Goal: Task Accomplishment & Management: Complete application form

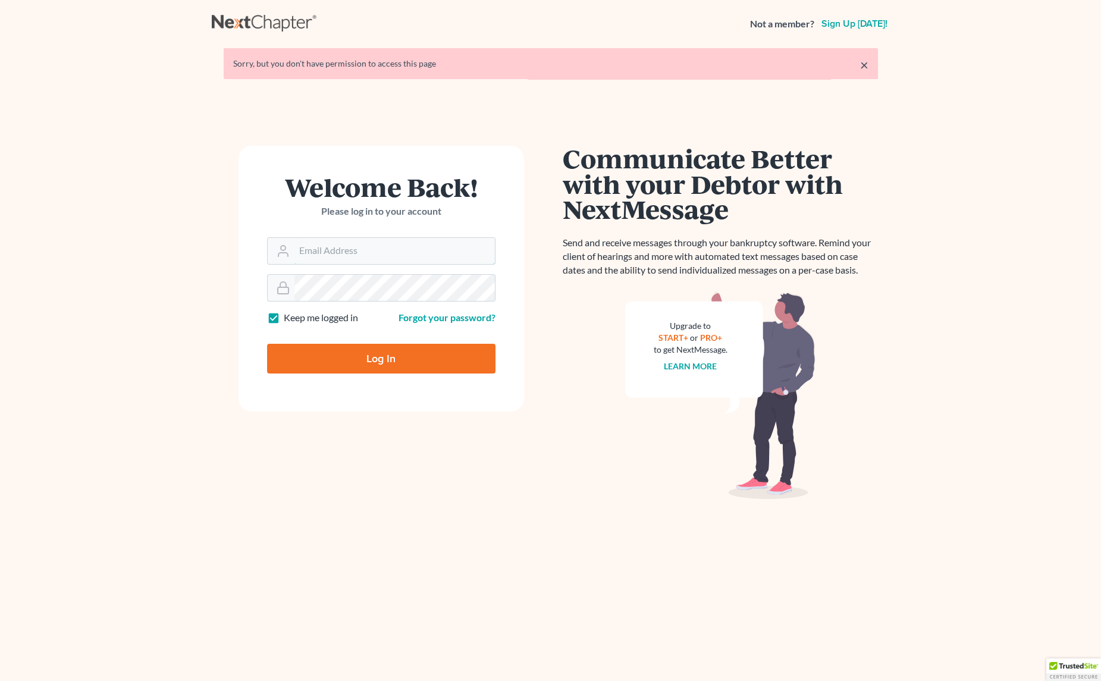
type input "[EMAIL_ADDRESS][PERSON_NAME][DOMAIN_NAME]"
click at [351, 363] on input "Log In" at bounding box center [381, 359] width 228 height 30
type input "Thinking..."
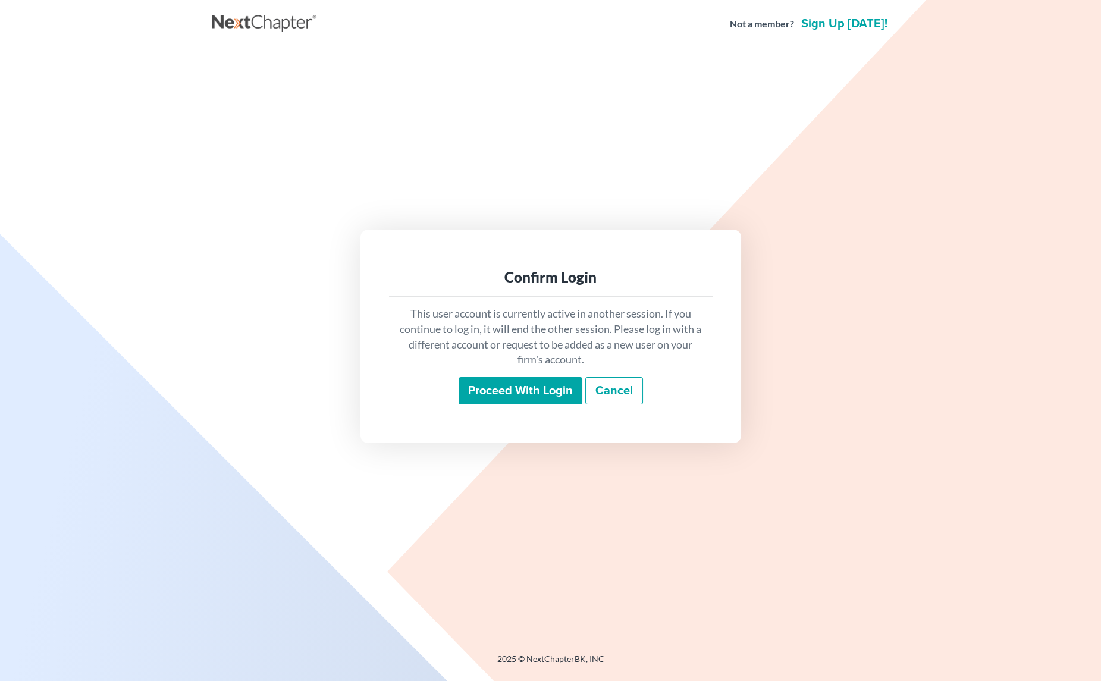
click at [493, 400] on input "Proceed with login" at bounding box center [521, 390] width 124 height 27
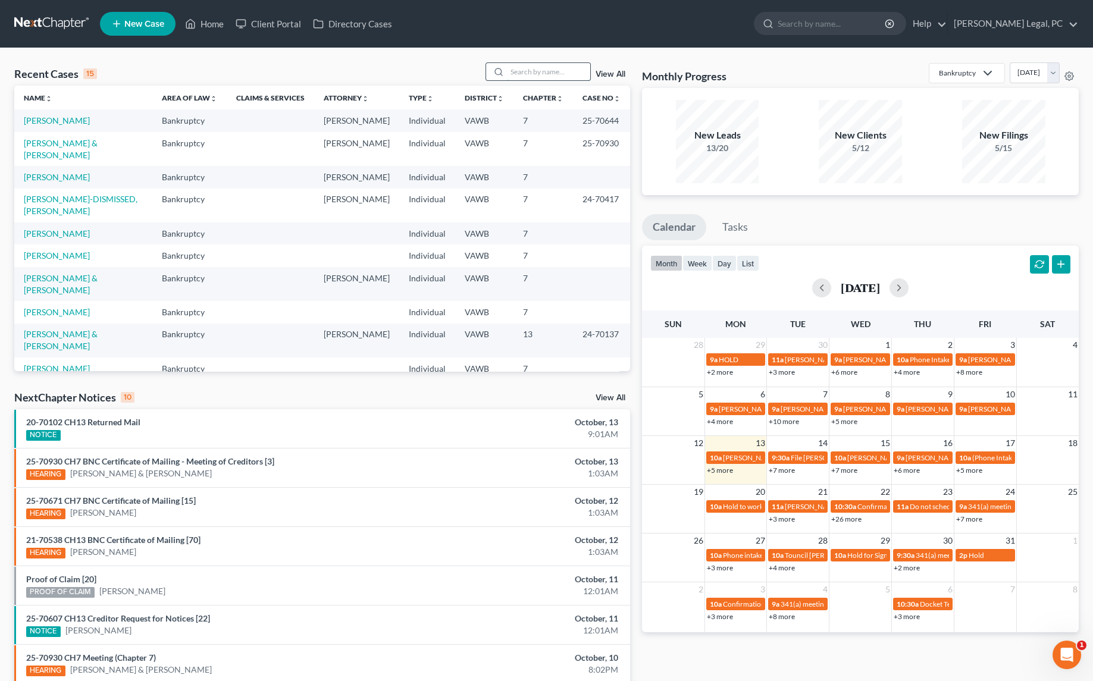
click at [545, 77] on input "search" at bounding box center [548, 71] width 83 height 17
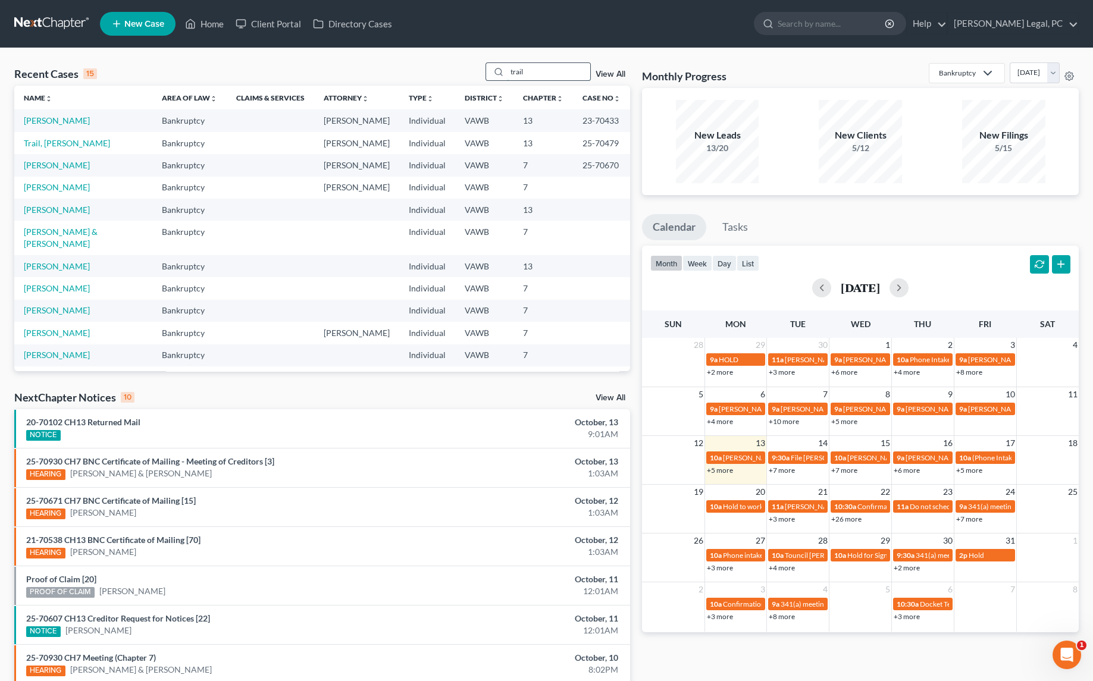
type input "trail"
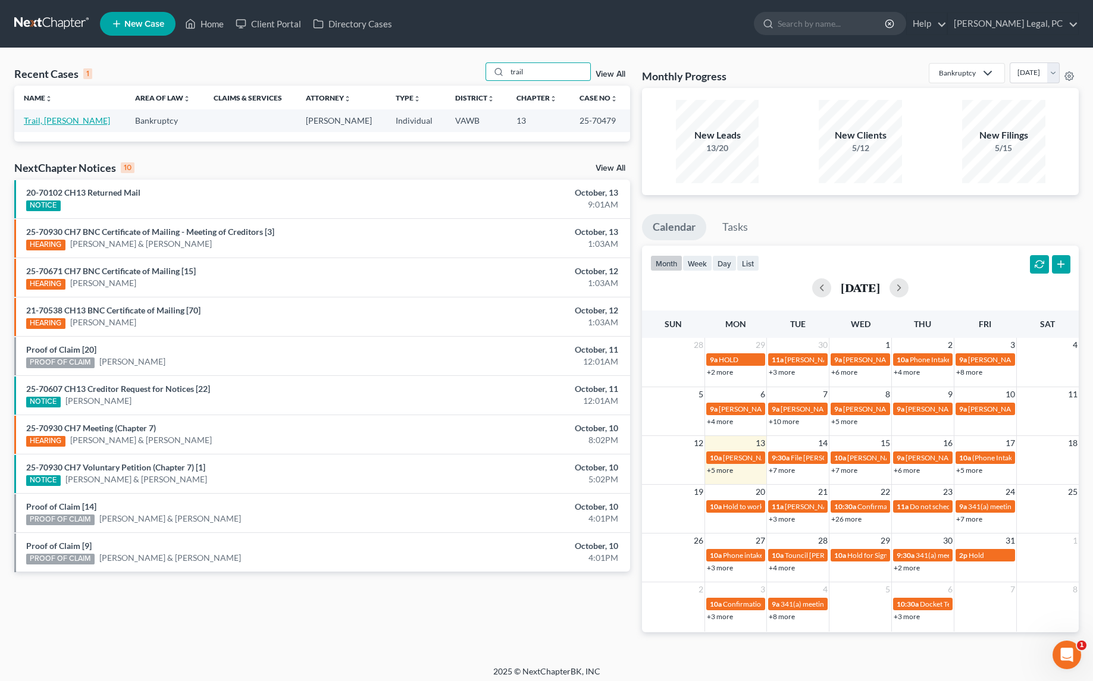
click at [50, 121] on link "Trail, [PERSON_NAME]" at bounding box center [67, 120] width 86 height 10
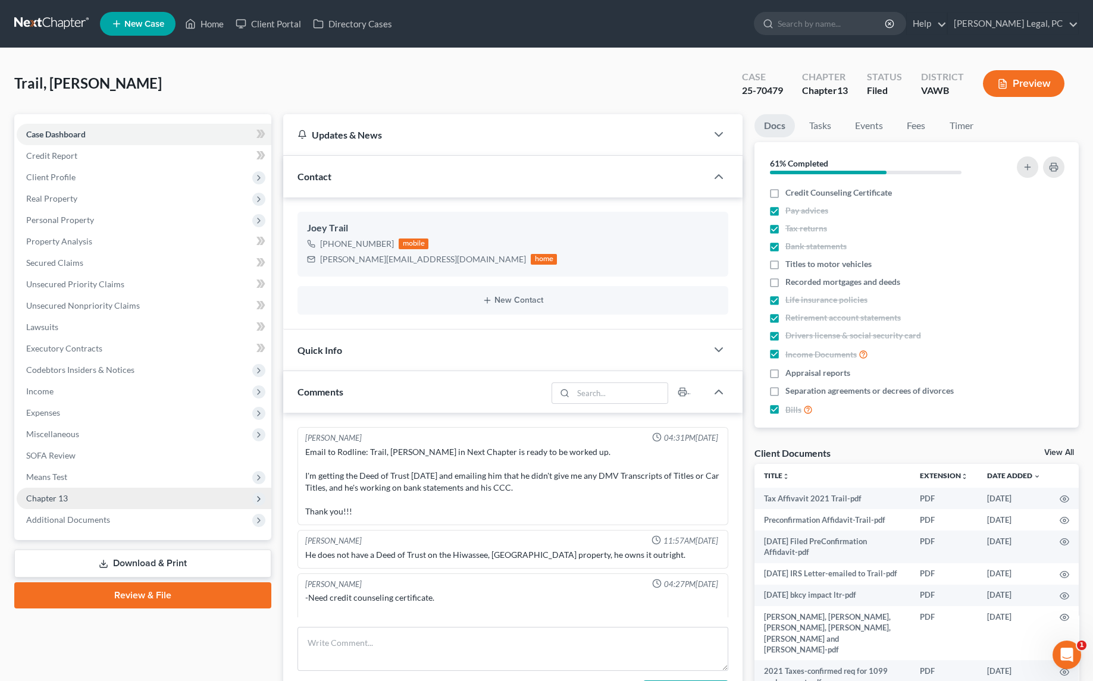
scroll to position [591, 0]
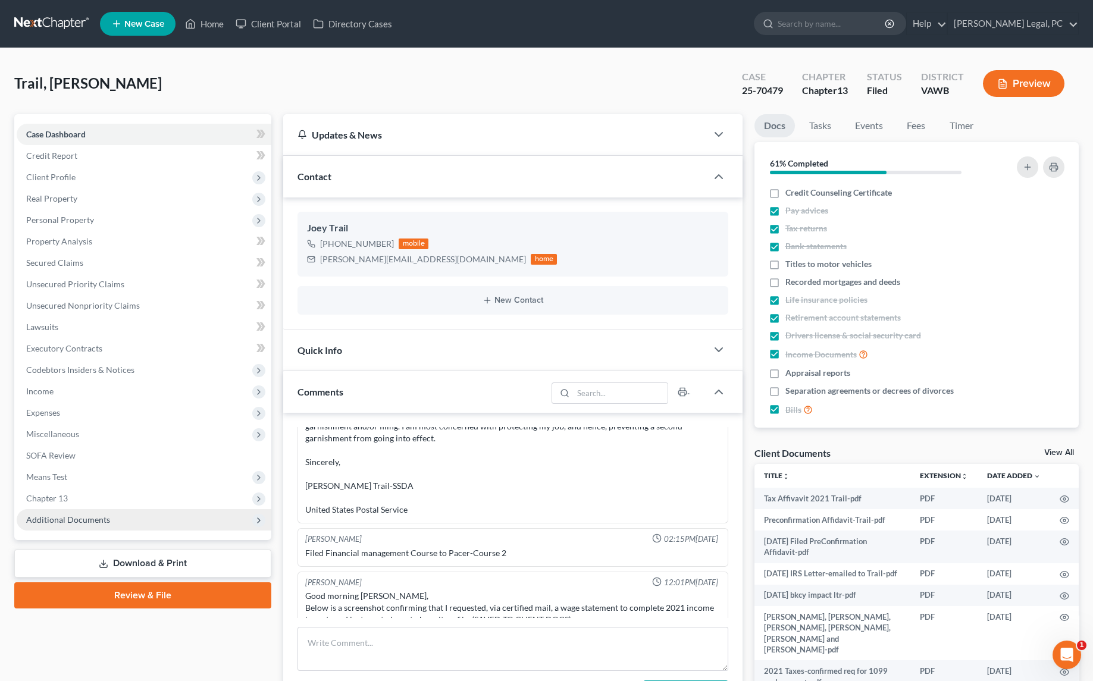
click at [70, 520] on span "Additional Documents" at bounding box center [68, 519] width 84 height 10
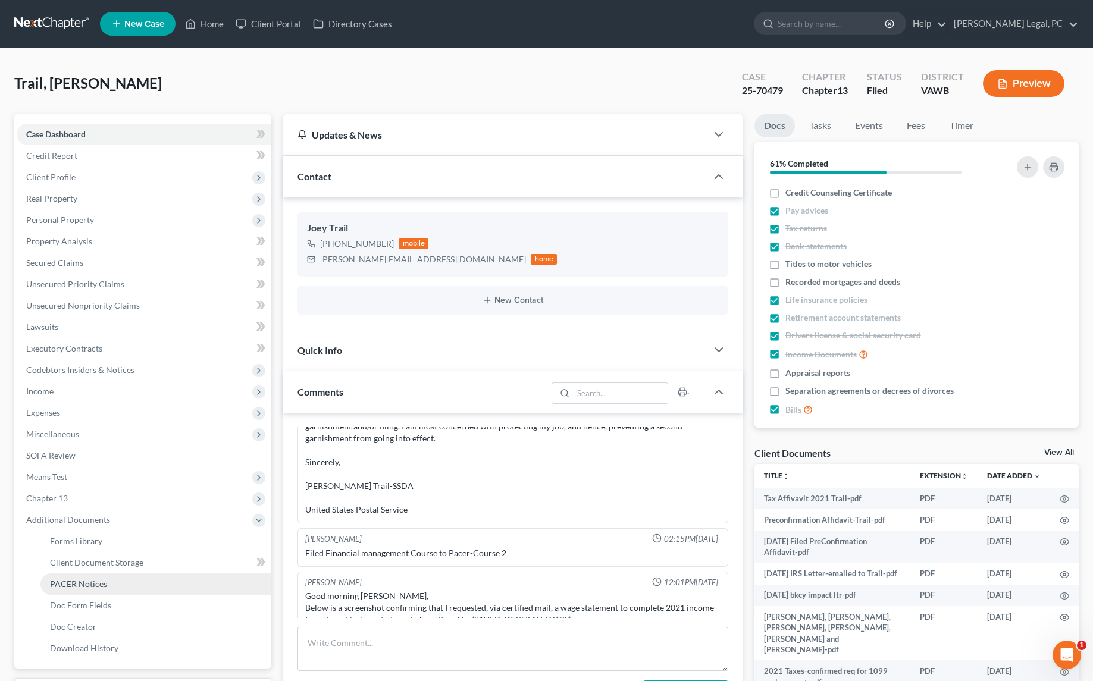
click at [81, 579] on span "PACER Notices" at bounding box center [78, 584] width 57 height 10
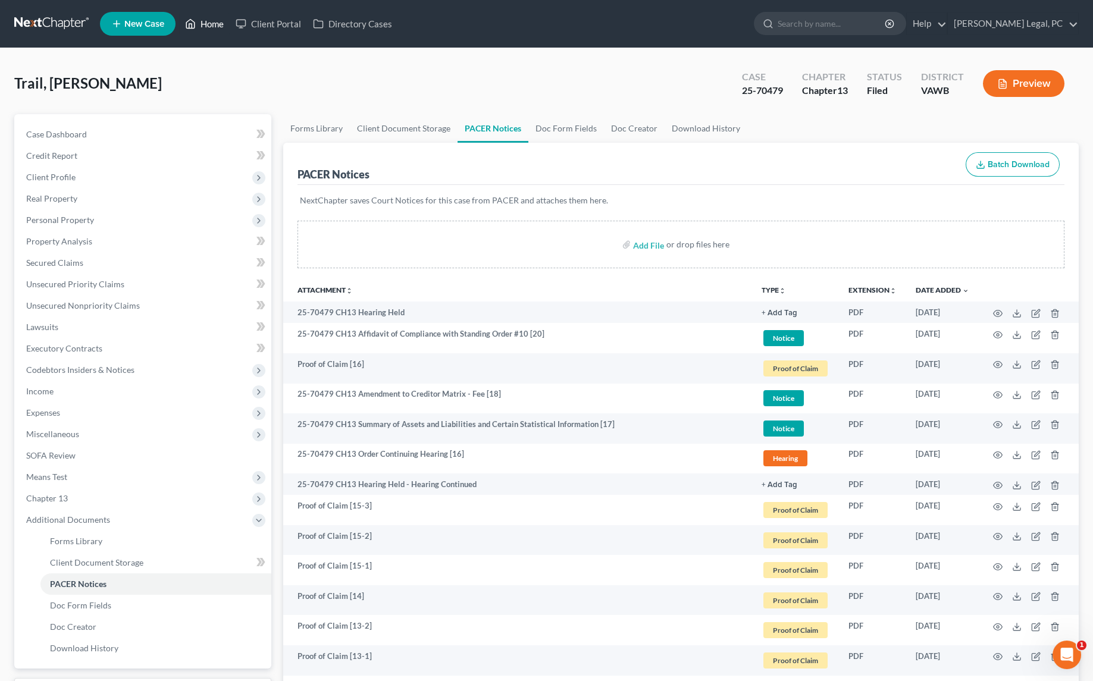
click at [202, 26] on link "Home" at bounding box center [204, 23] width 51 height 21
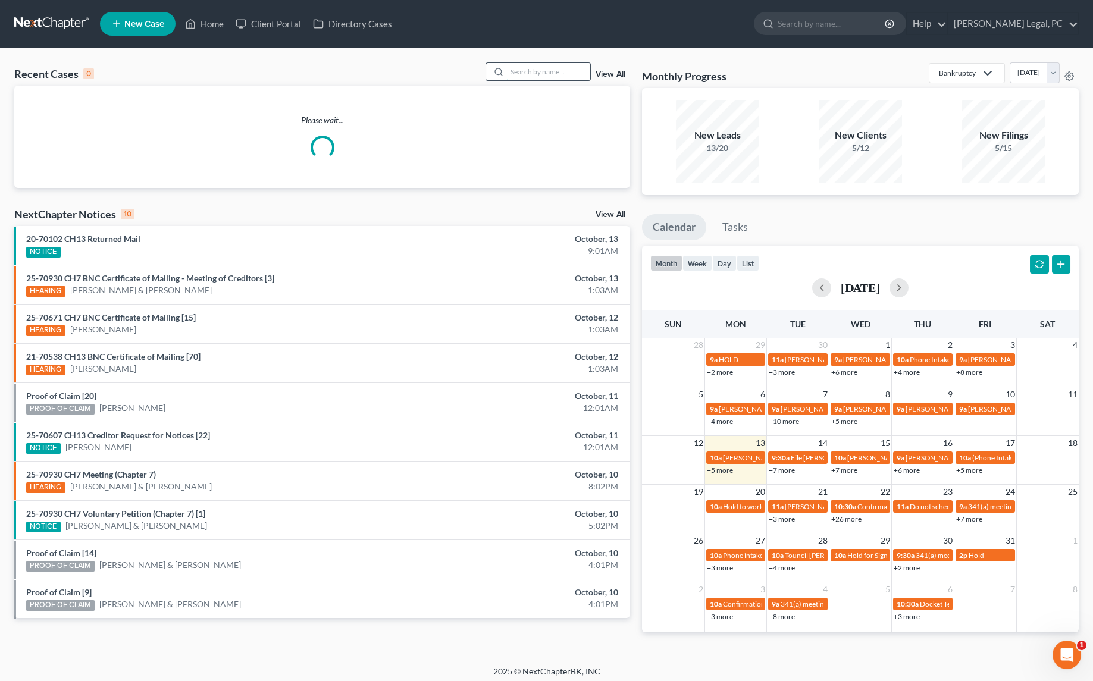
click at [533, 71] on input "search" at bounding box center [548, 71] width 83 height 17
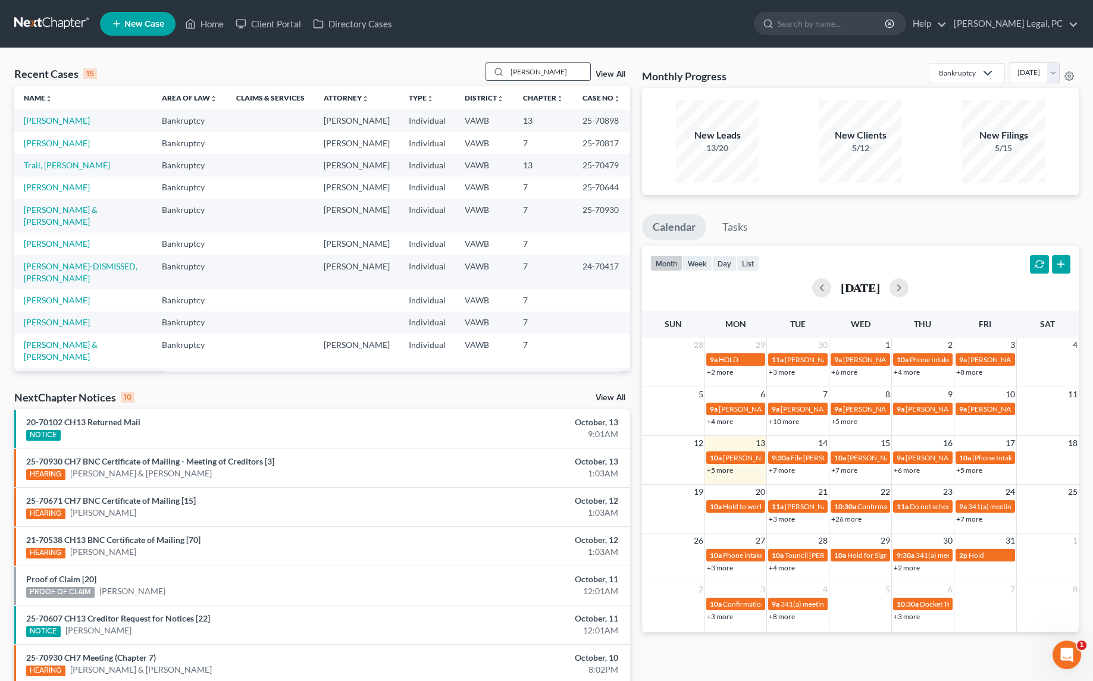
type input "[PERSON_NAME]"
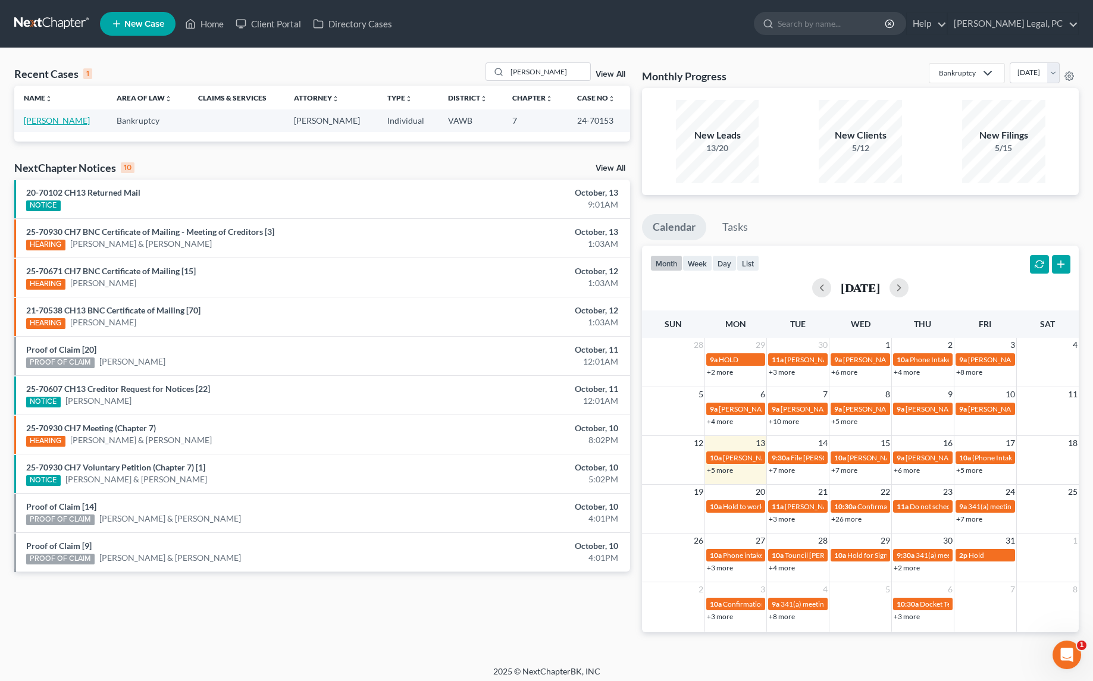
click at [62, 121] on link "[PERSON_NAME]" at bounding box center [57, 120] width 66 height 10
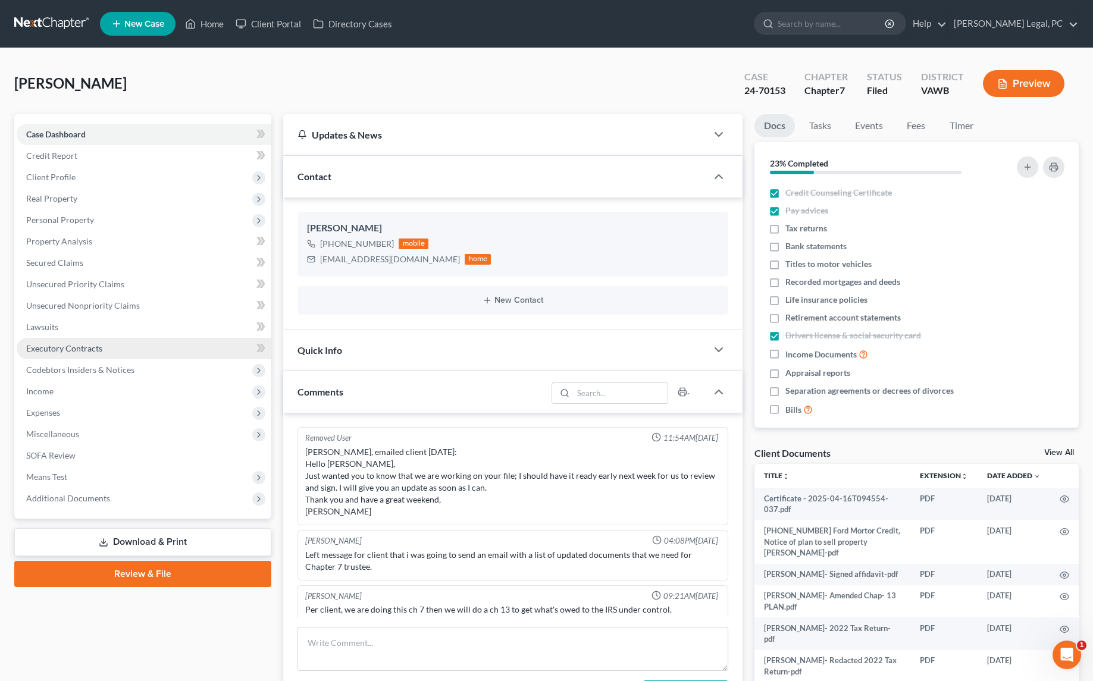
scroll to position [4, 0]
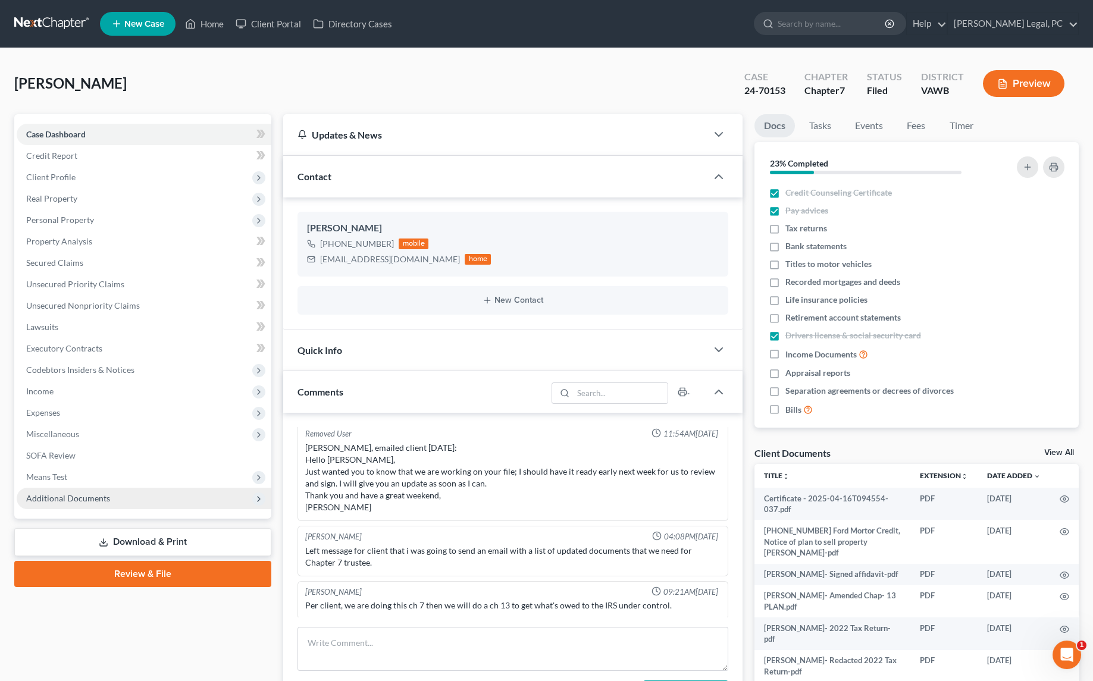
click at [74, 507] on span "Additional Documents" at bounding box center [144, 498] width 255 height 21
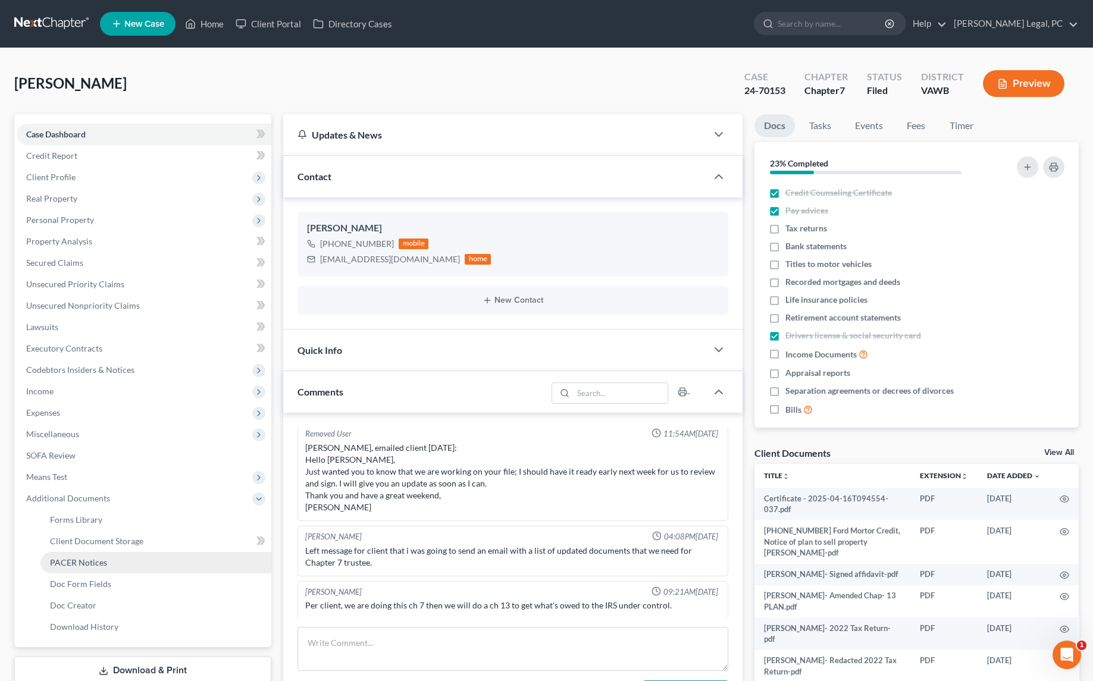
click at [79, 555] on link "PACER Notices" at bounding box center [155, 562] width 231 height 21
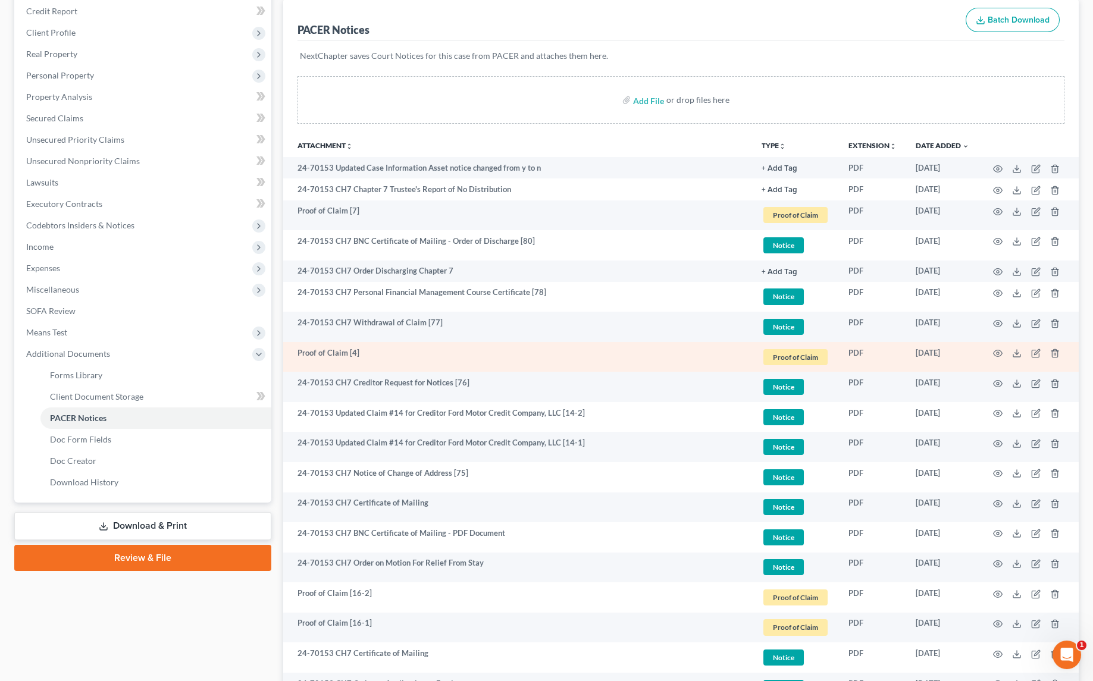
scroll to position [162, 0]
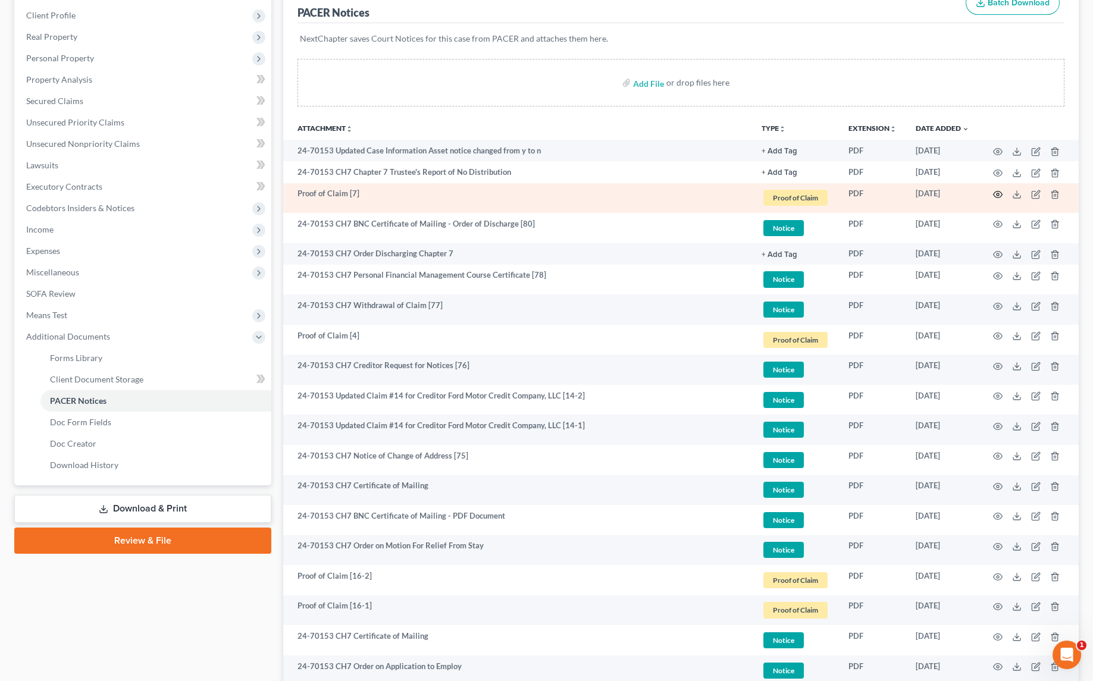
click at [996, 193] on circle "button" at bounding box center [997, 194] width 2 height 2
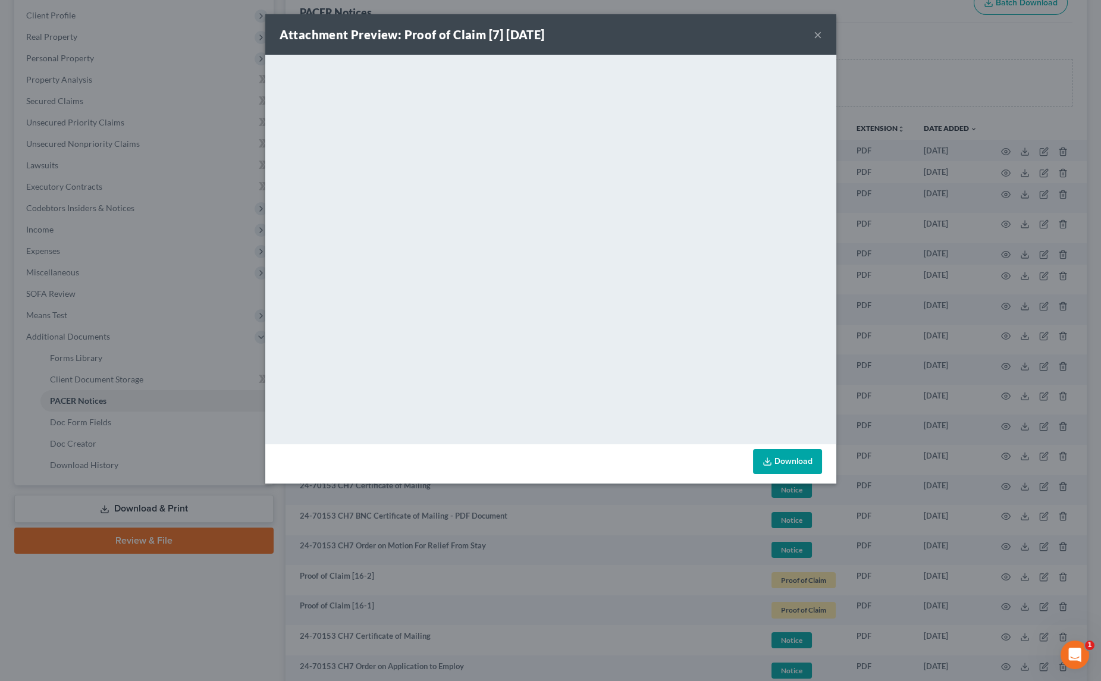
click at [818, 33] on button "×" at bounding box center [818, 34] width 8 height 14
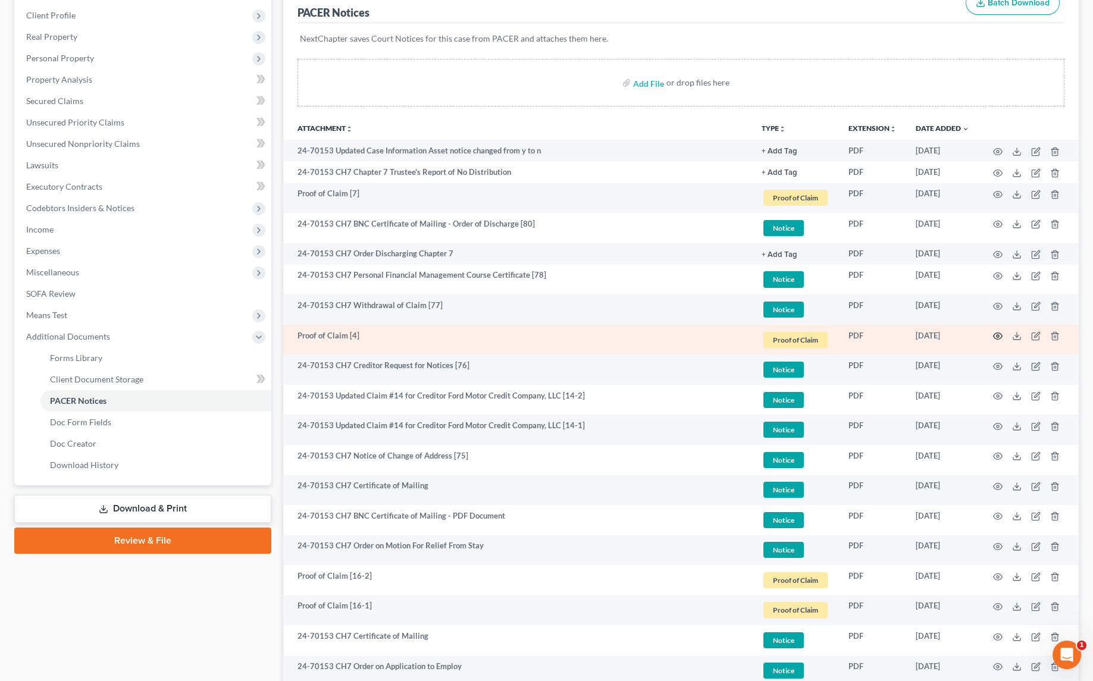
click at [1001, 331] on icon "button" at bounding box center [998, 336] width 10 height 10
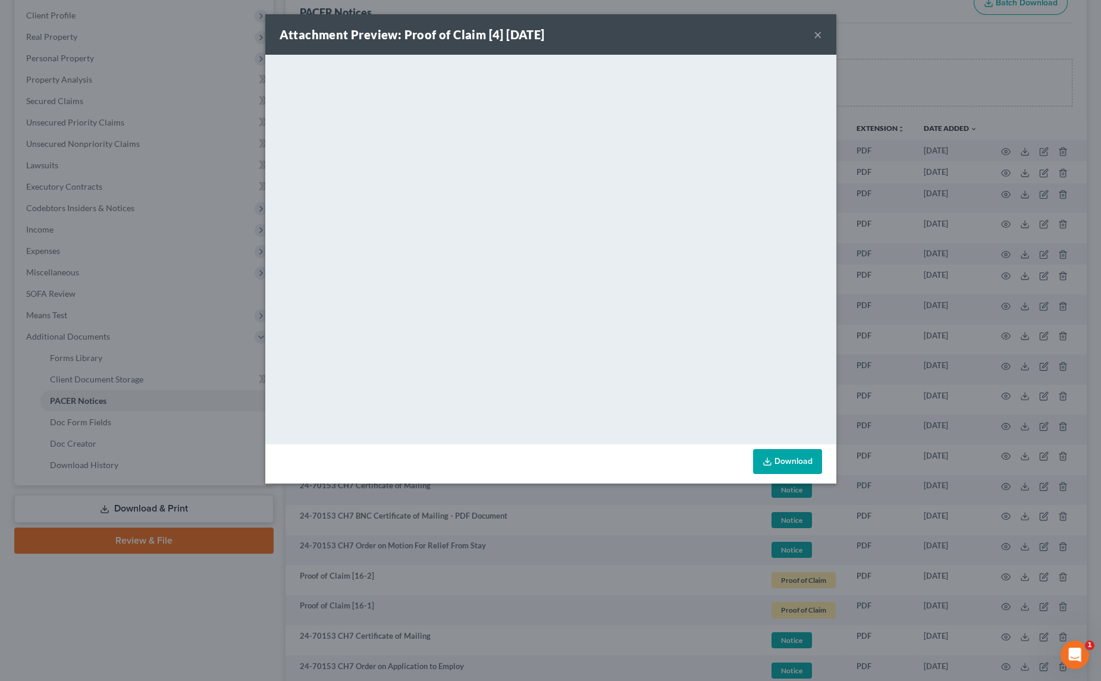
click at [821, 30] on button "×" at bounding box center [818, 34] width 8 height 14
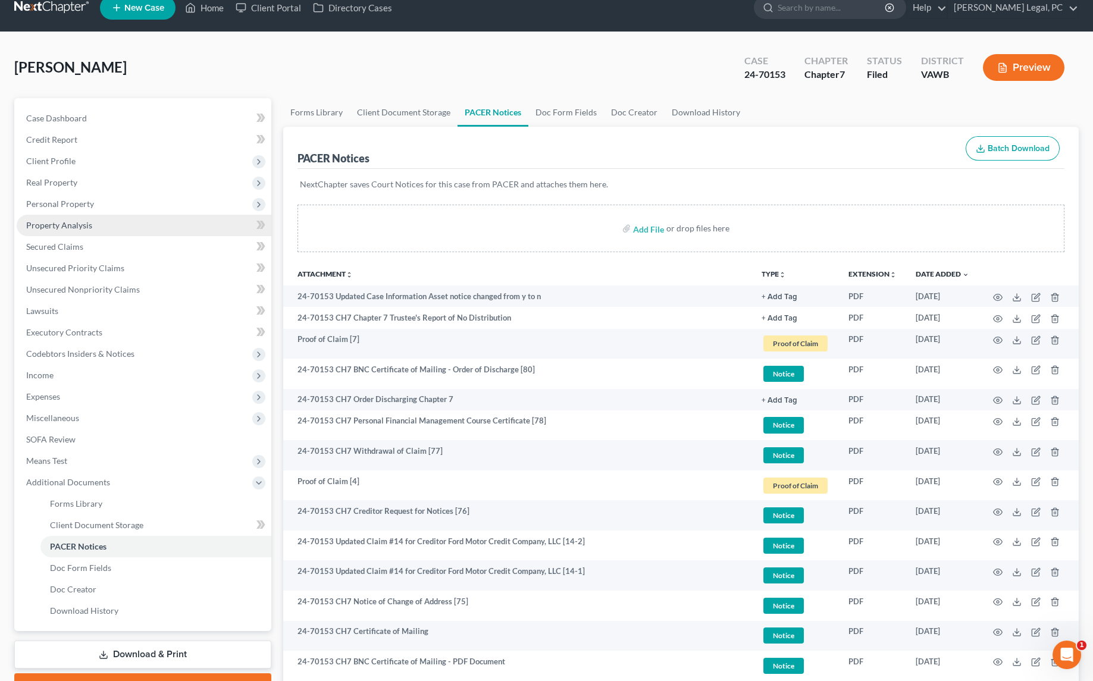
scroll to position [0, 0]
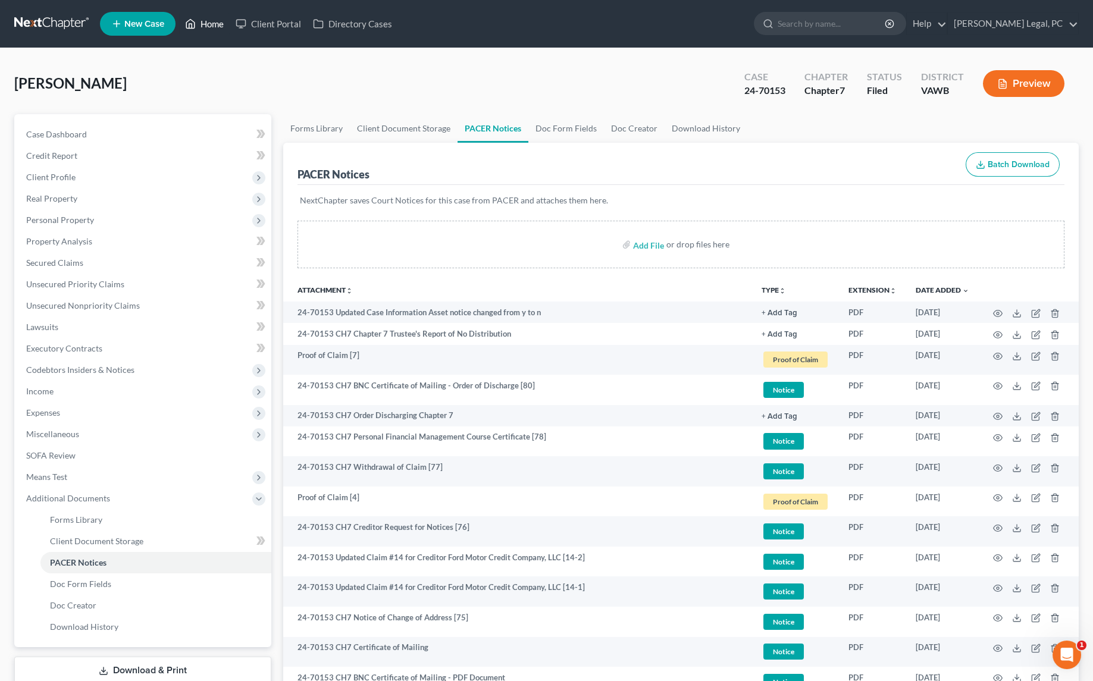
click at [194, 32] on link "Home" at bounding box center [204, 23] width 51 height 21
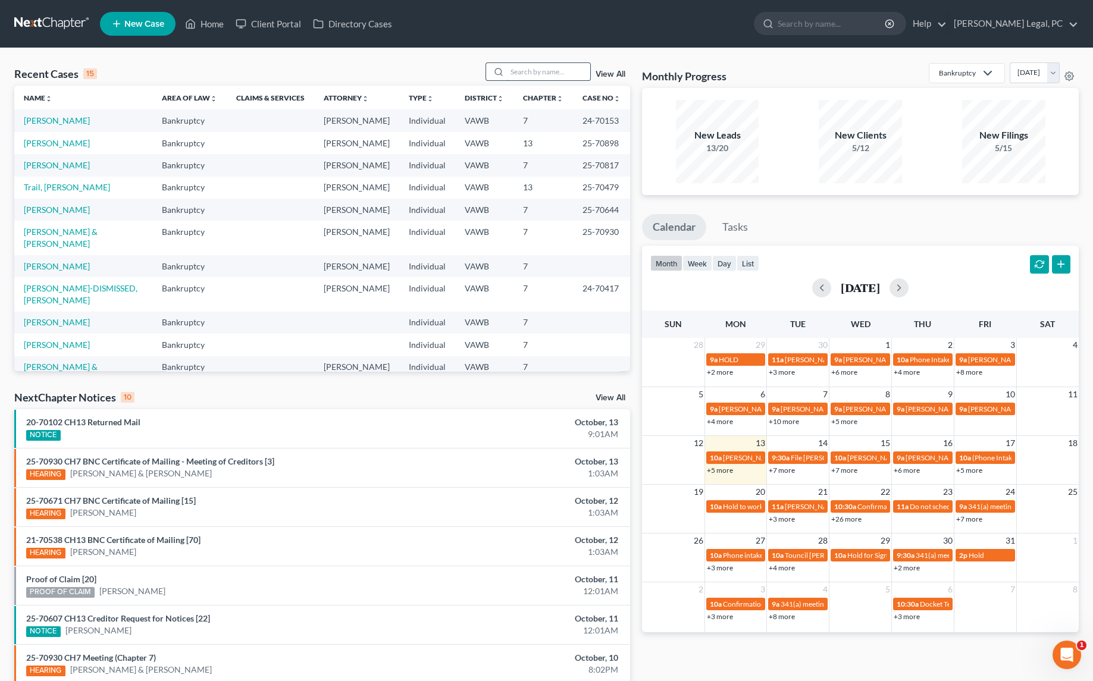
click at [544, 65] on input "search" at bounding box center [548, 71] width 83 height 17
type input "lamb"
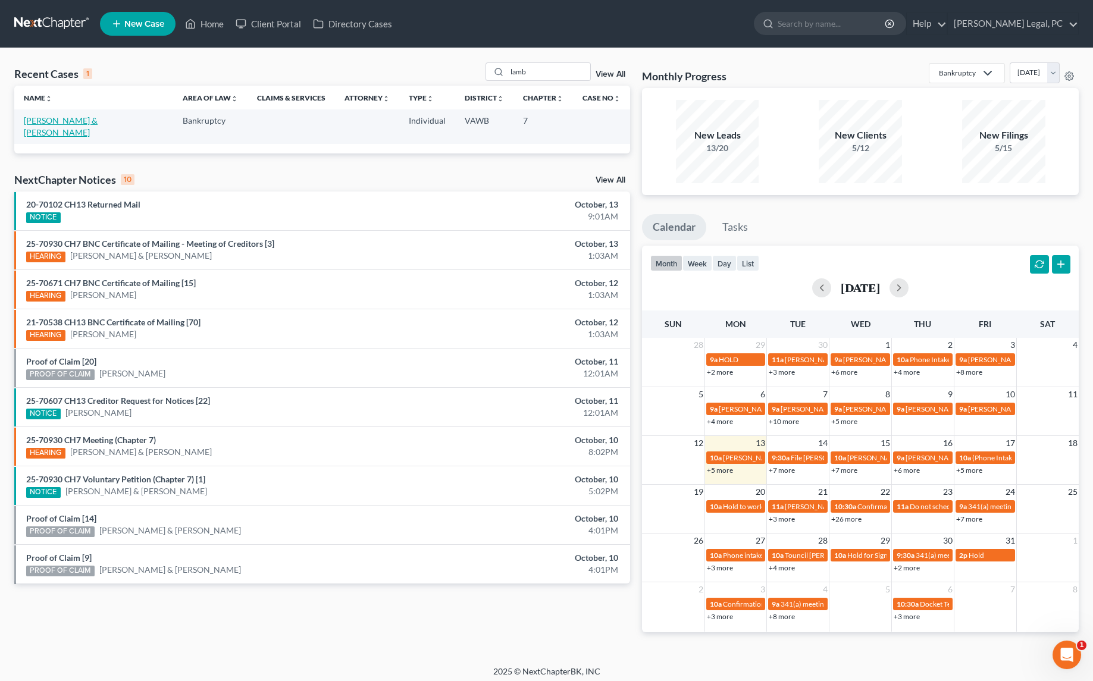
click at [72, 119] on link "[PERSON_NAME] & [PERSON_NAME]" at bounding box center [61, 126] width 74 height 22
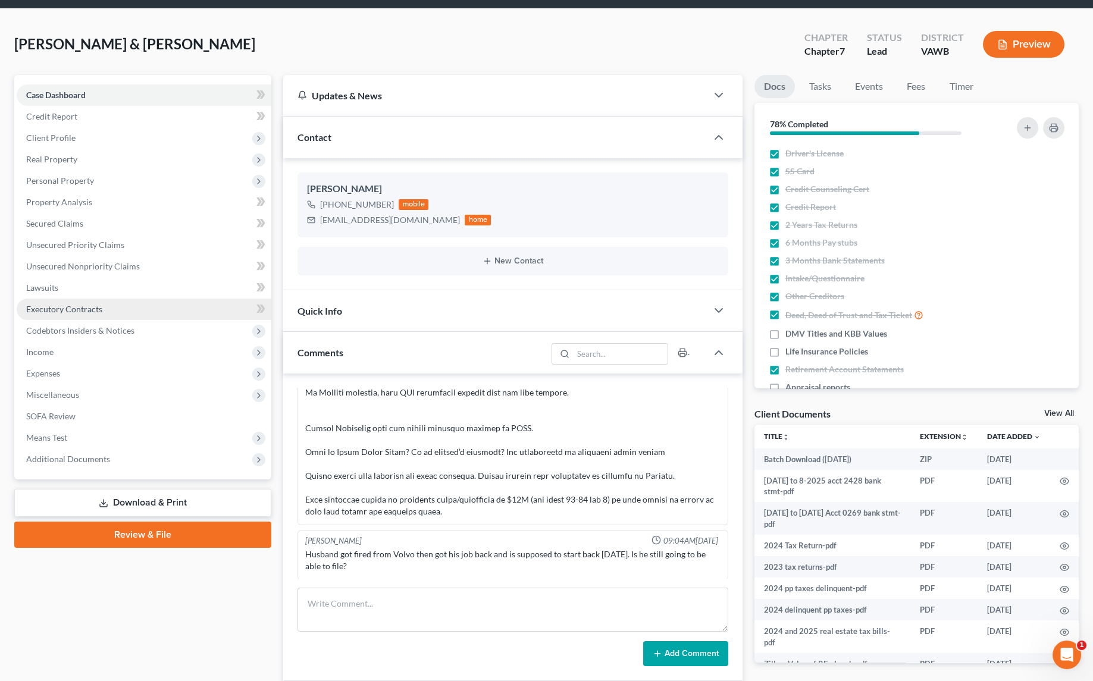
scroll to position [54, 0]
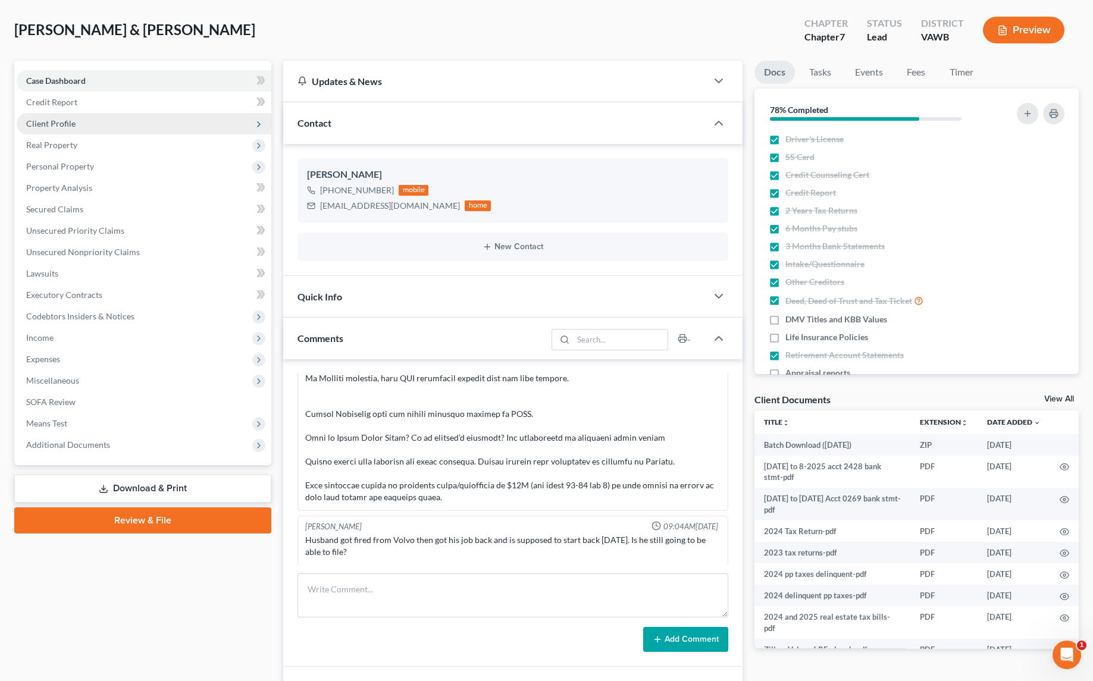
click at [44, 122] on span "Client Profile" at bounding box center [50, 123] width 49 height 10
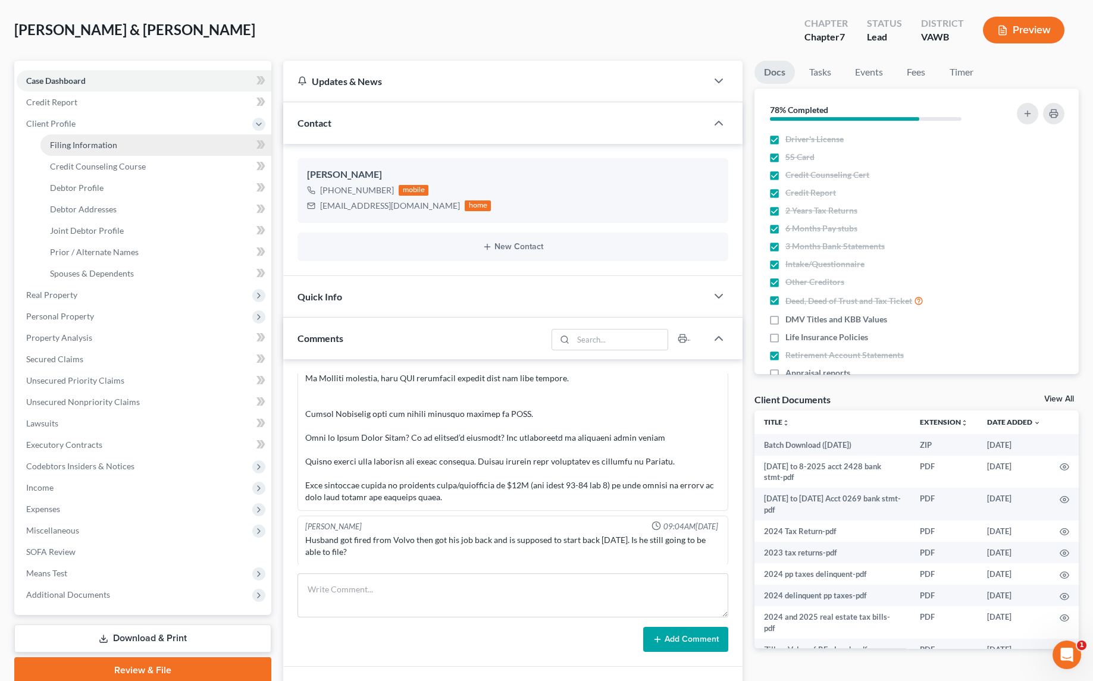
click at [55, 143] on span "Filing Information" at bounding box center [83, 145] width 67 height 10
select select "1"
select select "0"
select select "48"
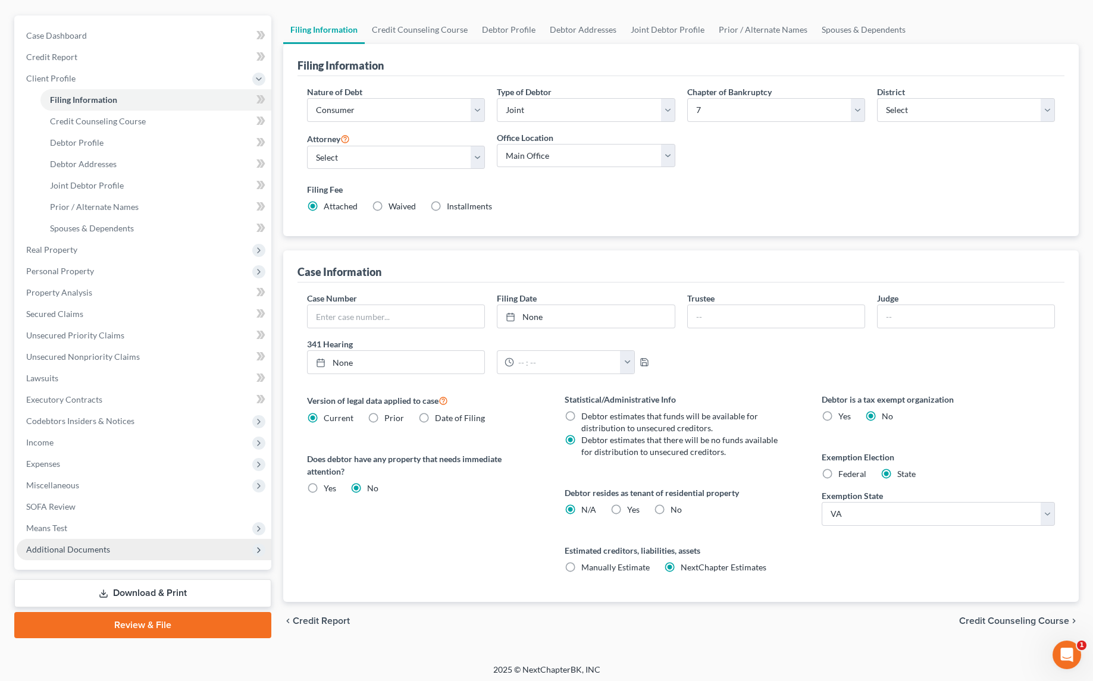
scroll to position [99, 0]
click at [81, 544] on span "Additional Documents" at bounding box center [68, 549] width 84 height 10
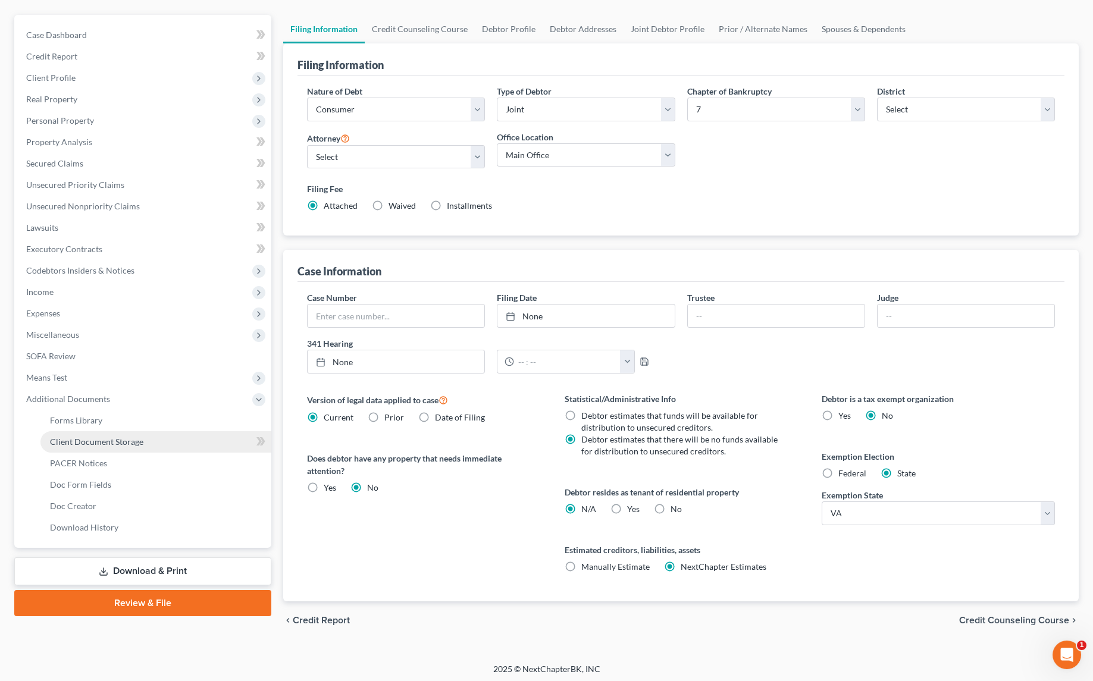
click at [111, 438] on span "Client Document Storage" at bounding box center [96, 442] width 93 height 10
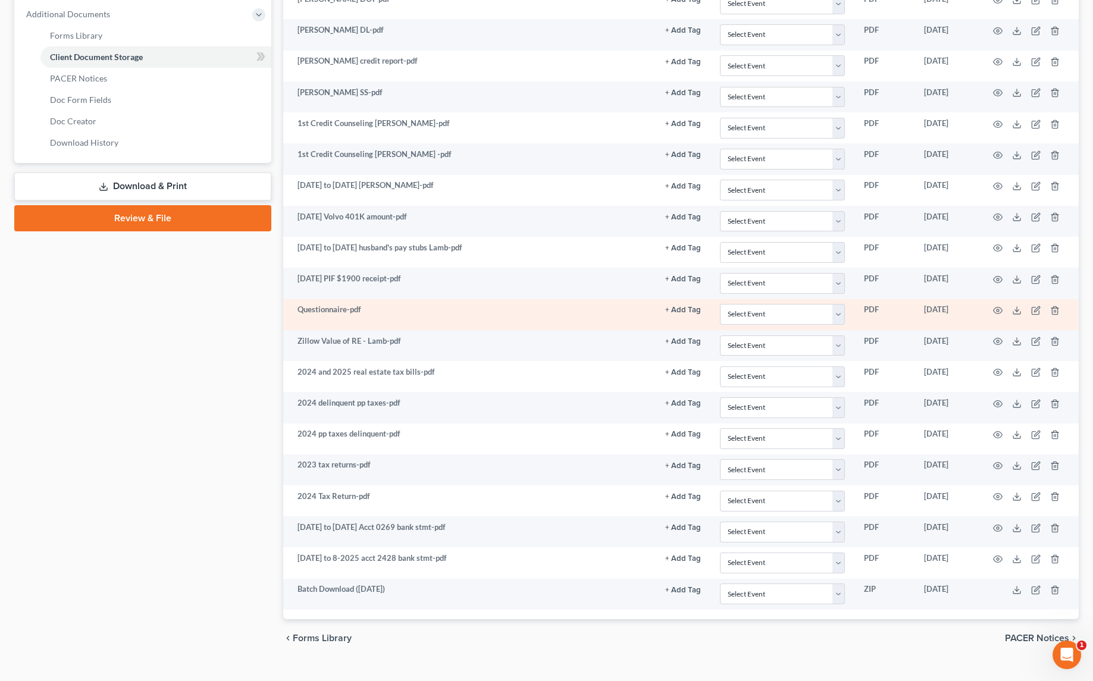
scroll to position [487, 0]
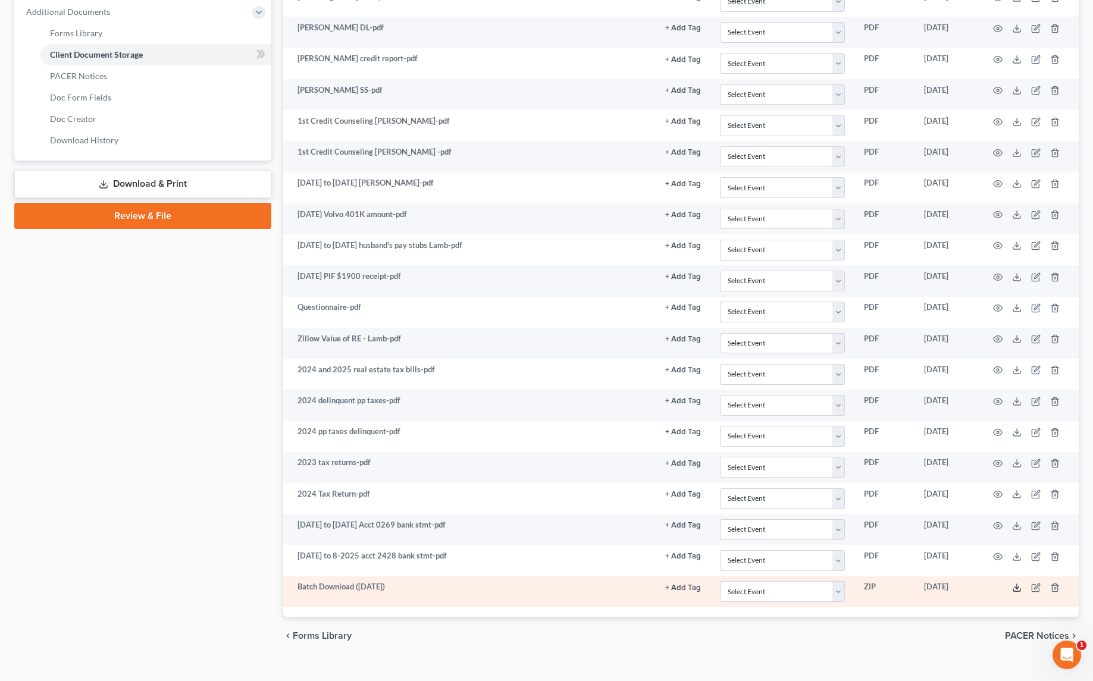
click at [1016, 583] on icon at bounding box center [1017, 588] width 10 height 10
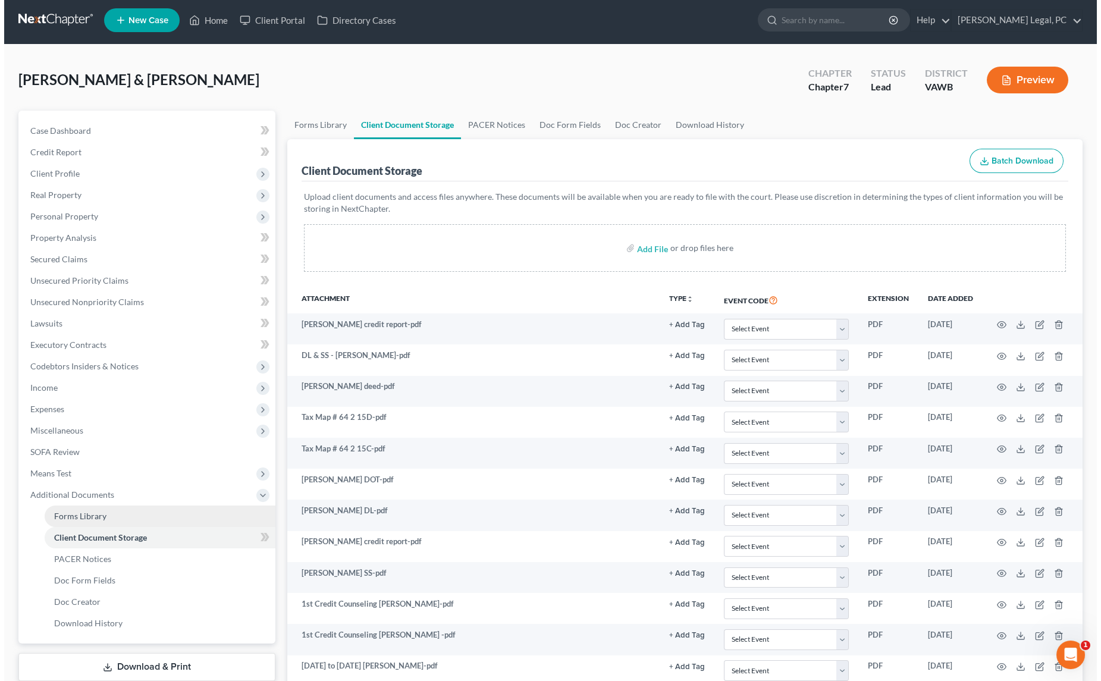
scroll to position [0, 0]
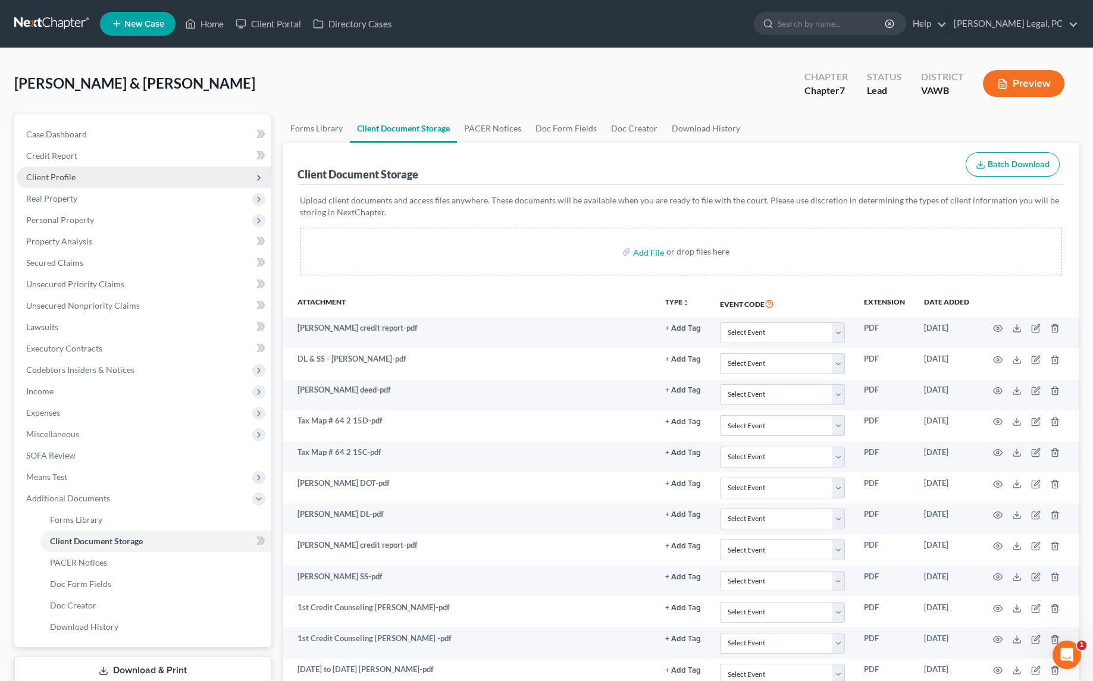
click at [51, 172] on span "Client Profile" at bounding box center [50, 177] width 49 height 10
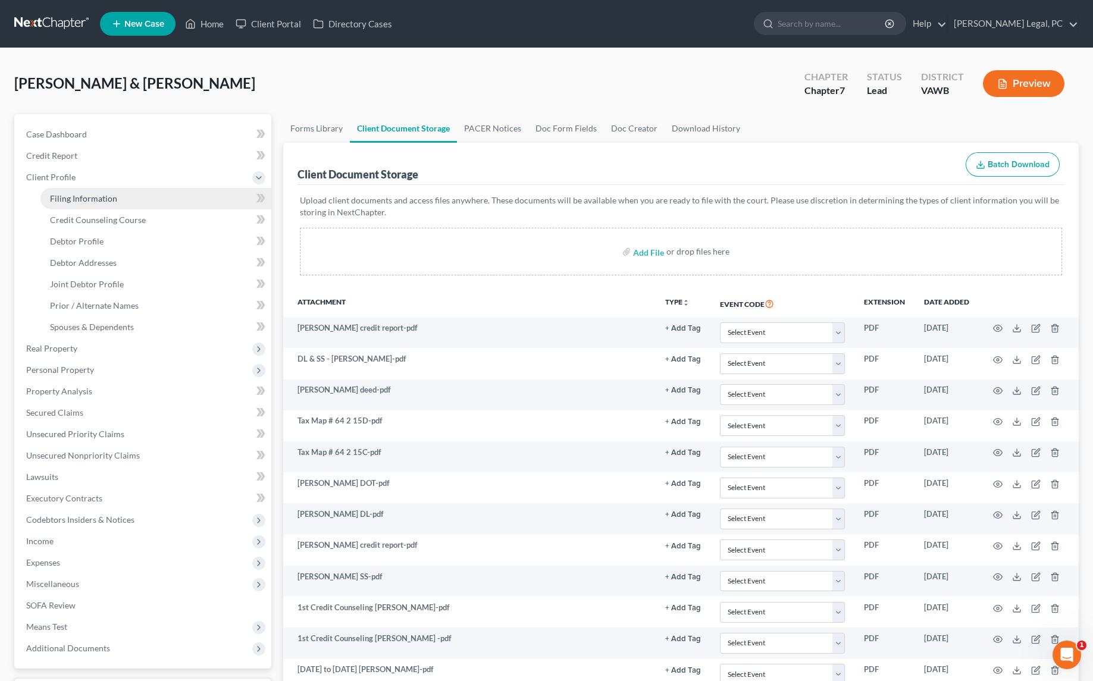
click at [63, 198] on span "Filing Information" at bounding box center [83, 198] width 67 height 10
select select "1"
select select "0"
select select "84"
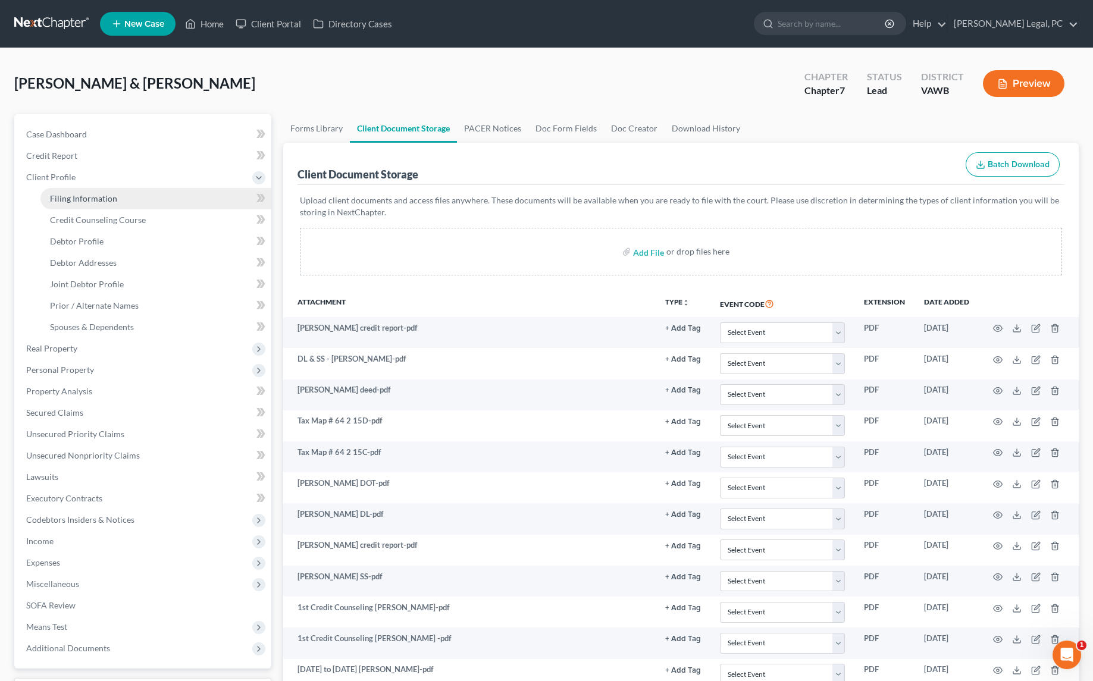
select select "48"
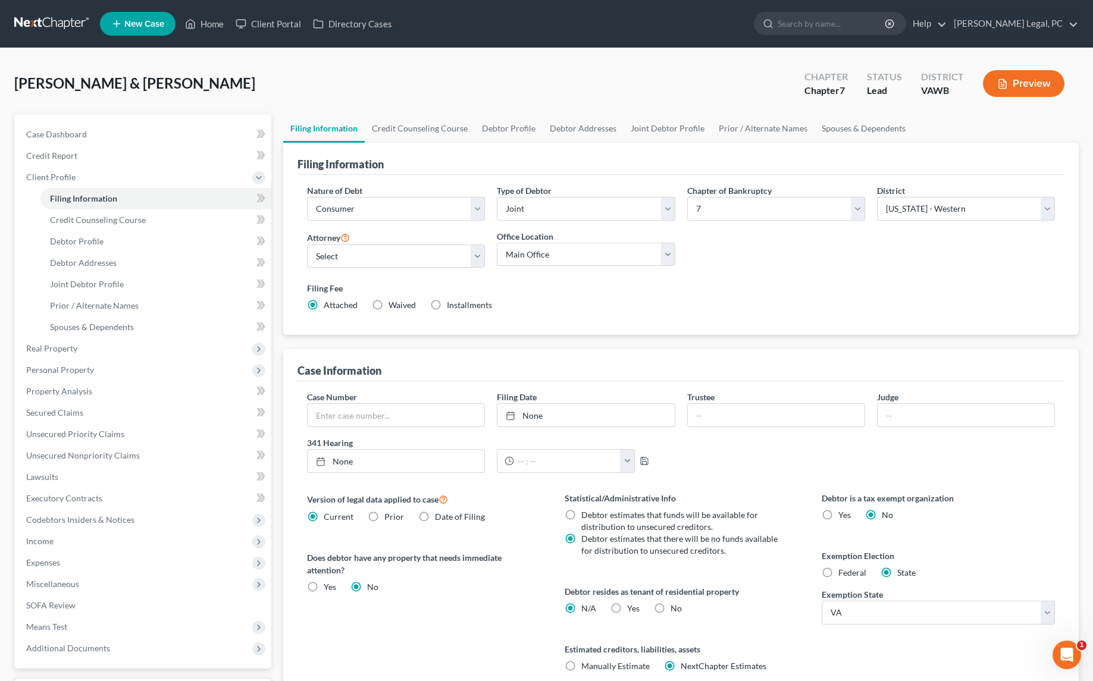
click at [670, 605] on label "No" at bounding box center [675, 609] width 11 height 12
click at [675, 605] on input "No" at bounding box center [679, 607] width 8 height 8
radio input "true"
radio input "false"
click at [368, 241] on div "Attorney Select [PERSON_NAME] - VAWB [PERSON_NAME] - VAWB" at bounding box center [396, 249] width 178 height 38
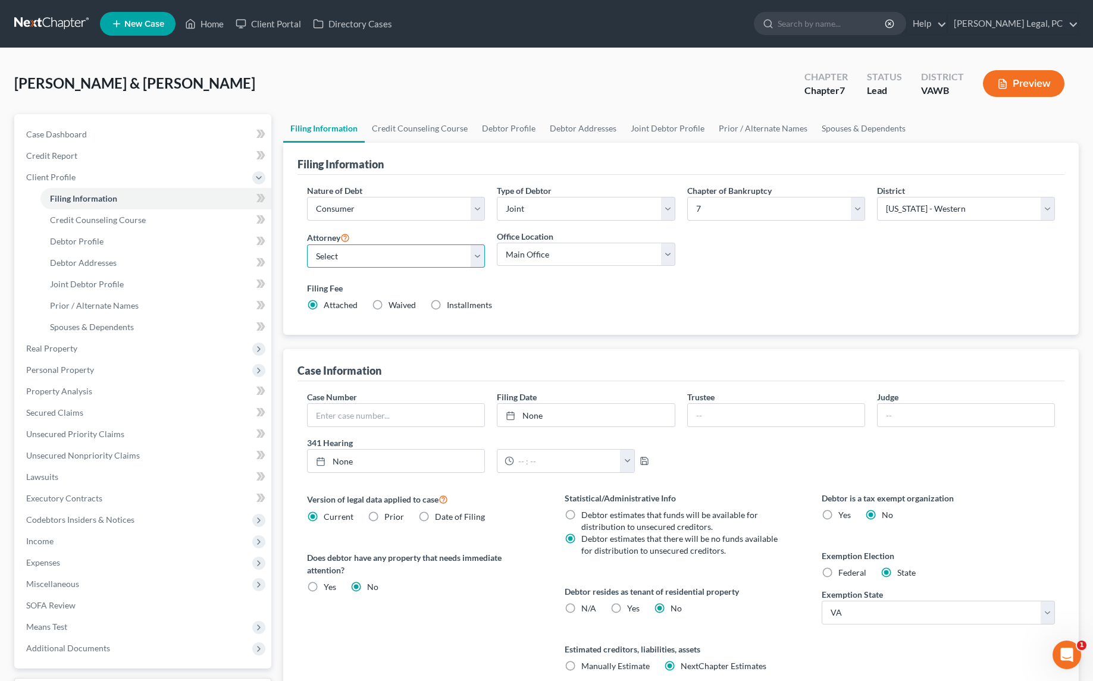
click at [365, 253] on select "Select [PERSON_NAME] - VAWB [PERSON_NAME] - VAWB" at bounding box center [396, 256] width 178 height 24
select select "0"
click at [307, 244] on select "Select [PERSON_NAME] - VAWB [PERSON_NAME] - VAWB" at bounding box center [396, 256] width 178 height 24
click at [397, 133] on link "Credit Counseling Course" at bounding box center [420, 128] width 110 height 29
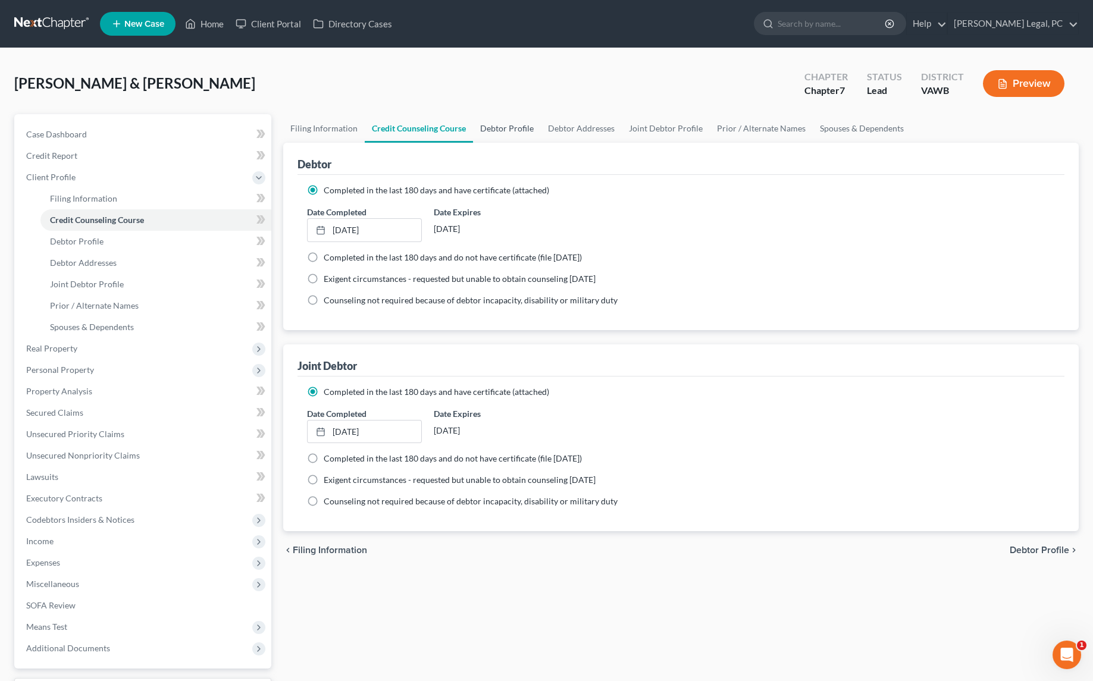
click at [503, 119] on link "Debtor Profile" at bounding box center [507, 128] width 68 height 29
select select "1"
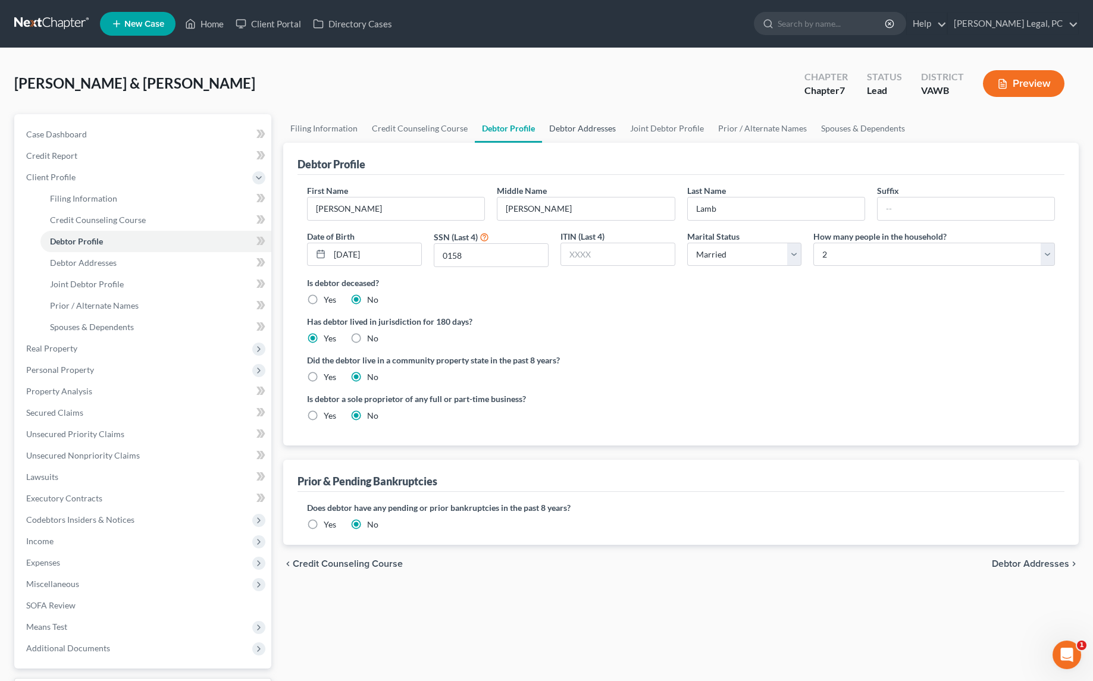
click at [593, 124] on link "Debtor Addresses" at bounding box center [582, 128] width 81 height 29
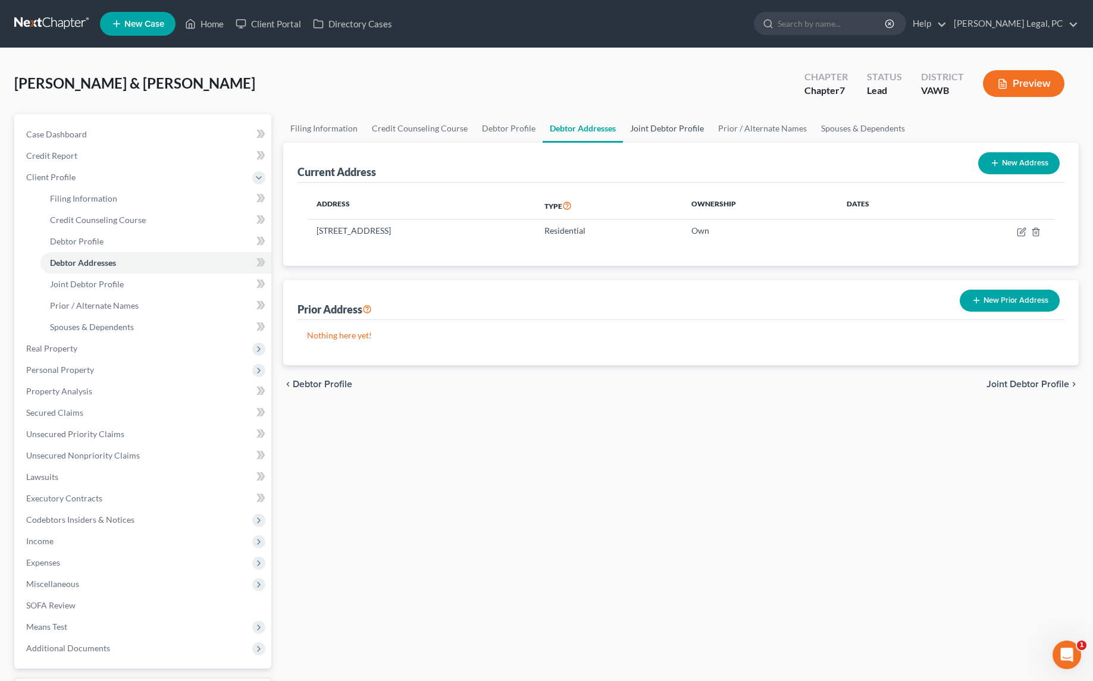
click at [660, 139] on link "Joint Debtor Profile" at bounding box center [667, 128] width 88 height 29
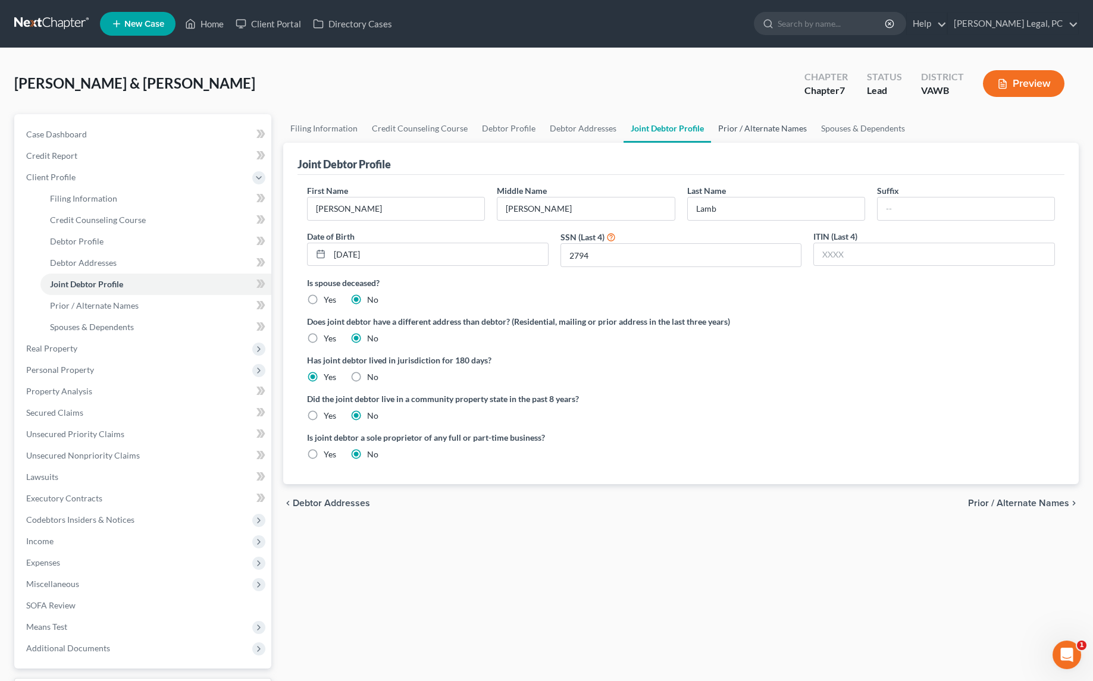
click at [750, 134] on link "Prior / Alternate Names" at bounding box center [762, 128] width 103 height 29
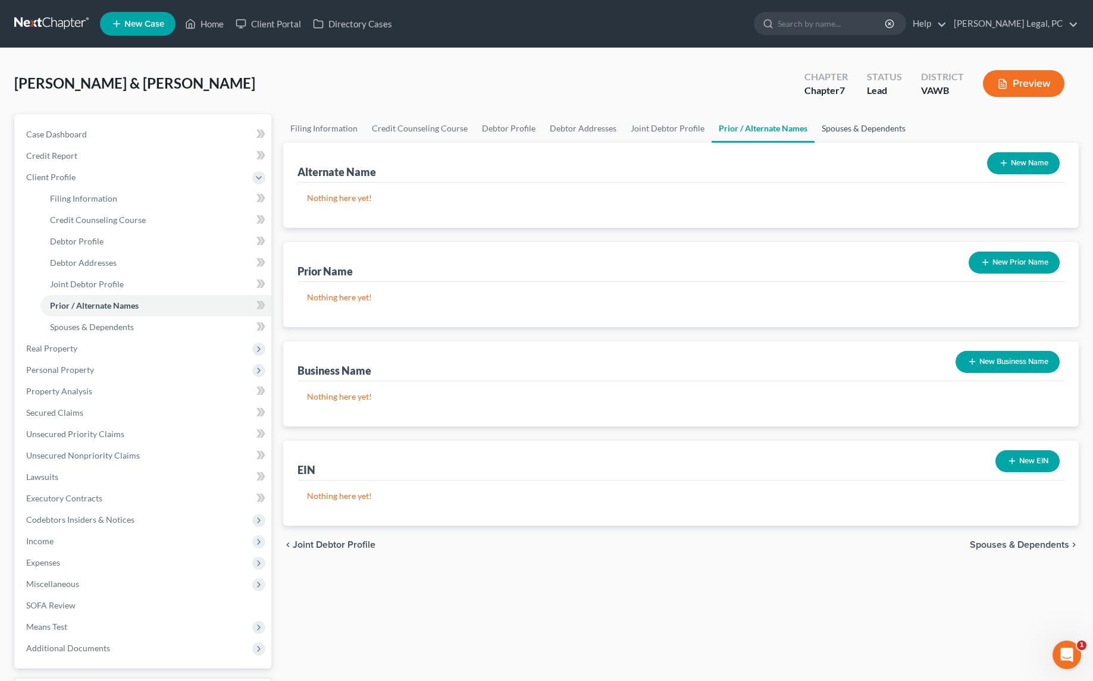
click at [839, 122] on link "Spouses & Dependents" at bounding box center [863, 128] width 98 height 29
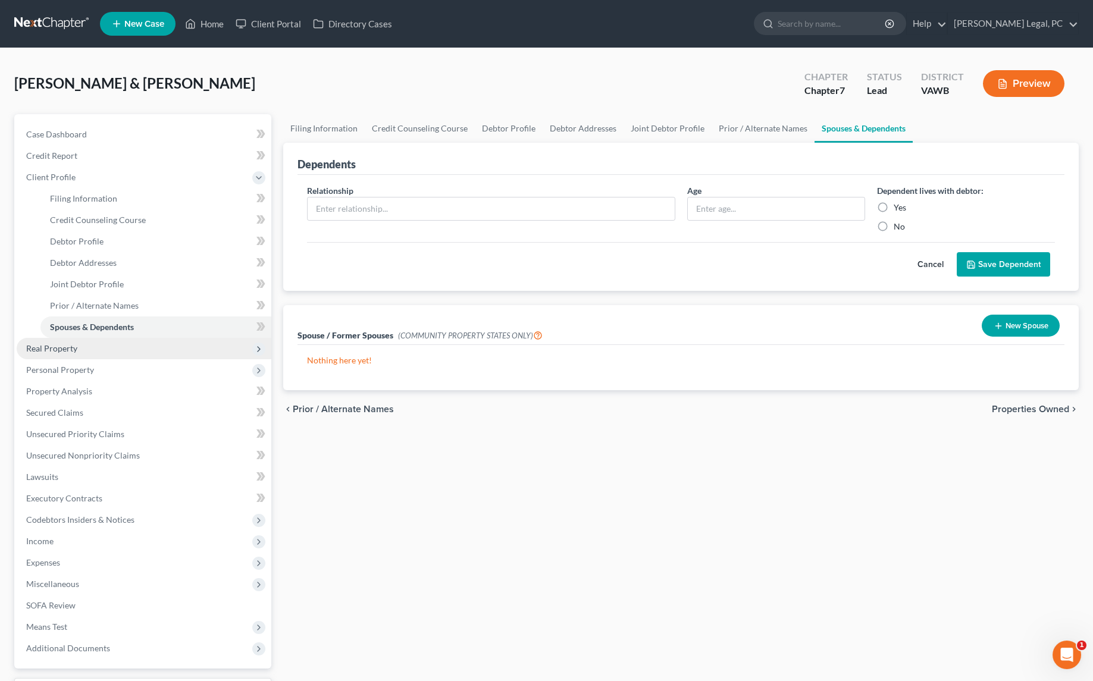
click at [45, 347] on span "Real Property" at bounding box center [51, 348] width 51 height 10
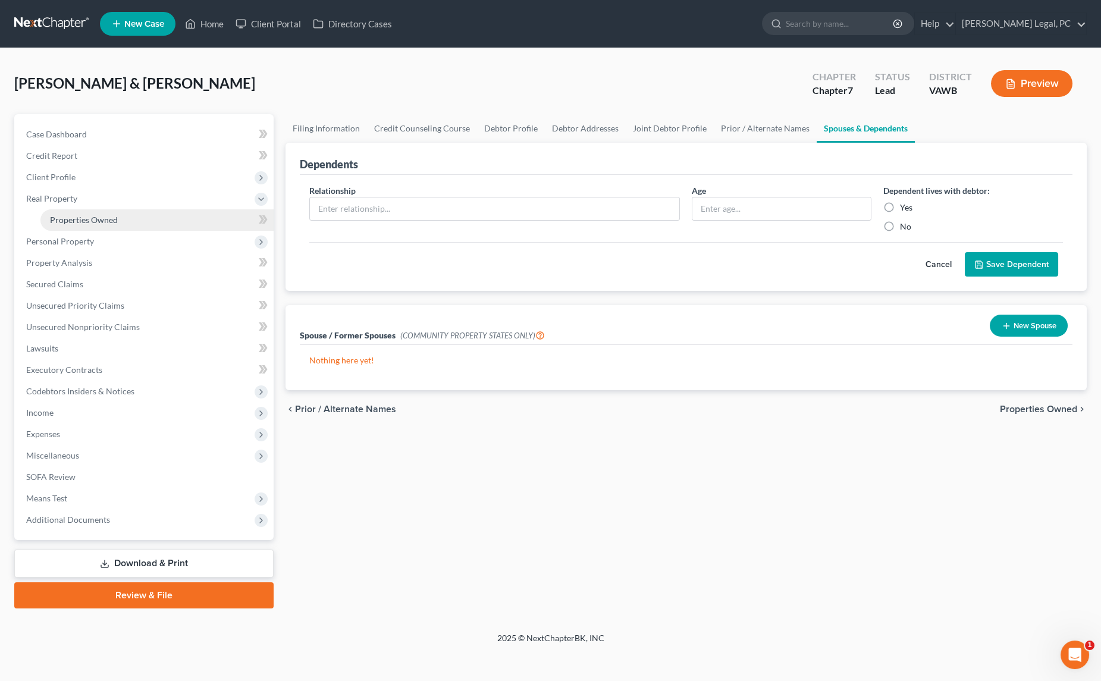
click at [92, 218] on span "Properties Owned" at bounding box center [84, 220] width 68 height 10
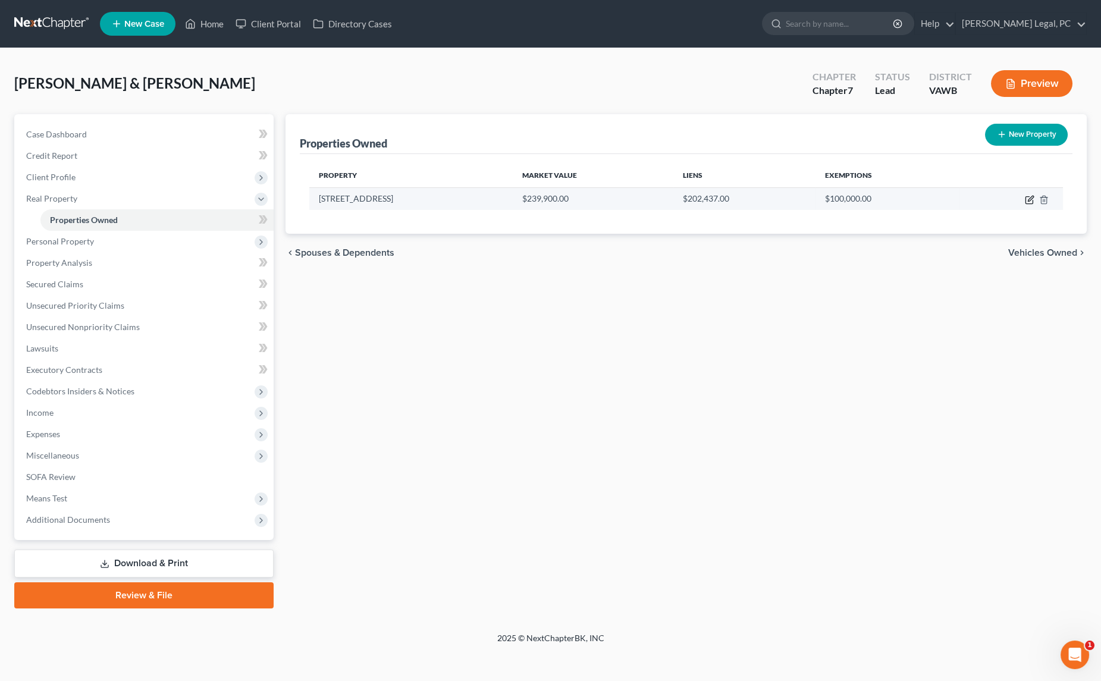
click at [1029, 199] on icon "button" at bounding box center [1030, 200] width 10 height 10
select select "48"
select select "2"
select select "5"
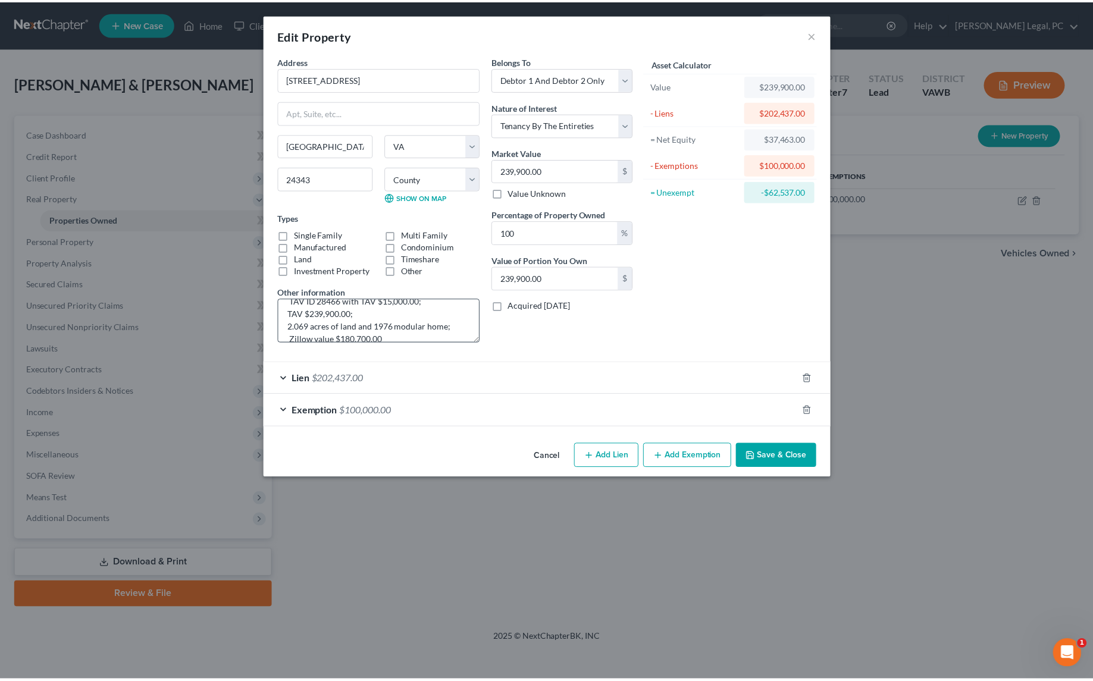
scroll to position [37, 0]
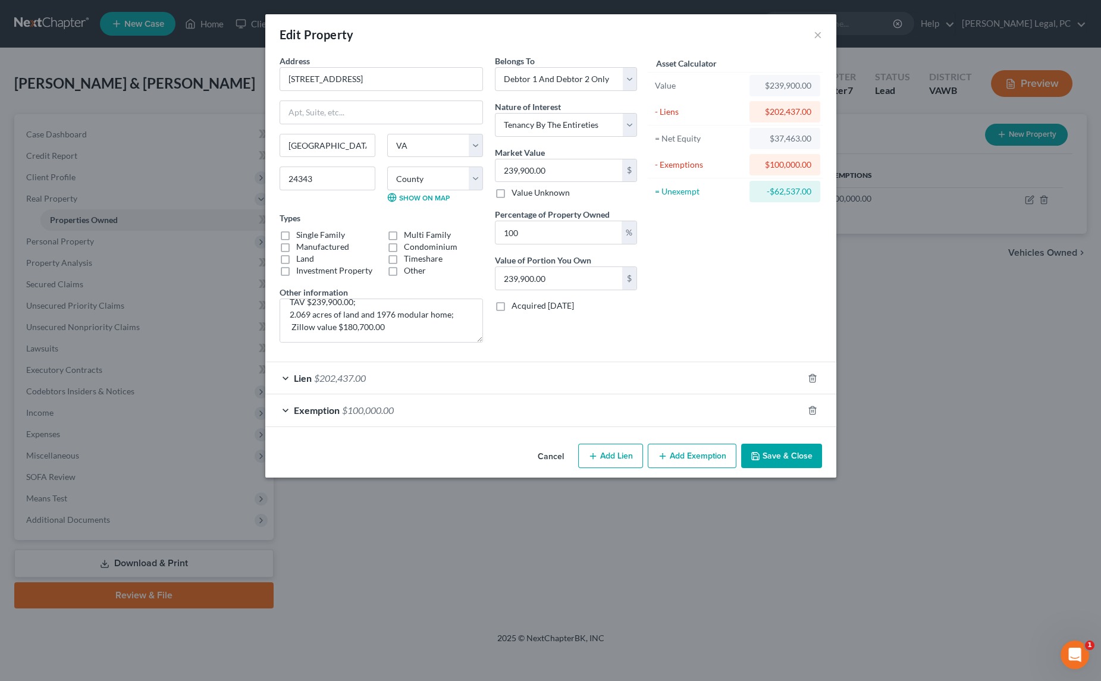
click at [707, 367] on div "Lien $202,437.00" at bounding box center [534, 378] width 538 height 32
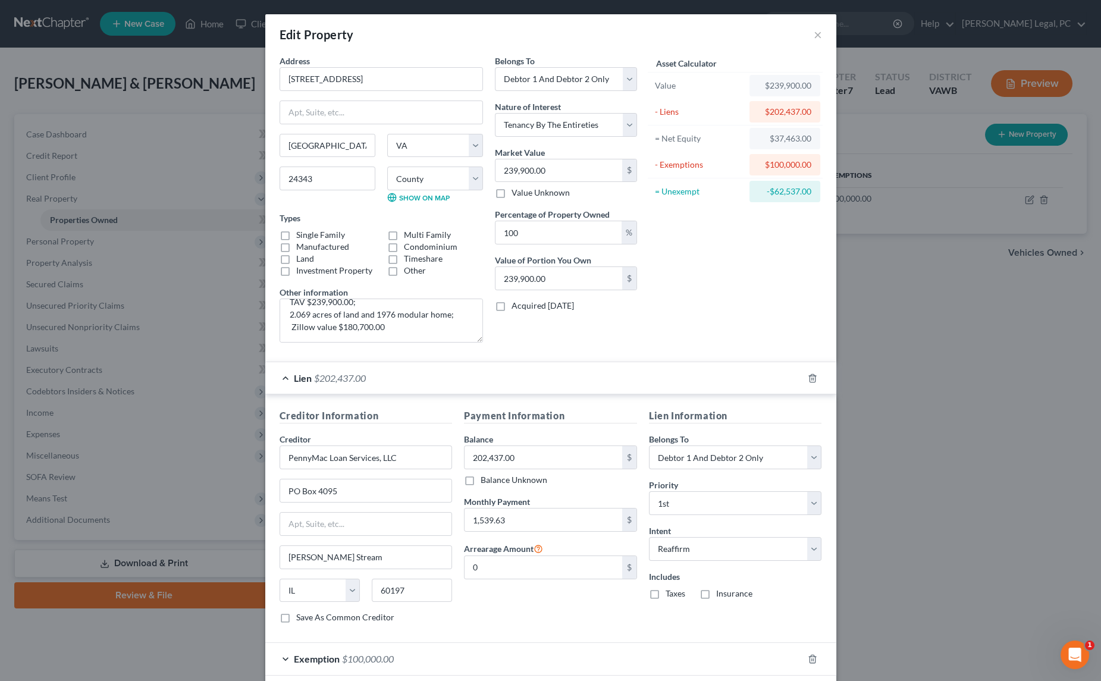
click at [193, 55] on div "Edit Property × Address * 162 [GEOGRAPHIC_DATA] [GEOGRAPHIC_DATA] State [US_STA…" at bounding box center [550, 340] width 1101 height 681
click at [814, 36] on button "×" at bounding box center [818, 34] width 8 height 14
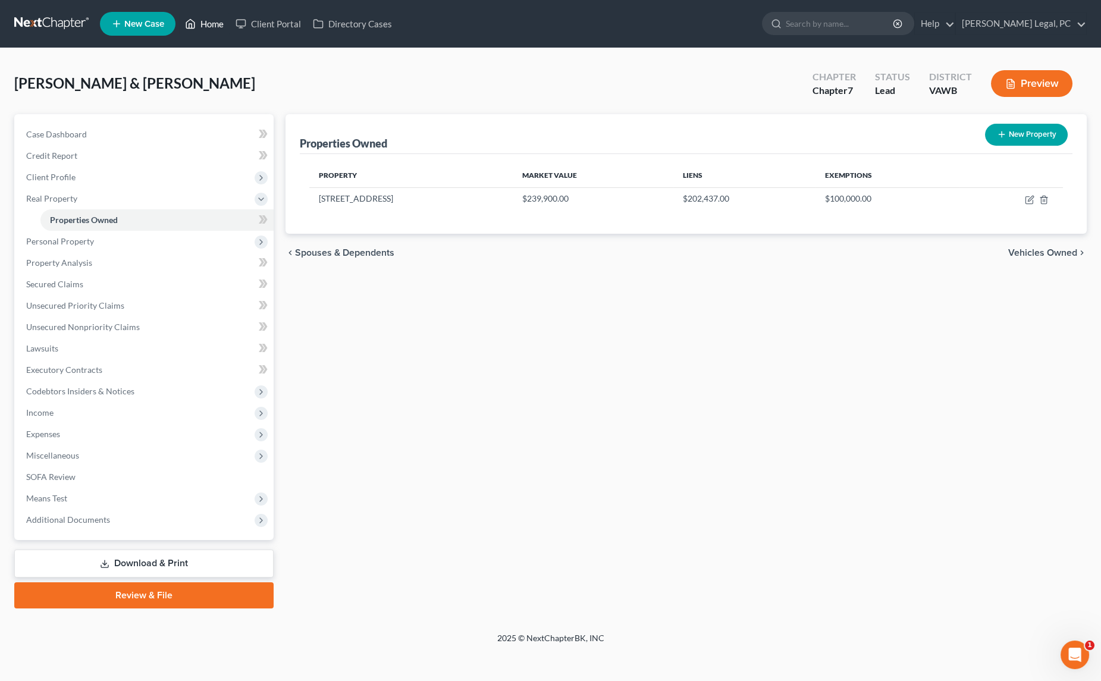
click at [216, 18] on link "Home" at bounding box center [204, 23] width 51 height 21
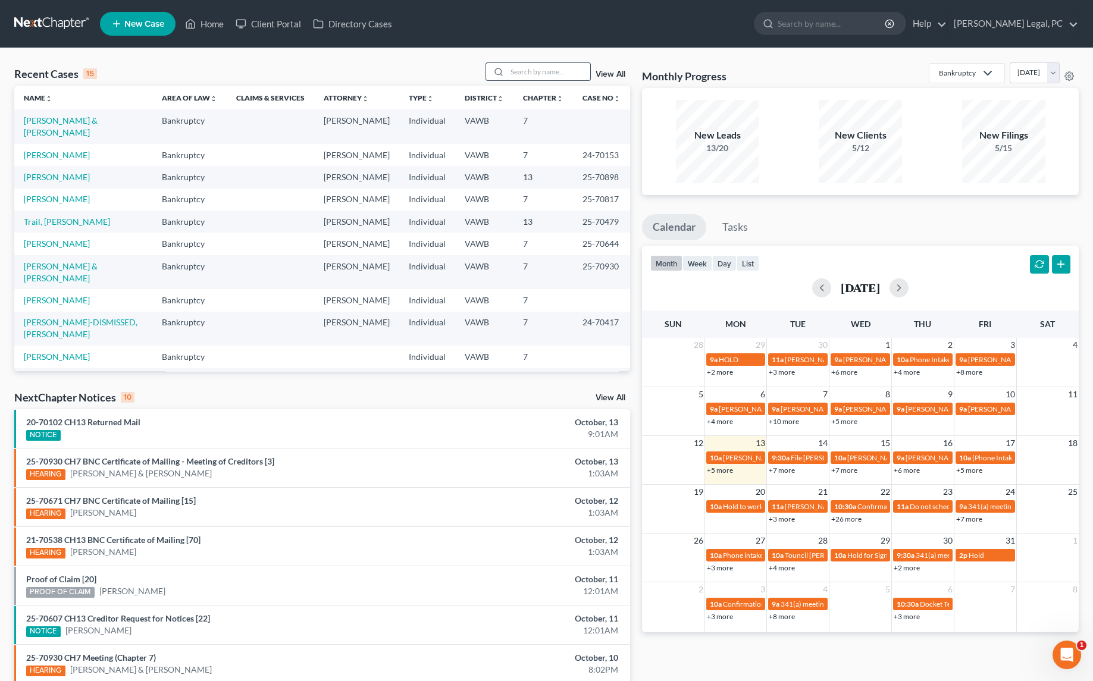
click at [517, 67] on input "search" at bounding box center [548, 71] width 83 height 17
type input "[PERSON_NAME]"
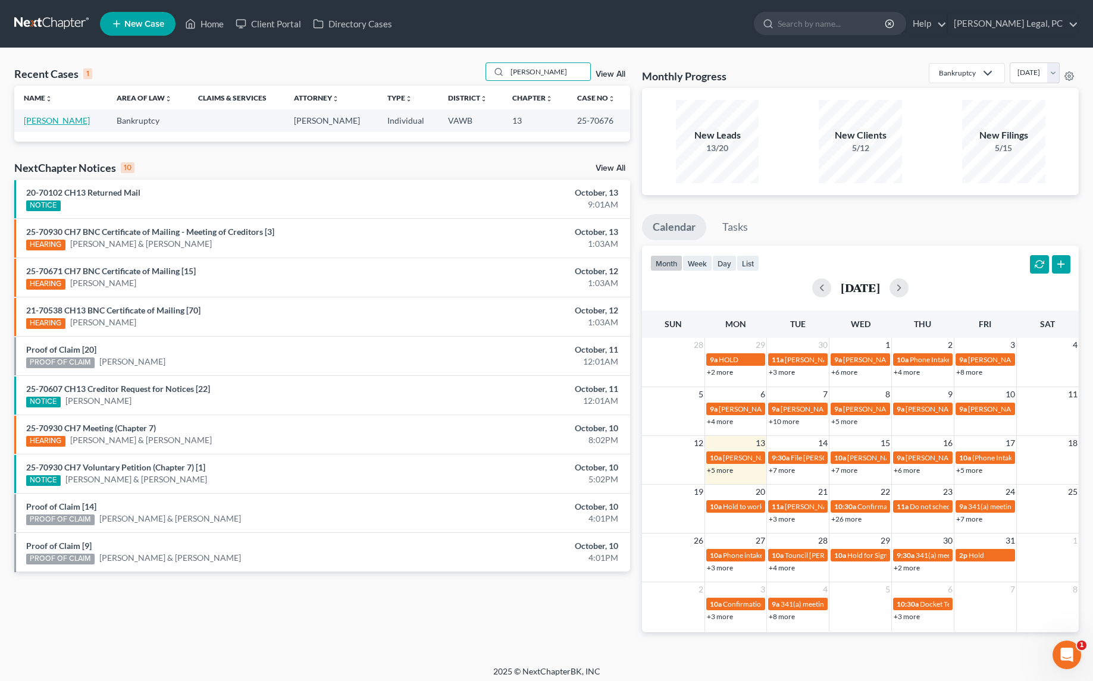
click at [54, 123] on link "[PERSON_NAME]" at bounding box center [57, 120] width 66 height 10
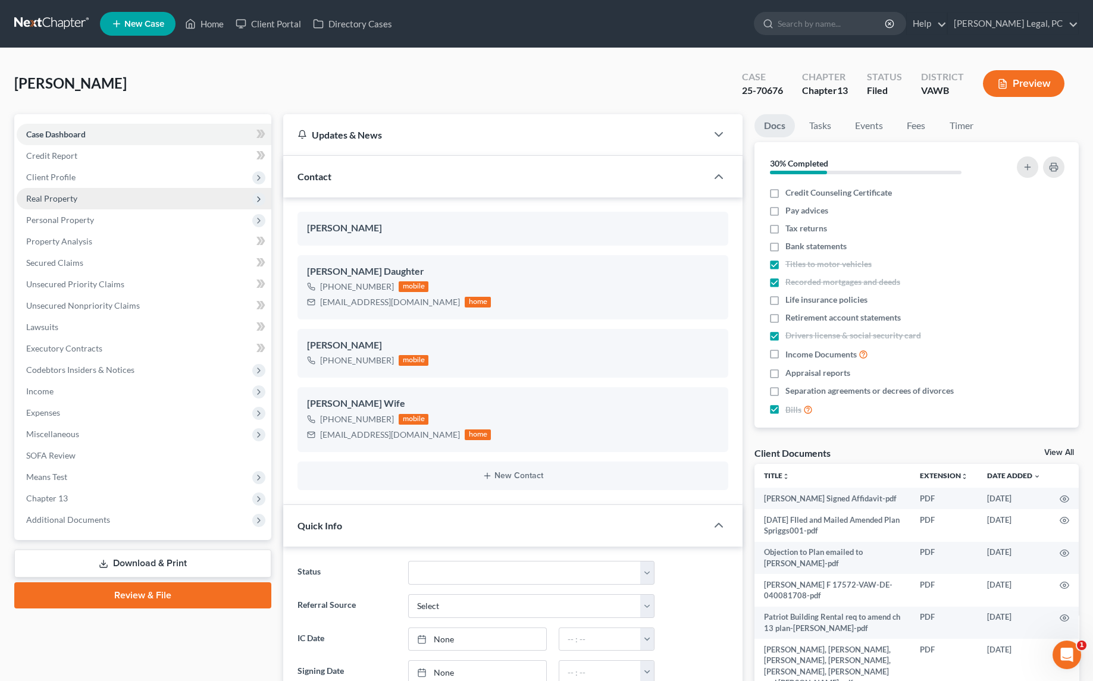
scroll to position [1382, 0]
click at [55, 513] on span "Additional Documents" at bounding box center [144, 519] width 255 height 21
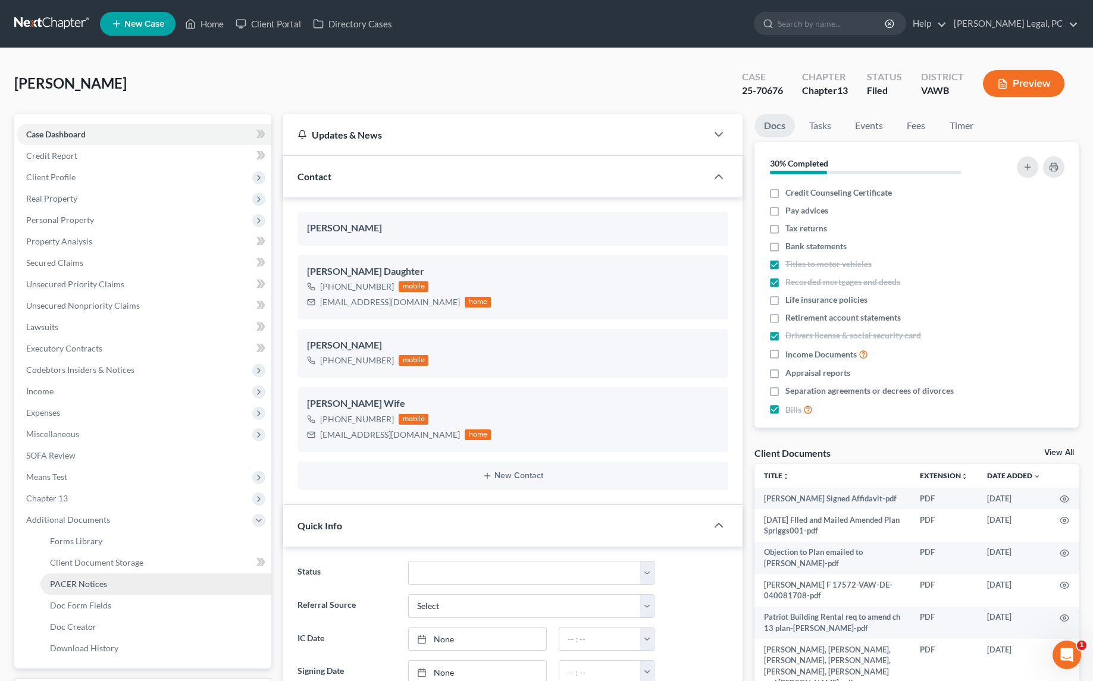
click at [77, 586] on span "PACER Notices" at bounding box center [78, 584] width 57 height 10
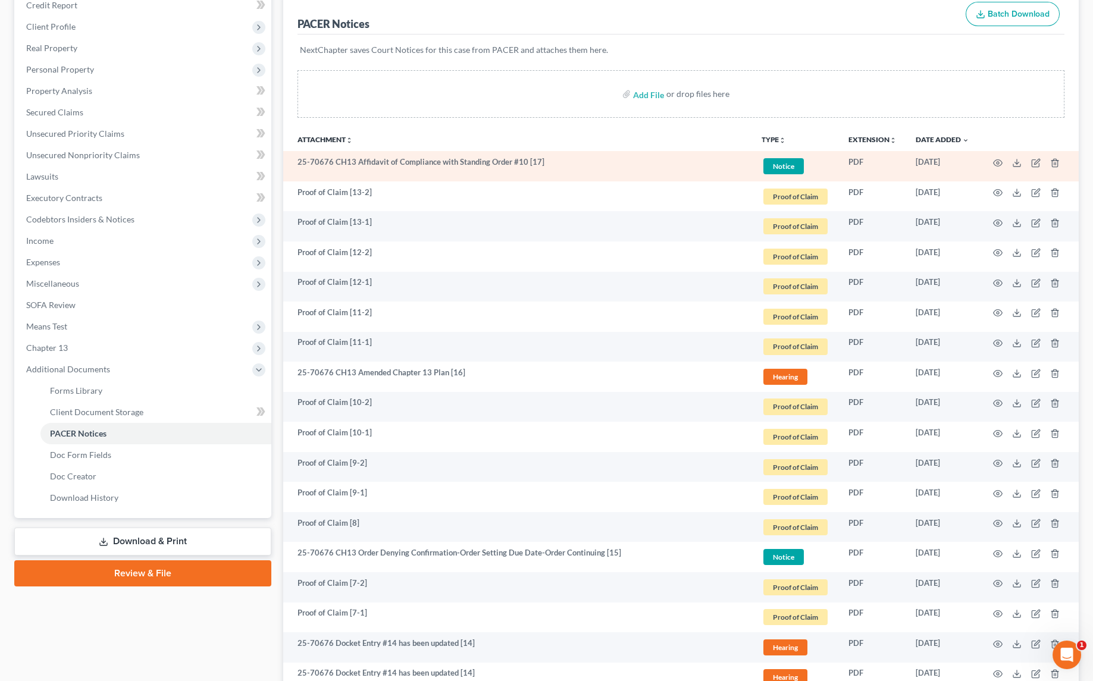
scroll to position [162, 0]
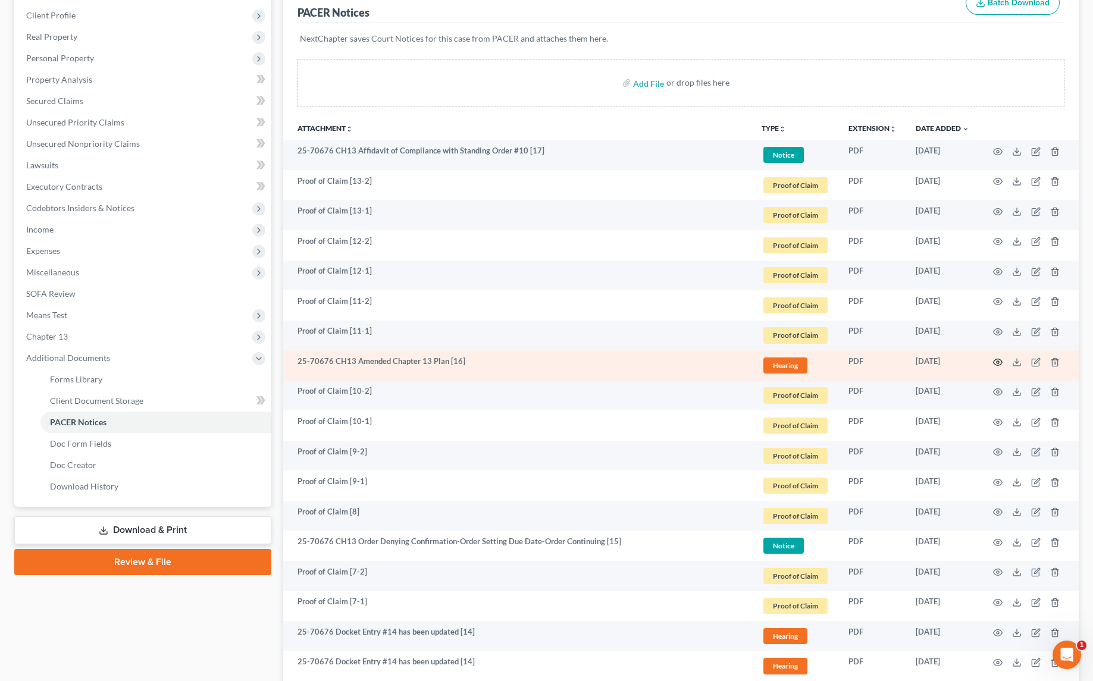
click at [995, 363] on icon "button" at bounding box center [998, 362] width 10 height 10
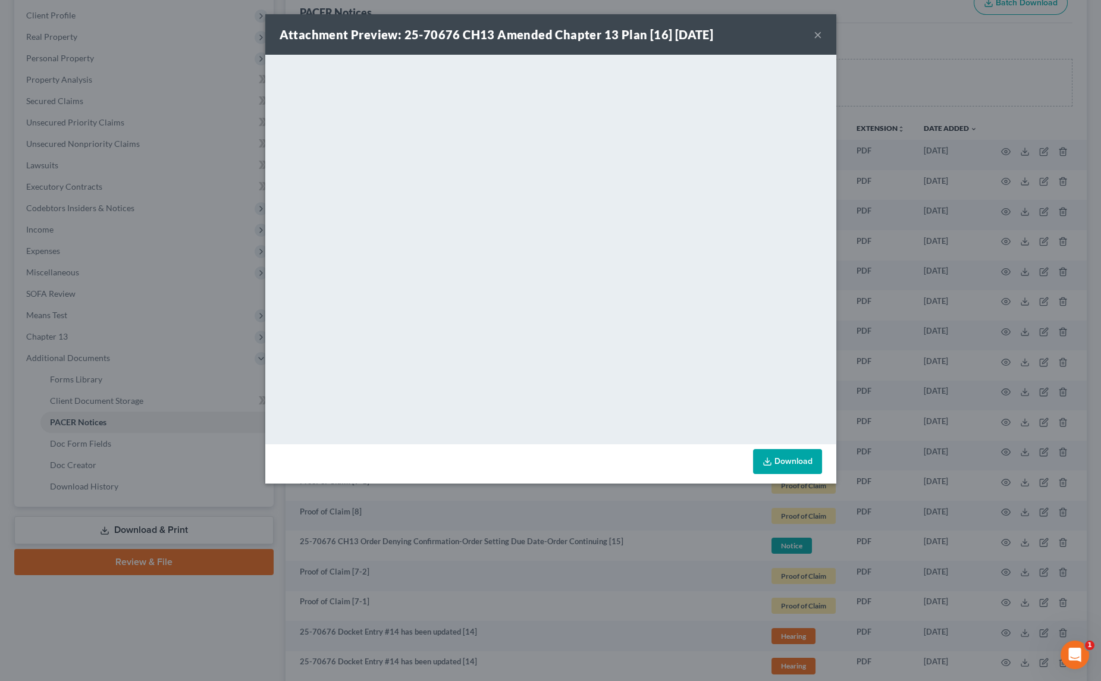
click at [817, 30] on button "×" at bounding box center [818, 34] width 8 height 14
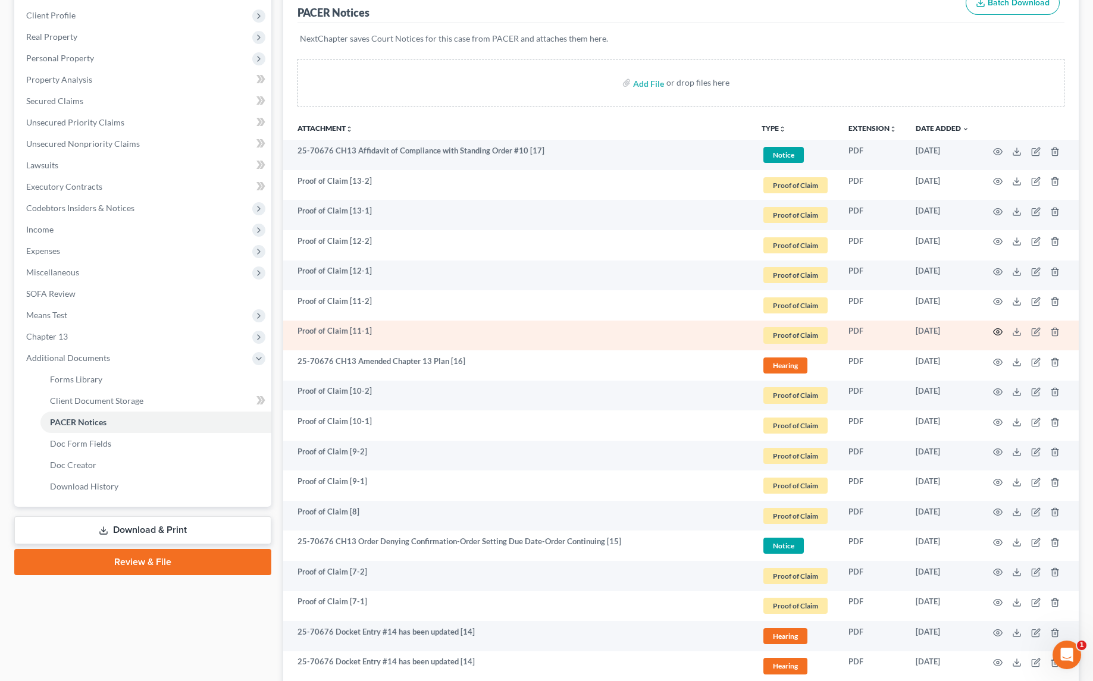
click at [999, 331] on icon "button" at bounding box center [998, 332] width 10 height 10
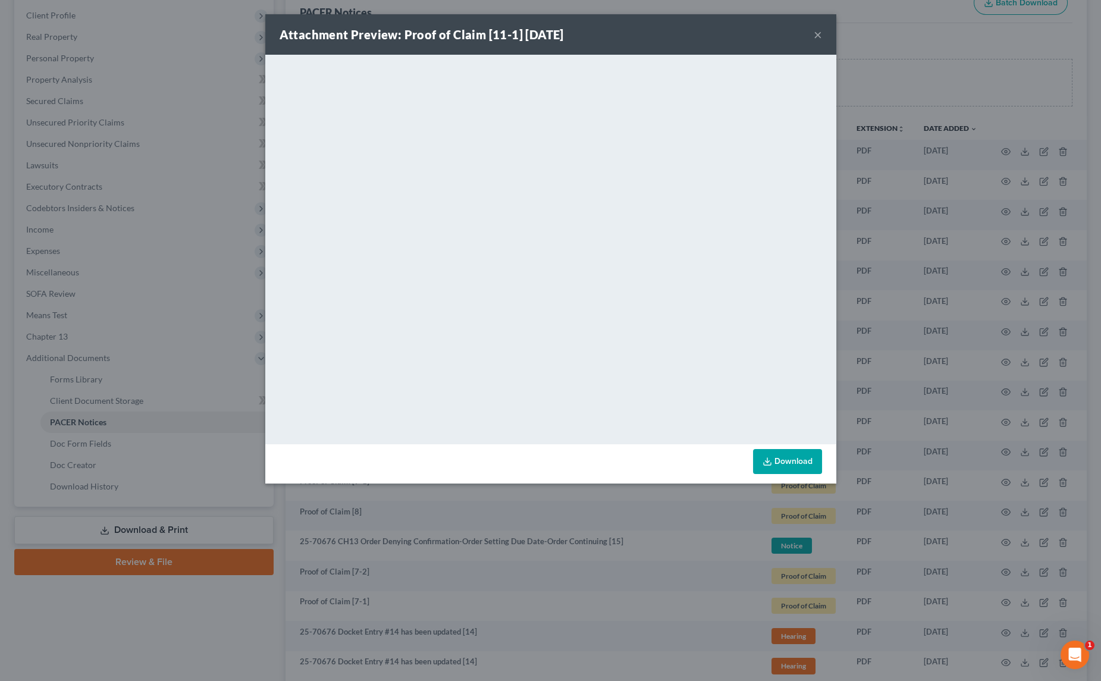
click at [821, 35] on button "×" at bounding box center [818, 34] width 8 height 14
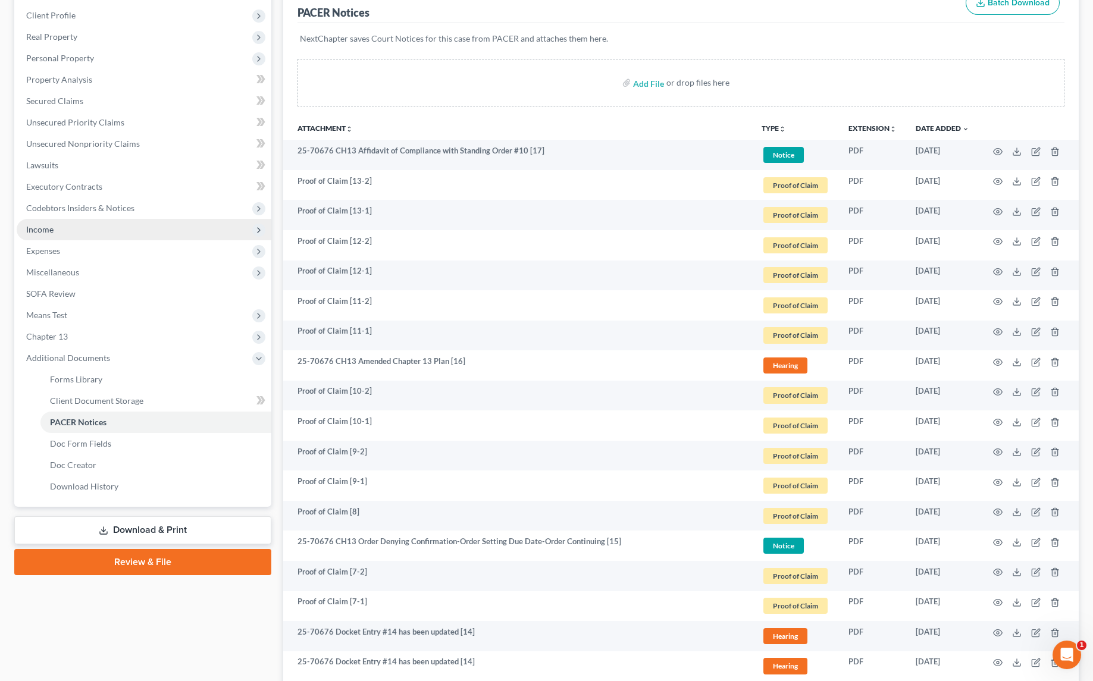
scroll to position [0, 0]
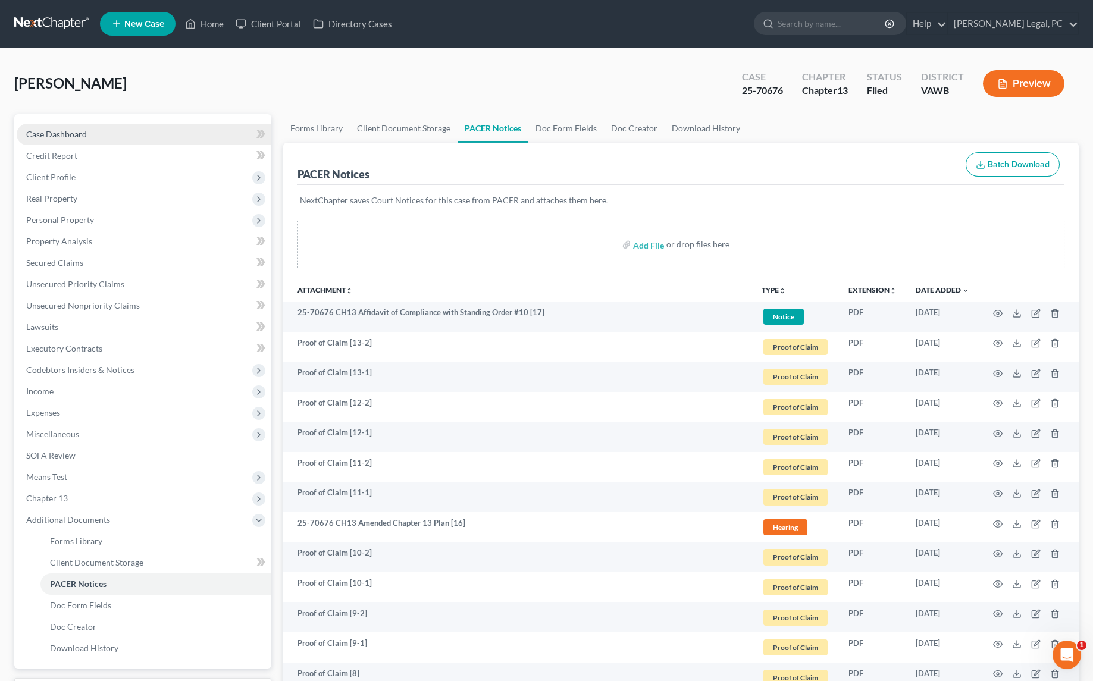
click at [40, 129] on span "Case Dashboard" at bounding box center [56, 134] width 61 height 10
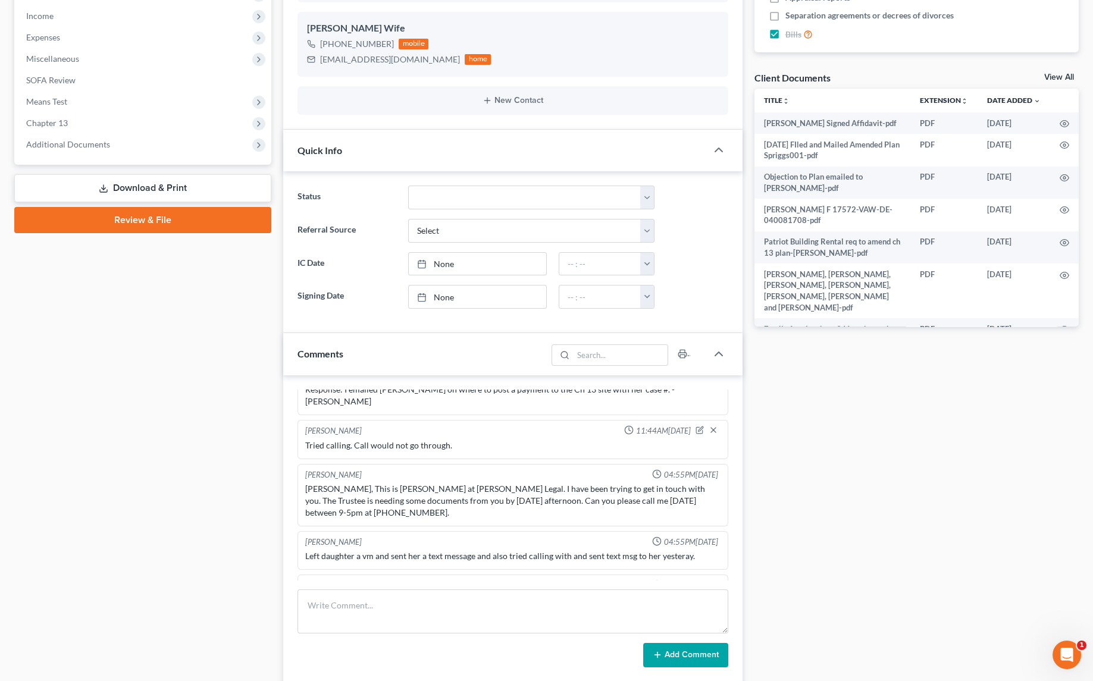
scroll to position [378, 0]
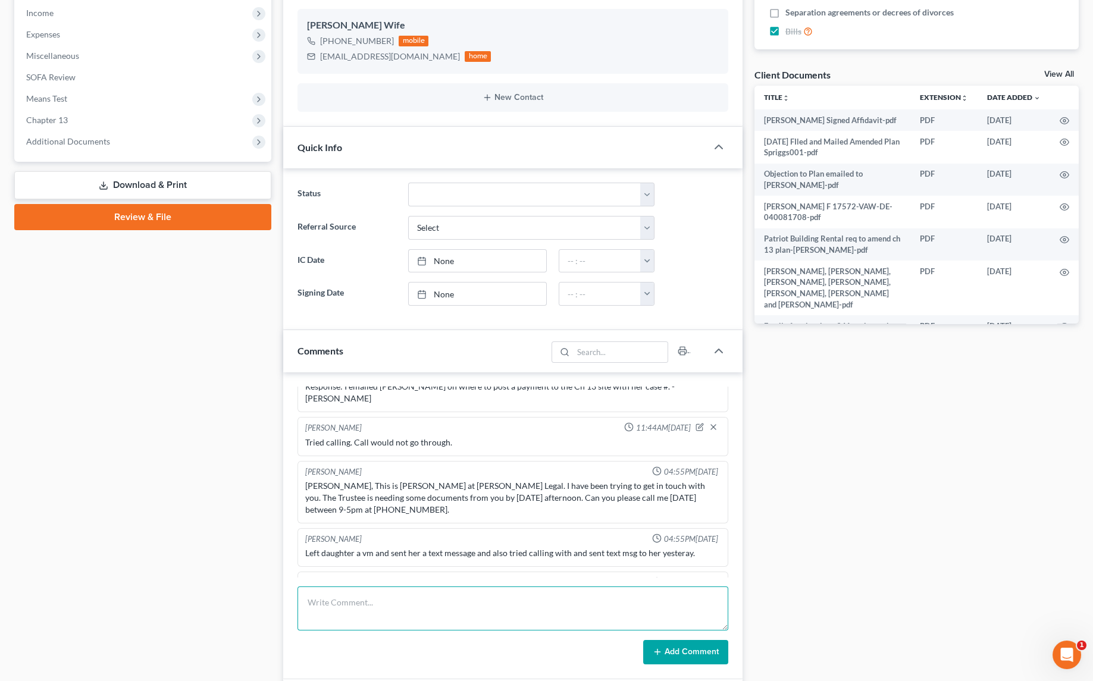
click at [353, 589] on textarea at bounding box center [512, 608] width 430 height 44
type textarea "Tried calling. No answer. Left a message."
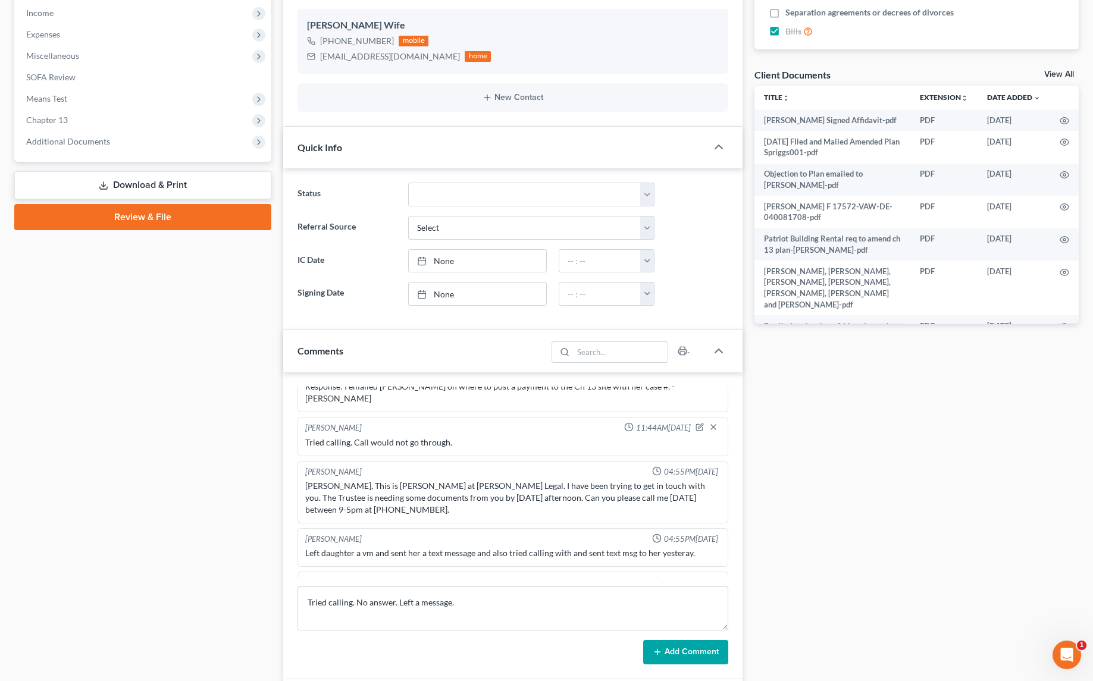
click at [717, 654] on button "Add Comment" at bounding box center [685, 652] width 85 height 25
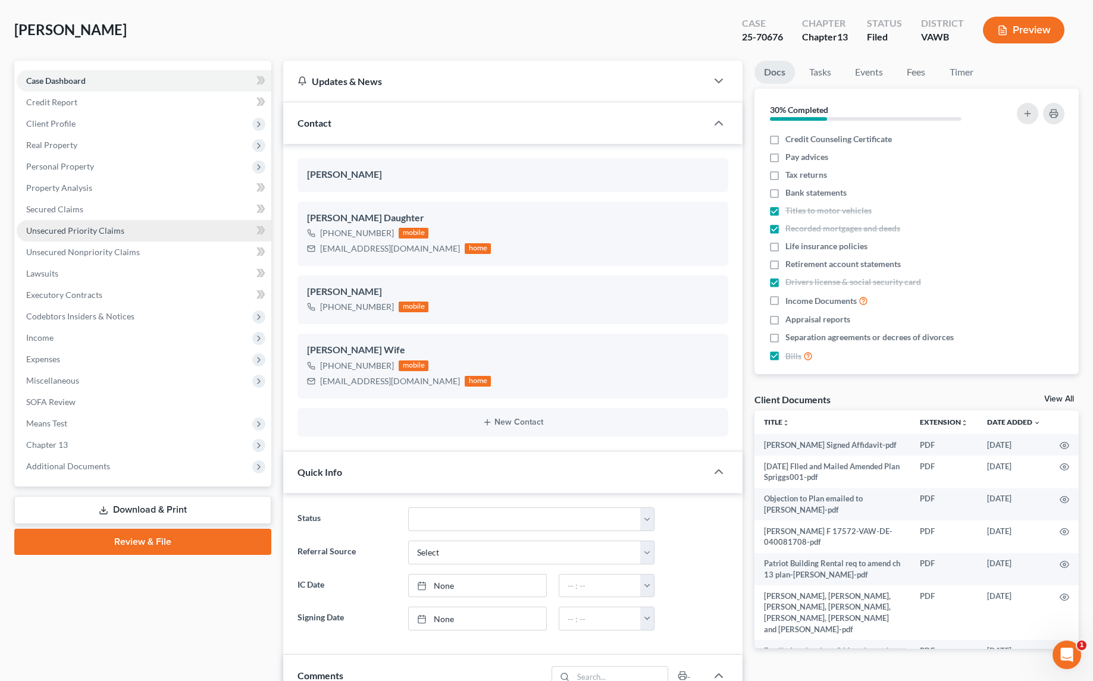
scroll to position [0, 0]
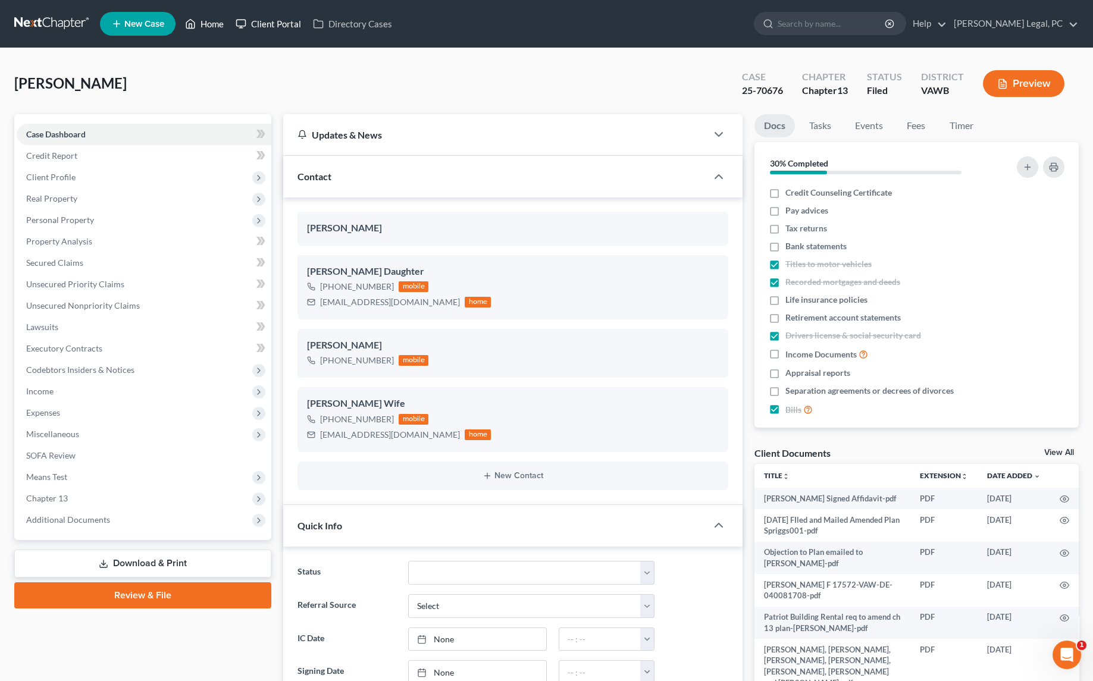
drag, startPoint x: 200, startPoint y: 30, endPoint x: 241, endPoint y: 15, distance: 43.1
click at [200, 29] on link "Home" at bounding box center [204, 23] width 51 height 21
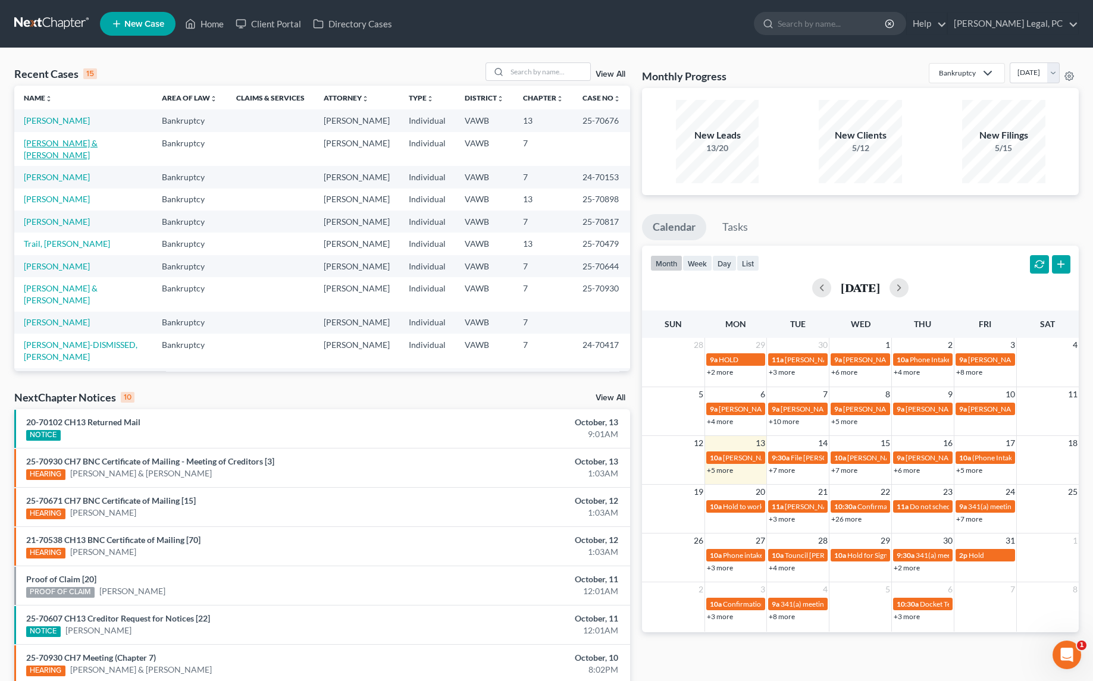
click at [93, 144] on link "[PERSON_NAME] & [PERSON_NAME]" at bounding box center [61, 149] width 74 height 22
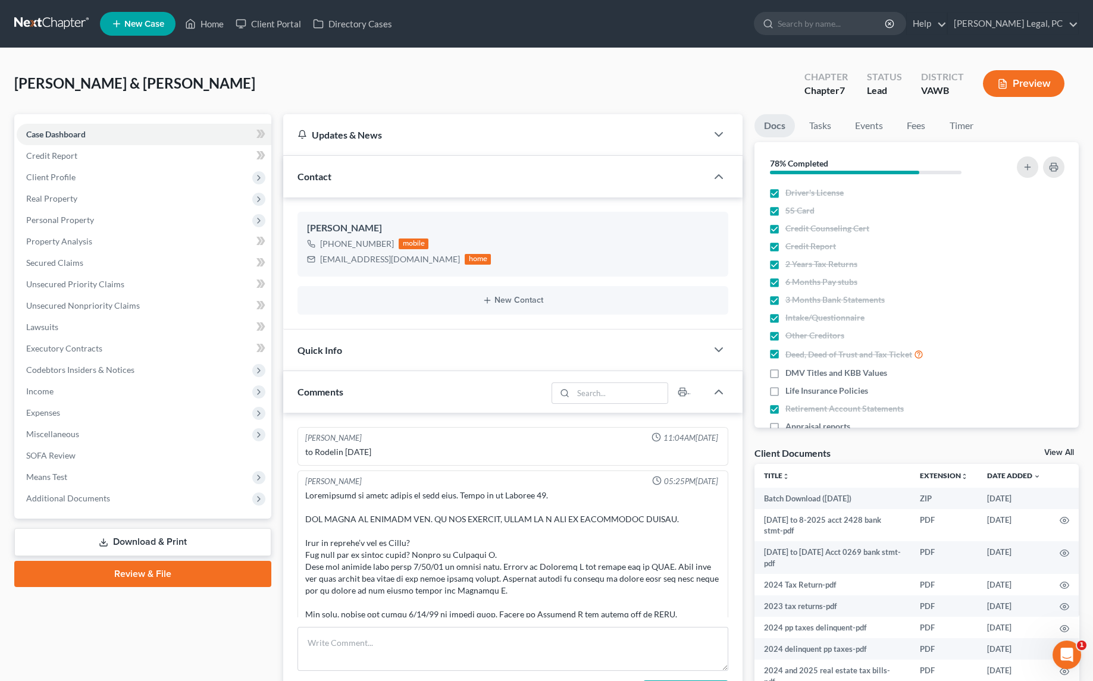
scroll to position [230, 0]
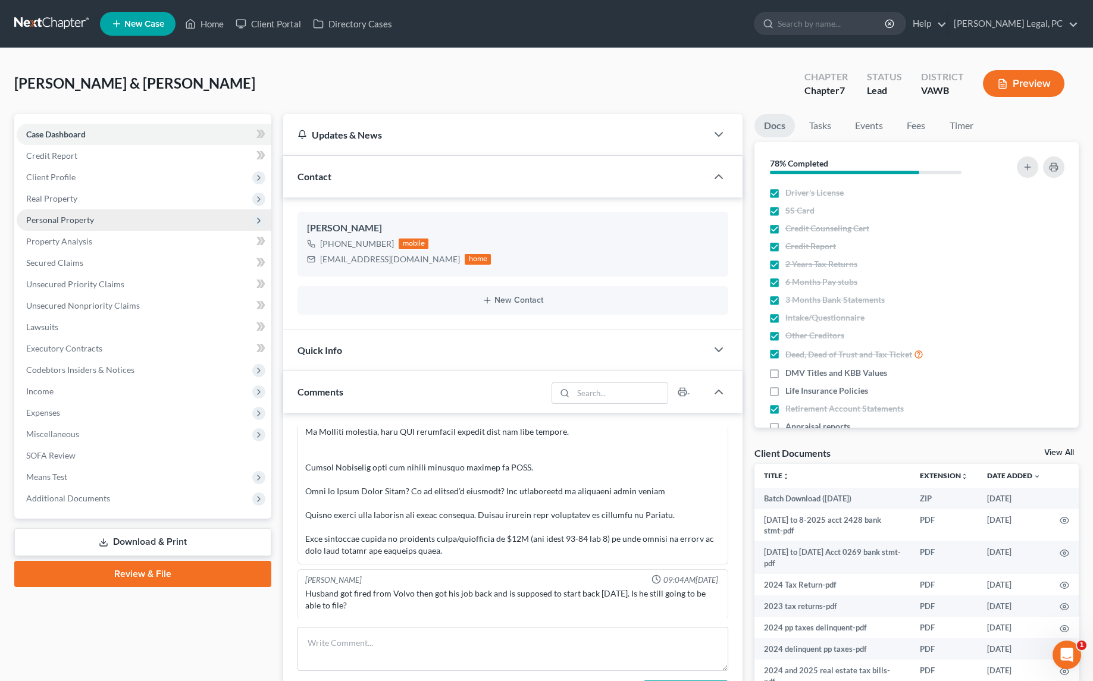
click at [67, 219] on span "Personal Property" at bounding box center [60, 220] width 68 height 10
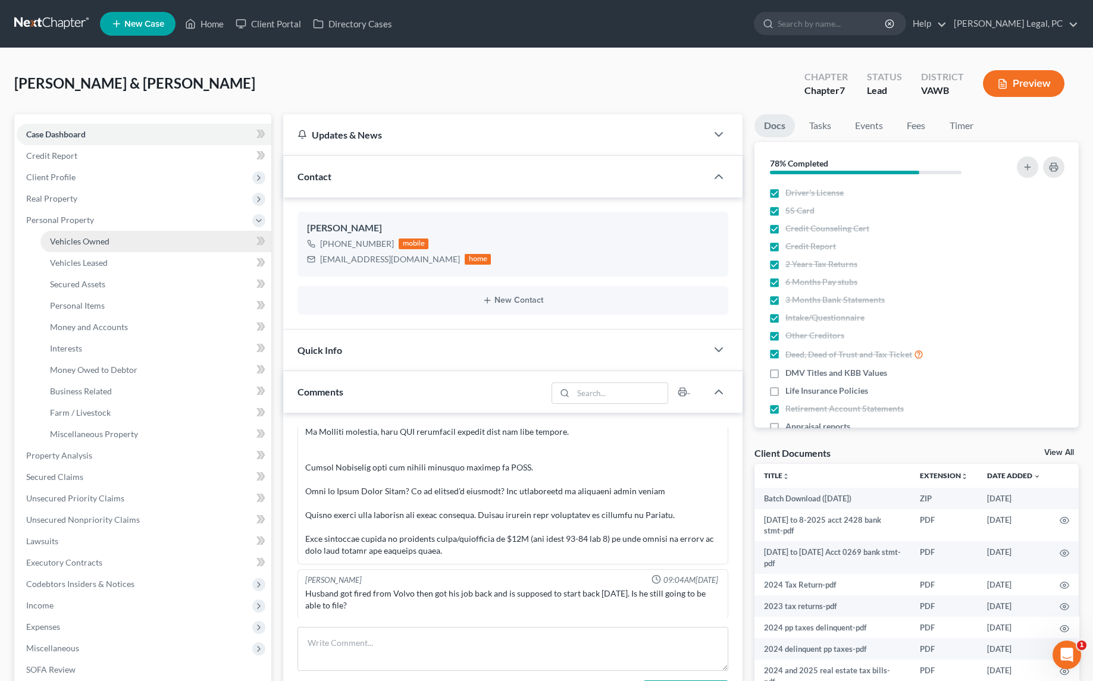
click at [90, 243] on span "Vehicles Owned" at bounding box center [79, 241] width 59 height 10
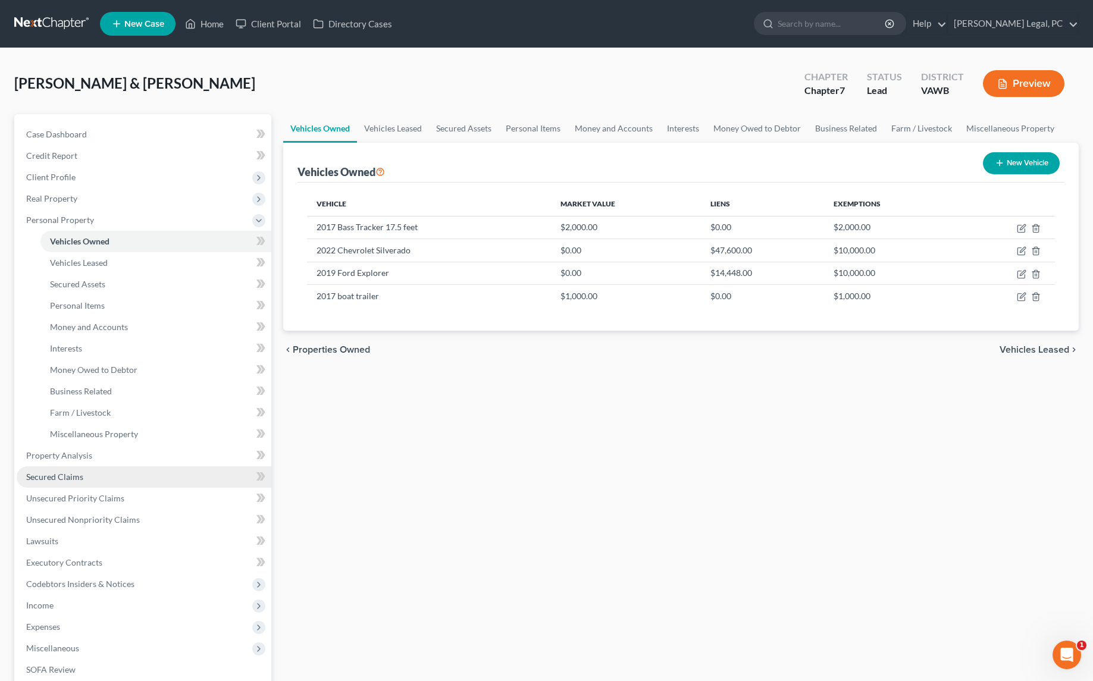
click at [86, 472] on link "Secured Claims" at bounding box center [144, 476] width 255 height 21
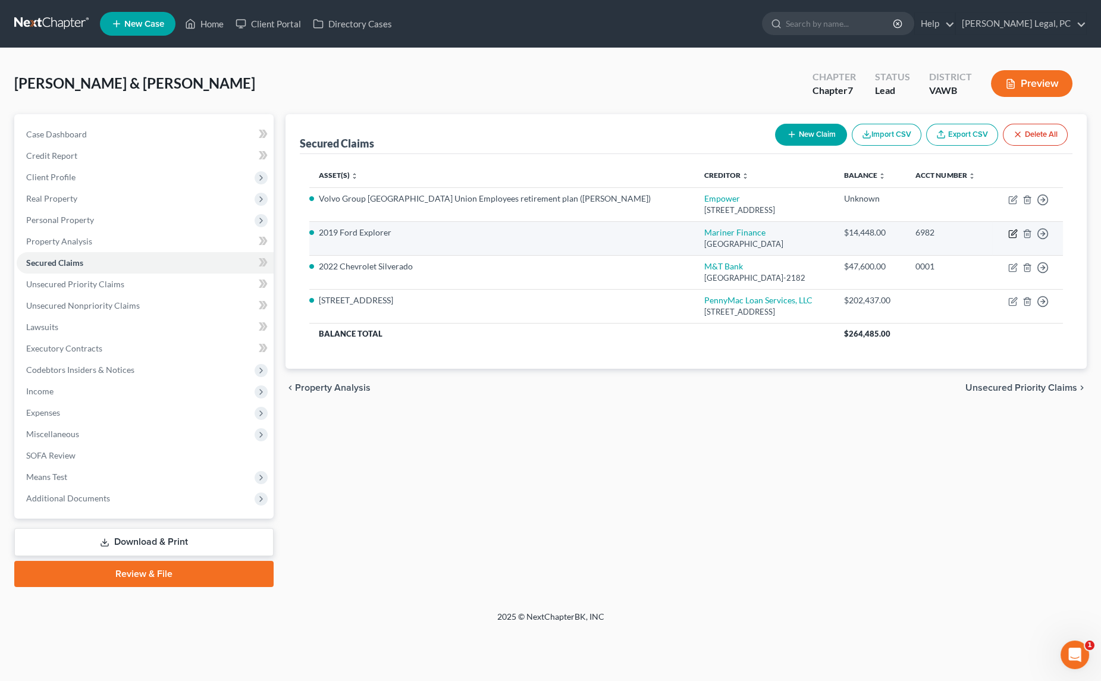
click at [1011, 231] on icon "button" at bounding box center [1012, 234] width 7 height 7
select select "21"
select select "4"
select select "1"
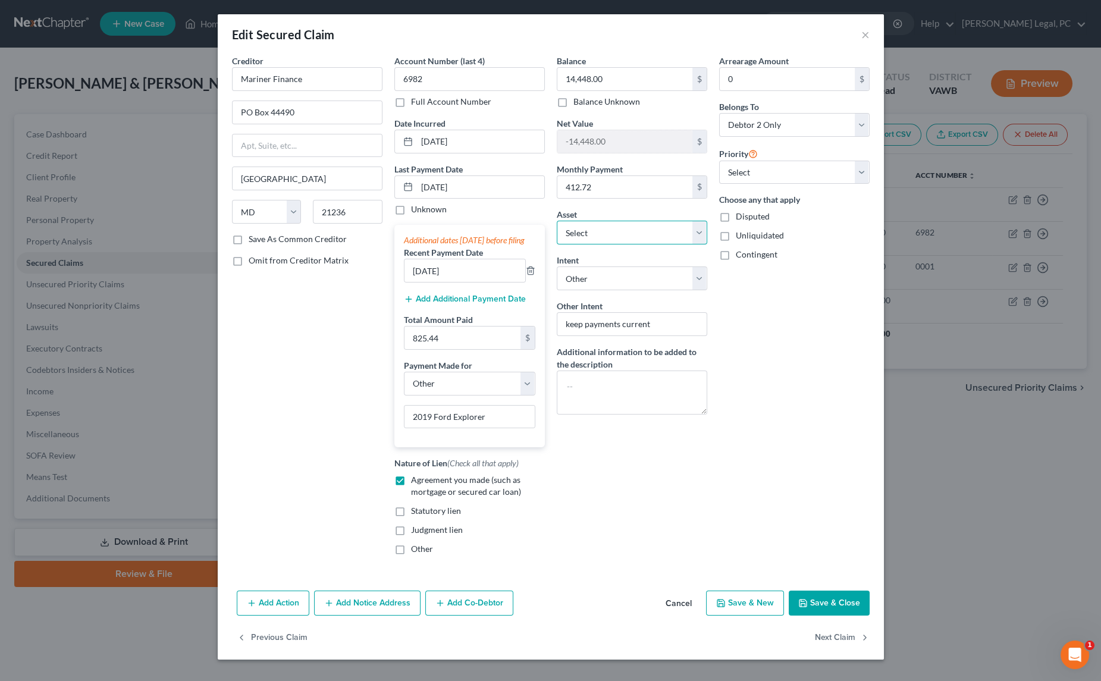
click at [642, 230] on select "Select Other Multiple Assets Skyline National Bank #7039 (joint) (Savings Accou…" at bounding box center [632, 233] width 150 height 24
click at [833, 613] on button "Save & Close" at bounding box center [829, 603] width 81 height 25
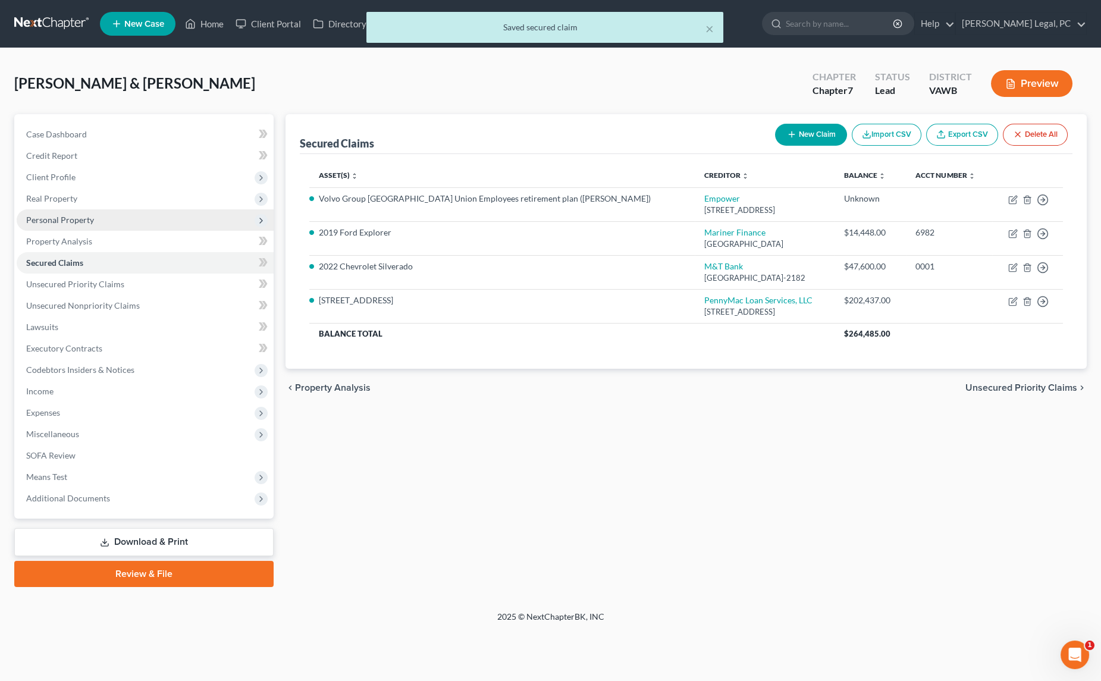
click at [67, 217] on span "Personal Property" at bounding box center [60, 220] width 68 height 10
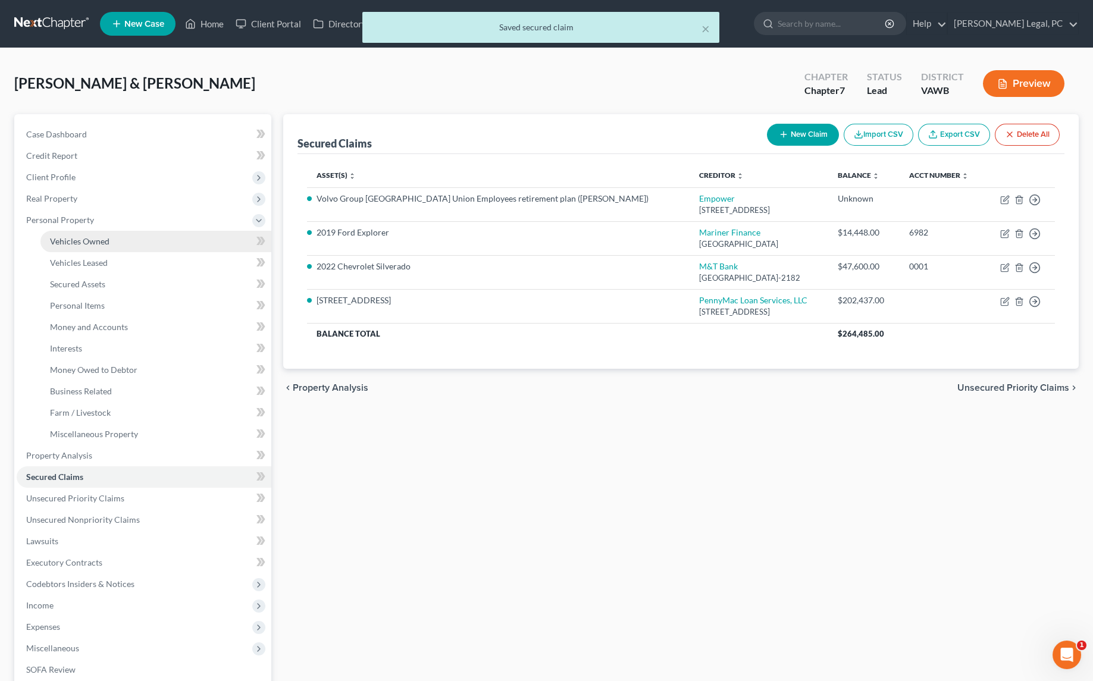
click at [104, 245] on link "Vehicles Owned" at bounding box center [155, 241] width 231 height 21
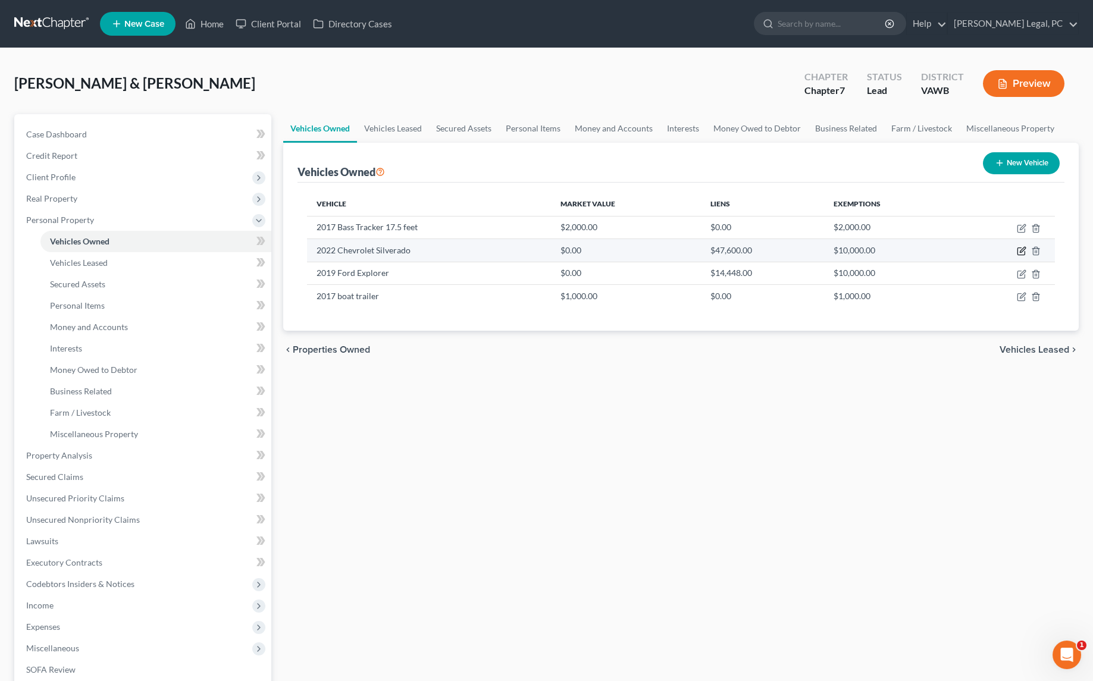
click at [1022, 252] on icon "button" at bounding box center [1021, 251] width 10 height 10
select select "0"
select select "4"
select select "1"
select select "0"
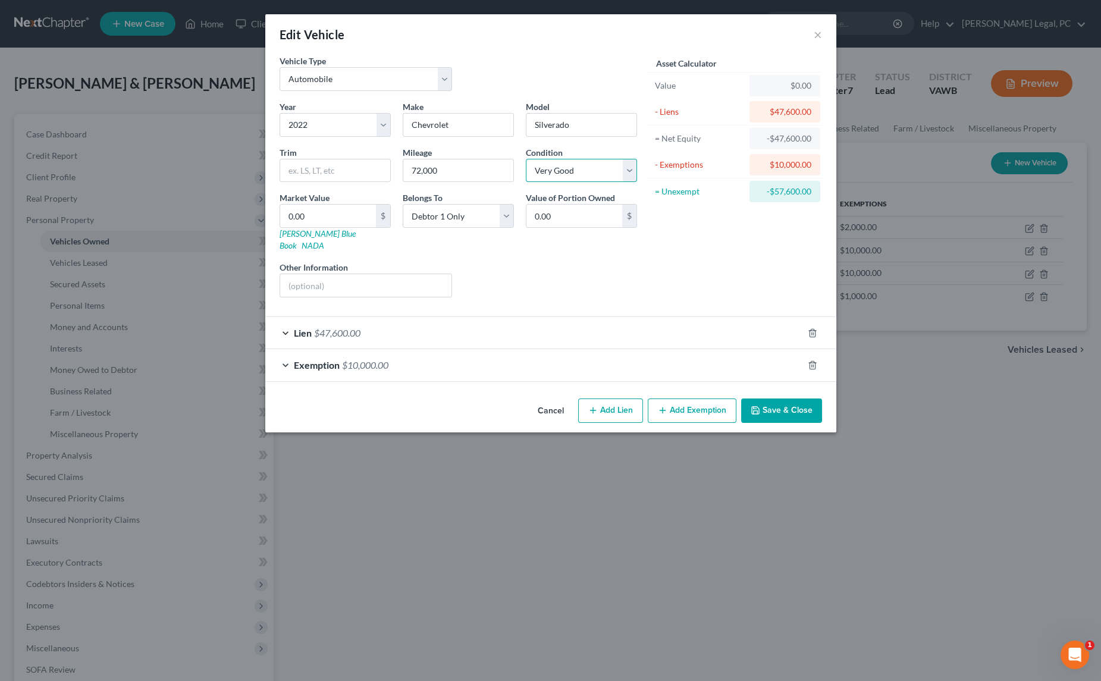
click at [594, 170] on select "Select Excellent Very Good Good Fair Poor" at bounding box center [581, 171] width 111 height 24
select select "2"
click at [526, 159] on select "Select Excellent Very Good Good Fair Poor" at bounding box center [581, 171] width 111 height 24
click at [339, 219] on input "0.00" at bounding box center [328, 216] width 96 height 23
type input "2"
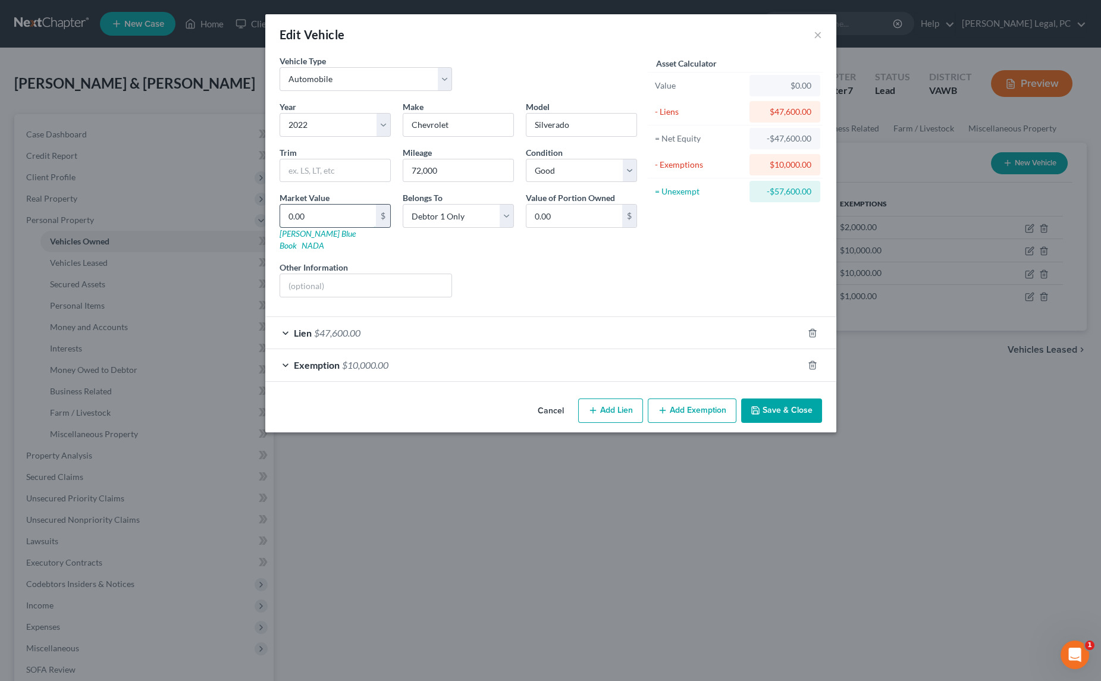
type input "2.00"
type input "29"
type input "29.00"
type input "290"
type input "290.00"
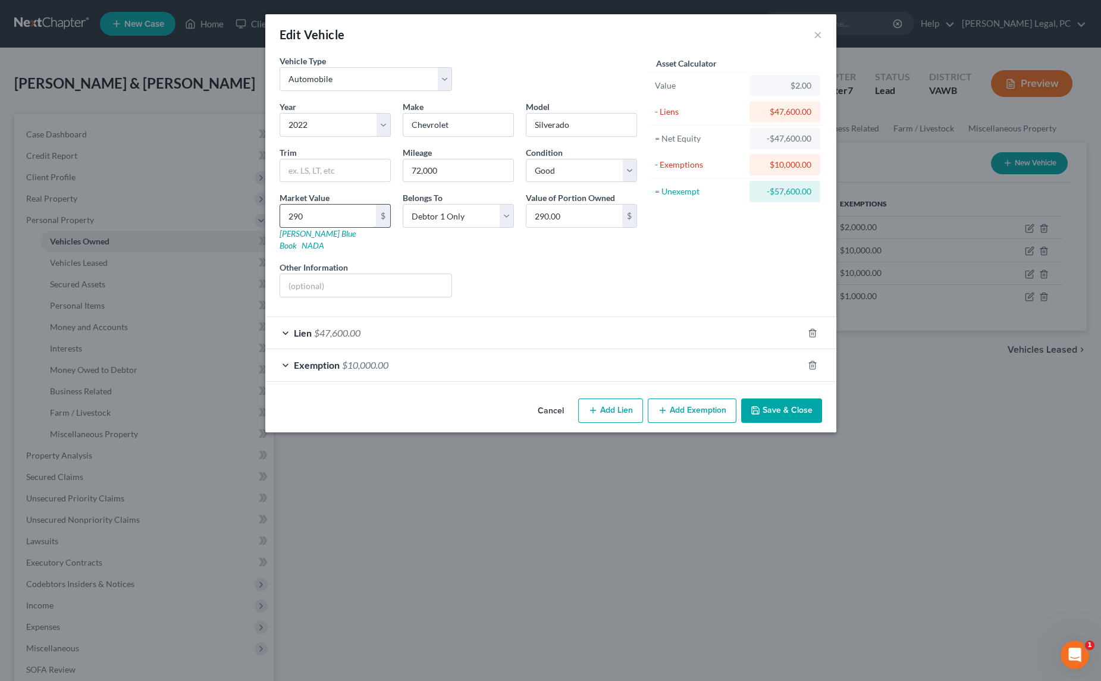
type input "2905"
type input "2,905.00"
type input "2,9059"
type input "29,059.00"
type input "29,059"
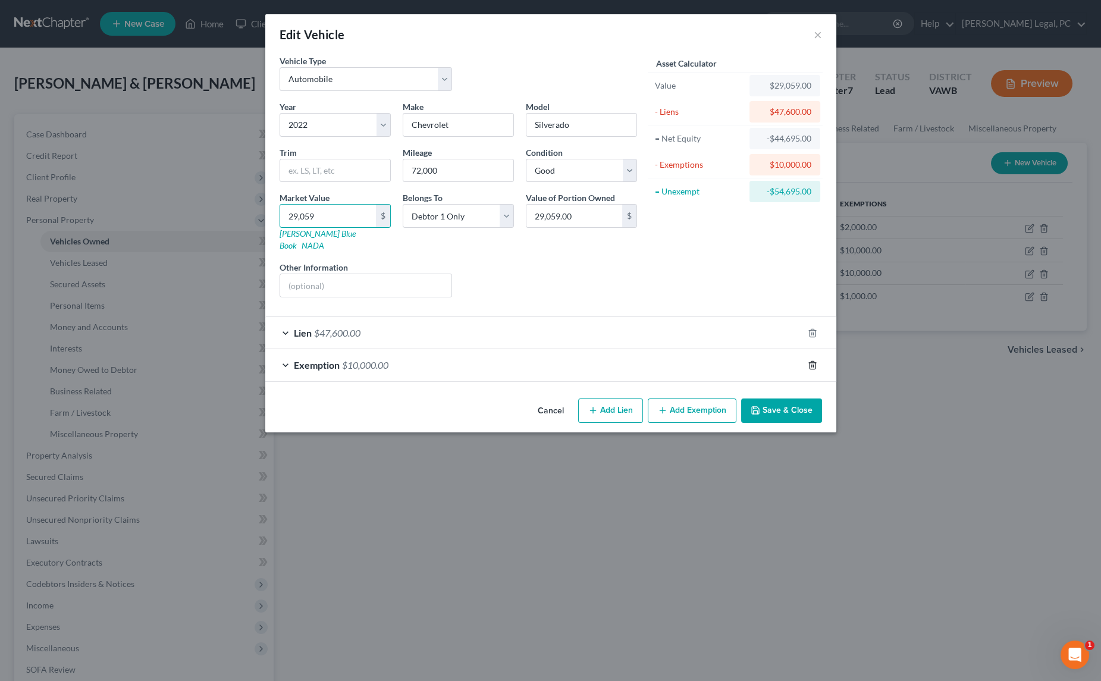
click at [810, 360] on icon "button" at bounding box center [813, 365] width 10 height 10
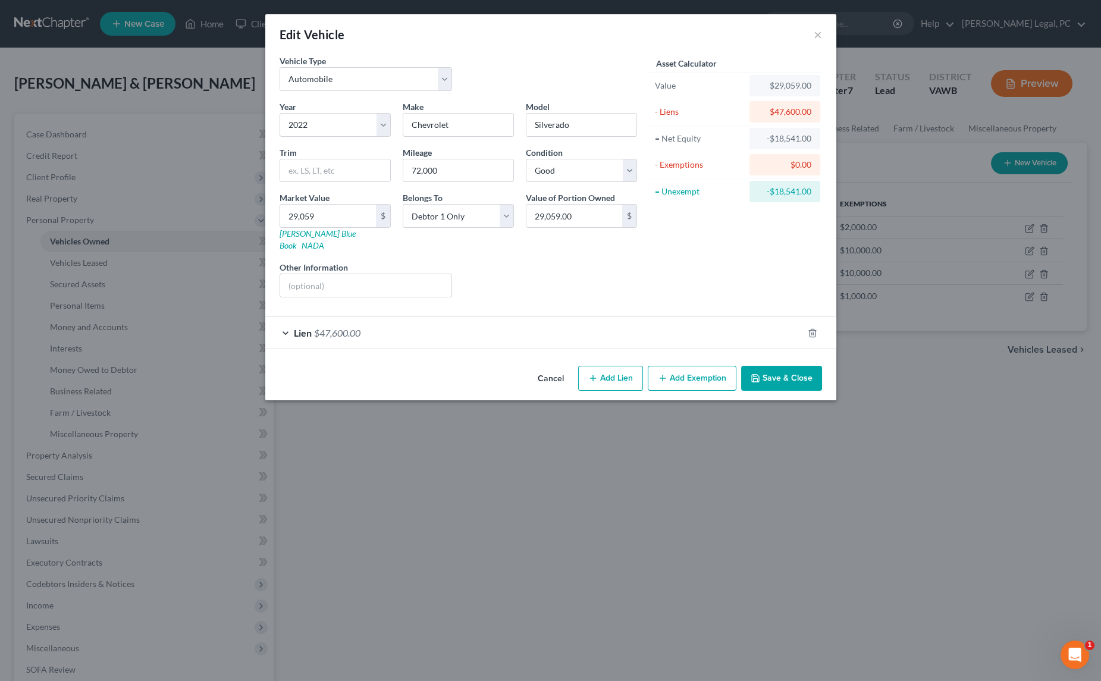
click at [789, 366] on button "Save & Close" at bounding box center [781, 378] width 81 height 25
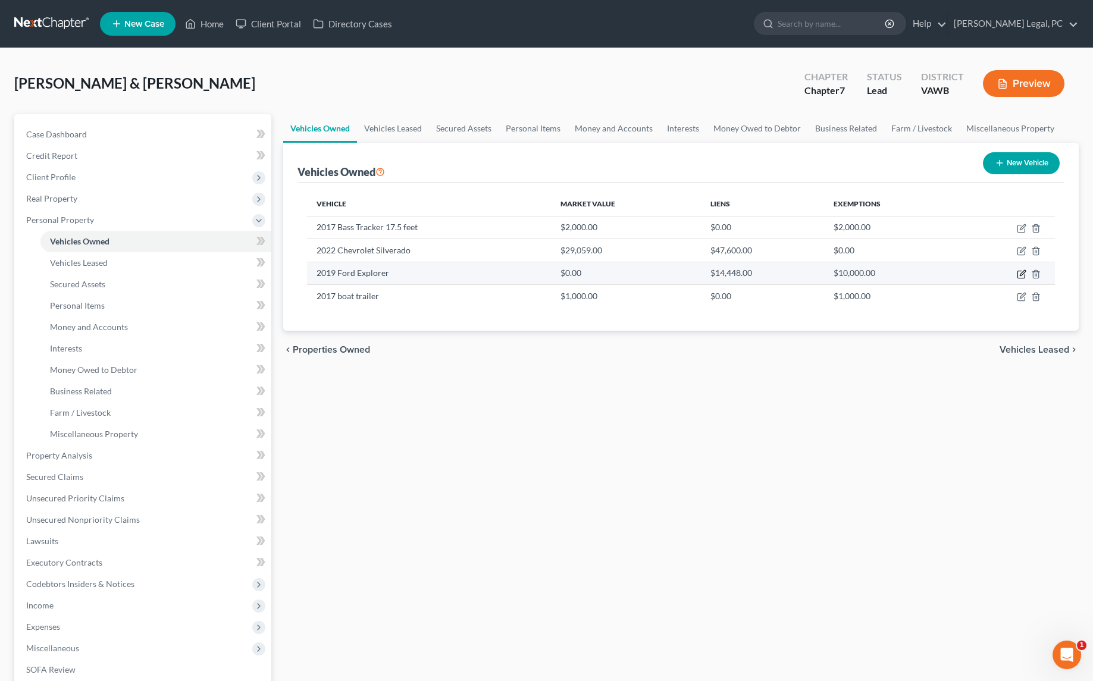
click at [1022, 270] on icon "button" at bounding box center [1021, 274] width 10 height 10
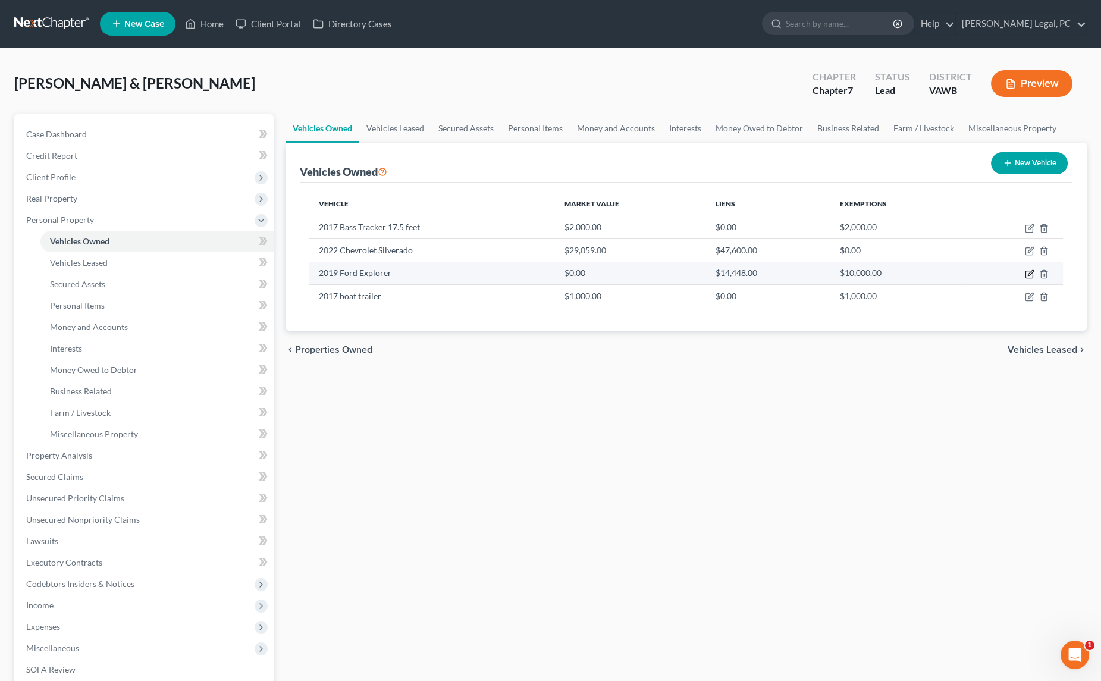
select select "0"
select select "7"
select select "1"
select select "2"
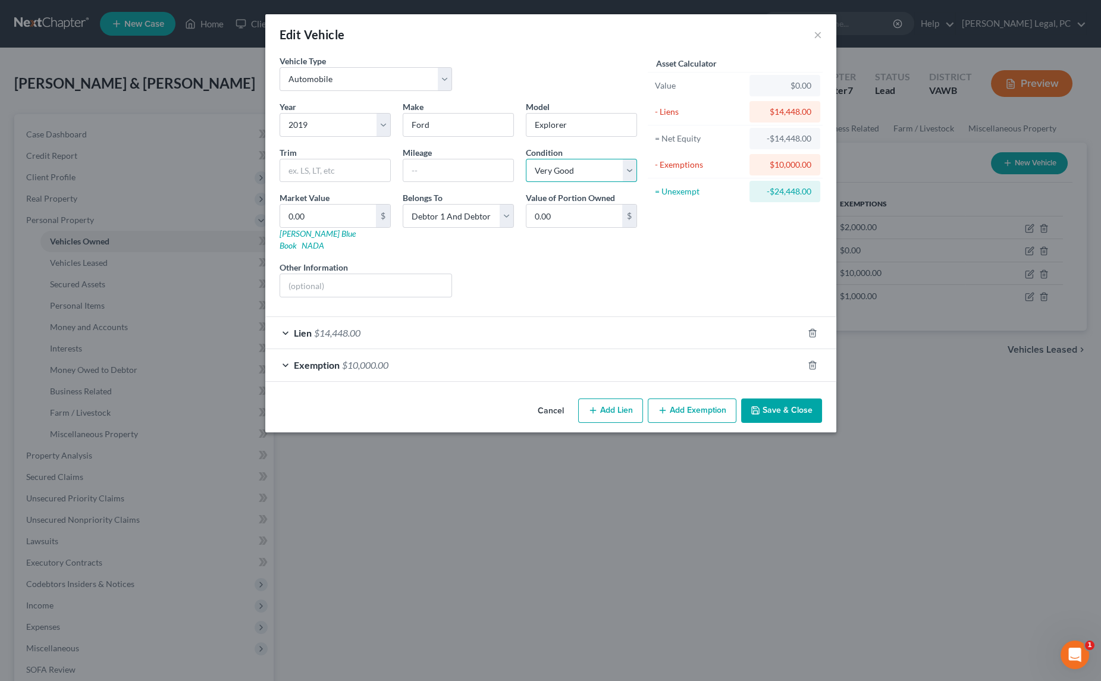
click at [586, 172] on select "Select Excellent Very Good Good Fair Poor" at bounding box center [581, 171] width 111 height 24
select select "2"
click at [526, 159] on select "Select Excellent Very Good Good Fair Poor" at bounding box center [581, 171] width 111 height 24
click at [306, 214] on input "0.00" at bounding box center [328, 216] width 96 height 23
type input "1"
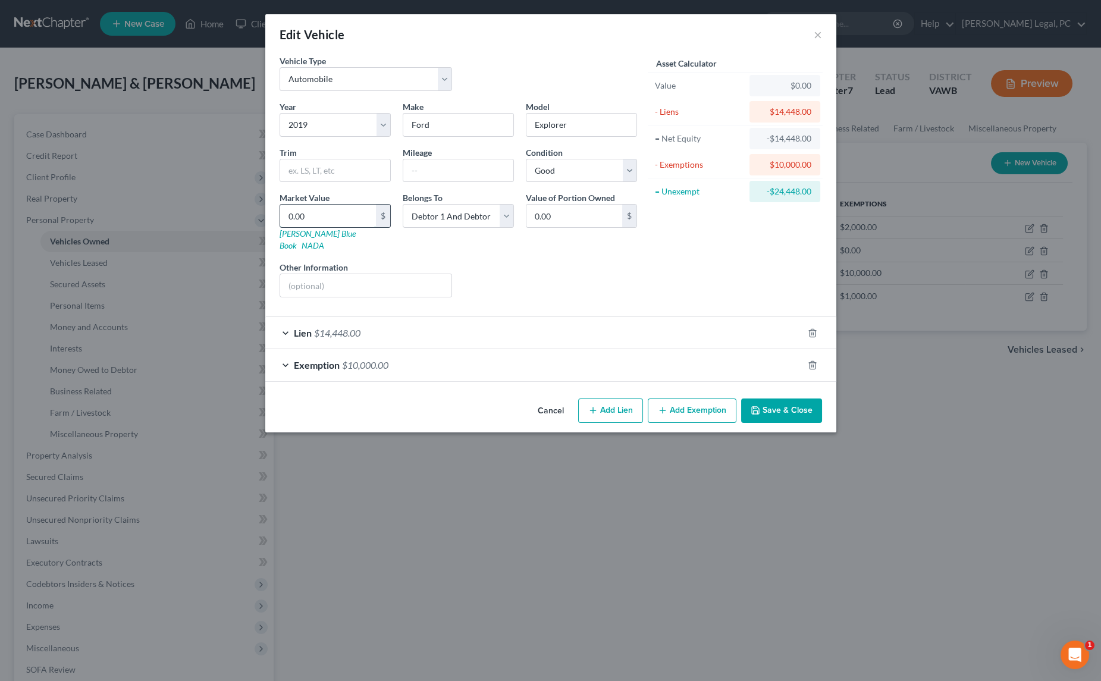
type input "1.00"
type input "14"
type input "14.00"
type input "142"
type input "142.00"
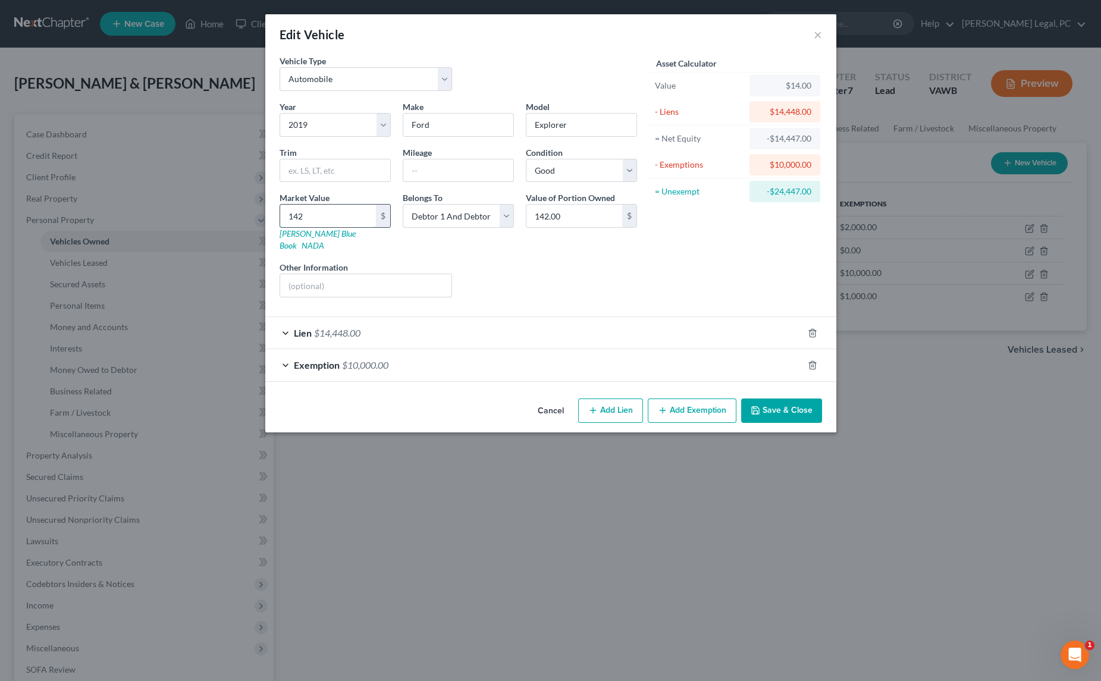
type input "1426"
type input "1,426.00"
type input "1,4263"
type input "14,263.00"
type input "14,263"
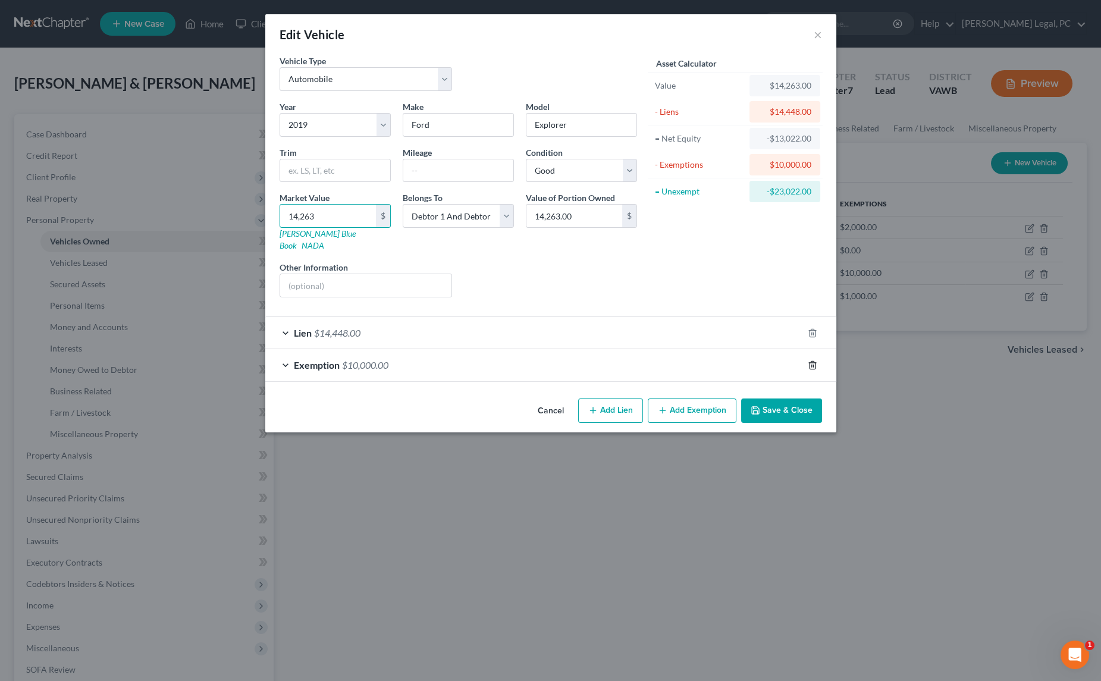
click at [811, 360] on icon "button" at bounding box center [813, 365] width 10 height 10
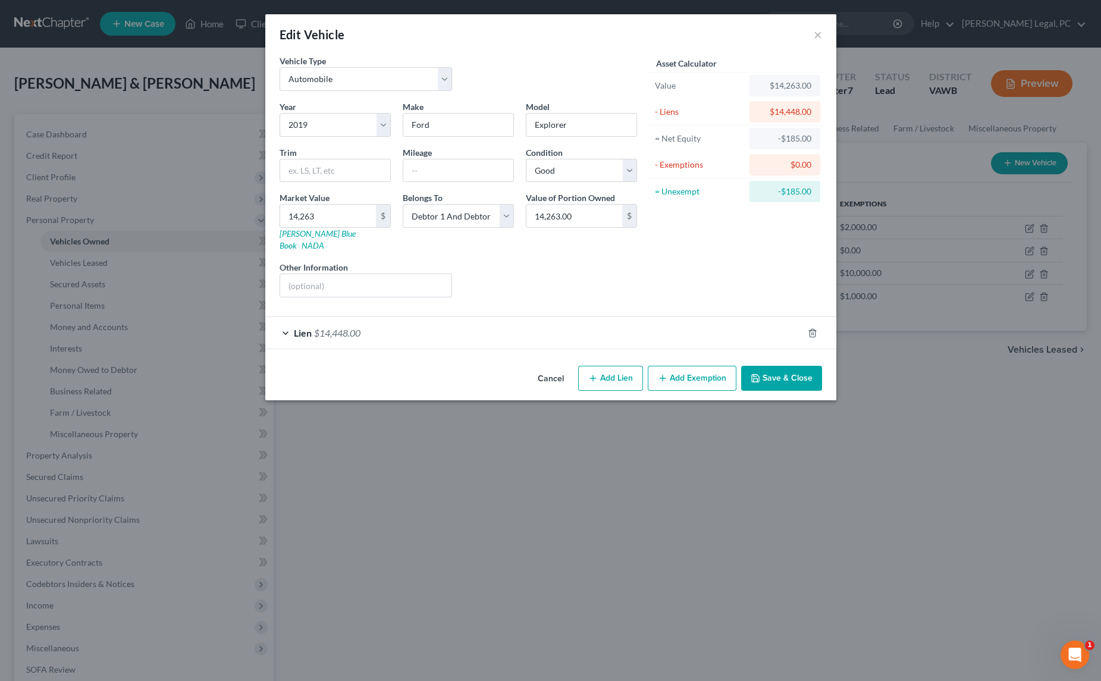
click at [770, 366] on button "Save & Close" at bounding box center [781, 378] width 81 height 25
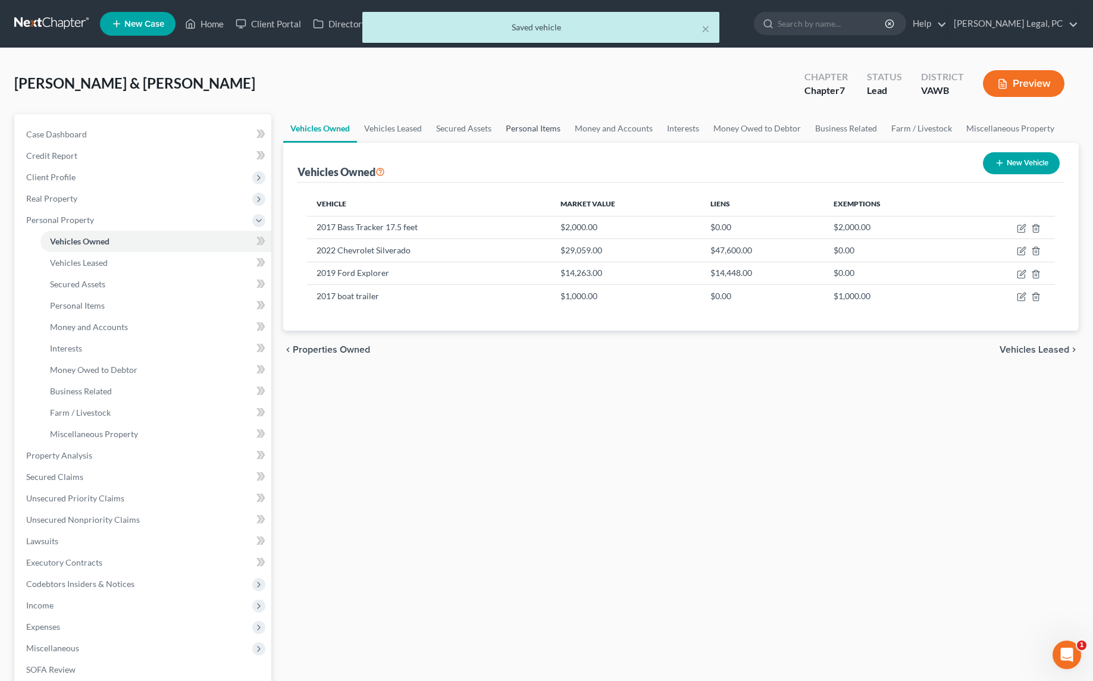
click at [518, 122] on link "Personal Items" at bounding box center [532, 128] width 69 height 29
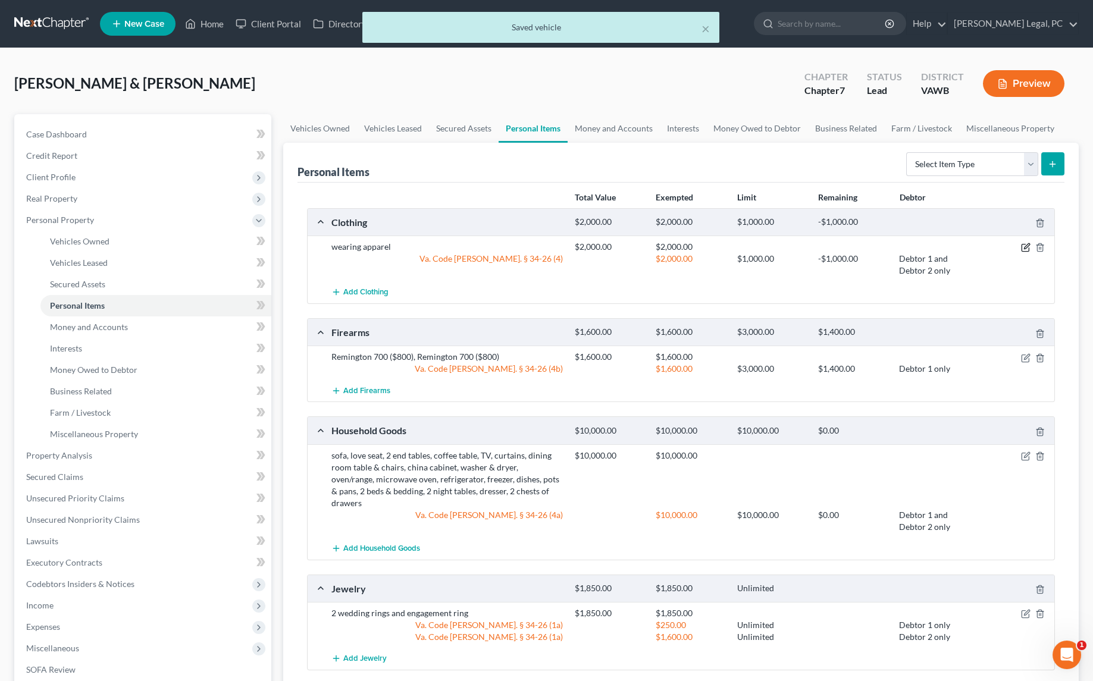
click at [1026, 246] on icon "button" at bounding box center [1026, 246] width 5 height 5
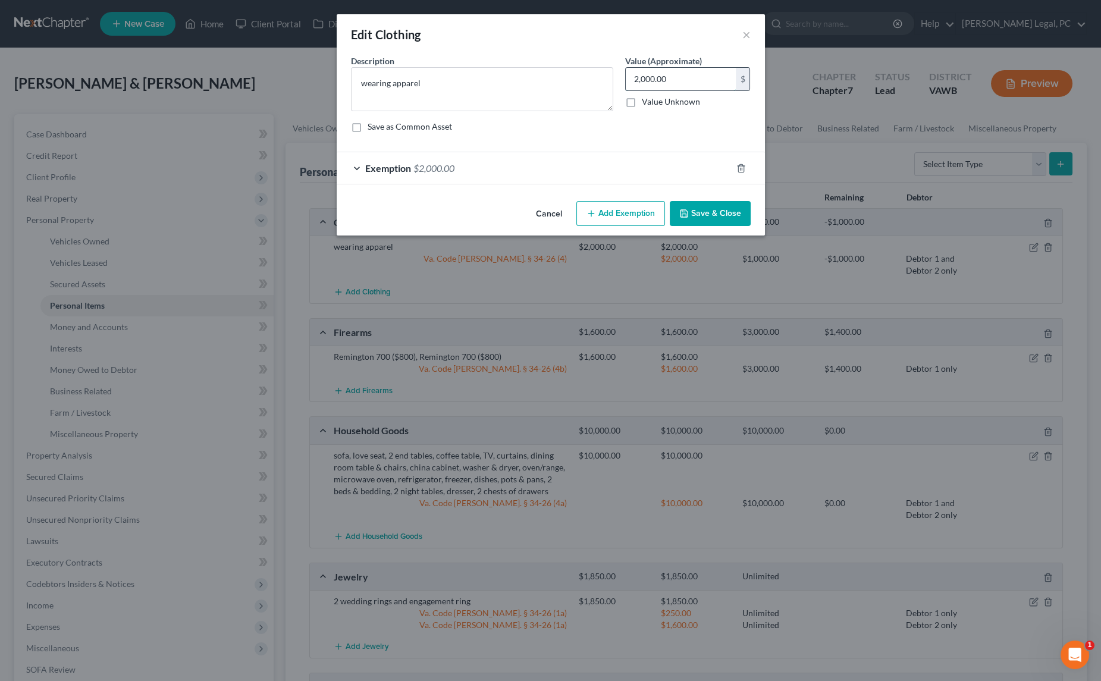
click at [682, 73] on input "2,000.00" at bounding box center [681, 79] width 110 height 23
type input "800"
click at [619, 171] on div "Exemption $2,000.00" at bounding box center [534, 168] width 395 height 32
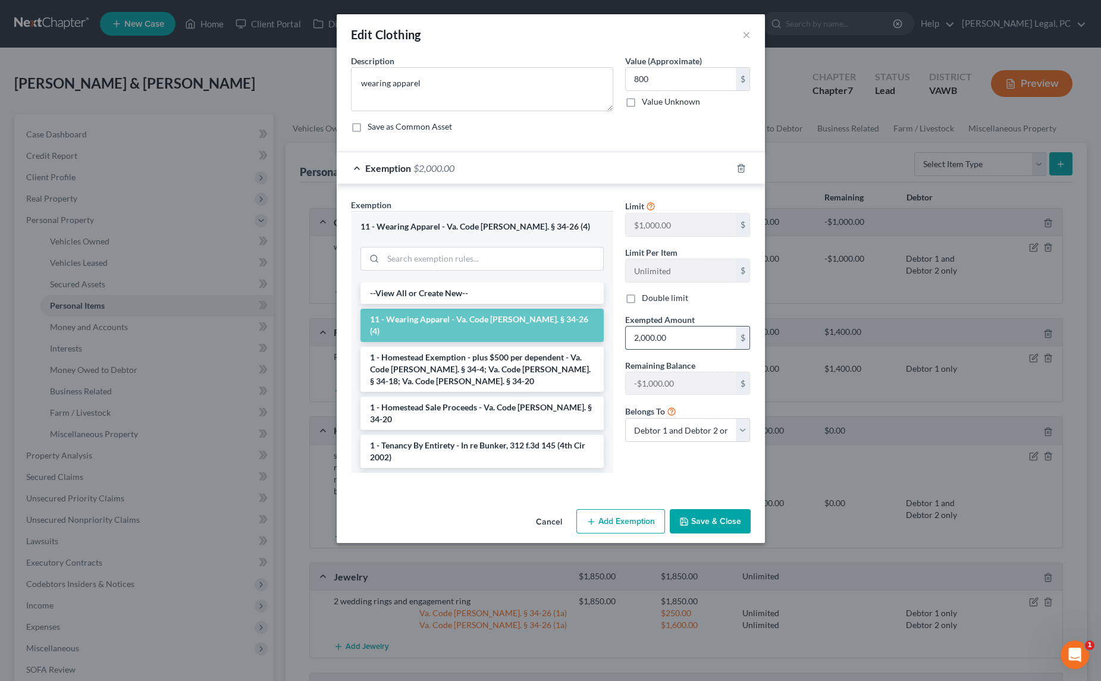
click at [679, 331] on input "2,000.00" at bounding box center [681, 338] width 110 height 23
type input "800"
click at [704, 525] on button "Save & Close" at bounding box center [710, 521] width 81 height 25
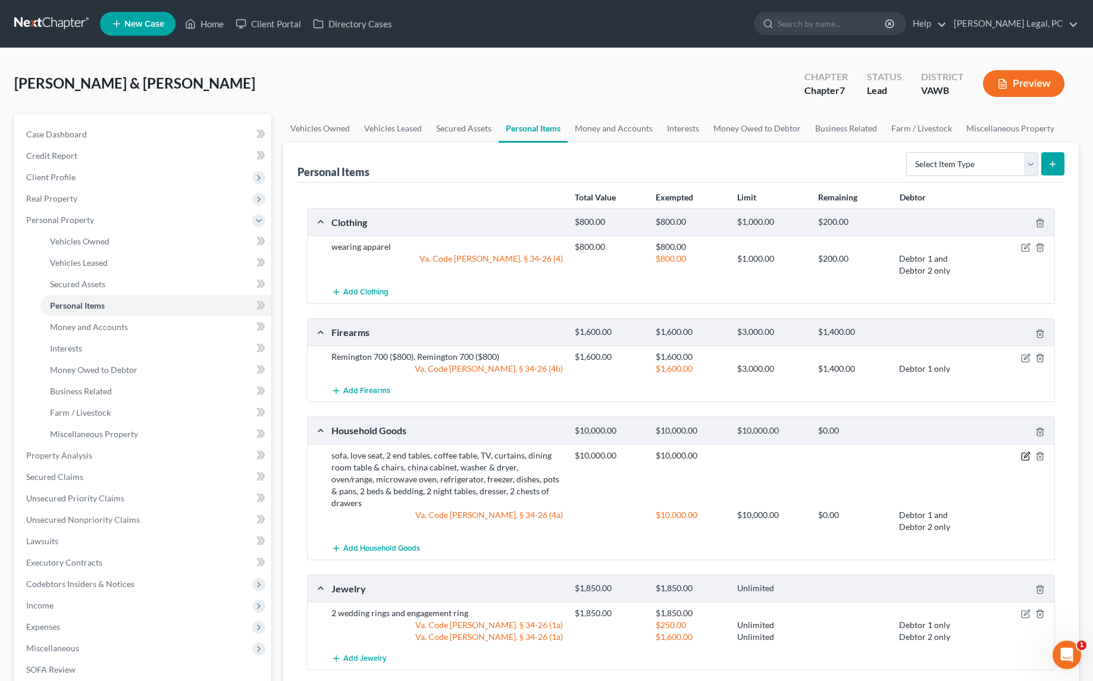
click at [1025, 456] on icon "button" at bounding box center [1026, 456] width 10 height 10
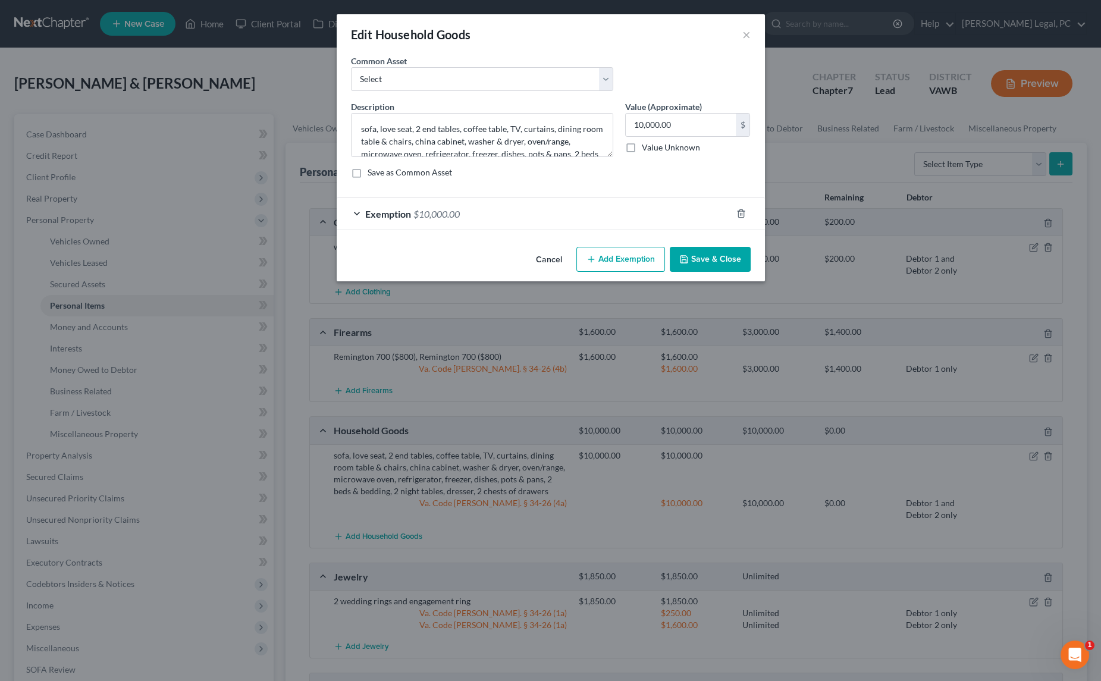
click at [598, 216] on div "Exemption $10,000.00" at bounding box center [534, 214] width 395 height 32
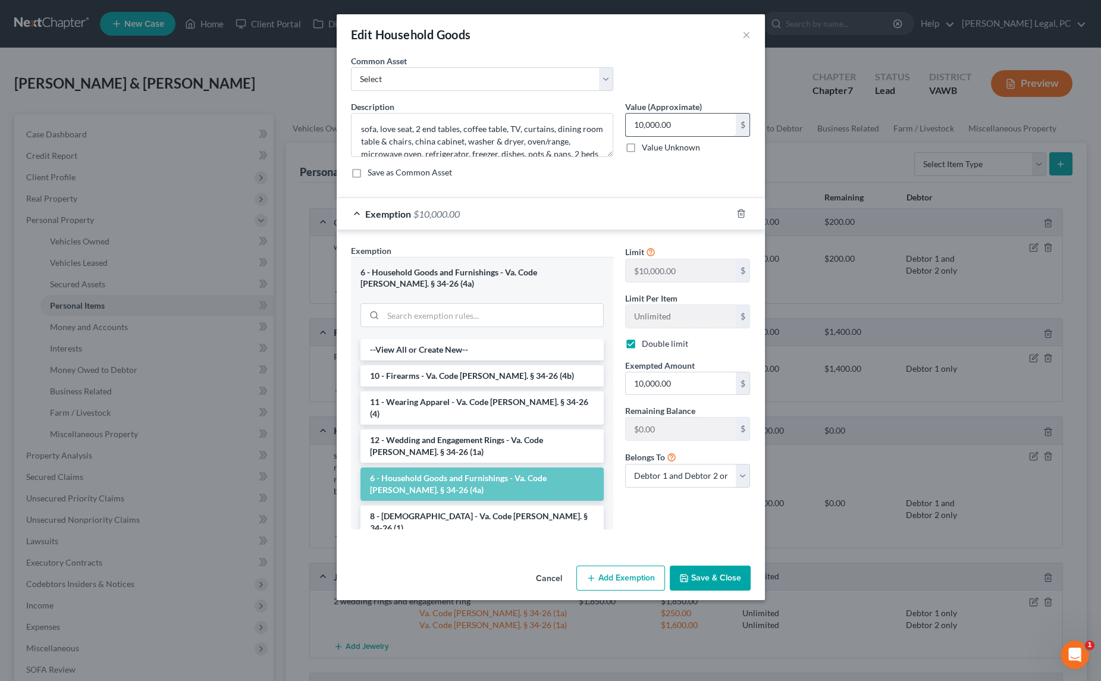
click at [692, 120] on input "10,000.00" at bounding box center [681, 125] width 110 height 23
type input "9,000"
click at [686, 386] on input "10,000.00" at bounding box center [681, 383] width 110 height 23
type input "9,000"
click at [695, 566] on button "Save & Close" at bounding box center [710, 578] width 81 height 25
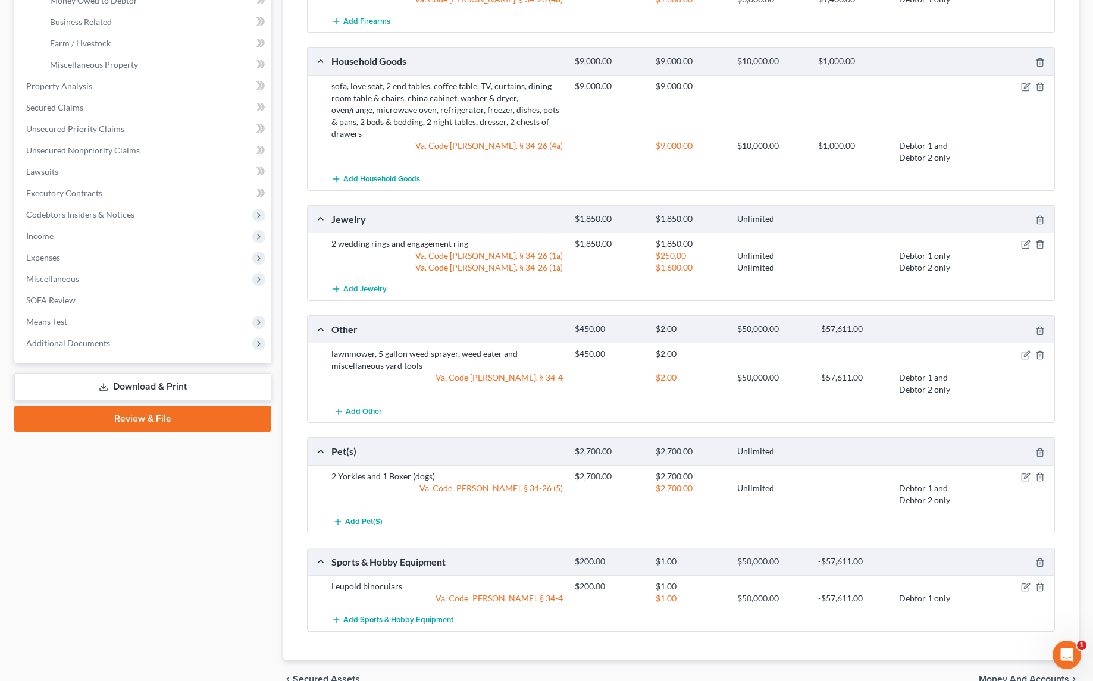
scroll to position [378, 0]
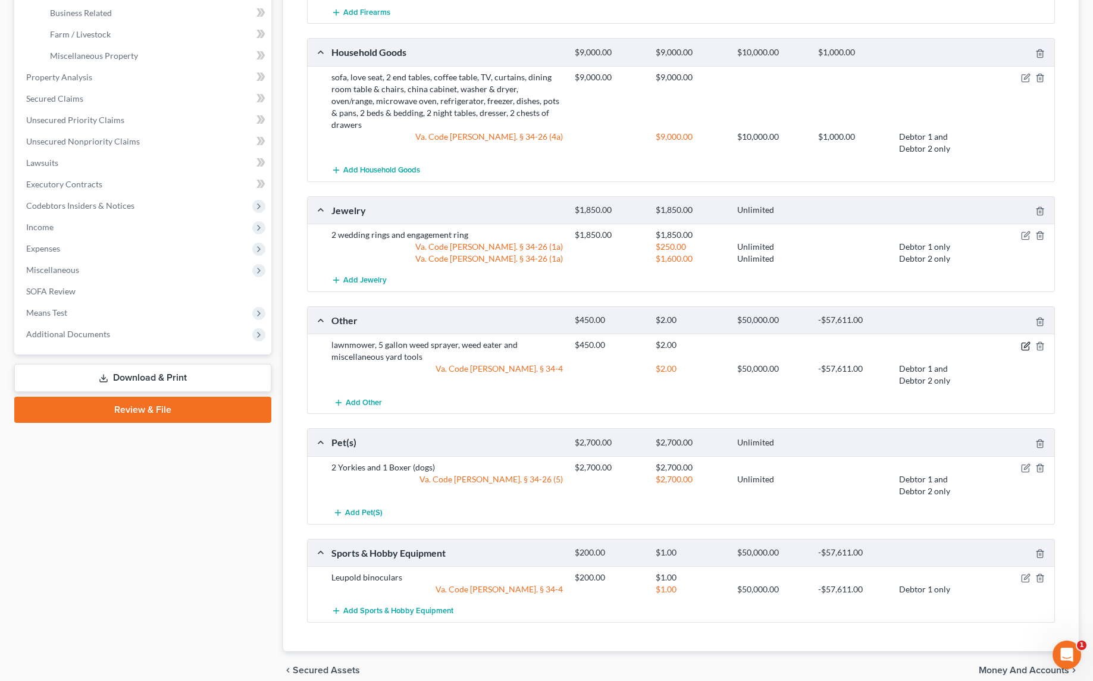
click at [1025, 341] on icon "button" at bounding box center [1026, 346] width 10 height 10
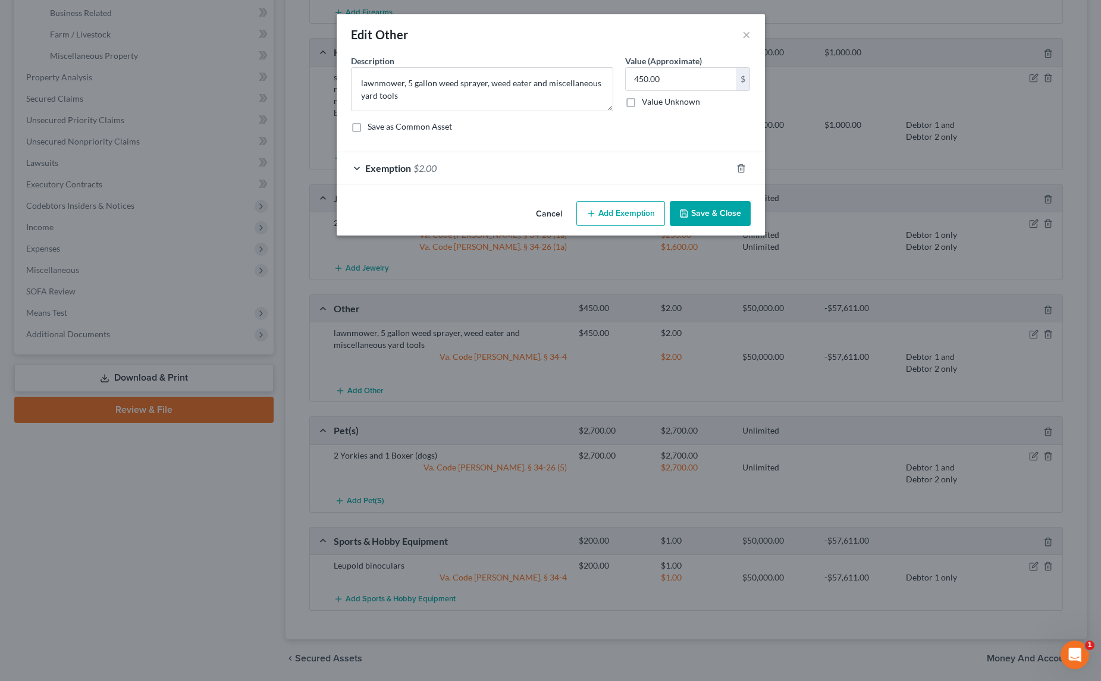
click at [623, 164] on div "Exemption $2.00" at bounding box center [534, 168] width 395 height 32
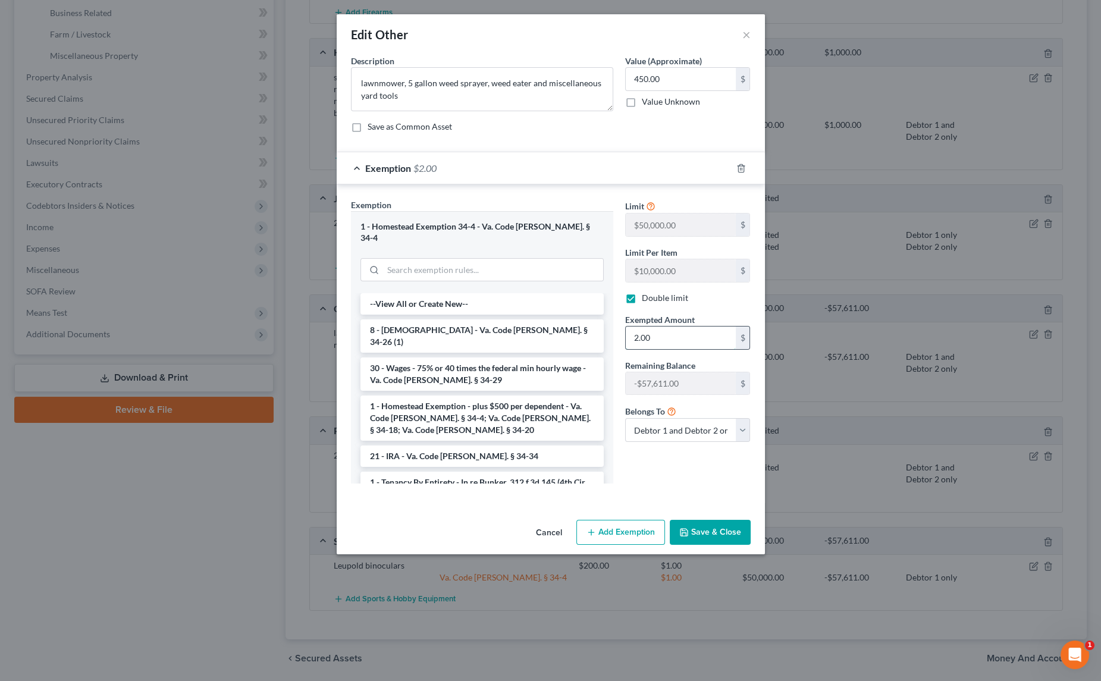
click at [679, 340] on input "2.00" at bounding box center [681, 338] width 110 height 23
type input "450"
click at [699, 520] on button "Save & Close" at bounding box center [710, 532] width 81 height 25
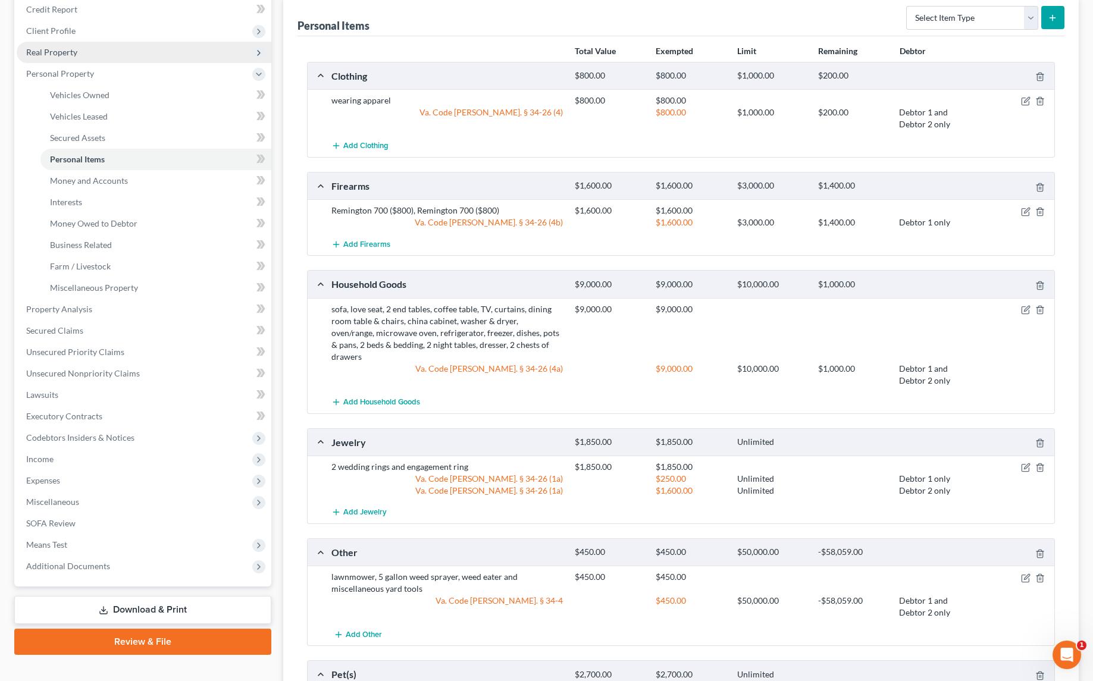
scroll to position [108, 0]
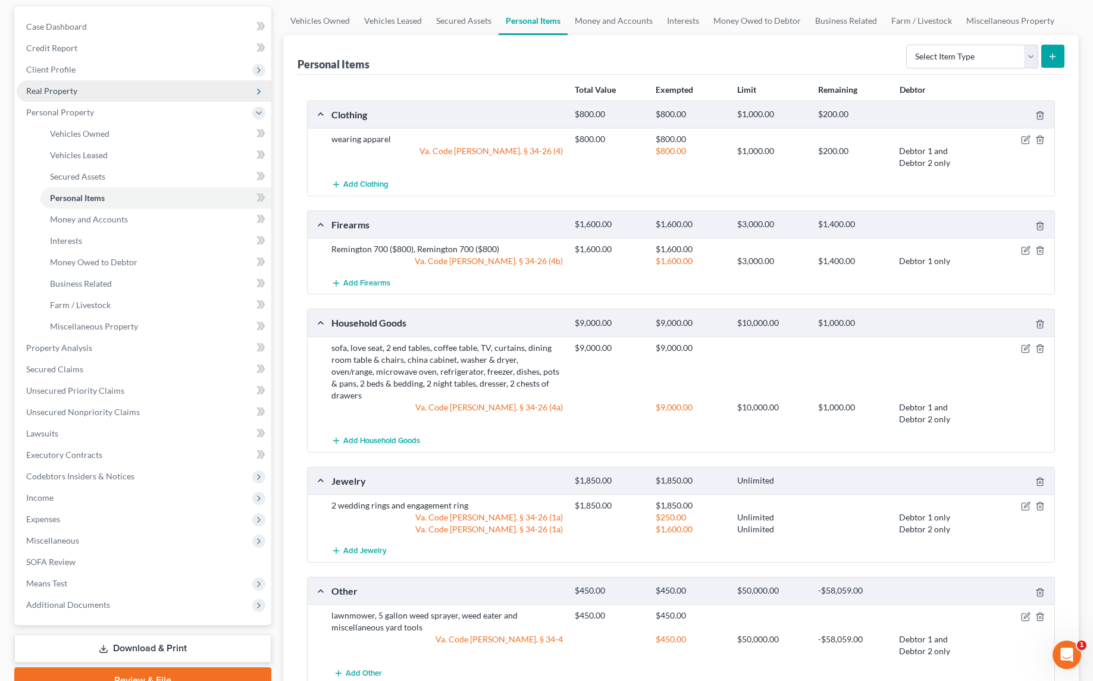
click at [65, 90] on span "Real Property" at bounding box center [51, 91] width 51 height 10
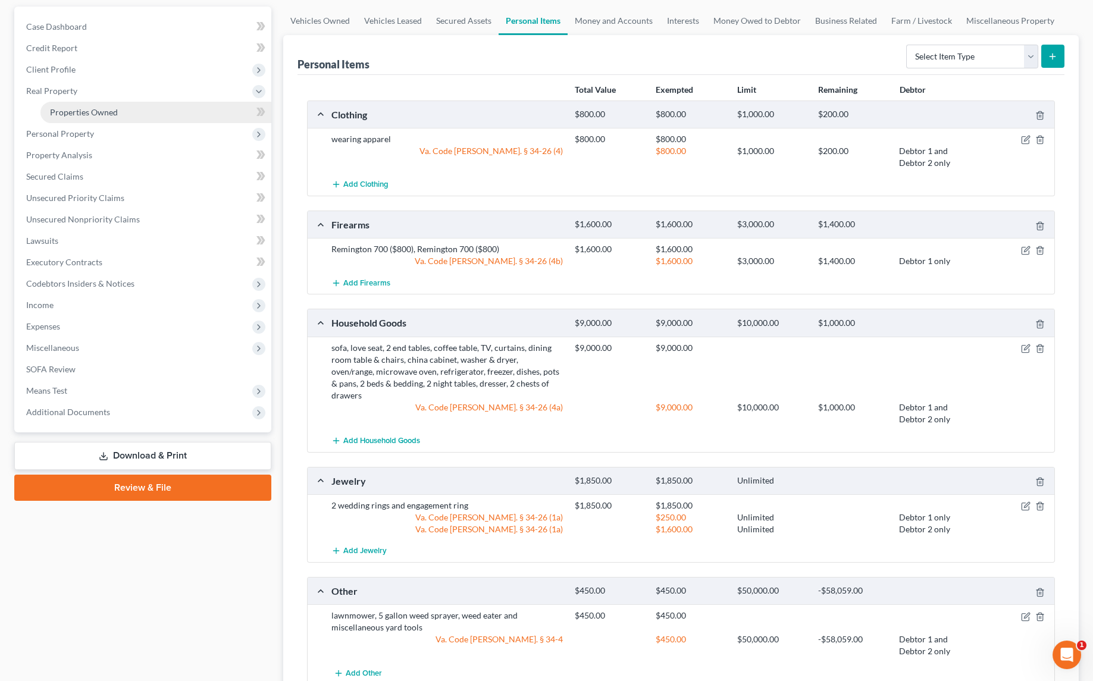
click at [84, 109] on span "Properties Owned" at bounding box center [84, 112] width 68 height 10
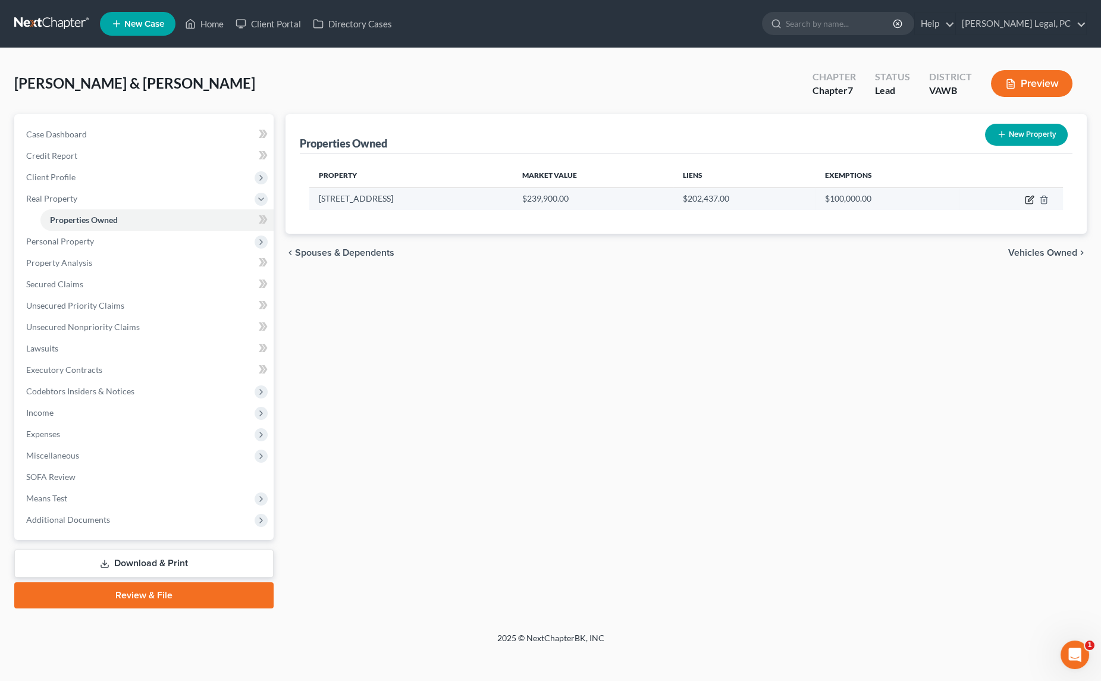
click at [1031, 196] on icon "button" at bounding box center [1030, 198] width 5 height 5
select select "48"
select select "21"
select select "2"
select select "5"
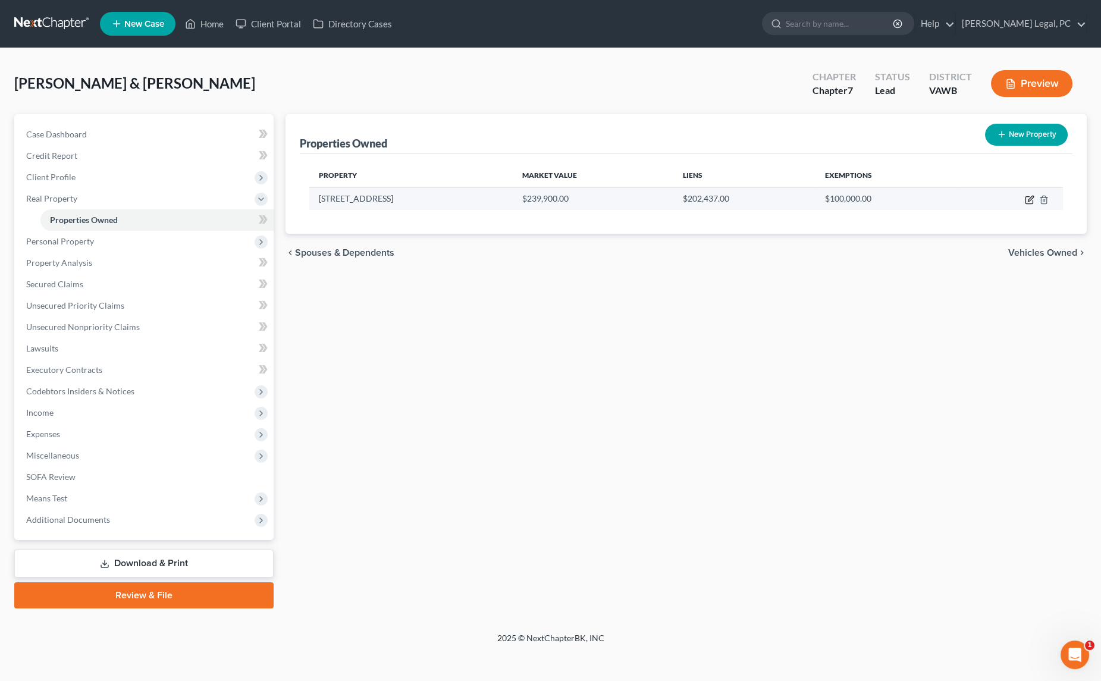
select select "2"
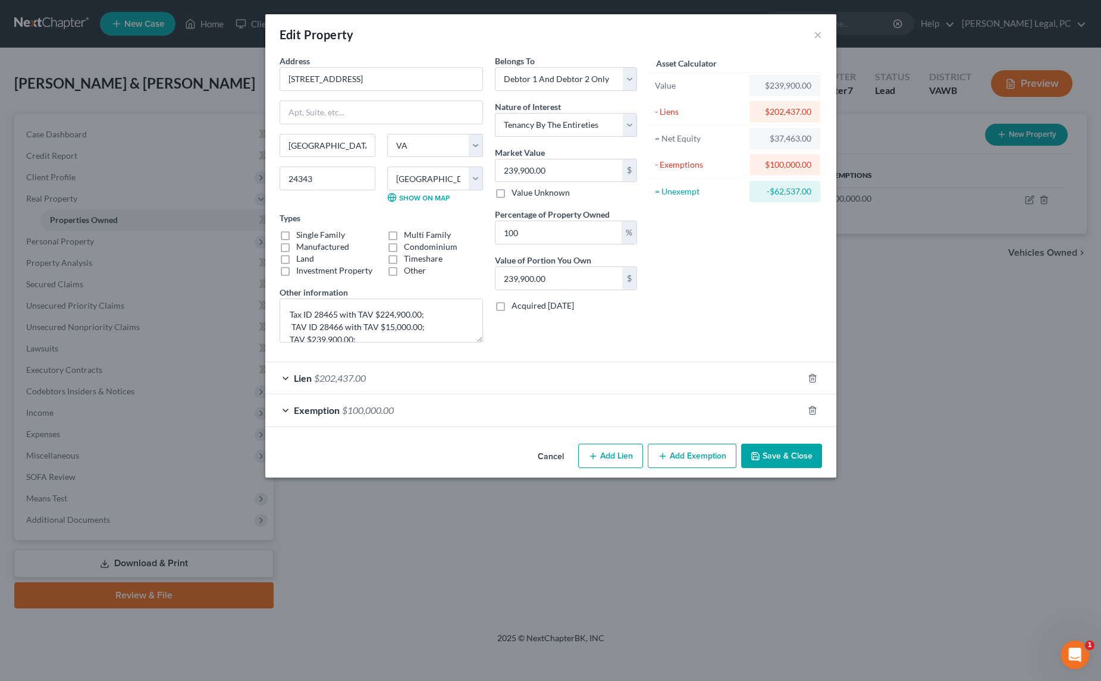
click at [462, 411] on div "Exemption $100,000.00" at bounding box center [534, 410] width 538 height 32
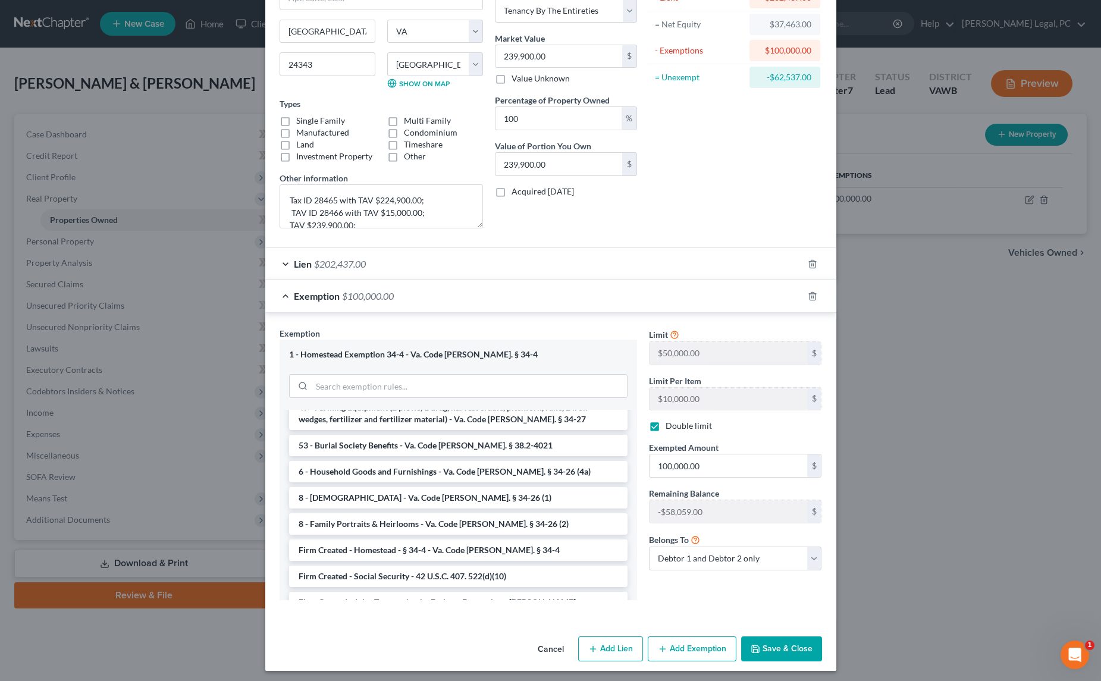
scroll to position [1545, 0]
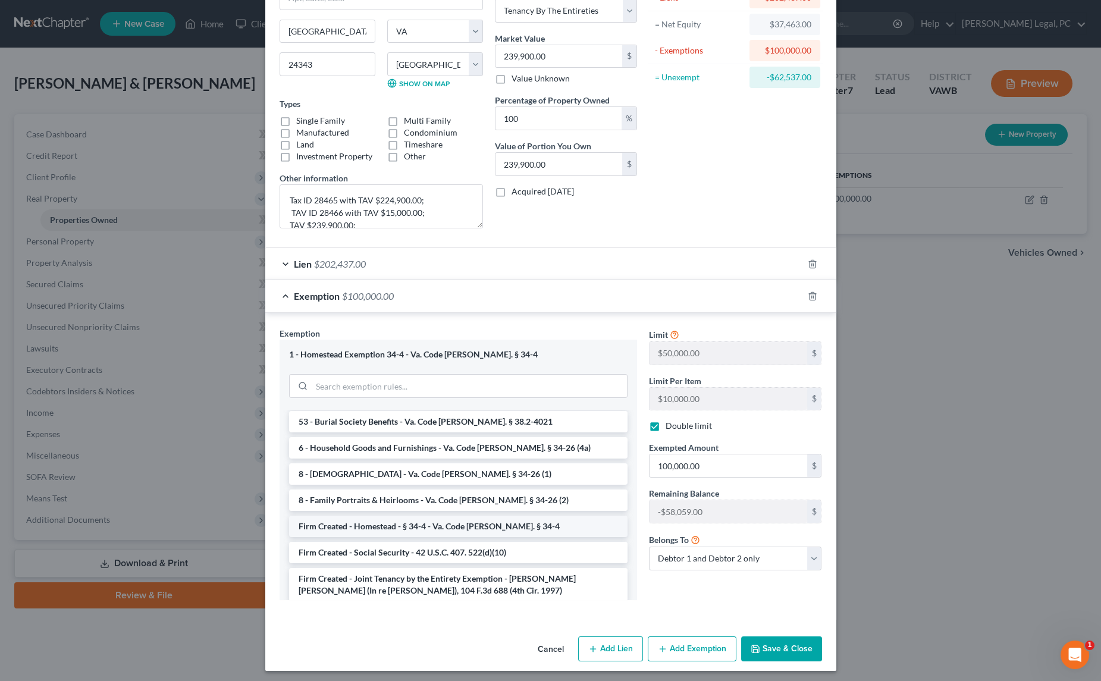
click at [415, 516] on li "Firm Created - Homestead - § 34-4 - Va. Code [PERSON_NAME]. § 34-4" at bounding box center [458, 526] width 338 height 21
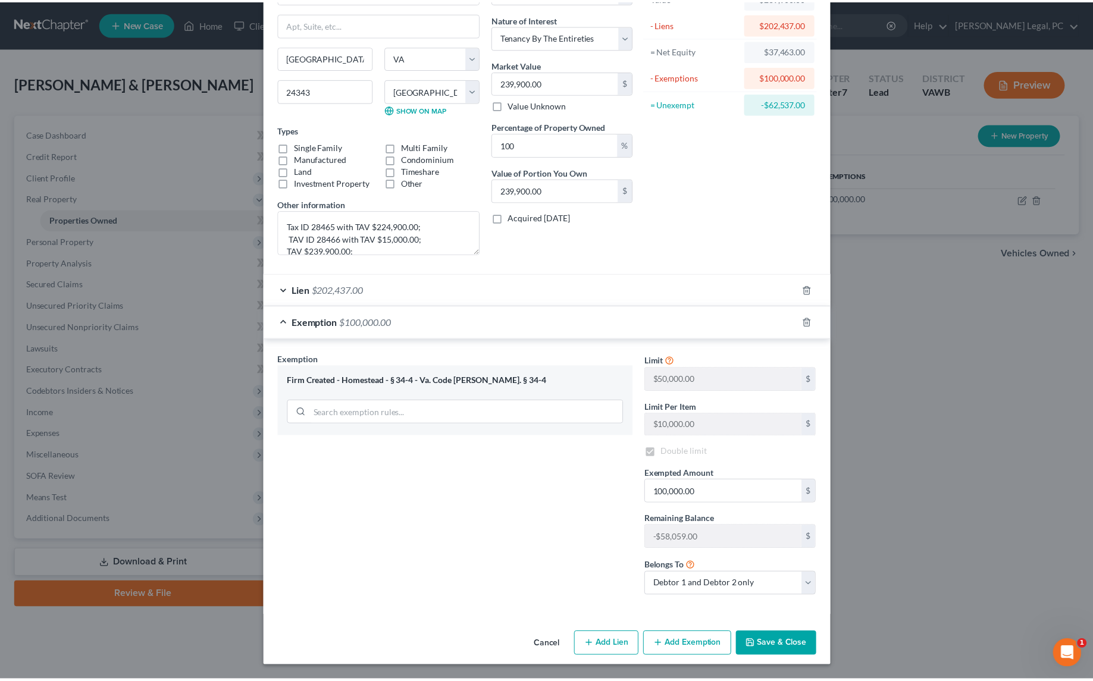
scroll to position [82, 0]
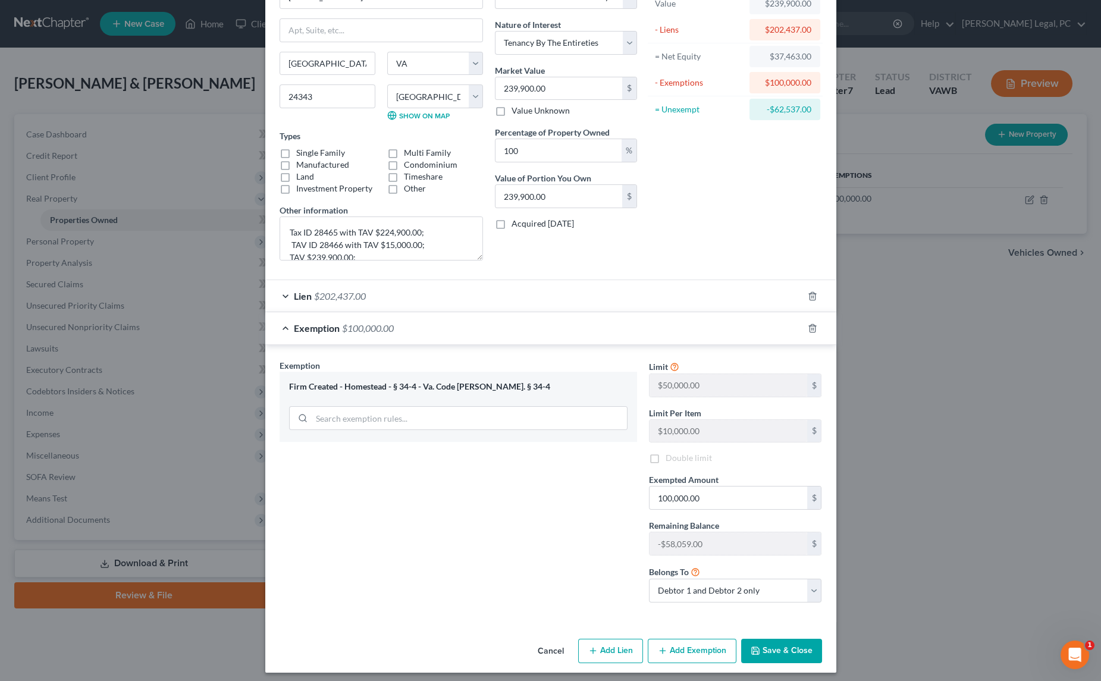
checkbox input "false"
click at [778, 651] on button "Save & Close" at bounding box center [781, 651] width 81 height 25
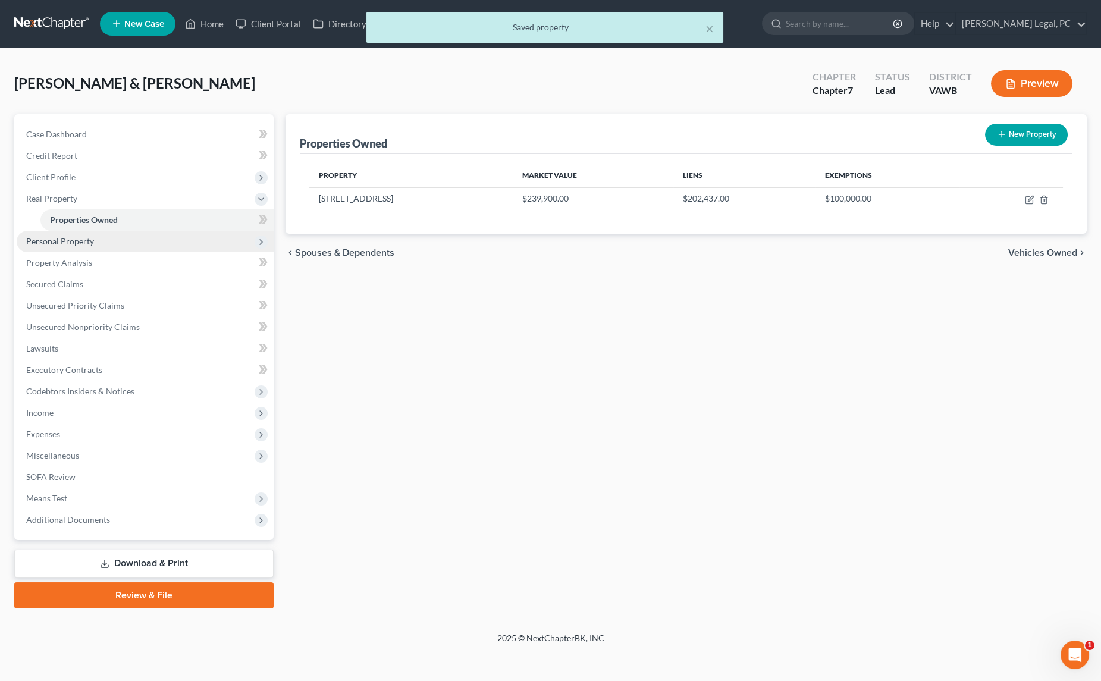
click at [70, 240] on span "Personal Property" at bounding box center [60, 241] width 68 height 10
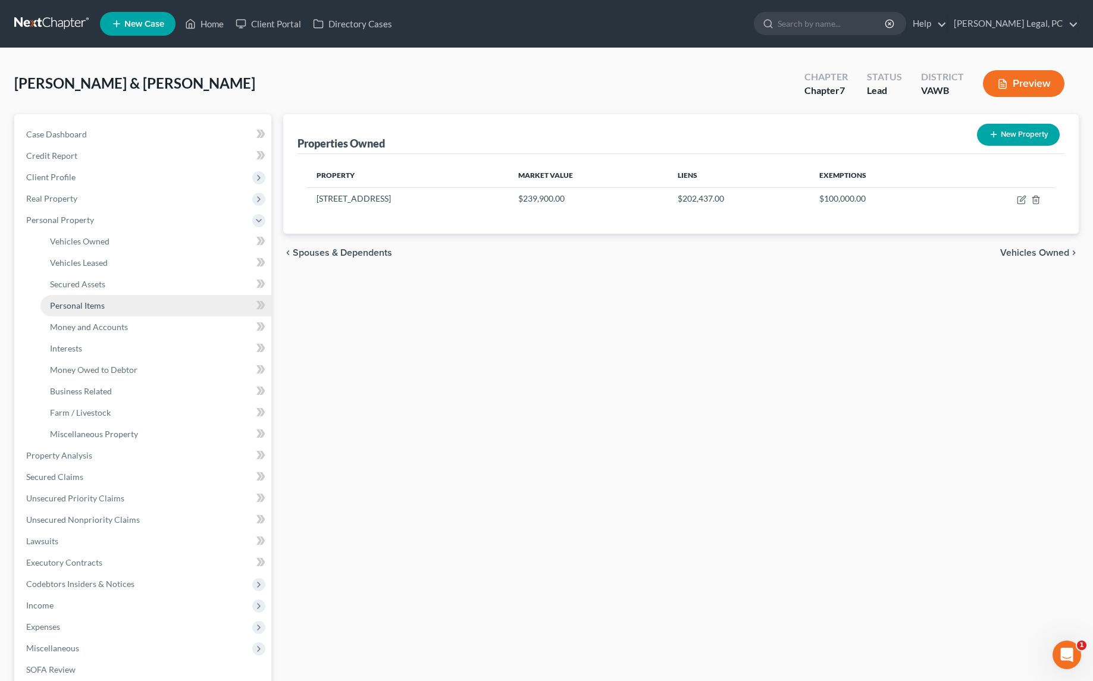
click at [81, 302] on span "Personal Items" at bounding box center [77, 305] width 55 height 10
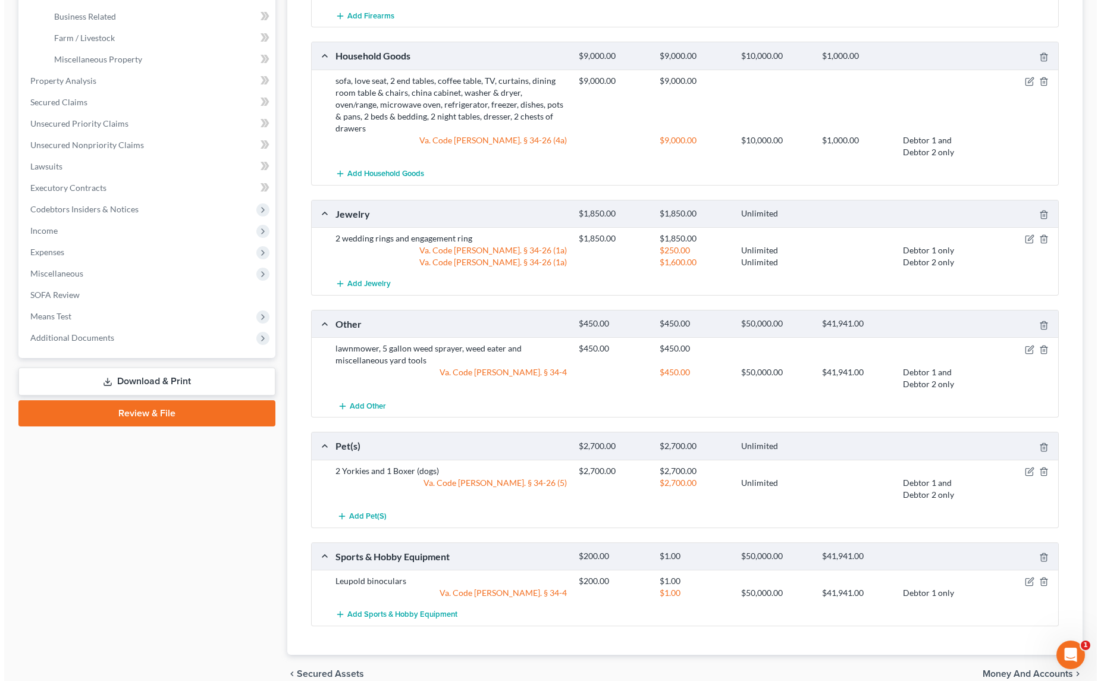
scroll to position [378, 0]
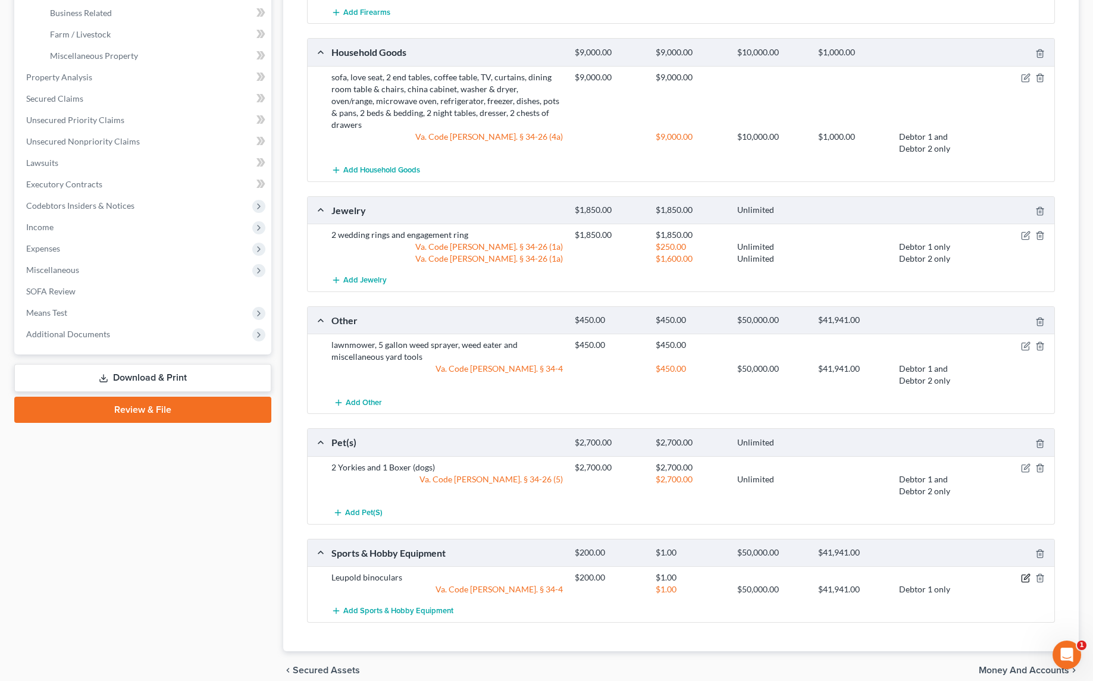
click at [1022, 575] on icon "button" at bounding box center [1024, 578] width 7 height 7
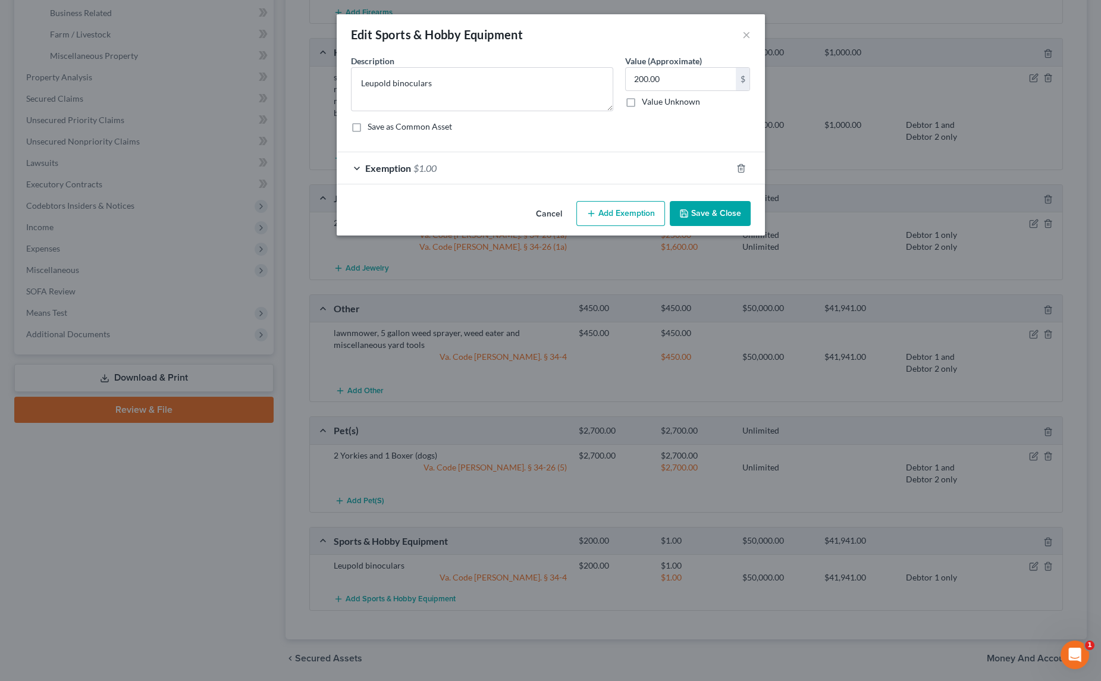
click at [566, 172] on div "Exemption $1.00" at bounding box center [534, 168] width 395 height 32
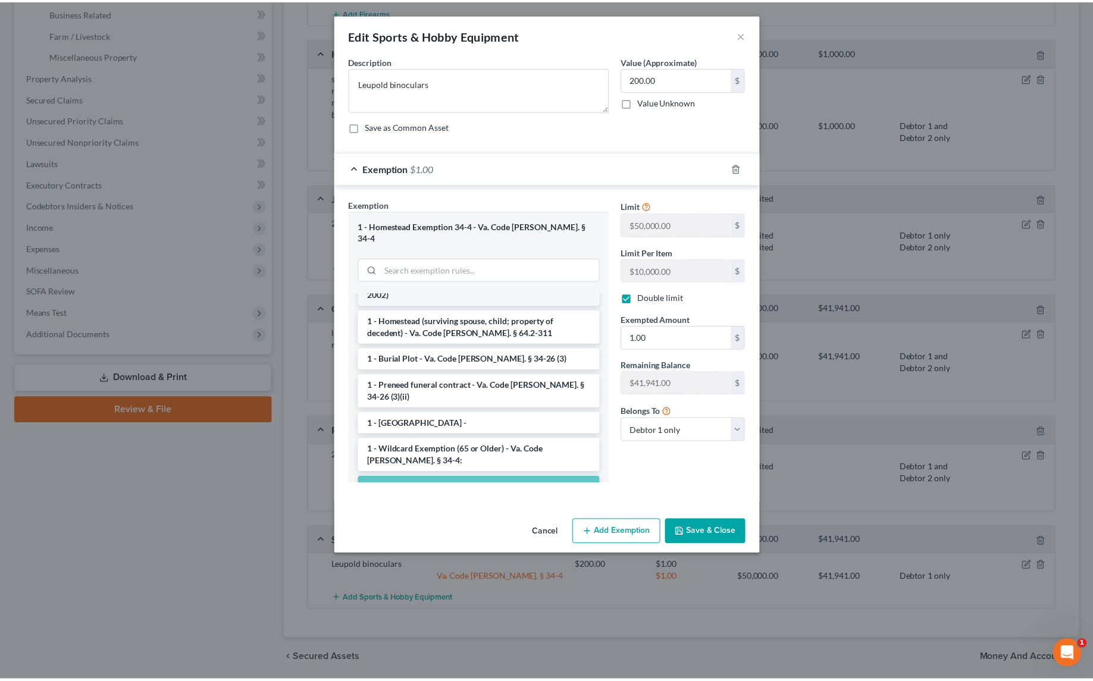
scroll to position [162, 0]
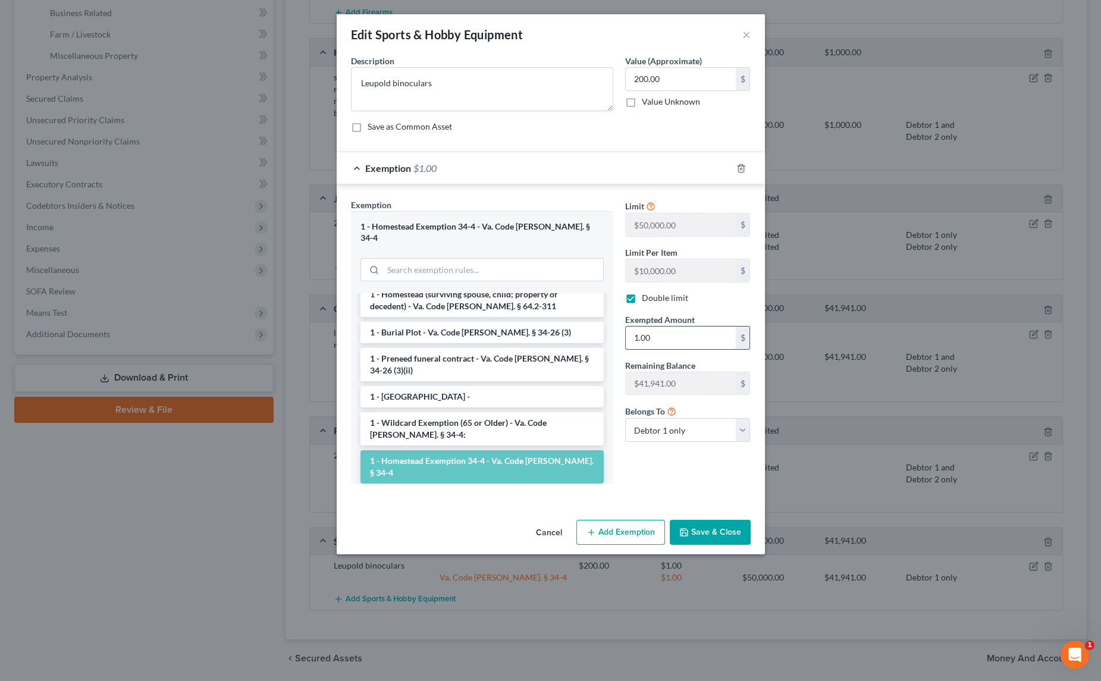
click at [680, 332] on input "1.00" at bounding box center [681, 338] width 110 height 23
type input "200"
click at [694, 526] on button "Save & Close" at bounding box center [710, 532] width 81 height 25
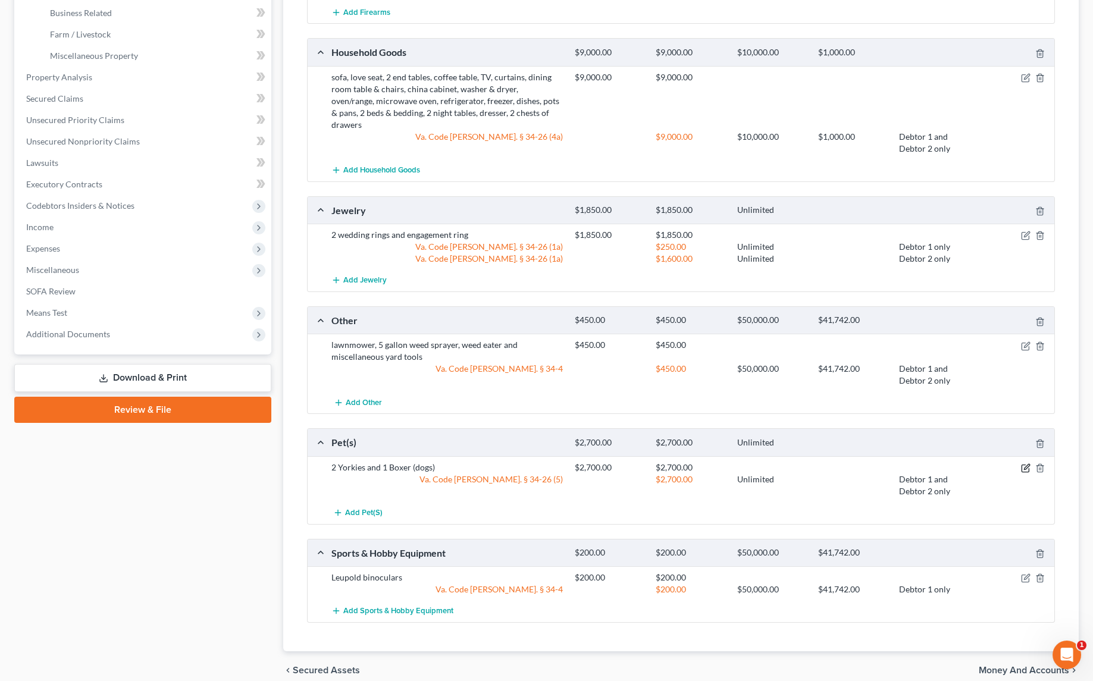
click at [1023, 463] on icon "button" at bounding box center [1026, 468] width 10 height 10
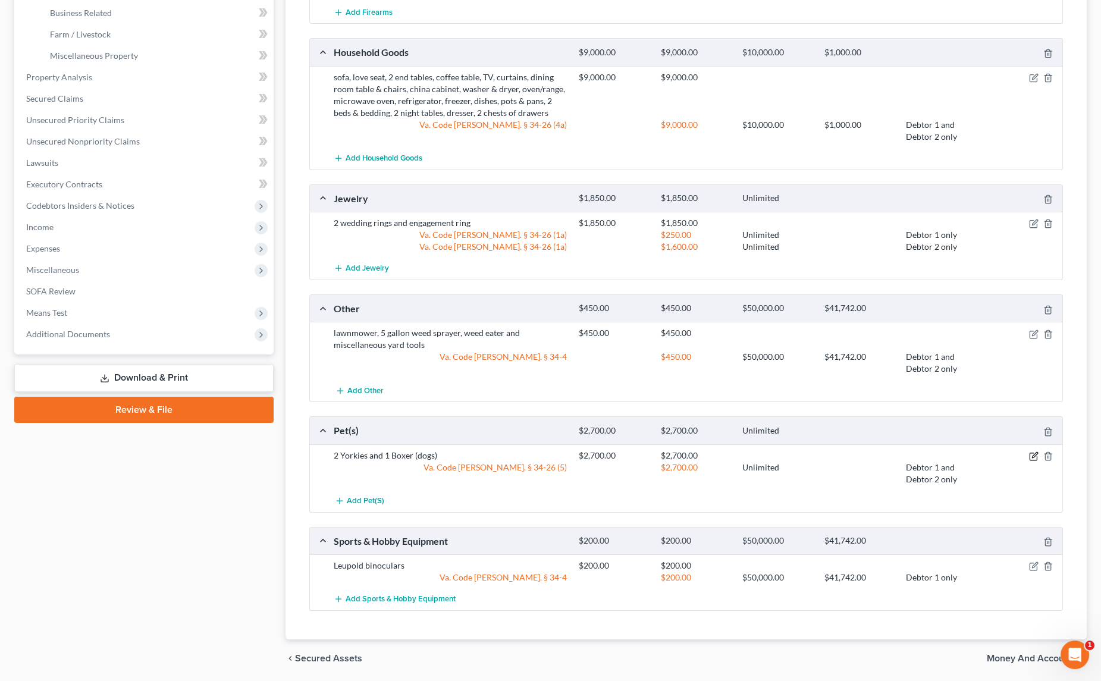
select select "2"
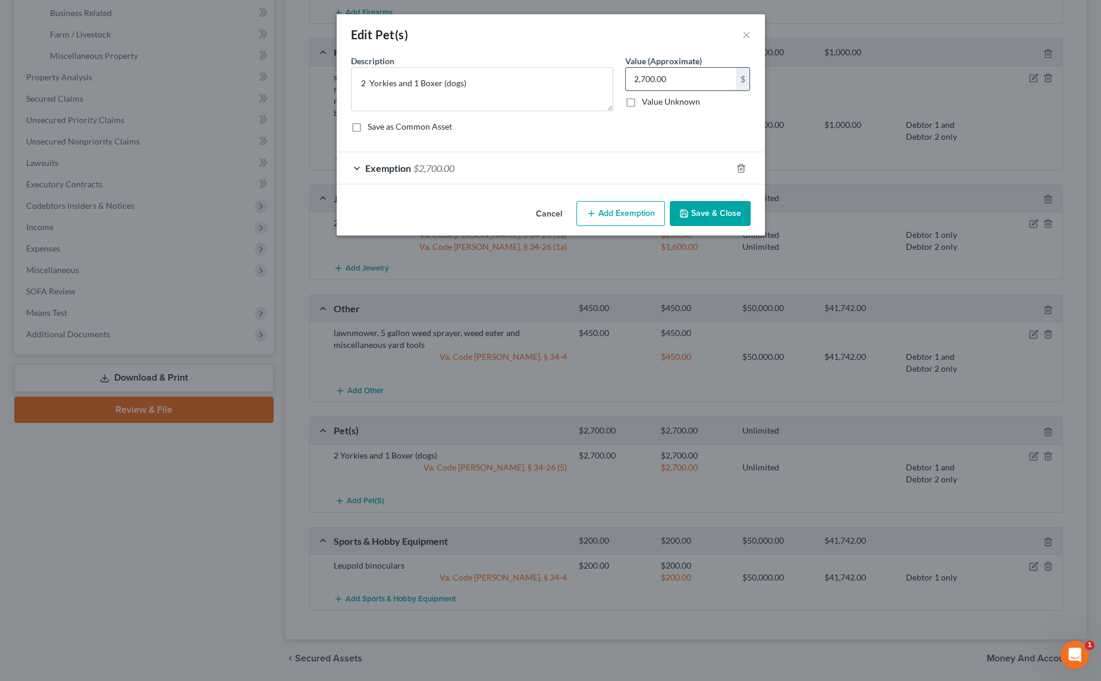
click at [690, 71] on input "2,700.00" at bounding box center [681, 79] width 110 height 23
type input "1,500"
click at [621, 160] on div "Exemption $2,700.00" at bounding box center [534, 168] width 395 height 32
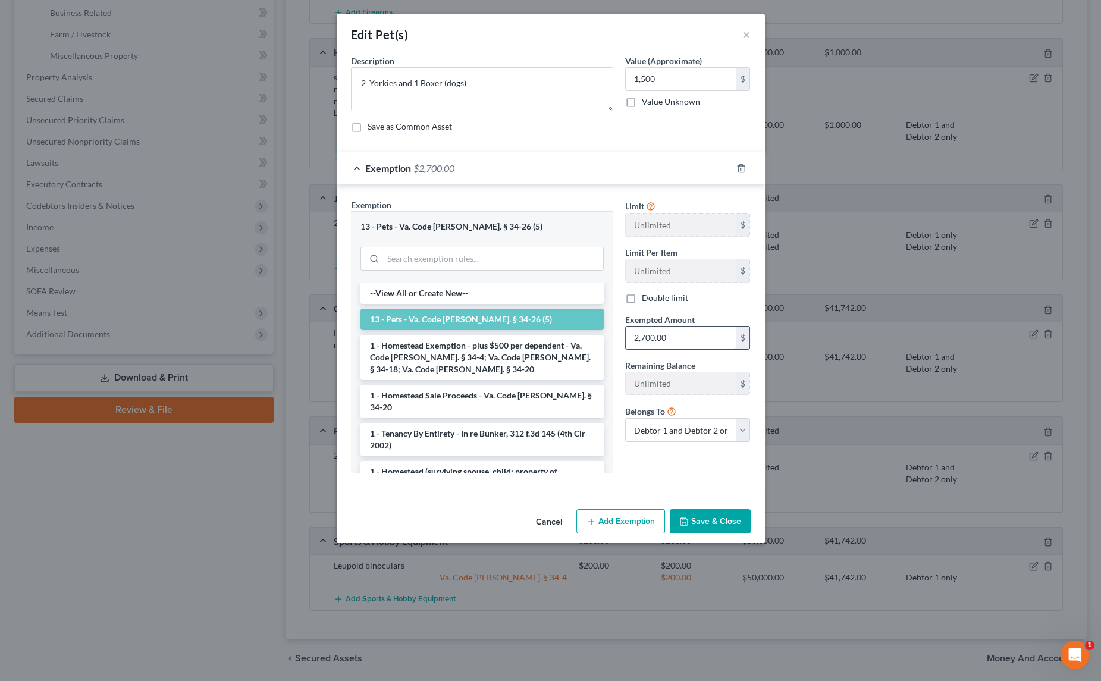
click at [683, 335] on input "2,700.00" at bounding box center [681, 338] width 110 height 23
type input "1,500"
click at [728, 518] on button "Save & Close" at bounding box center [710, 521] width 81 height 25
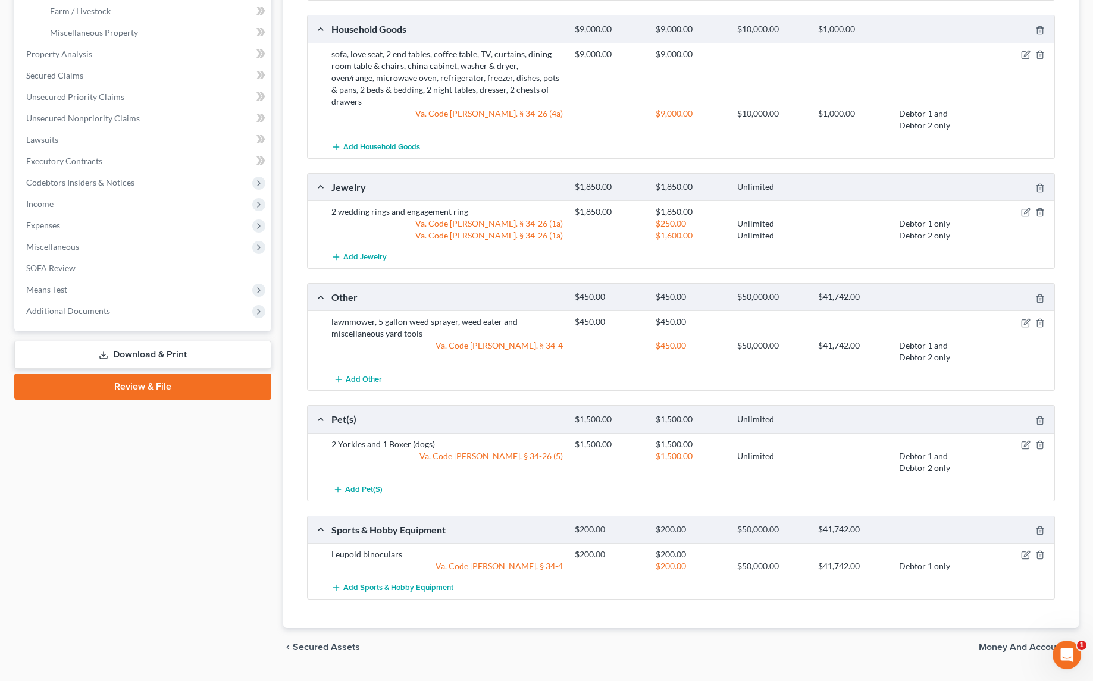
scroll to position [413, 0]
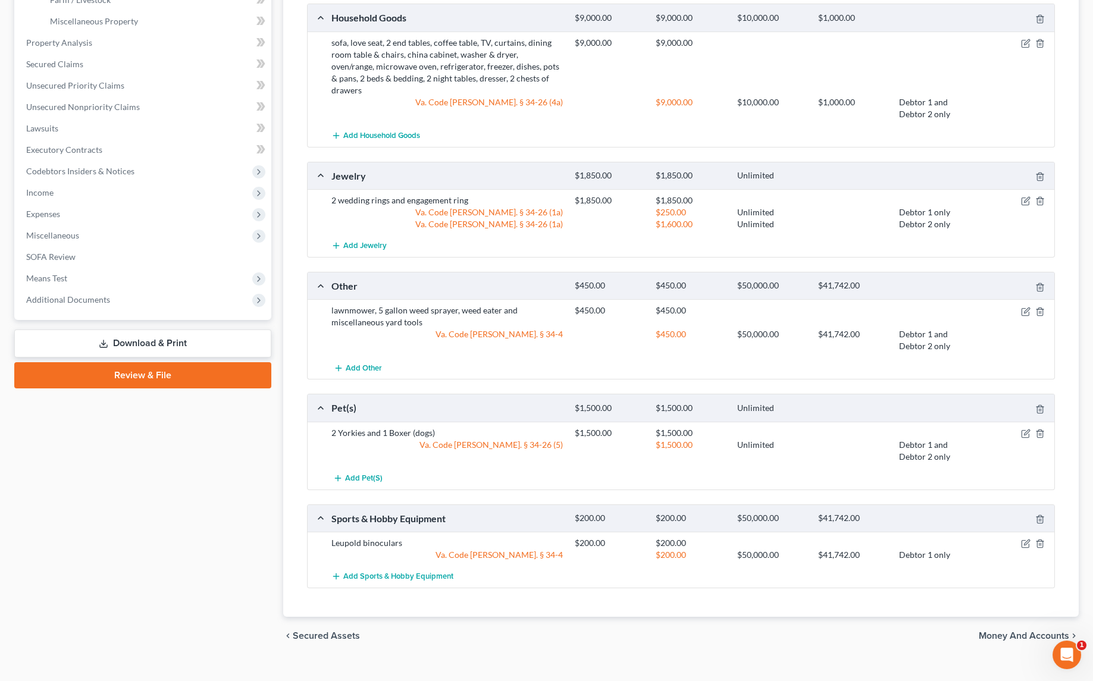
click at [993, 631] on span "Money and Accounts" at bounding box center [1023, 636] width 90 height 10
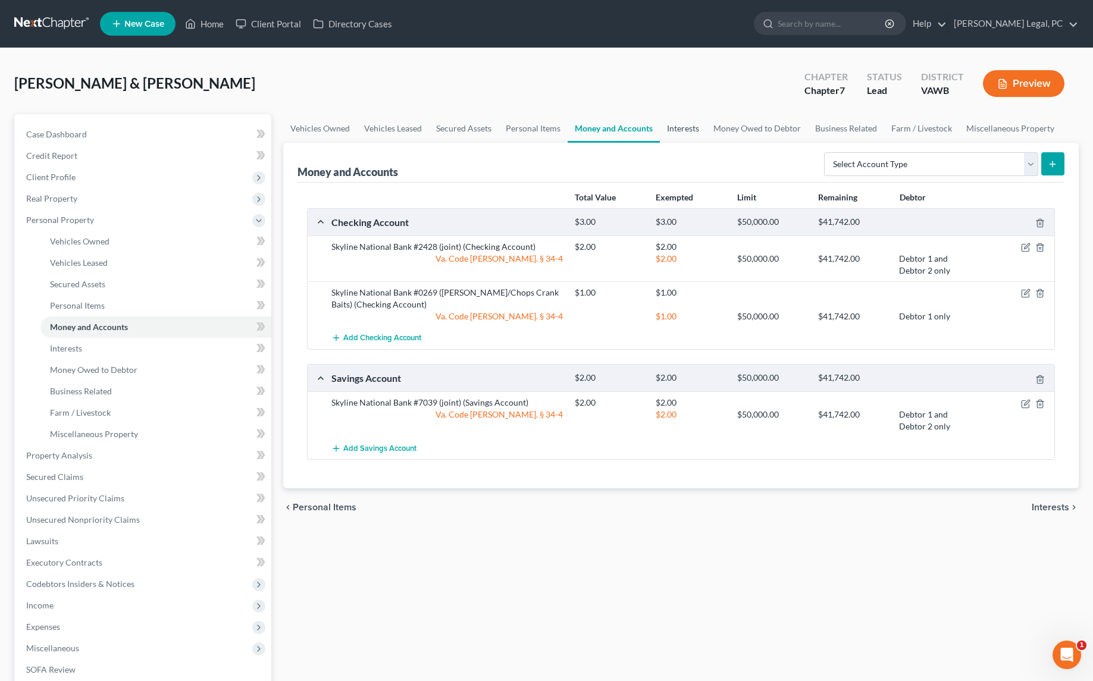
click at [691, 128] on link "Interests" at bounding box center [683, 128] width 46 height 29
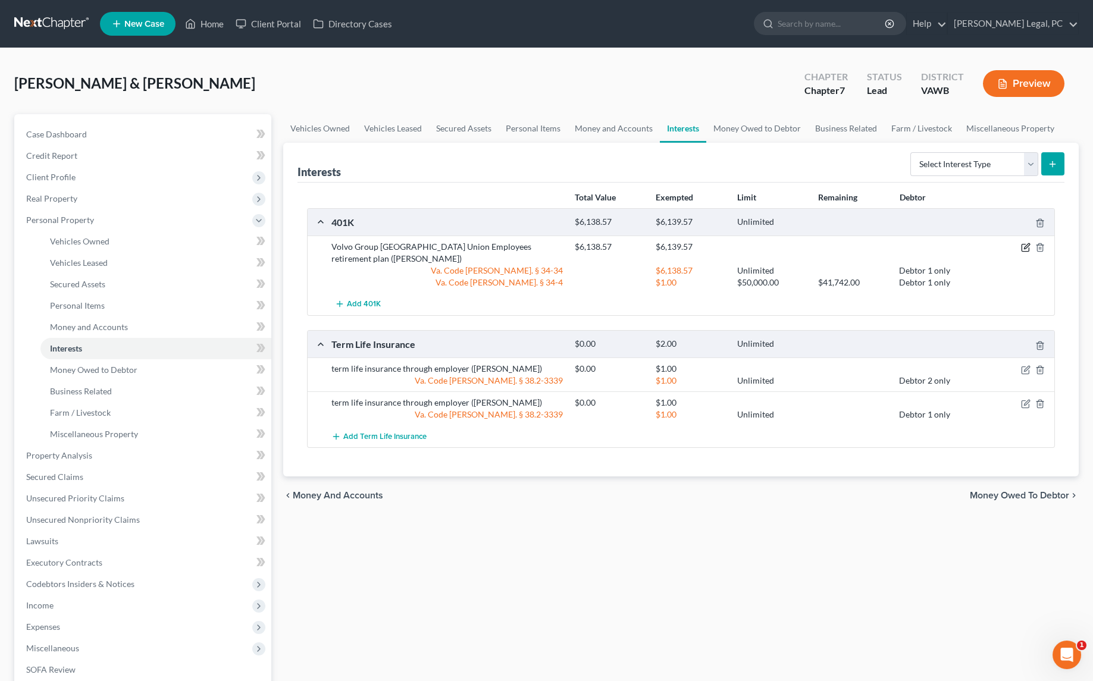
click at [1025, 250] on icon "button" at bounding box center [1026, 248] width 10 height 10
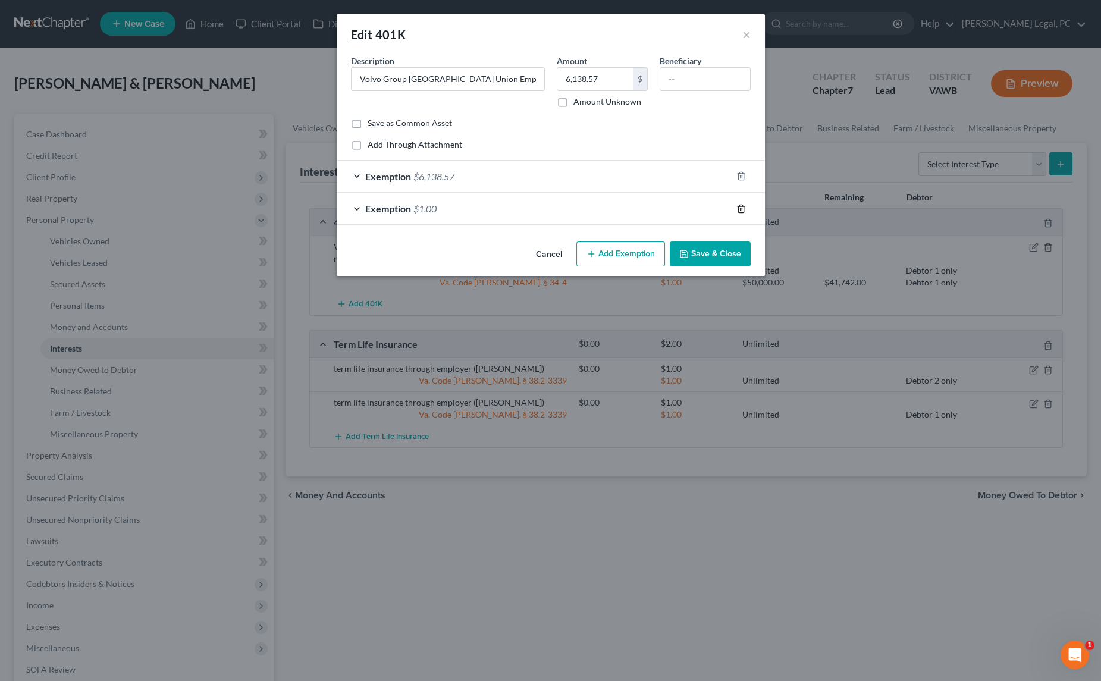
click at [736, 209] on icon "button" at bounding box center [741, 209] width 10 height 10
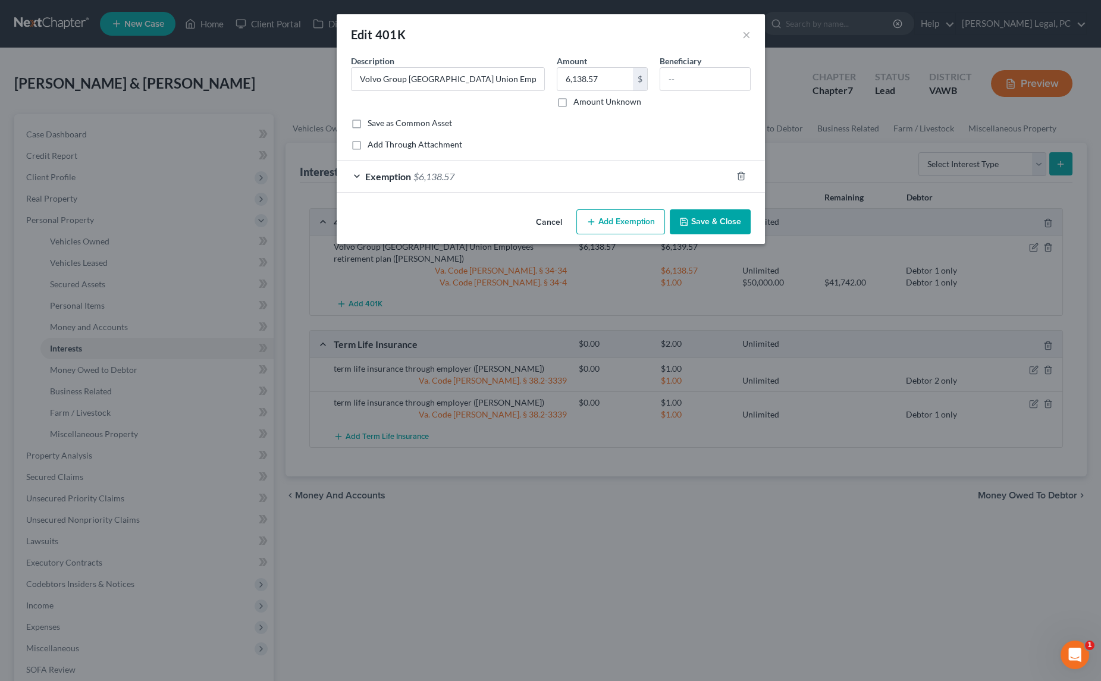
click at [698, 224] on button "Save & Close" at bounding box center [710, 221] width 81 height 25
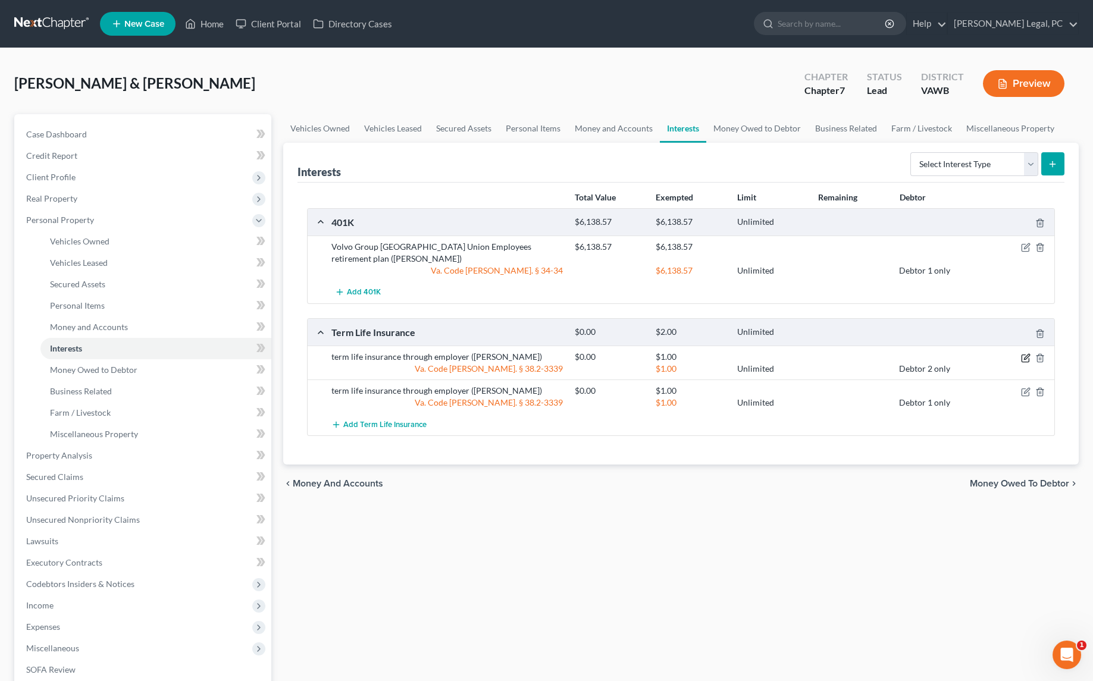
click at [1027, 354] on icon "button" at bounding box center [1026, 356] width 5 height 5
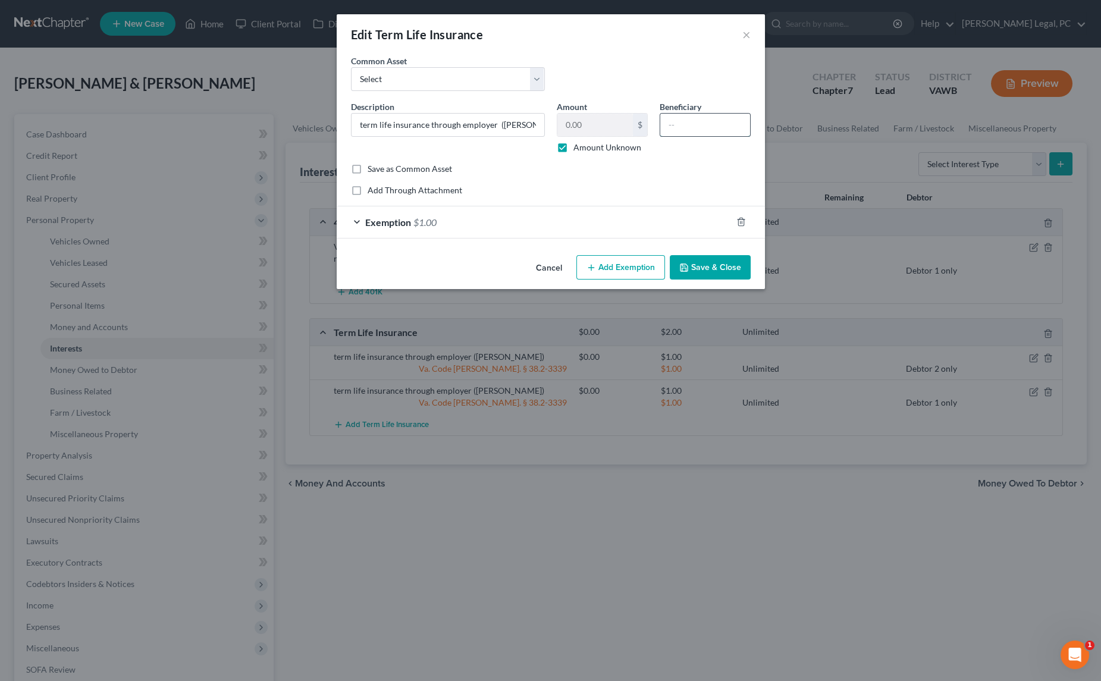
click at [688, 123] on input "text" at bounding box center [705, 125] width 90 height 23
drag, startPoint x: 564, startPoint y: 143, endPoint x: 572, endPoint y: 138, distance: 9.1
click at [573, 142] on label "Amount Unknown" at bounding box center [607, 148] width 68 height 12
click at [578, 142] on input "Amount Unknown" at bounding box center [582, 146] width 8 height 8
checkbox input "false"
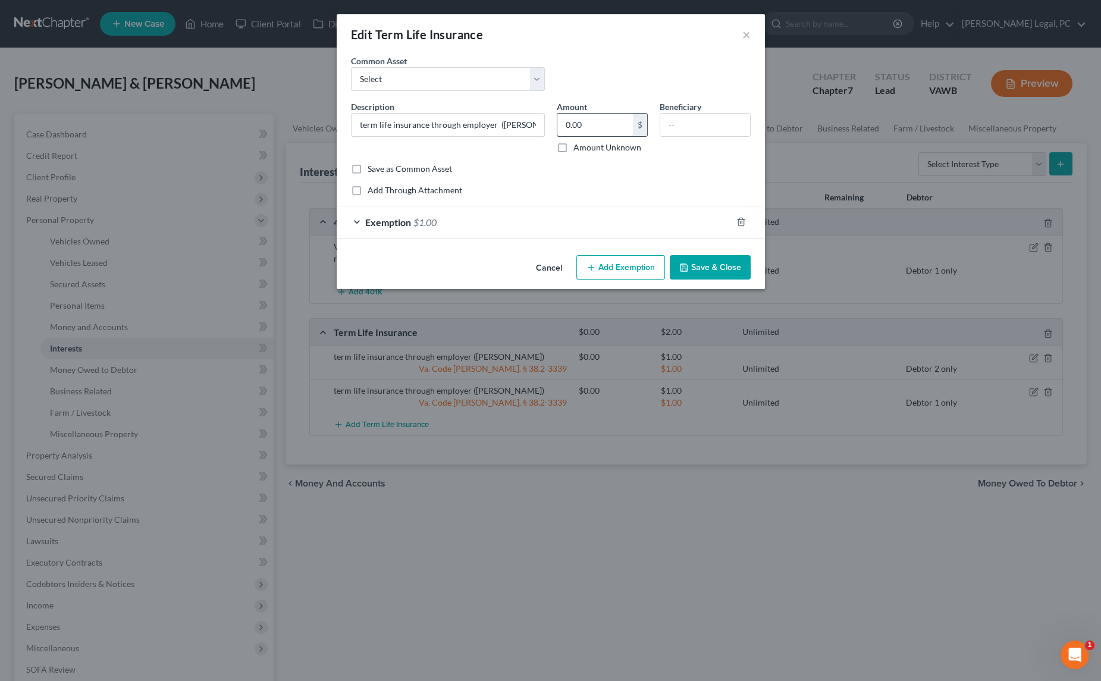
click at [585, 127] on input "0.00" at bounding box center [595, 125] width 76 height 23
type input "1"
click at [546, 178] on div "Common Asset Select Term Life Insurance Policy through work Description * term …" at bounding box center [551, 126] width 400 height 142
drag, startPoint x: 702, startPoint y: 262, endPoint x: 702, endPoint y: 272, distance: 10.1
click at [702, 262] on button "Save & Close" at bounding box center [710, 267] width 81 height 25
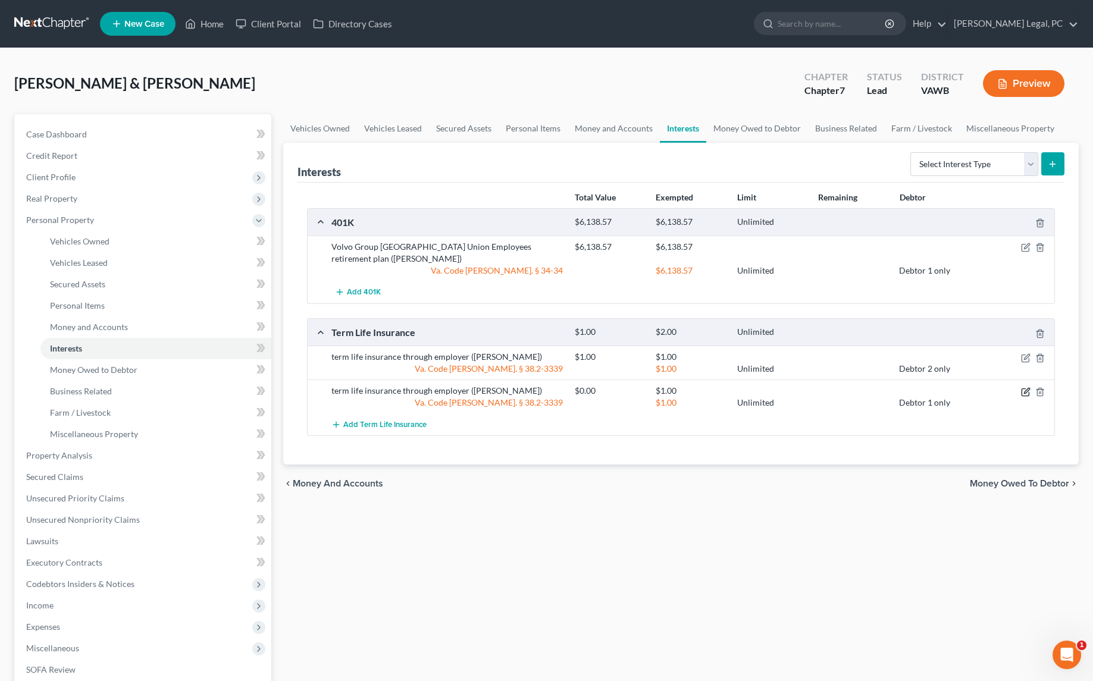
click at [1026, 387] on icon "button" at bounding box center [1026, 392] width 10 height 10
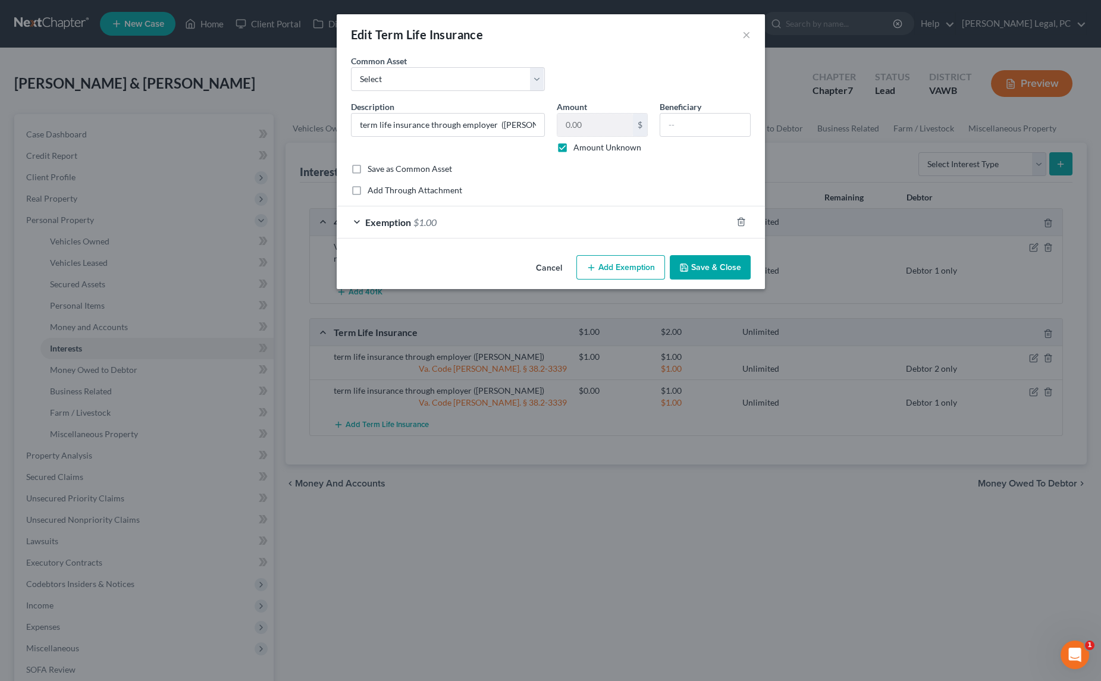
click at [573, 144] on label "Amount Unknown" at bounding box center [607, 148] width 68 height 12
click at [578, 144] on input "Amount Unknown" at bounding box center [582, 146] width 8 height 8
checkbox input "false"
click at [600, 127] on input "0.00" at bounding box center [595, 125] width 76 height 23
type input "1"
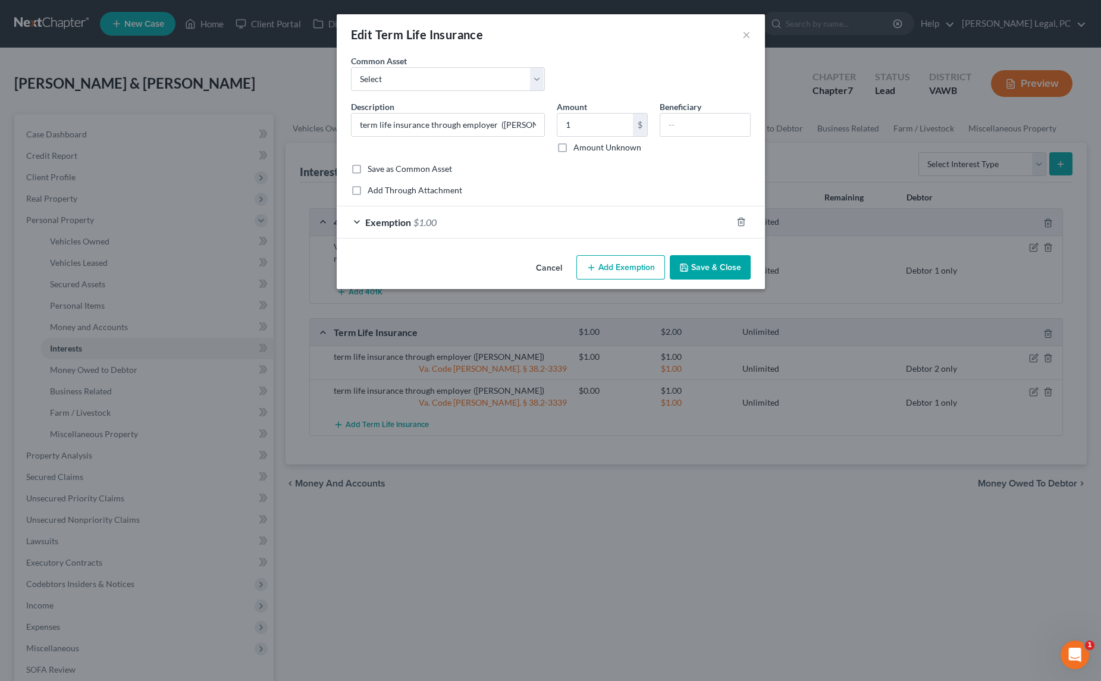
click at [526, 161] on div "Description * term life insurance through employer ([PERSON_NAME]) Amount 1 $ A…" at bounding box center [551, 132] width 412 height 62
click at [702, 265] on button "Save & Close" at bounding box center [710, 267] width 81 height 25
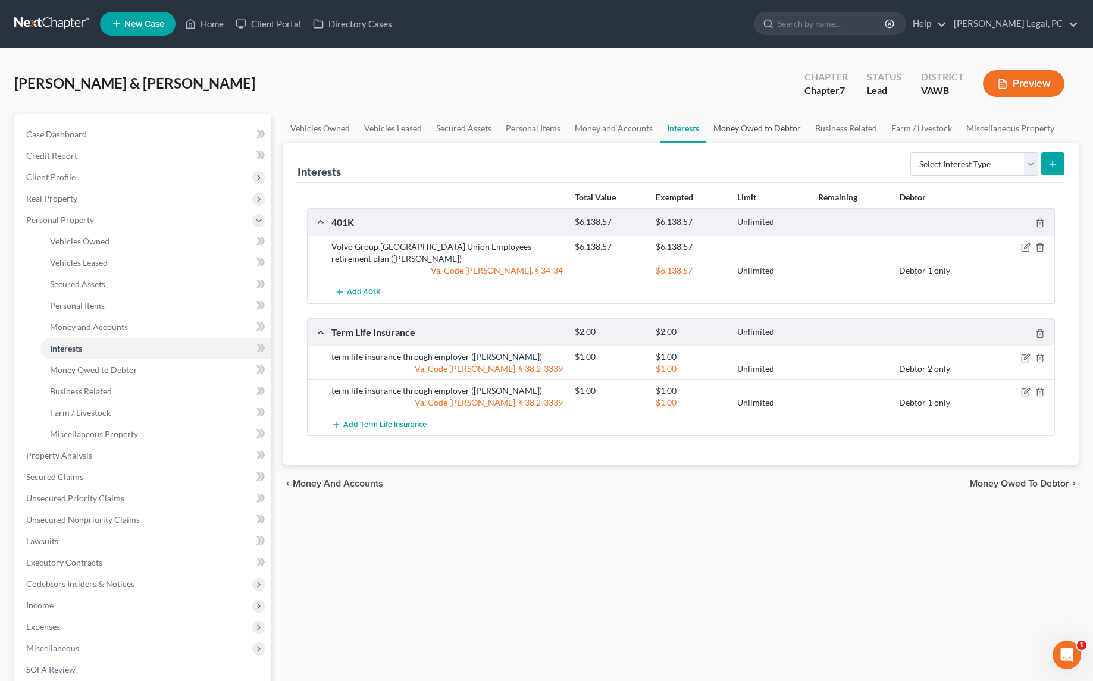
click at [773, 126] on link "Money Owed to Debtor" at bounding box center [757, 128] width 102 height 29
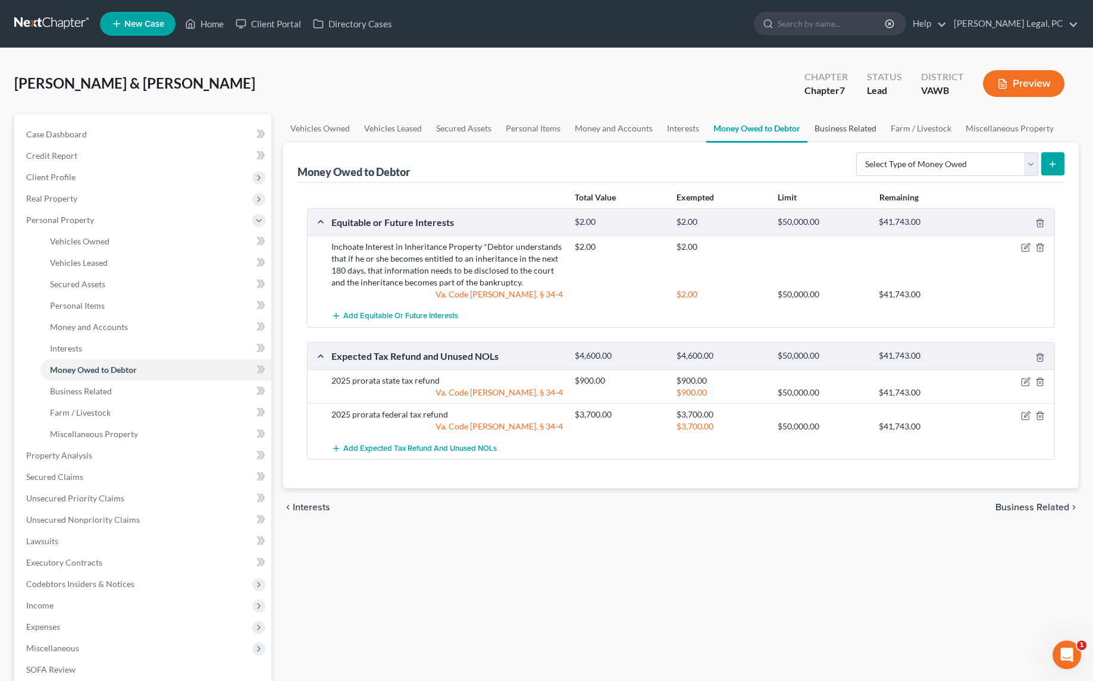
click at [830, 124] on link "Business Related" at bounding box center [845, 128] width 76 height 29
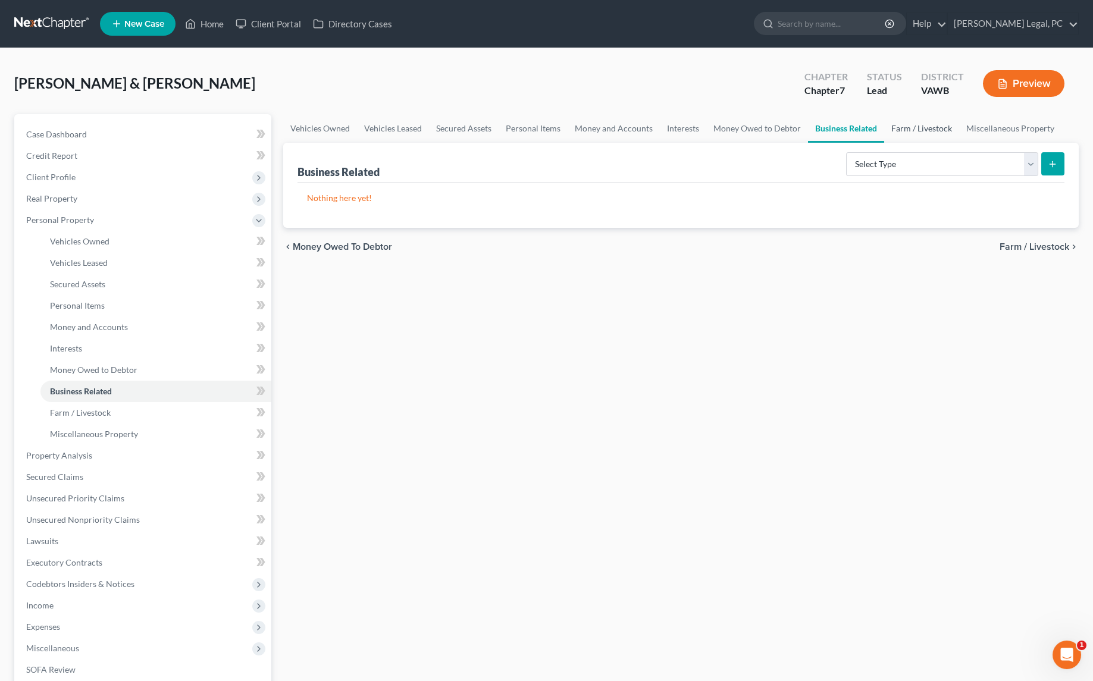
click at [900, 140] on link "Farm / Livestock" at bounding box center [921, 128] width 75 height 29
click at [1015, 128] on link "Miscellaneous Property" at bounding box center [1010, 128] width 102 height 29
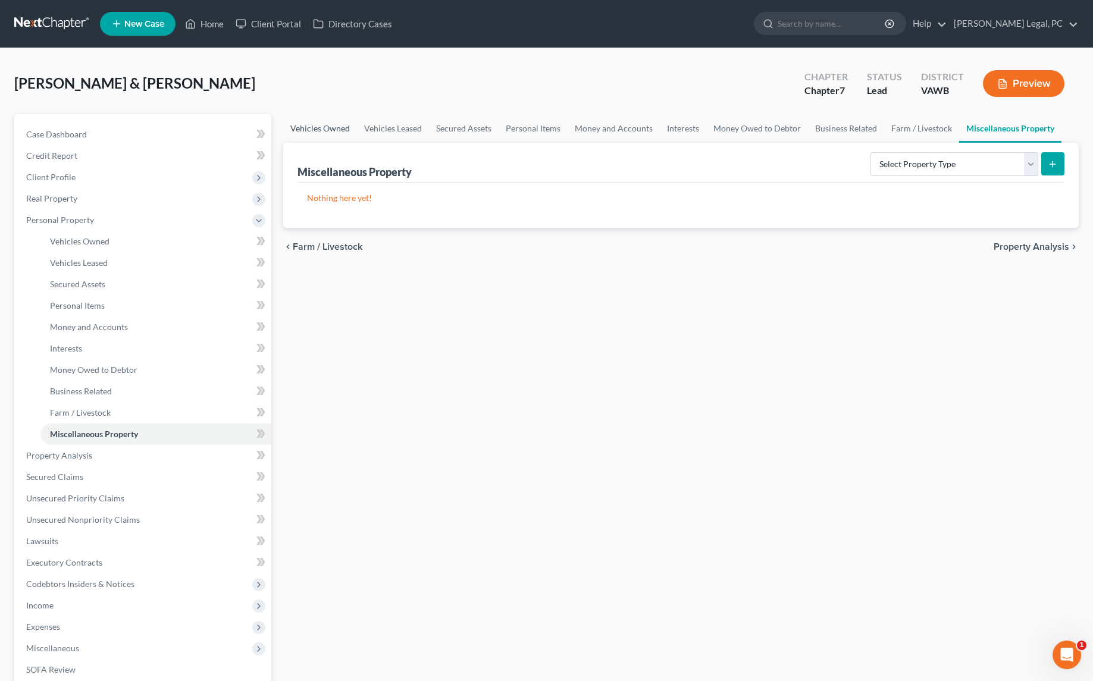
click at [334, 128] on link "Vehicles Owned" at bounding box center [320, 128] width 74 height 29
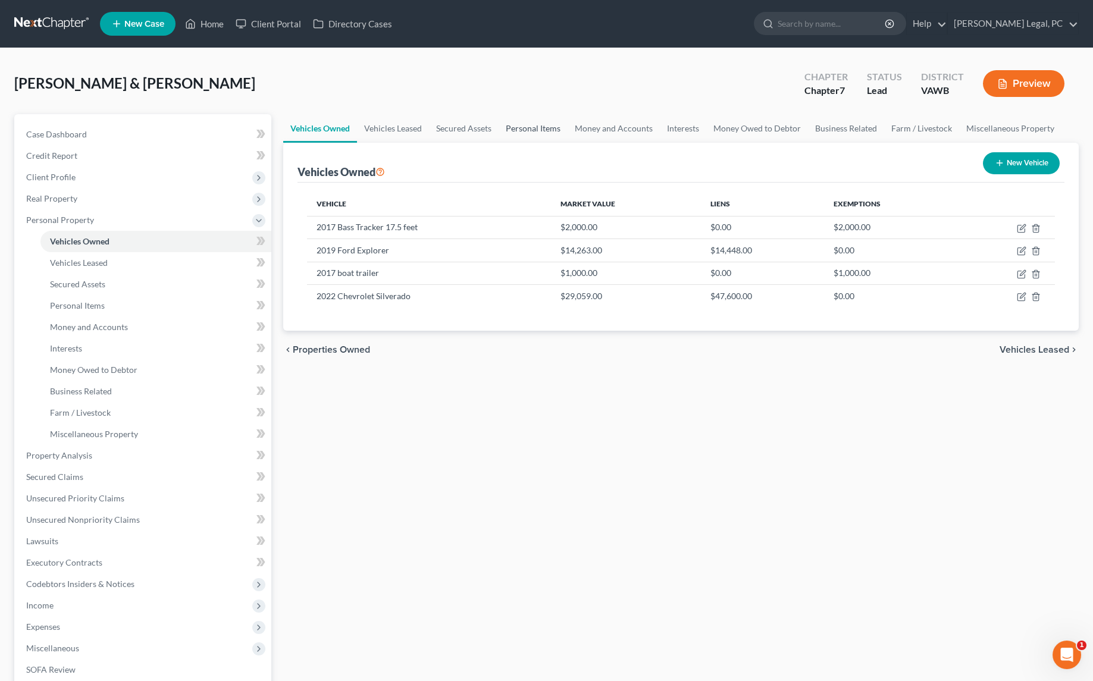
click at [525, 128] on link "Personal Items" at bounding box center [532, 128] width 69 height 29
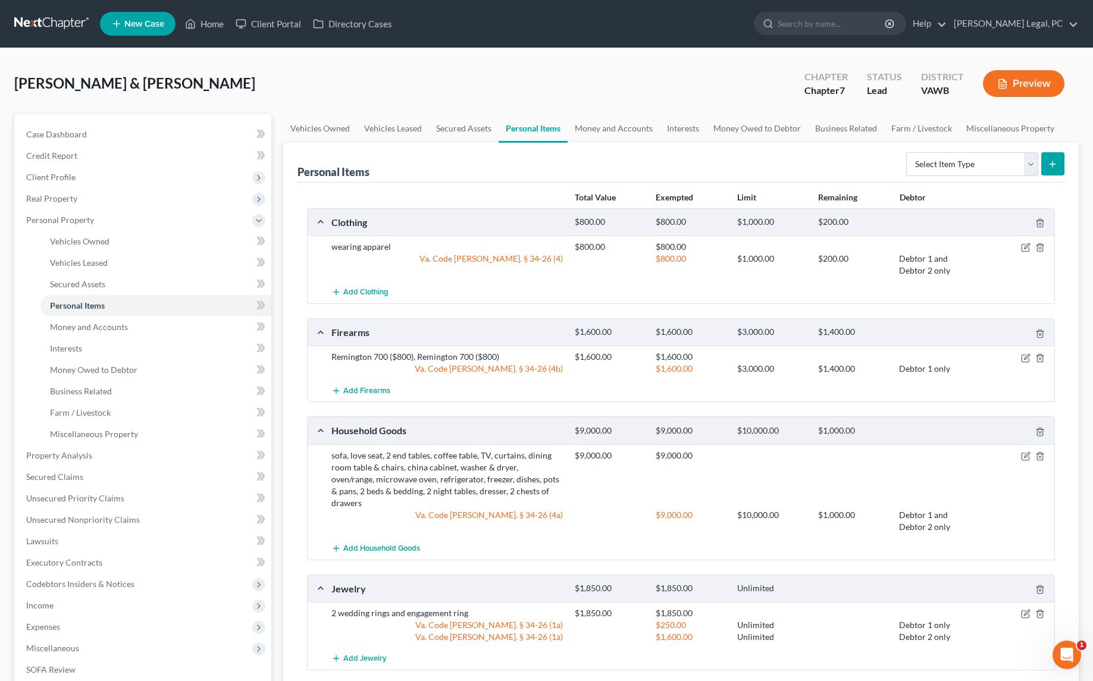
click at [1016, 81] on button "Preview" at bounding box center [1023, 83] width 81 height 27
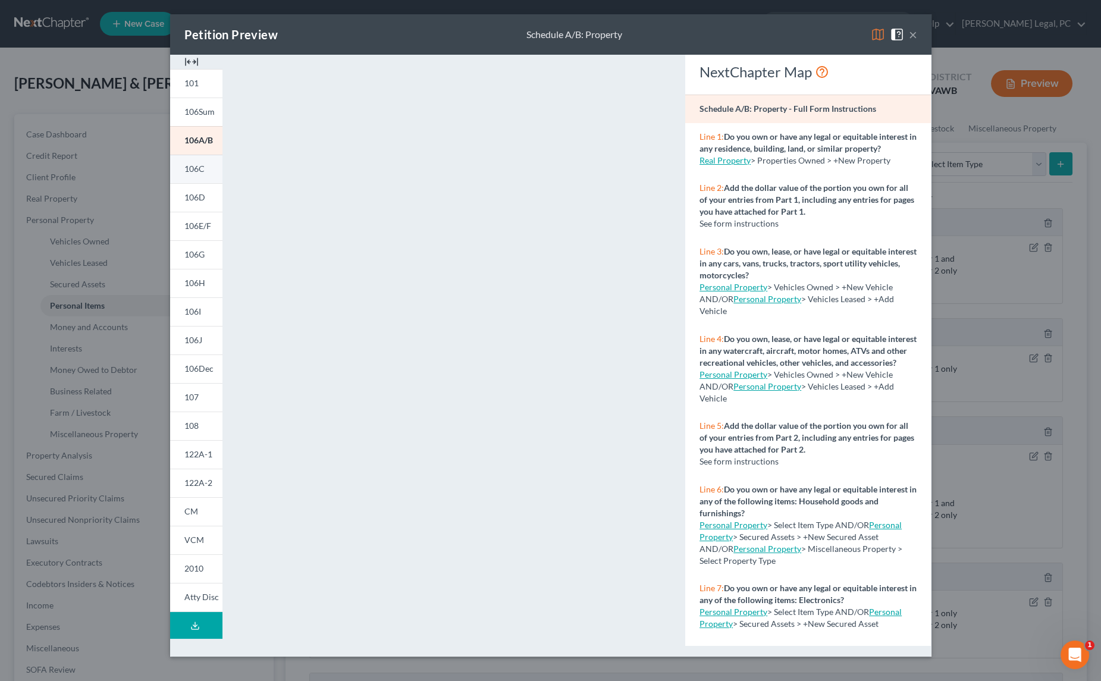
click at [199, 167] on span "106C" at bounding box center [194, 169] width 20 height 10
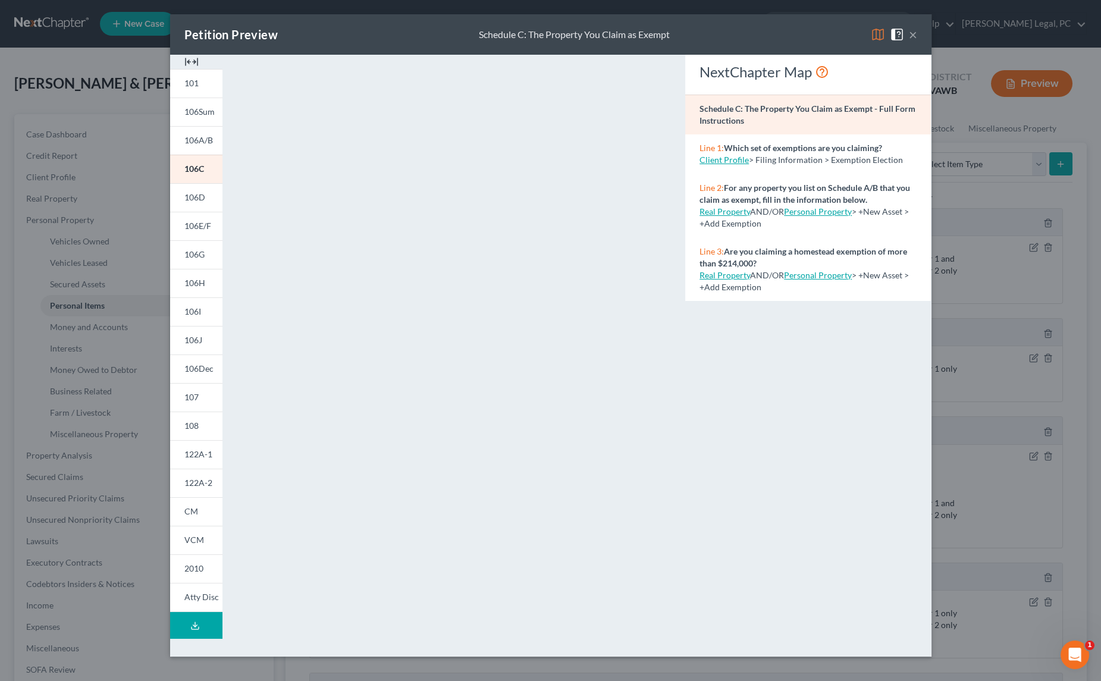
click at [914, 37] on button "×" at bounding box center [913, 34] width 8 height 14
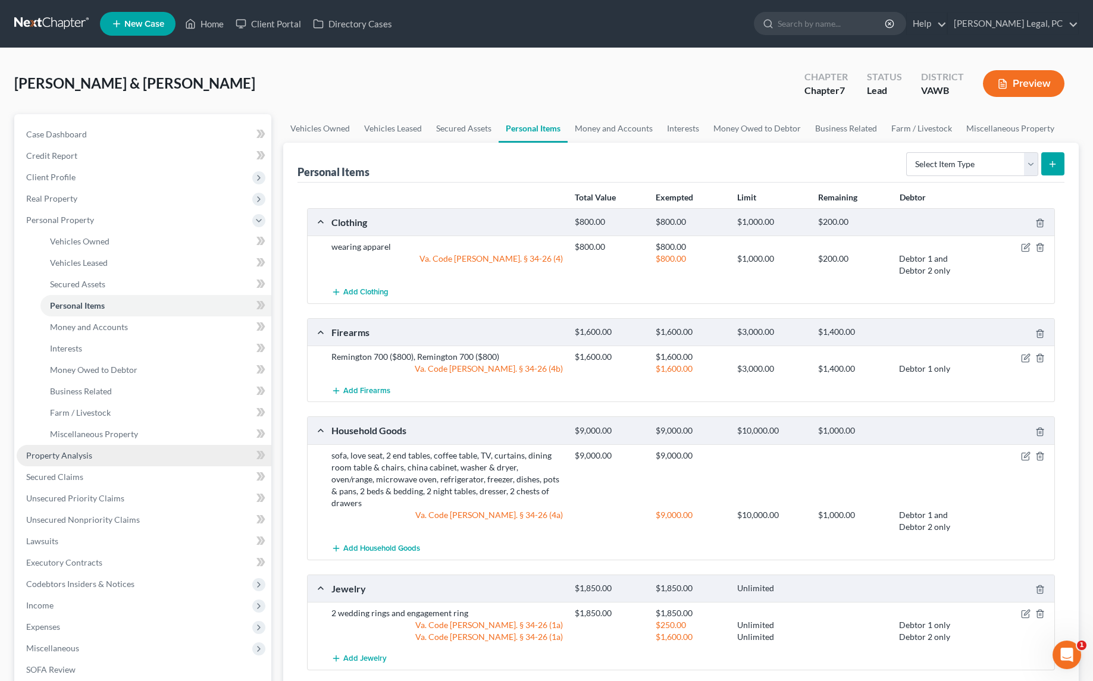
click at [55, 457] on span "Property Analysis" at bounding box center [59, 455] width 66 height 10
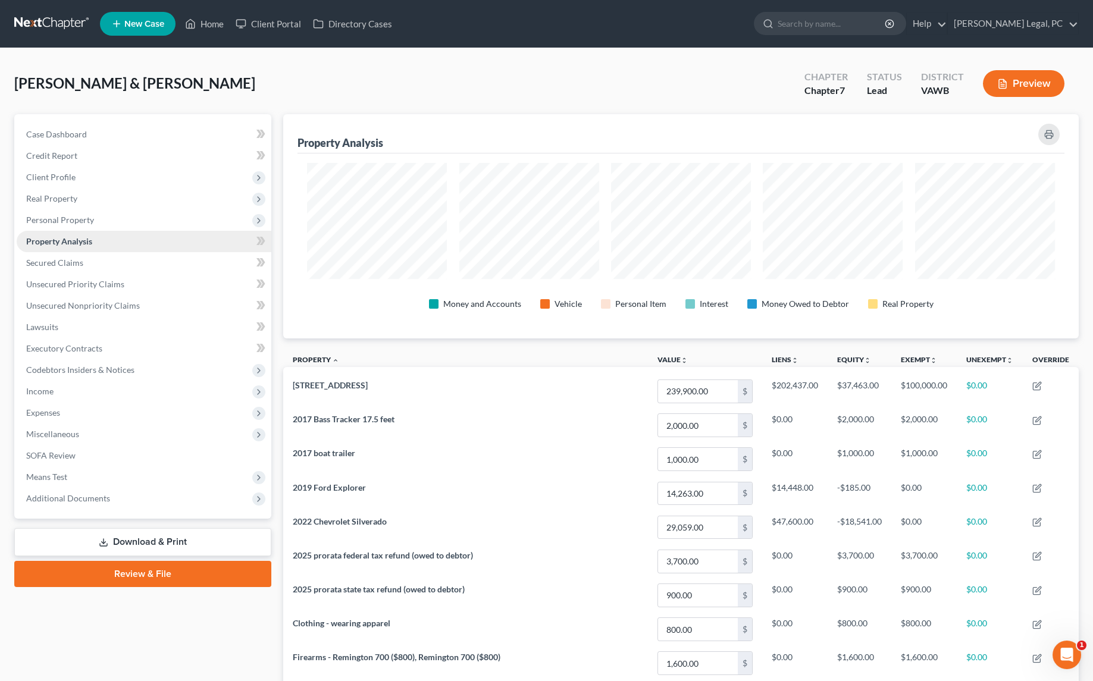
scroll to position [224, 795]
click at [55, 260] on span "Secured Claims" at bounding box center [54, 263] width 57 height 10
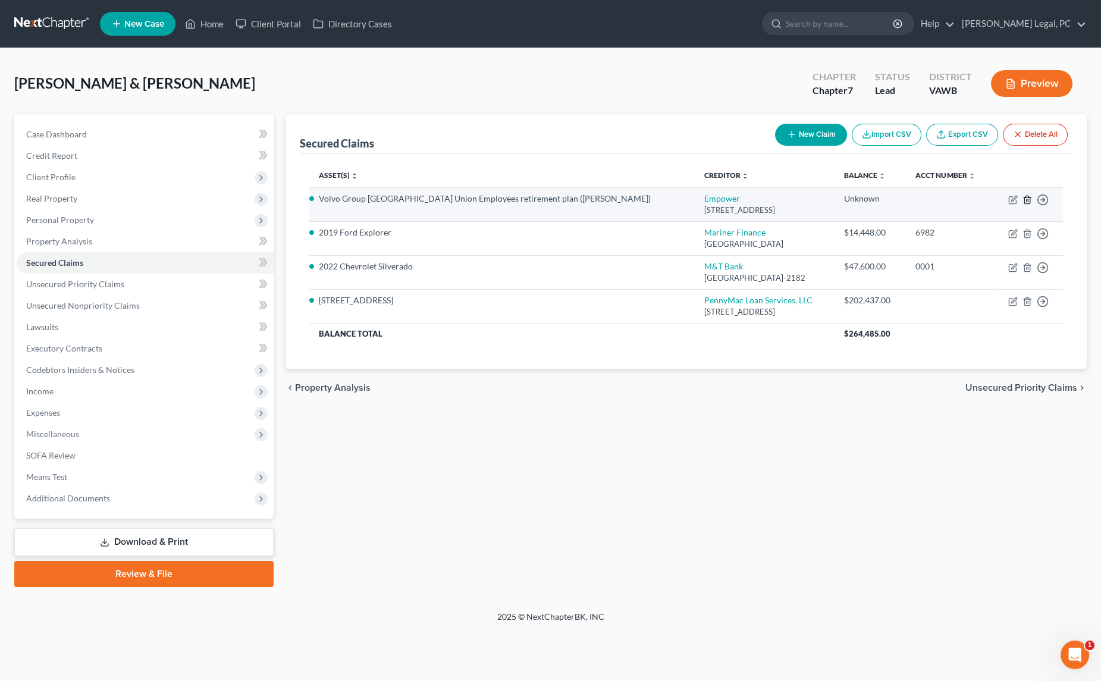
click at [1029, 199] on icon "button" at bounding box center [1027, 200] width 10 height 10
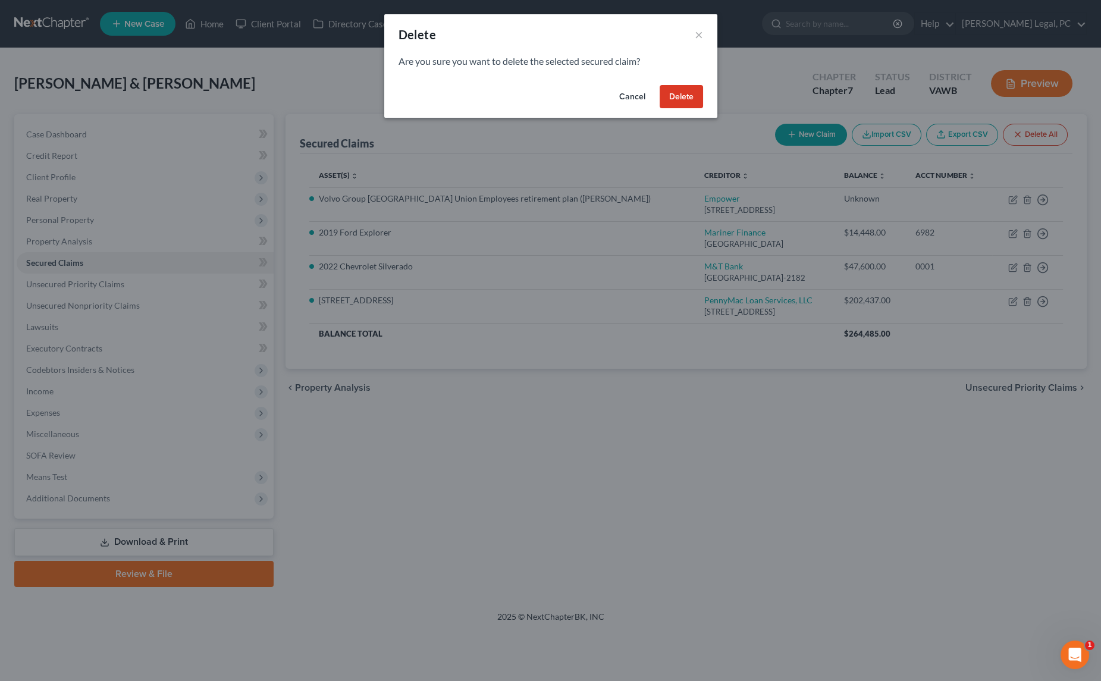
click at [679, 96] on button "Delete" at bounding box center [681, 97] width 43 height 24
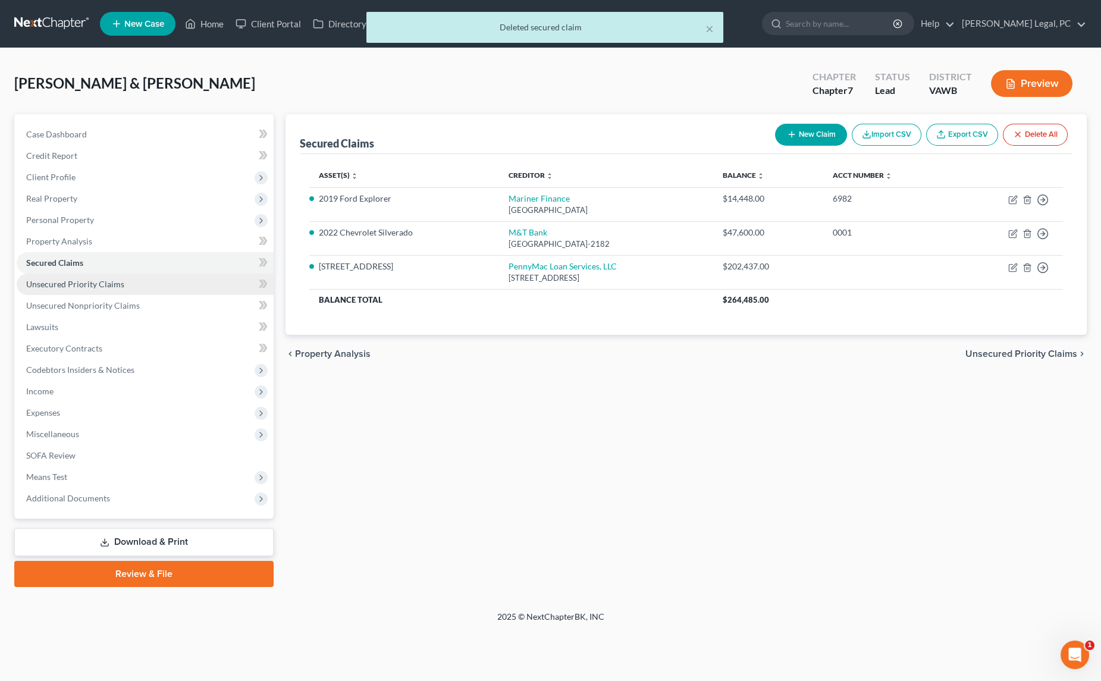
click at [82, 280] on span "Unsecured Priority Claims" at bounding box center [75, 284] width 98 height 10
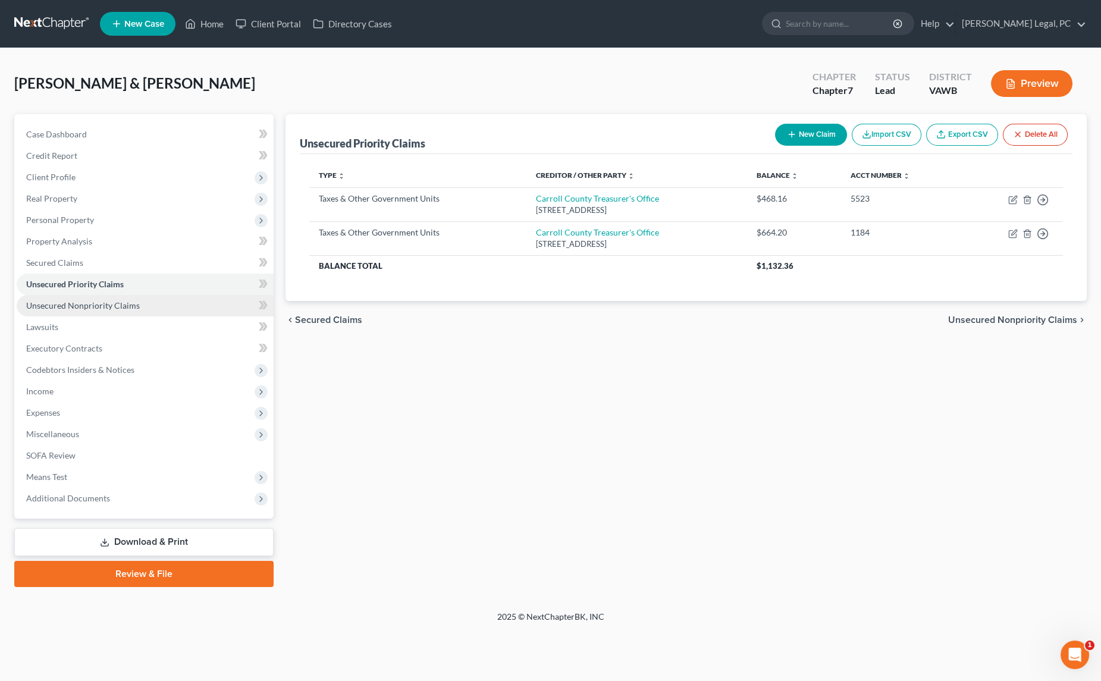
click at [83, 305] on span "Unsecured Nonpriority Claims" at bounding box center [83, 305] width 114 height 10
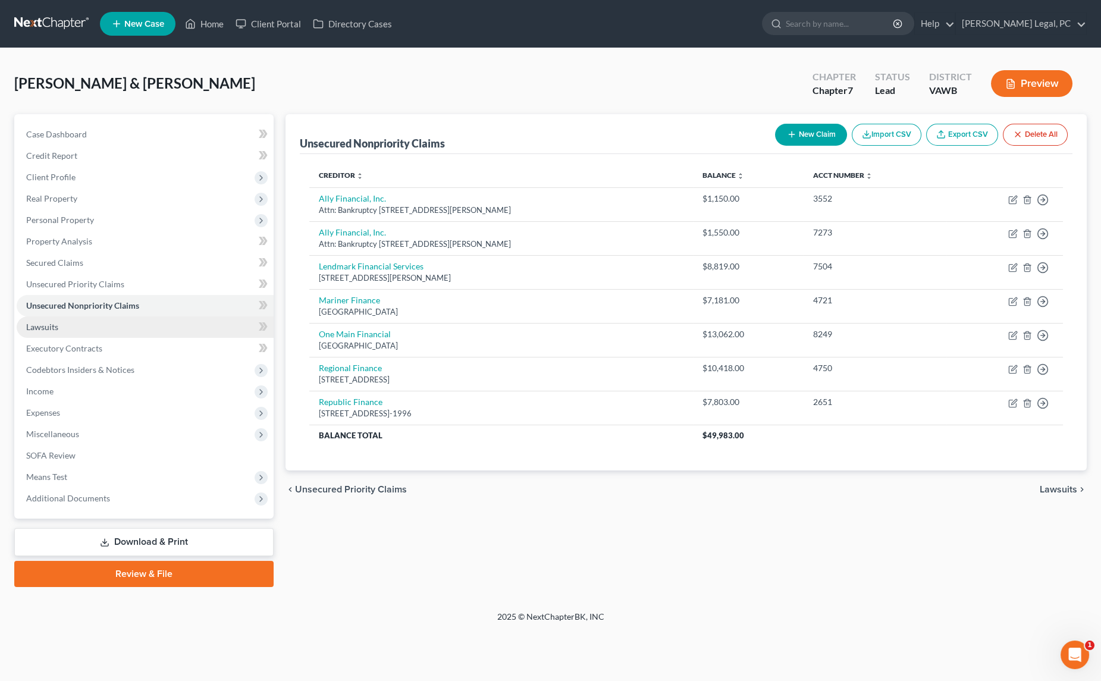
click at [79, 333] on link "Lawsuits" at bounding box center [145, 326] width 257 height 21
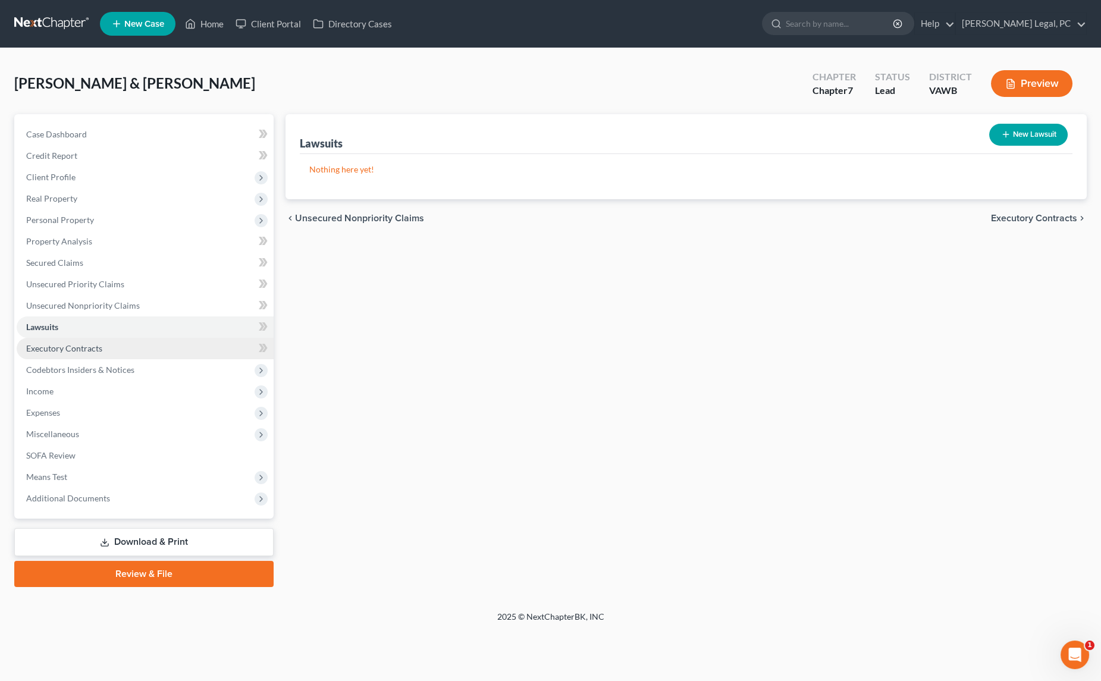
click at [79, 349] on span "Executory Contracts" at bounding box center [64, 348] width 76 height 10
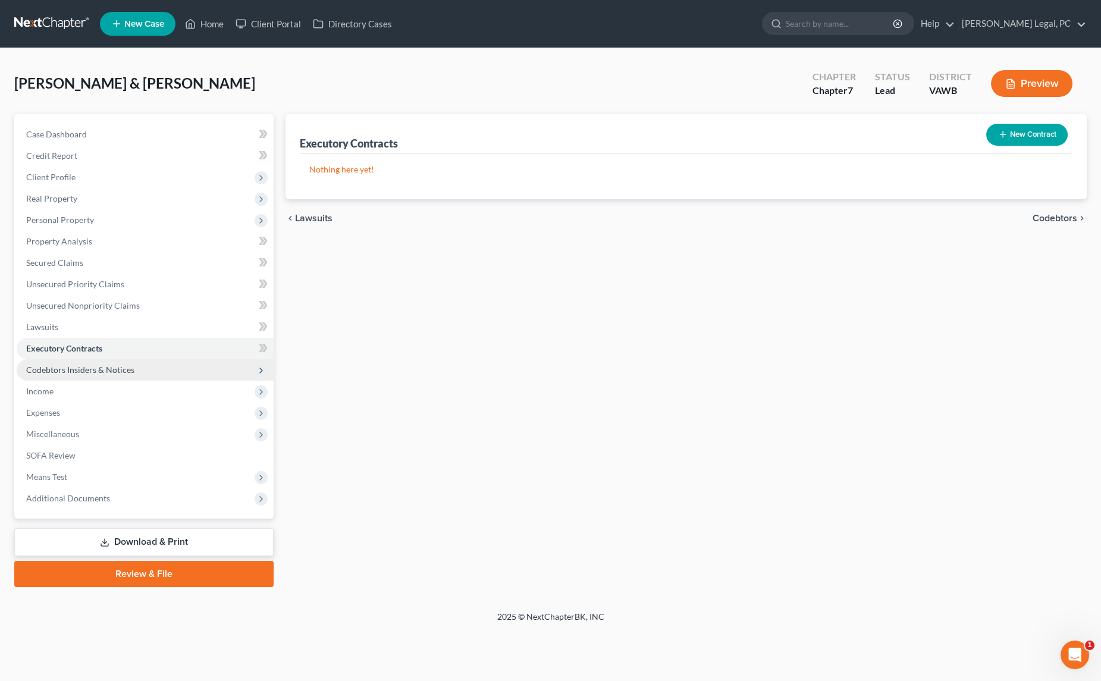
click at [89, 367] on span "Codebtors Insiders & Notices" at bounding box center [80, 370] width 108 height 10
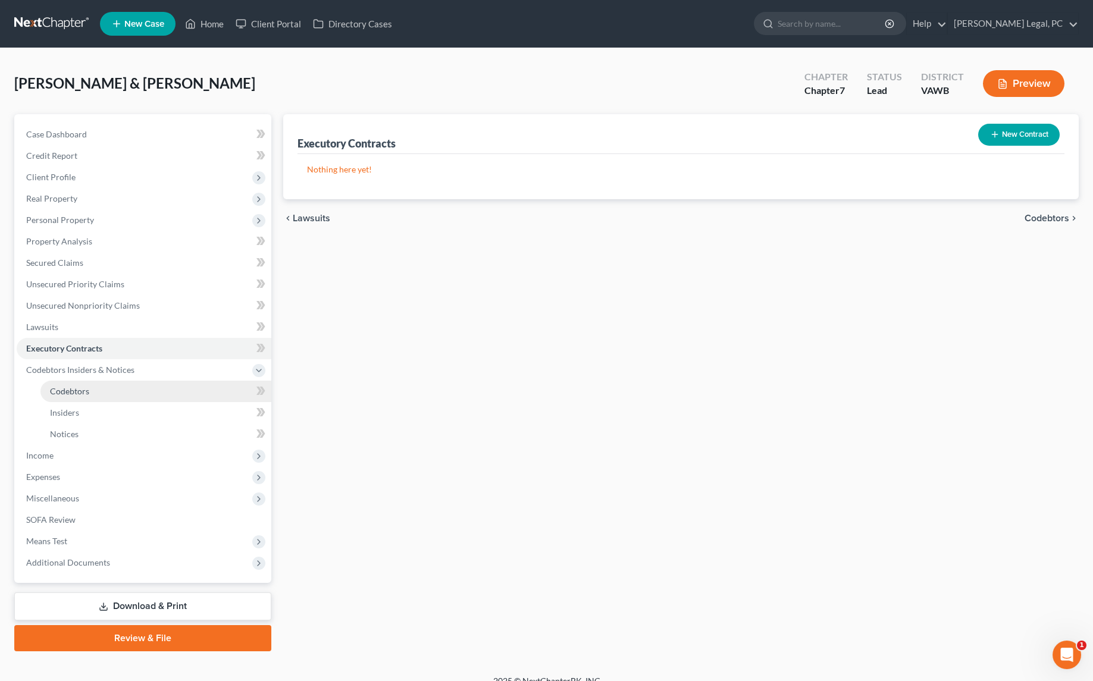
click at [72, 399] on link "Codebtors" at bounding box center [155, 391] width 231 height 21
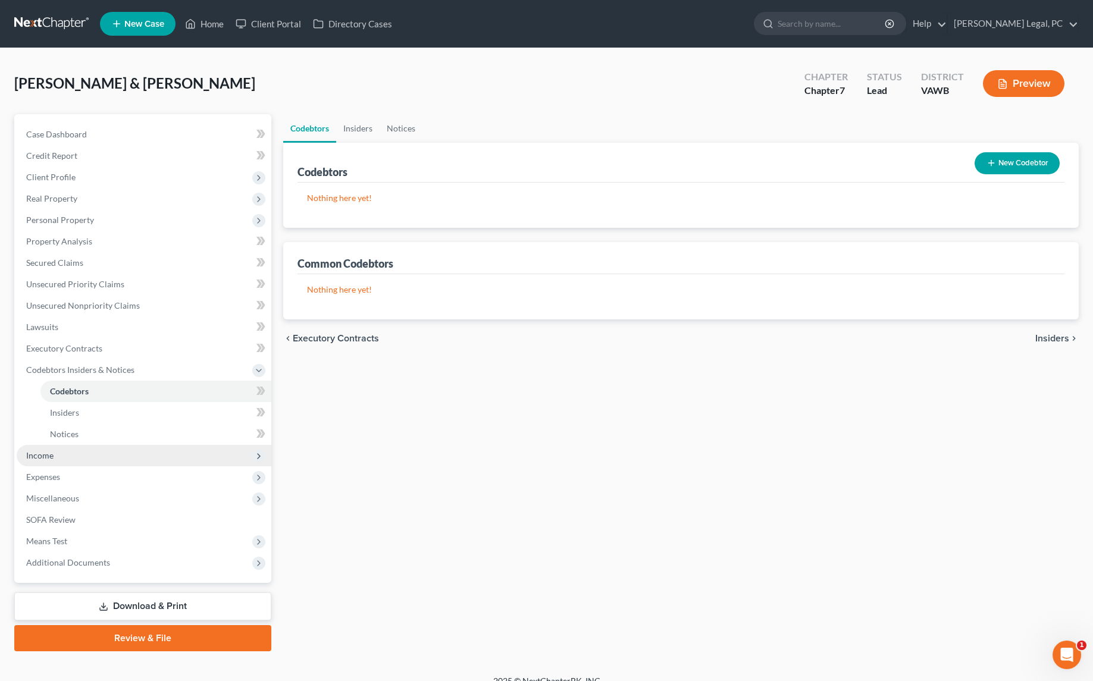
click at [43, 456] on span "Income" at bounding box center [39, 455] width 27 height 10
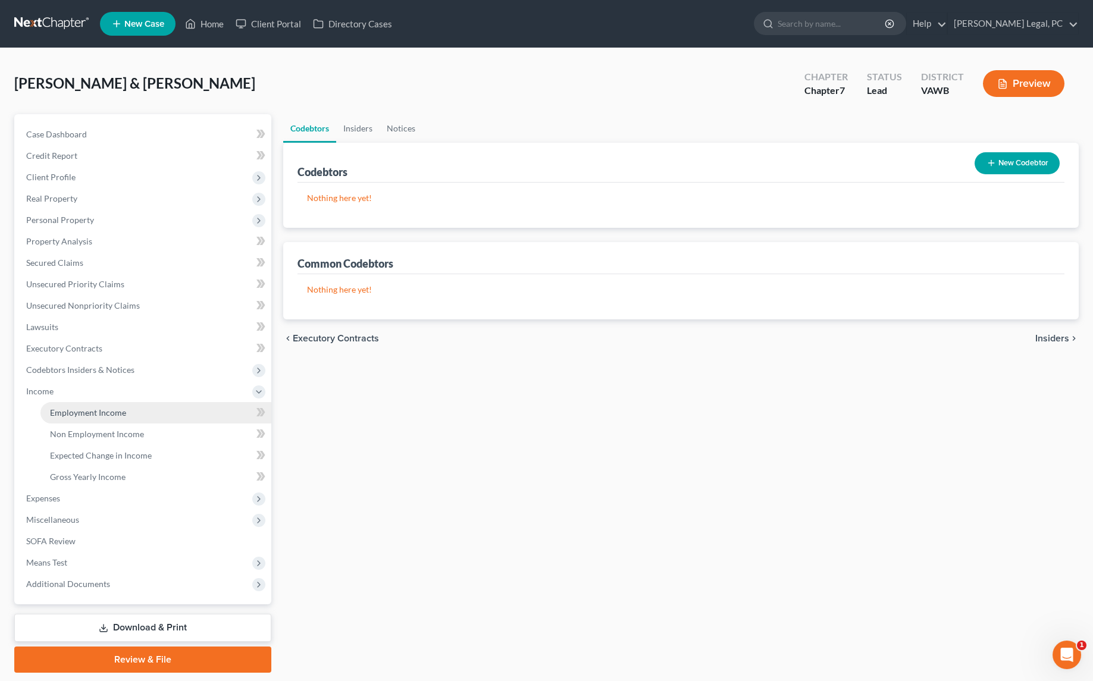
click at [70, 410] on span "Employment Income" at bounding box center [88, 412] width 76 height 10
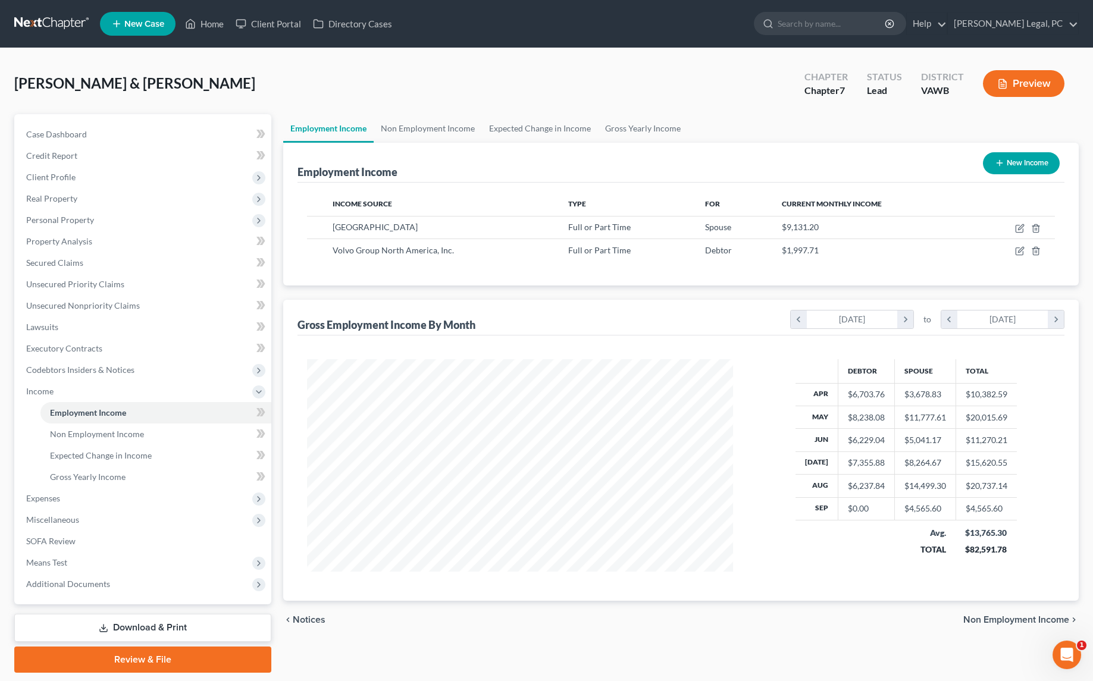
scroll to position [212, 450]
click at [435, 125] on link "Non Employment Income" at bounding box center [428, 128] width 108 height 29
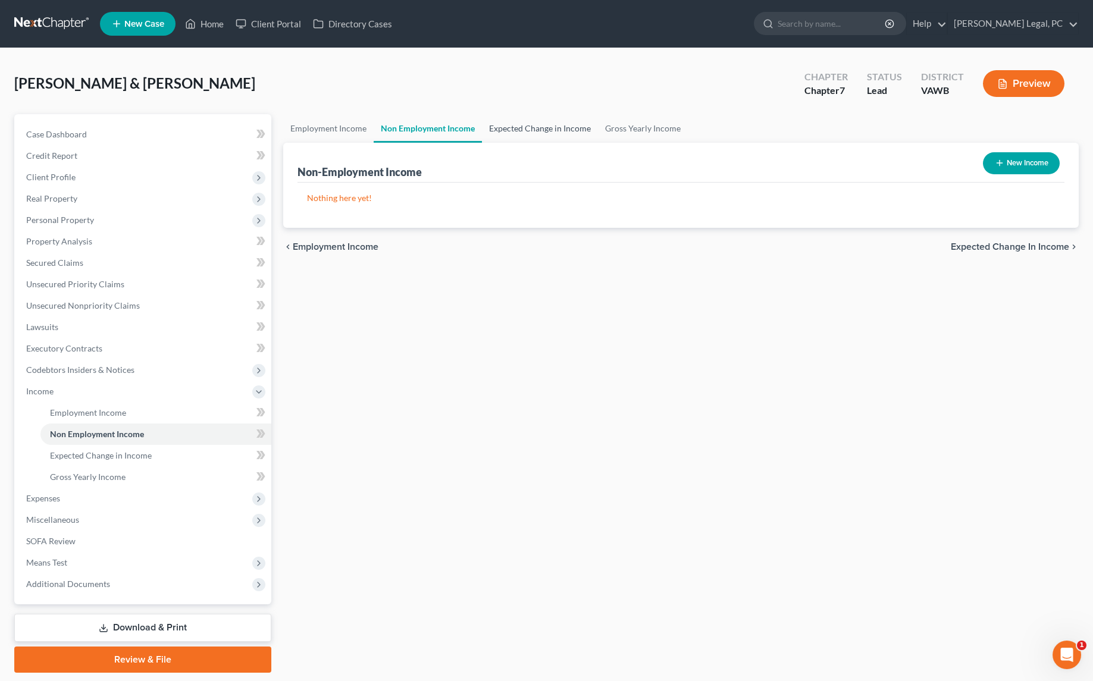
click at [516, 128] on link "Expected Change in Income" at bounding box center [540, 128] width 116 height 29
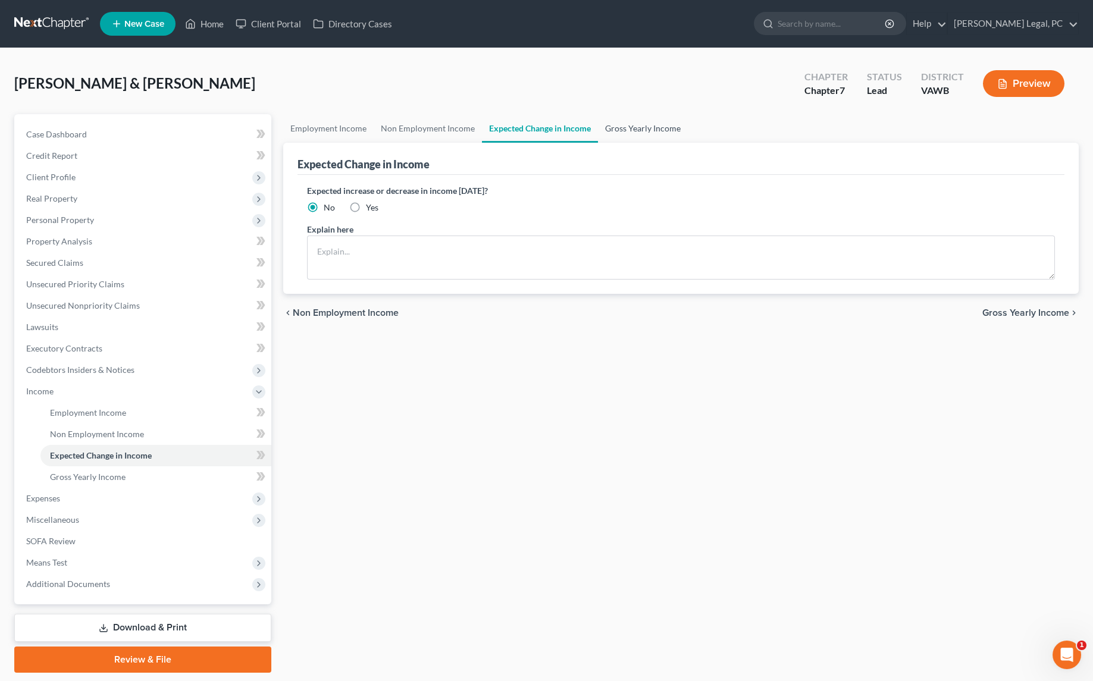
click at [666, 127] on link "Gross Yearly Income" at bounding box center [643, 128] width 90 height 29
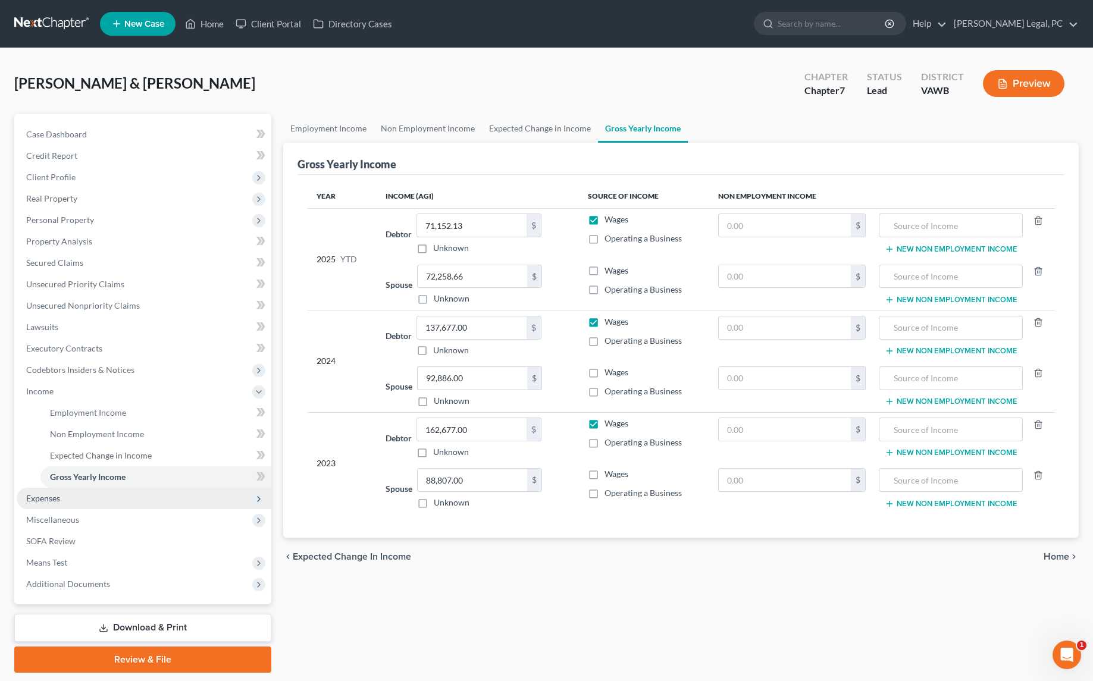
click at [46, 498] on span "Expenses" at bounding box center [43, 498] width 34 height 10
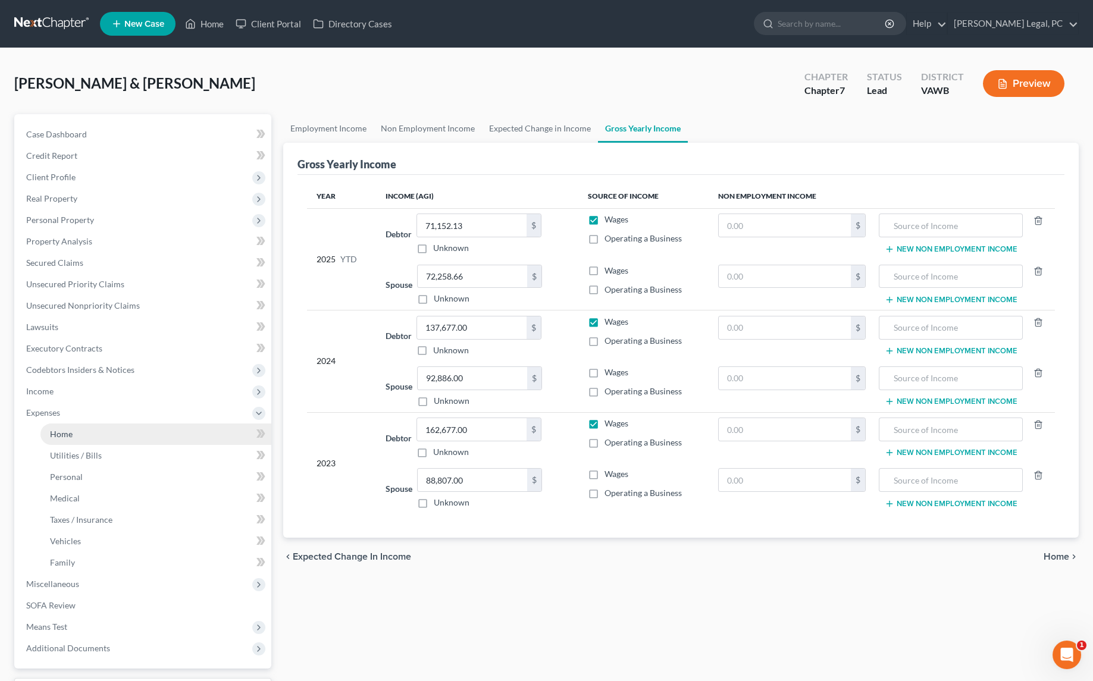
click at [92, 434] on link "Home" at bounding box center [155, 433] width 231 height 21
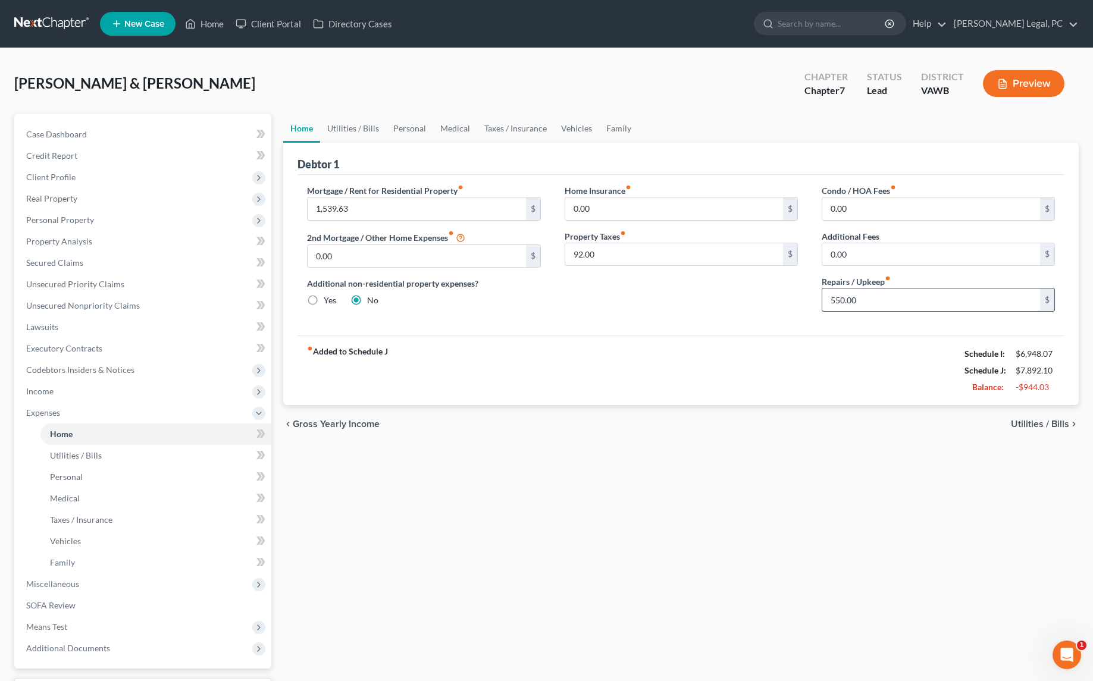
click at [898, 305] on input "550.00" at bounding box center [931, 299] width 218 height 23
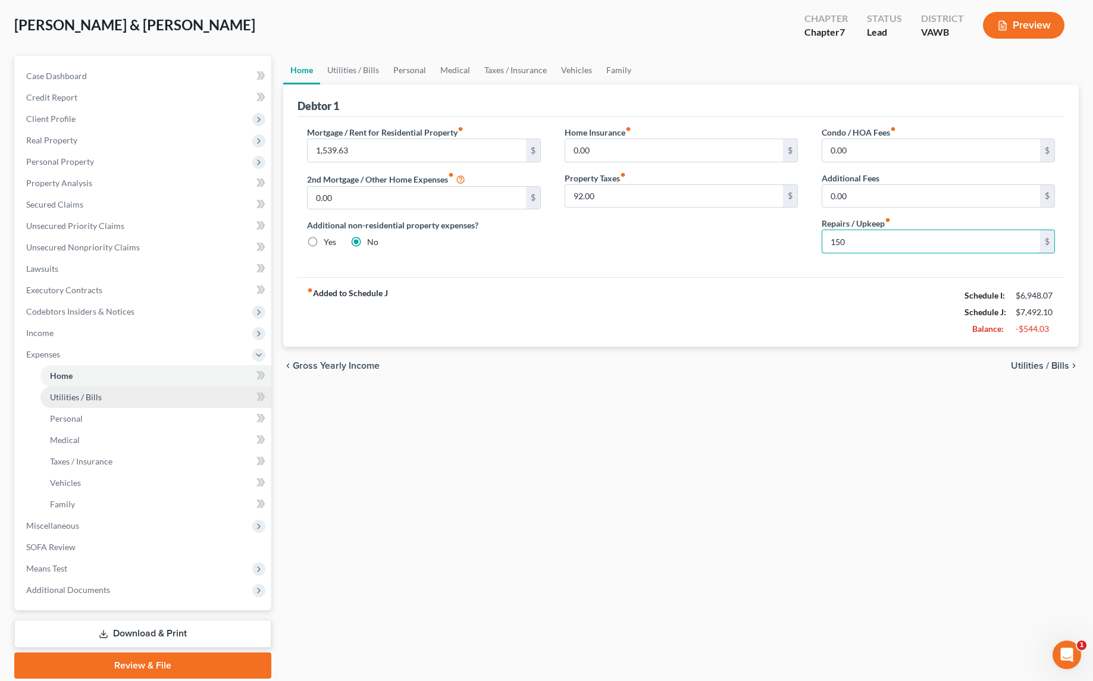
scroll to position [99, 0]
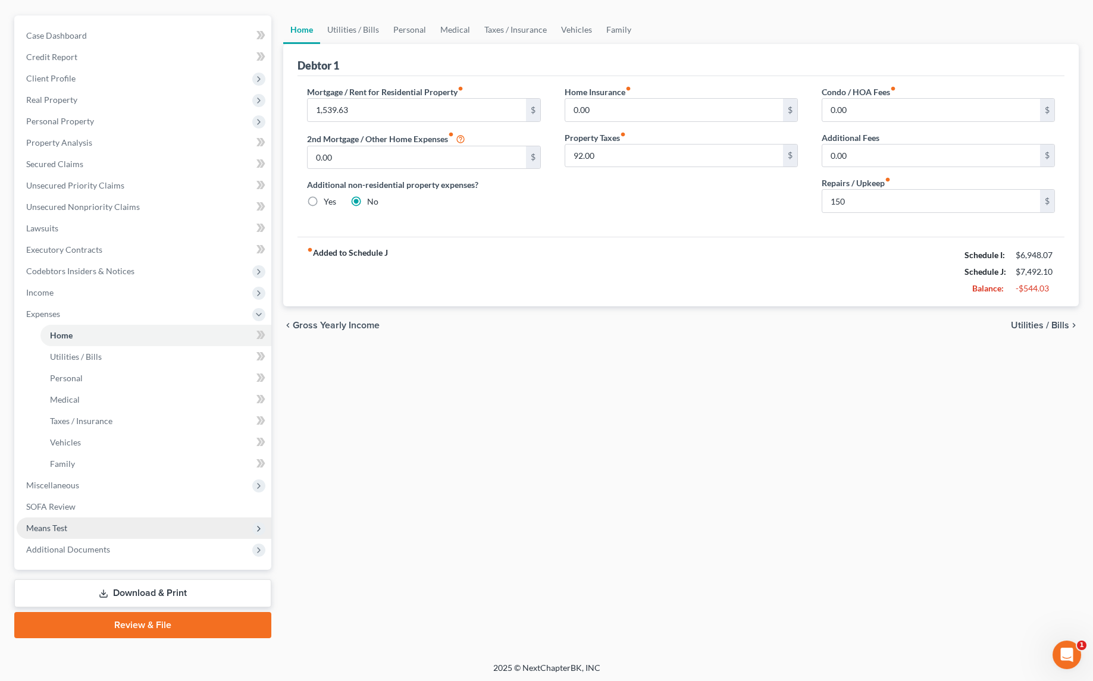
click at [40, 535] on span "Means Test" at bounding box center [144, 527] width 255 height 21
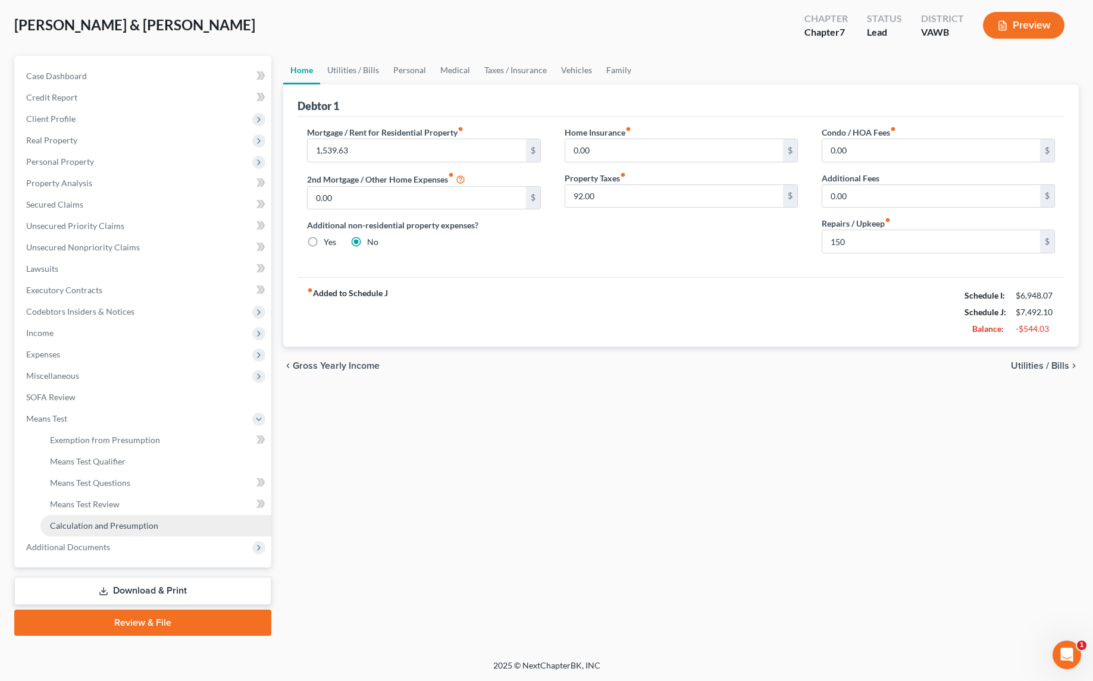
scroll to position [56, 0]
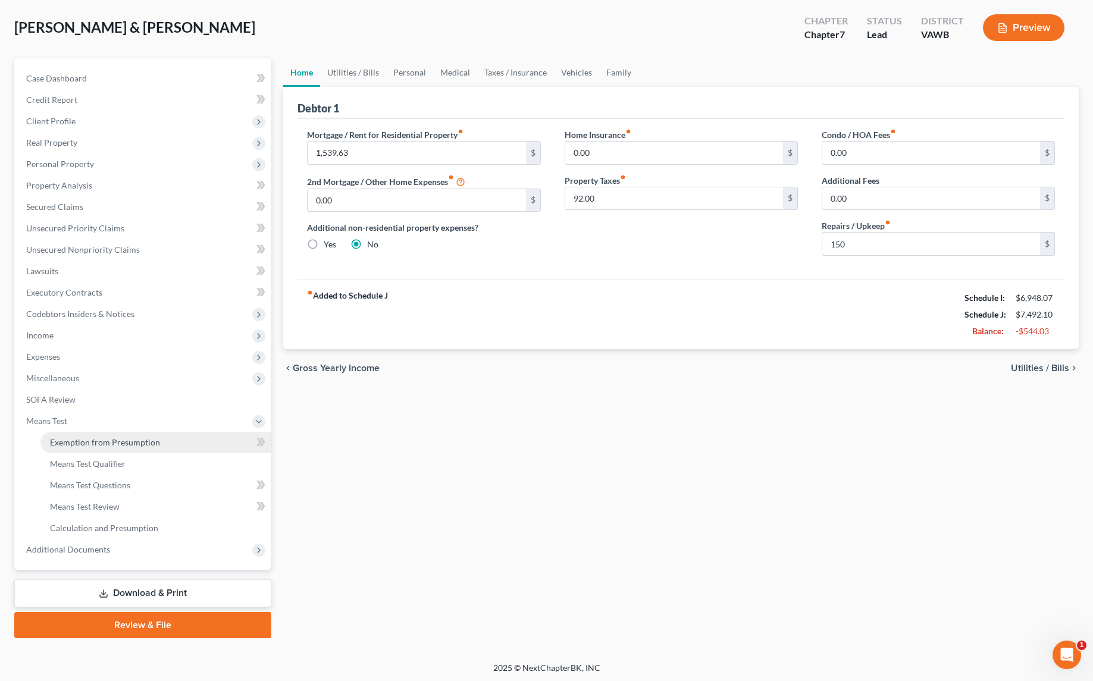
click at [84, 444] on span "Exemption from Presumption" at bounding box center [105, 442] width 110 height 10
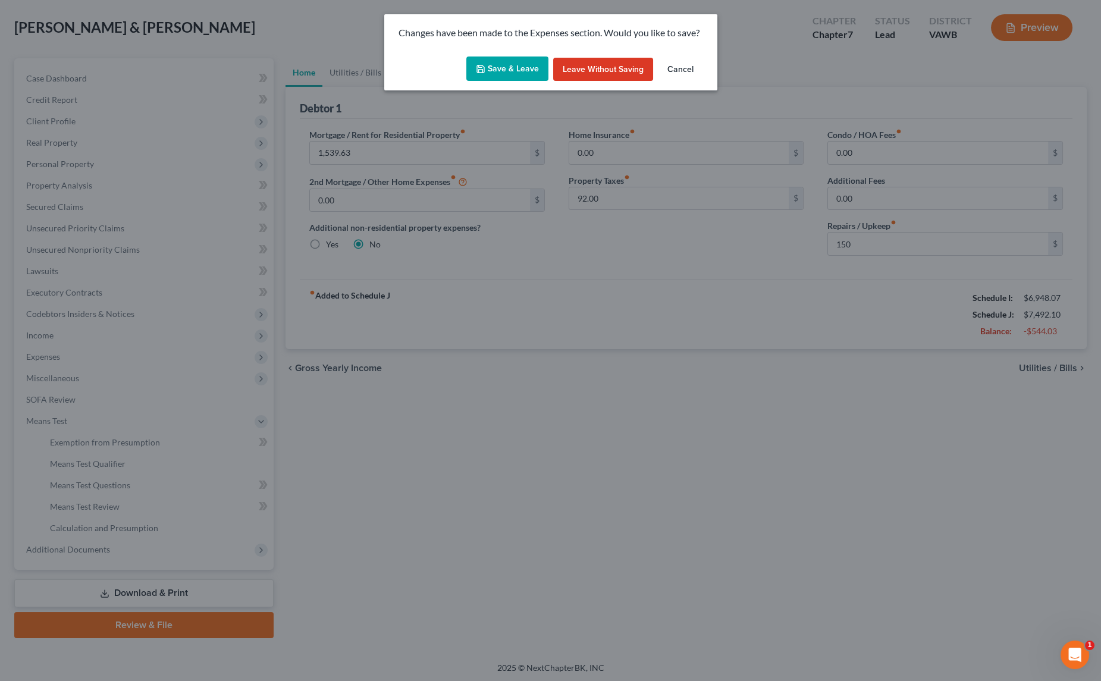
click at [525, 70] on button "Save & Leave" at bounding box center [507, 69] width 82 height 25
type input "150.00"
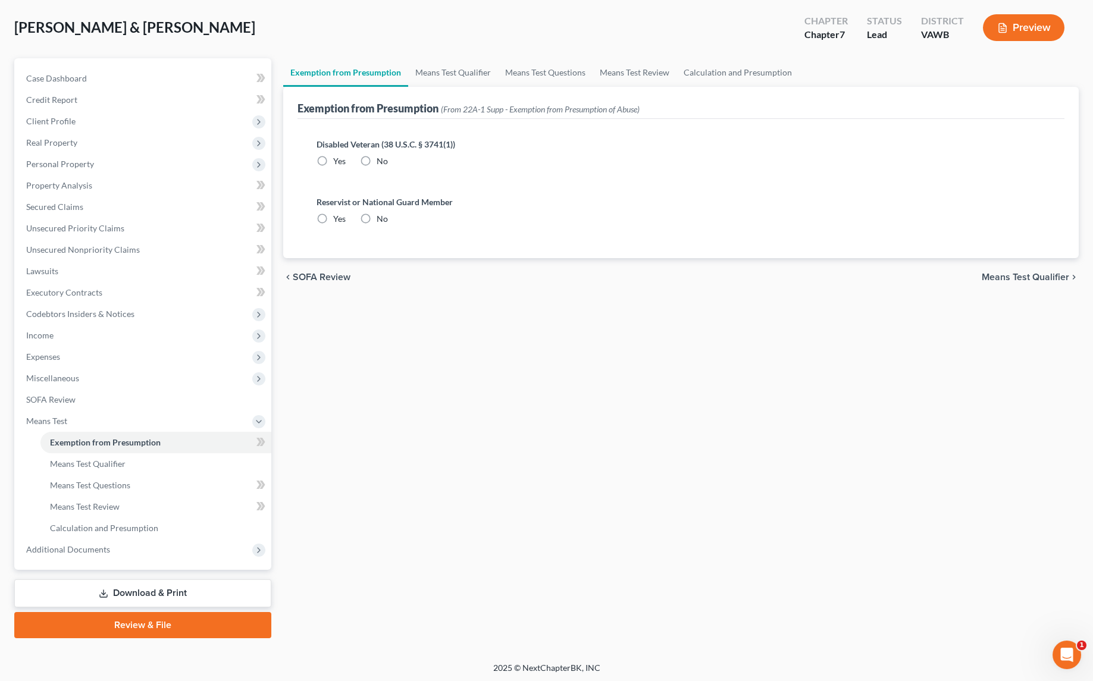
radio input "true"
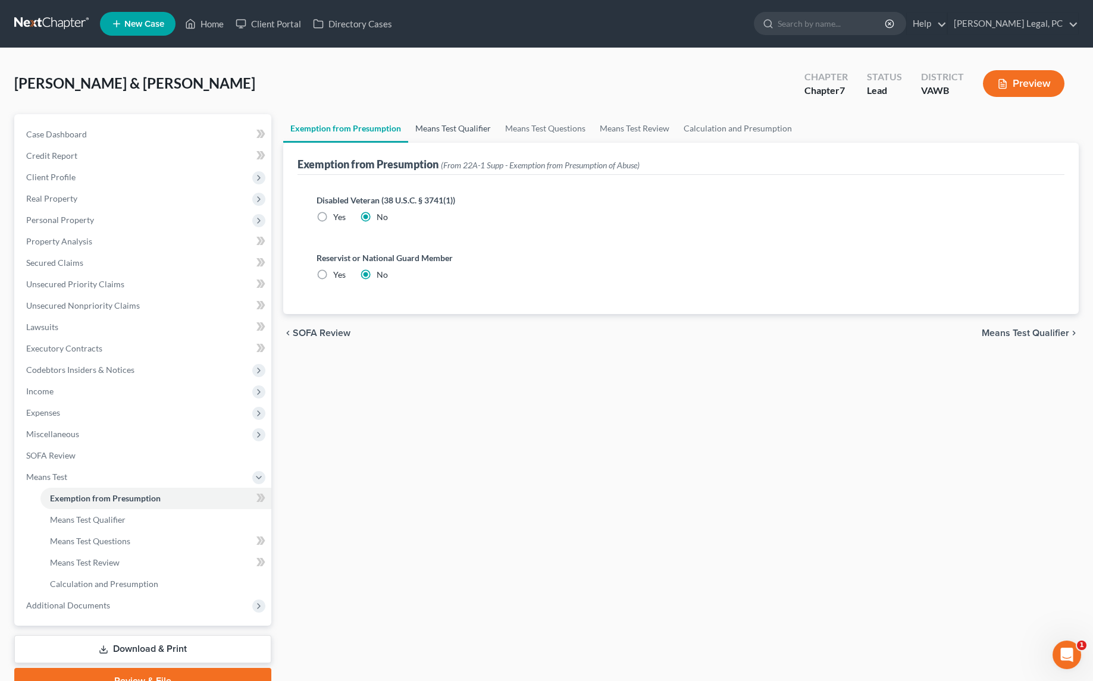
click at [443, 131] on link "Means Test Qualifier" at bounding box center [453, 128] width 90 height 29
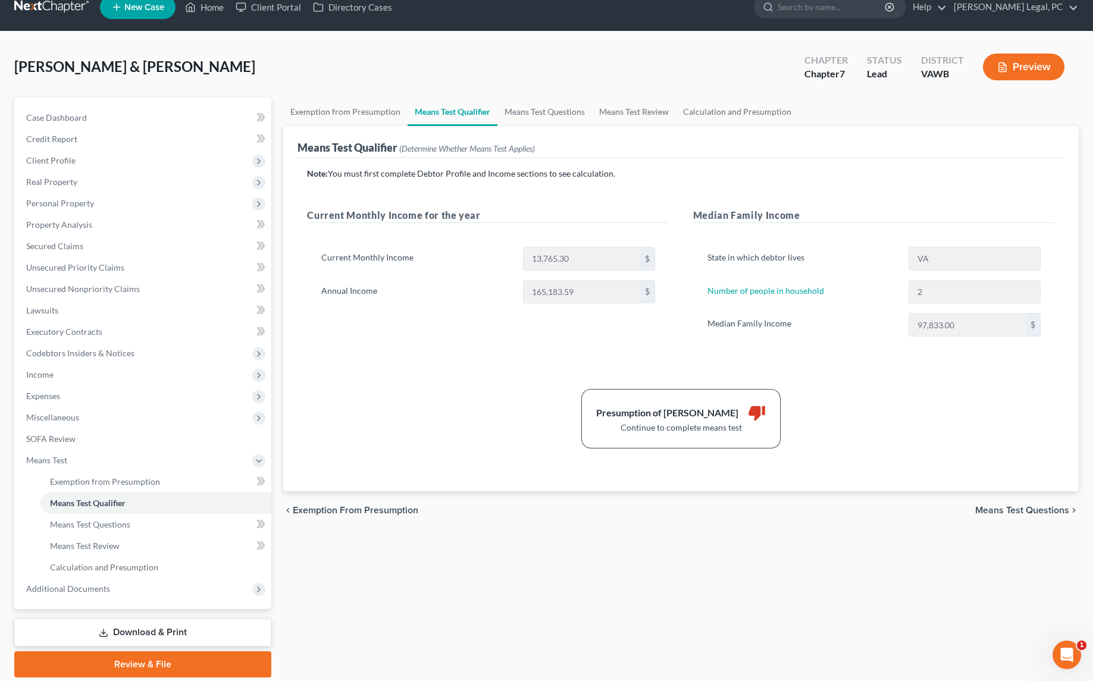
scroll to position [2, 0]
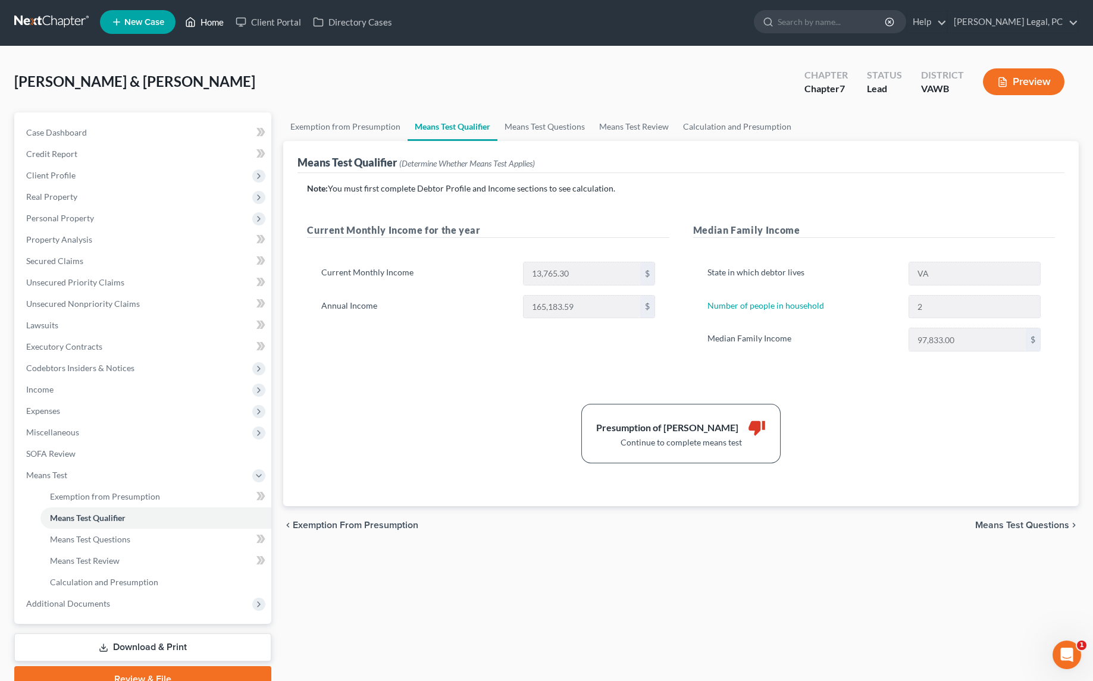
click at [202, 25] on link "Home" at bounding box center [204, 21] width 51 height 21
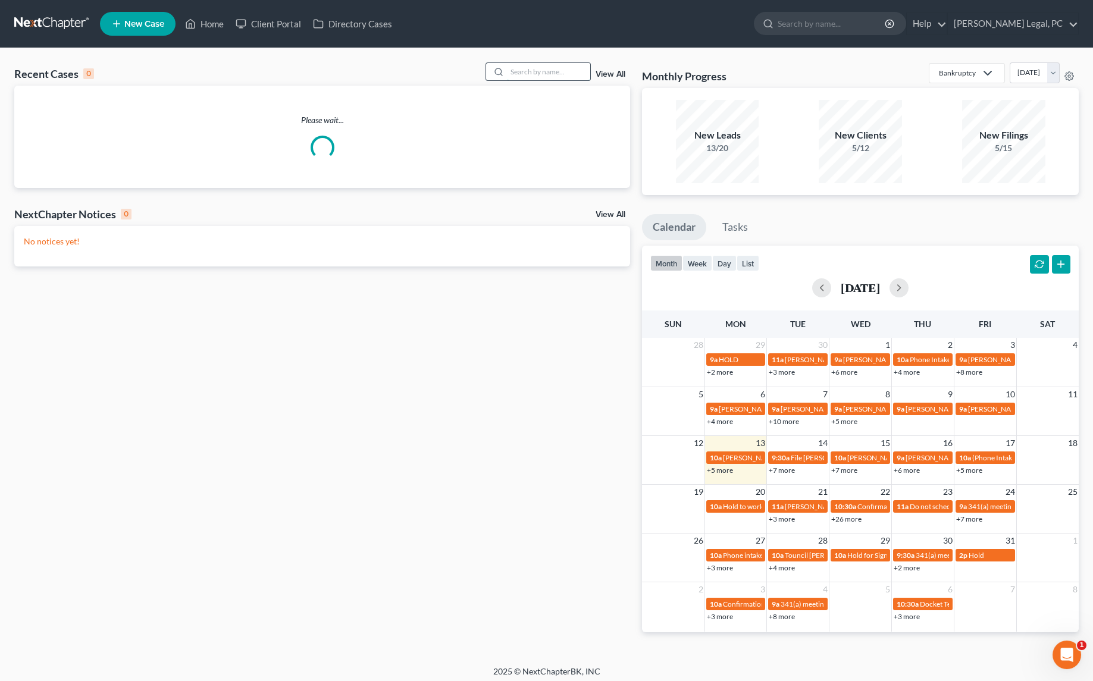
click at [519, 73] on input "search" at bounding box center [548, 71] width 83 height 17
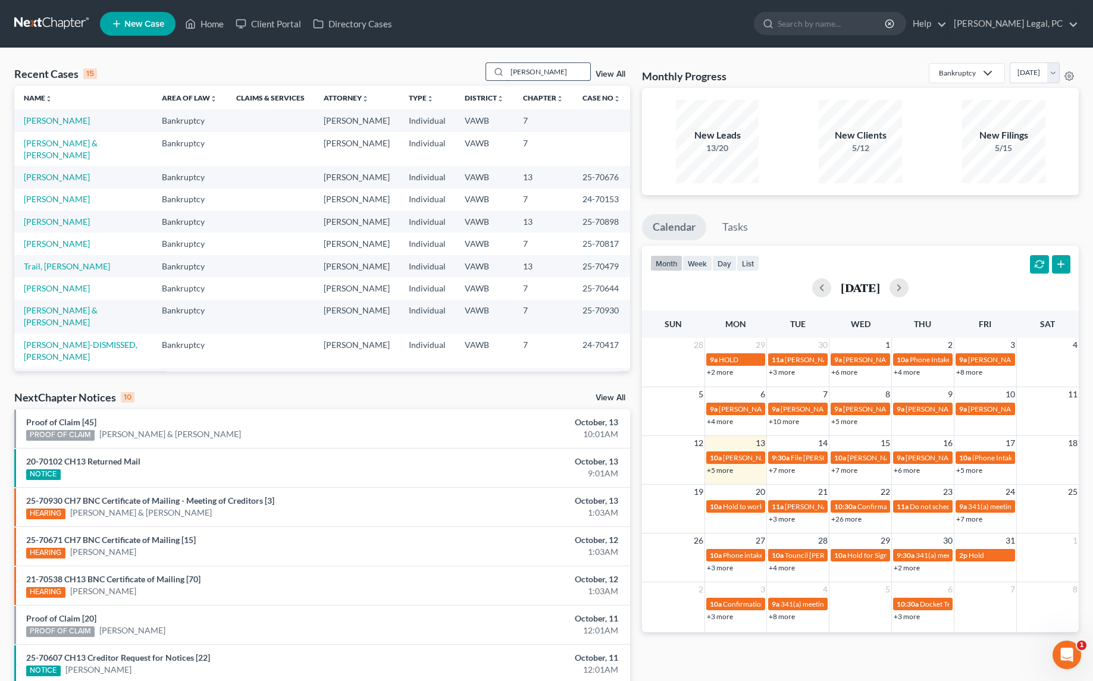
type input "[PERSON_NAME]"
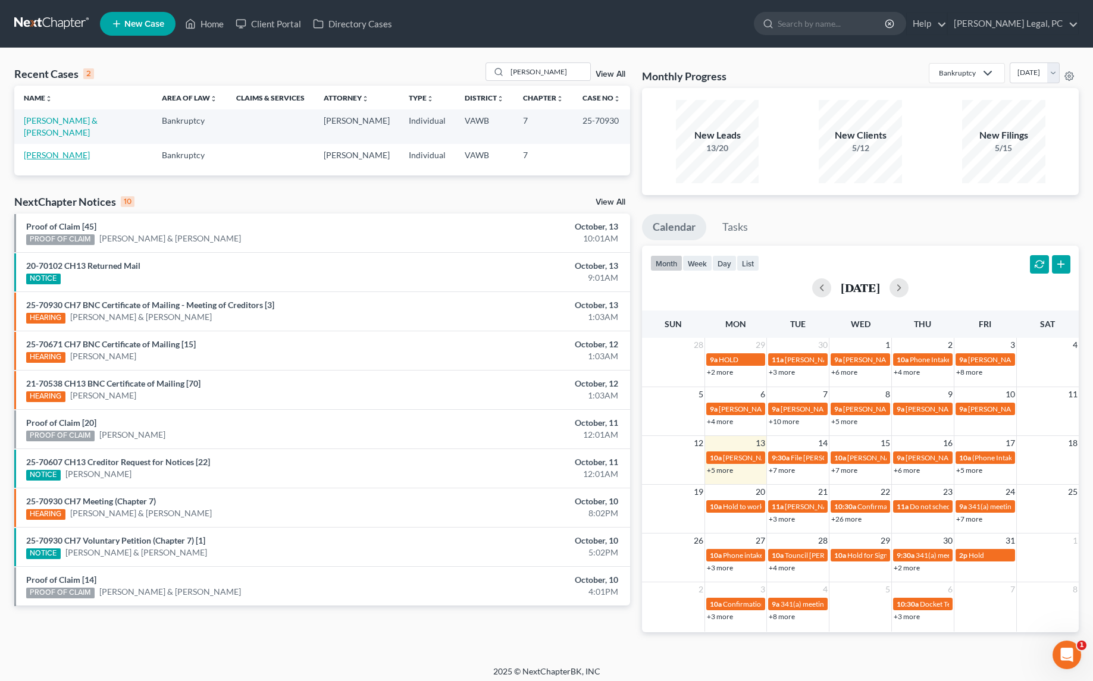
click at [57, 150] on link "[PERSON_NAME]" at bounding box center [57, 155] width 66 height 10
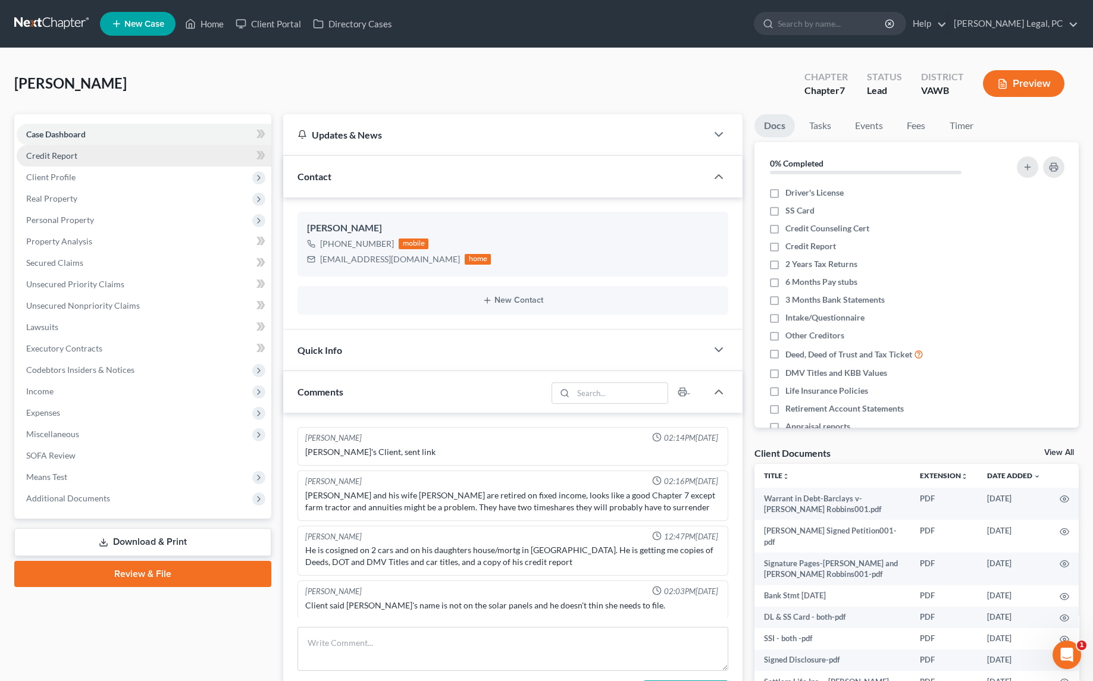
scroll to position [1039, 0]
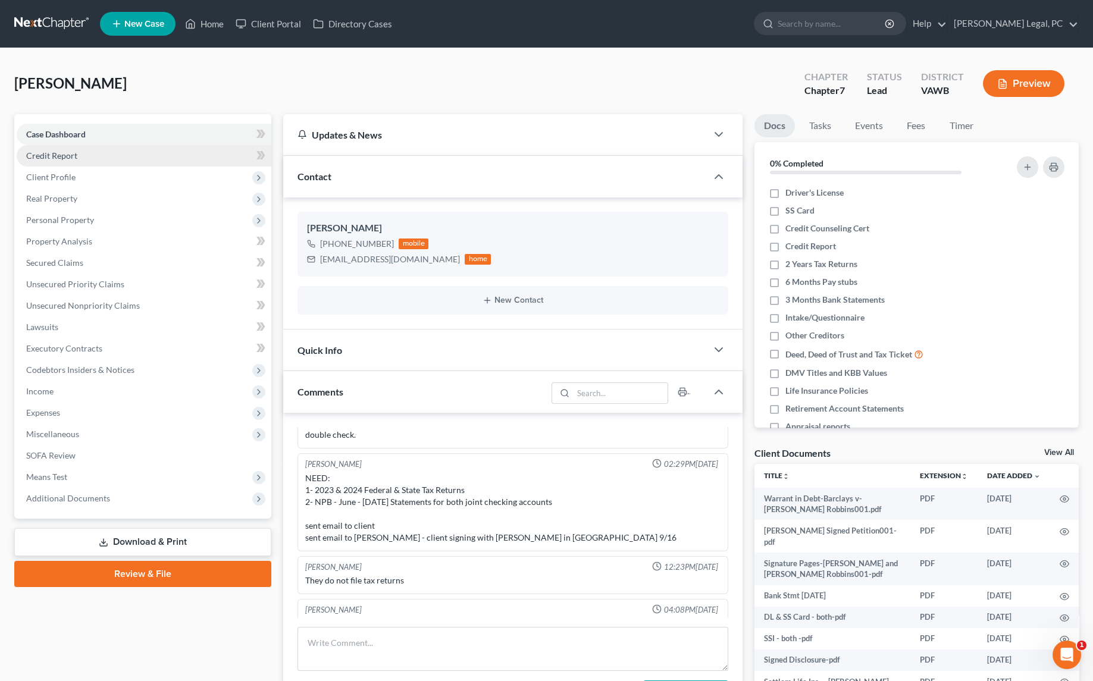
click at [65, 162] on link "Credit Report" at bounding box center [144, 155] width 255 height 21
click at [72, 176] on span "Client Profile" at bounding box center [50, 177] width 49 height 10
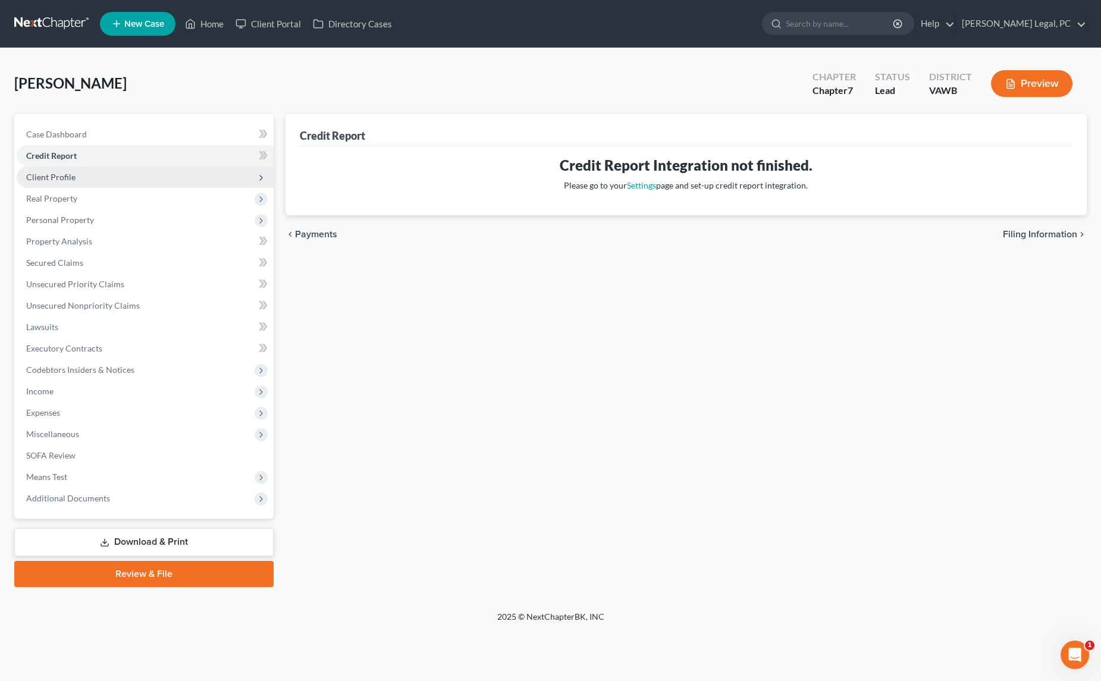
click at [71, 179] on span "Client Profile" at bounding box center [50, 177] width 49 height 10
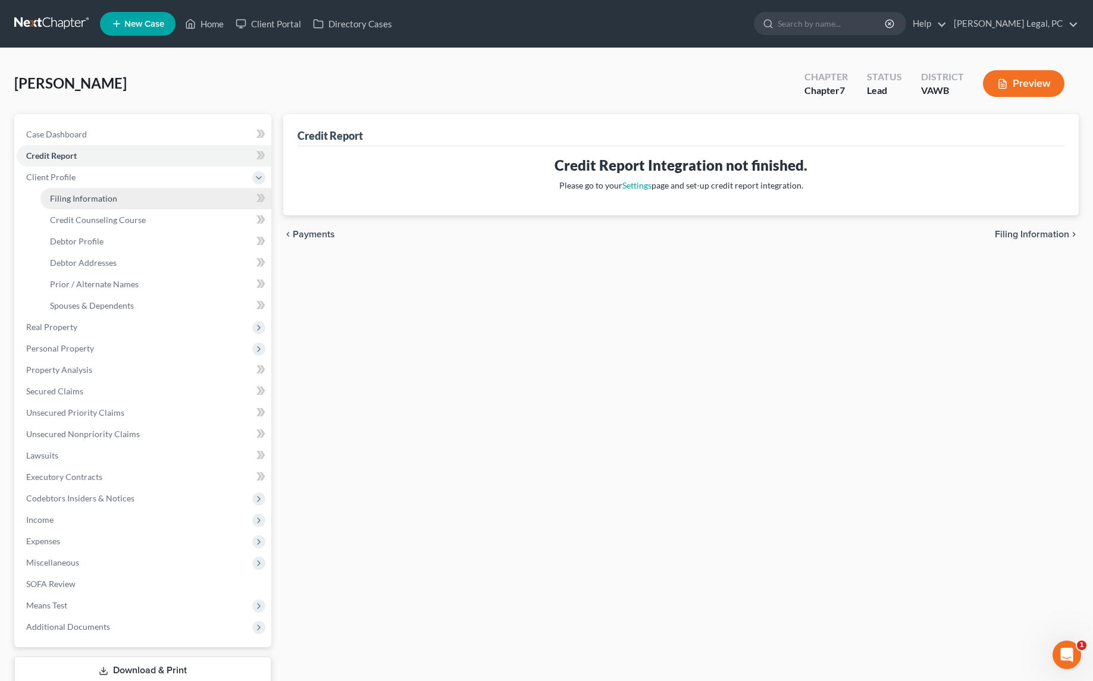
click at [79, 193] on span "Filing Information" at bounding box center [83, 198] width 67 height 10
select select "1"
select select "0"
select select "84"
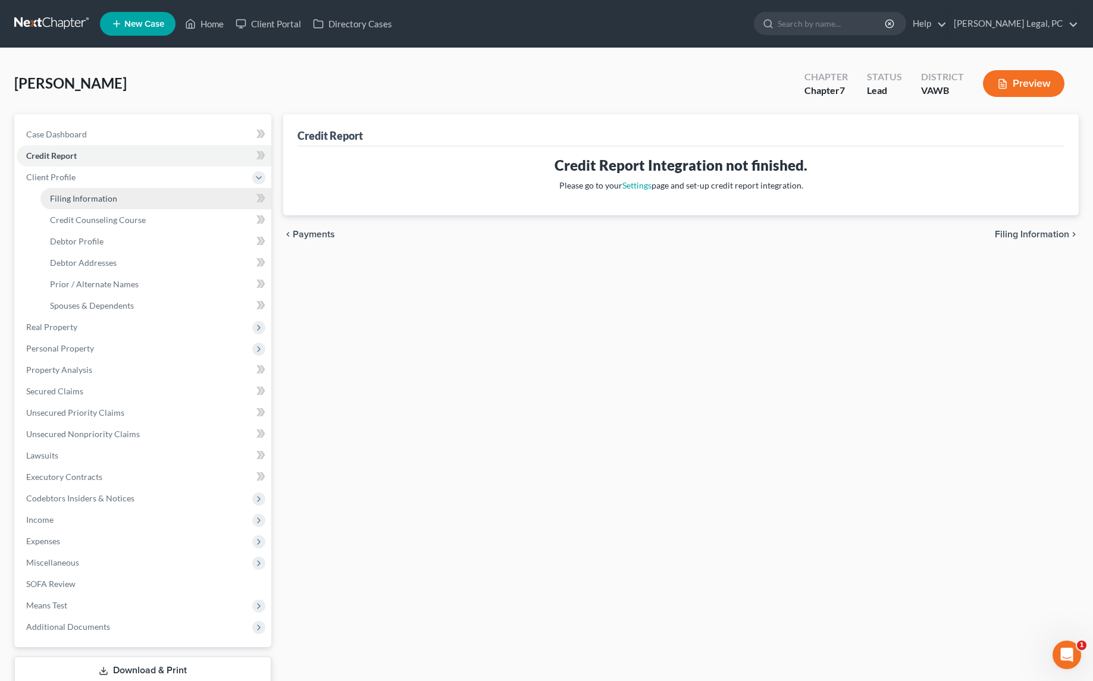
select select "0"
select select "48"
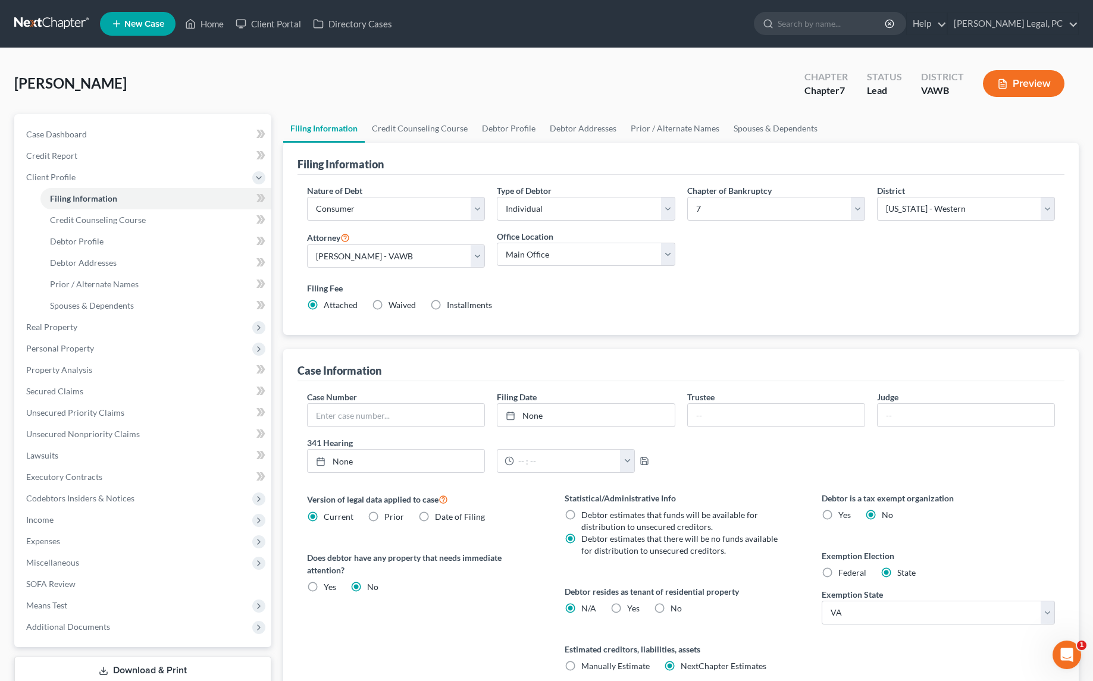
click at [670, 603] on label "No" at bounding box center [675, 609] width 11 height 12
click at [675, 603] on input "No" at bounding box center [679, 607] width 8 height 8
radio input "true"
radio input "false"
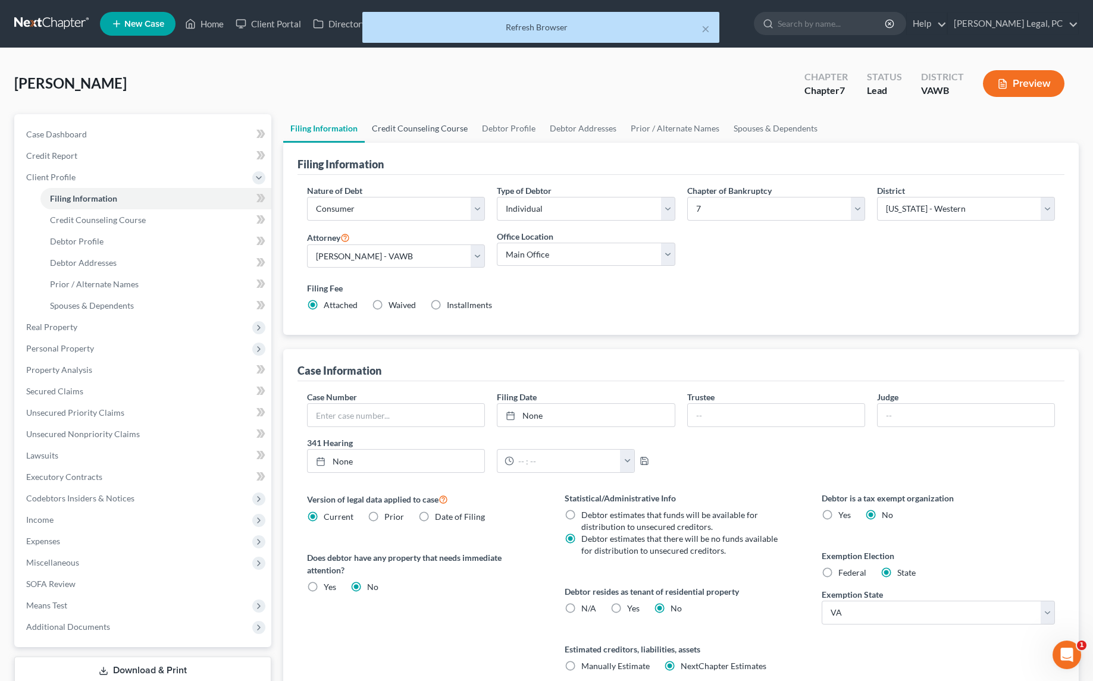
click at [407, 124] on link "Credit Counseling Course" at bounding box center [420, 128] width 110 height 29
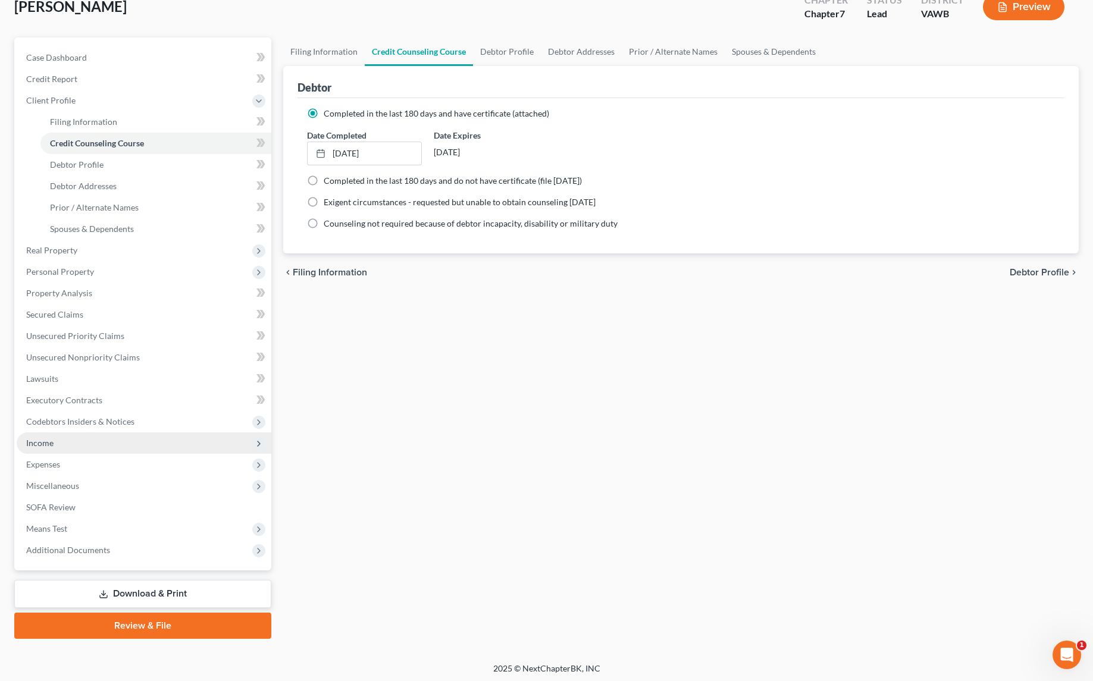
scroll to position [77, 0]
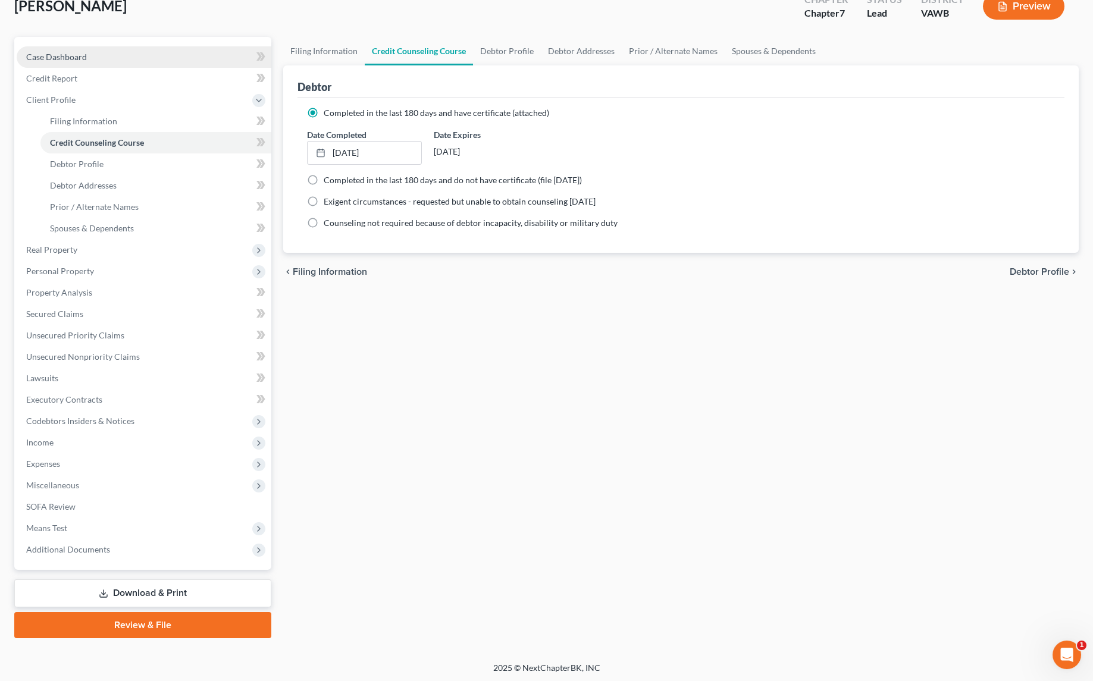
click at [41, 49] on link "Case Dashboard" at bounding box center [144, 56] width 255 height 21
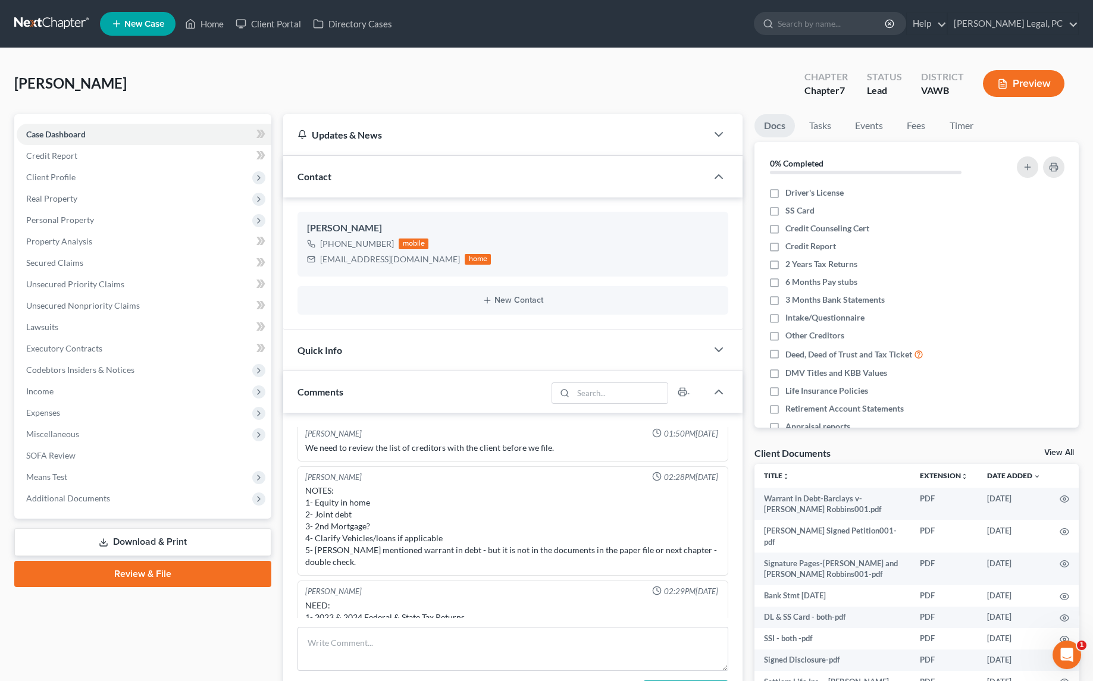
scroll to position [1039, 0]
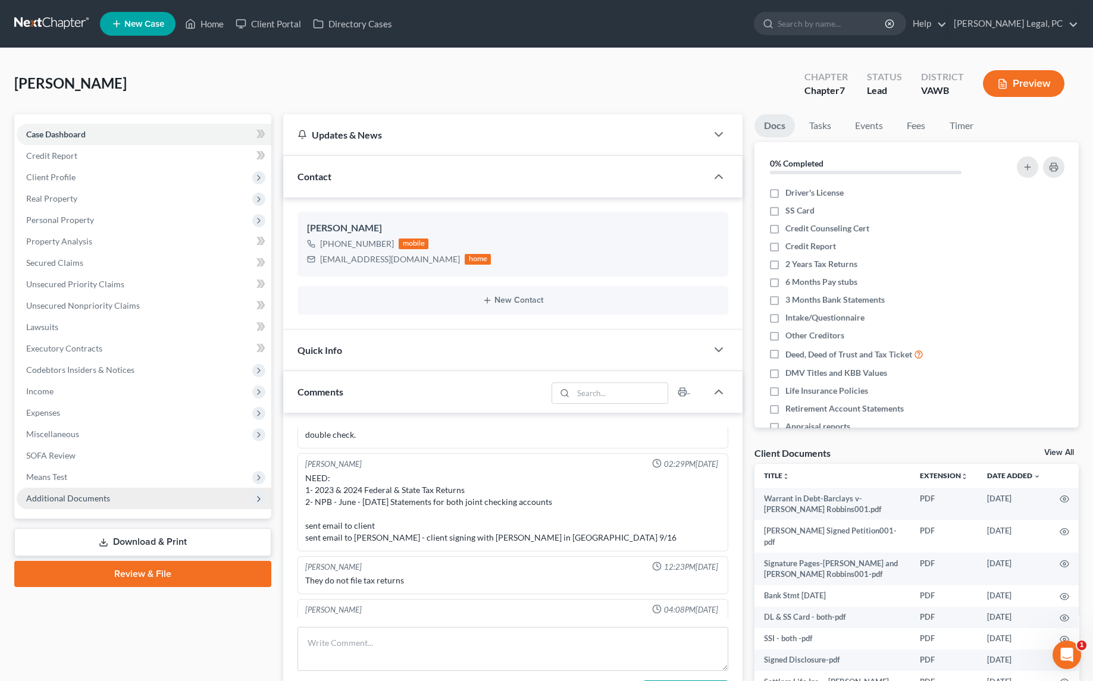
click at [36, 497] on span "Additional Documents" at bounding box center [68, 498] width 84 height 10
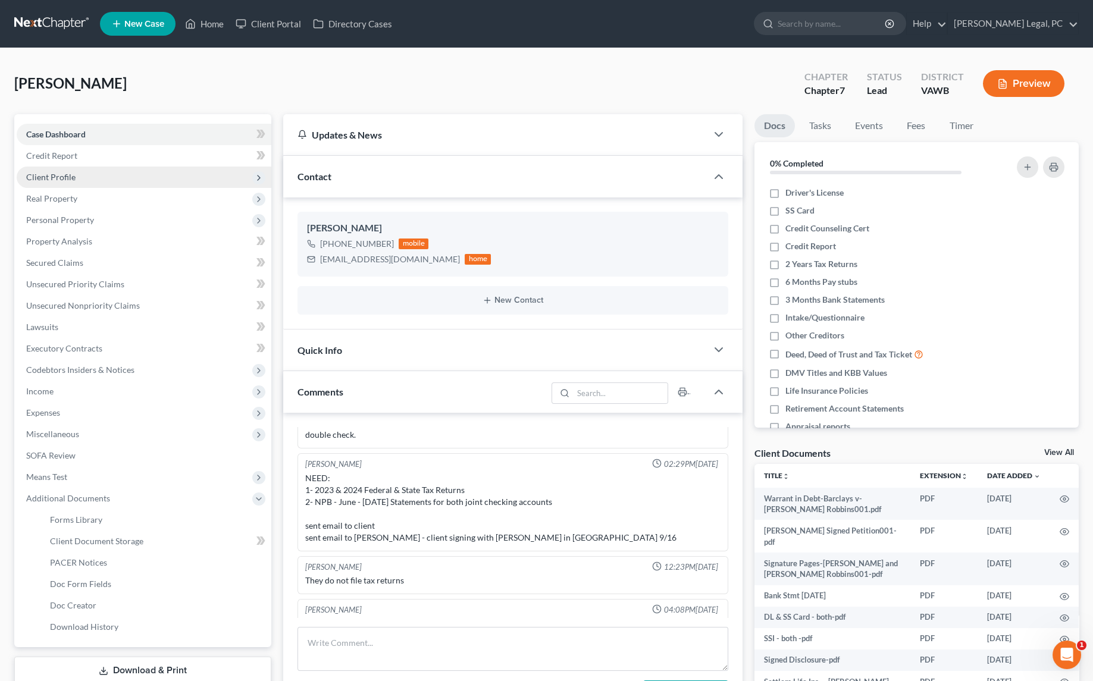
click at [52, 178] on span "Client Profile" at bounding box center [50, 177] width 49 height 10
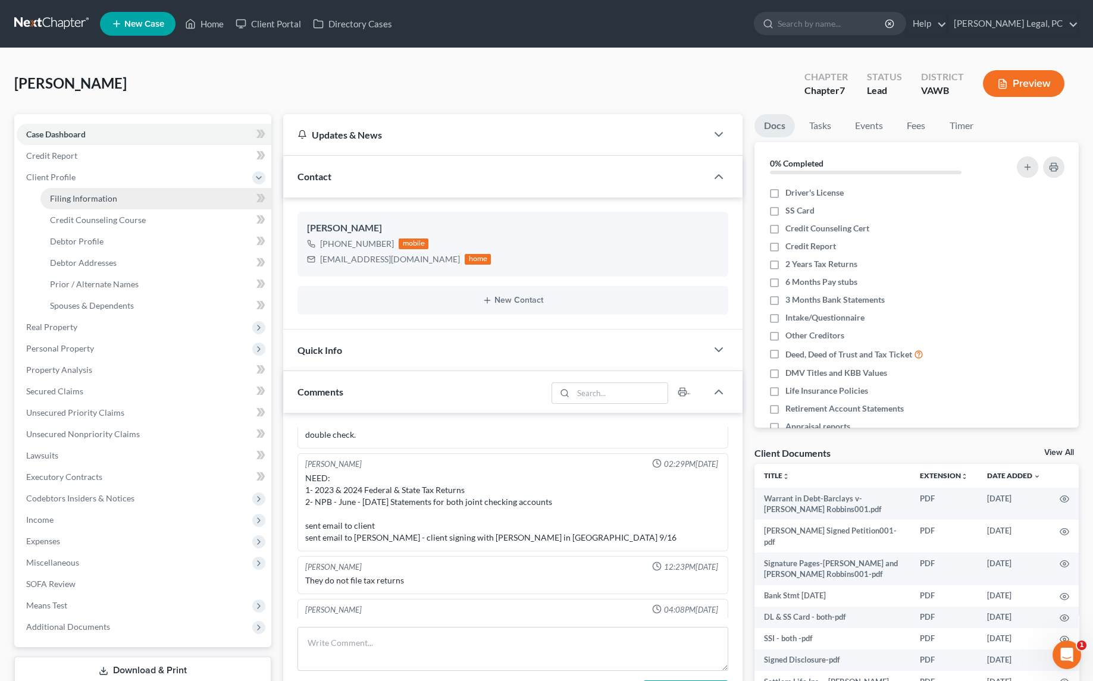
click at [103, 194] on span "Filing Information" at bounding box center [83, 198] width 67 height 10
select select "1"
select select "0"
select select "84"
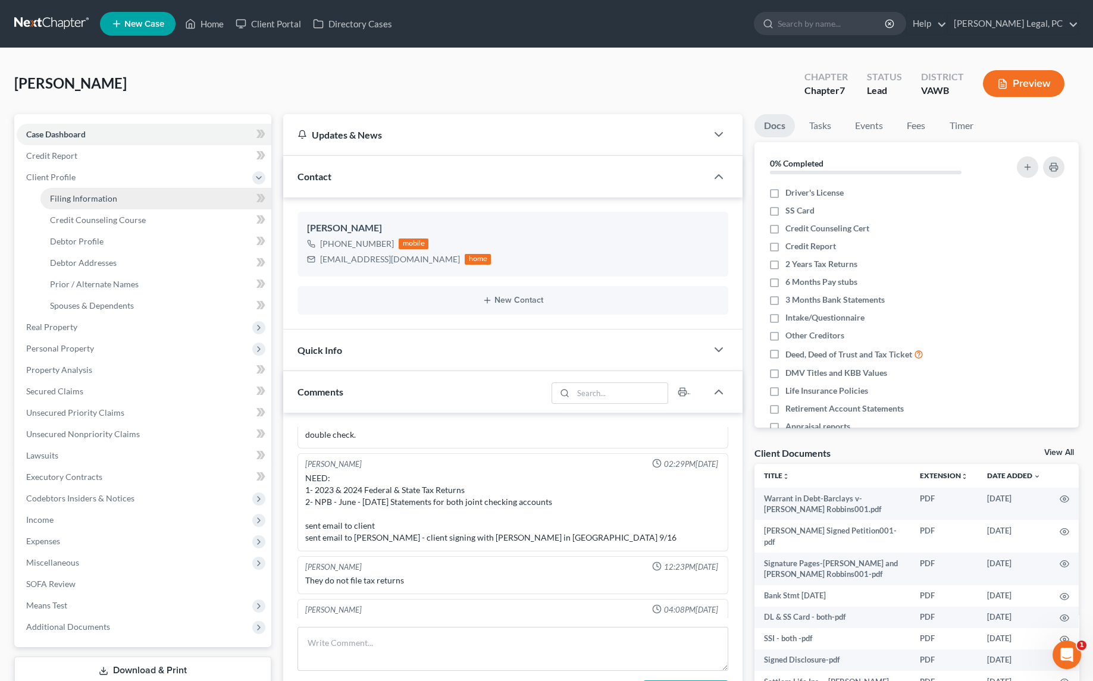
select select "0"
select select "48"
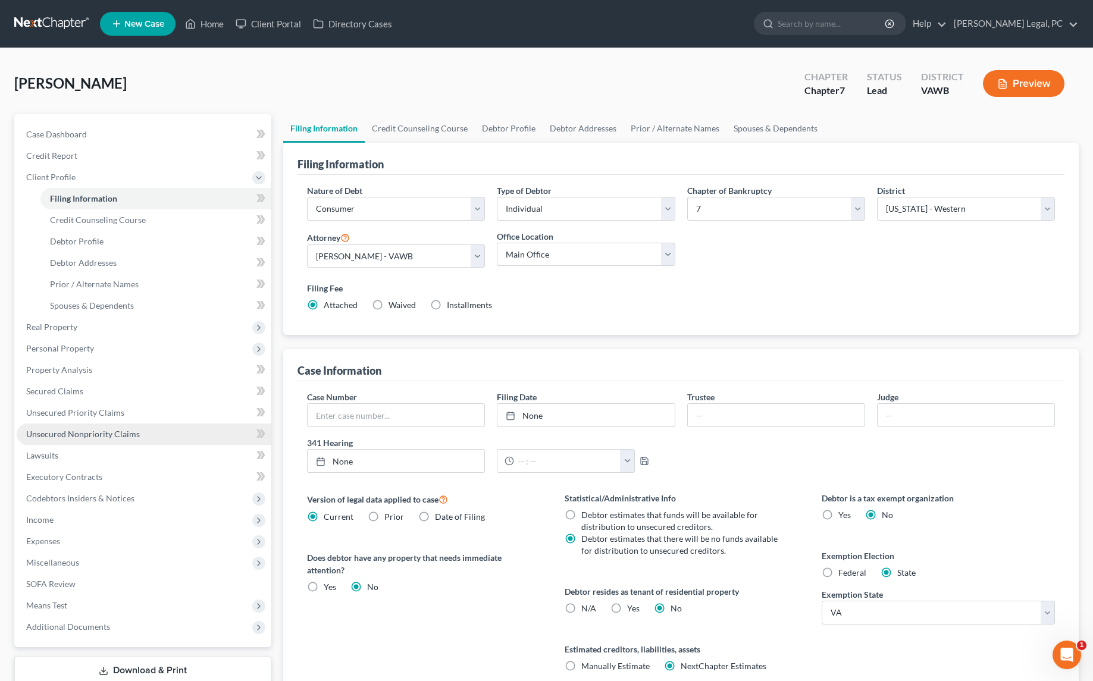
click at [53, 431] on span "Unsecured Nonpriority Claims" at bounding box center [83, 434] width 114 height 10
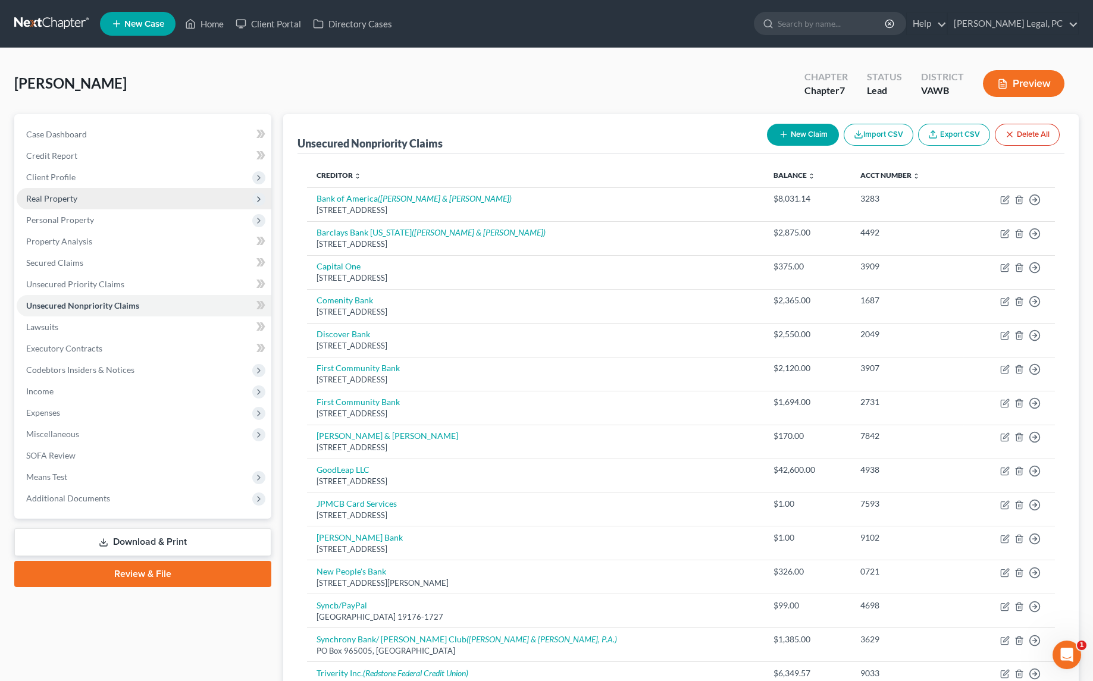
click at [70, 206] on span "Real Property" at bounding box center [144, 198] width 255 height 21
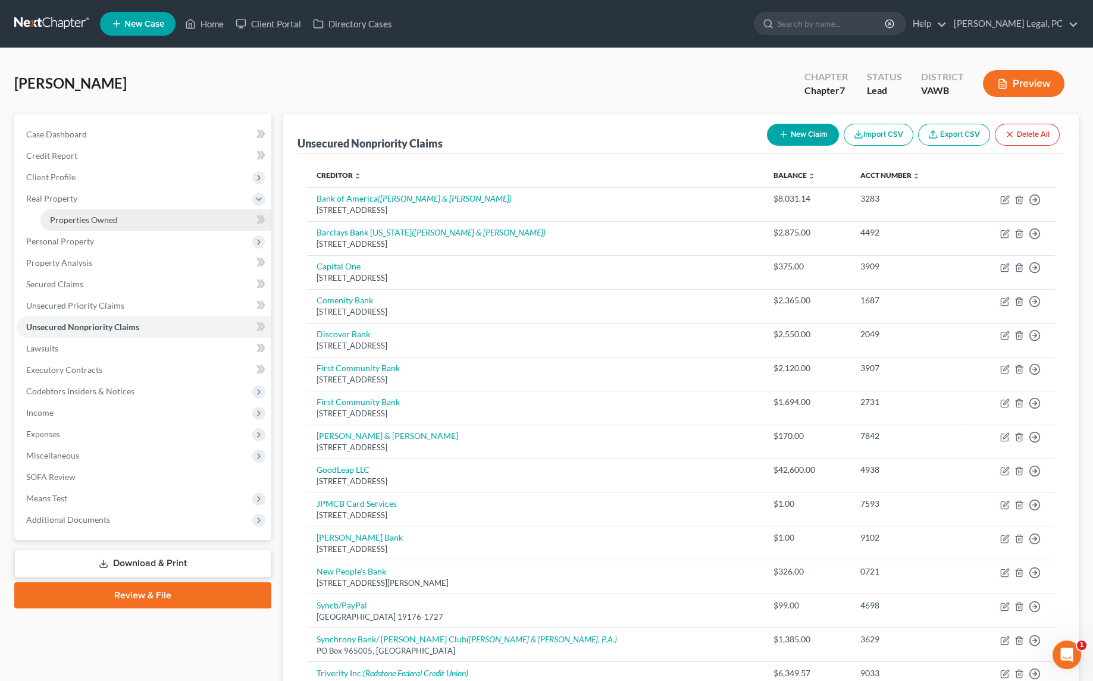
click at [86, 222] on span "Properties Owned" at bounding box center [84, 220] width 68 height 10
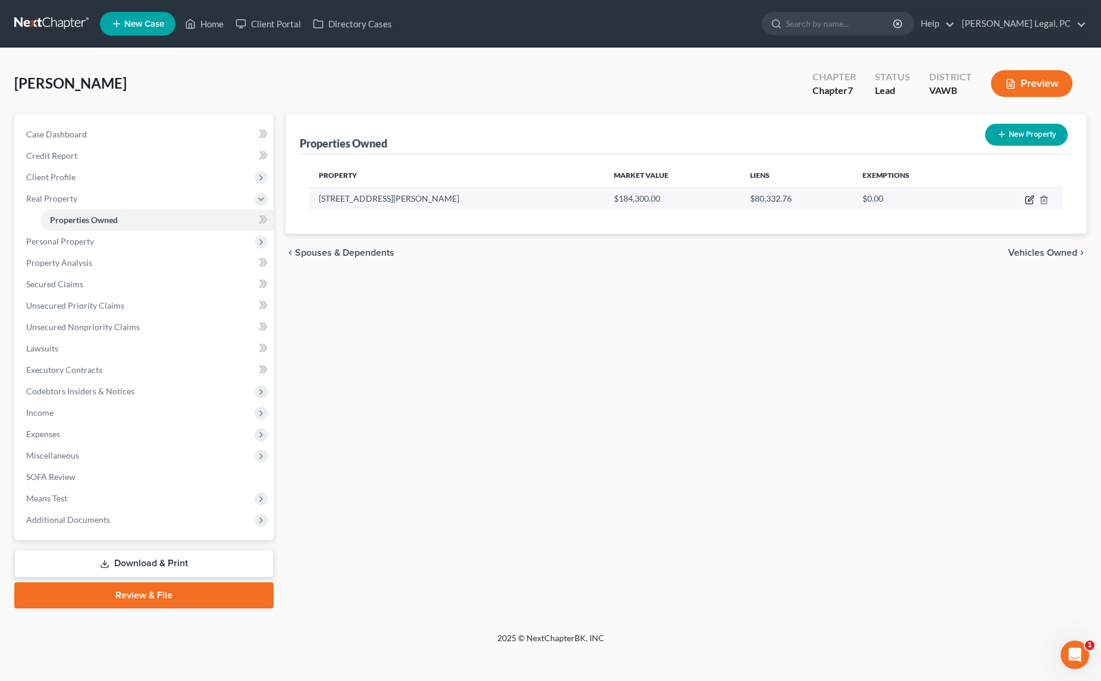
click at [1030, 196] on icon "button" at bounding box center [1030, 200] width 10 height 10
select select "48"
select select "34"
select select "3"
select select "1"
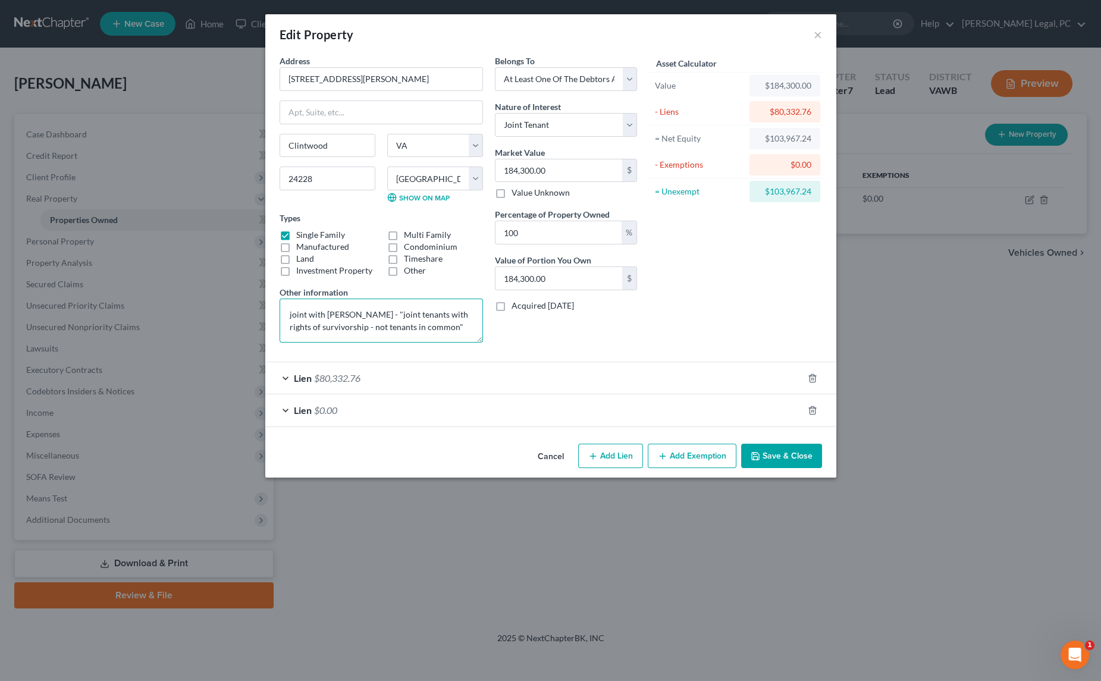
drag, startPoint x: 441, startPoint y: 327, endPoint x: 381, endPoint y: 312, distance: 61.3
click at [381, 312] on textarea "joint with [PERSON_NAME] - "joint tenants with rights of survivorship - not ten…" at bounding box center [381, 321] width 203 height 44
type textarea "joint with [PERSON_NAME]"
click at [770, 407] on div "Lien $0.00" at bounding box center [534, 410] width 538 height 32
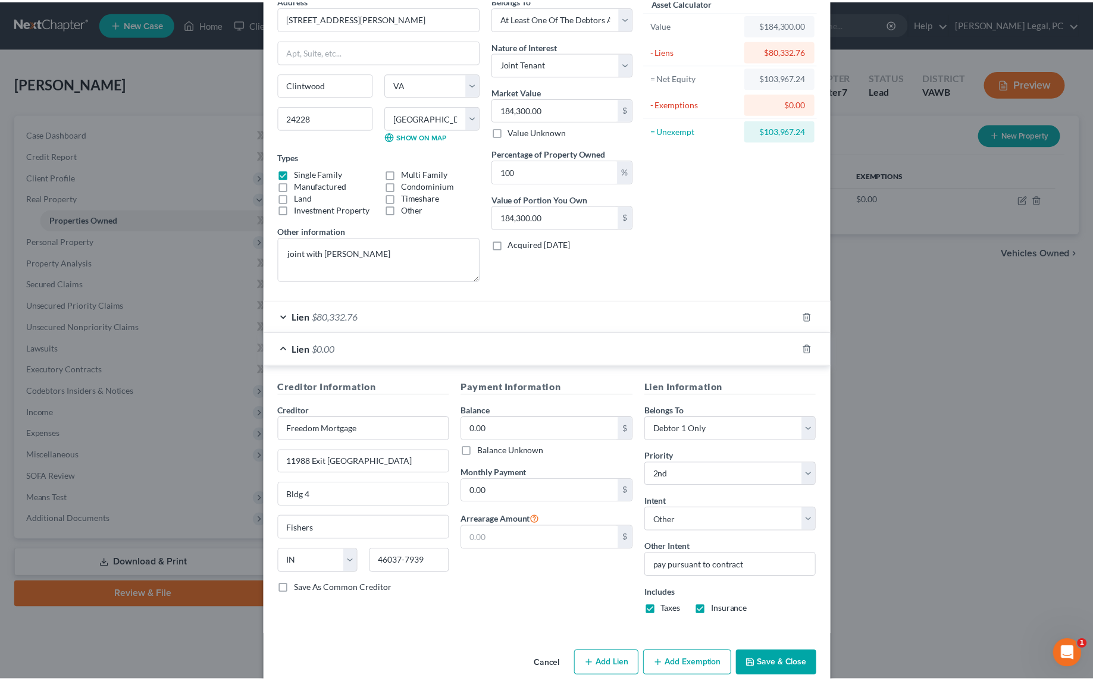
scroll to position [75, 0]
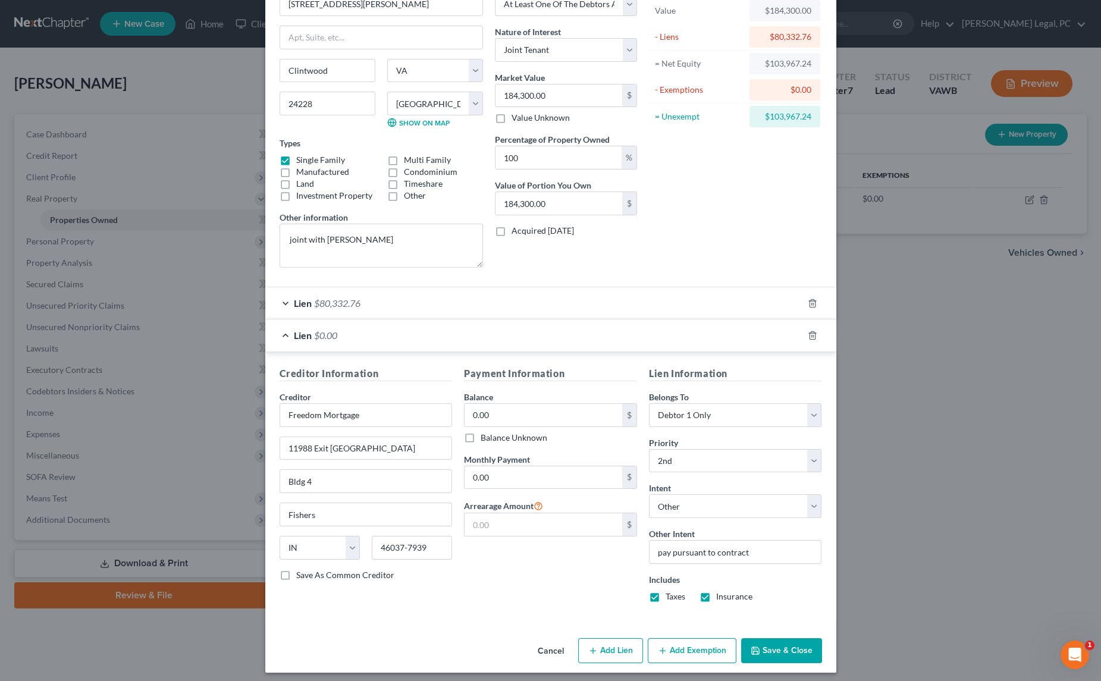
click at [763, 645] on button "Save & Close" at bounding box center [781, 650] width 81 height 25
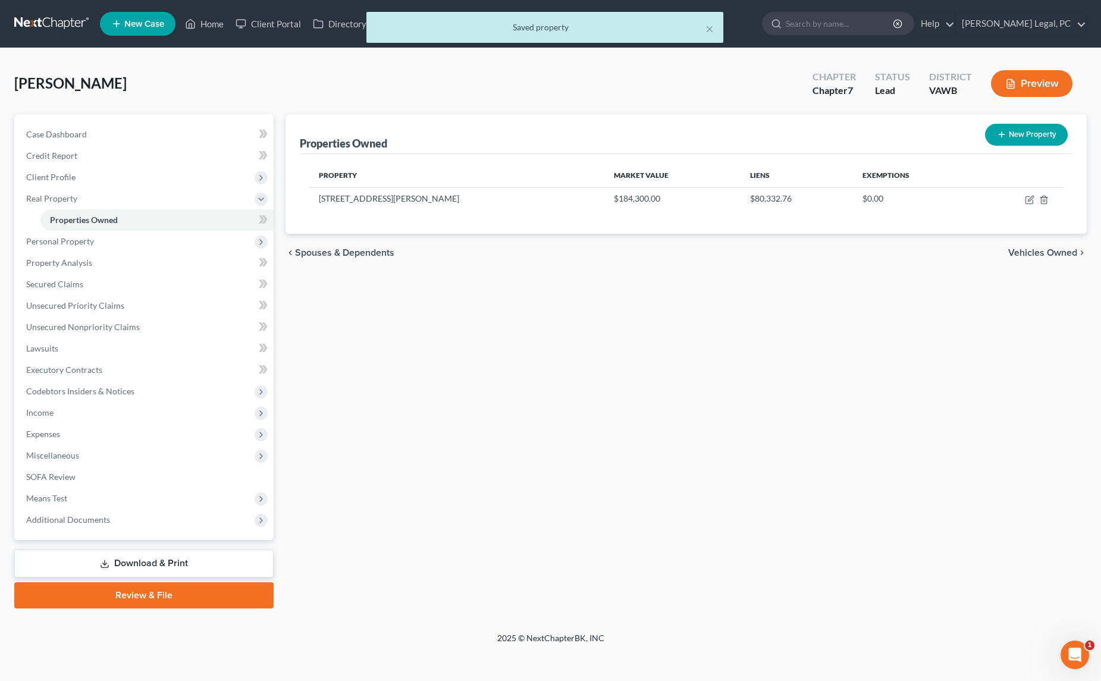
click at [90, 561] on link "Download & Print" at bounding box center [143, 564] width 259 height 28
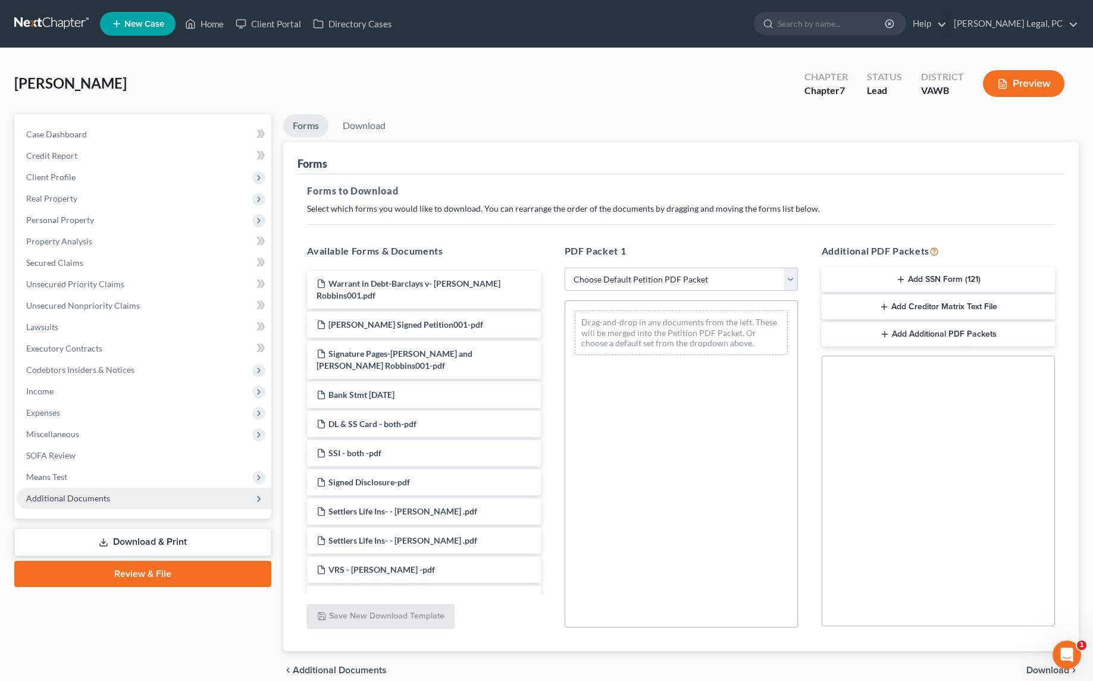
click at [111, 503] on span "Additional Documents" at bounding box center [144, 498] width 255 height 21
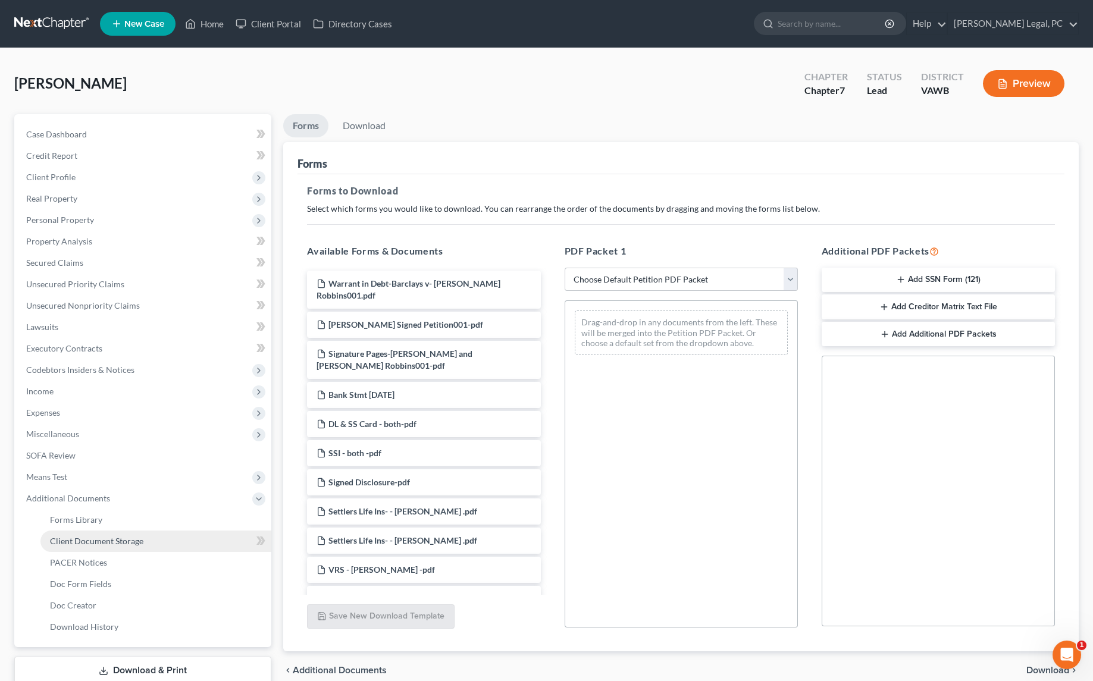
click at [127, 541] on span "Client Document Storage" at bounding box center [96, 541] width 93 height 10
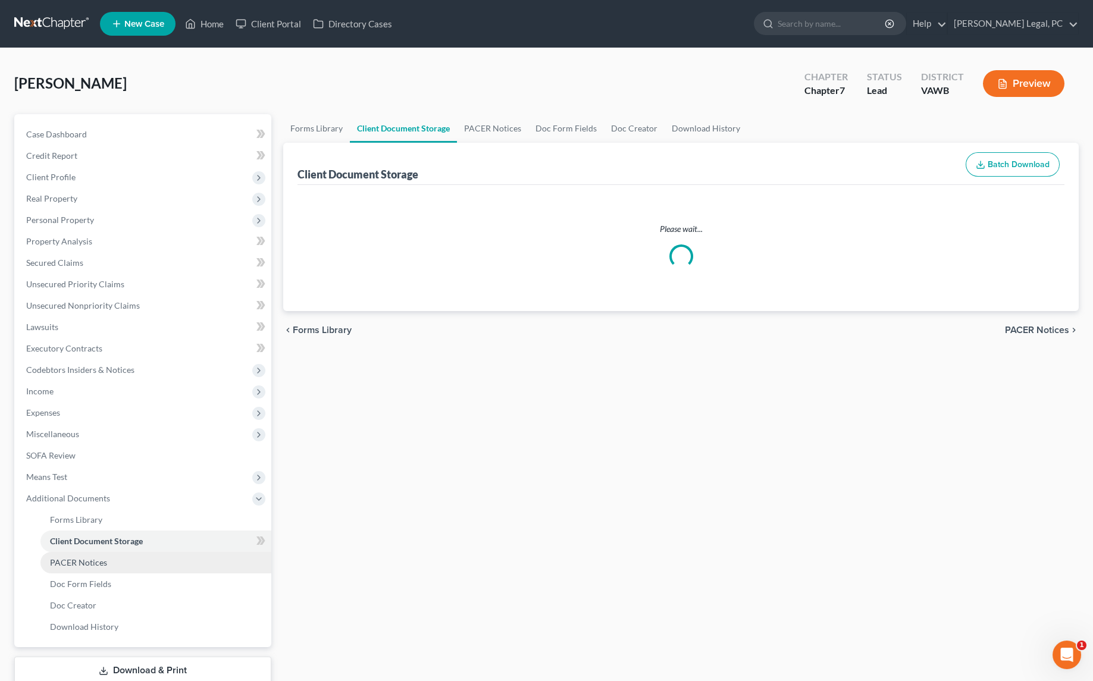
select select "0"
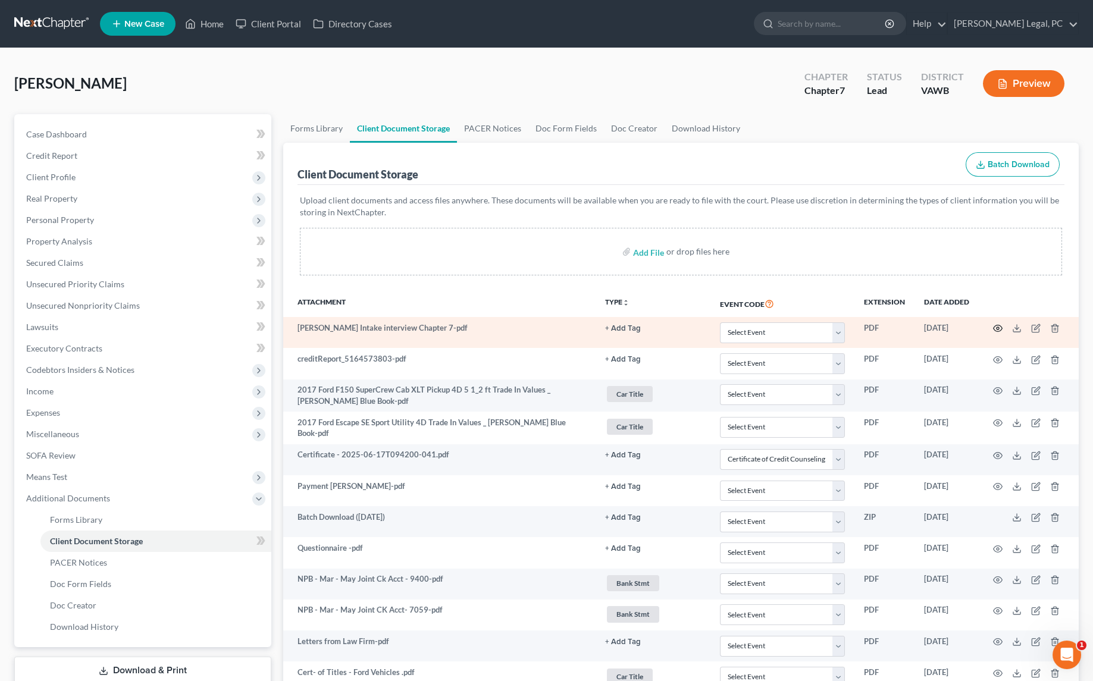
click at [995, 326] on icon "button" at bounding box center [998, 329] width 10 height 10
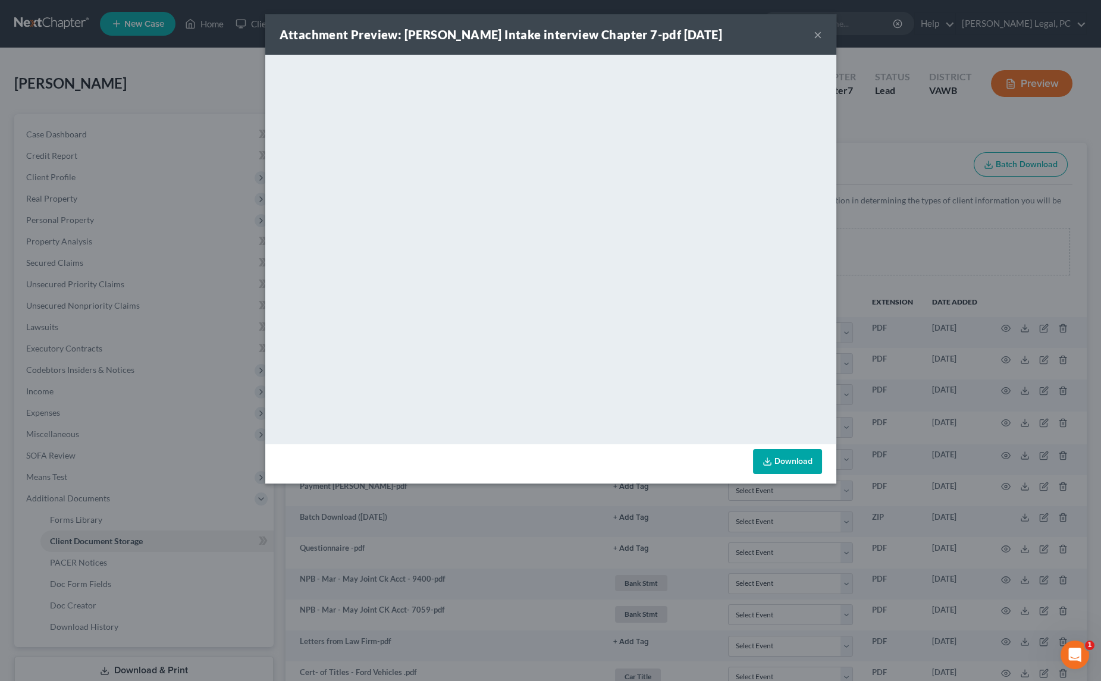
click at [814, 36] on button "×" at bounding box center [818, 34] width 8 height 14
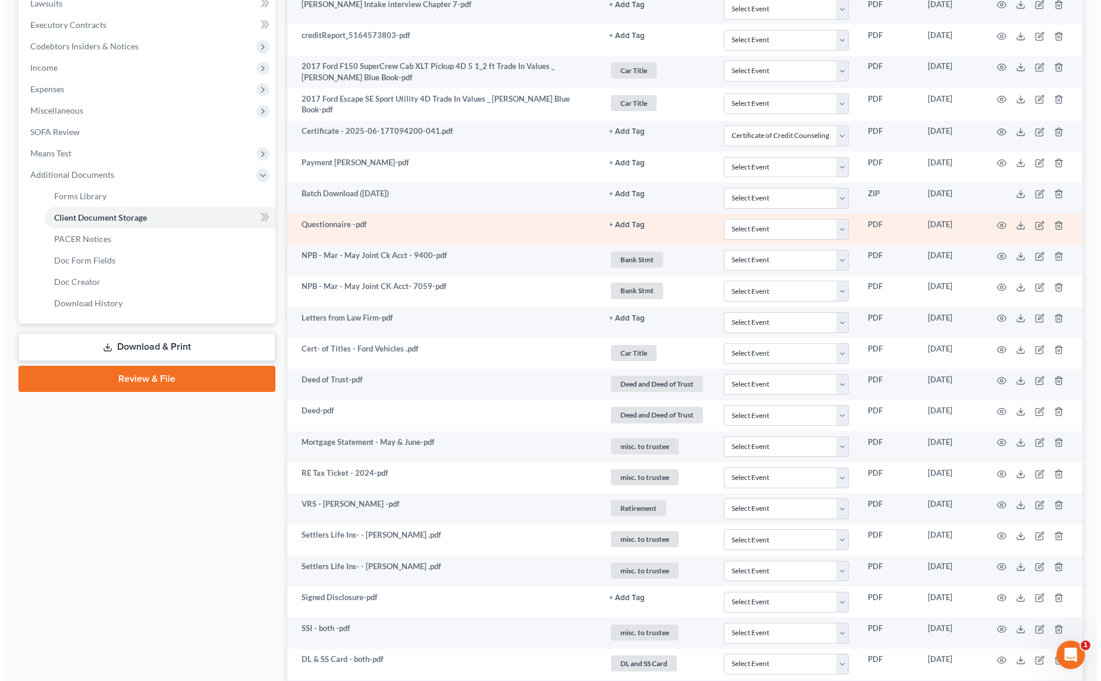
scroll to position [324, 0]
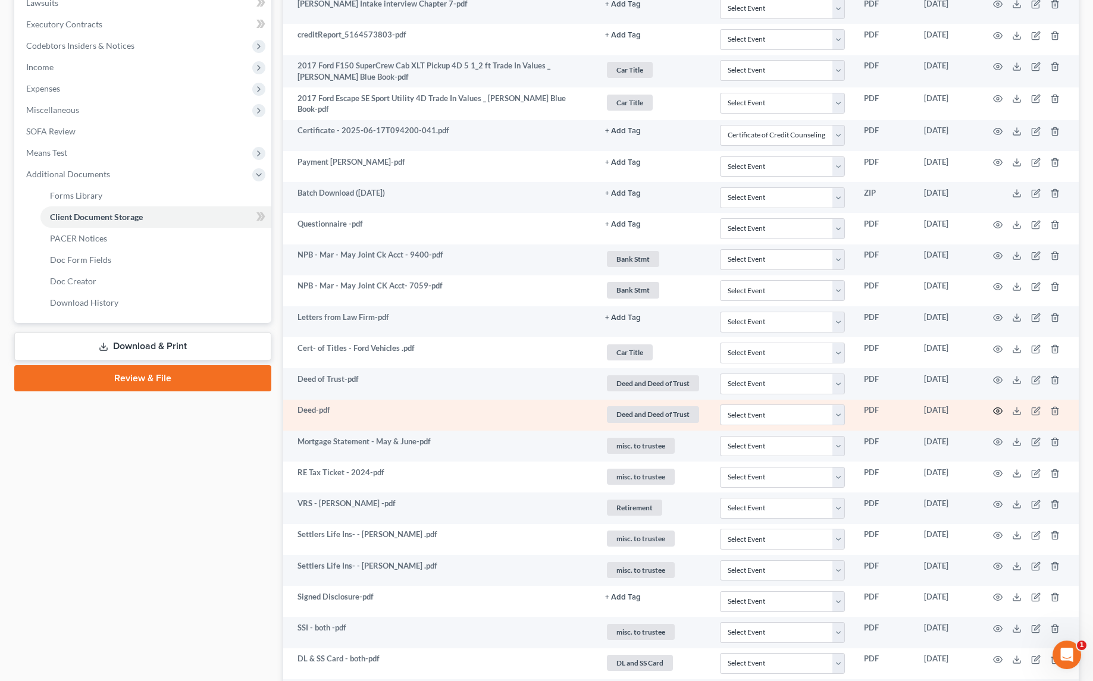
click at [996, 406] on icon "button" at bounding box center [998, 411] width 10 height 10
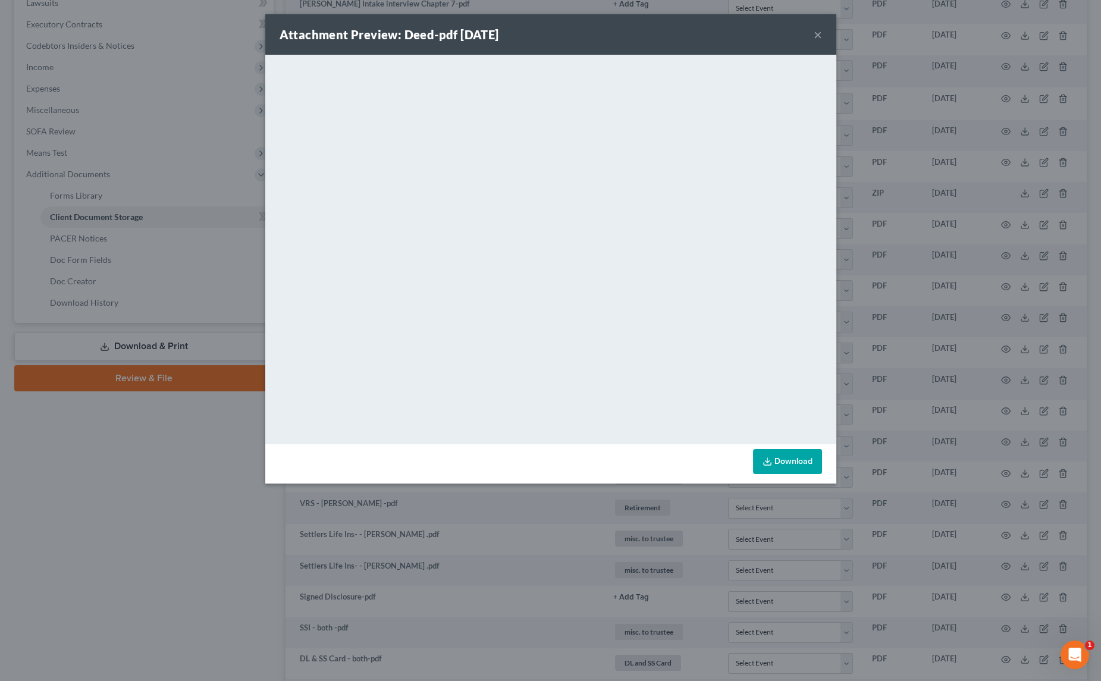
click at [156, 458] on div "Attachment Preview: Deed-pdf [DATE] × <object ng-attr-data='[URL][DOMAIN_NAME]'…" at bounding box center [550, 340] width 1101 height 681
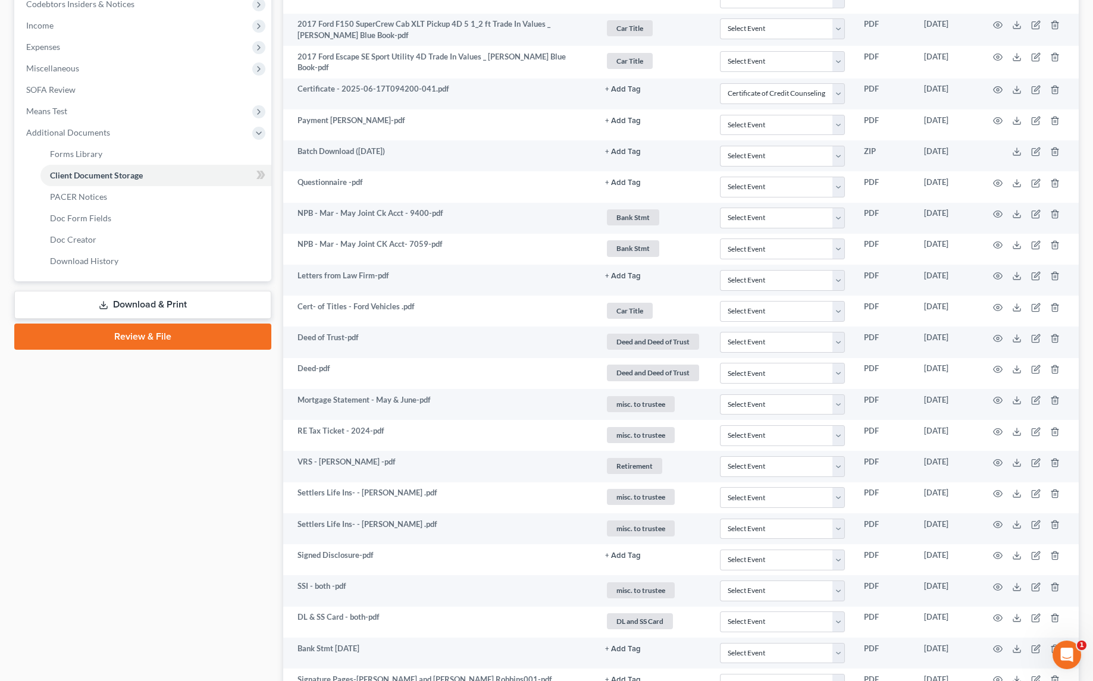
scroll to position [525, 0]
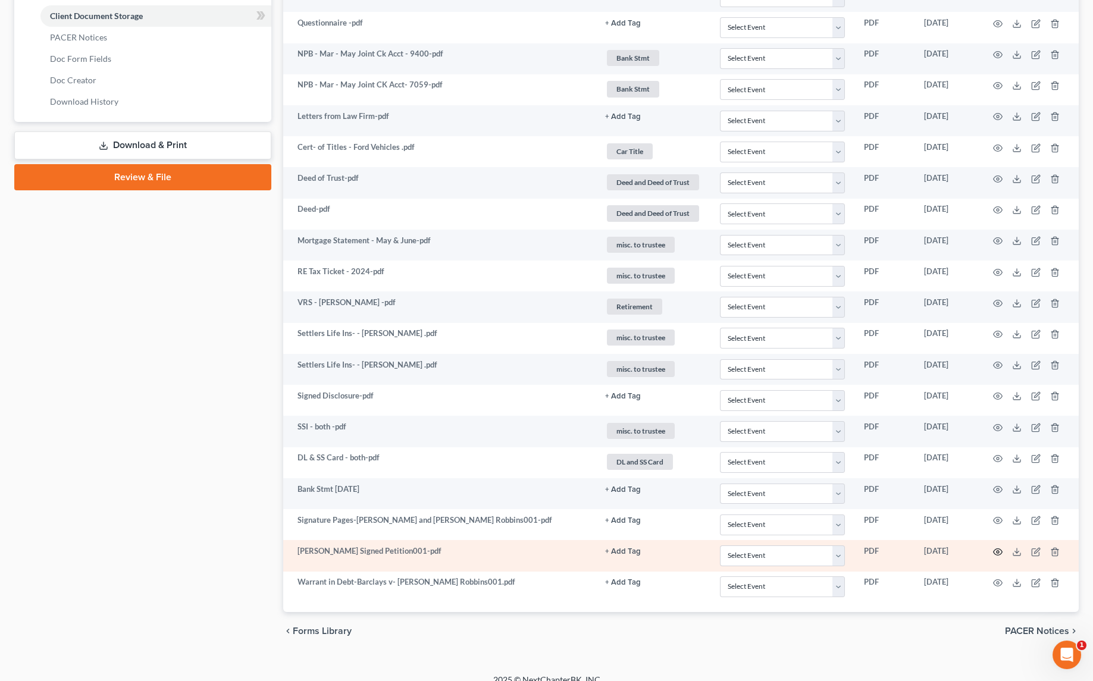
click at [995, 548] on icon "button" at bounding box center [997, 551] width 9 height 7
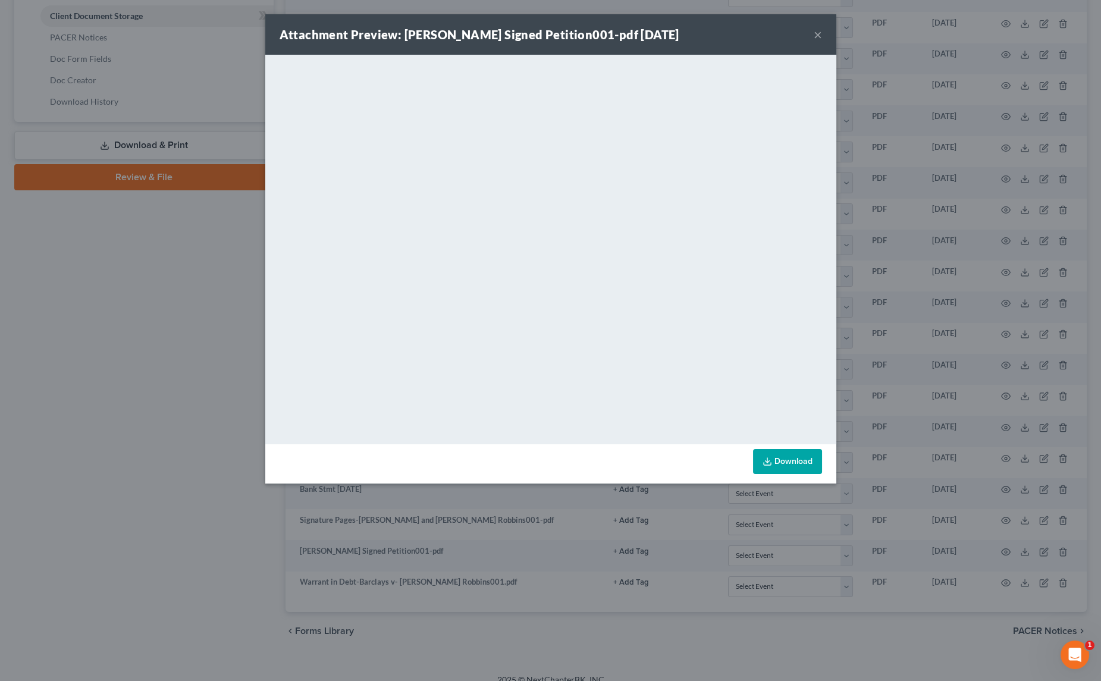
click at [818, 35] on button "×" at bounding box center [818, 34] width 8 height 14
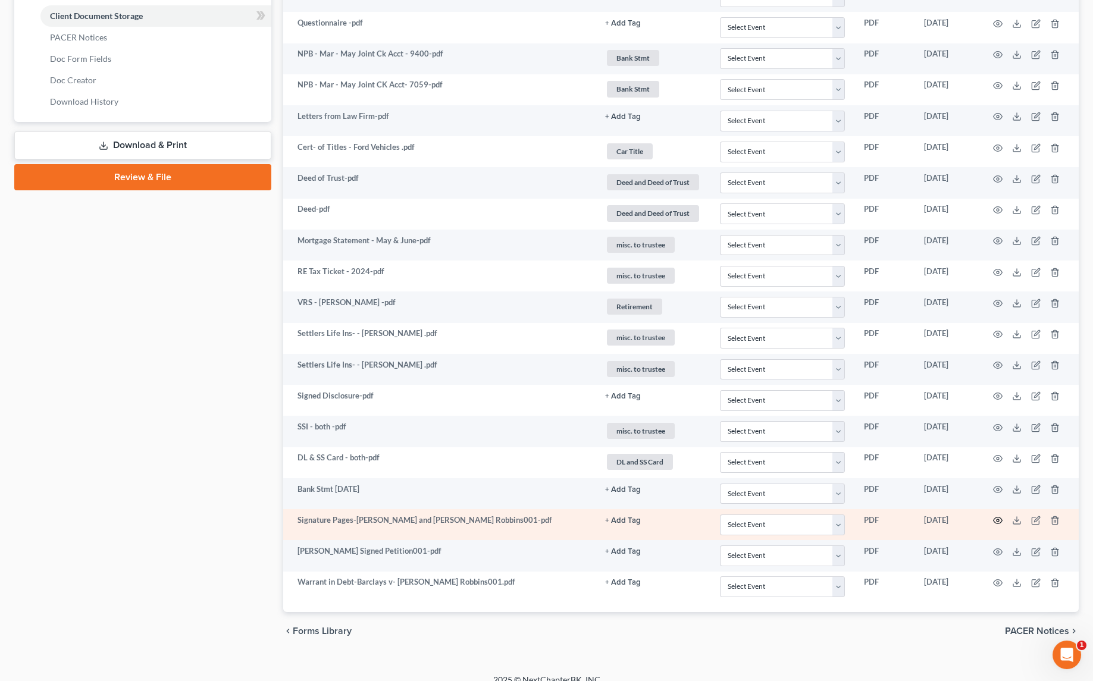
click at [996, 519] on circle "button" at bounding box center [997, 520] width 2 height 2
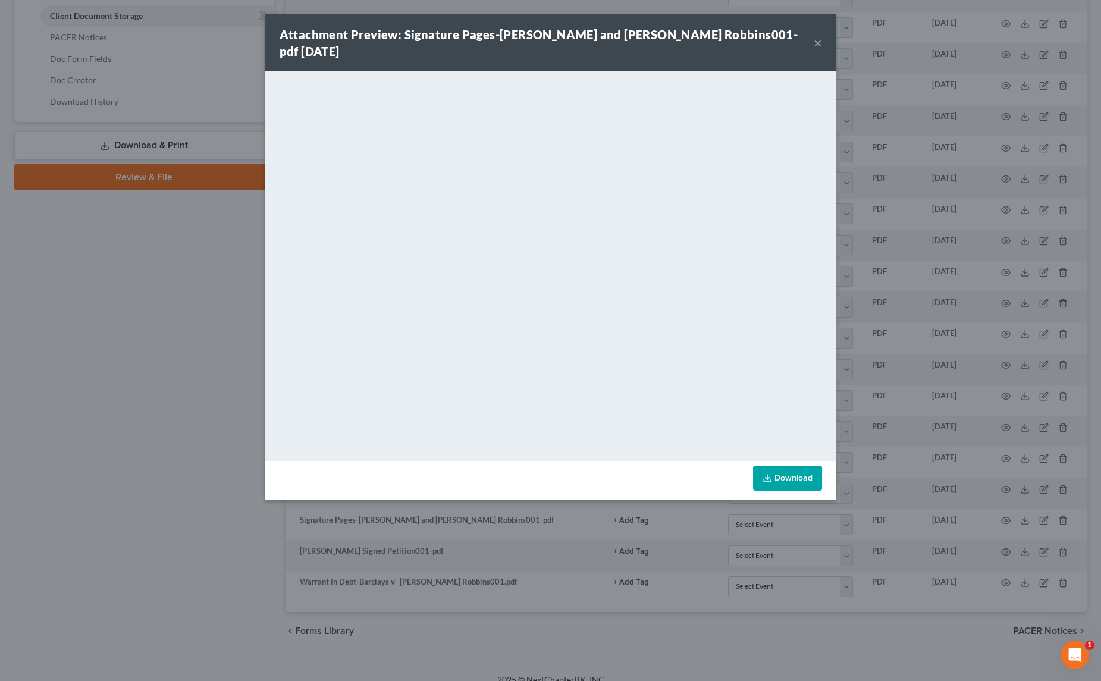
click at [818, 39] on button "×" at bounding box center [818, 43] width 8 height 14
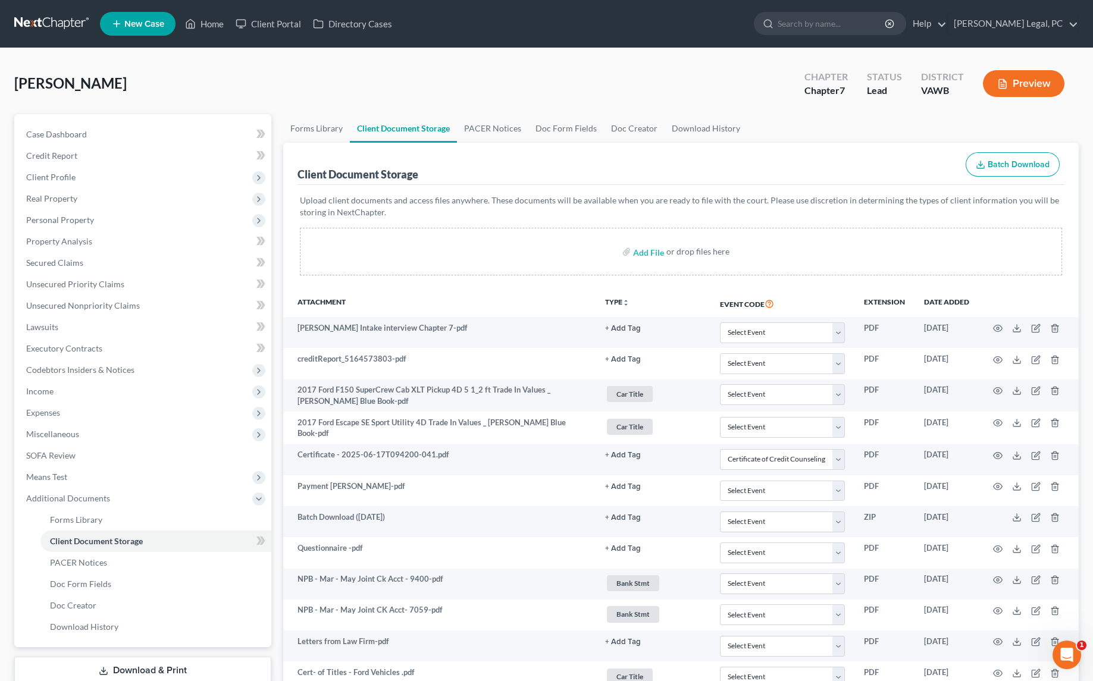
scroll to position [0, 0]
click at [1000, 155] on button "Batch Download" at bounding box center [1012, 164] width 94 height 25
click at [59, 382] on span "Income" at bounding box center [144, 391] width 255 height 21
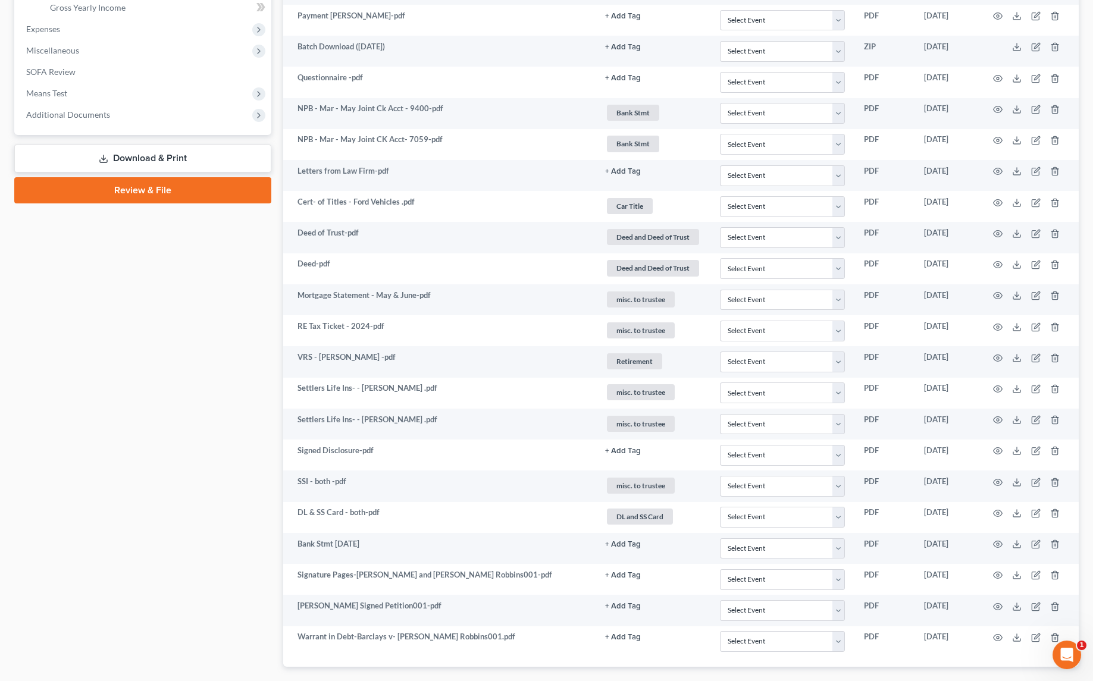
scroll to position [524, 0]
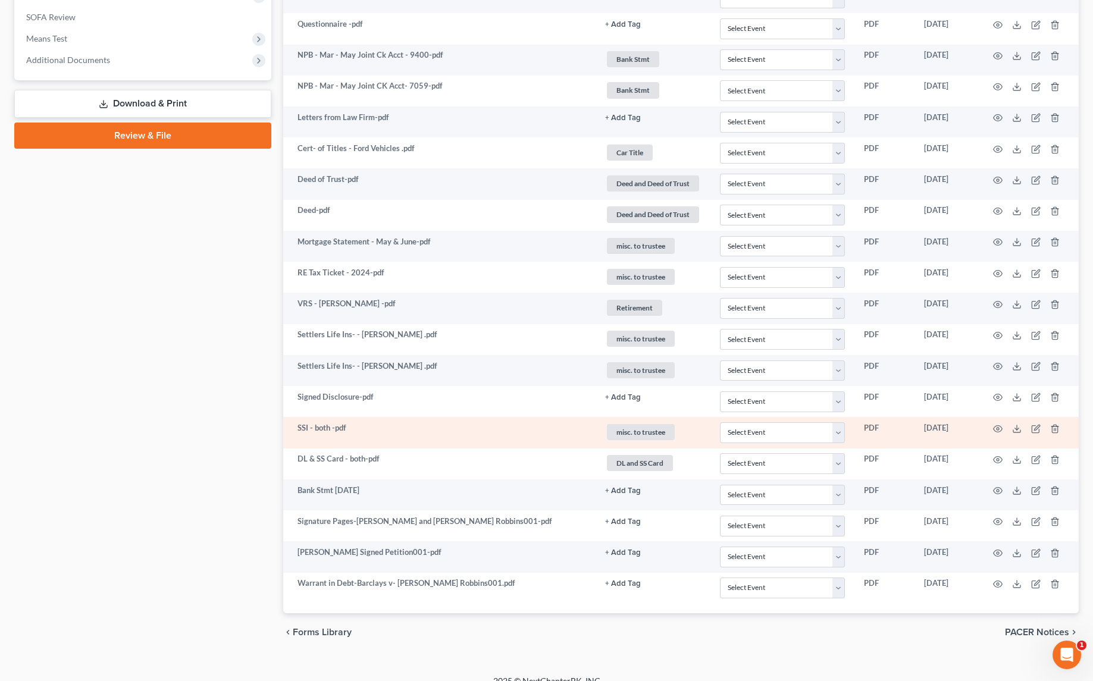
select select "0"
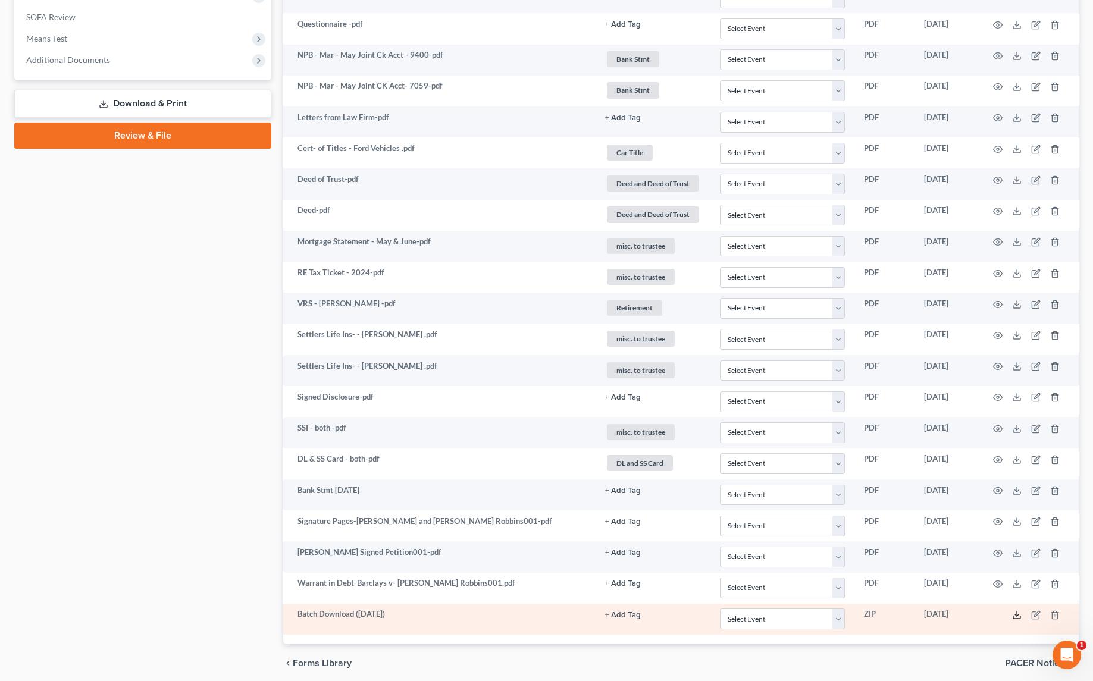
click at [1015, 614] on polyline at bounding box center [1017, 615] width 4 height 2
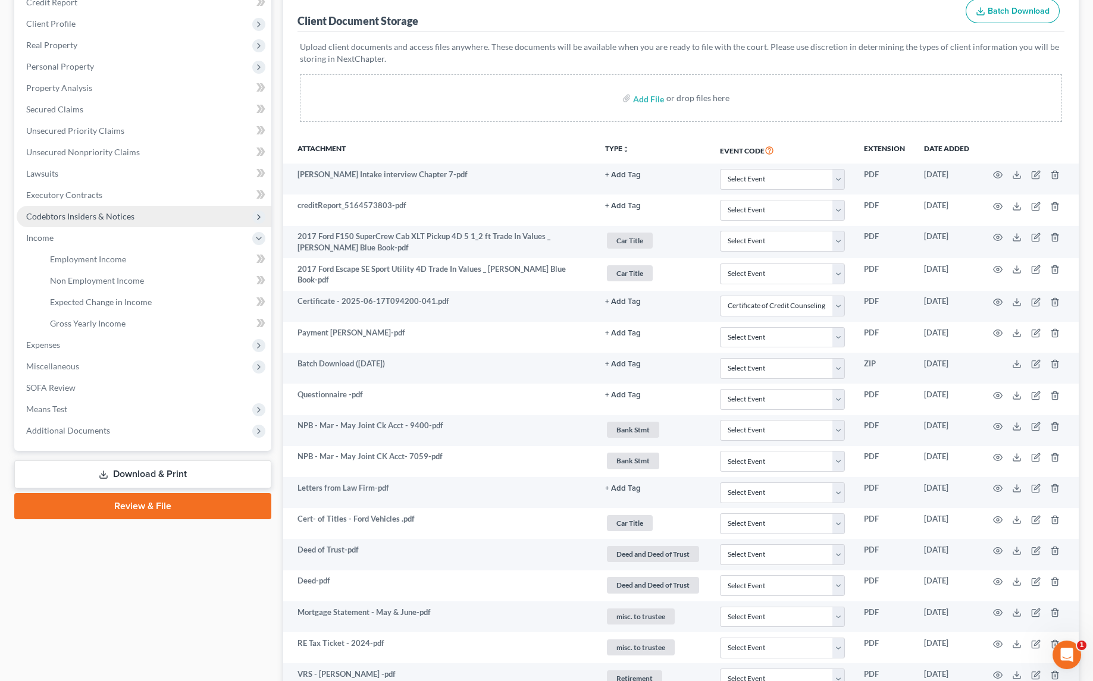
scroll to position [91, 0]
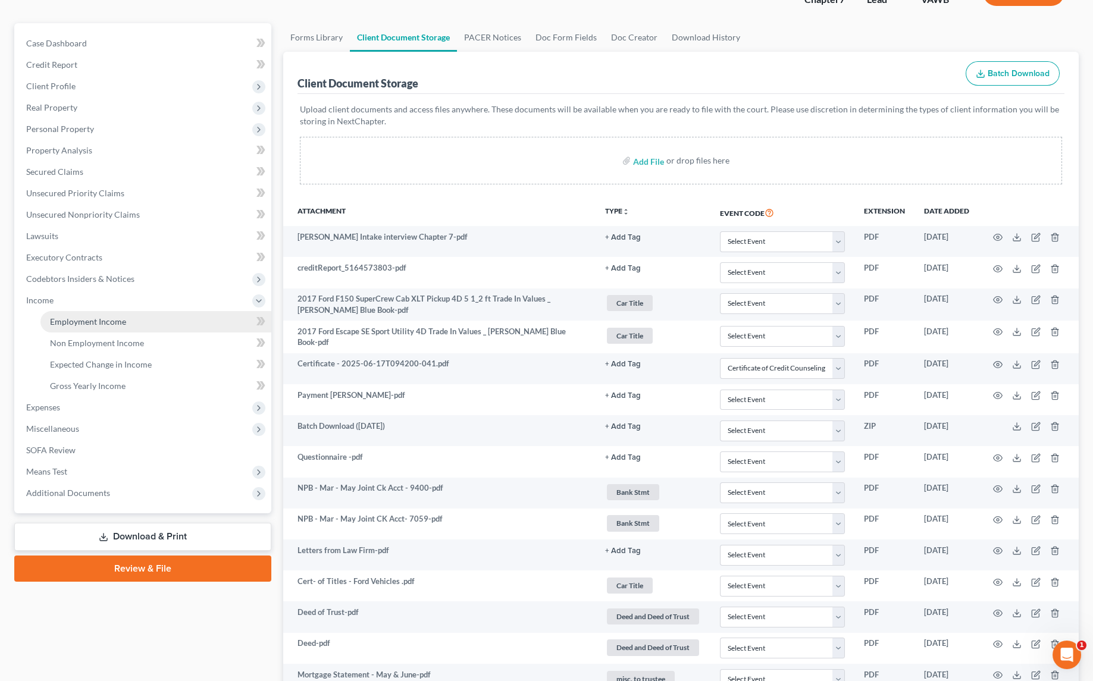
click at [77, 320] on span "Employment Income" at bounding box center [88, 321] width 76 height 10
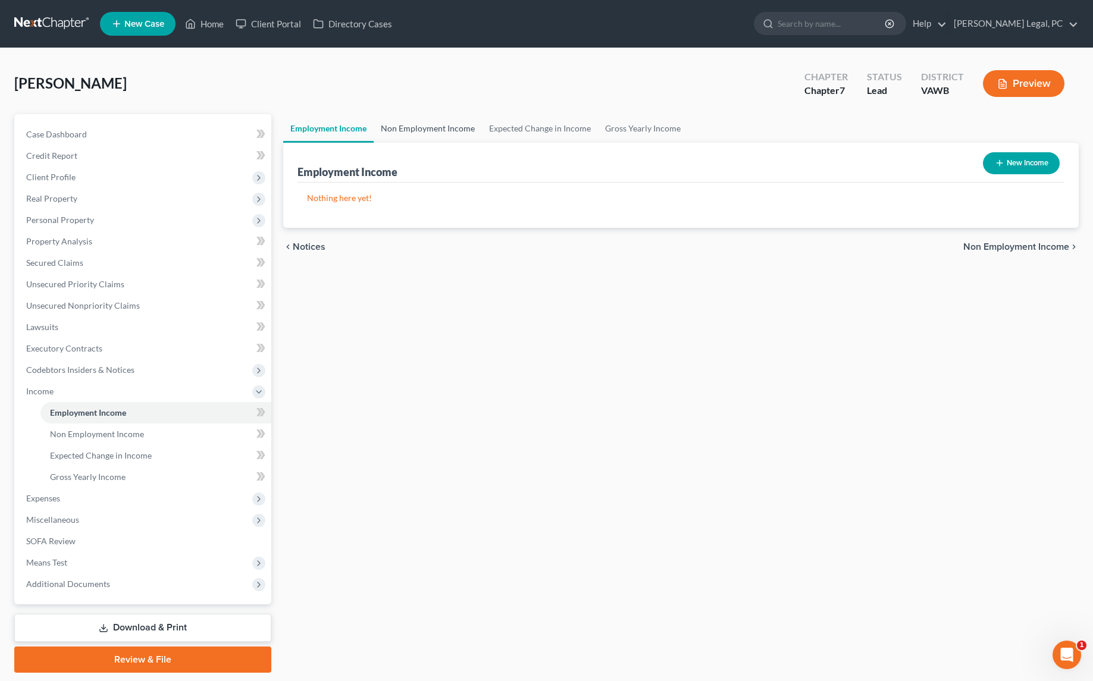
click at [402, 135] on link "Non Employment Income" at bounding box center [428, 128] width 108 height 29
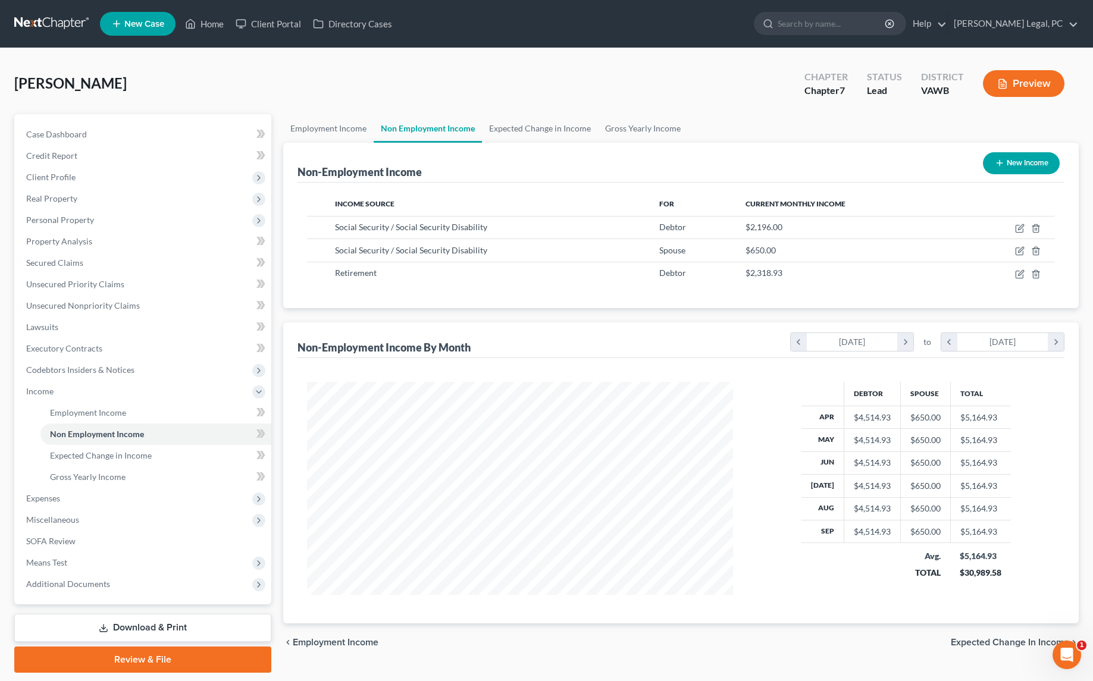
scroll to position [212, 450]
click at [498, 127] on link "Expected Change in Income" at bounding box center [540, 128] width 116 height 29
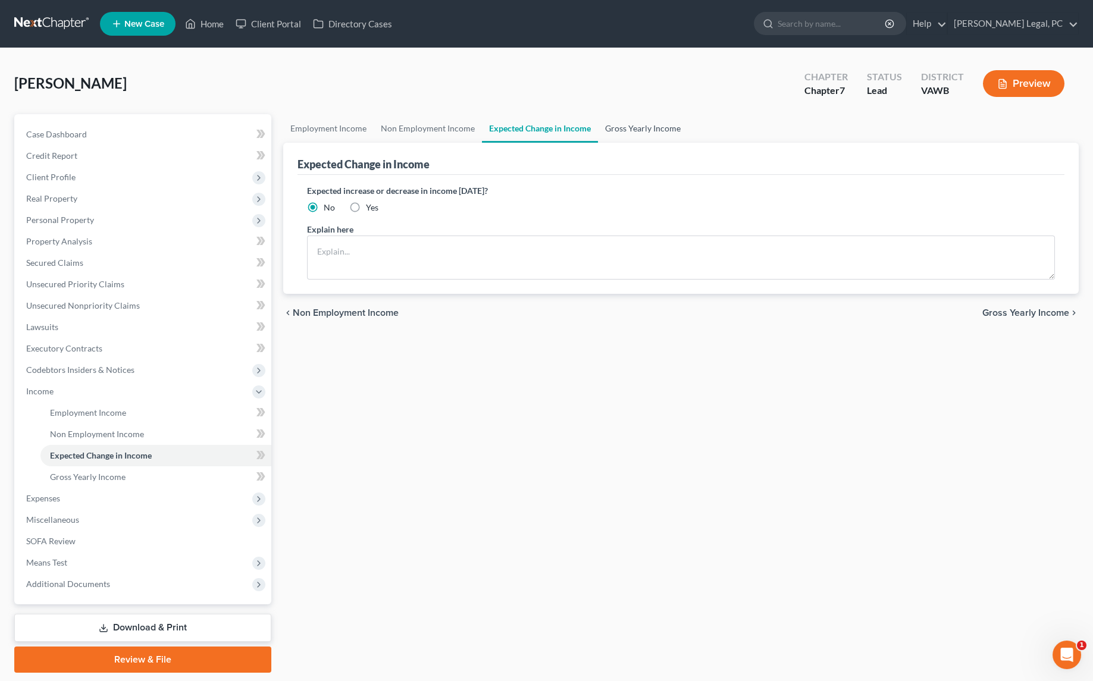
click at [639, 132] on link "Gross Yearly Income" at bounding box center [643, 128] width 90 height 29
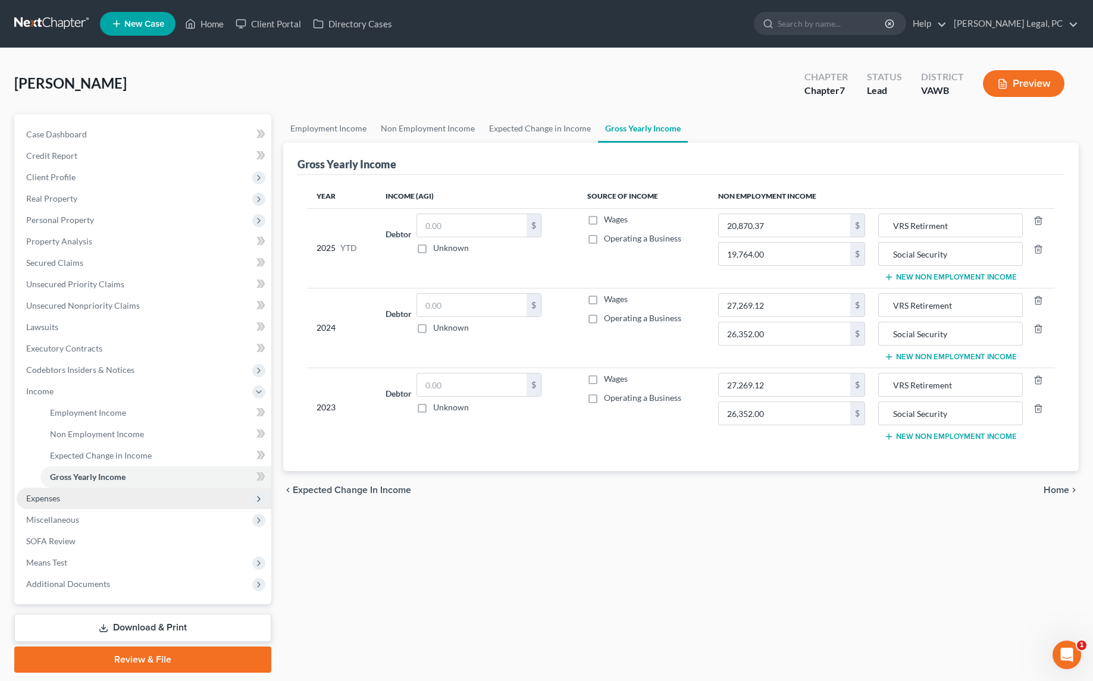
click at [72, 492] on span "Expenses" at bounding box center [144, 498] width 255 height 21
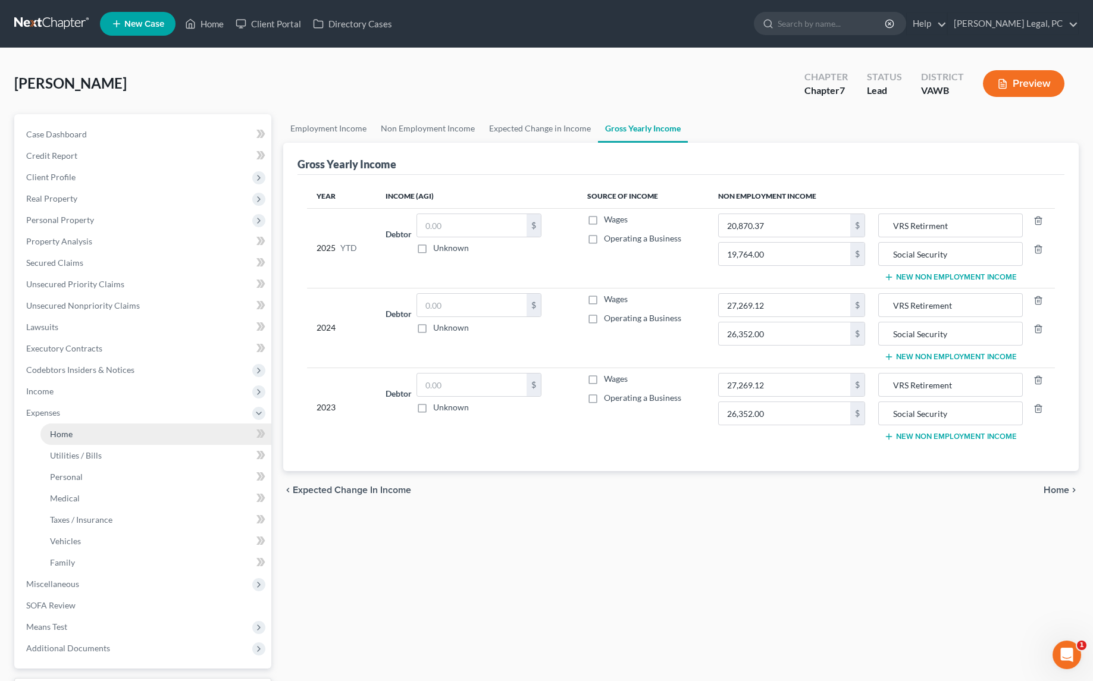
click at [102, 430] on link "Home" at bounding box center [155, 433] width 231 height 21
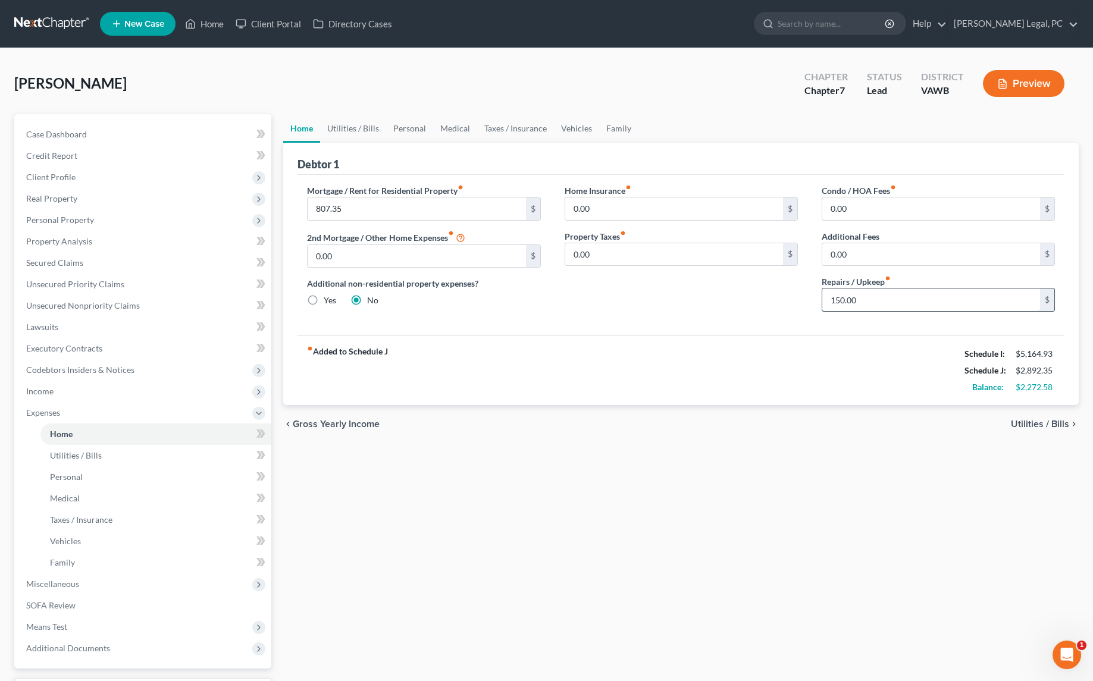
click at [882, 299] on input "150.00" at bounding box center [931, 299] width 218 height 23
type input "200"
click at [676, 339] on div "fiber_manual_record Added to Schedule J Schedule I: $5,164.93 Schedule J: $2,94…" at bounding box center [680, 370] width 767 height 70
click at [368, 124] on link "Utilities / Bills" at bounding box center [353, 128] width 66 height 29
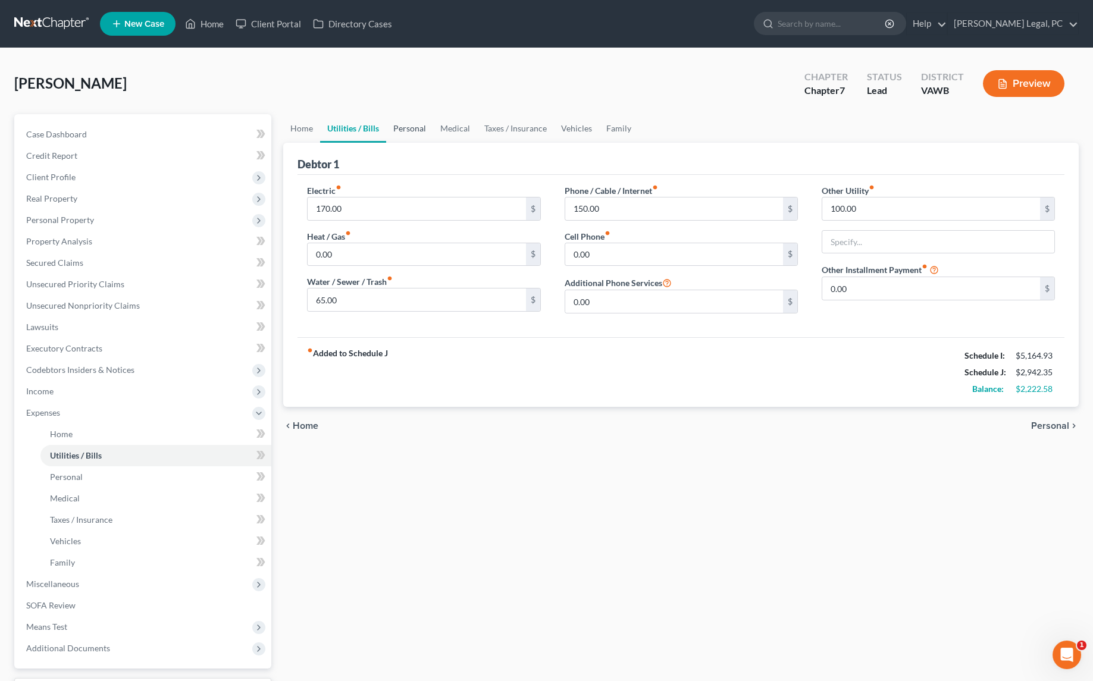
click at [416, 128] on link "Personal" at bounding box center [409, 128] width 47 height 29
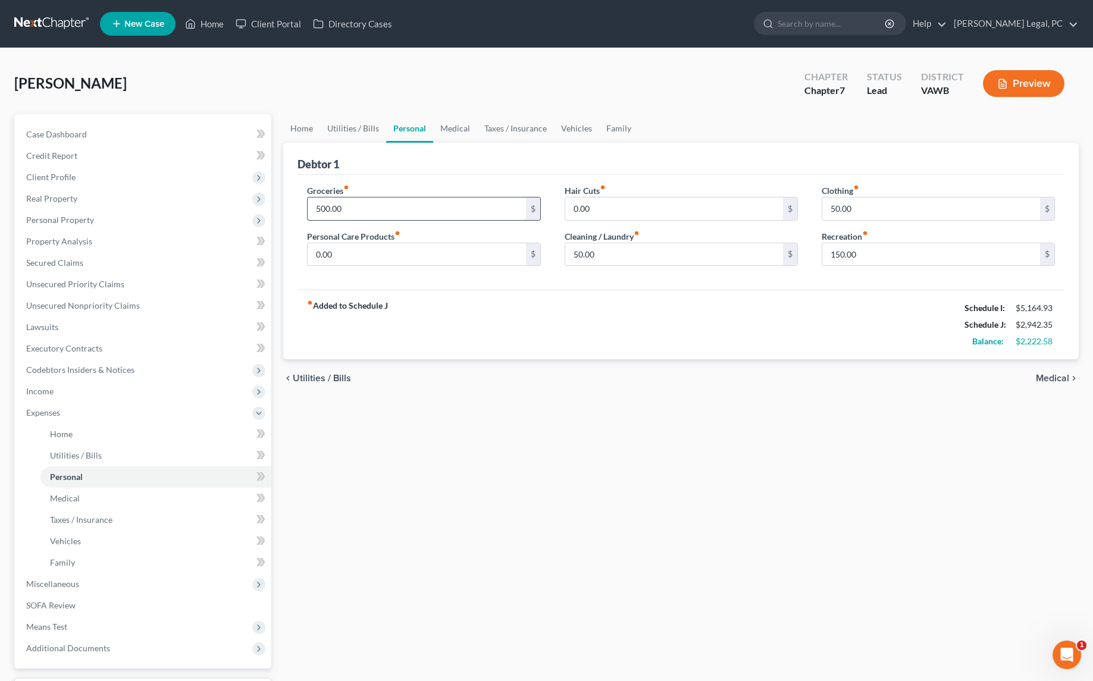
click at [383, 208] on input "500.00" at bounding box center [416, 208] width 218 height 23
type input "900"
click at [880, 206] on input "50.00" at bounding box center [931, 208] width 218 height 23
type input "1"
type input "200"
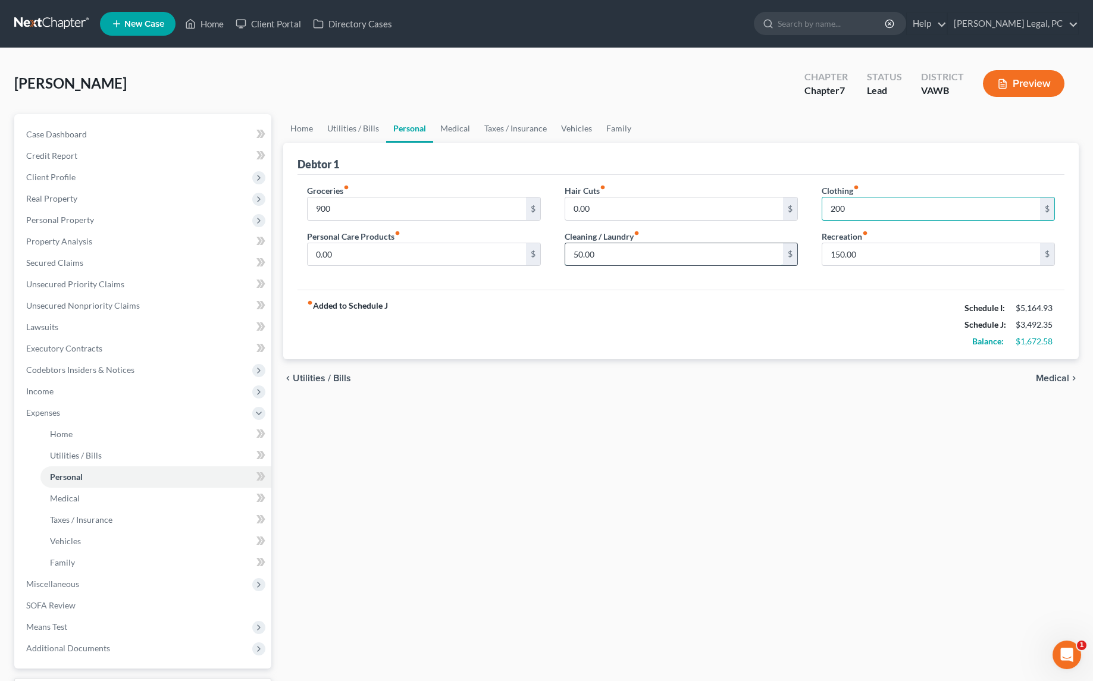
click at [626, 255] on input "50.00" at bounding box center [674, 254] width 218 height 23
click at [395, 261] on input "0.00" at bounding box center [416, 254] width 218 height 23
type input "200"
click at [546, 303] on div "fiber_manual_record Added to Schedule J Schedule I: $5,164.93 Schedule J: $3,64…" at bounding box center [680, 325] width 767 height 70
click at [453, 127] on link "Medical" at bounding box center [455, 128] width 44 height 29
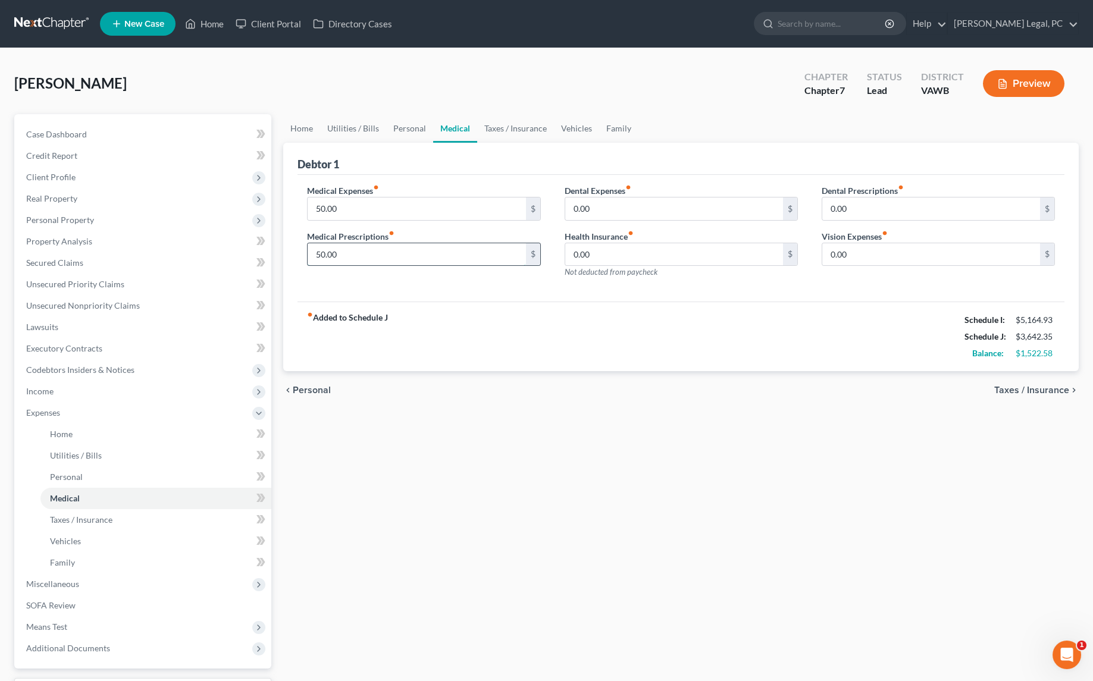
click at [384, 253] on input "50.00" at bounding box center [416, 254] width 218 height 23
type input "0"
click at [369, 215] on input "50.00" at bounding box center [416, 208] width 218 height 23
type input "200"
click at [533, 130] on link "Taxes / Insurance" at bounding box center [515, 128] width 77 height 29
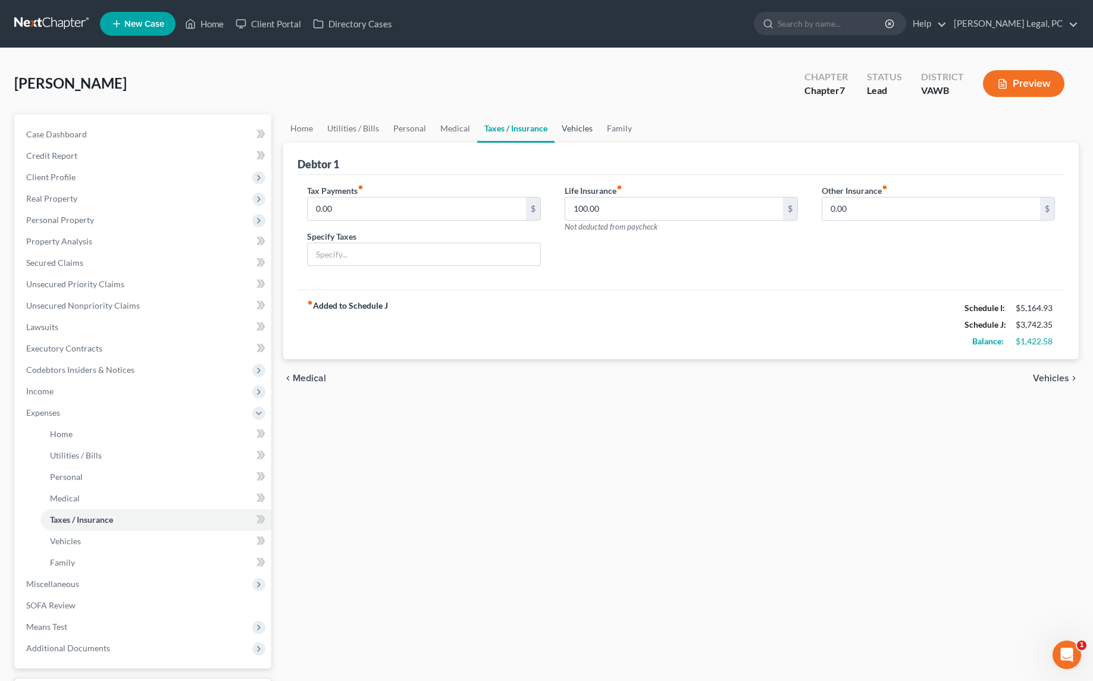
click at [578, 131] on link "Vehicles" at bounding box center [576, 128] width 45 height 29
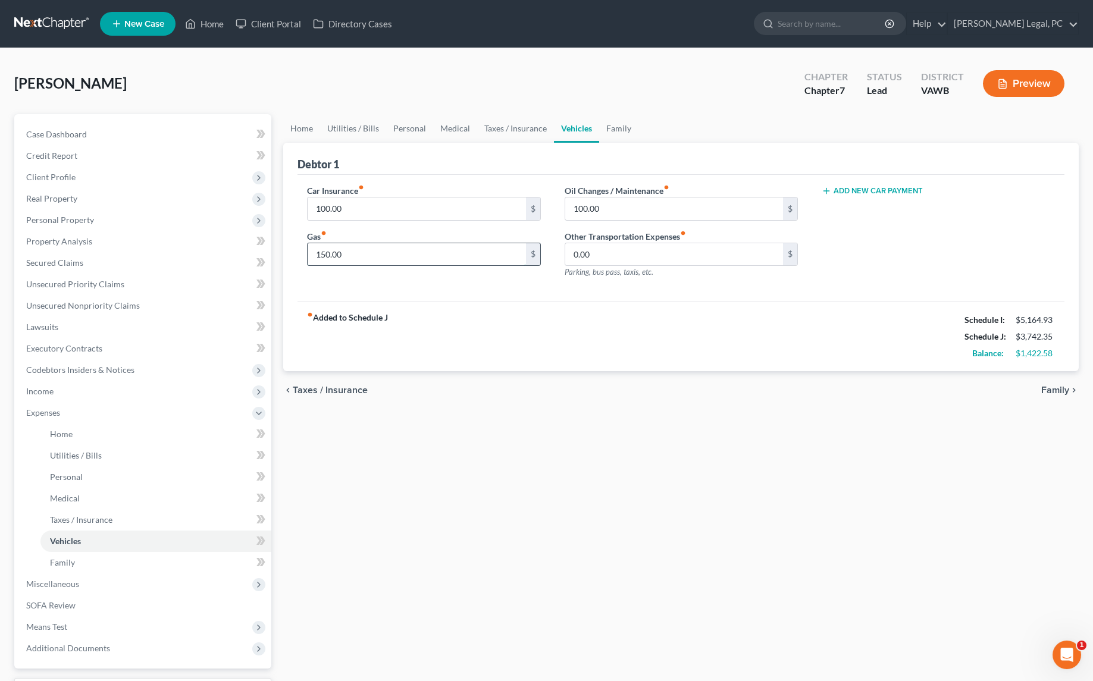
click at [431, 249] on input "150.00" at bounding box center [416, 254] width 218 height 23
type input "400"
click at [618, 200] on input "100.00" at bounding box center [674, 208] width 218 height 23
click at [614, 158] on div "Debtor 1" at bounding box center [680, 159] width 767 height 32
click at [607, 125] on link "Family" at bounding box center [618, 128] width 39 height 29
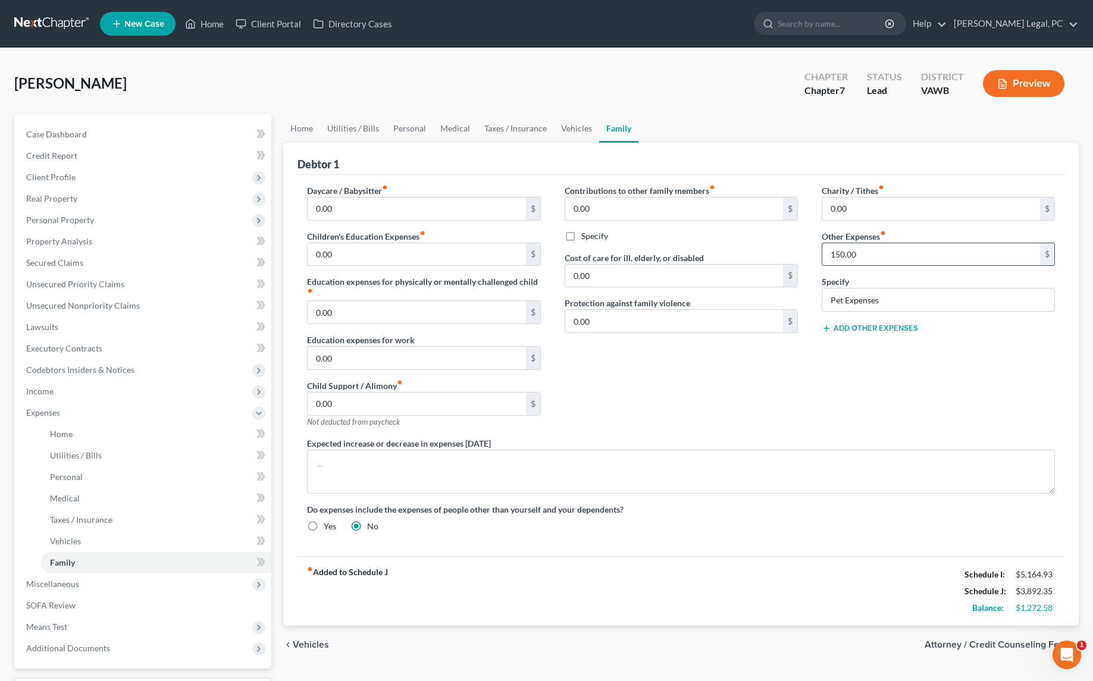
click at [865, 253] on input "150.00" at bounding box center [931, 254] width 218 height 23
type input "200"
click at [777, 377] on div "Contributions to other family members fiber_manual_record 0.00 $ Specify Cost o…" at bounding box center [681, 310] width 257 height 253
click at [855, 326] on button "Add Other Expenses" at bounding box center [869, 329] width 96 height 10
click at [850, 340] on input "0.00" at bounding box center [931, 345] width 218 height 23
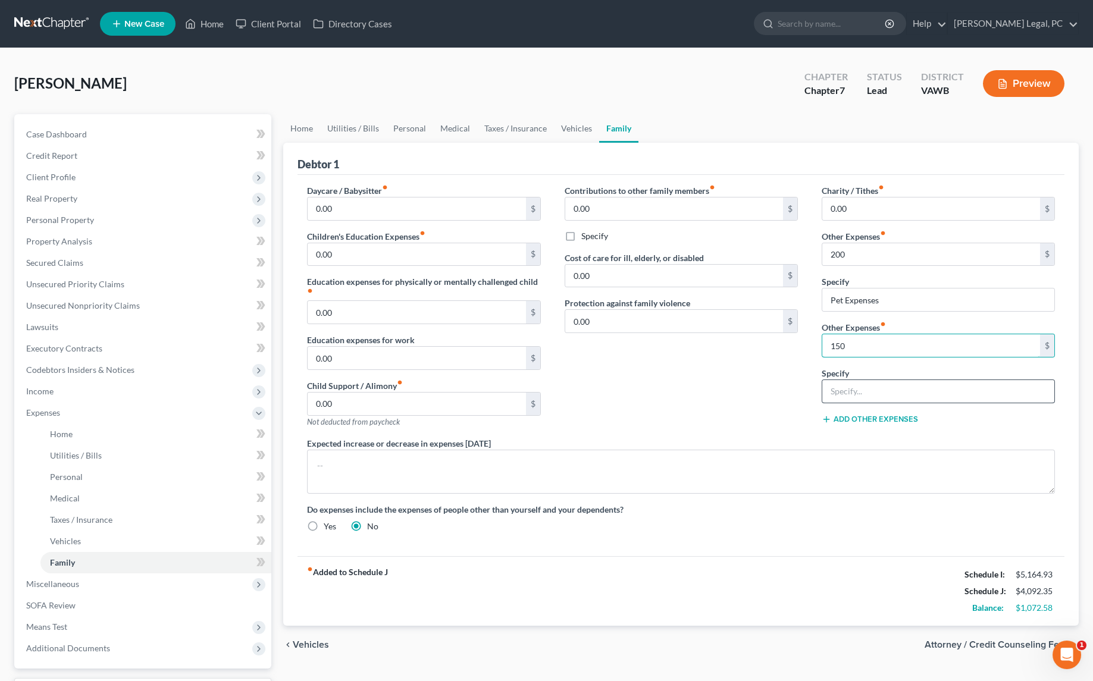
type input "150"
click at [835, 386] on input "text" at bounding box center [938, 391] width 232 height 23
type input "Misc. Emergency Expenses"
click at [758, 386] on div "Contributions to other family members fiber_manual_record 0.00 $ Specify Cost o…" at bounding box center [681, 310] width 257 height 253
click at [980, 640] on span "Attorney / Credit Counseling Fees" at bounding box center [996, 645] width 145 height 10
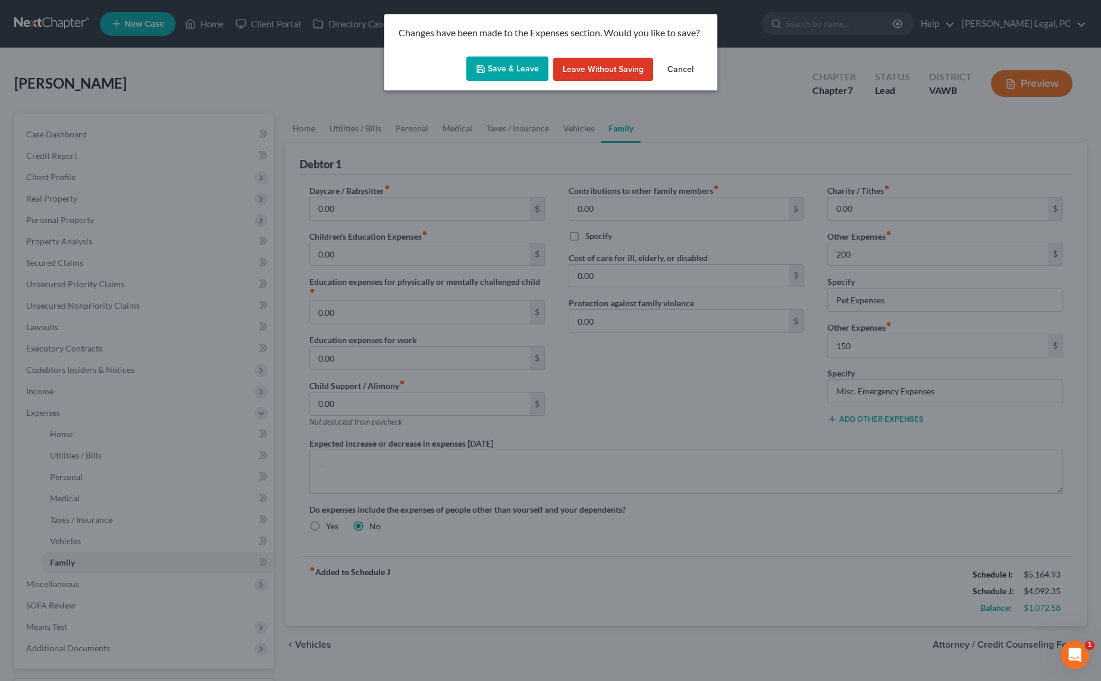
click at [504, 77] on button "Save & Leave" at bounding box center [507, 69] width 82 height 25
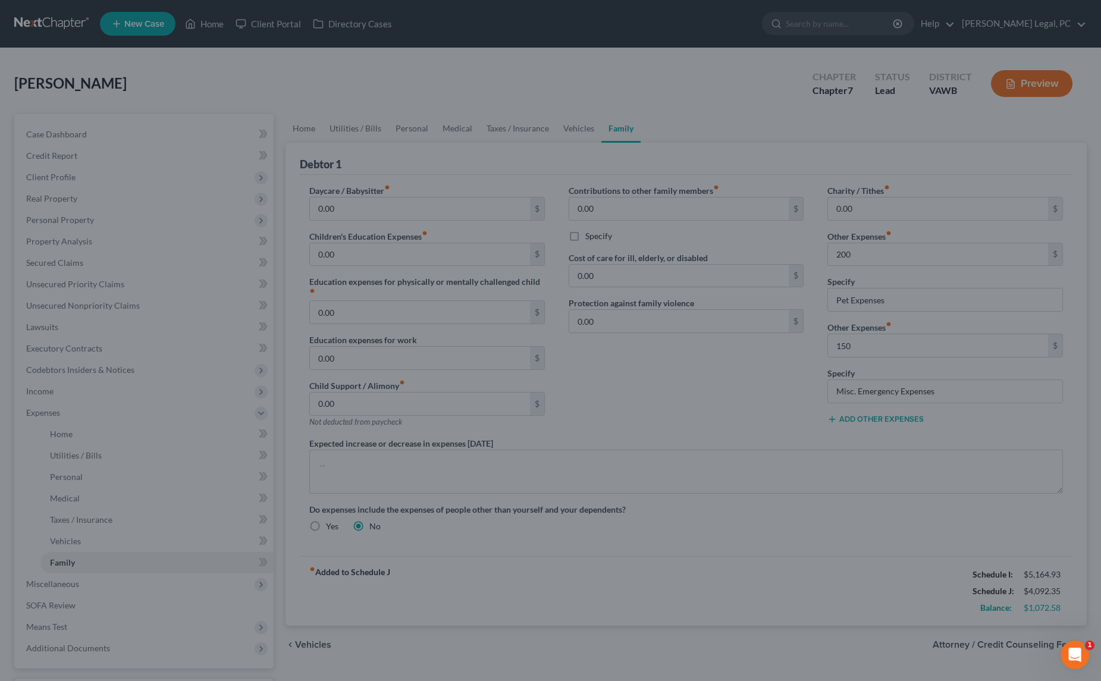
type input "200.00"
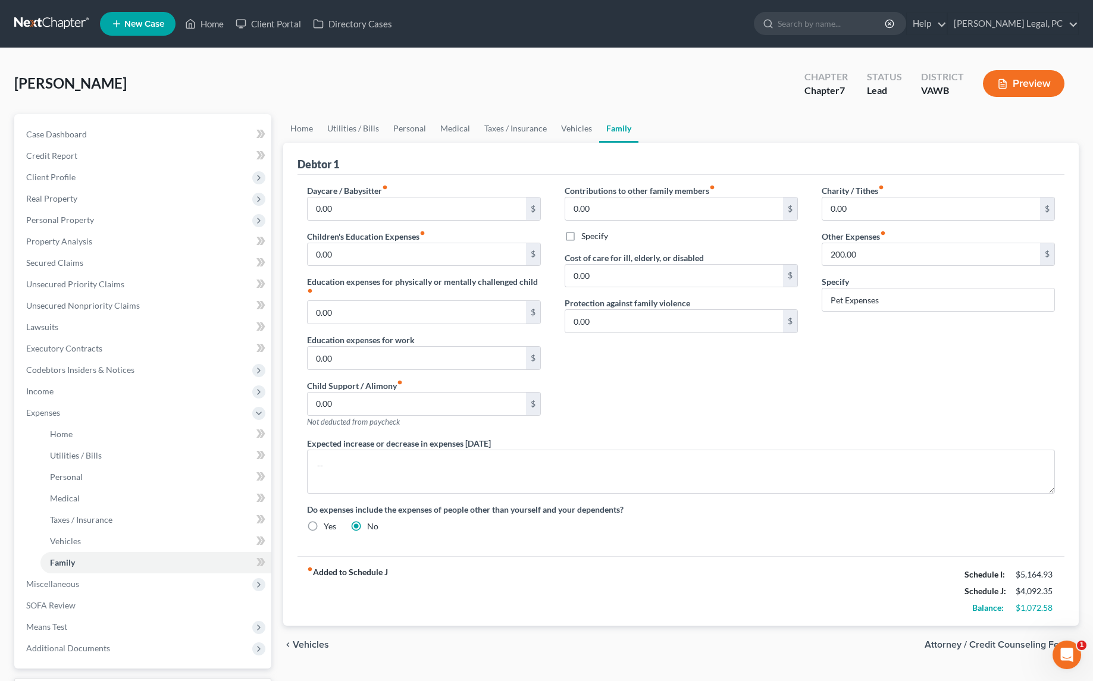
select select "0"
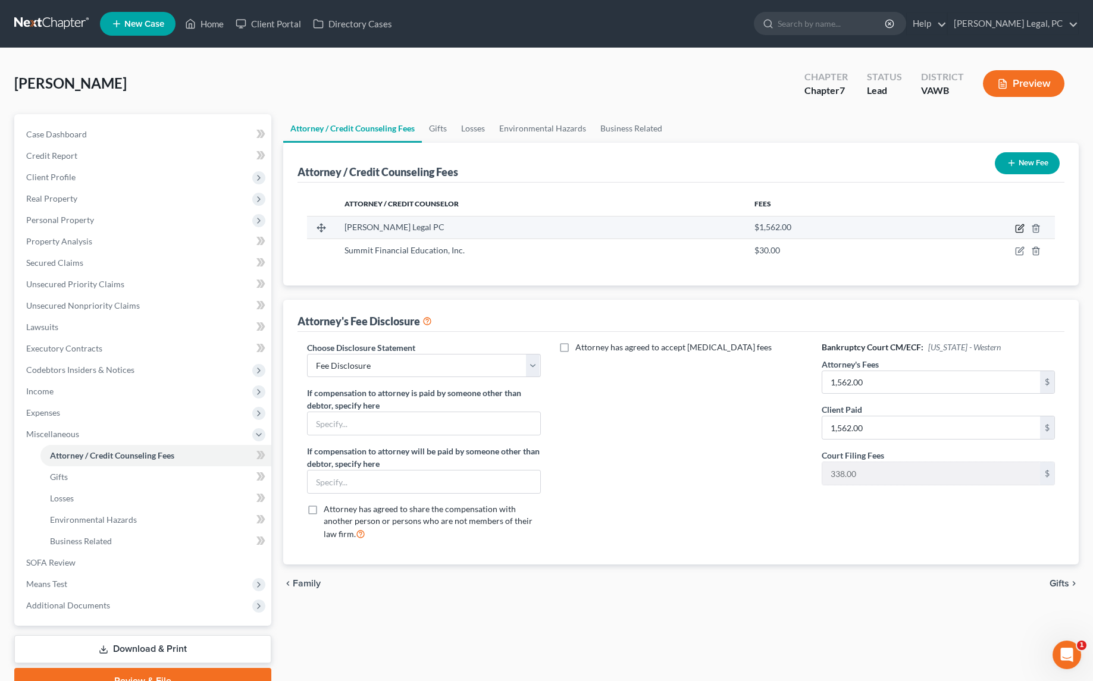
click at [1015, 226] on icon "button" at bounding box center [1020, 229] width 10 height 10
select select "48"
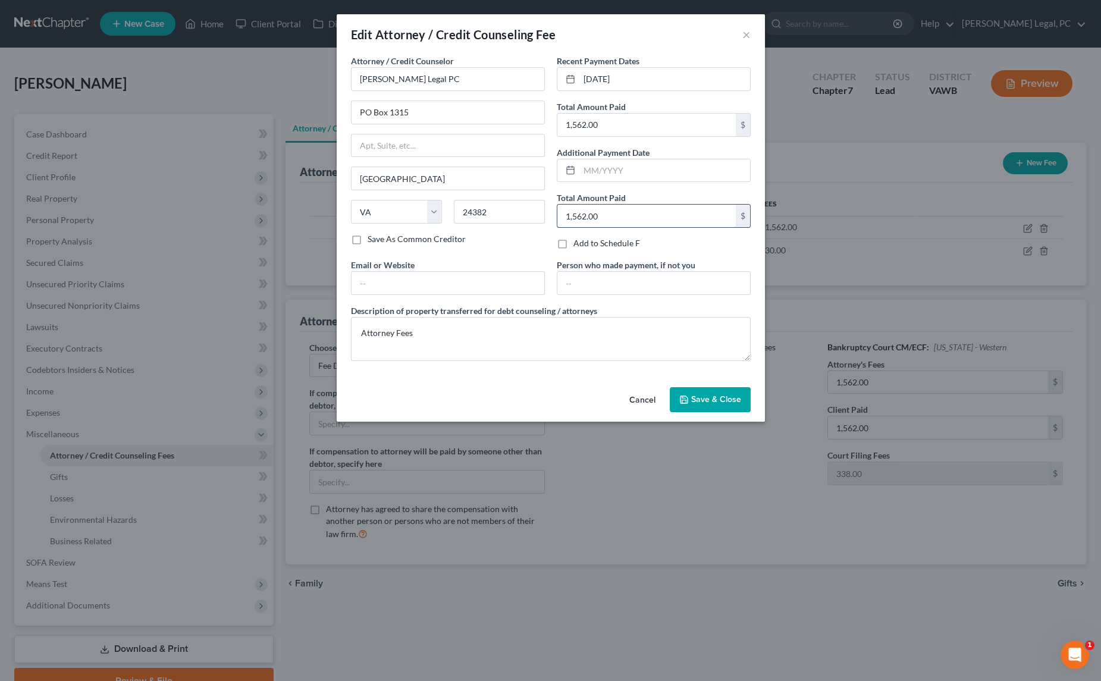
click at [633, 214] on input "1,562.00" at bounding box center [646, 216] width 178 height 23
click at [714, 394] on span "Save & Close" at bounding box center [716, 399] width 50 height 10
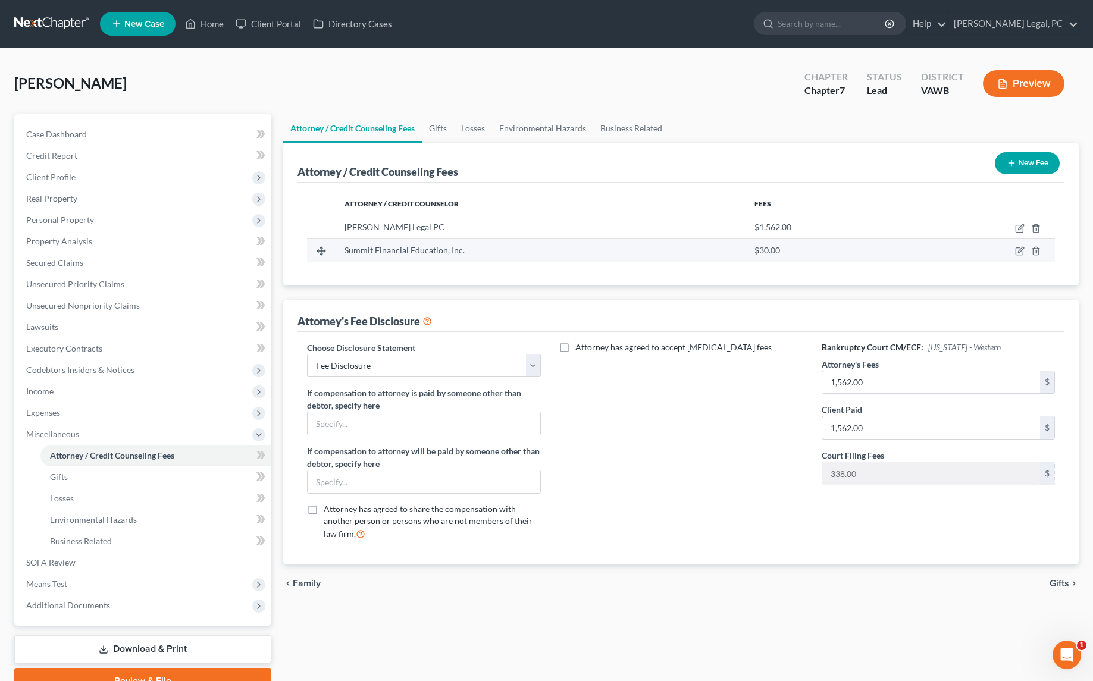
click at [1022, 243] on td at bounding box center [981, 250] width 145 height 23
click at [1018, 253] on icon "button" at bounding box center [1020, 251] width 10 height 10
select select "3"
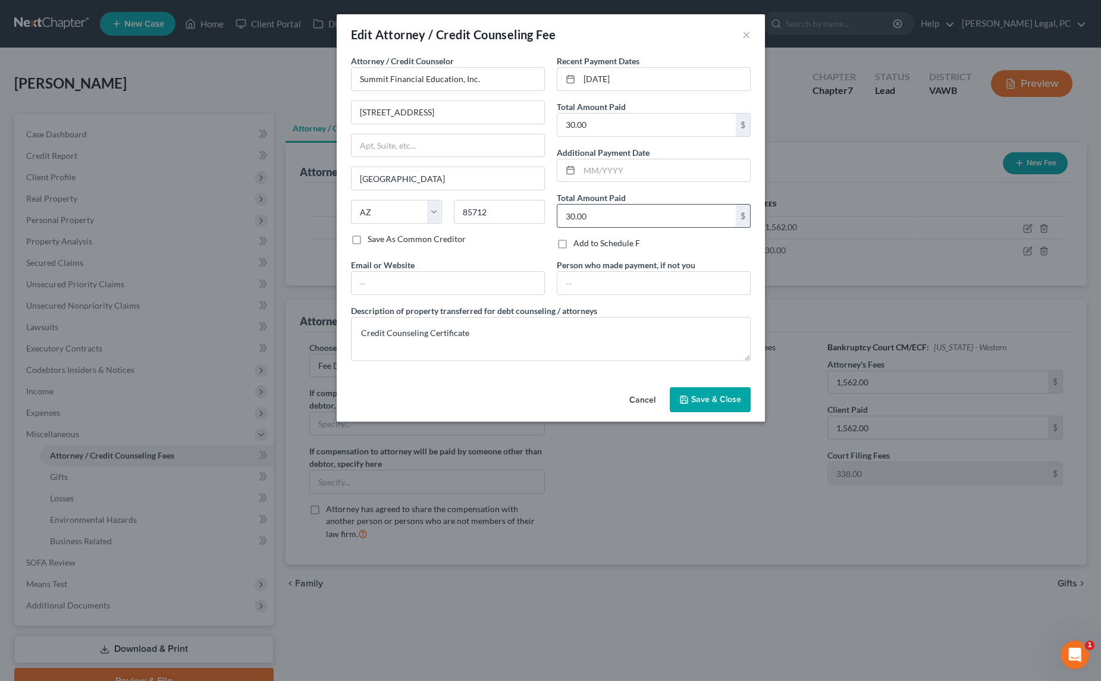
click at [605, 219] on input "30.00" at bounding box center [646, 216] width 178 height 23
click at [698, 394] on span "Save & Close" at bounding box center [716, 399] width 50 height 10
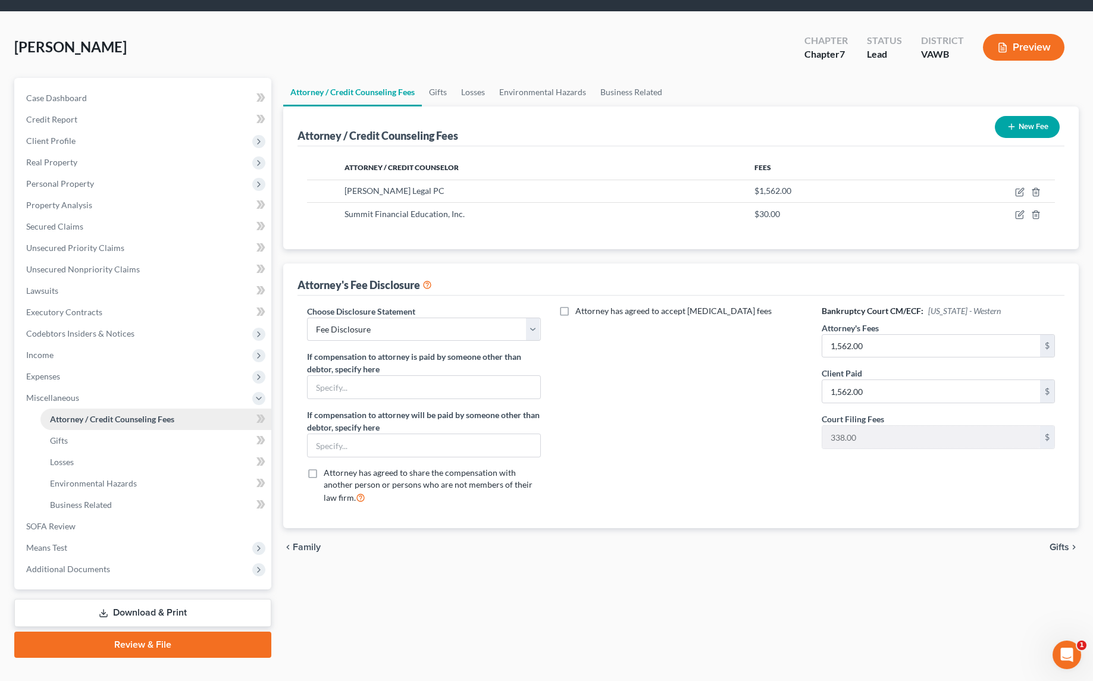
scroll to position [56, 0]
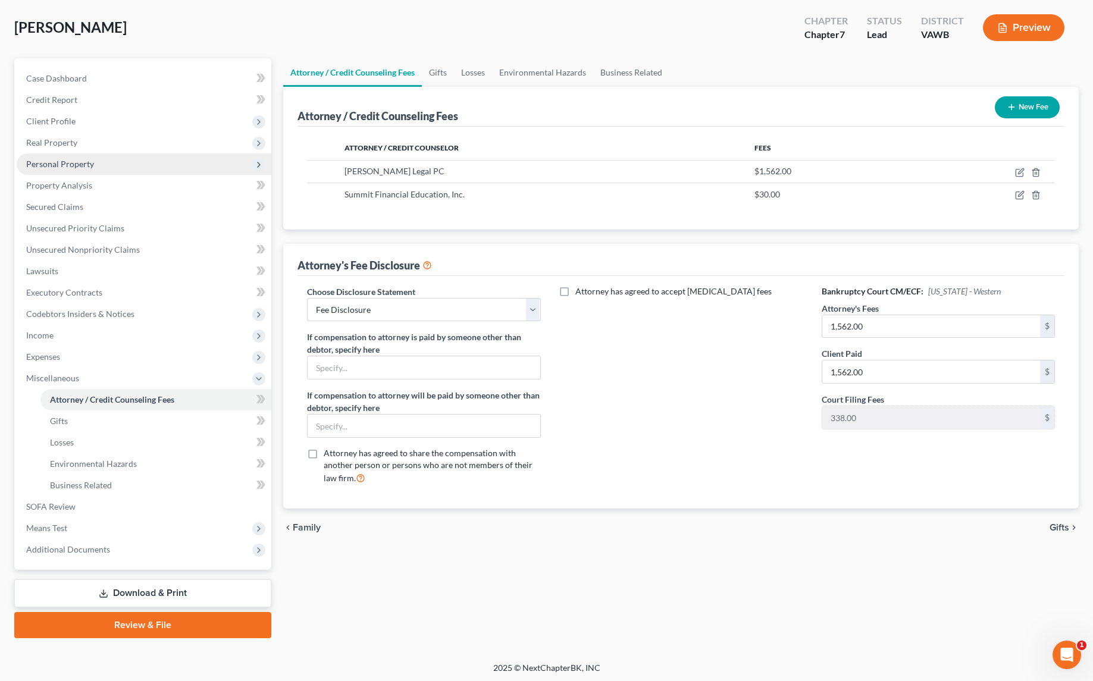
click at [89, 154] on span "Personal Property" at bounding box center [144, 163] width 255 height 21
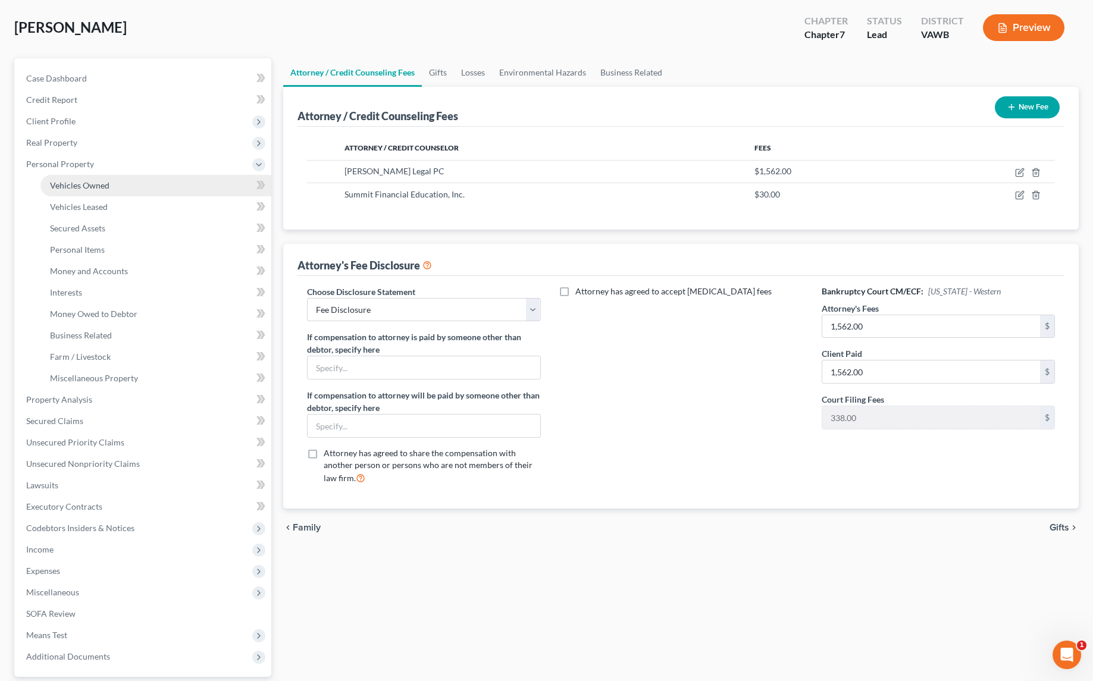
click at [104, 184] on span "Vehicles Owned" at bounding box center [79, 185] width 59 height 10
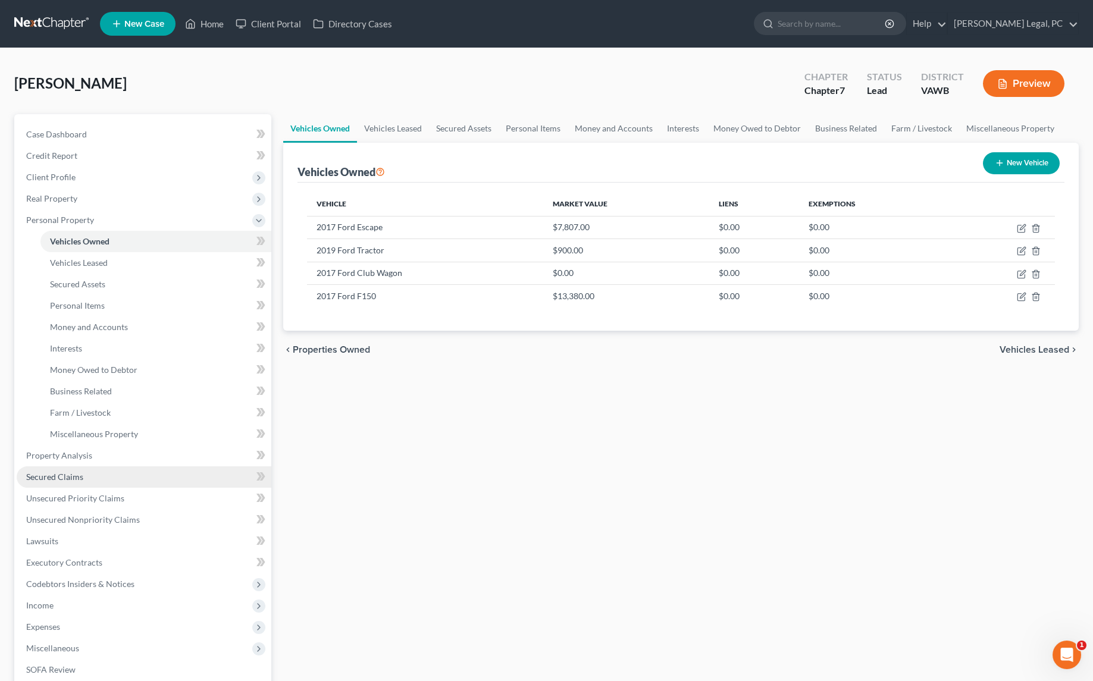
click at [62, 481] on link "Secured Claims" at bounding box center [144, 476] width 255 height 21
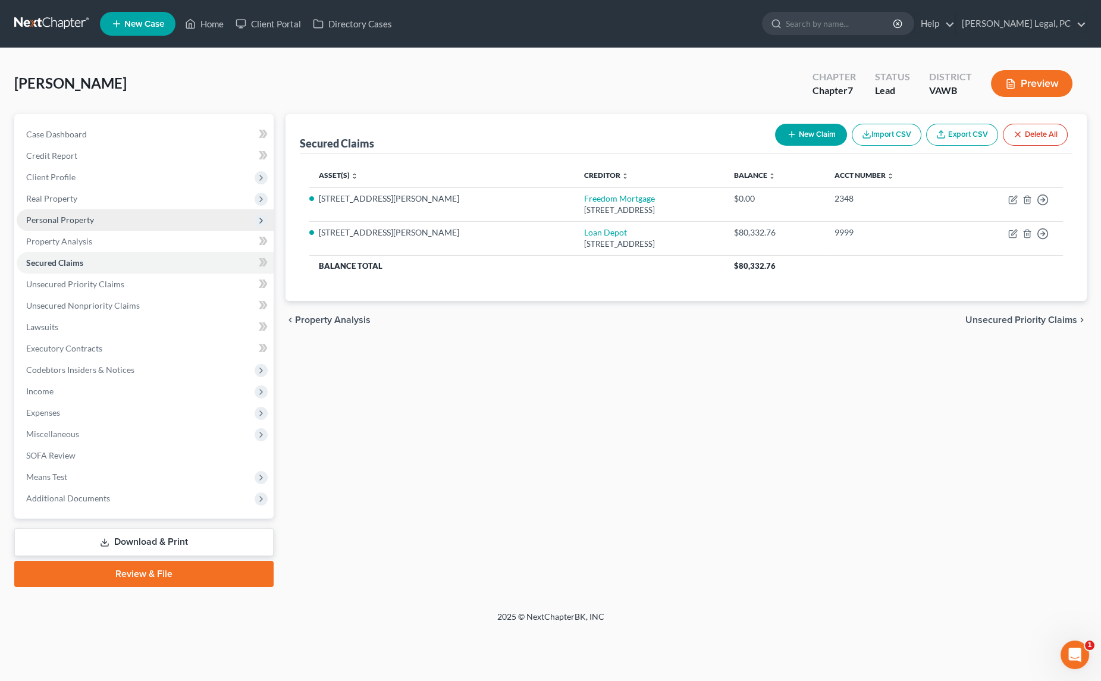
click at [58, 221] on span "Personal Property" at bounding box center [60, 220] width 68 height 10
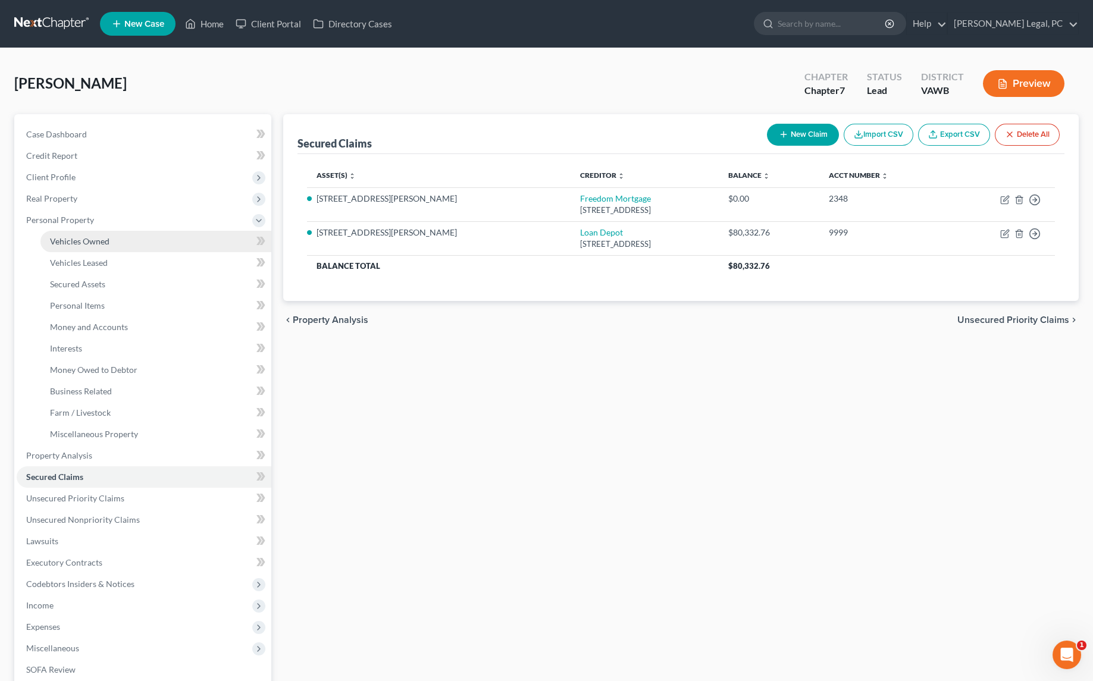
click at [86, 241] on span "Vehicles Owned" at bounding box center [79, 241] width 59 height 10
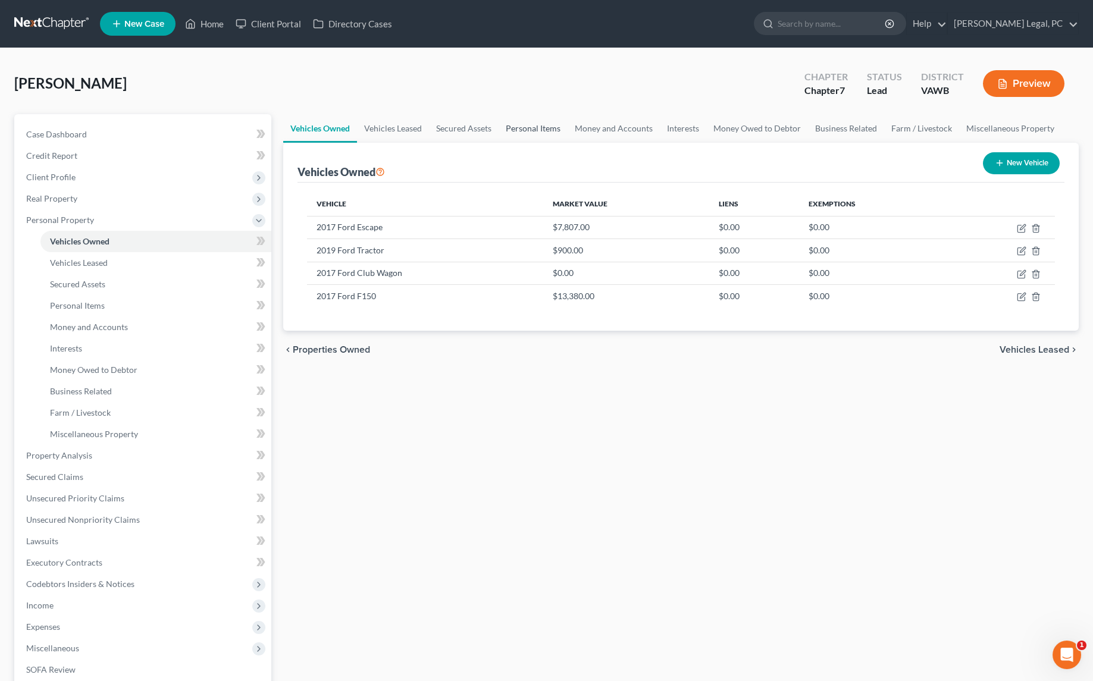
click at [537, 125] on link "Personal Items" at bounding box center [532, 128] width 69 height 29
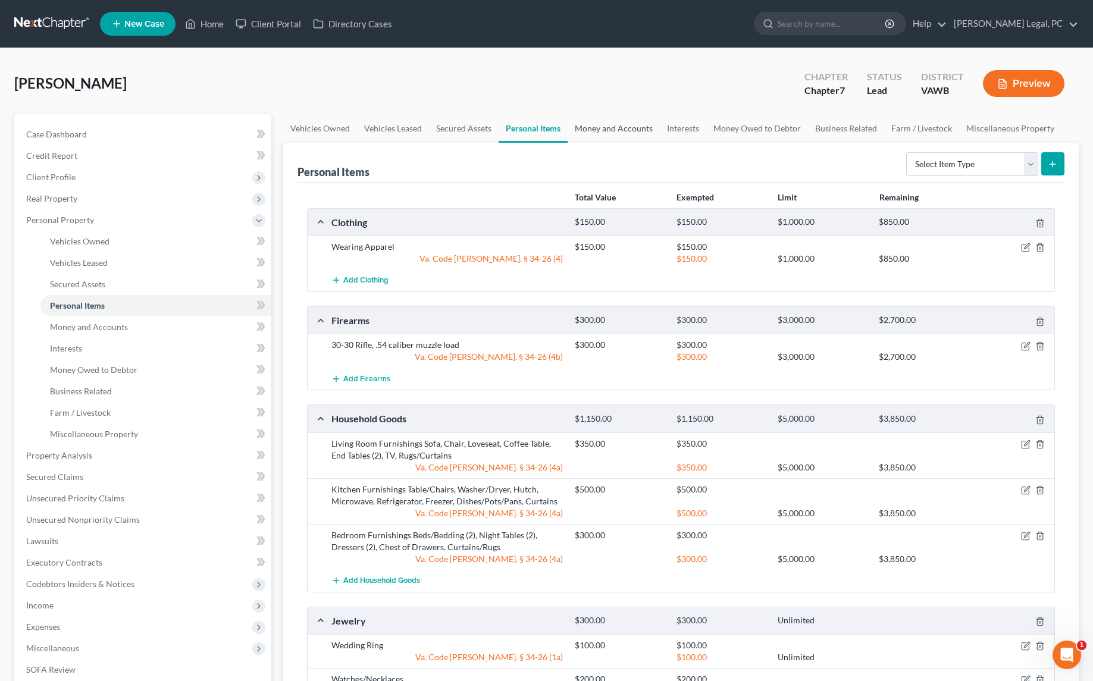
click at [600, 124] on link "Money and Accounts" at bounding box center [613, 128] width 92 height 29
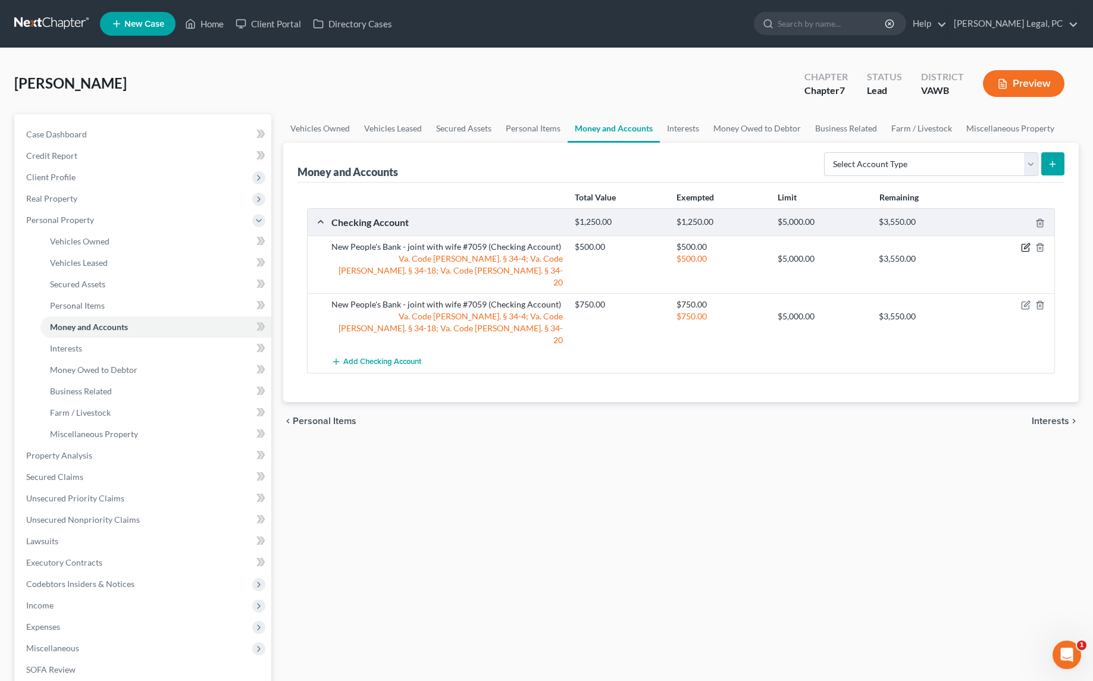
click at [1025, 249] on icon "button" at bounding box center [1026, 248] width 10 height 10
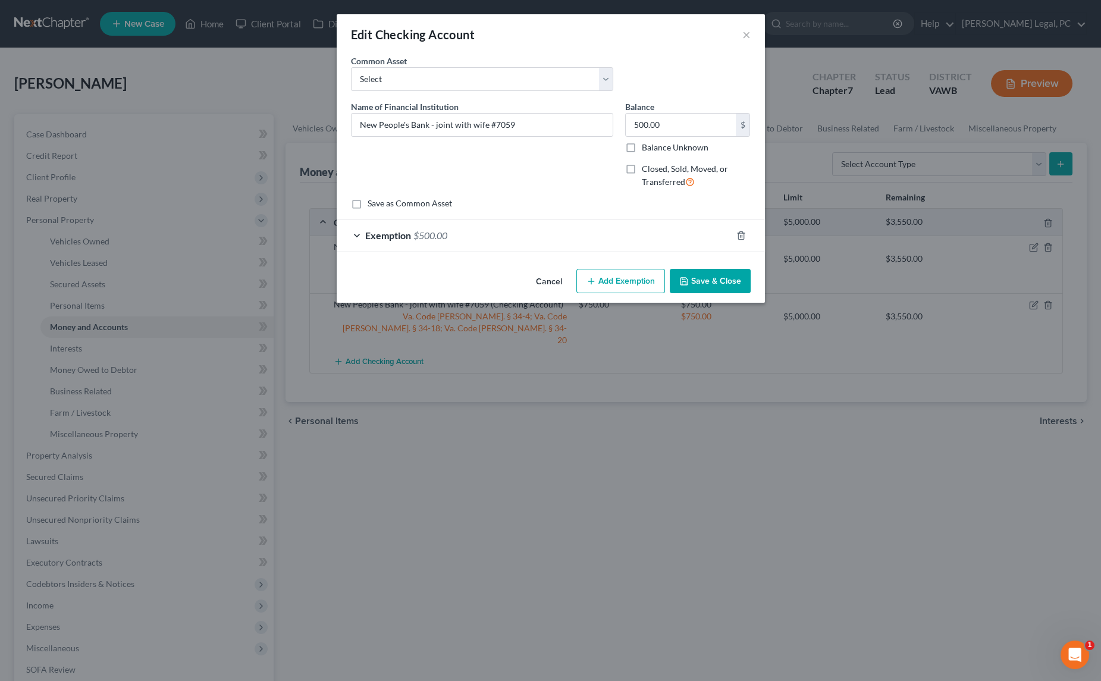
click at [484, 229] on div "Exemption $500.00" at bounding box center [534, 235] width 395 height 32
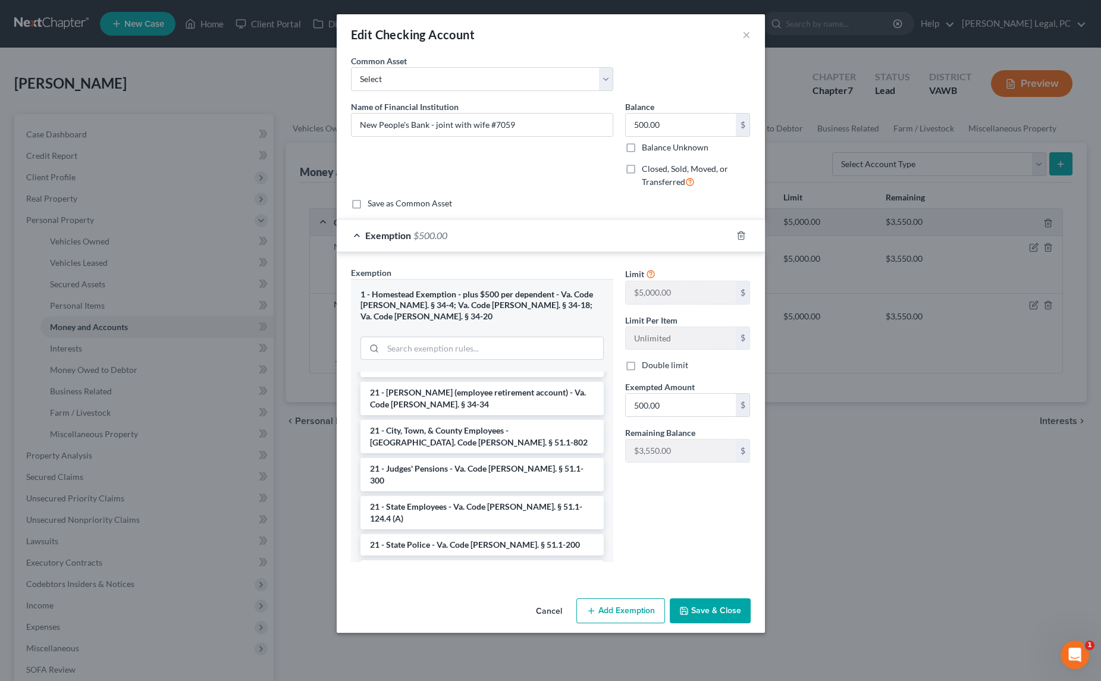
scroll to position [1804, 0]
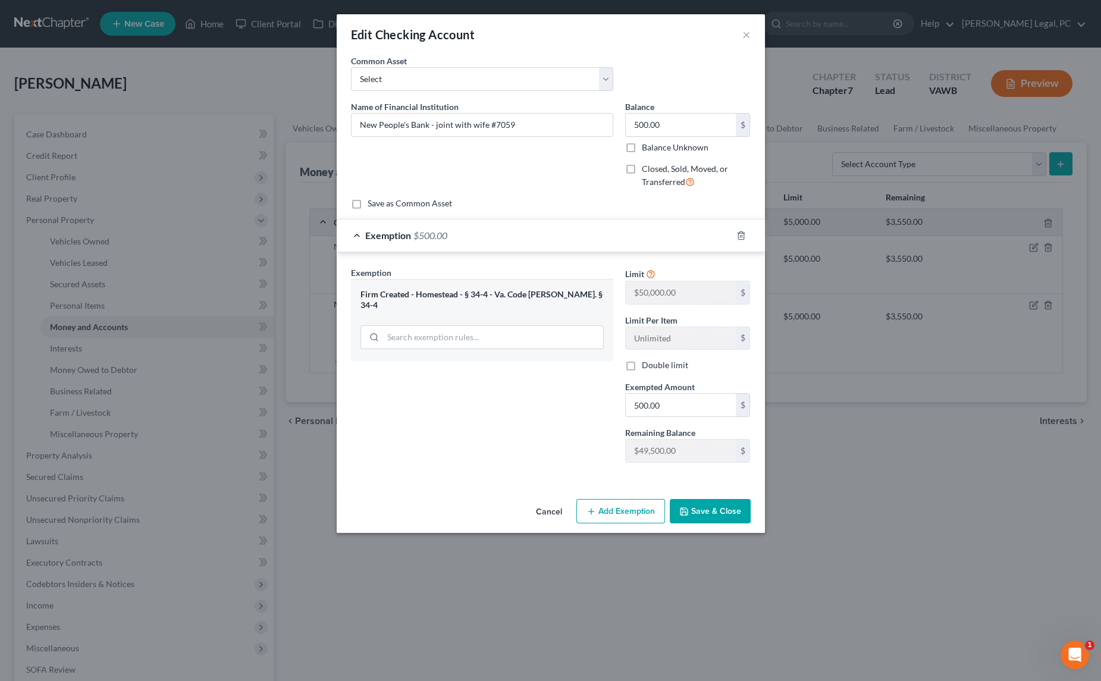
click at [702, 507] on button "Save & Close" at bounding box center [710, 511] width 81 height 25
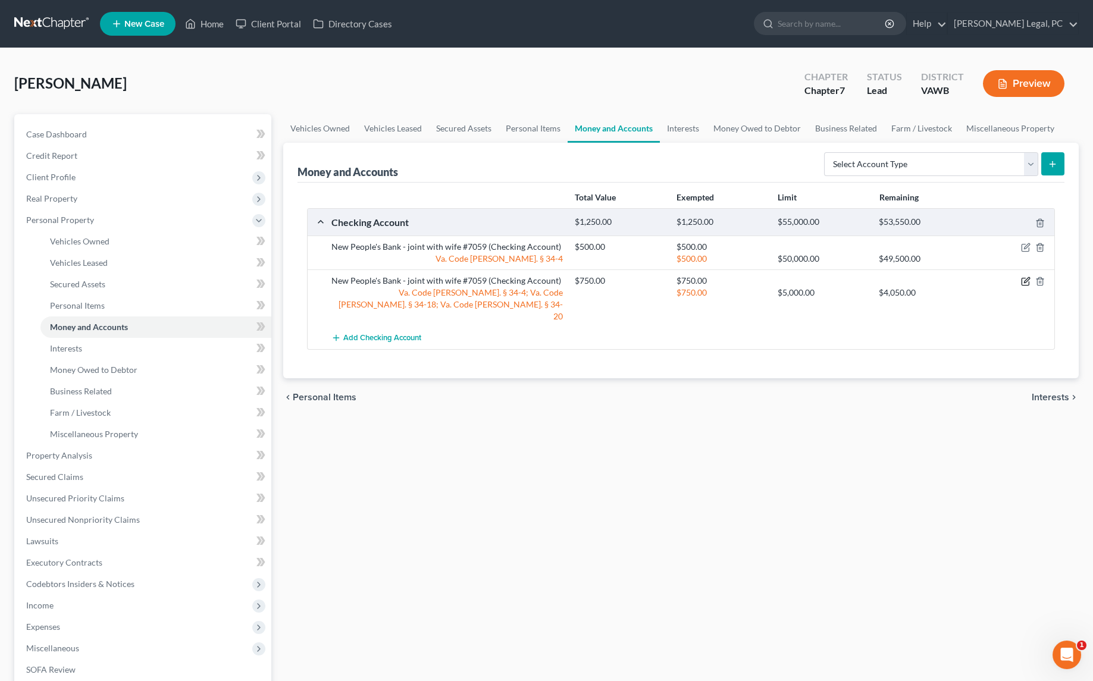
click at [1025, 280] on icon "button" at bounding box center [1026, 282] width 10 height 10
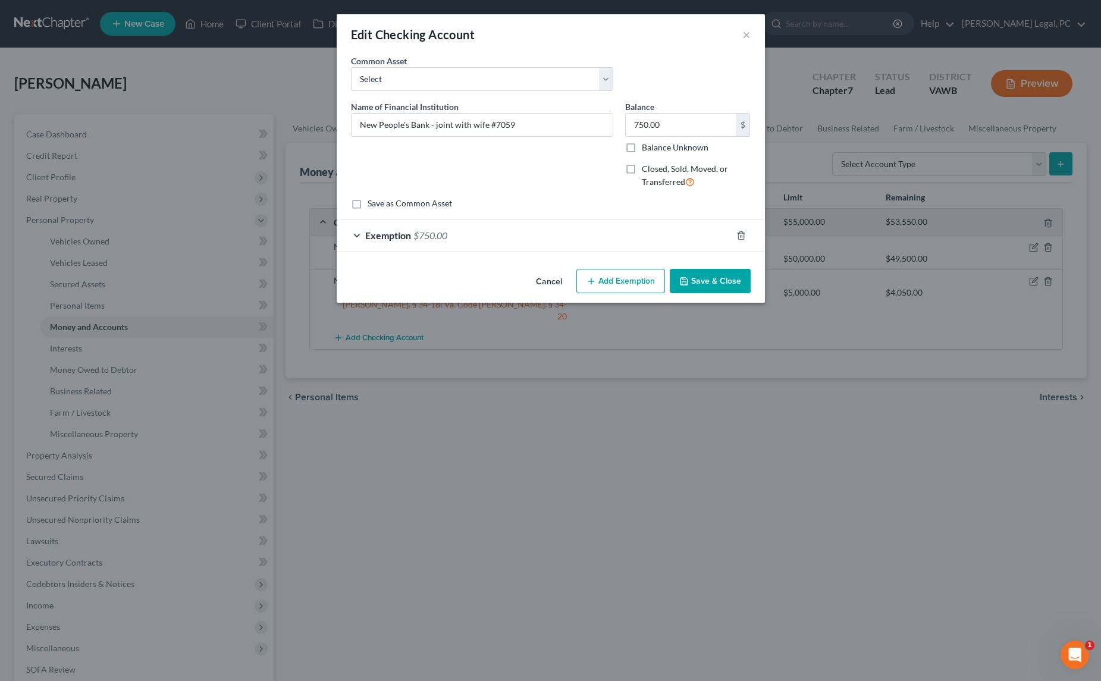
click at [451, 226] on div "Exemption $750.00" at bounding box center [534, 235] width 395 height 32
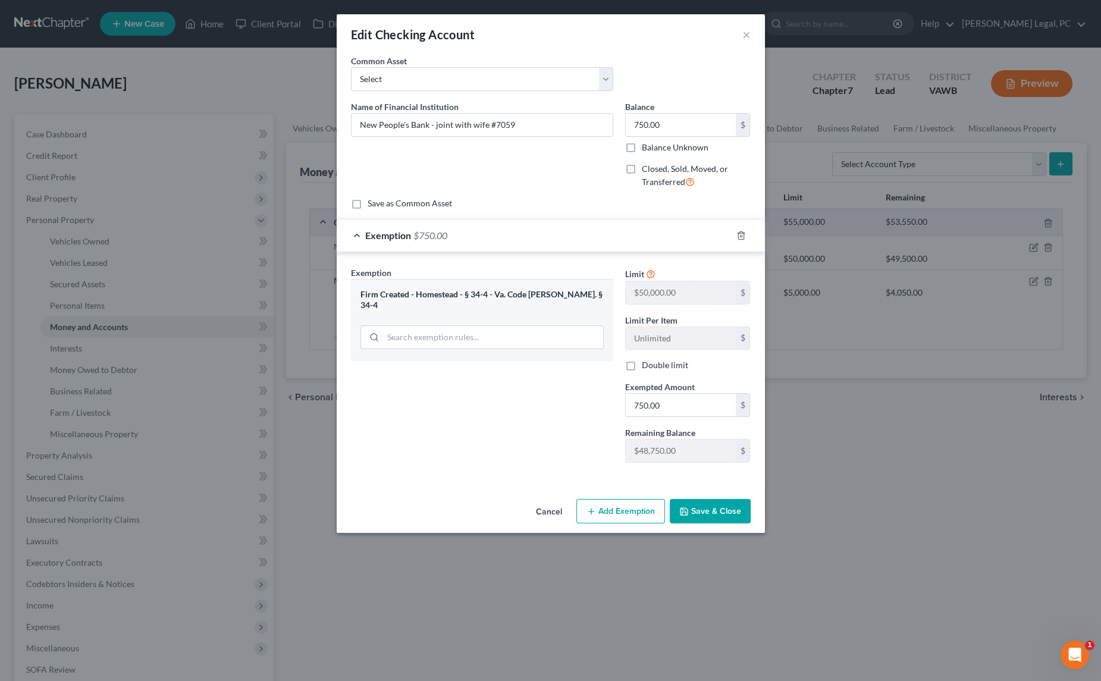
click at [702, 511] on button "Save & Close" at bounding box center [710, 511] width 81 height 25
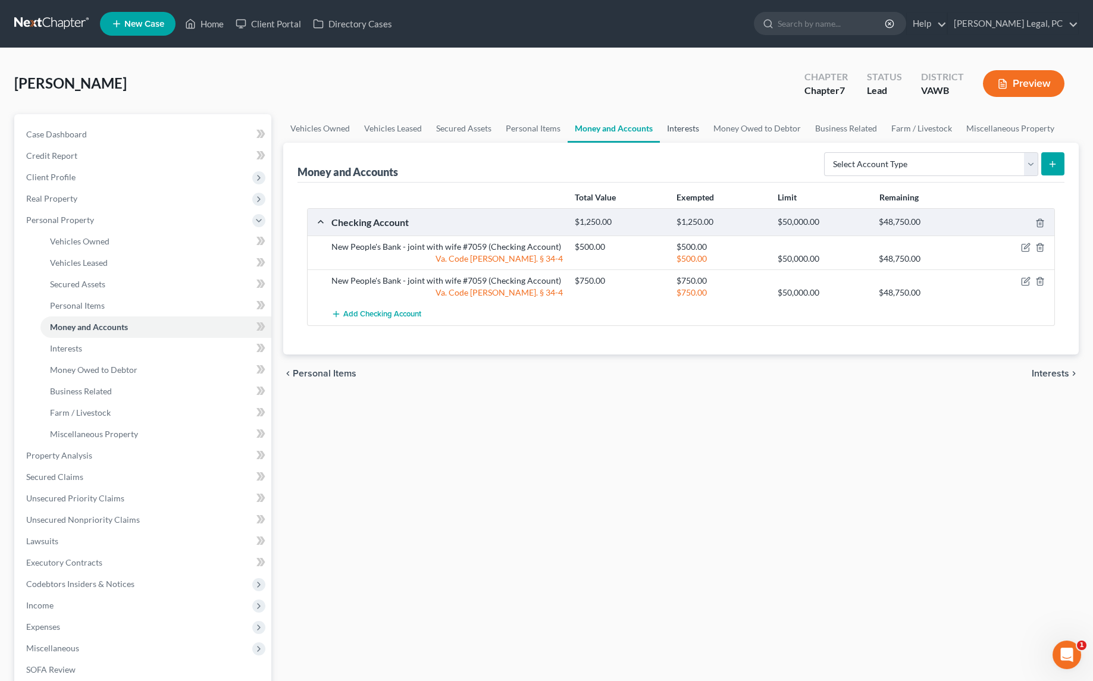
click at [682, 131] on link "Interests" at bounding box center [683, 128] width 46 height 29
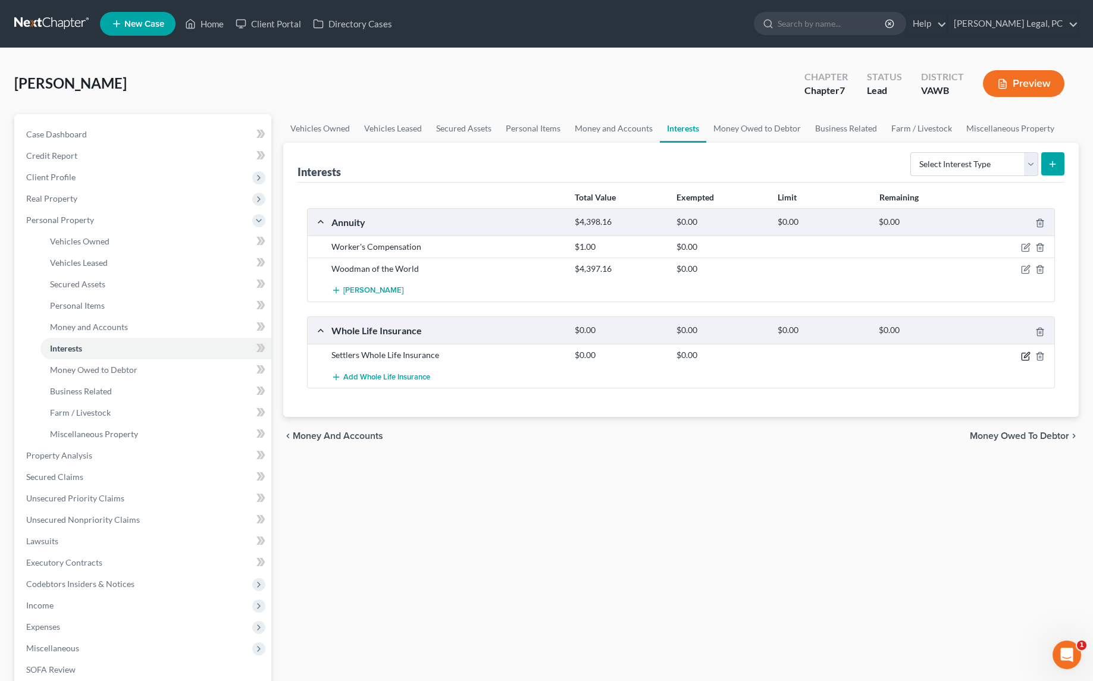
click at [1026, 355] on icon "button" at bounding box center [1026, 357] width 10 height 10
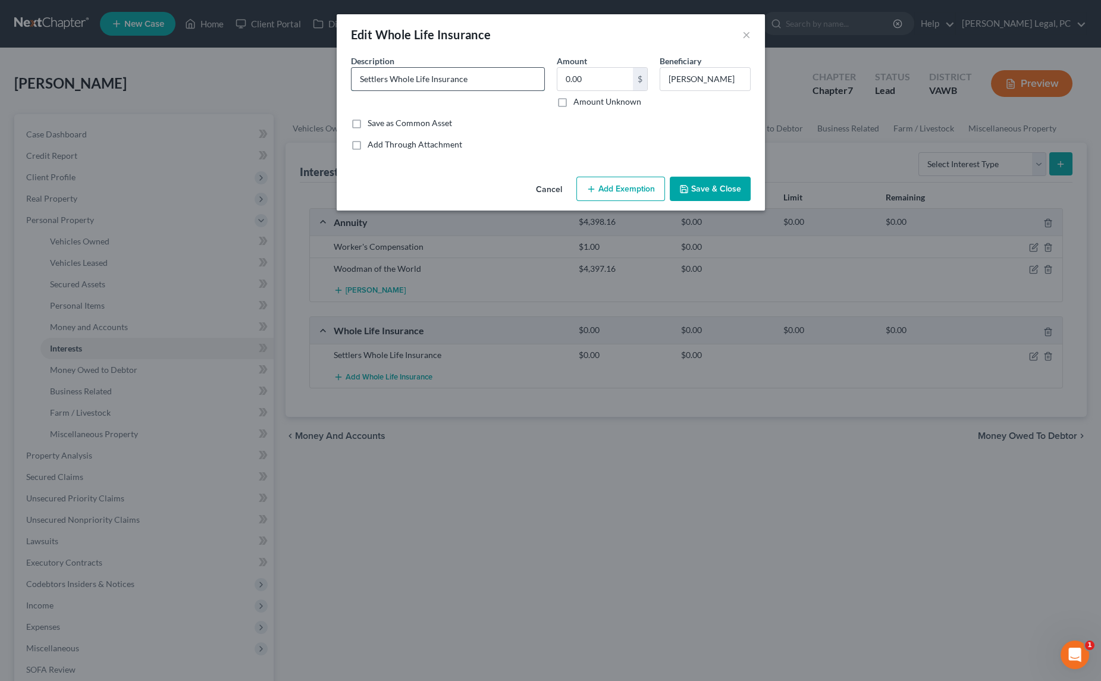
click at [412, 79] on input "Settlers Whole Life Insurance" at bounding box center [448, 79] width 193 height 23
type input "Settlers Life Insurance"
click at [602, 80] on input "0.00" at bounding box center [595, 79] width 76 height 23
type input "1"
click at [522, 159] on div "An exemption set must first be selected from the Filing Information section. Co…" at bounding box center [551, 113] width 428 height 117
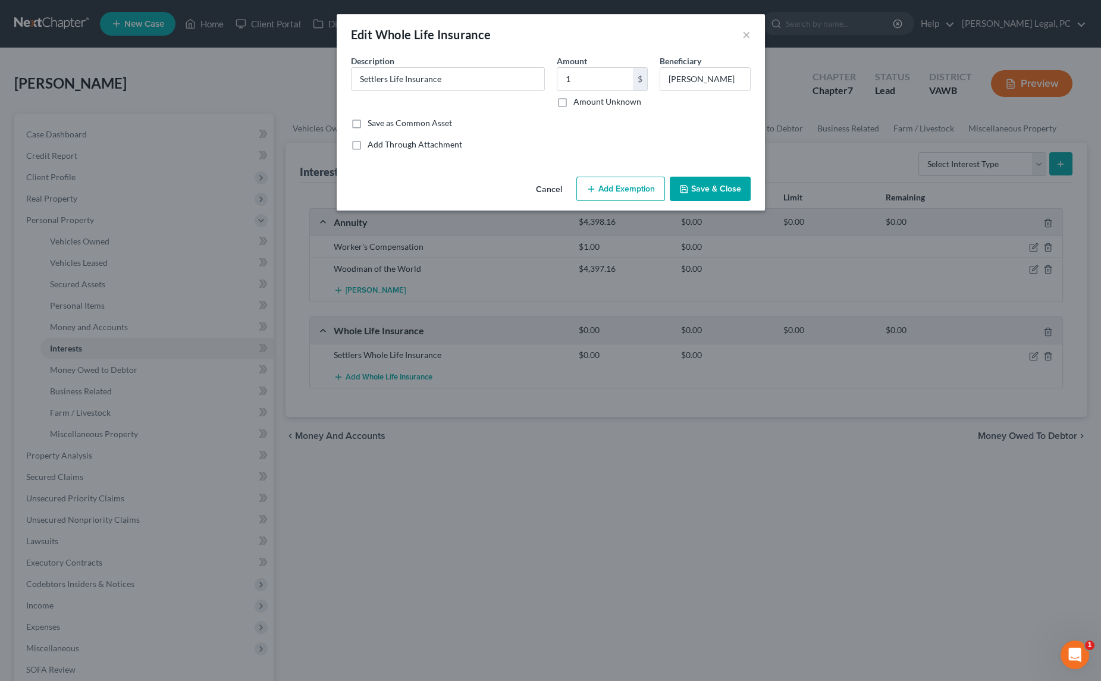
click at [629, 191] on button "Add Exemption" at bounding box center [620, 189] width 89 height 25
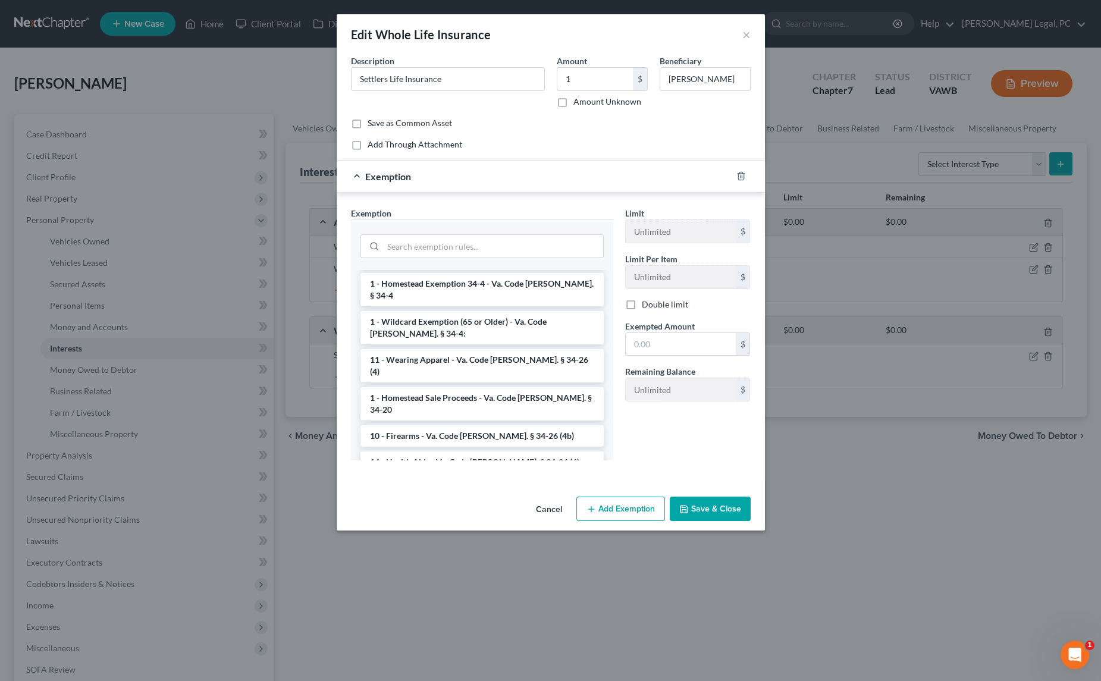
scroll to position [648, 0]
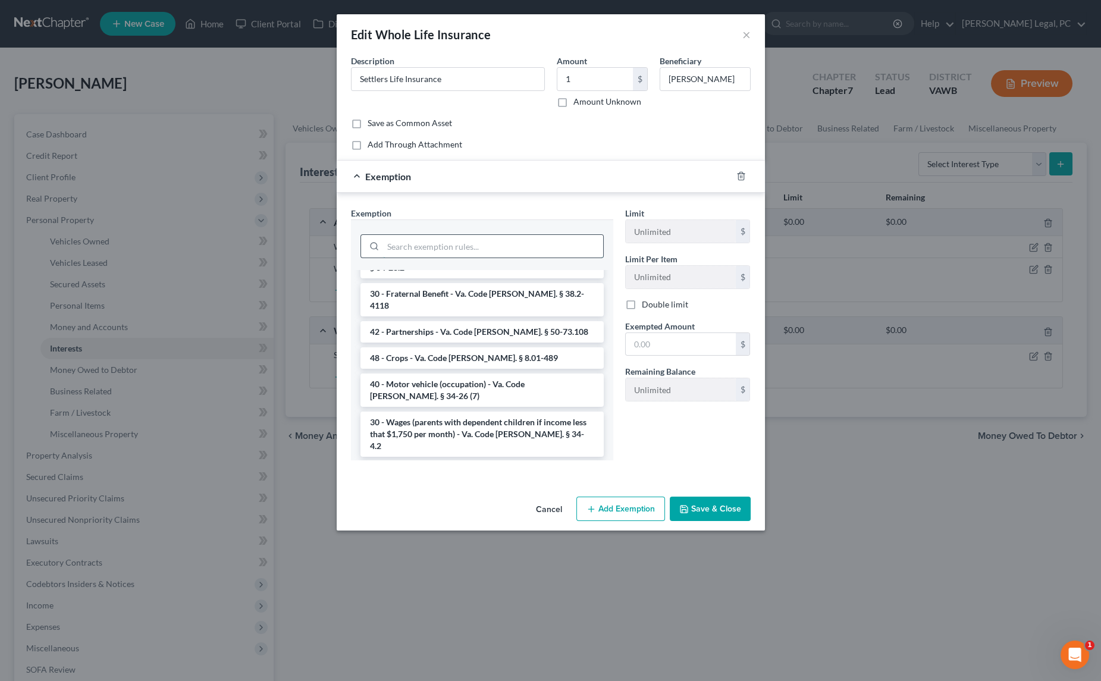
click at [514, 251] on input "search" at bounding box center [493, 246] width 220 height 23
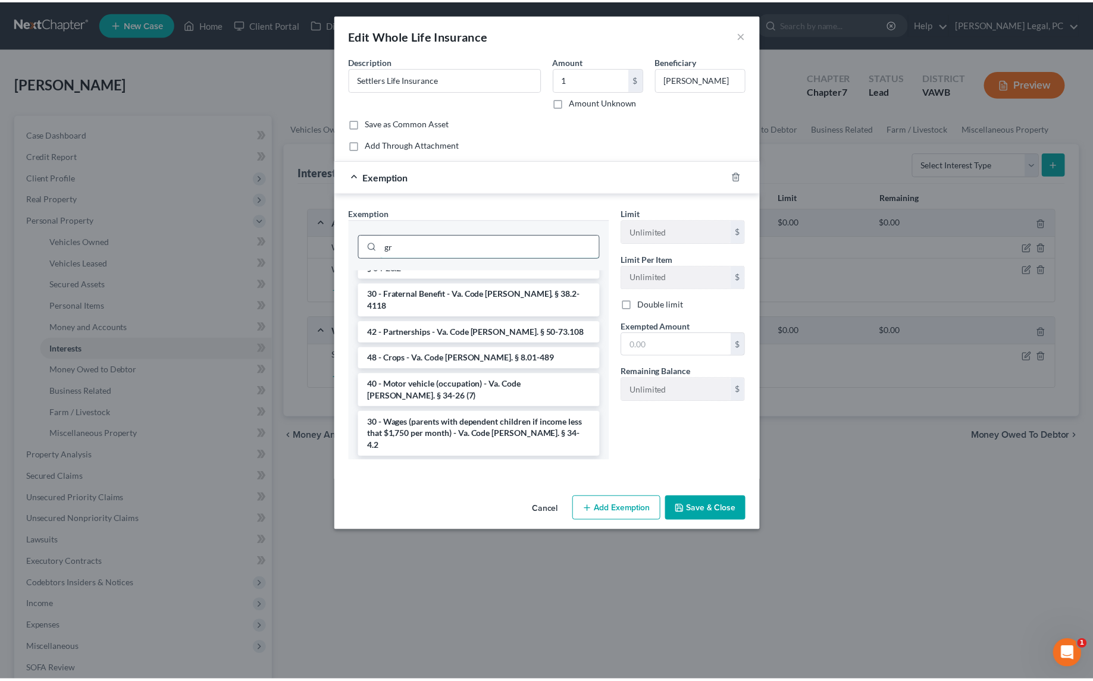
scroll to position [0, 0]
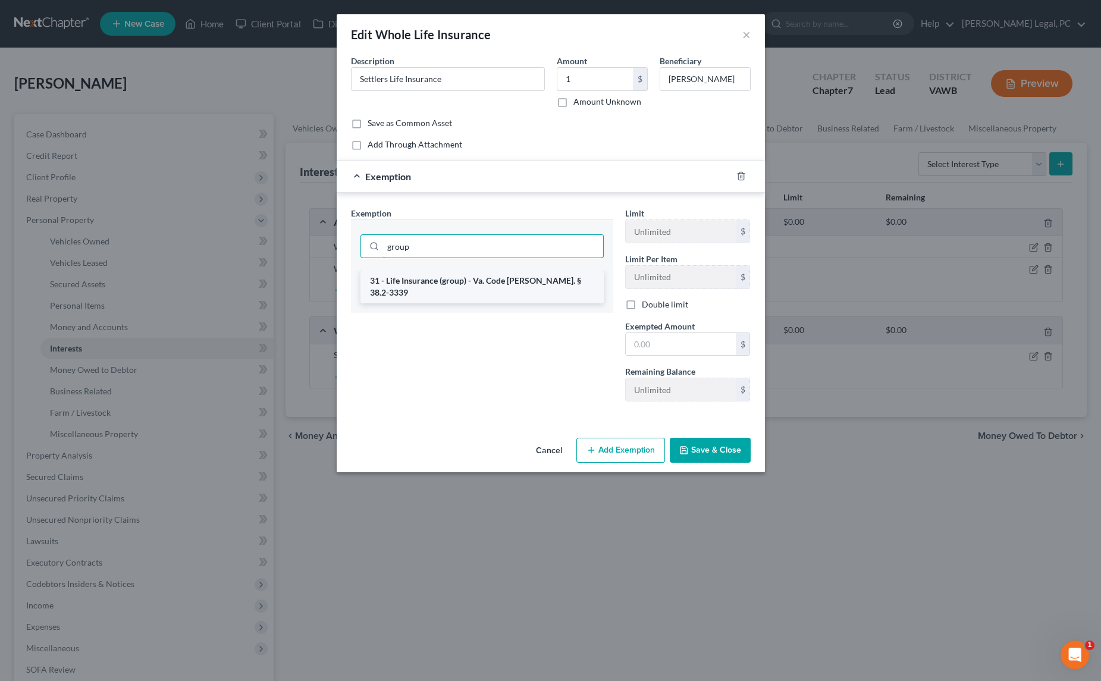
type input "group"
click at [523, 278] on li "31 - Life Insurance (group) - Va. Code [PERSON_NAME]. § 38.2-3339" at bounding box center [481, 286] width 243 height 33
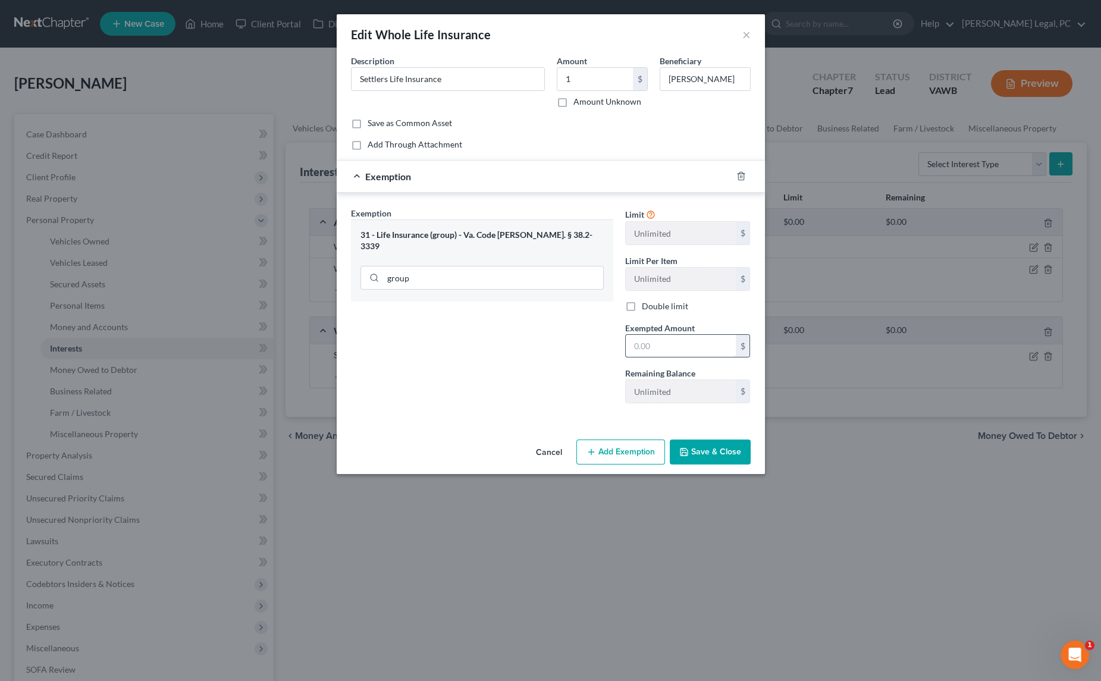
click at [669, 342] on input "text" at bounding box center [681, 346] width 110 height 23
type input "1"
click at [479, 385] on div "Exemption Set must be selected for CA. Exemption * 31 - Life Insurance (group) …" at bounding box center [482, 310] width 274 height 206
click at [742, 450] on button "Save & Close" at bounding box center [710, 452] width 81 height 25
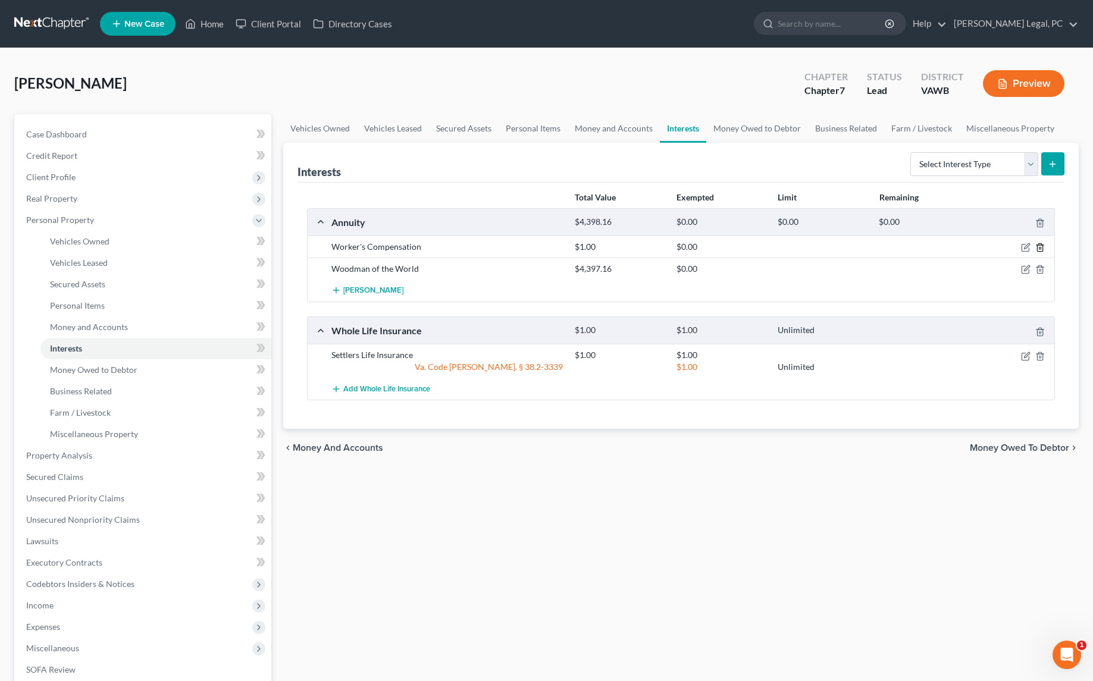
click at [1041, 243] on icon "button" at bounding box center [1040, 248] width 10 height 10
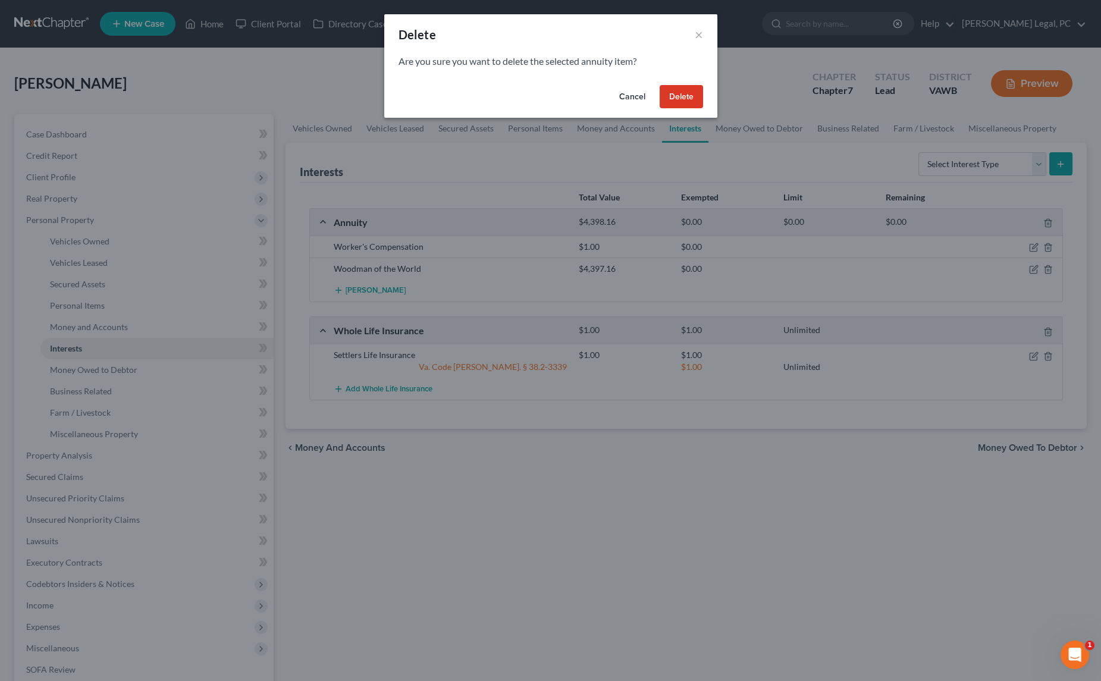
click at [683, 103] on button "Delete" at bounding box center [681, 97] width 43 height 24
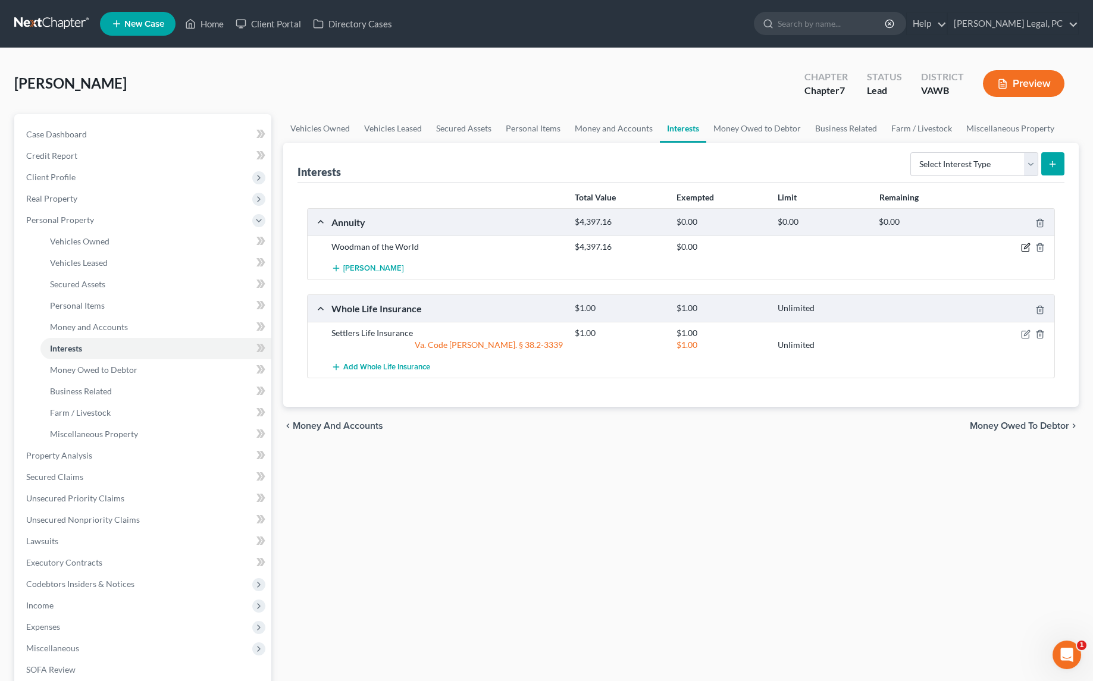
click at [1025, 249] on icon "button" at bounding box center [1026, 248] width 10 height 10
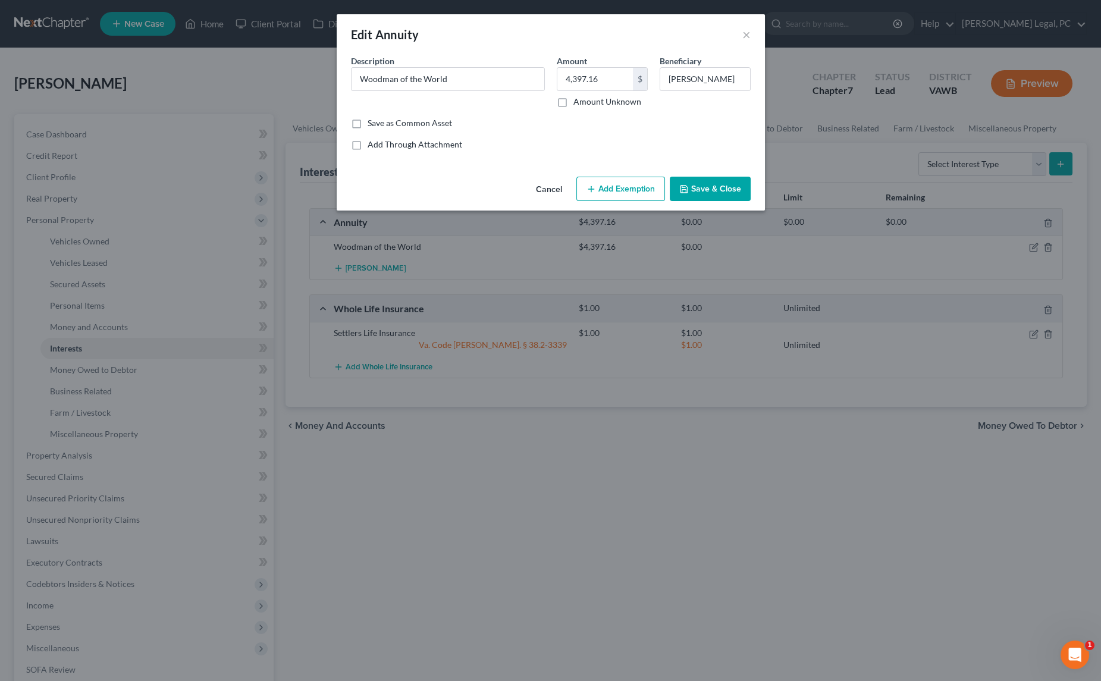
click at [597, 182] on button "Add Exemption" at bounding box center [620, 189] width 89 height 25
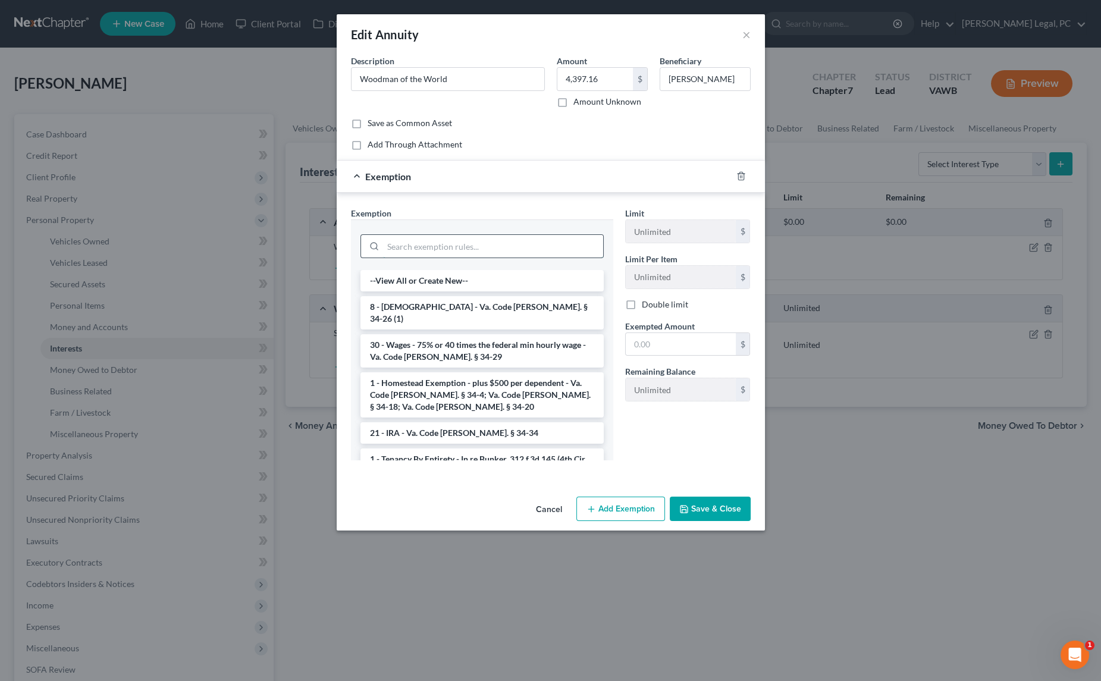
click at [445, 248] on input "search" at bounding box center [493, 246] width 220 height 23
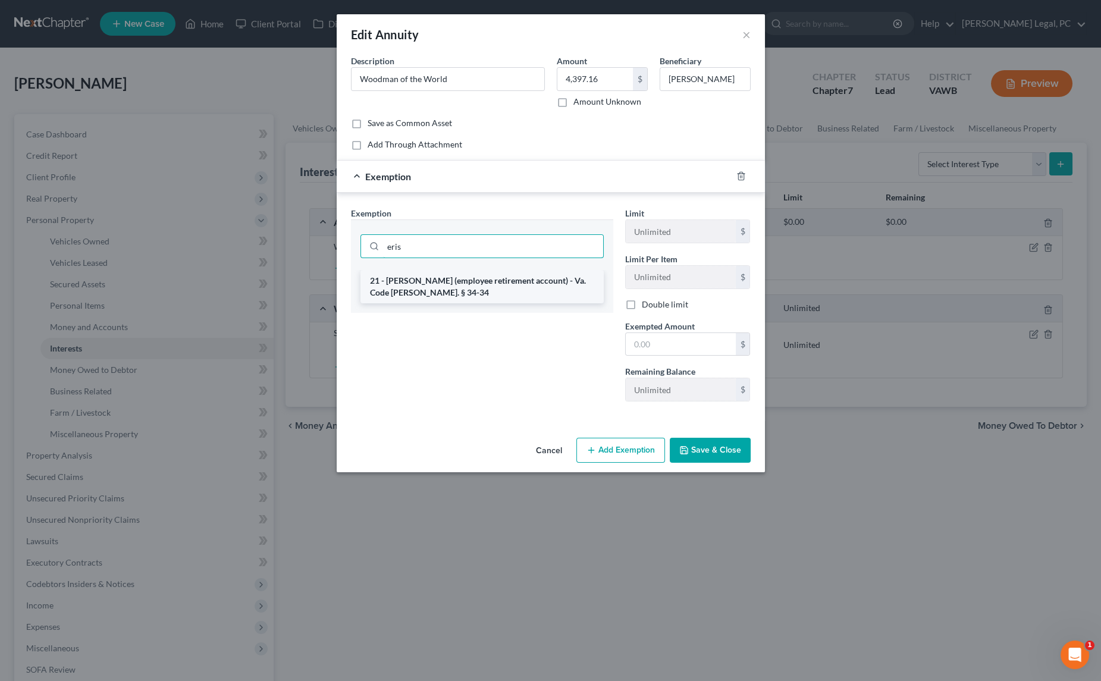
type input "eris"
click at [488, 288] on li "21 - [PERSON_NAME] (employee retirement account) - Va. Code [PERSON_NAME]. § 34…" at bounding box center [481, 286] width 243 height 33
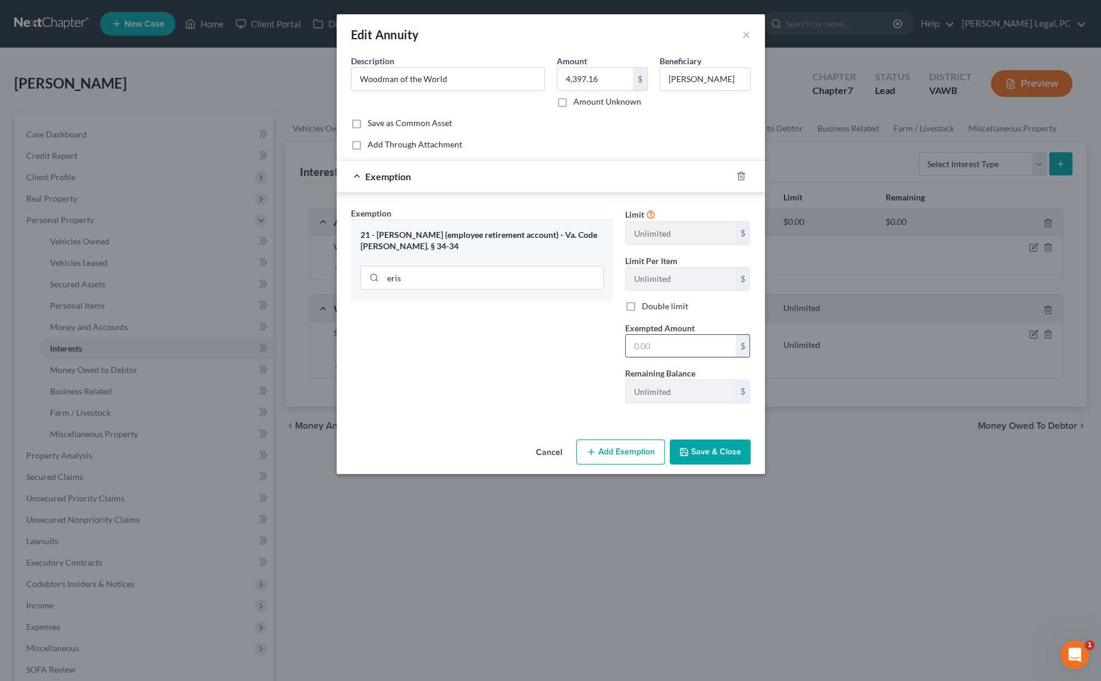
click at [646, 335] on input "text" at bounding box center [681, 346] width 110 height 23
type input "4,391.16"
click at [716, 456] on button "Save & Close" at bounding box center [710, 452] width 81 height 25
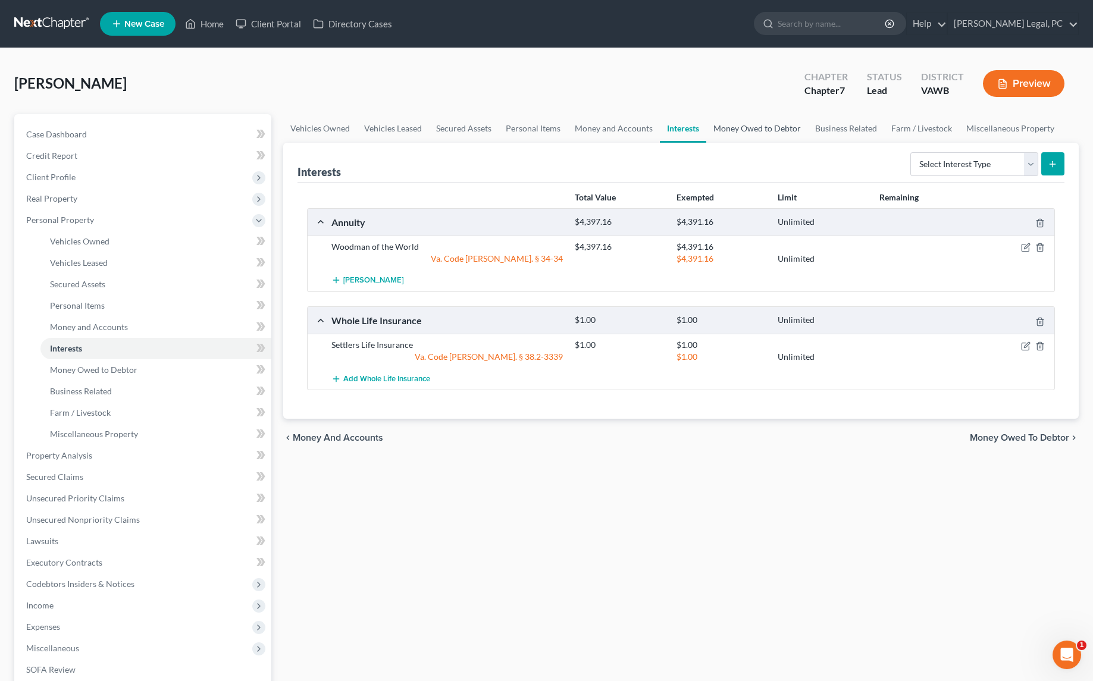
click at [735, 130] on link "Money Owed to Debtor" at bounding box center [757, 128] width 102 height 29
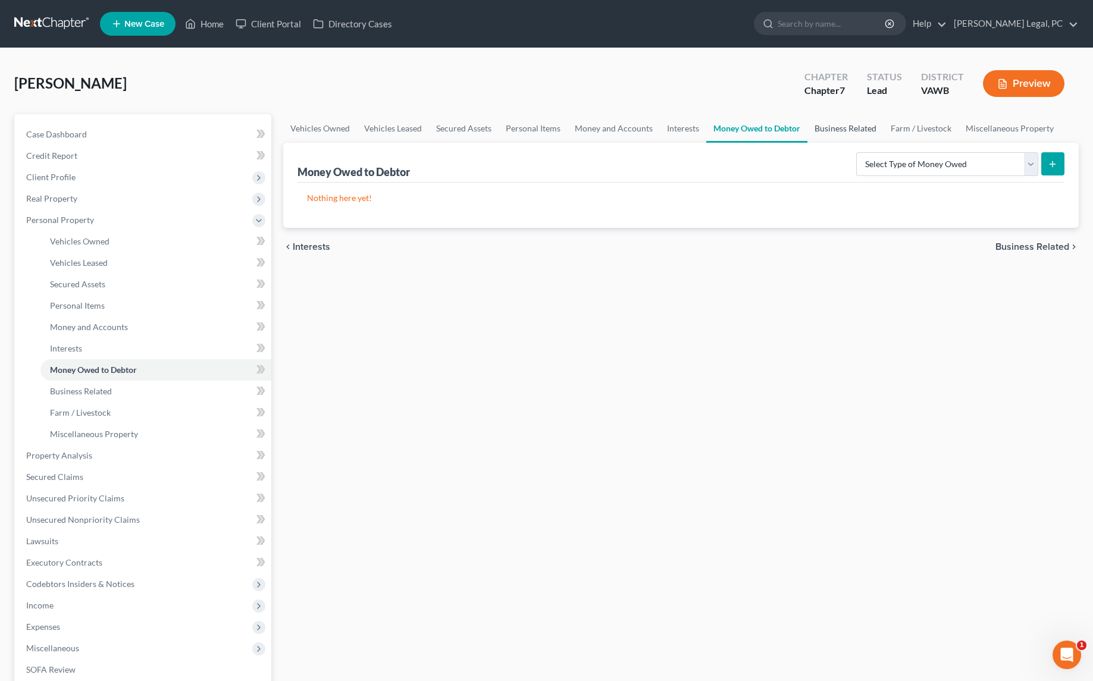
click at [818, 136] on link "Business Related" at bounding box center [845, 128] width 76 height 29
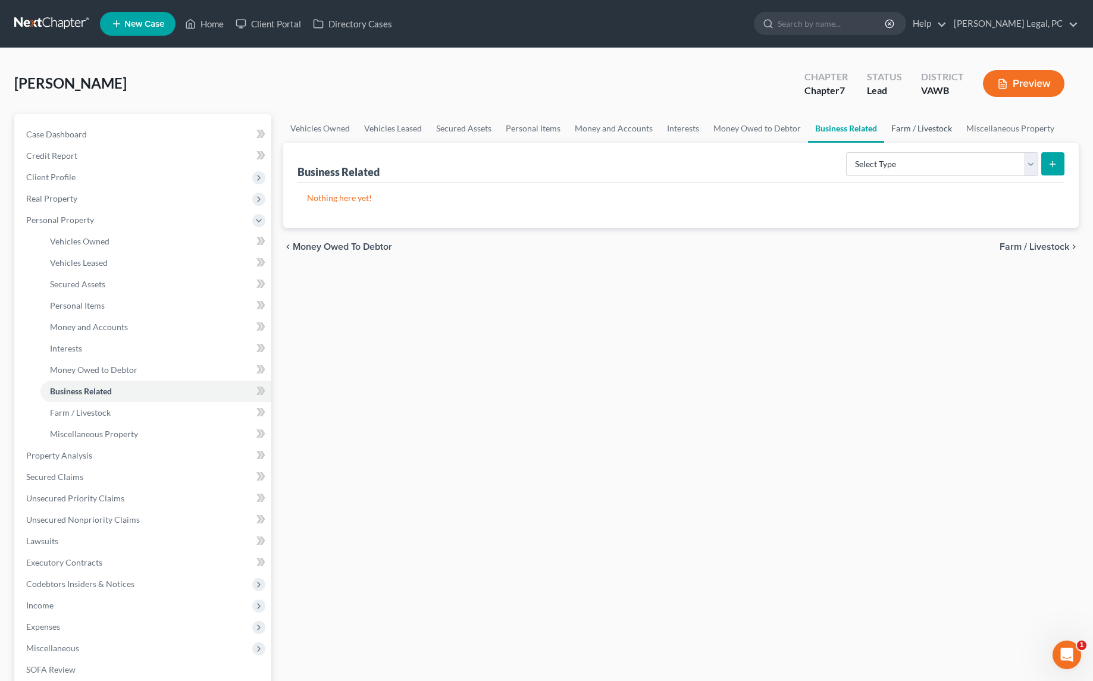
click at [902, 131] on link "Farm / Livestock" at bounding box center [921, 128] width 75 height 29
click at [679, 128] on link "Interests" at bounding box center [683, 128] width 46 height 29
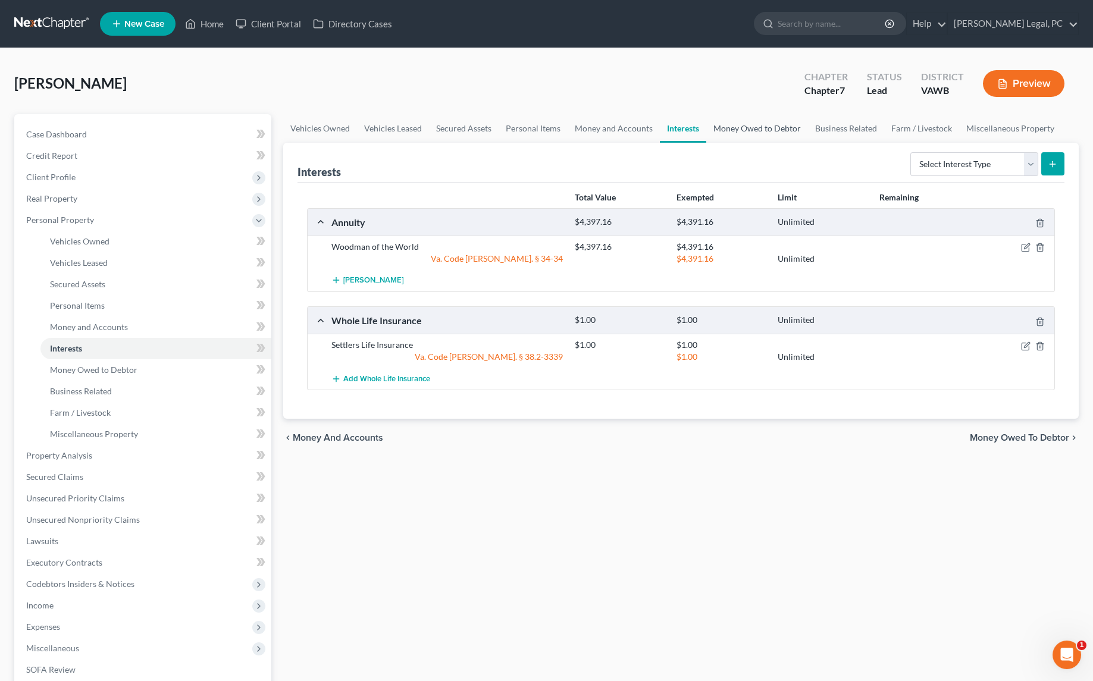
click at [776, 129] on link "Money Owed to Debtor" at bounding box center [757, 128] width 102 height 29
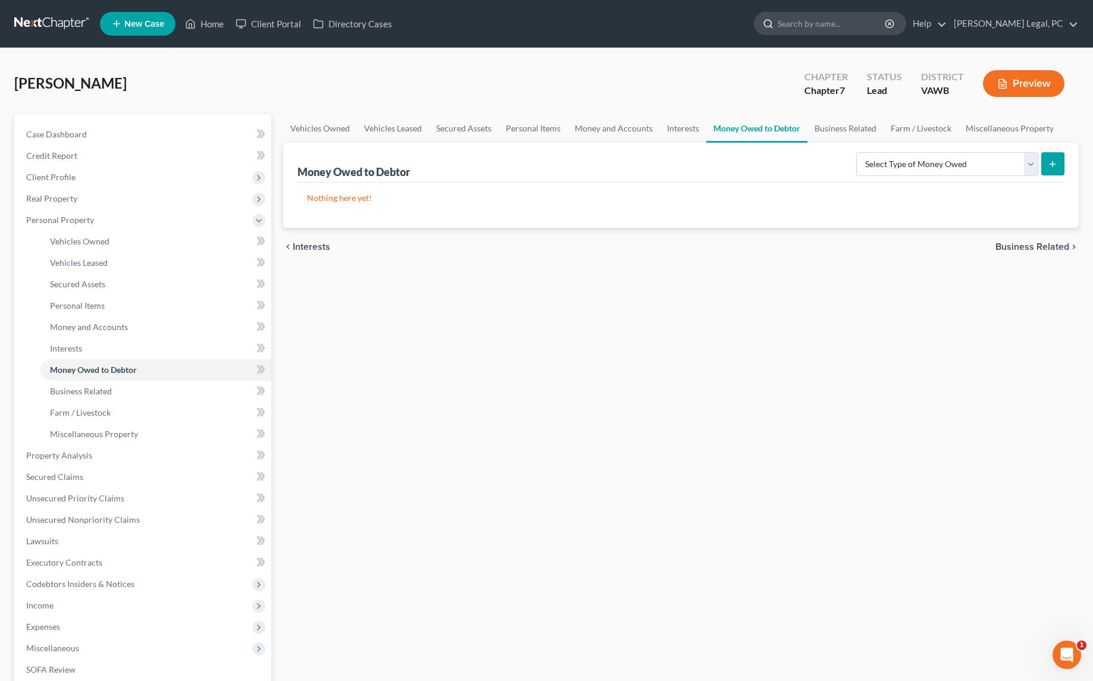
click at [843, 29] on input "search" at bounding box center [831, 23] width 109 height 22
click at [57, 136] on span "Case Dashboard" at bounding box center [56, 134] width 61 height 10
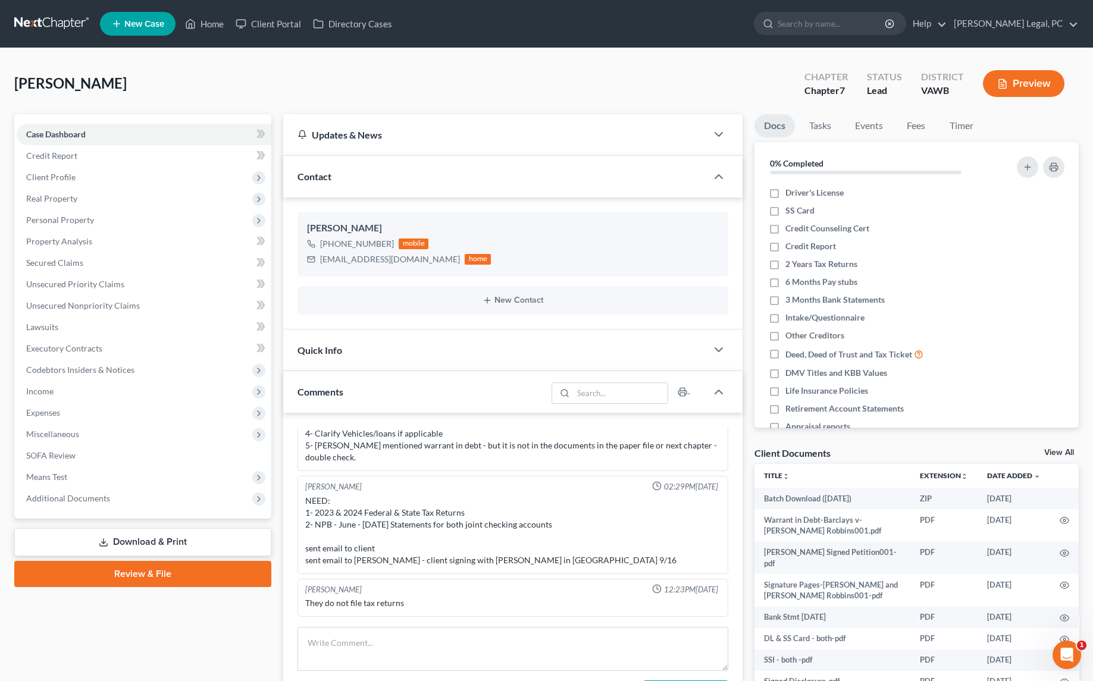
scroll to position [1039, 0]
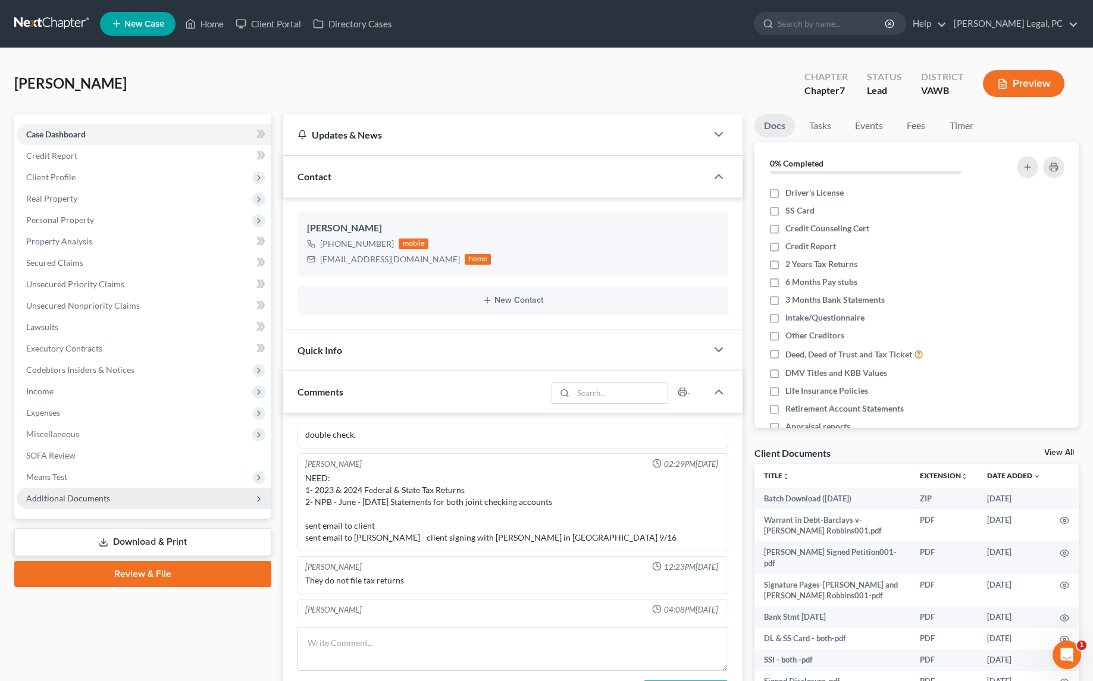
click at [76, 495] on span "Additional Documents" at bounding box center [68, 498] width 84 height 10
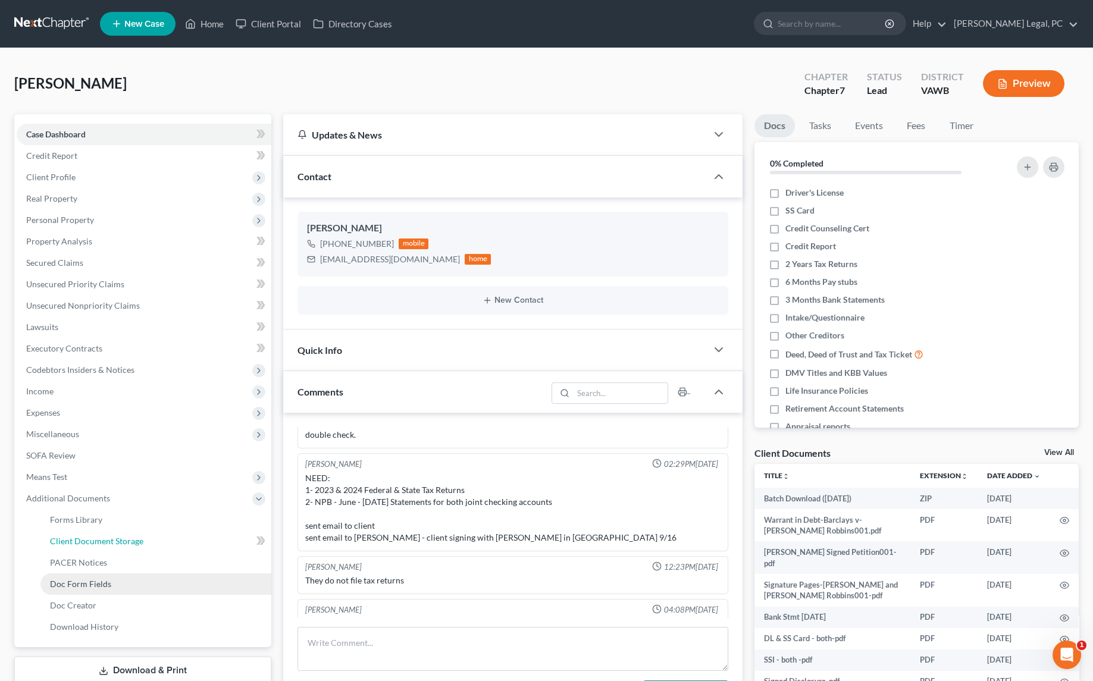
drag, startPoint x: 88, startPoint y: 539, endPoint x: 253, endPoint y: 578, distance: 169.7
click at [89, 539] on span "Client Document Storage" at bounding box center [96, 541] width 93 height 10
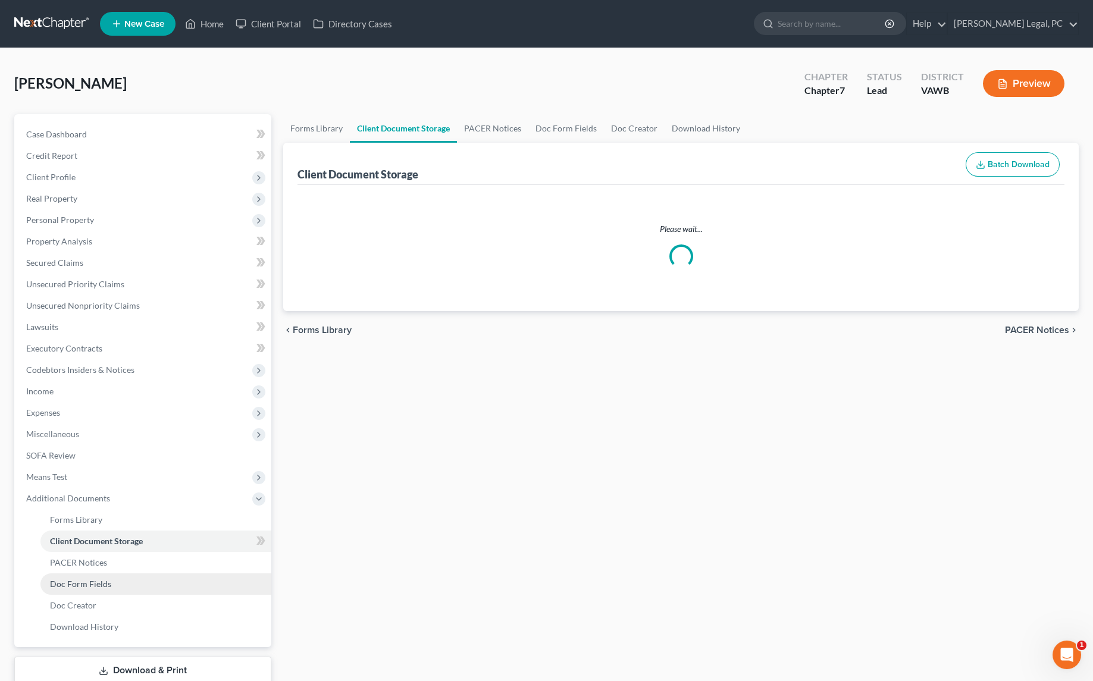
select select "0"
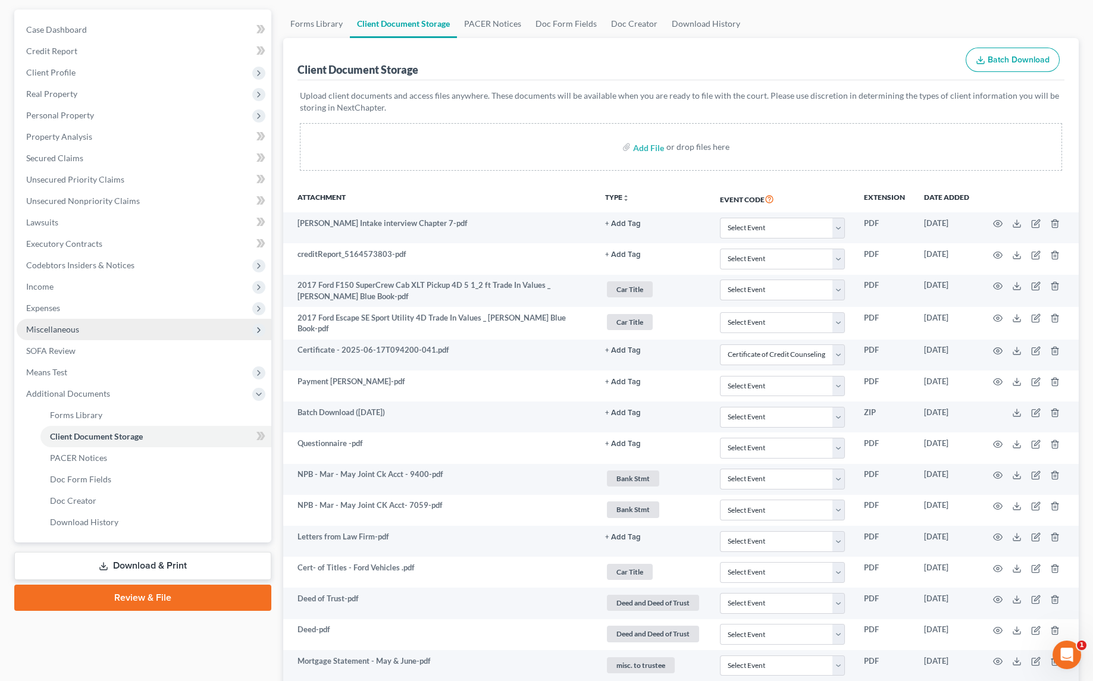
scroll to position [15, 0]
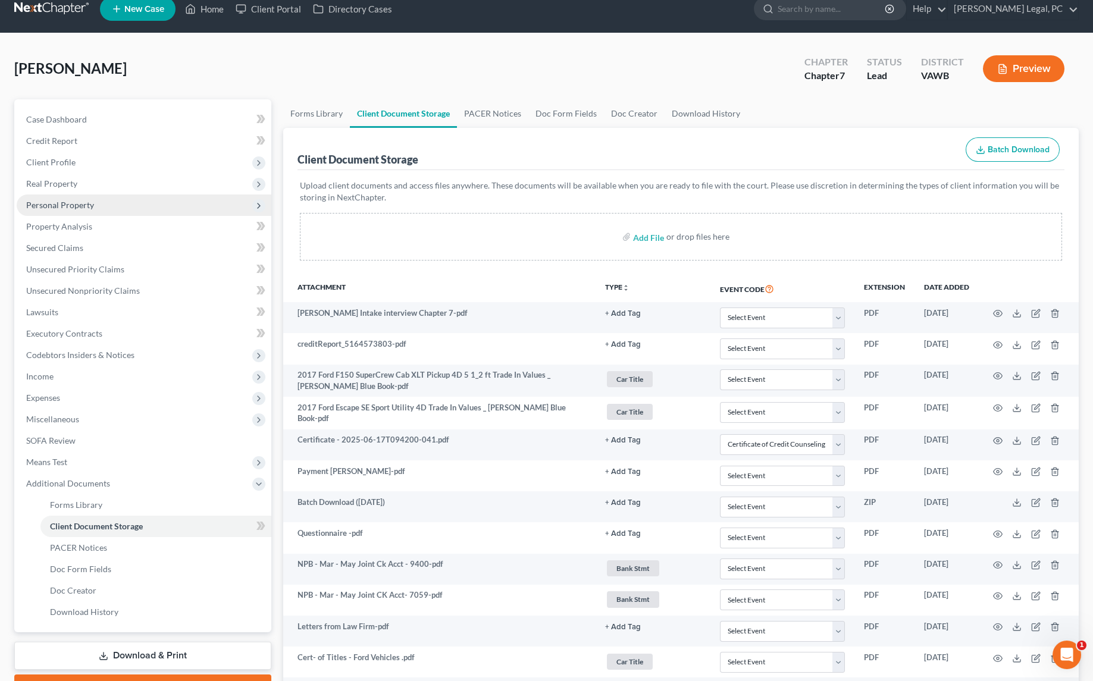
click at [60, 203] on span "Personal Property" at bounding box center [60, 205] width 68 height 10
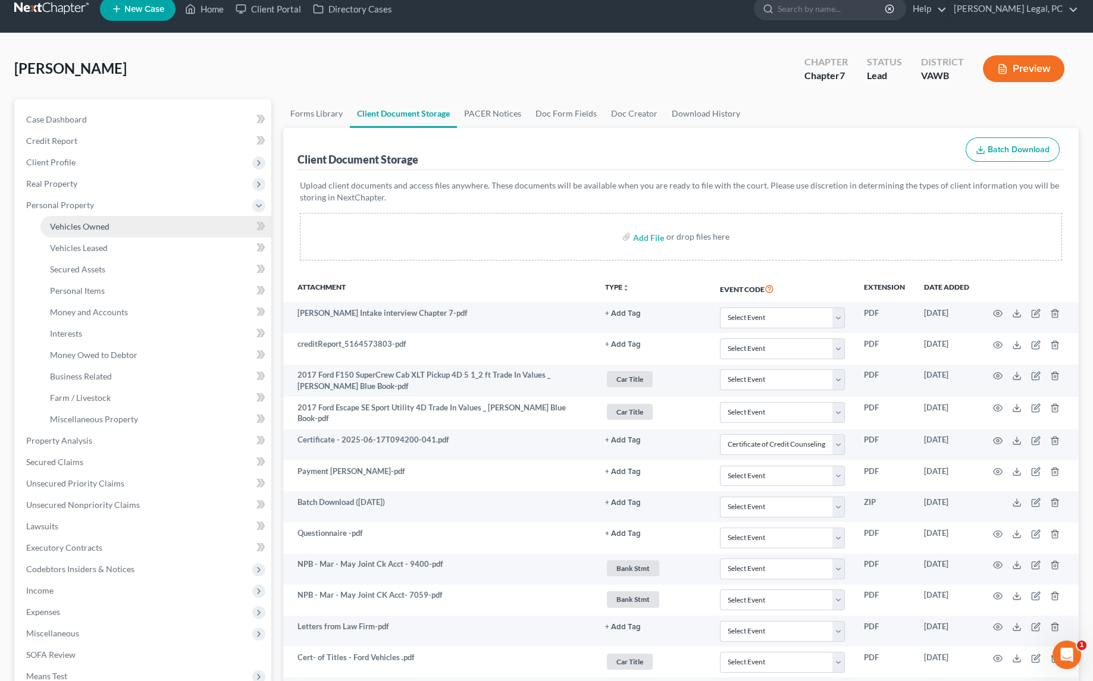
click at [79, 219] on link "Vehicles Owned" at bounding box center [155, 226] width 231 height 21
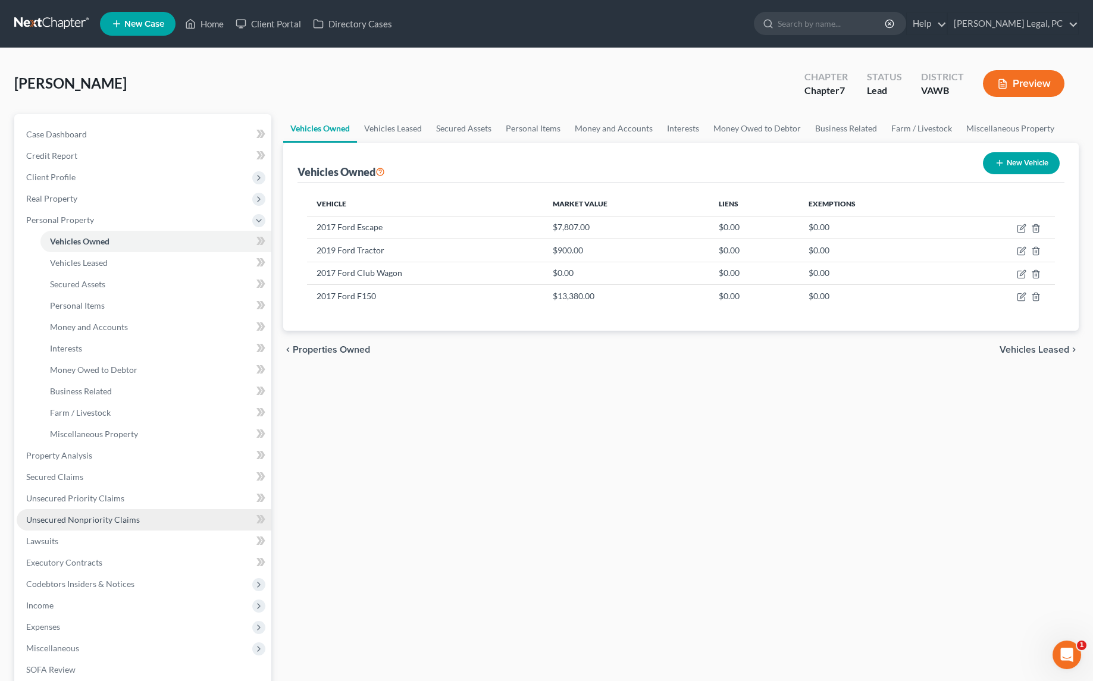
click at [79, 516] on span "Unsecured Nonpriority Claims" at bounding box center [83, 519] width 114 height 10
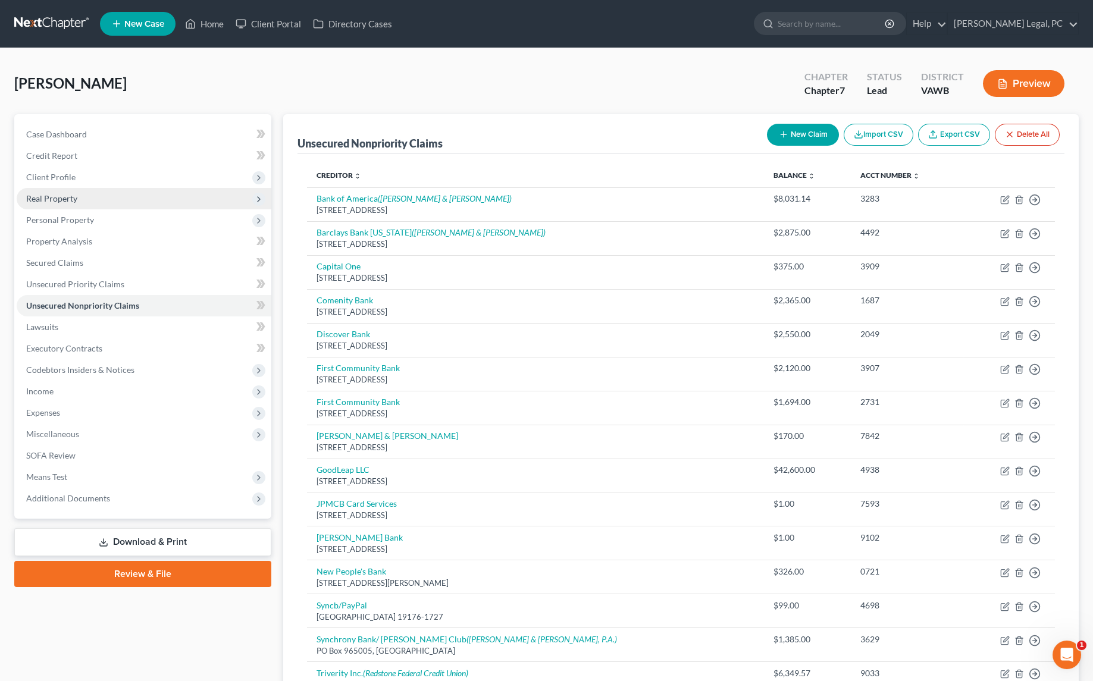
click at [57, 195] on span "Real Property" at bounding box center [51, 198] width 51 height 10
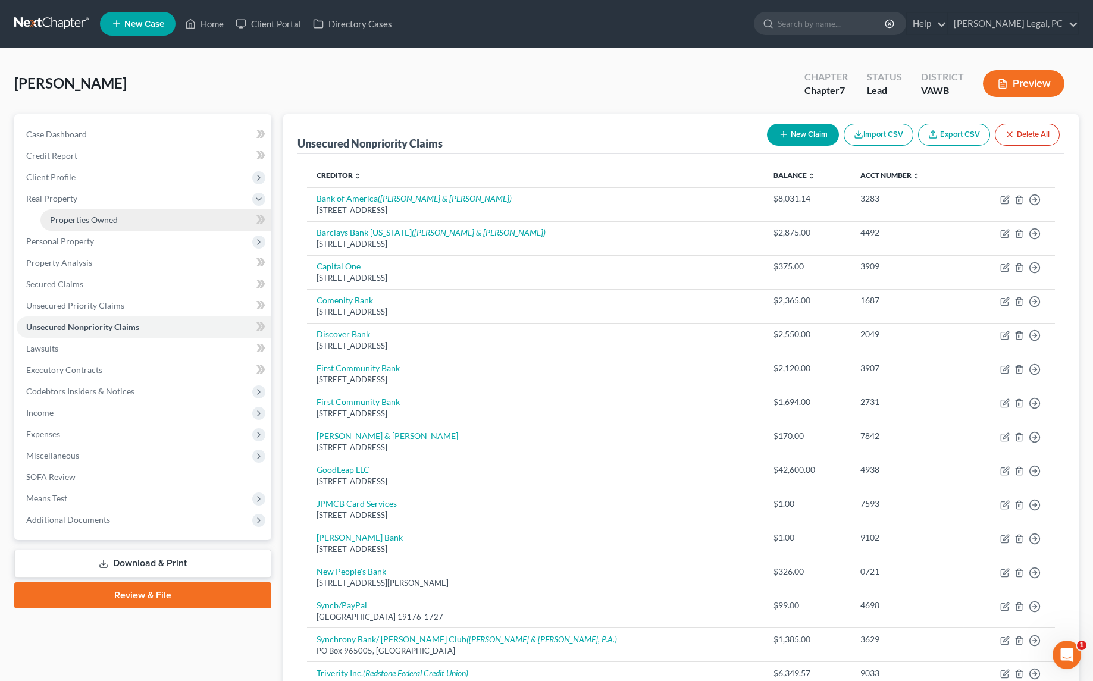
click at [77, 218] on span "Properties Owned" at bounding box center [84, 220] width 68 height 10
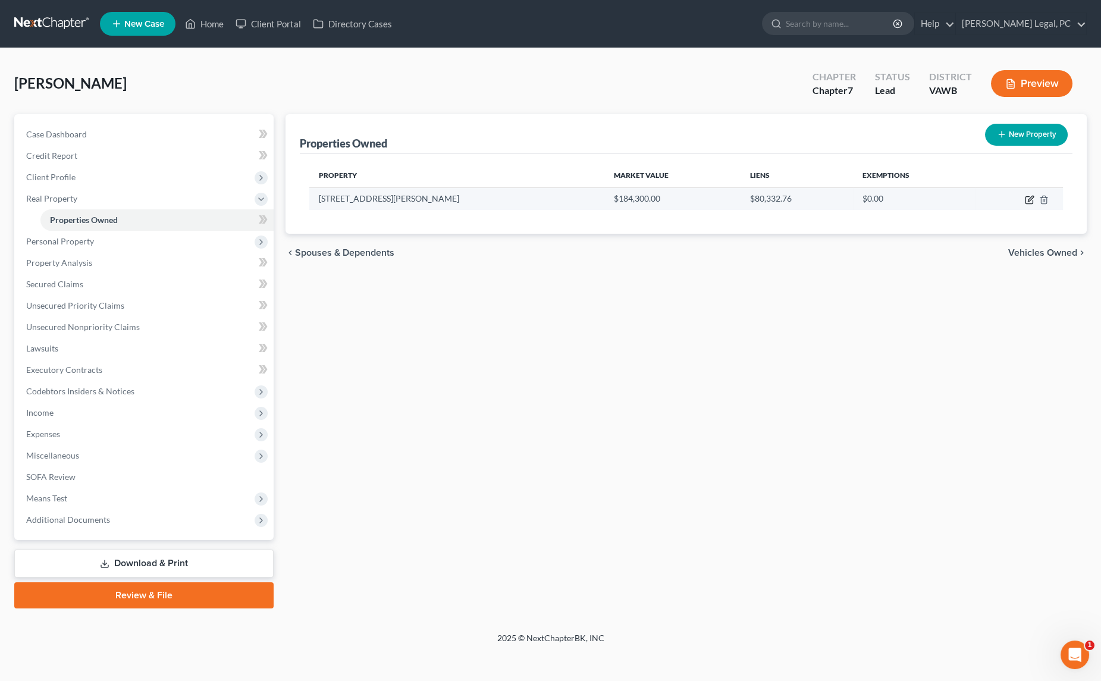
click at [1031, 199] on icon "button" at bounding box center [1030, 200] width 10 height 10
select select "48"
select select "34"
select select "3"
select select "1"
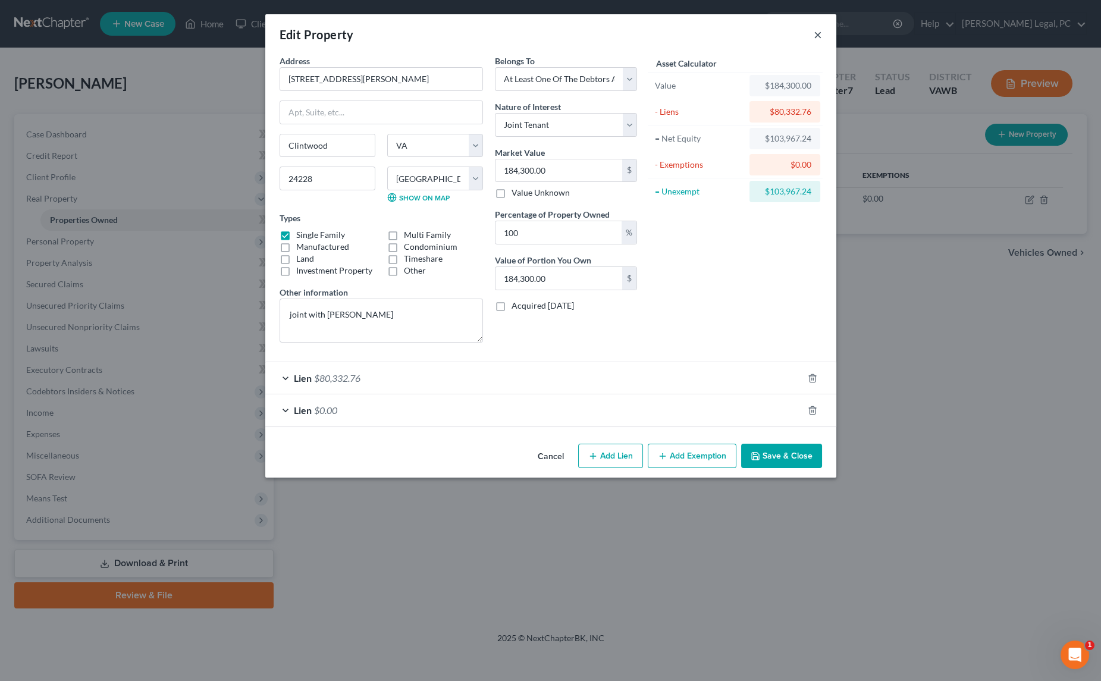
click at [818, 37] on button "×" at bounding box center [818, 34] width 8 height 14
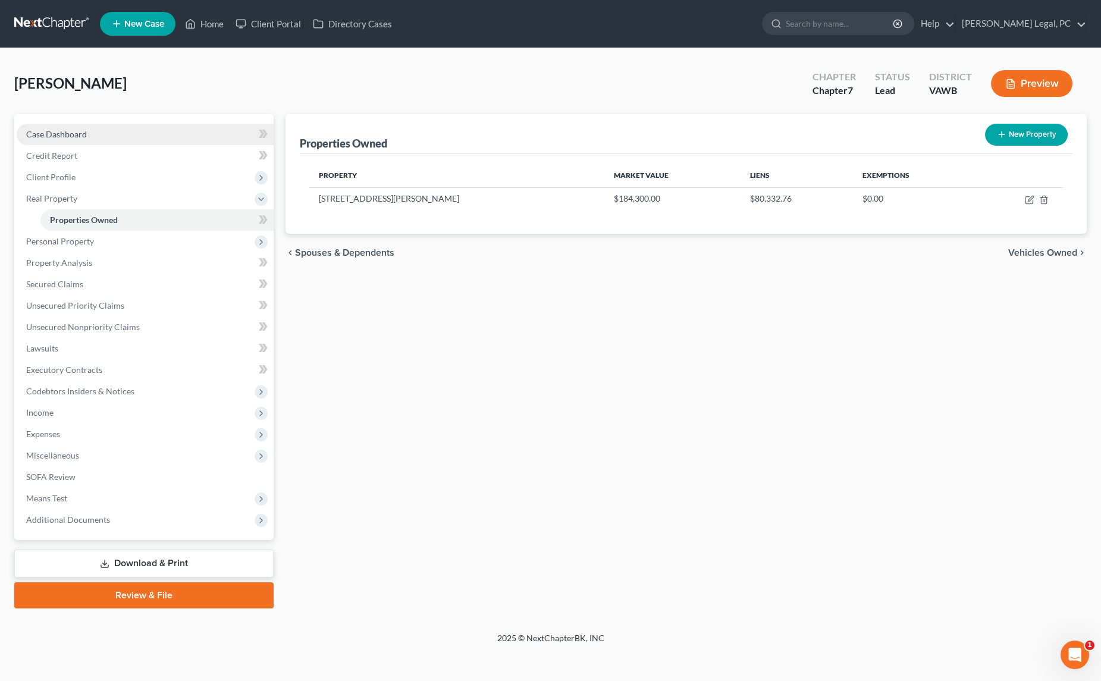
click at [62, 133] on span "Case Dashboard" at bounding box center [56, 134] width 61 height 10
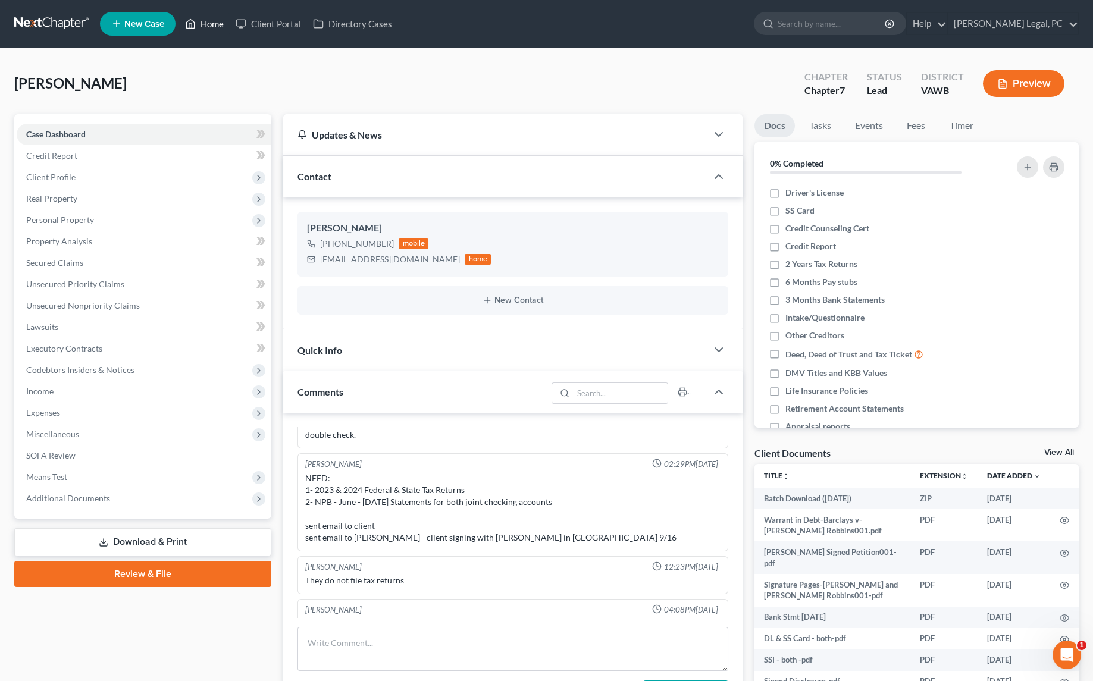
click at [222, 20] on link "Home" at bounding box center [204, 23] width 51 height 21
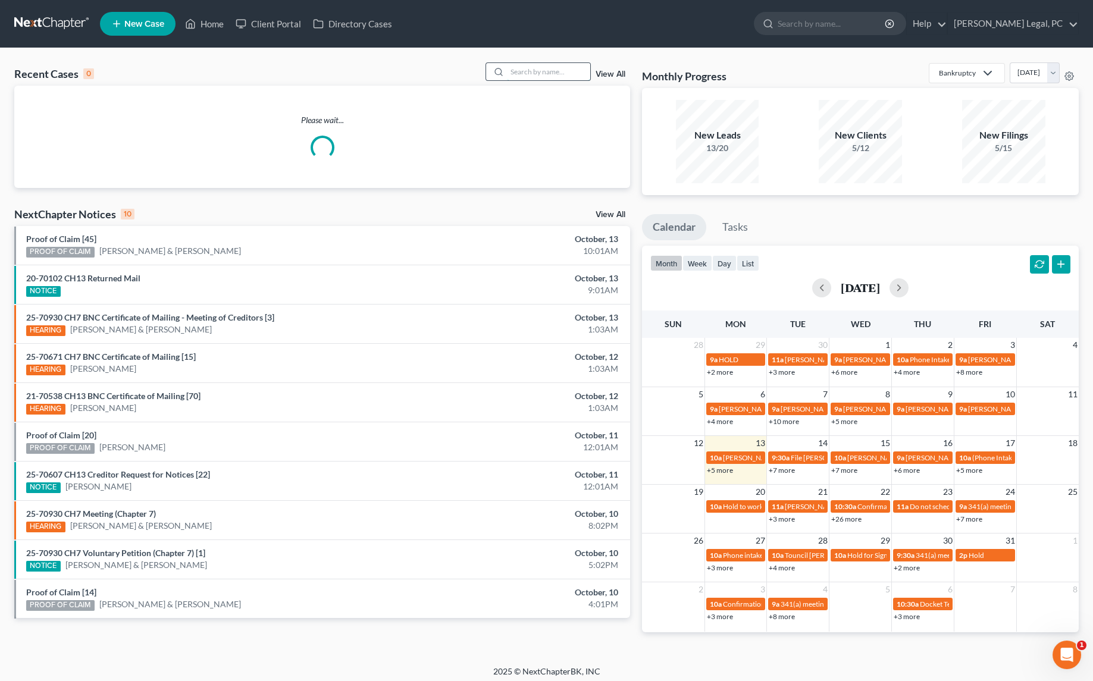
click at [550, 70] on input "search" at bounding box center [548, 71] width 83 height 17
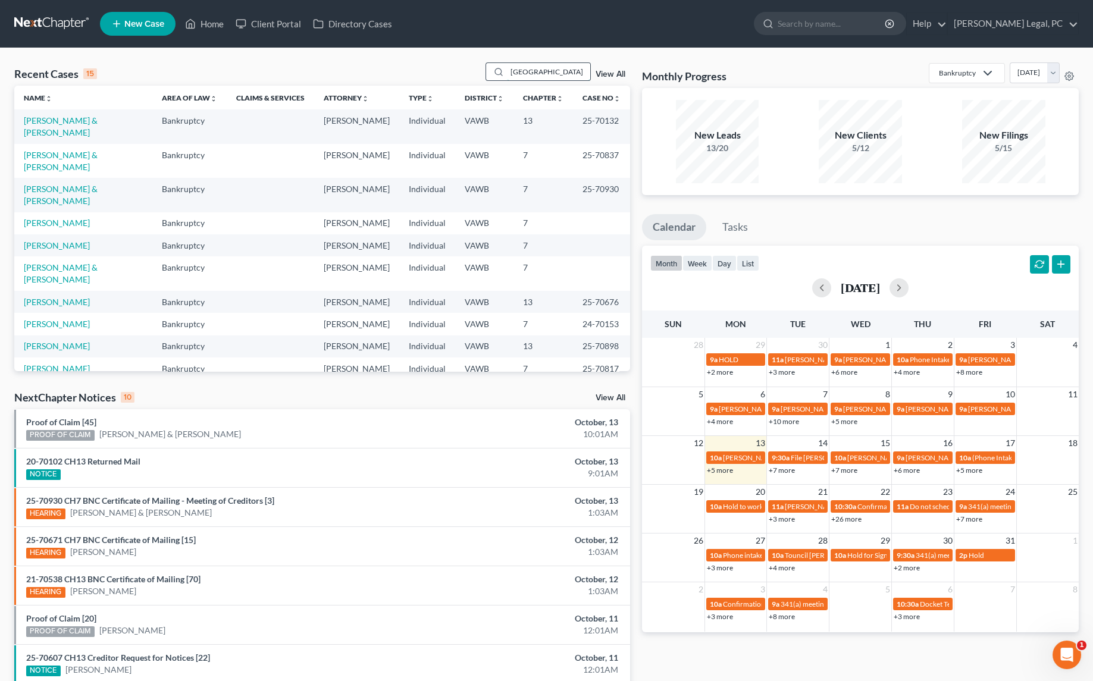
type input "[GEOGRAPHIC_DATA]"
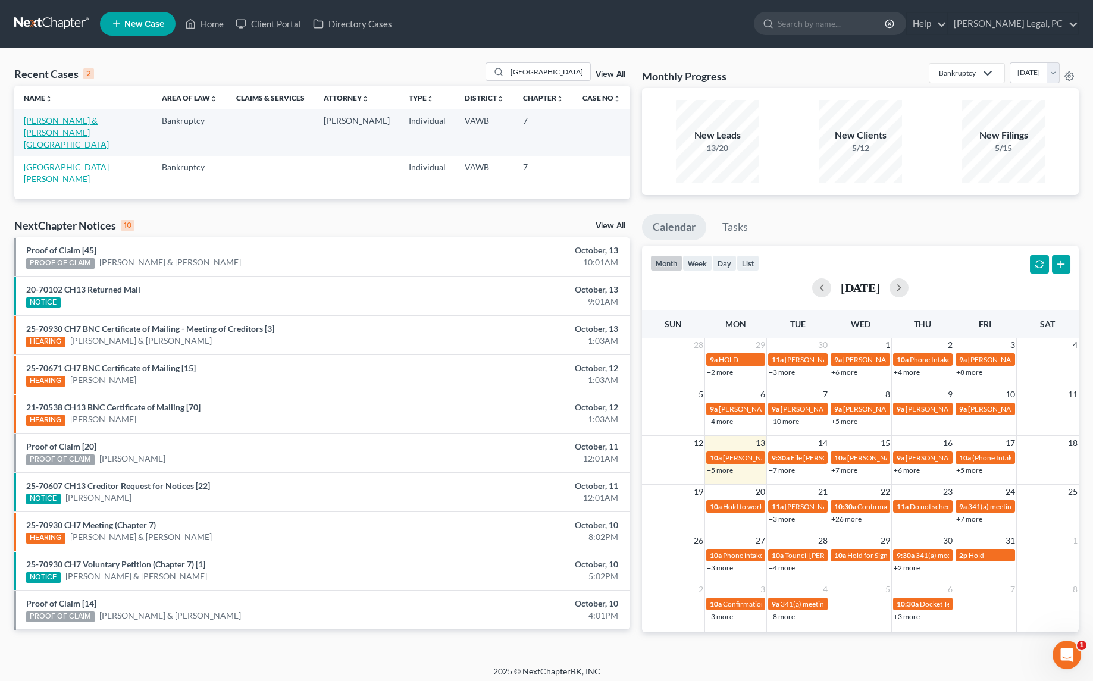
click at [71, 122] on link "[PERSON_NAME] & [PERSON_NAME][GEOGRAPHIC_DATA]" at bounding box center [66, 132] width 85 height 34
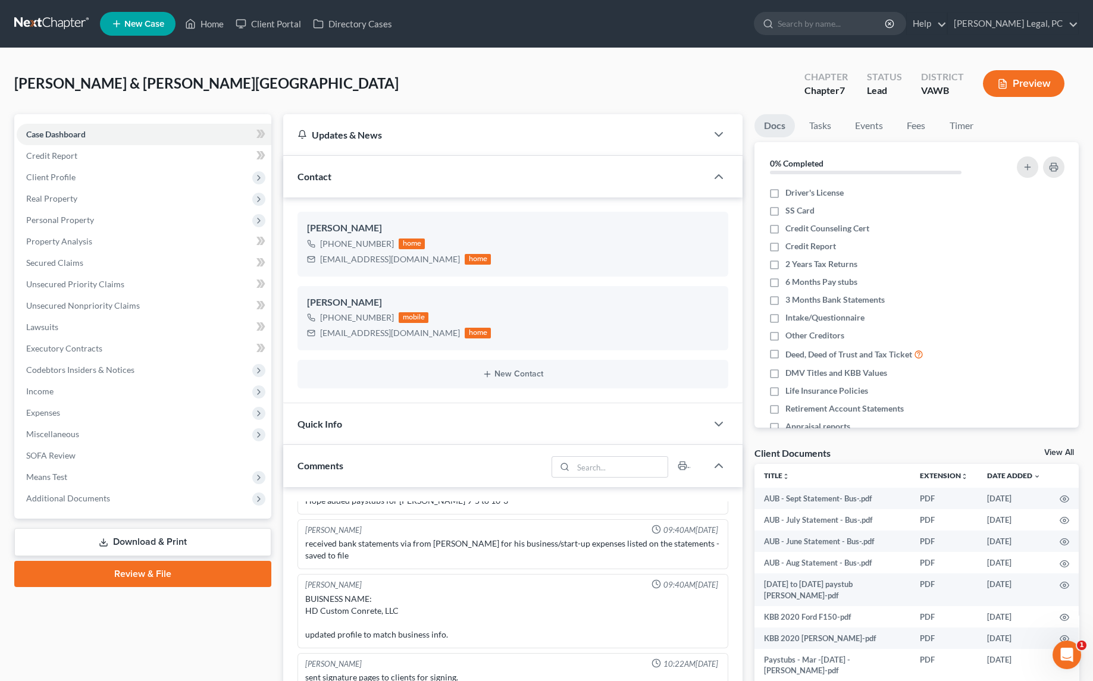
scroll to position [216, 0]
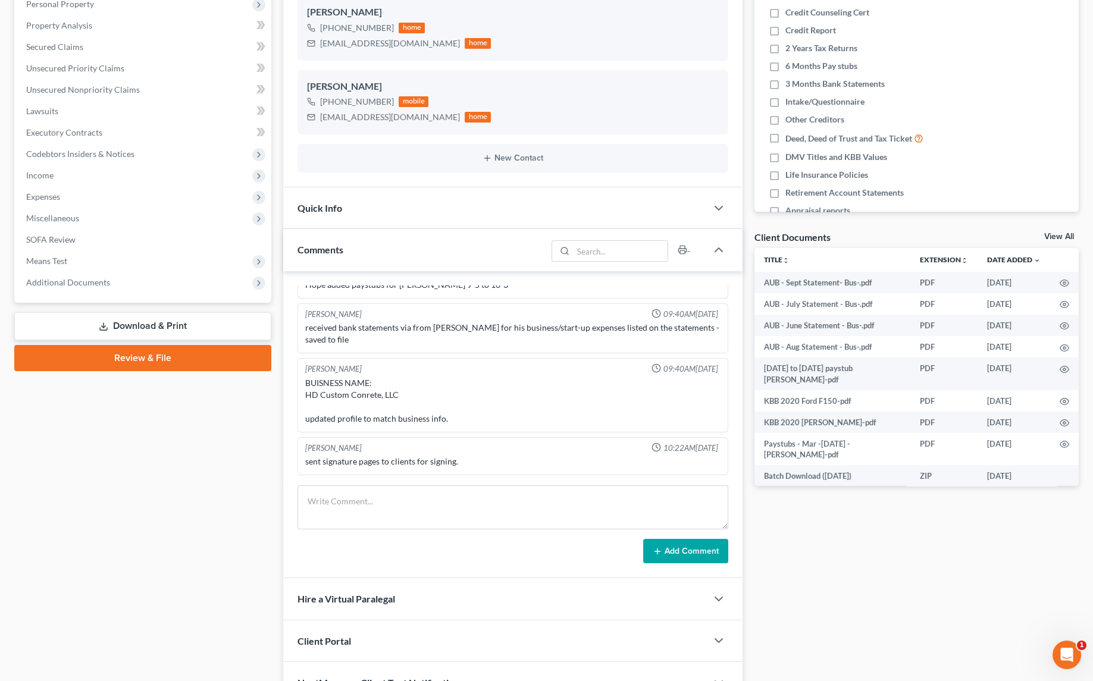
drag, startPoint x: 108, startPoint y: 288, endPoint x: 106, endPoint y: 303, distance: 15.1
click at [108, 287] on span "Additional Documents" at bounding box center [144, 282] width 255 height 21
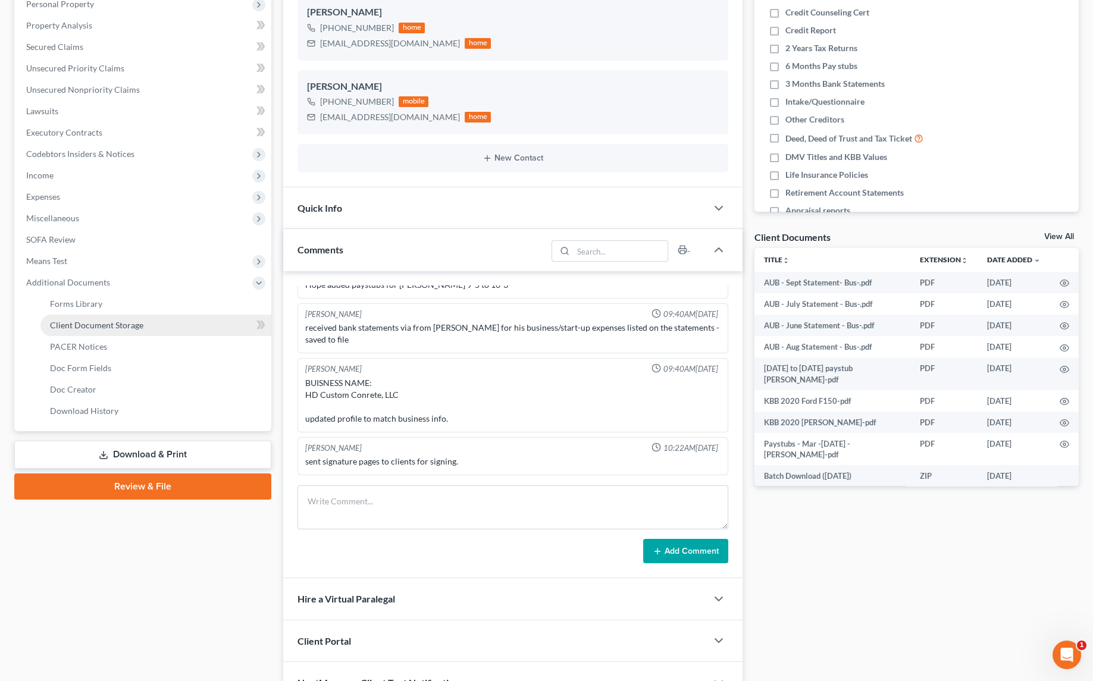
click at [111, 325] on span "Client Document Storage" at bounding box center [96, 325] width 93 height 10
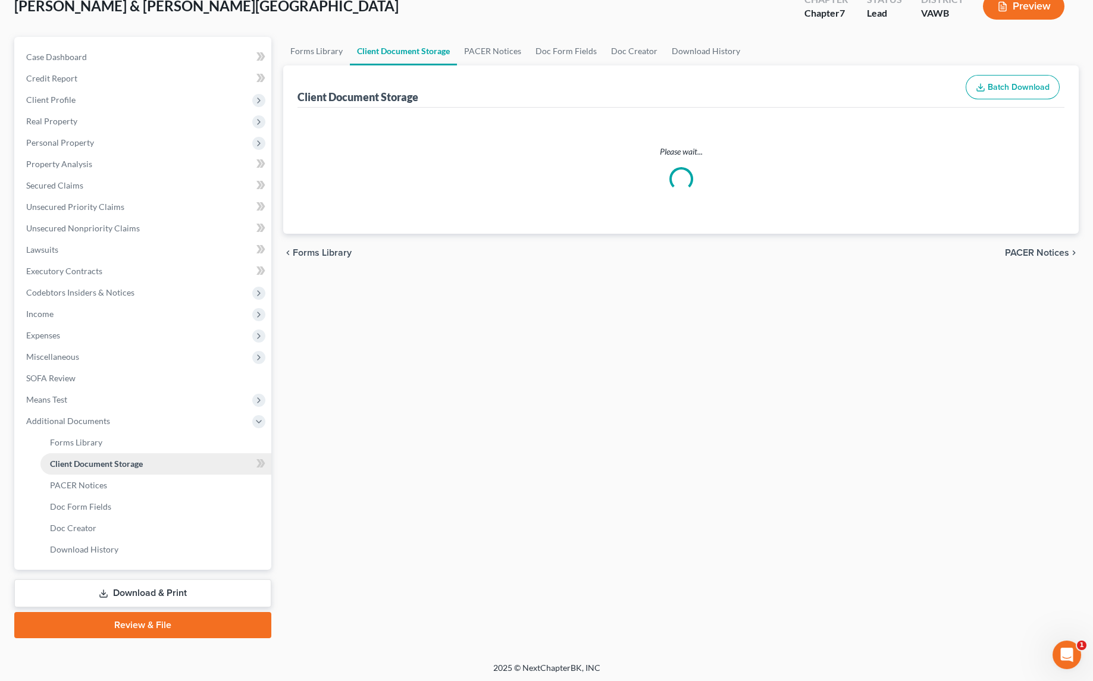
scroll to position [27, 0]
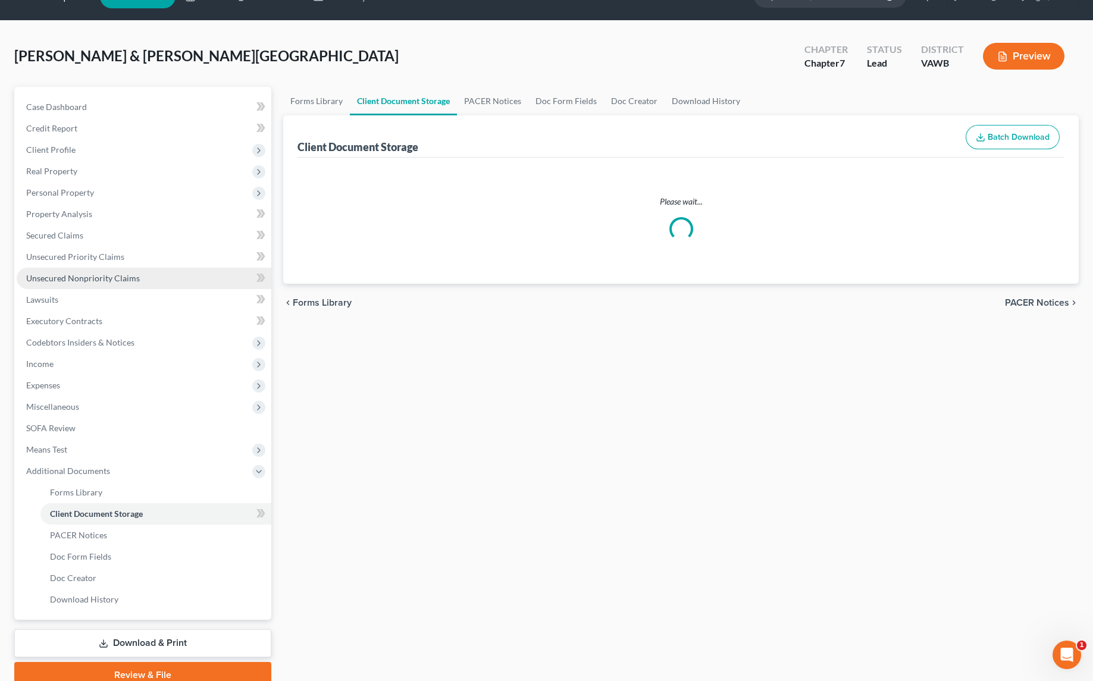
select select "0"
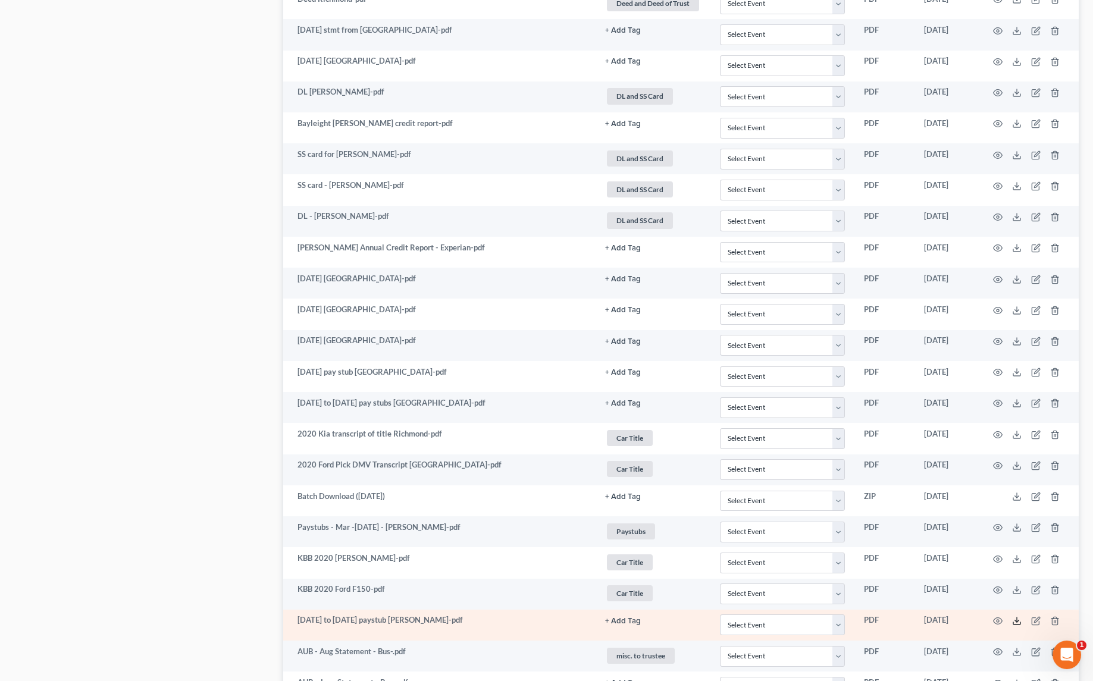
scroll to position [851, 0]
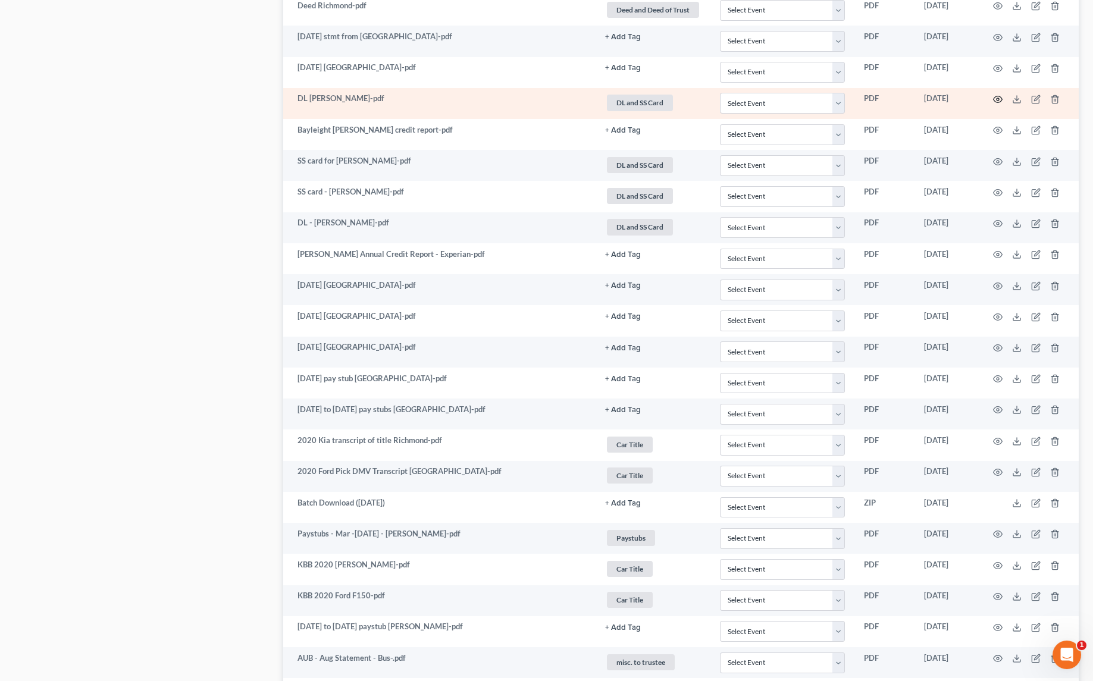
click at [996, 95] on icon "button" at bounding box center [998, 100] width 10 height 10
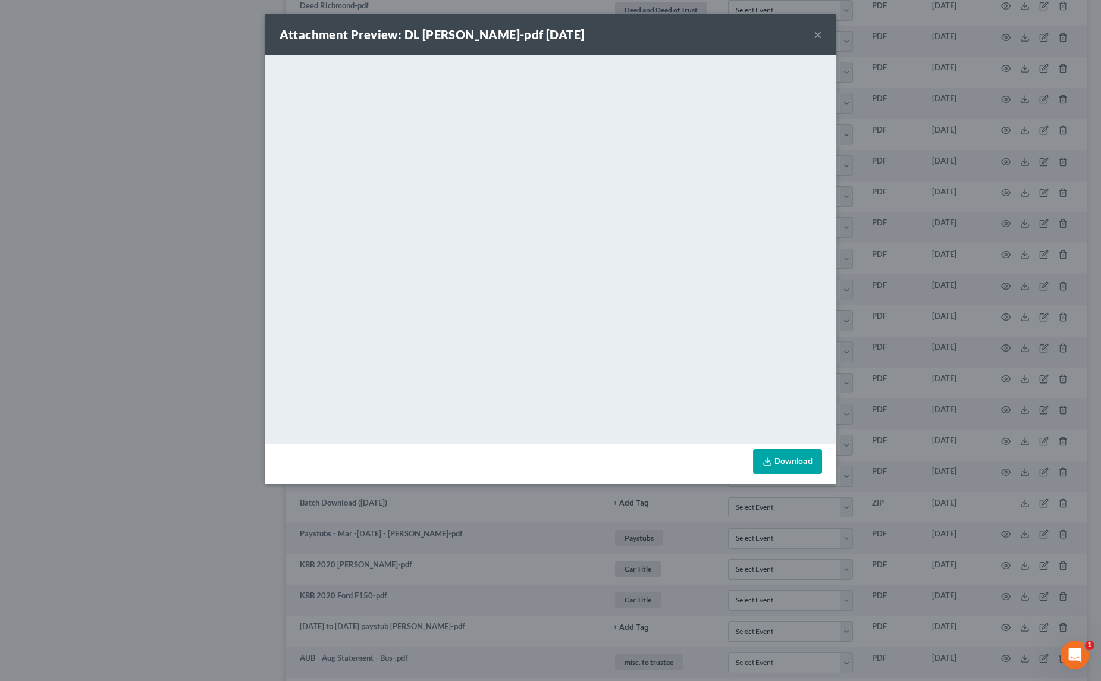
click at [180, 311] on div "Attachment Preview: DL [PERSON_NAME]-pdf [DATE] × <object ng-attr-data='[URL][D…" at bounding box center [550, 340] width 1101 height 681
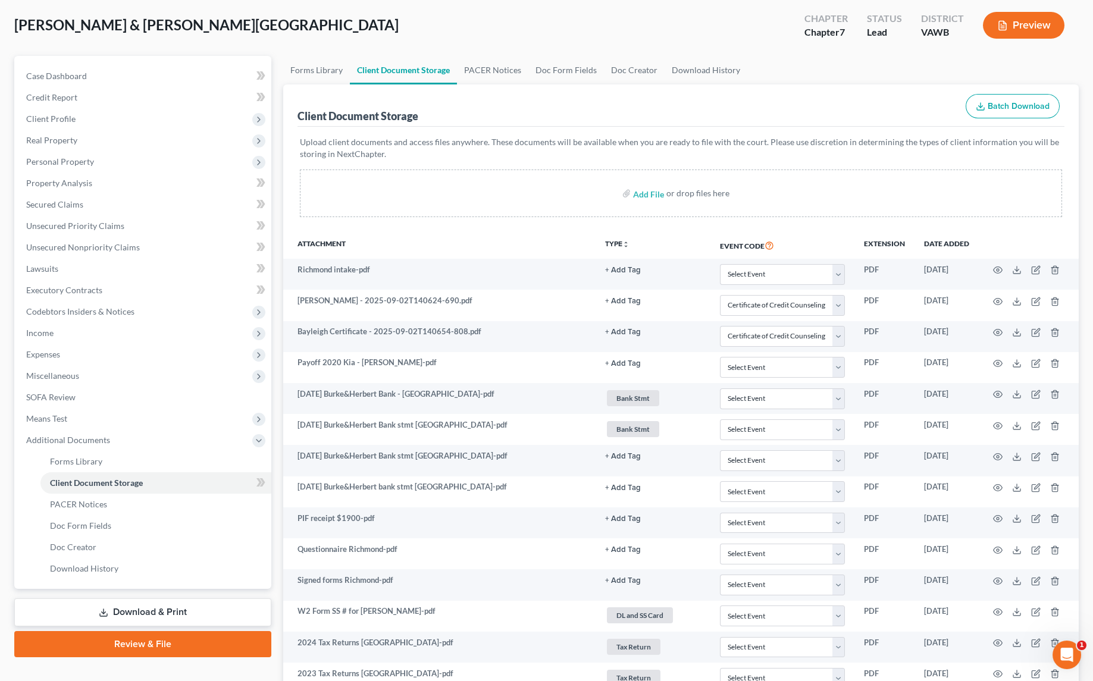
scroll to position [40, 0]
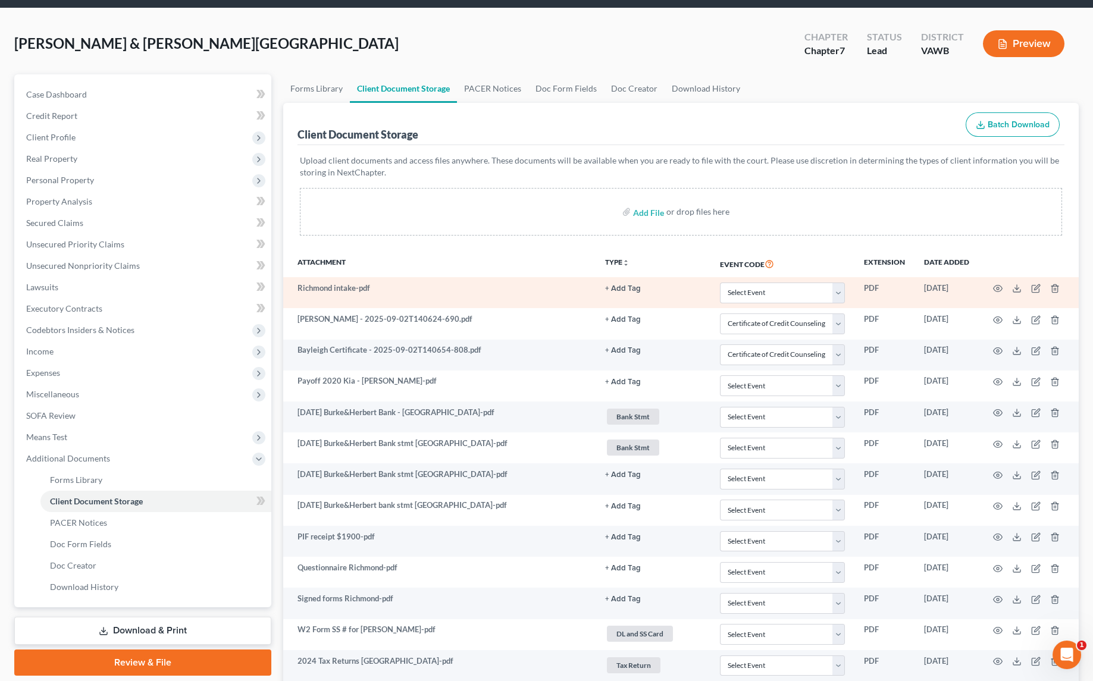
click at [1003, 287] on td at bounding box center [1028, 292] width 100 height 31
click at [997, 287] on icon "button" at bounding box center [998, 289] width 10 height 10
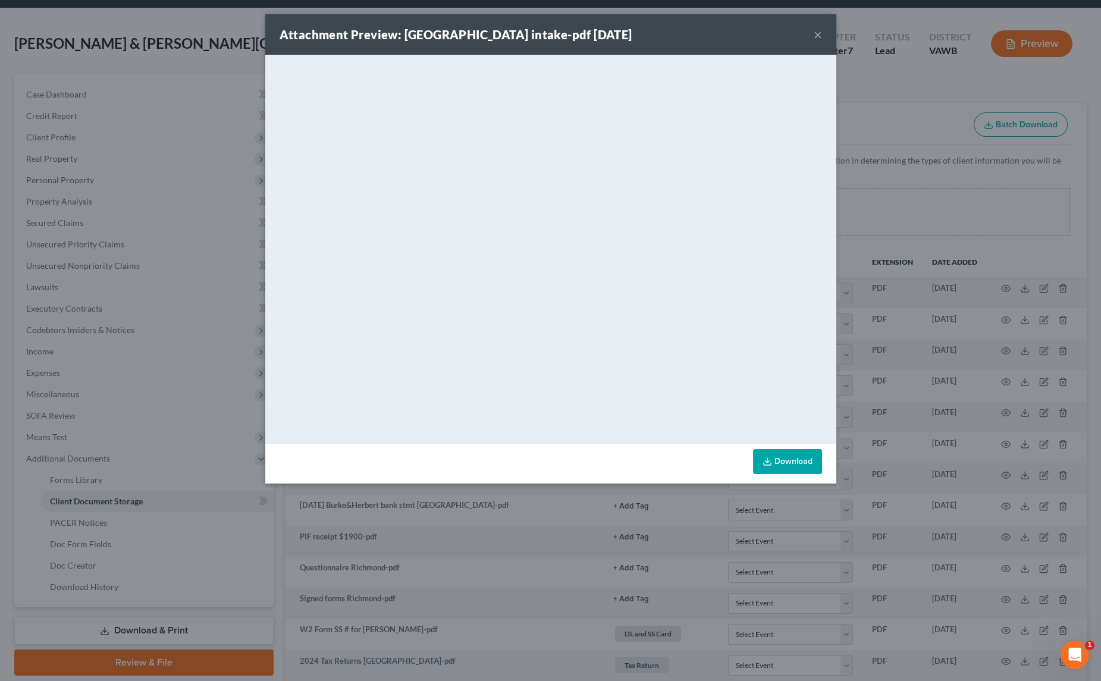
click at [878, 200] on div "Attachment Preview: Richmond intake-pdf [DATE] × <object ng-attr-data='[URL][DO…" at bounding box center [550, 340] width 1101 height 681
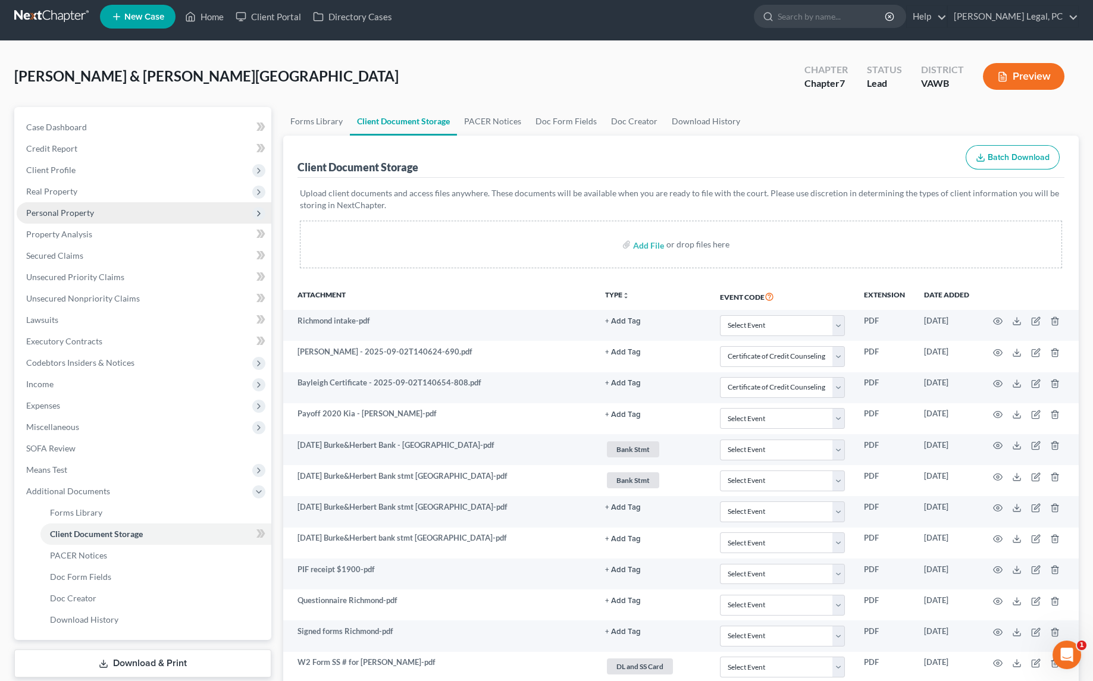
scroll to position [0, 0]
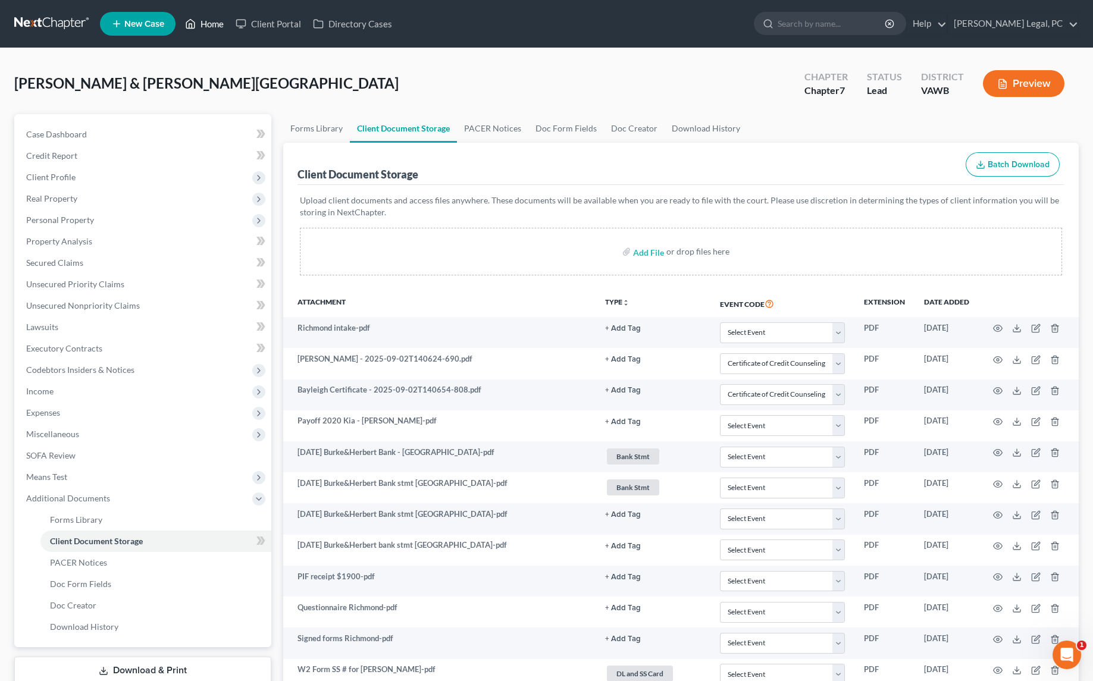
click at [205, 20] on link "Home" at bounding box center [204, 23] width 51 height 21
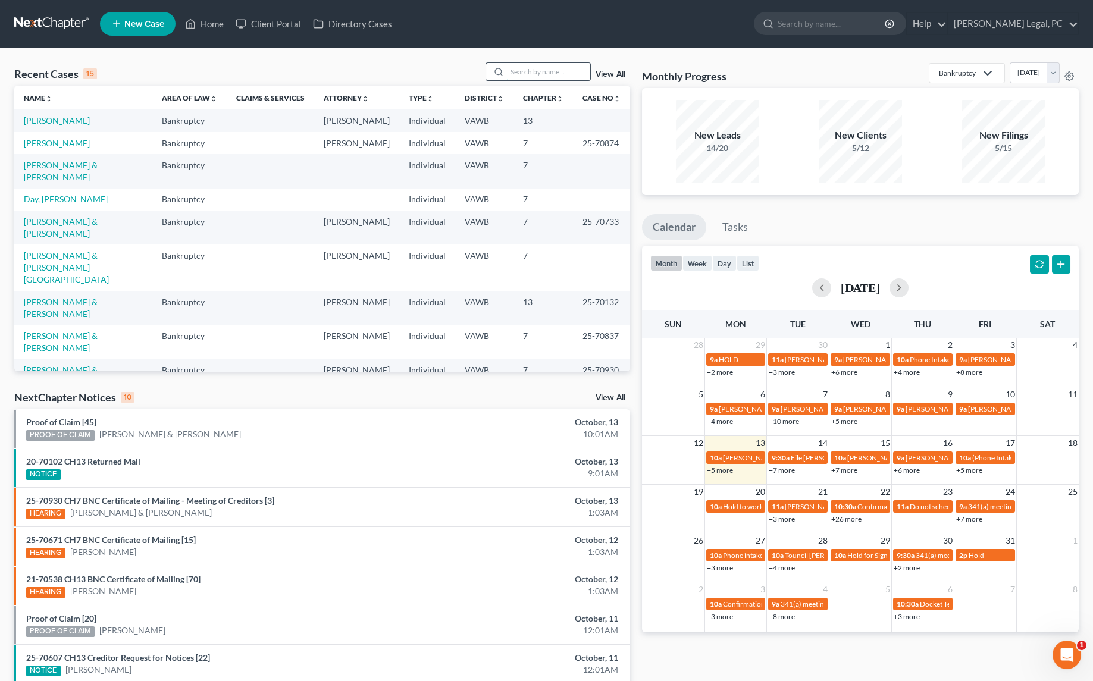
click at [556, 64] on input "search" at bounding box center [548, 71] width 83 height 17
type input "kitts"
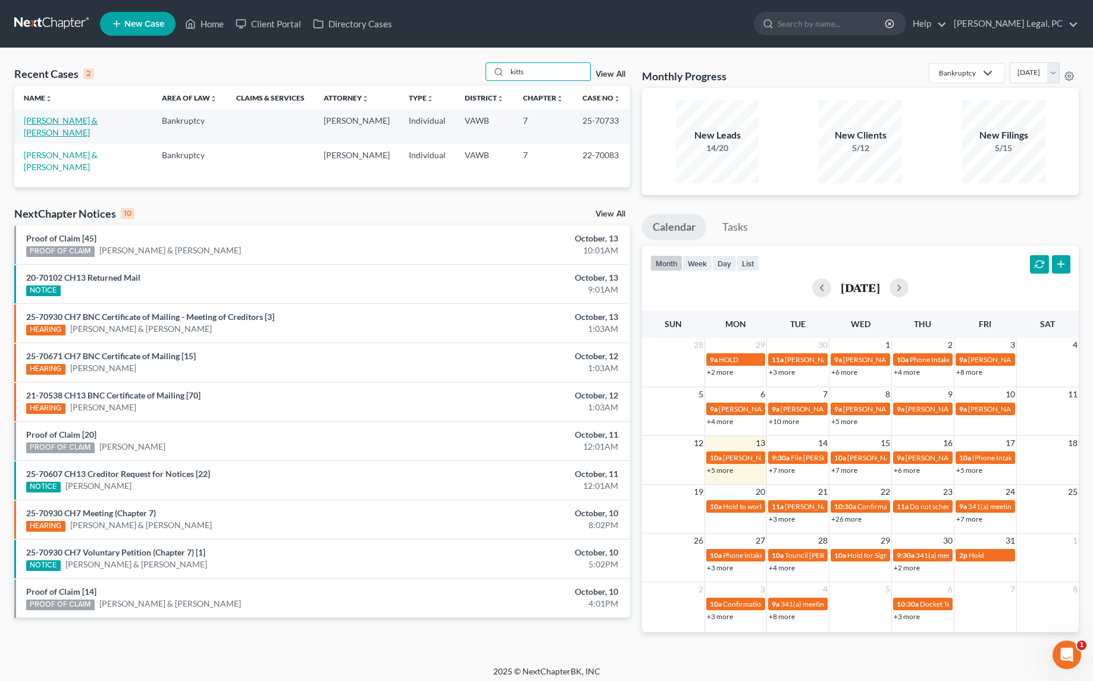
click at [81, 117] on link "[PERSON_NAME] & [PERSON_NAME]" at bounding box center [61, 126] width 74 height 22
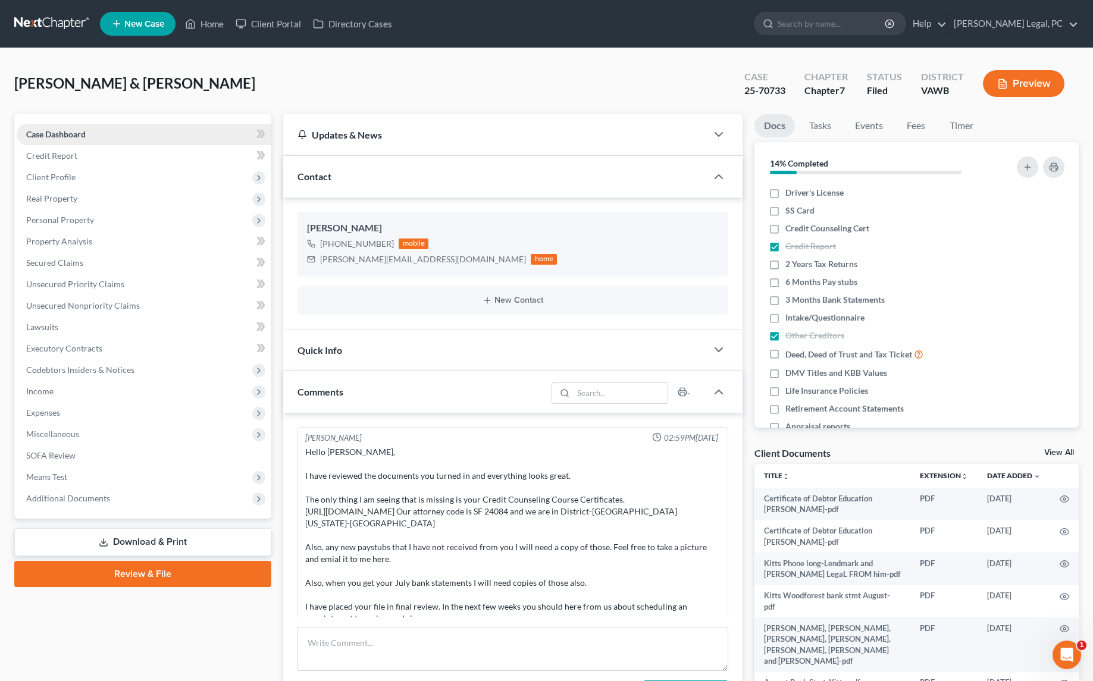
scroll to position [387, 0]
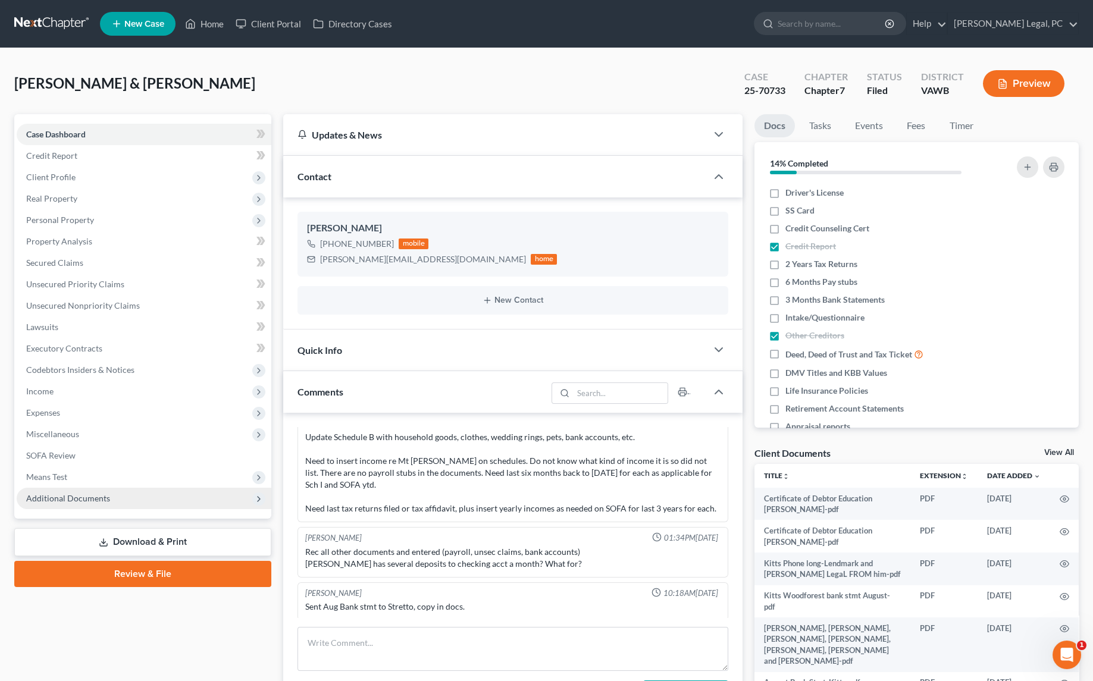
click at [71, 489] on span "Additional Documents" at bounding box center [144, 498] width 255 height 21
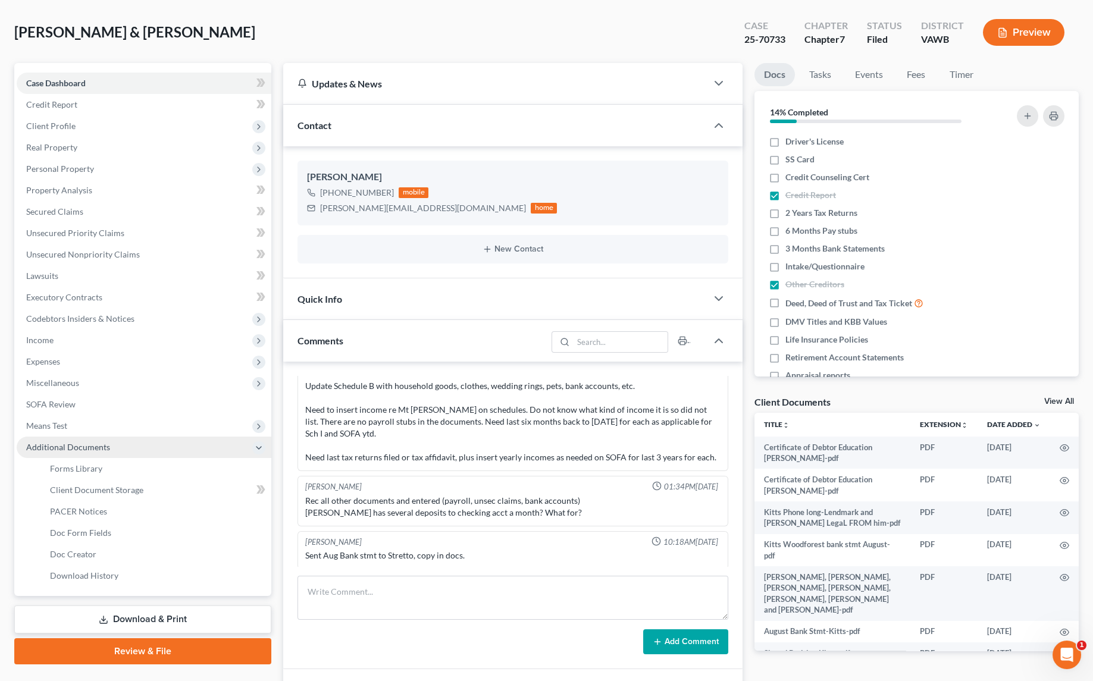
scroll to position [108, 0]
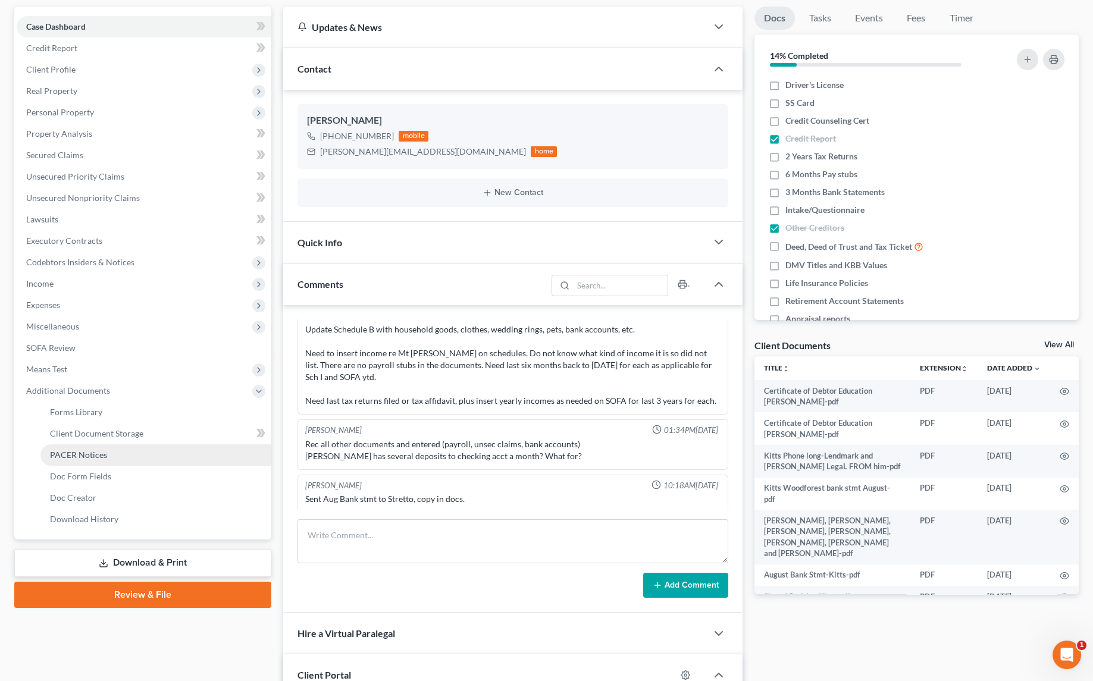
click at [83, 457] on span "PACER Notices" at bounding box center [78, 455] width 57 height 10
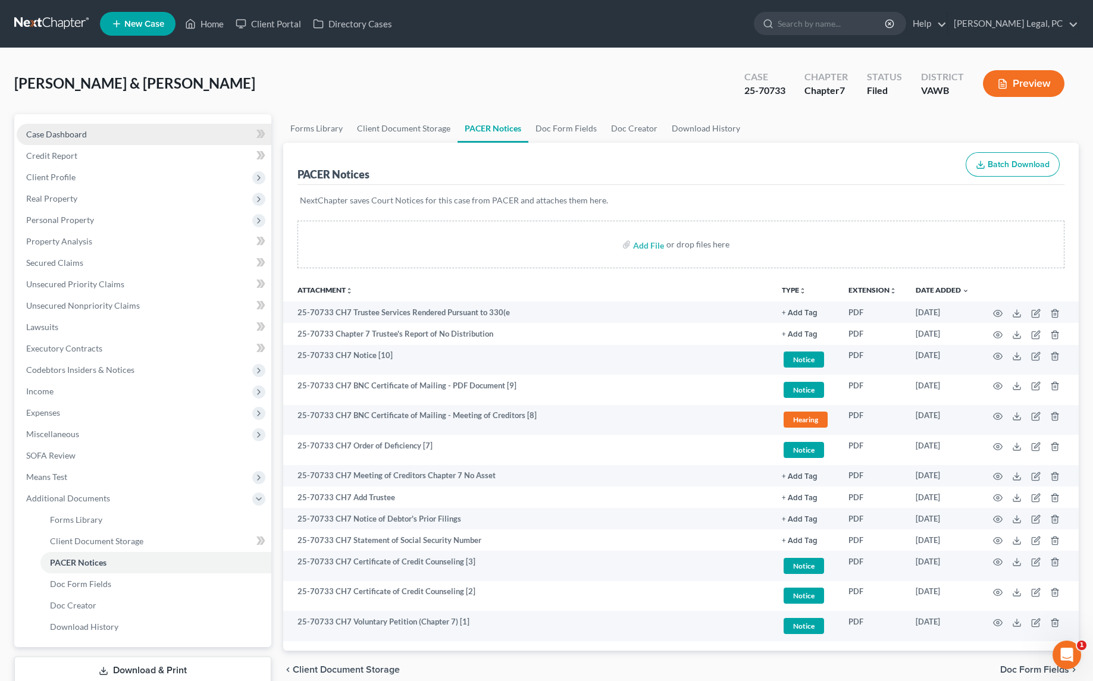
click at [41, 132] on span "Case Dashboard" at bounding box center [56, 134] width 61 height 10
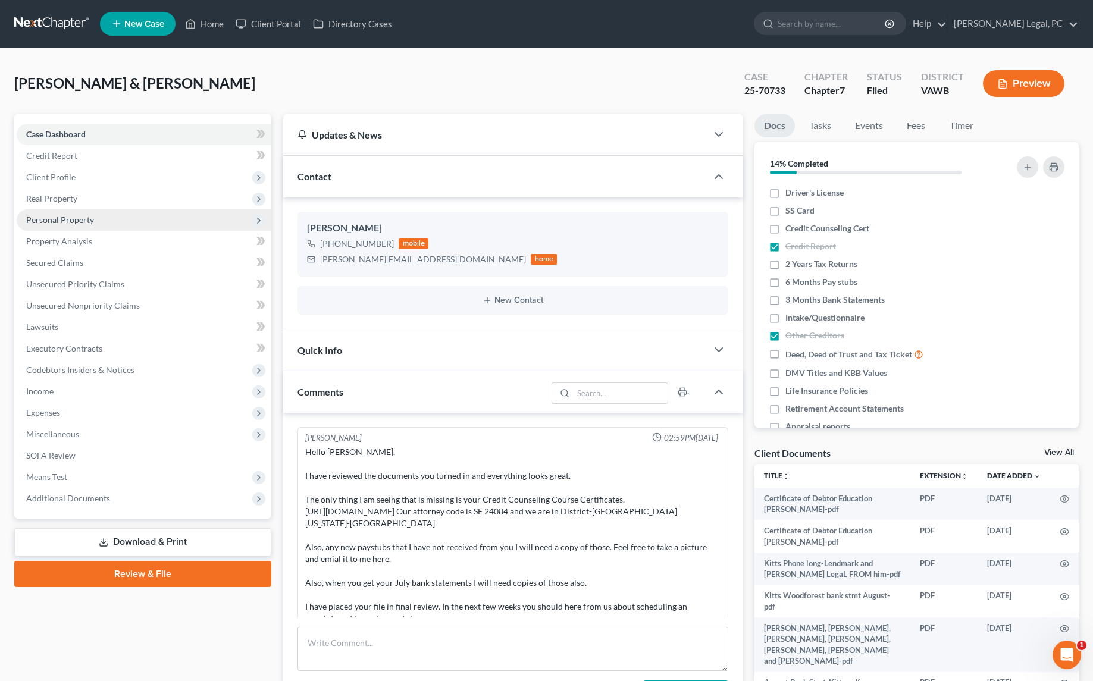
scroll to position [387, 0]
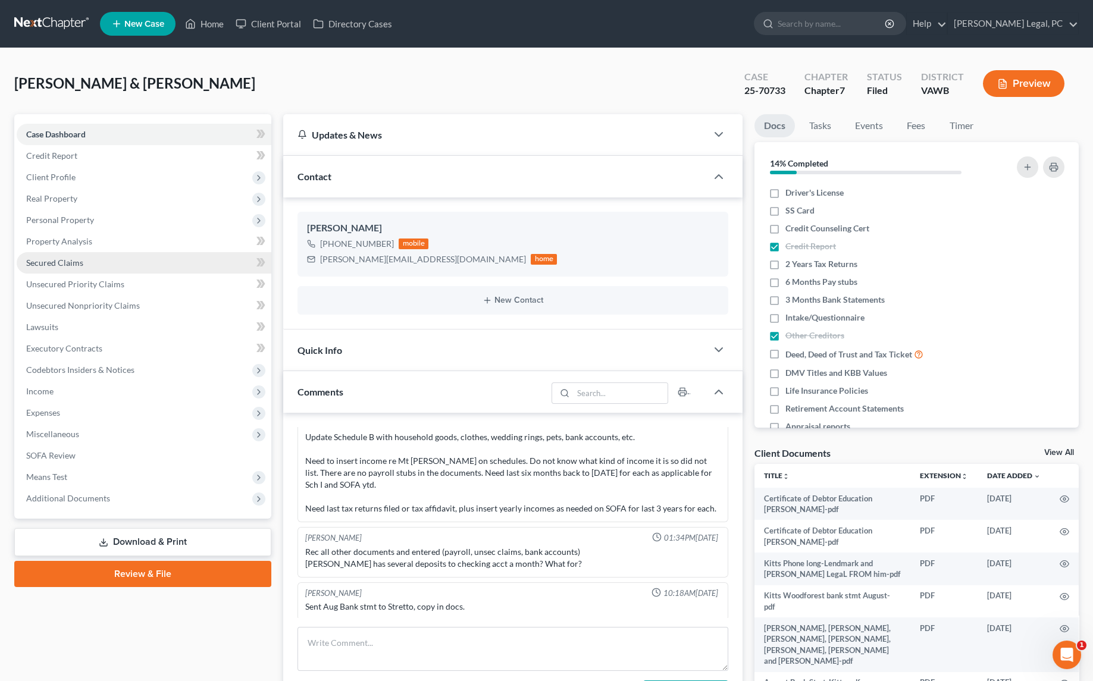
click at [59, 265] on span "Secured Claims" at bounding box center [54, 263] width 57 height 10
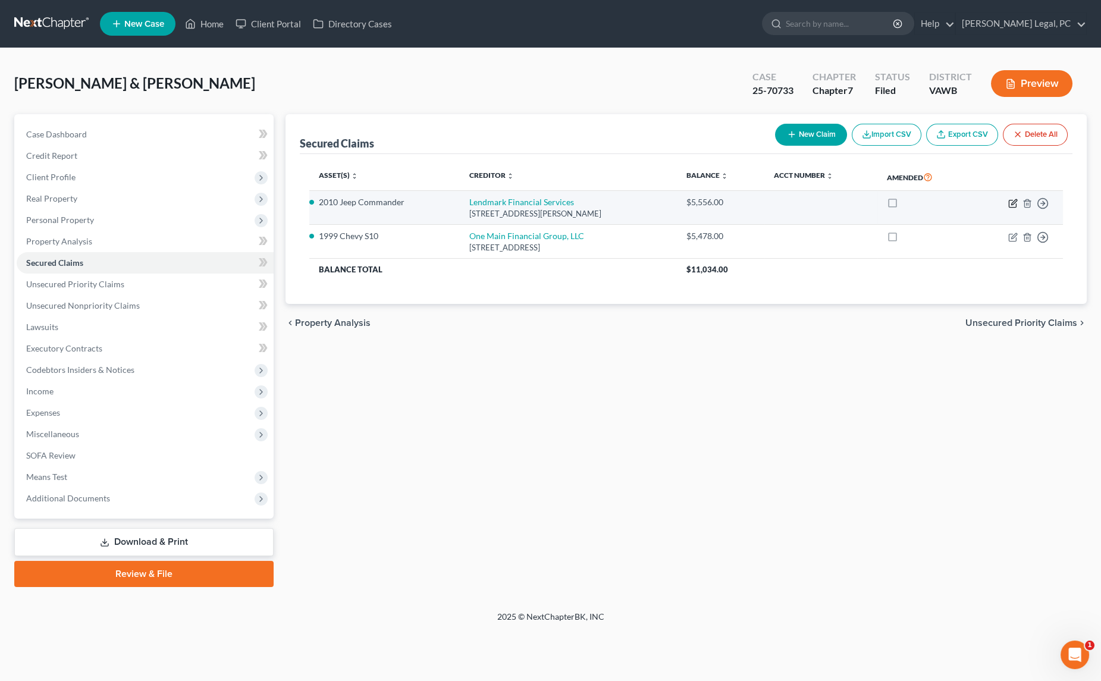
click at [1012, 203] on icon "button" at bounding box center [1013, 201] width 5 height 5
select select "10"
select select "4"
select select "2"
select select "0"
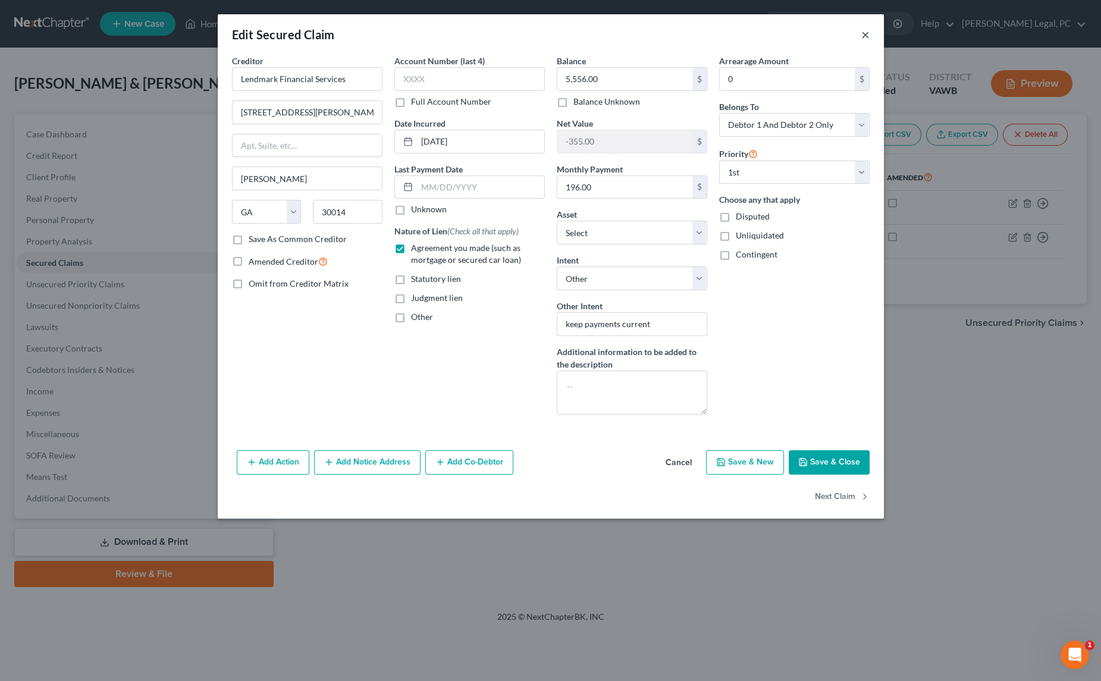
click at [864, 36] on button "×" at bounding box center [865, 34] width 8 height 14
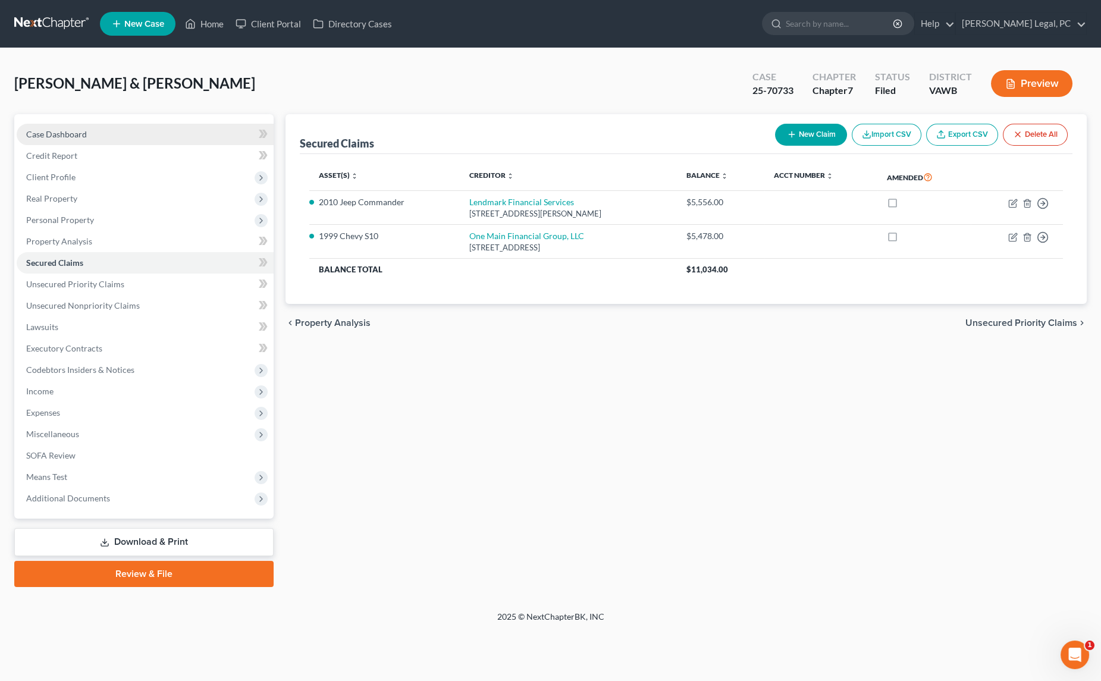
click at [123, 134] on link "Case Dashboard" at bounding box center [145, 134] width 257 height 21
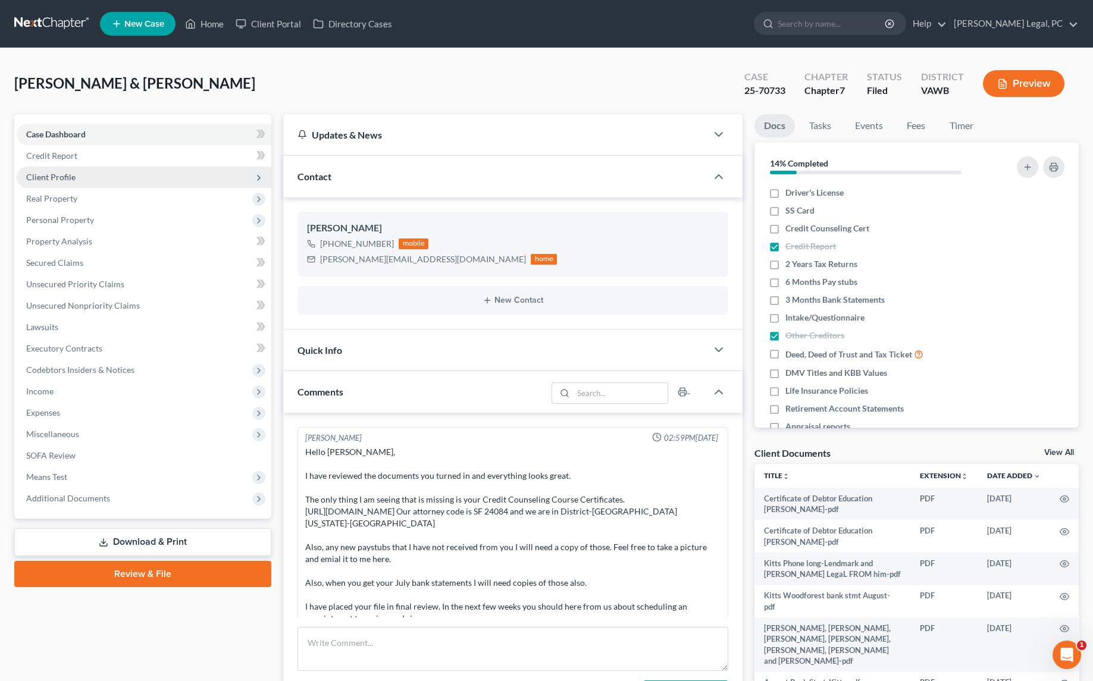
scroll to position [387, 0]
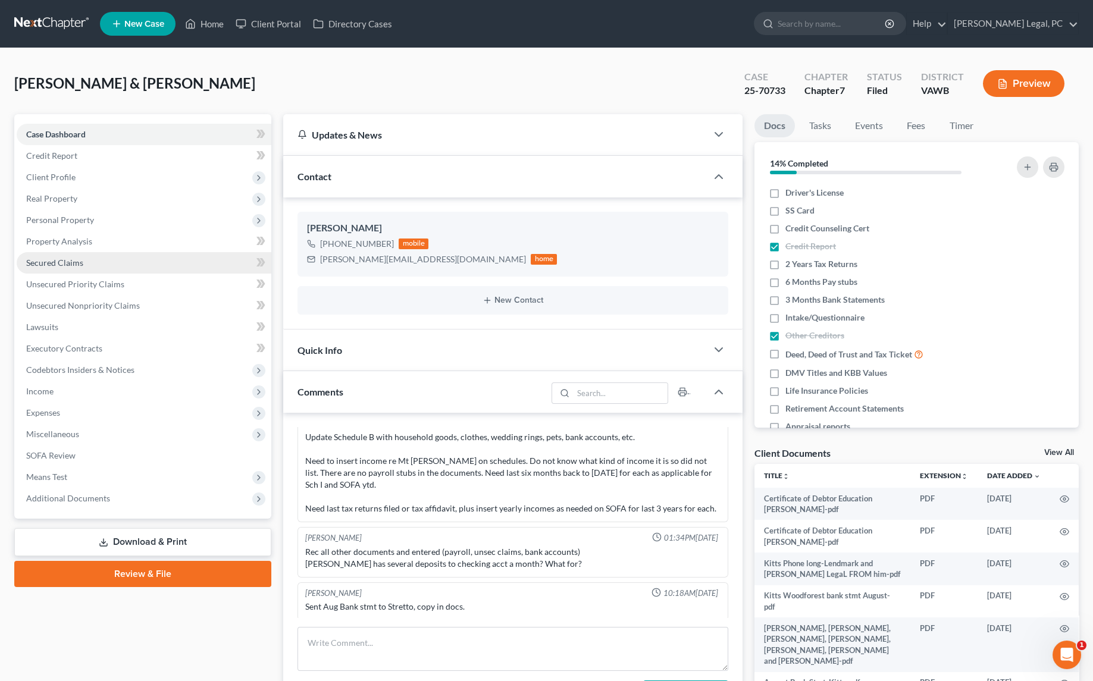
click at [52, 266] on span "Secured Claims" at bounding box center [54, 263] width 57 height 10
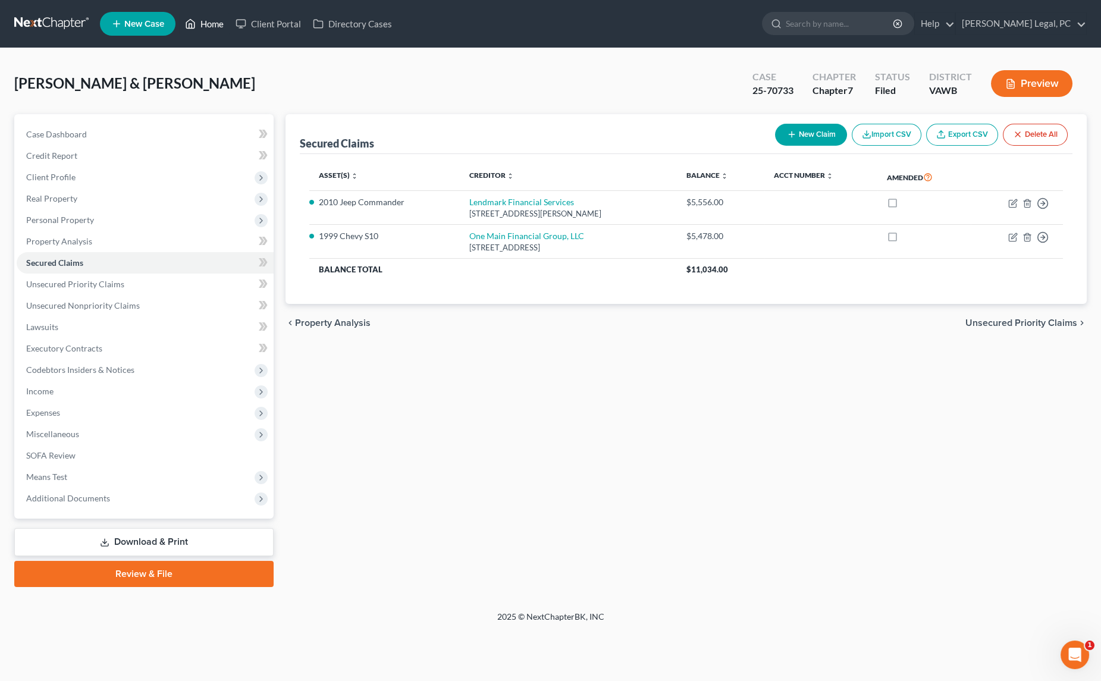
click at [201, 17] on link "Home" at bounding box center [204, 23] width 51 height 21
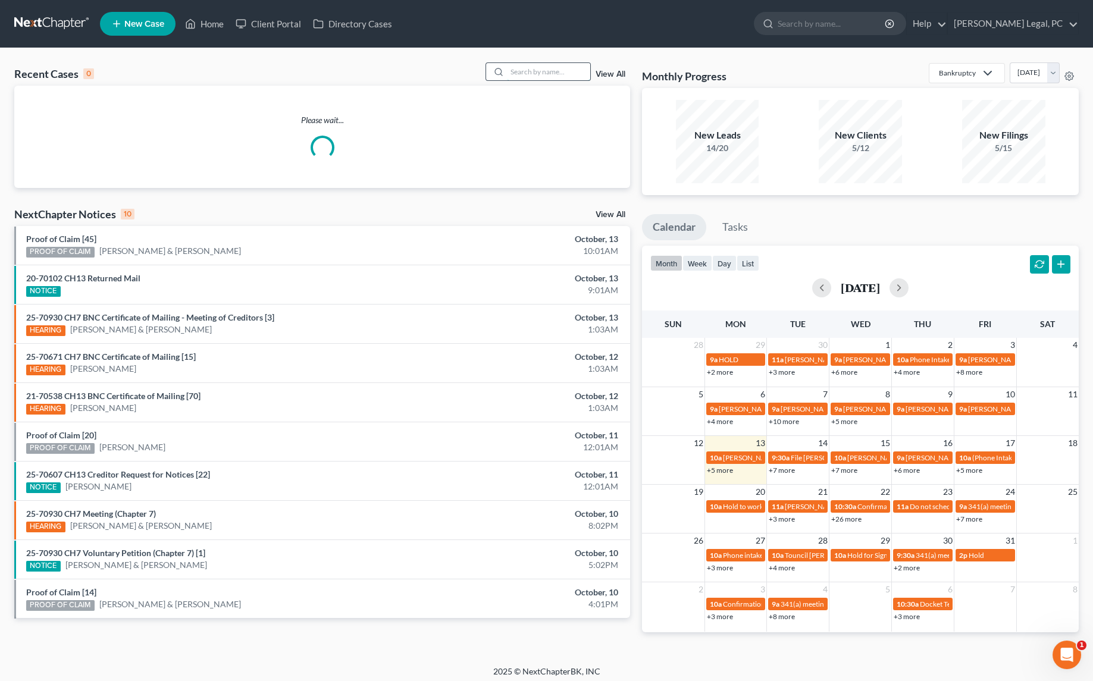
click at [541, 63] on input "search" at bounding box center [548, 71] width 83 height 17
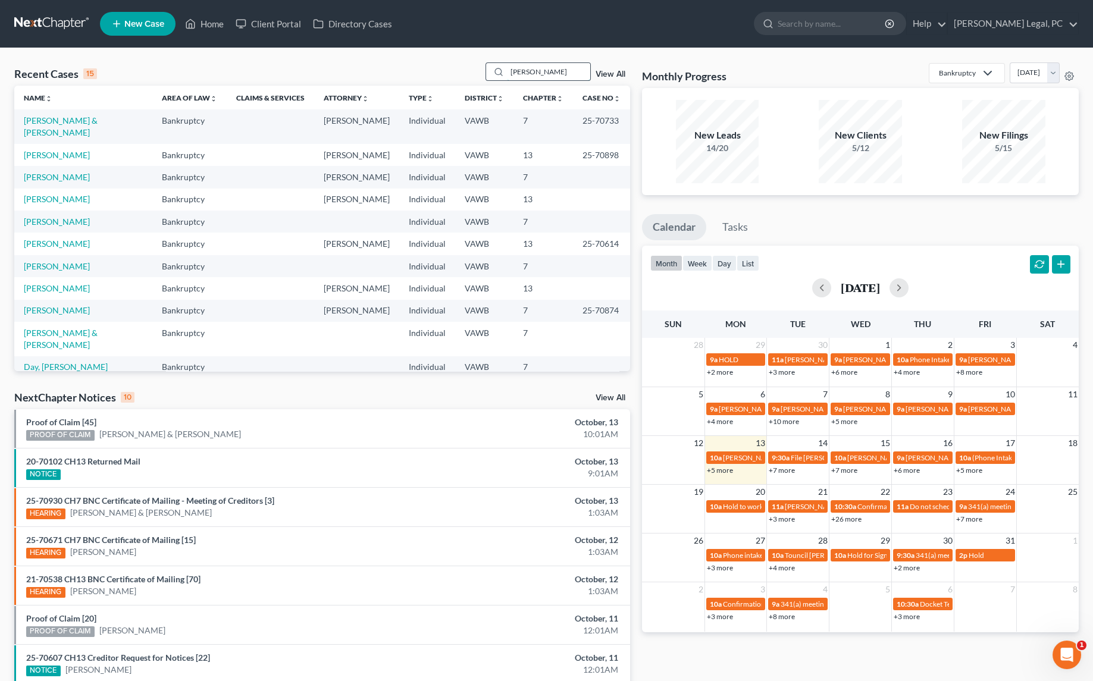
type input "[PERSON_NAME]"
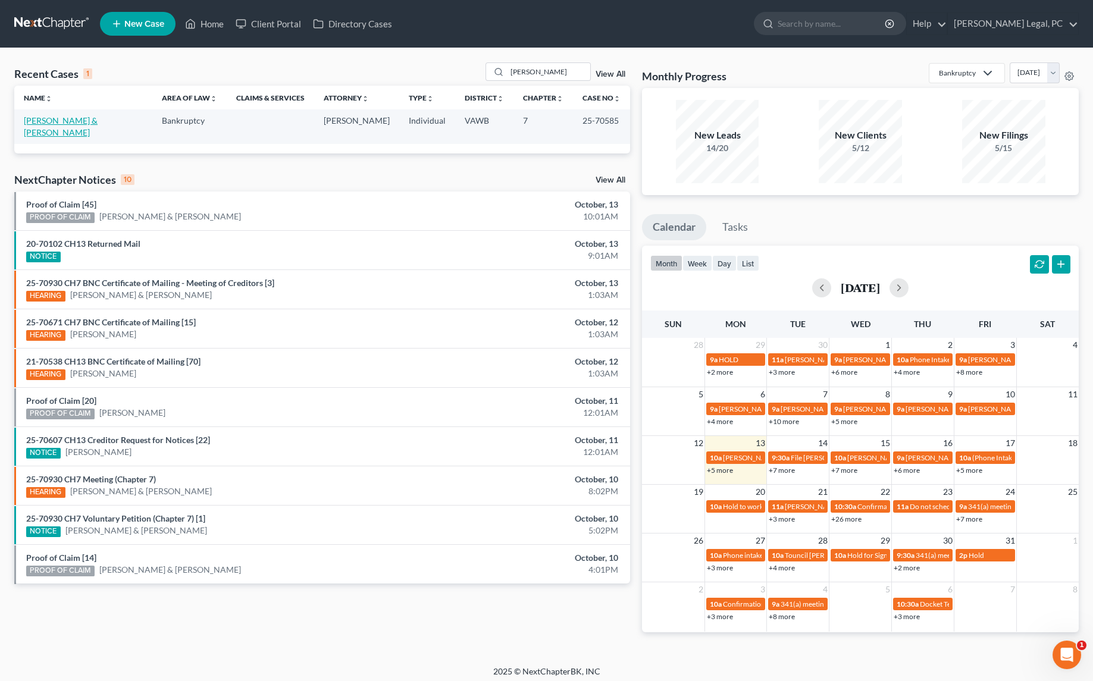
click at [62, 117] on link "[PERSON_NAME] & [PERSON_NAME]" at bounding box center [61, 126] width 74 height 22
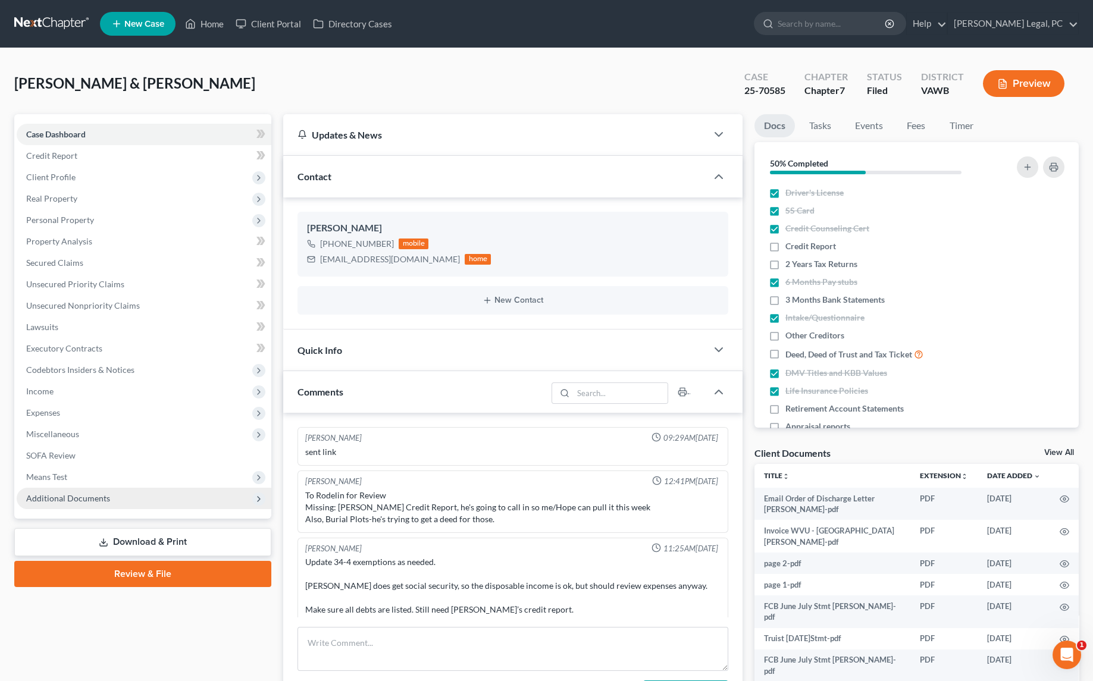
scroll to position [244, 0]
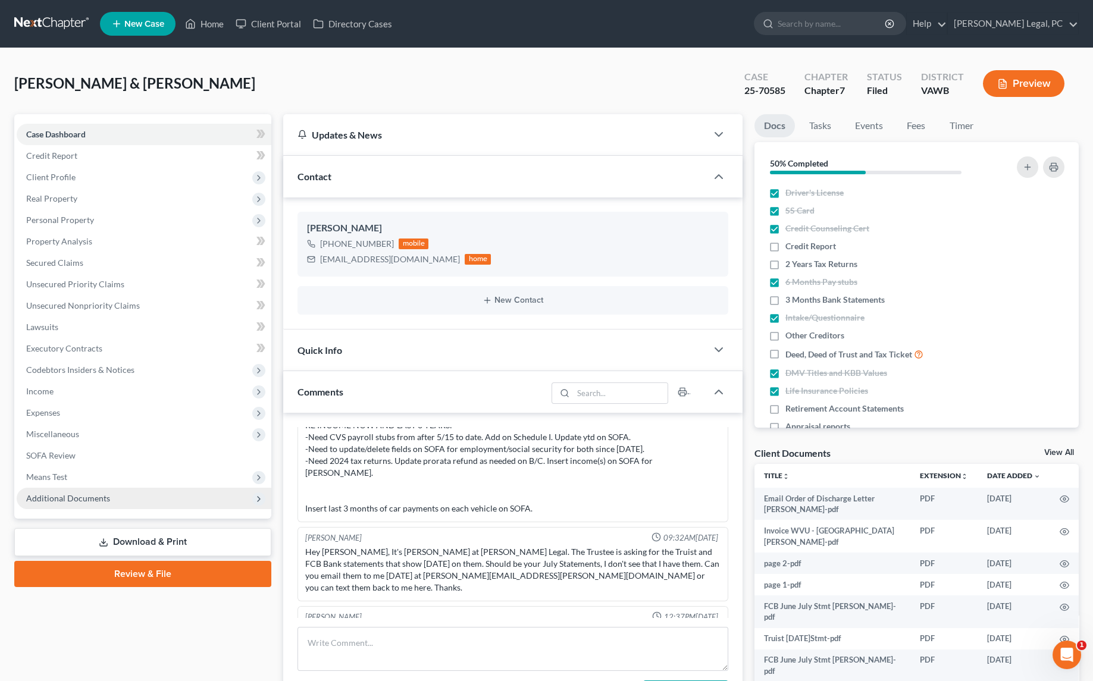
click at [64, 493] on span "Additional Documents" at bounding box center [68, 498] width 84 height 10
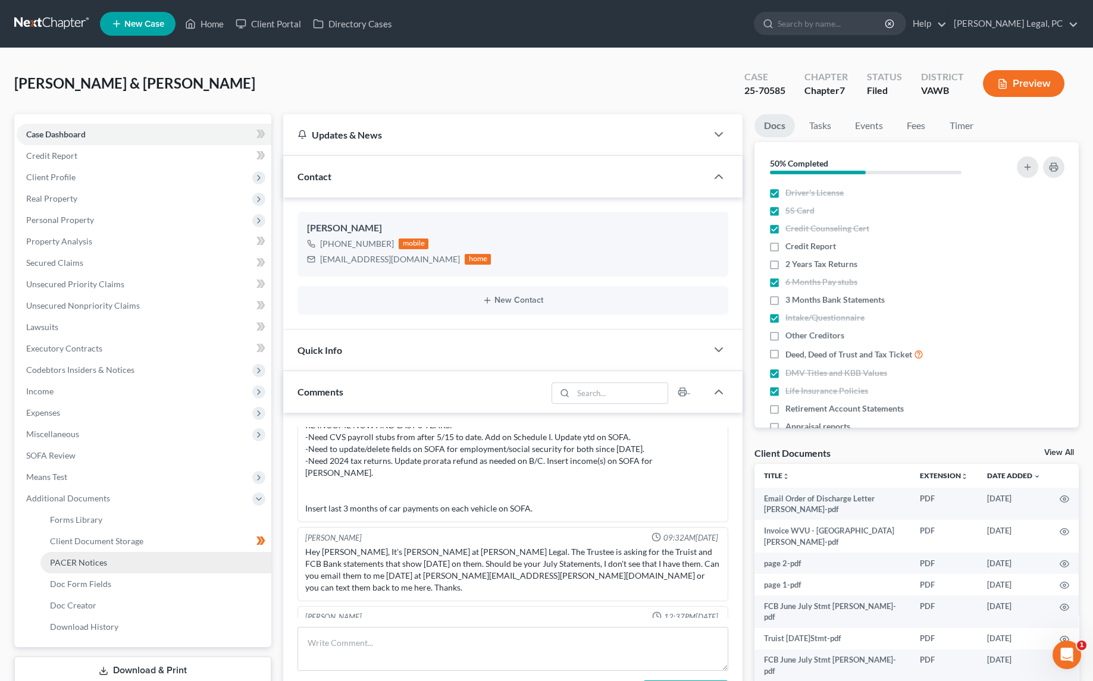
click at [89, 558] on span "PACER Notices" at bounding box center [78, 562] width 57 height 10
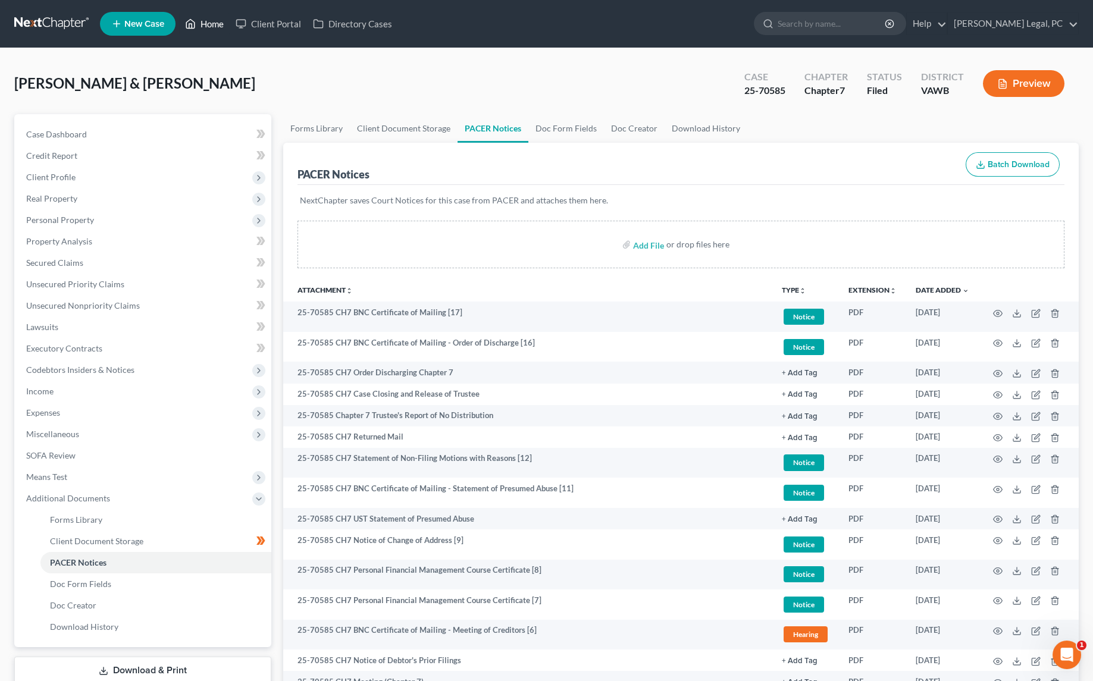
click at [216, 24] on link "Home" at bounding box center [204, 23] width 51 height 21
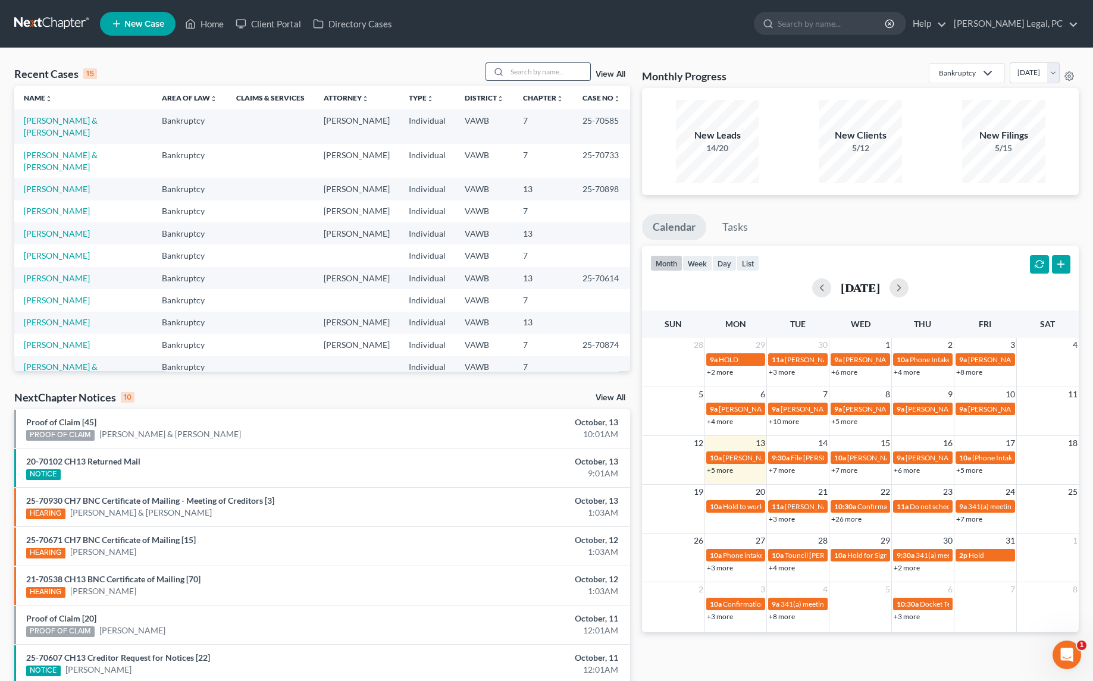
click at [551, 75] on input "search" at bounding box center [548, 71] width 83 height 17
type input "[PERSON_NAME]"
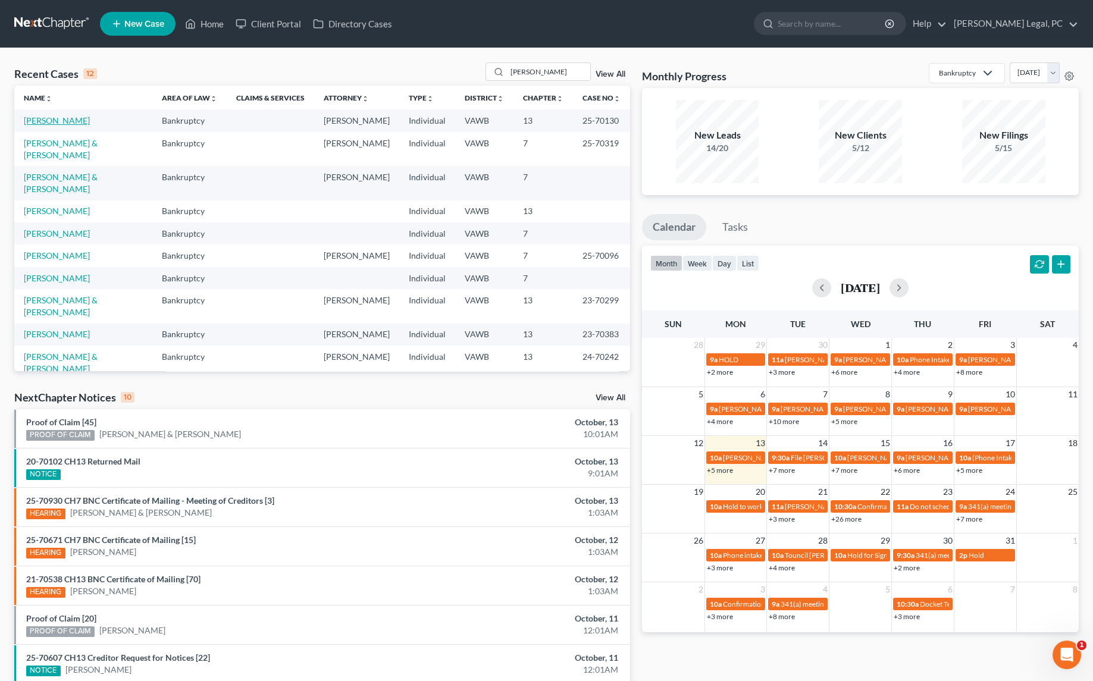
click at [54, 123] on link "[PERSON_NAME]" at bounding box center [57, 120] width 66 height 10
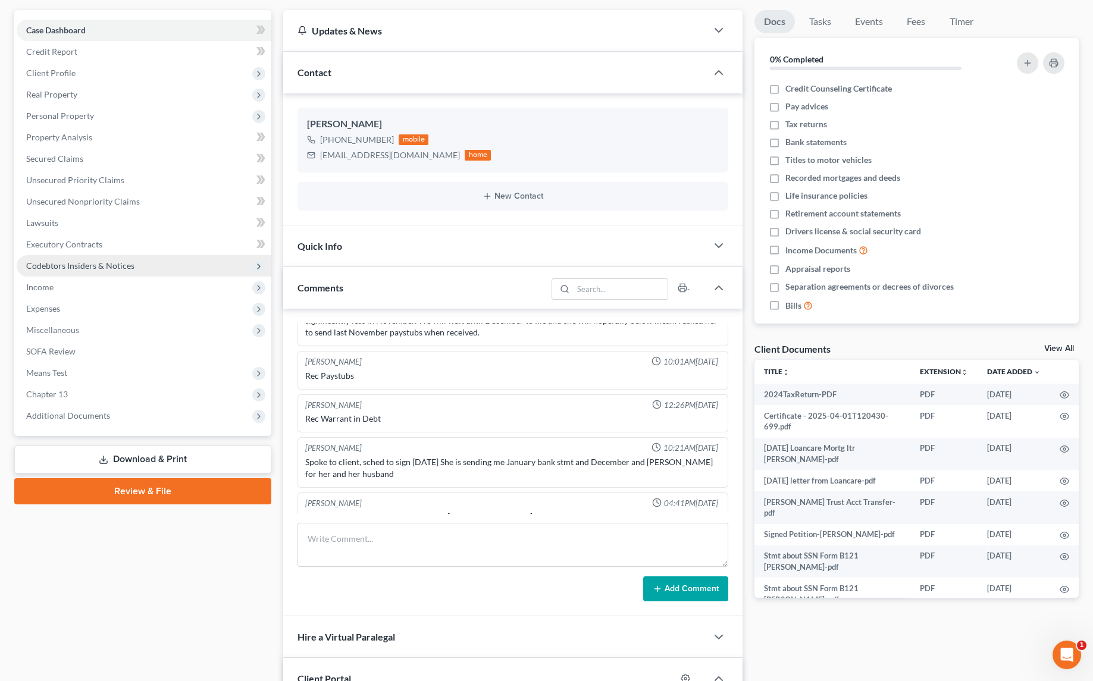
scroll to position [162, 0]
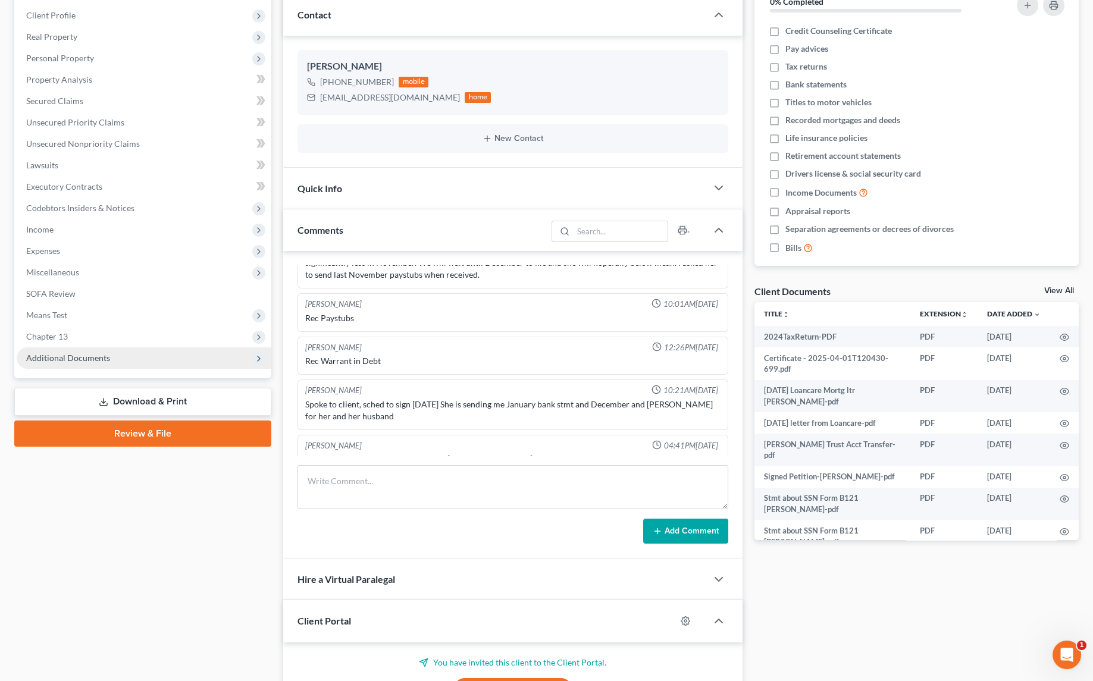
click at [58, 353] on span "Additional Documents" at bounding box center [68, 358] width 84 height 10
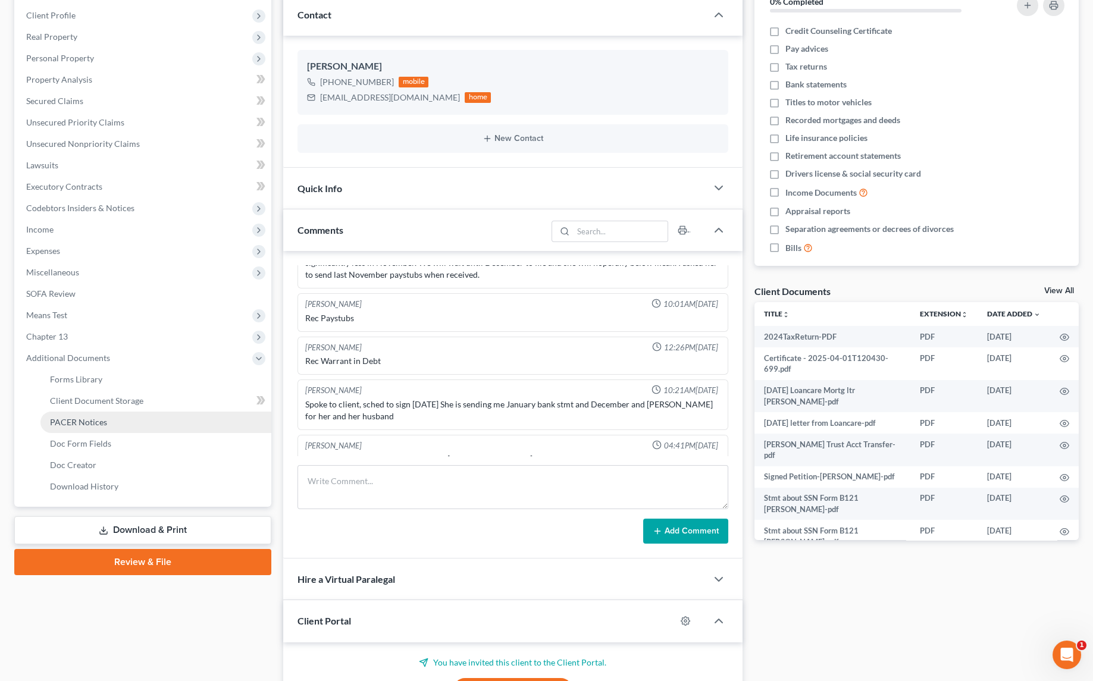
click at [98, 417] on span "PACER Notices" at bounding box center [78, 422] width 57 height 10
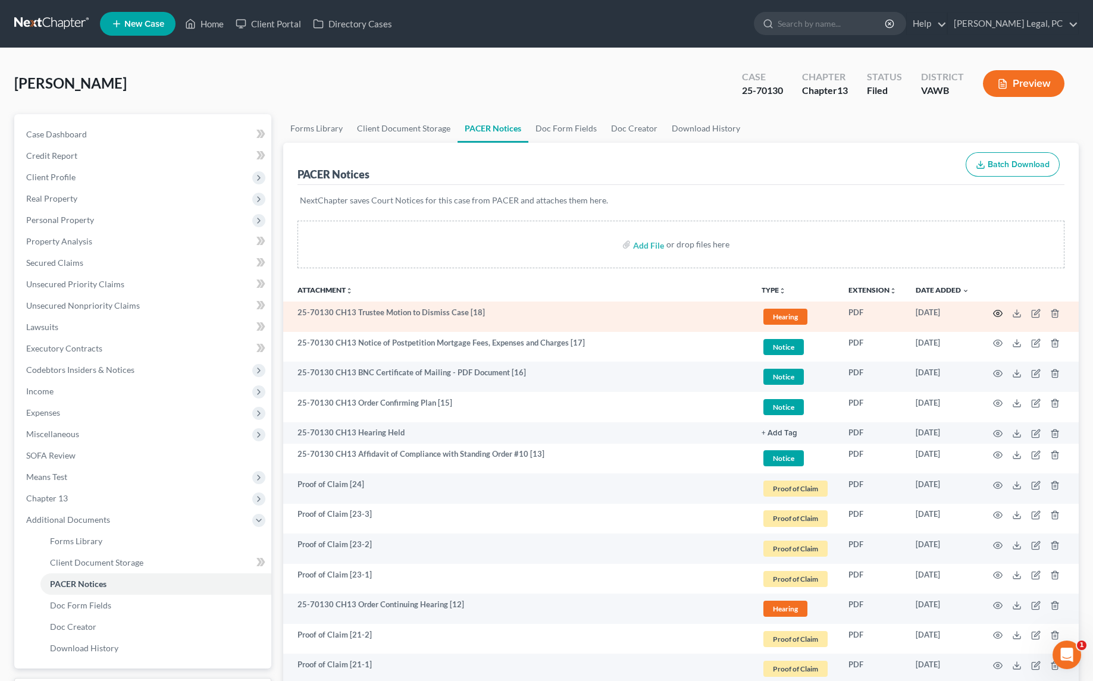
click at [997, 312] on circle "button" at bounding box center [997, 313] width 2 height 2
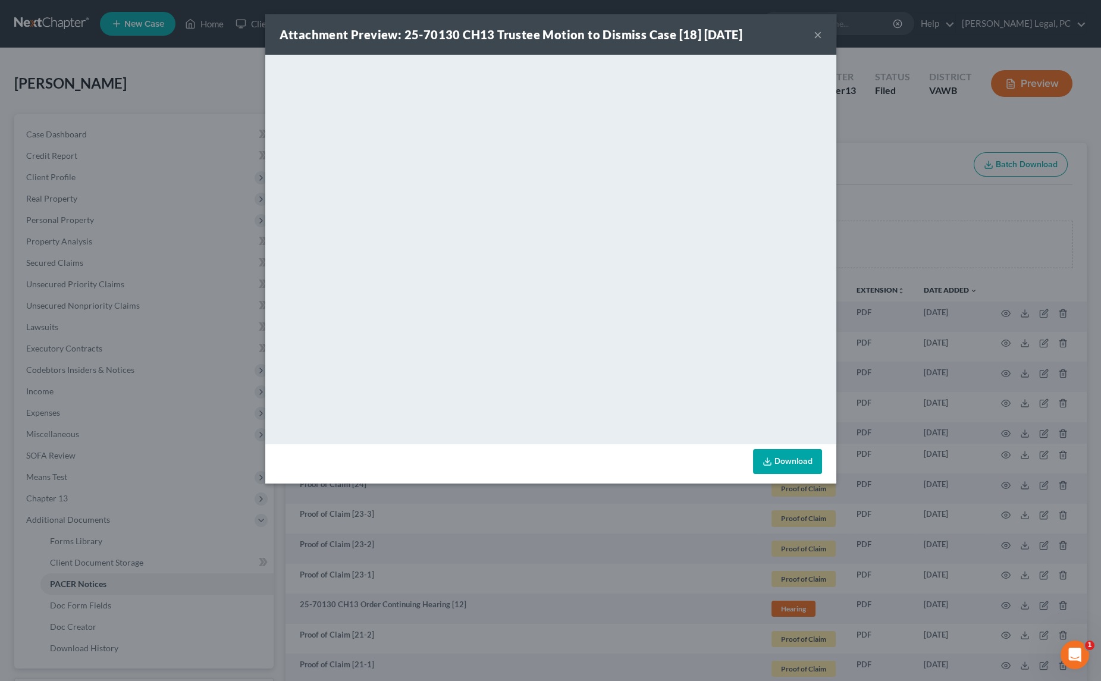
click at [817, 36] on button "×" at bounding box center [818, 34] width 8 height 14
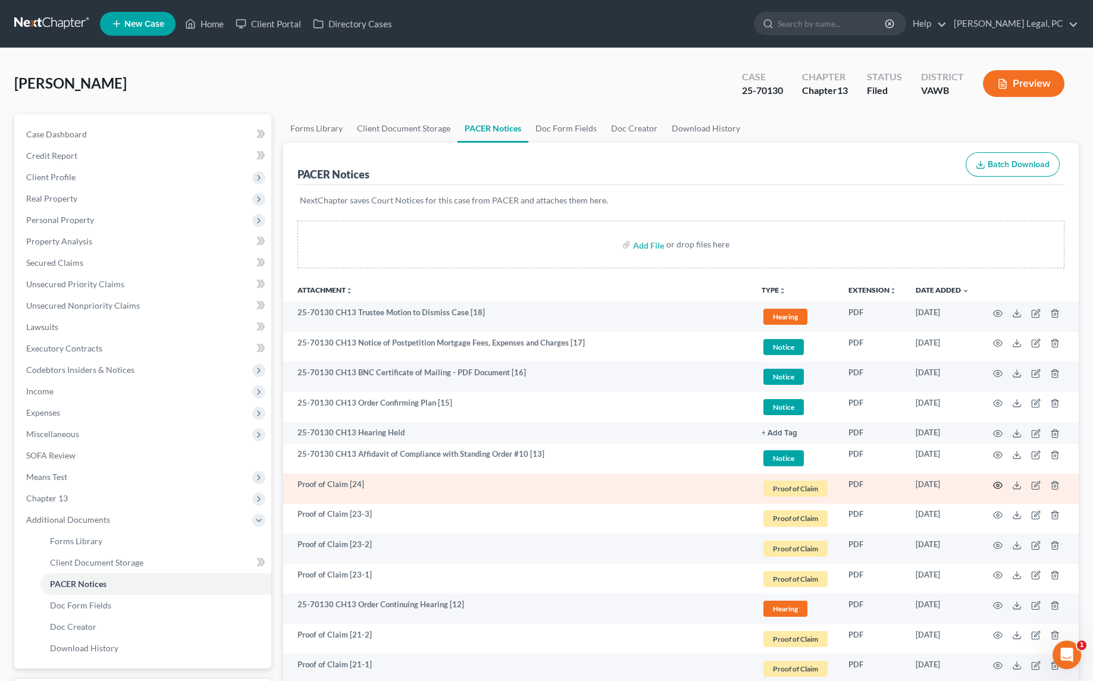
click at [996, 486] on icon "button" at bounding box center [998, 486] width 10 height 10
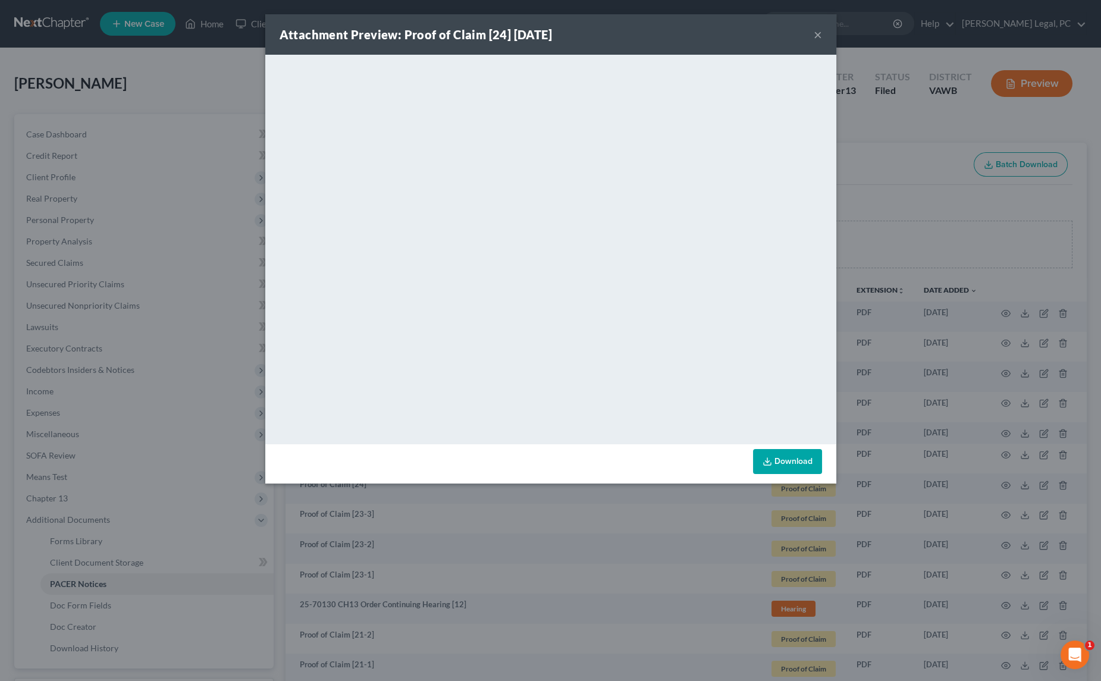
click at [820, 34] on button "×" at bounding box center [818, 34] width 8 height 14
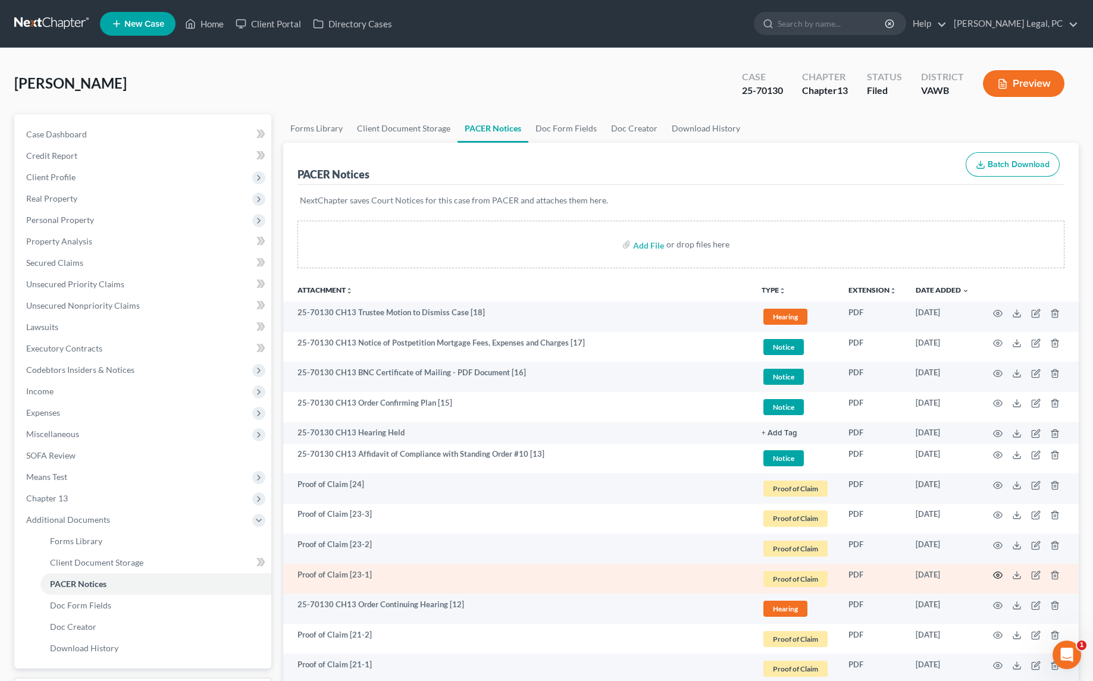
click at [995, 575] on icon "button" at bounding box center [998, 575] width 10 height 10
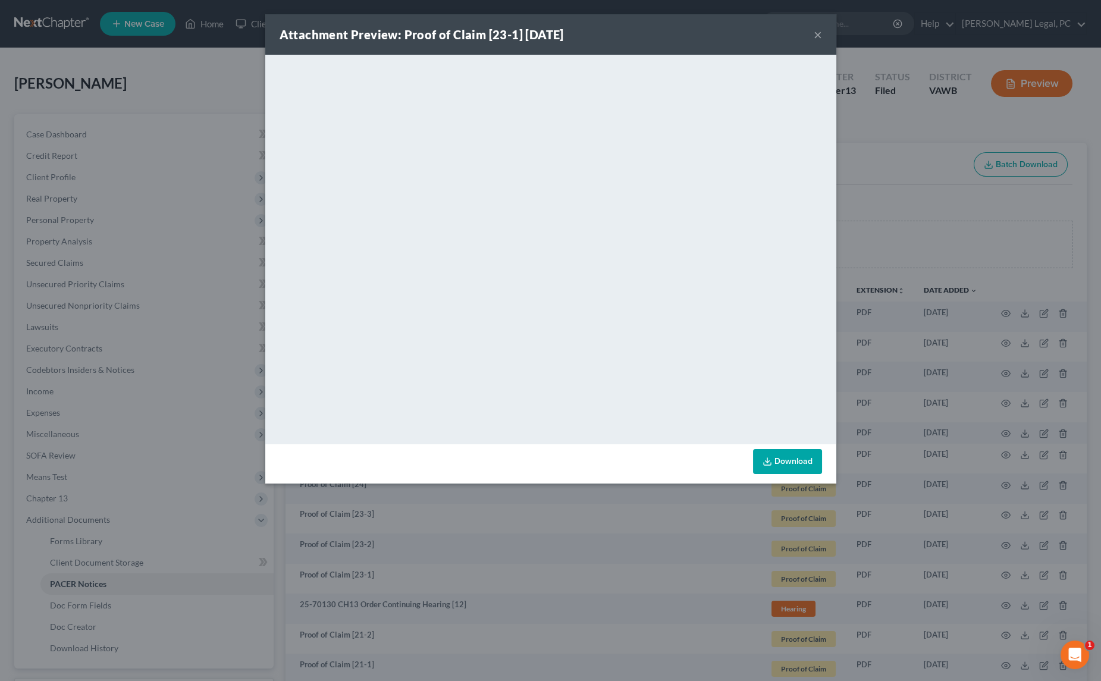
click at [820, 34] on button "×" at bounding box center [818, 34] width 8 height 14
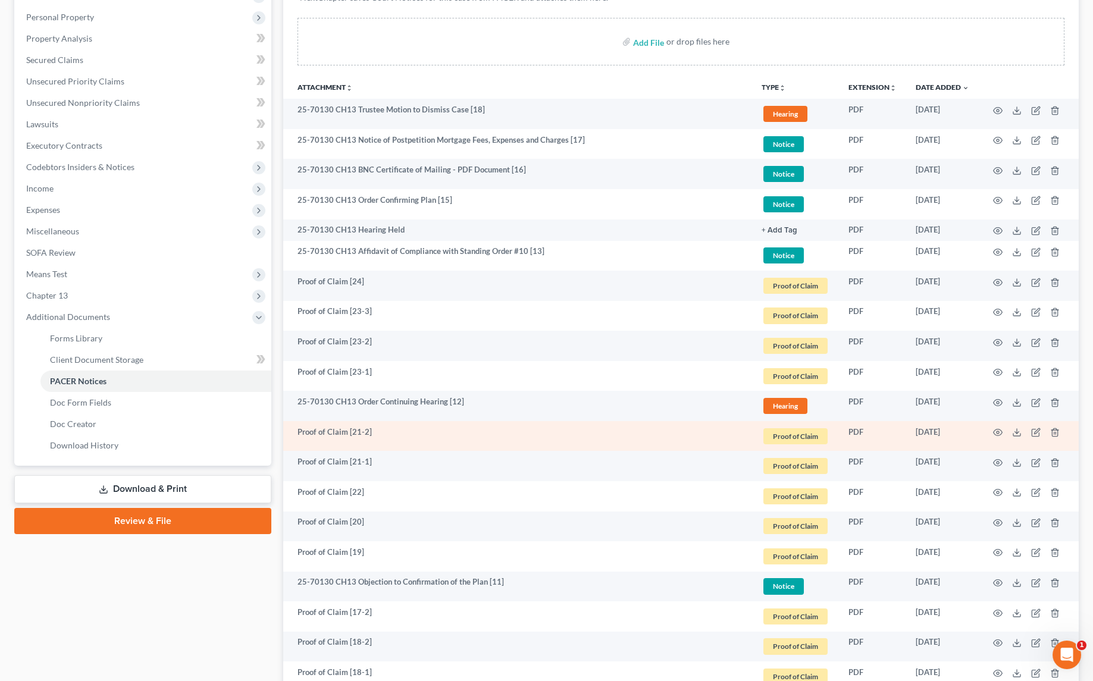
scroll to position [216, 0]
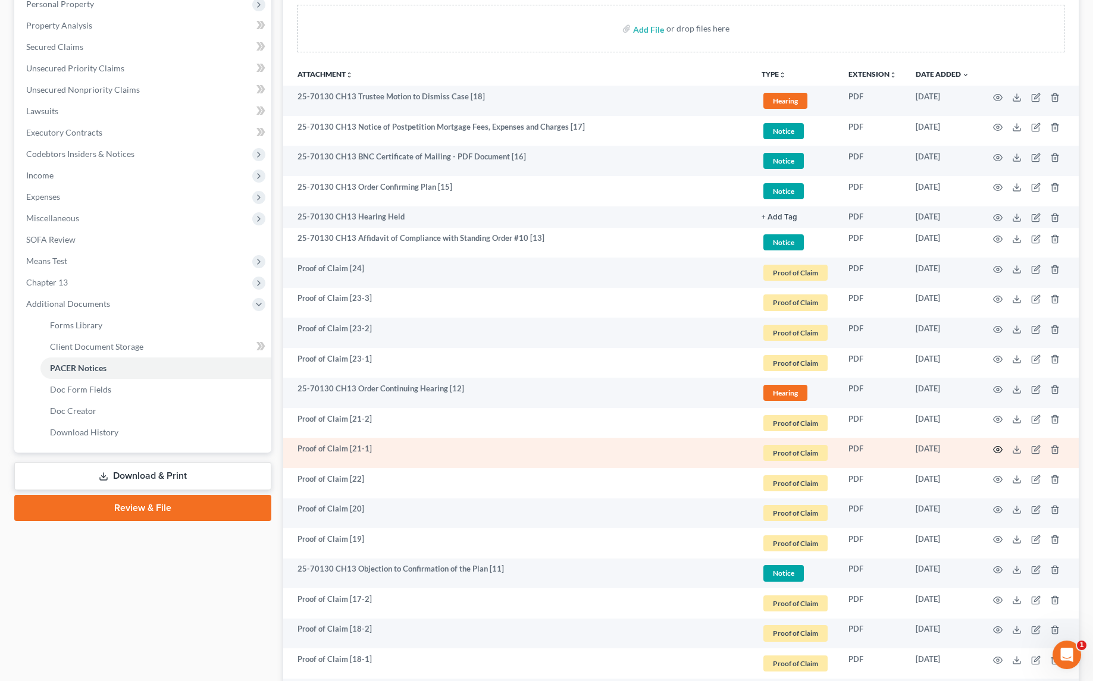
click at [1000, 446] on icon "button" at bounding box center [998, 450] width 10 height 10
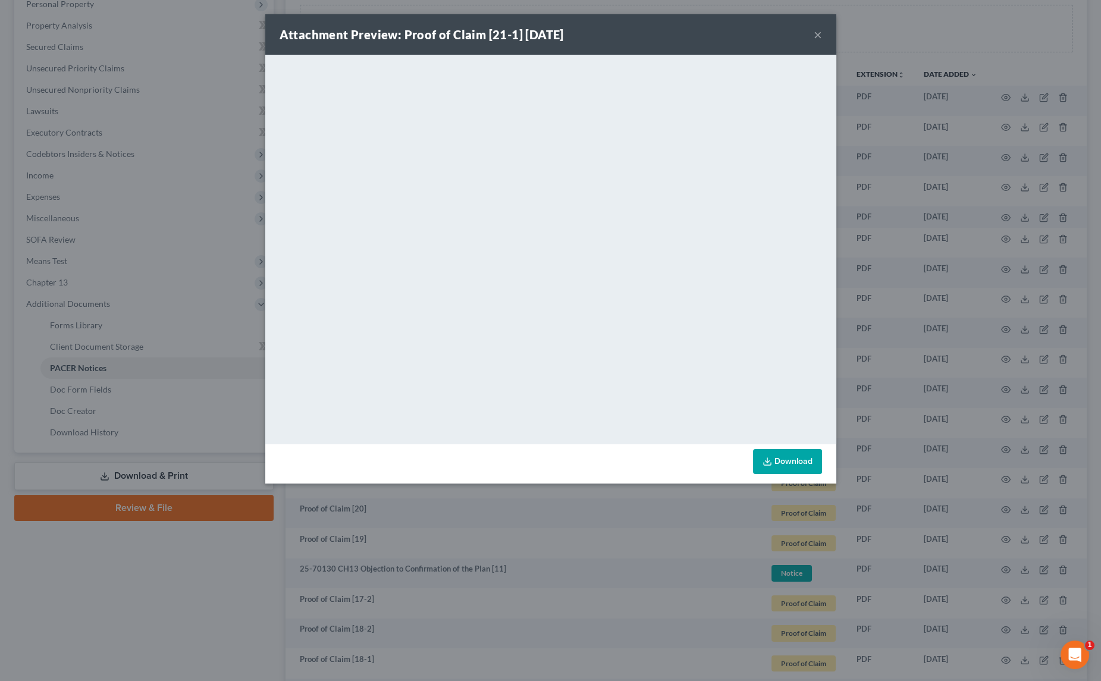
drag, startPoint x: 818, startPoint y: 34, endPoint x: 824, endPoint y: 59, distance: 25.1
click at [818, 34] on button "×" at bounding box center [818, 34] width 8 height 14
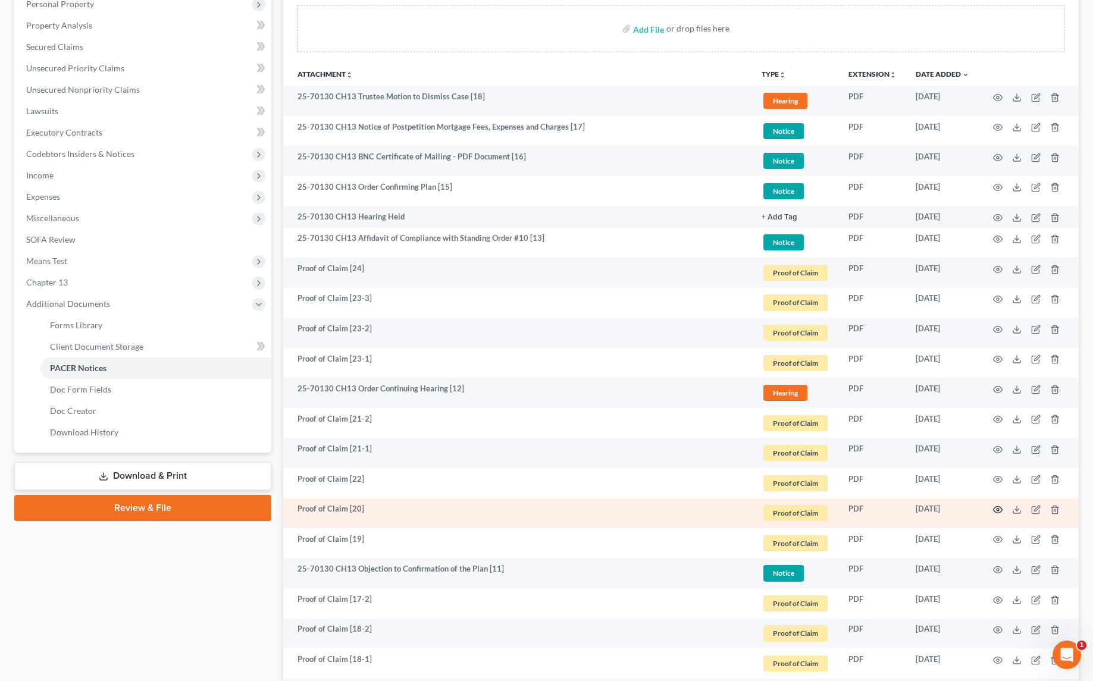
click at [996, 507] on icon "button" at bounding box center [997, 510] width 9 height 7
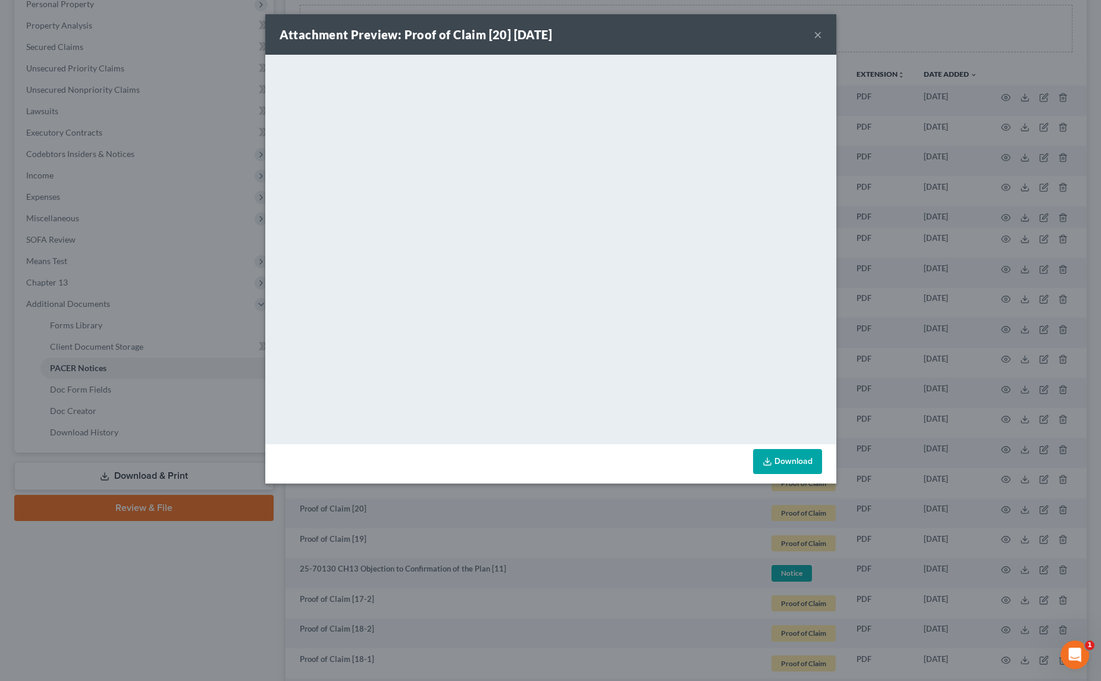
click at [816, 34] on button "×" at bounding box center [818, 34] width 8 height 14
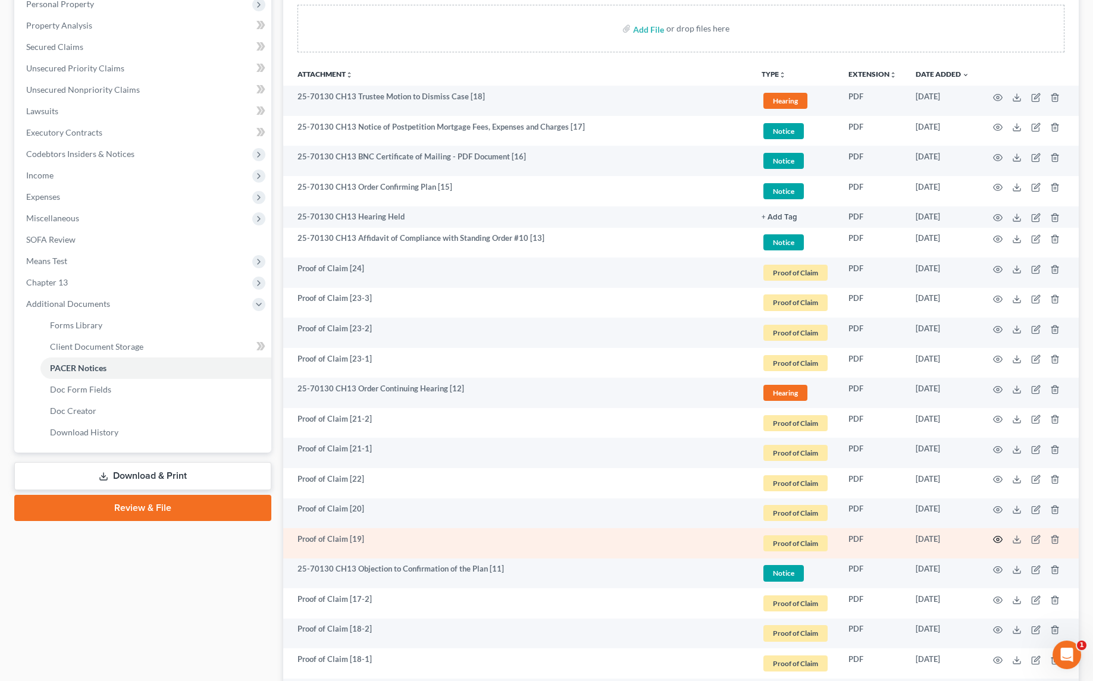
click at [1000, 539] on icon "button" at bounding box center [997, 539] width 9 height 7
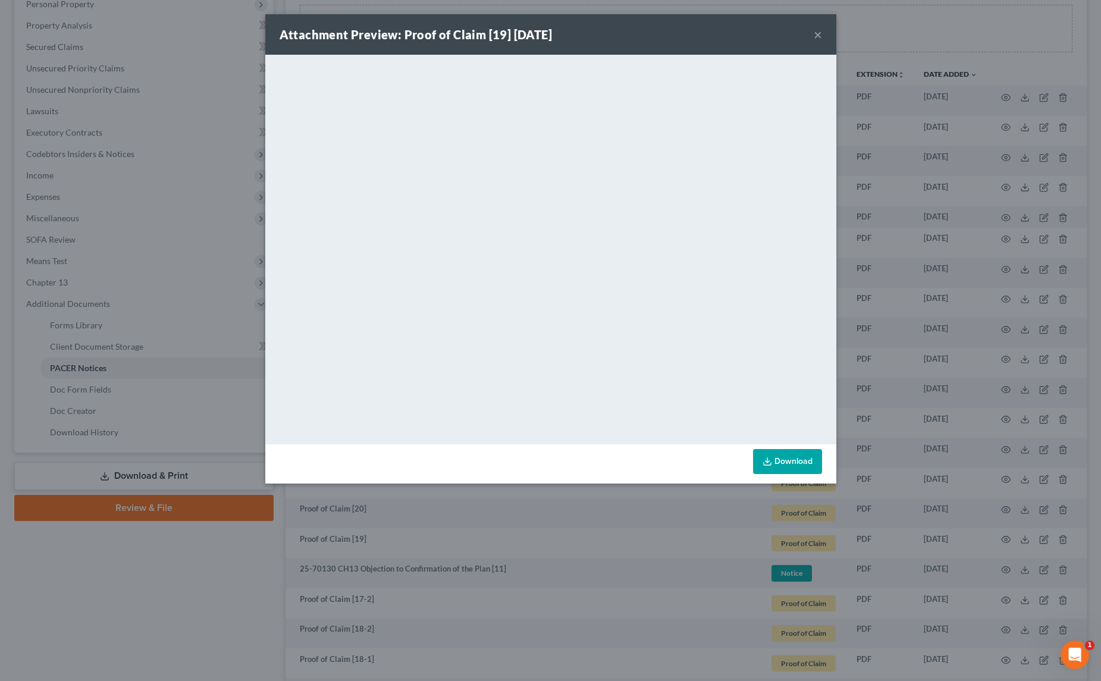
drag, startPoint x: 818, startPoint y: 36, endPoint x: 818, endPoint y: 49, distance: 13.1
click at [818, 36] on button "×" at bounding box center [818, 34] width 8 height 14
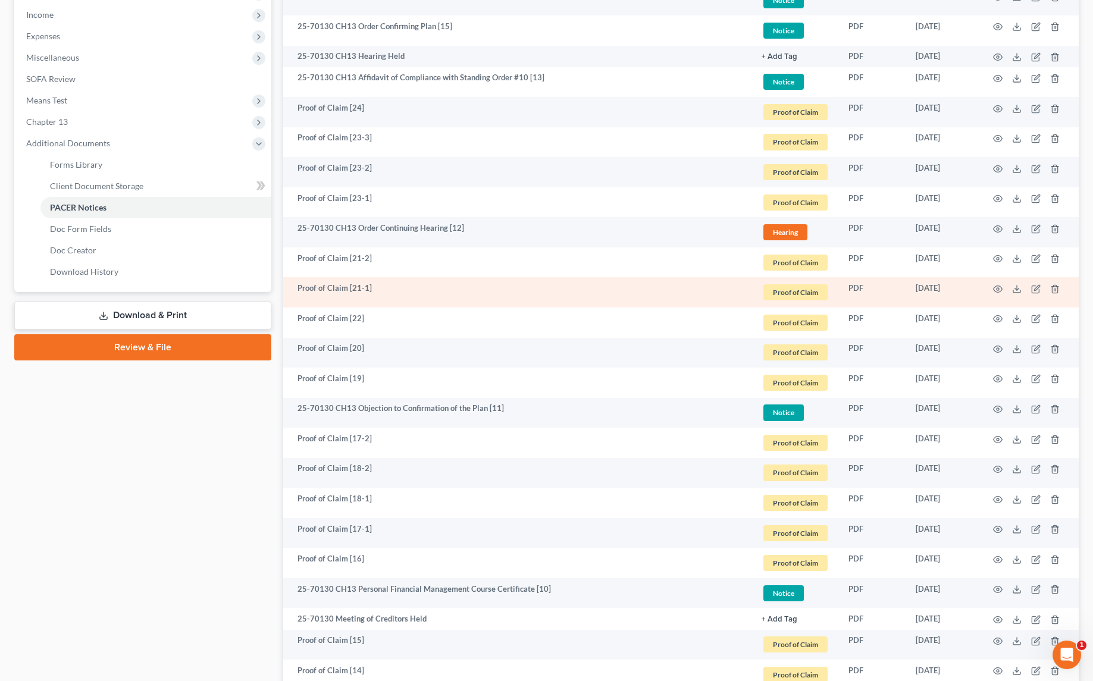
scroll to position [378, 0]
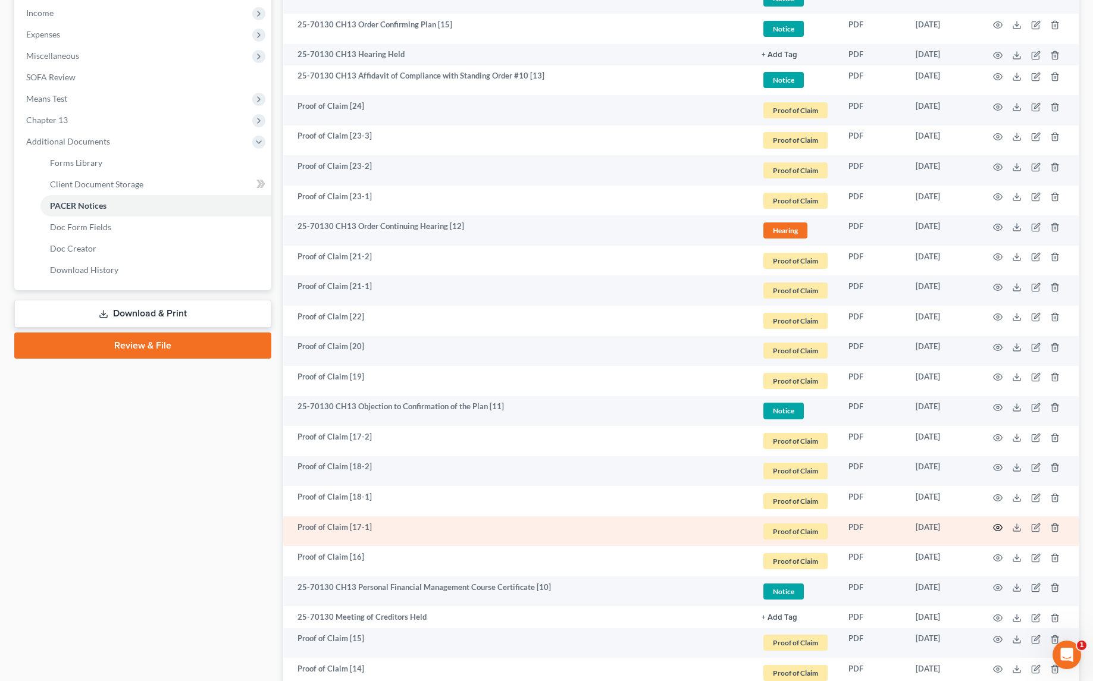
click at [996, 526] on circle "button" at bounding box center [997, 527] width 2 height 2
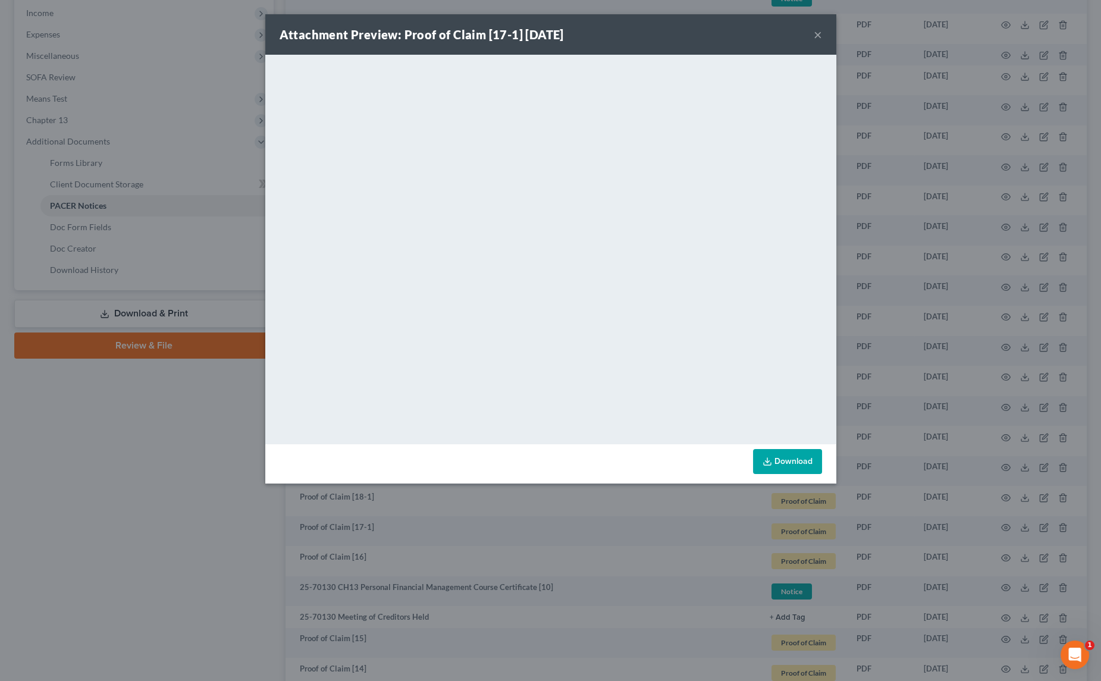
click at [820, 34] on button "×" at bounding box center [818, 34] width 8 height 14
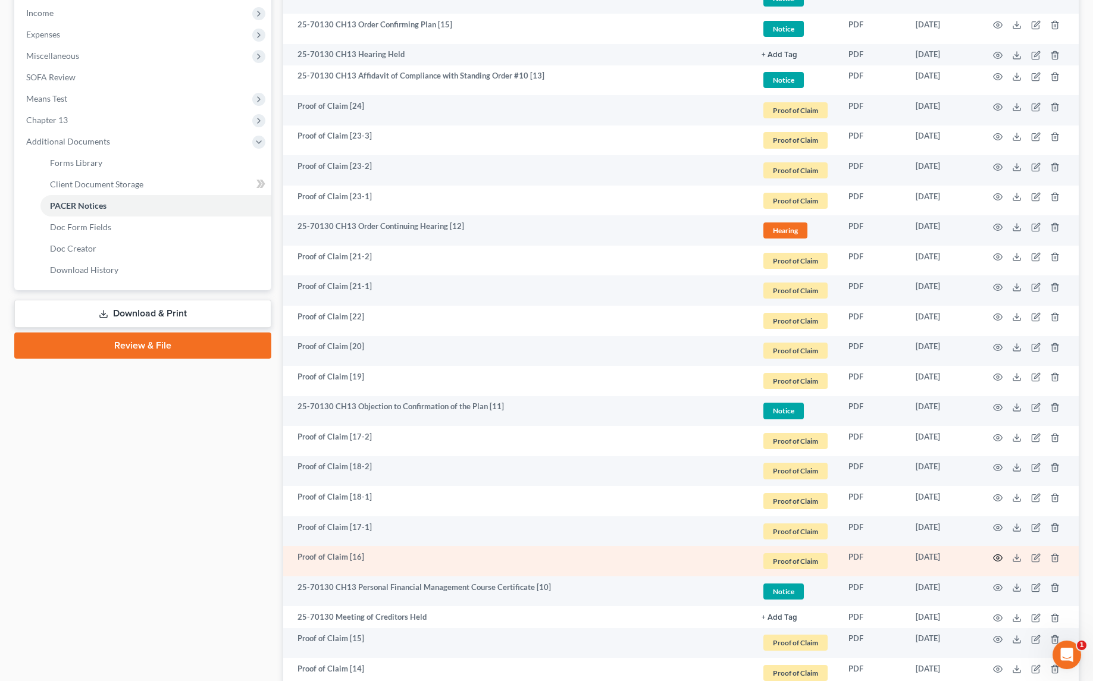
click at [994, 557] on icon "button" at bounding box center [998, 558] width 10 height 10
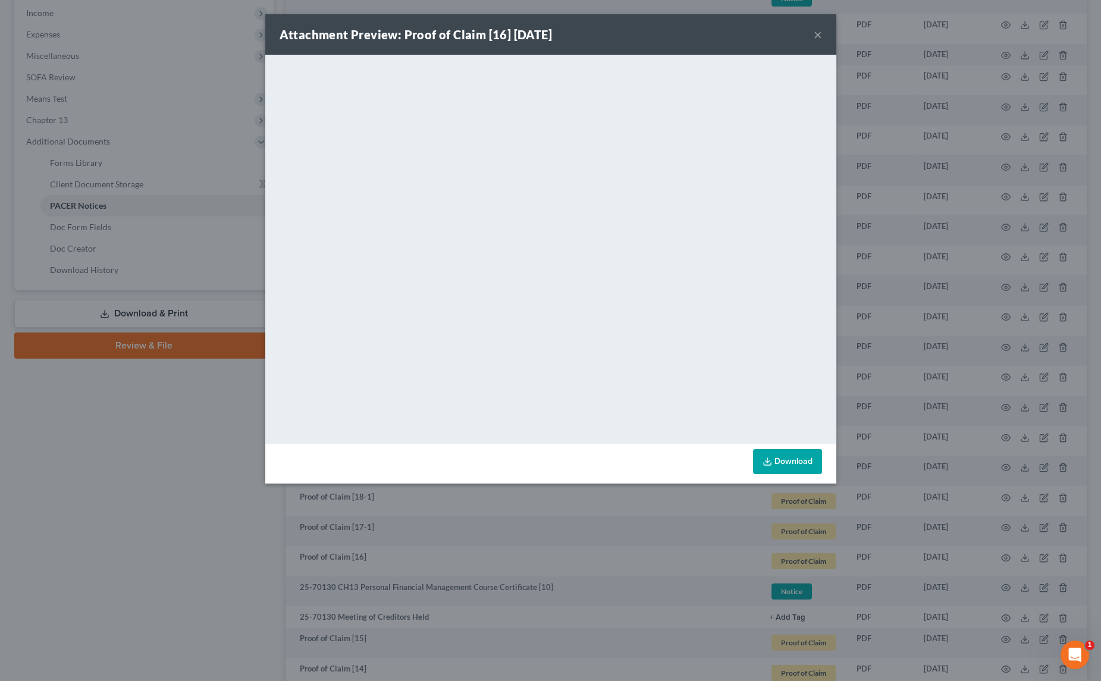
click at [819, 35] on button "×" at bounding box center [818, 34] width 8 height 14
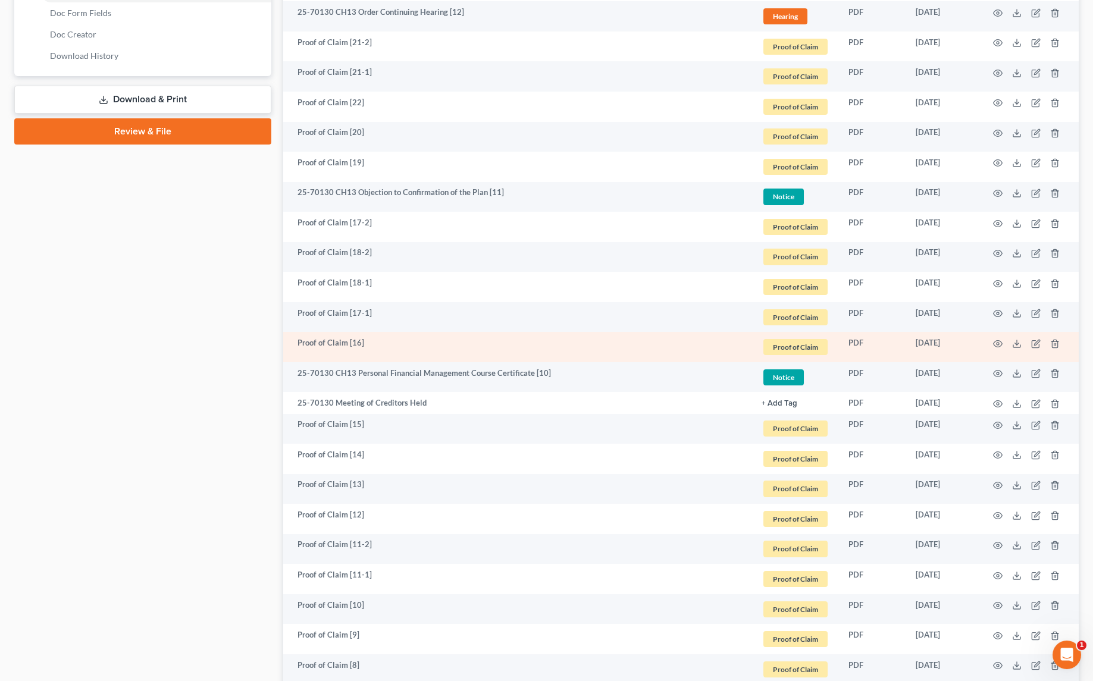
scroll to position [594, 0]
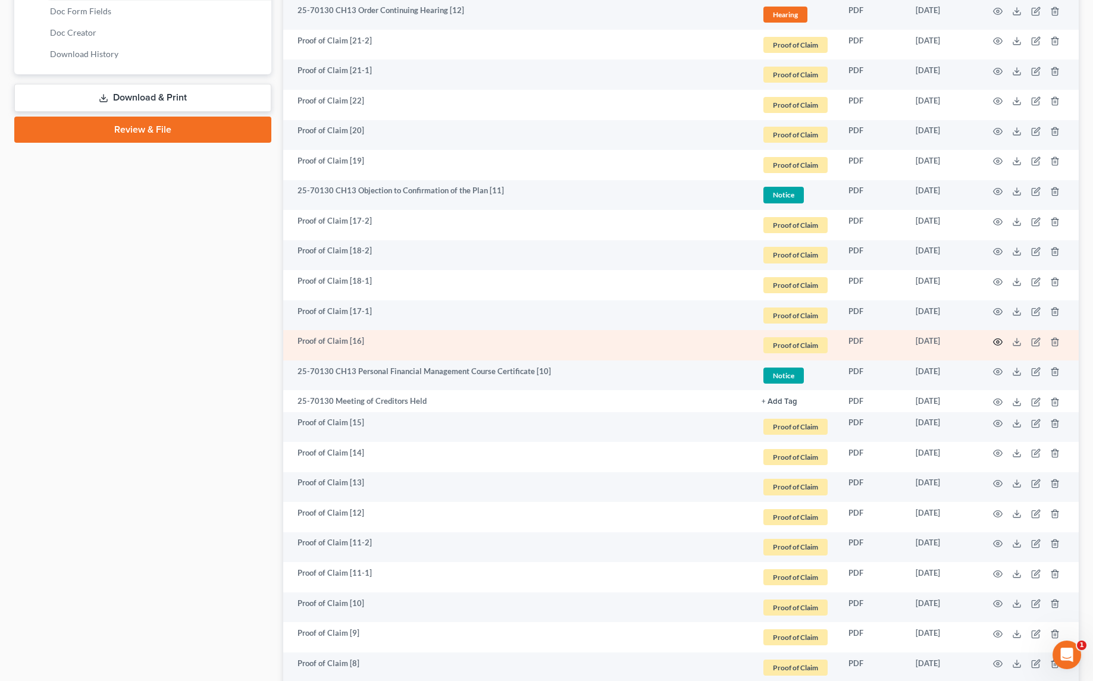
click at [996, 343] on icon "button" at bounding box center [997, 341] width 9 height 7
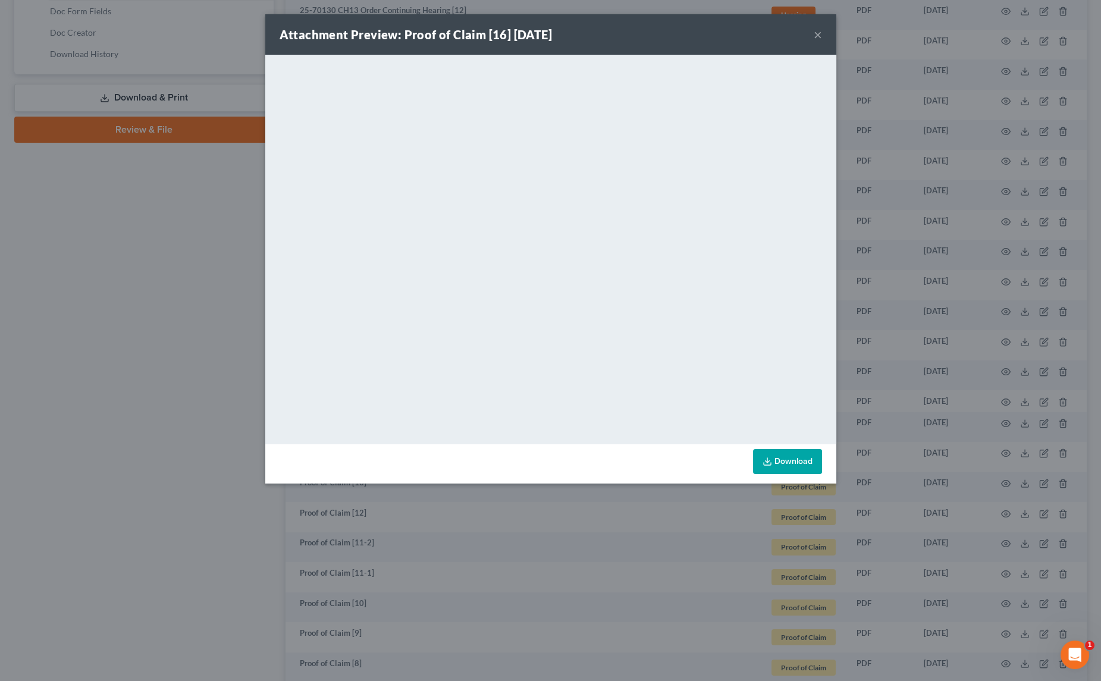
click at [821, 32] on div "Attachment Preview: Proof of Claim [16] [DATE] ×" at bounding box center [550, 34] width 571 height 40
click at [820, 39] on button "×" at bounding box center [818, 34] width 8 height 14
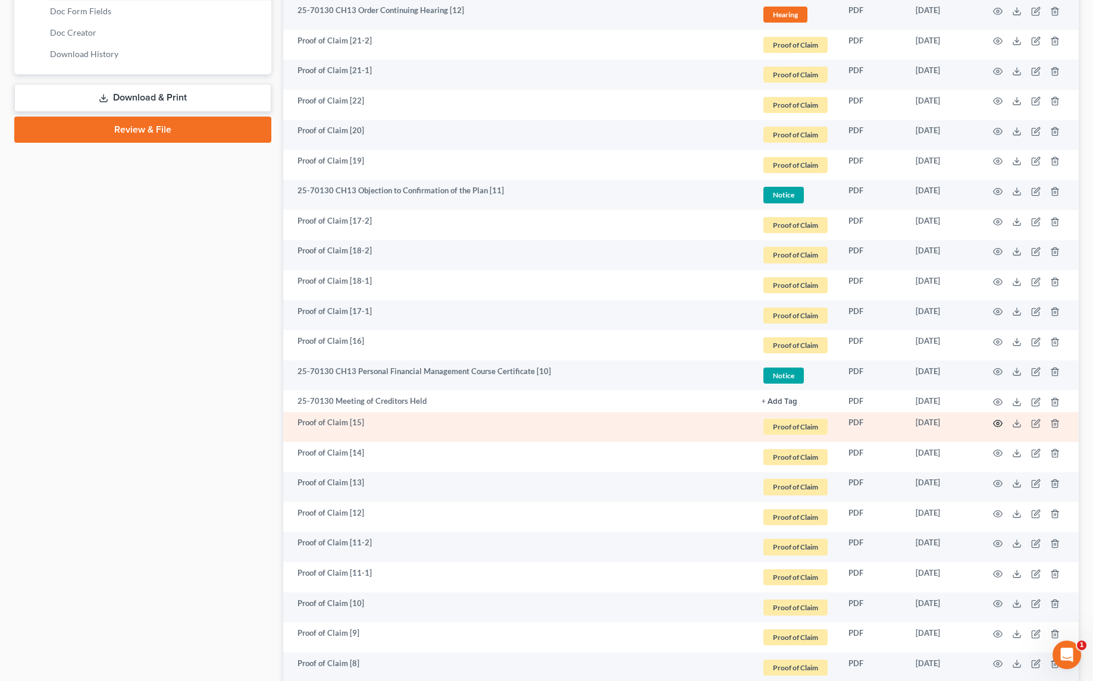
click at [999, 423] on icon "button" at bounding box center [998, 424] width 10 height 10
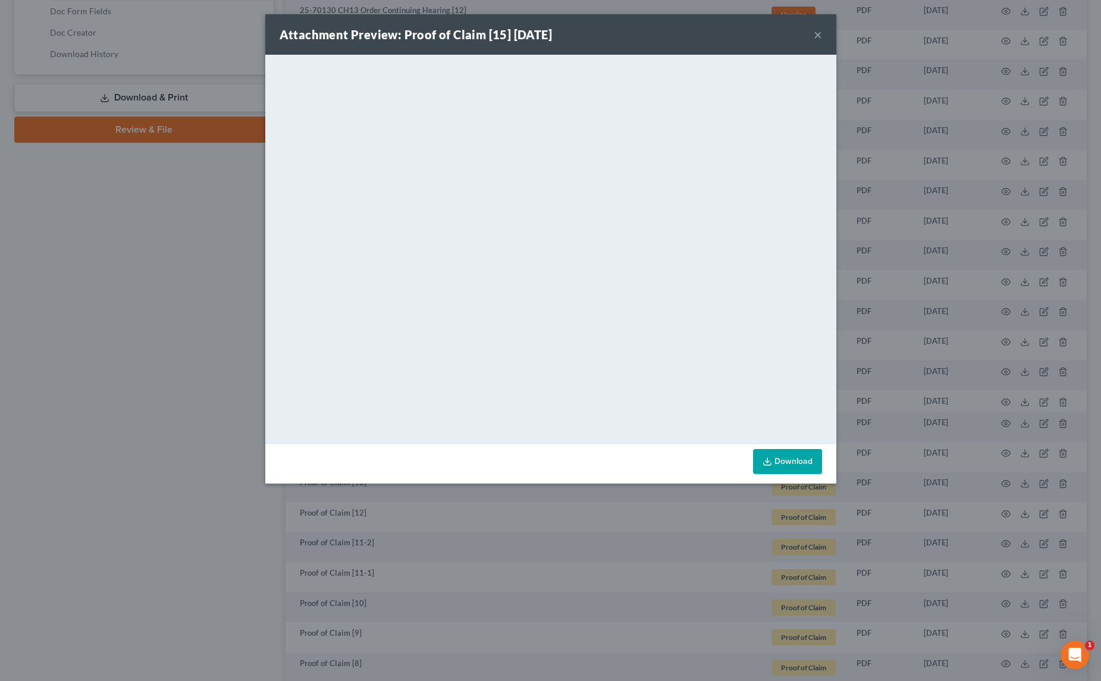
click at [816, 32] on button "×" at bounding box center [818, 34] width 8 height 14
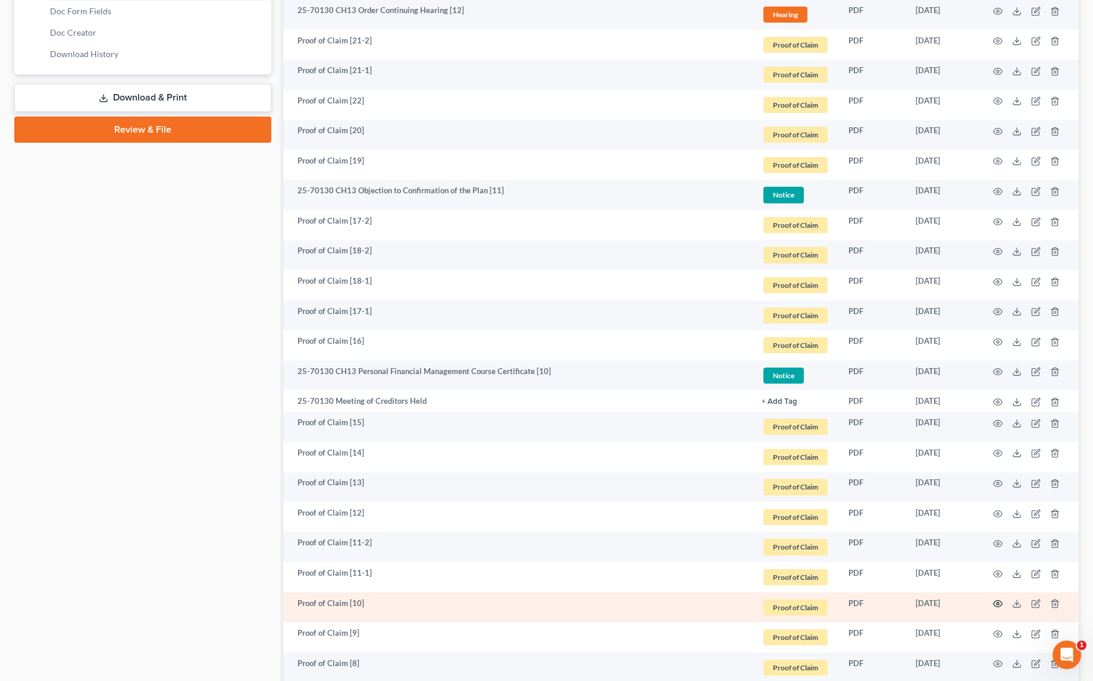
click at [999, 600] on icon "button" at bounding box center [998, 604] width 10 height 10
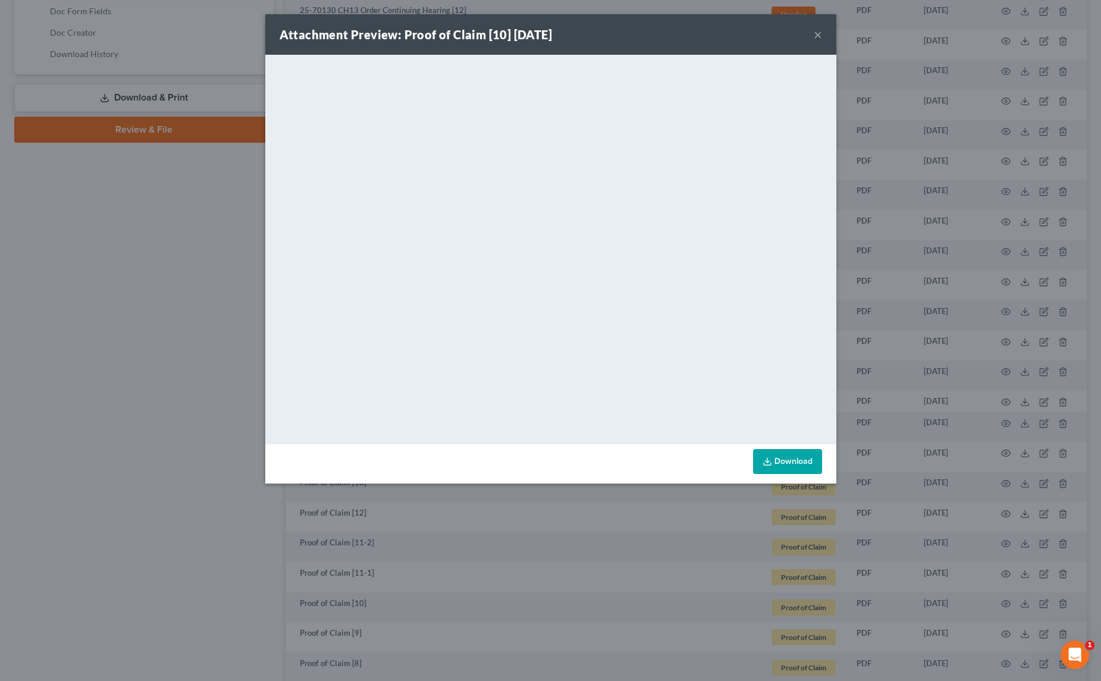
click at [816, 36] on button "×" at bounding box center [818, 34] width 8 height 14
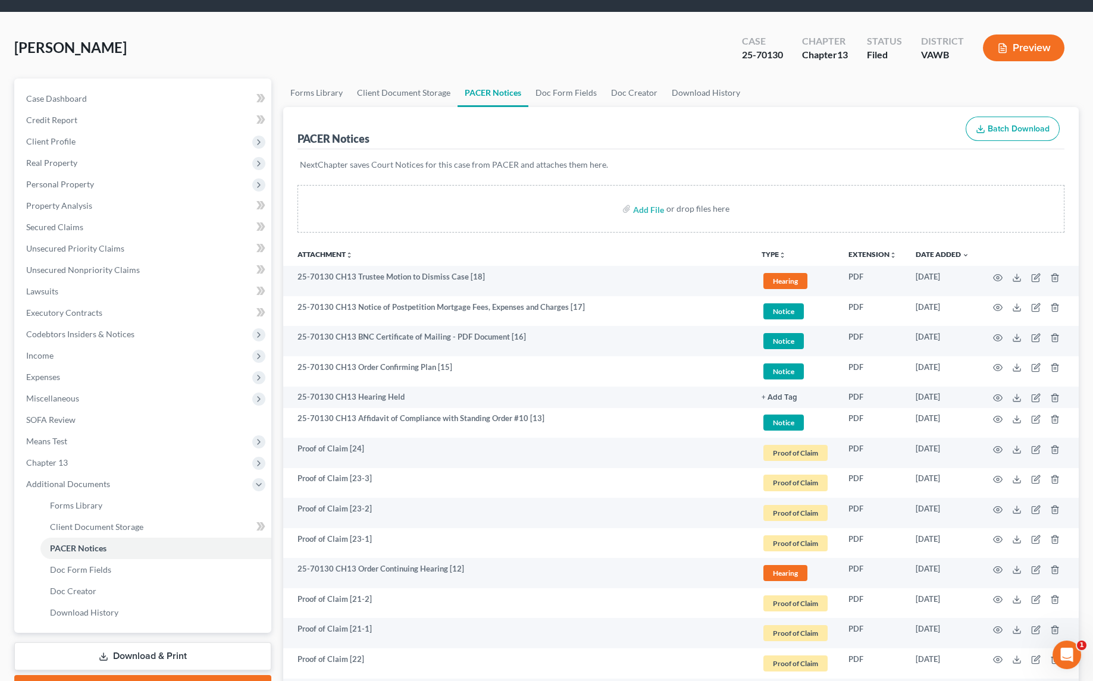
scroll to position [0, 0]
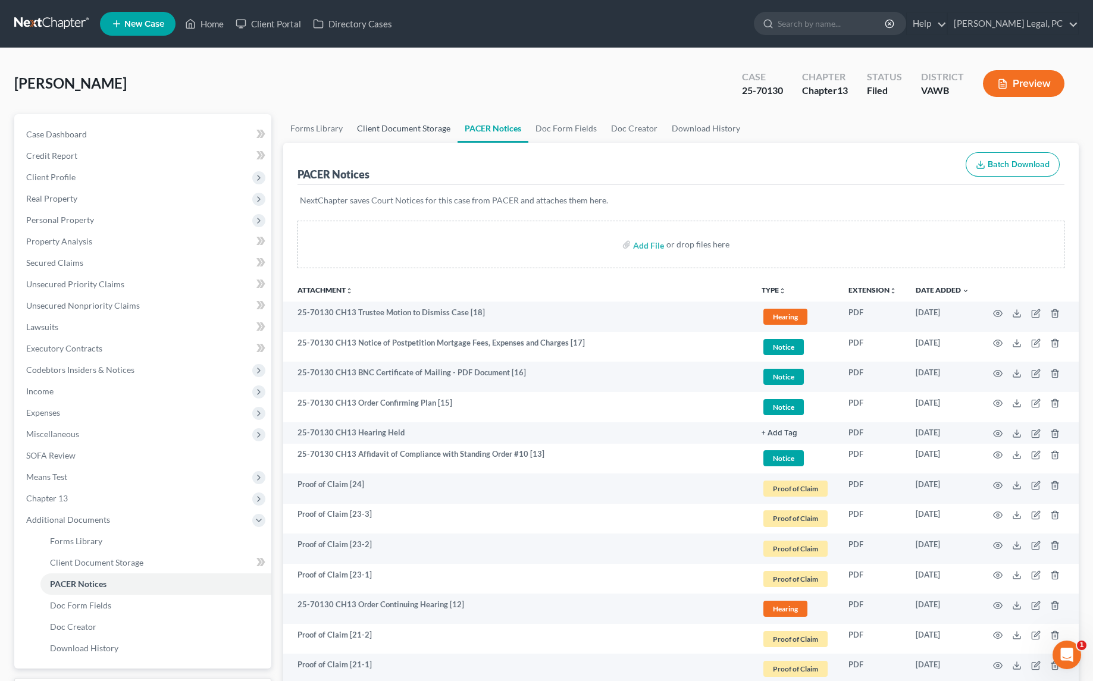
click at [402, 122] on link "Client Document Storage" at bounding box center [404, 128] width 108 height 29
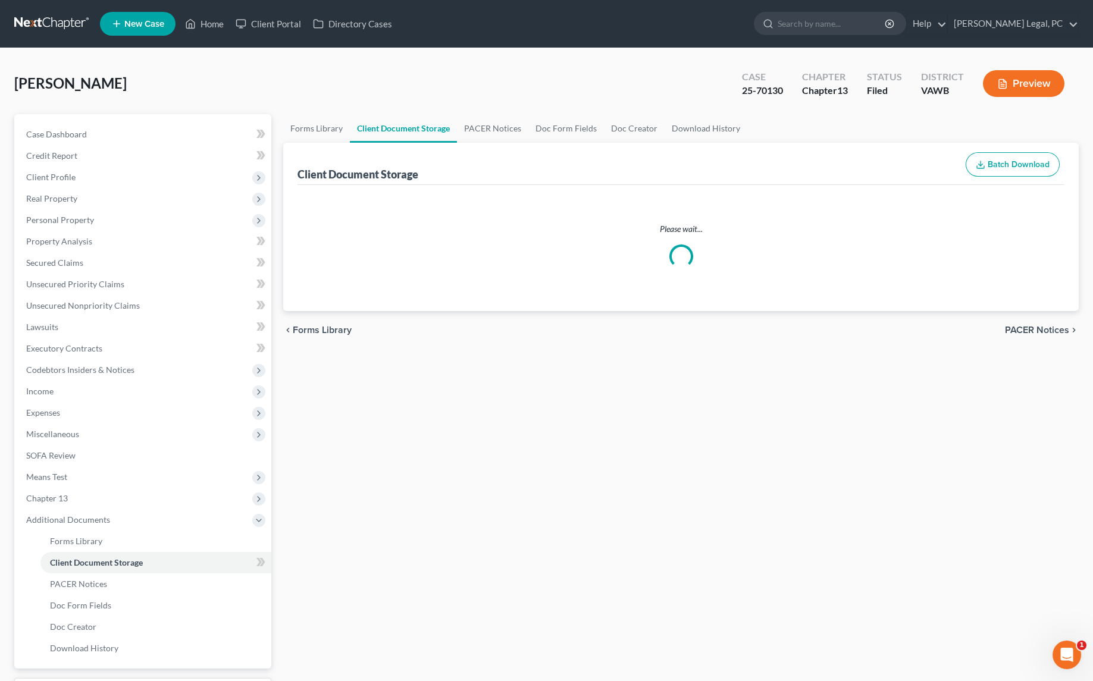
select select "0"
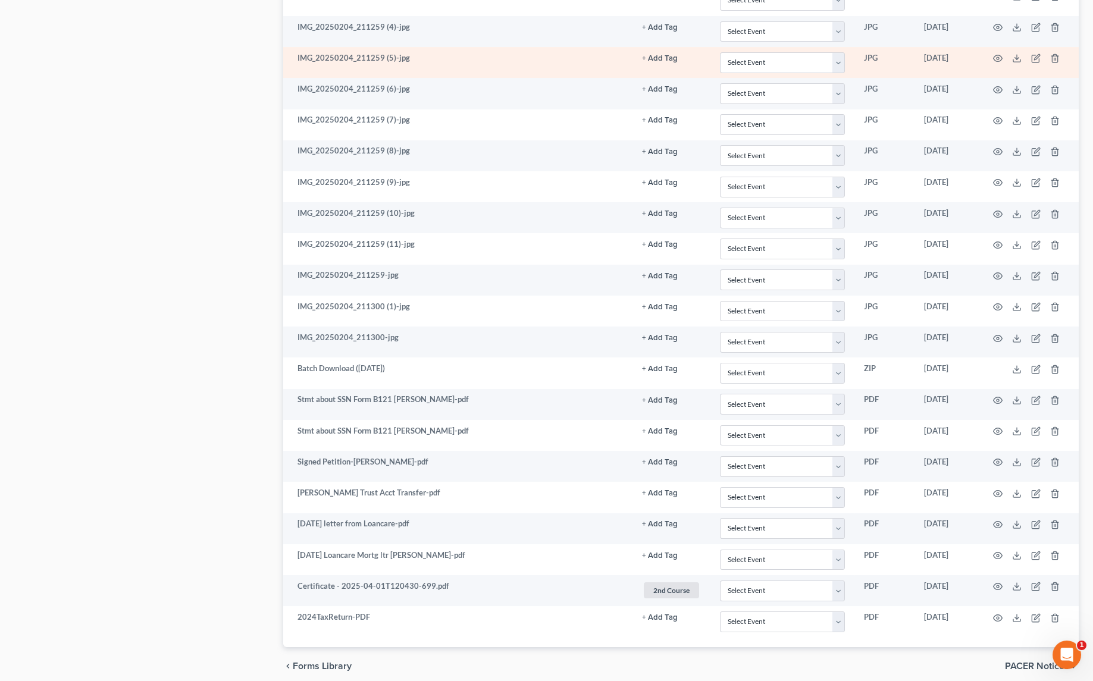
scroll to position [2789, 0]
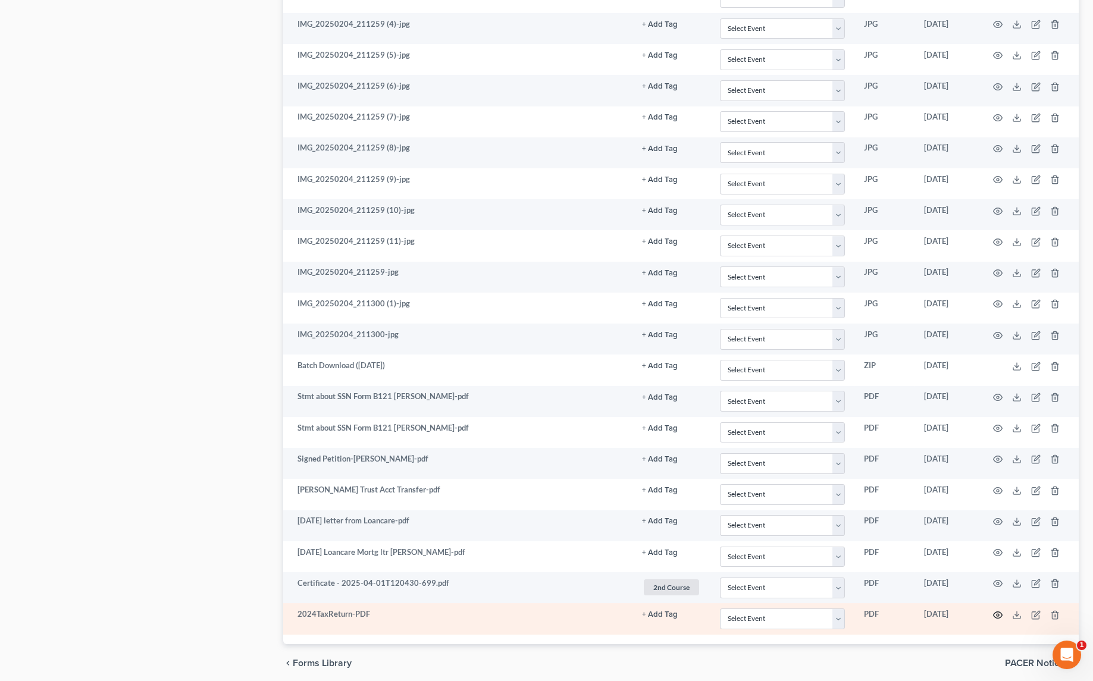
click at [994, 610] on icon "button" at bounding box center [998, 615] width 10 height 10
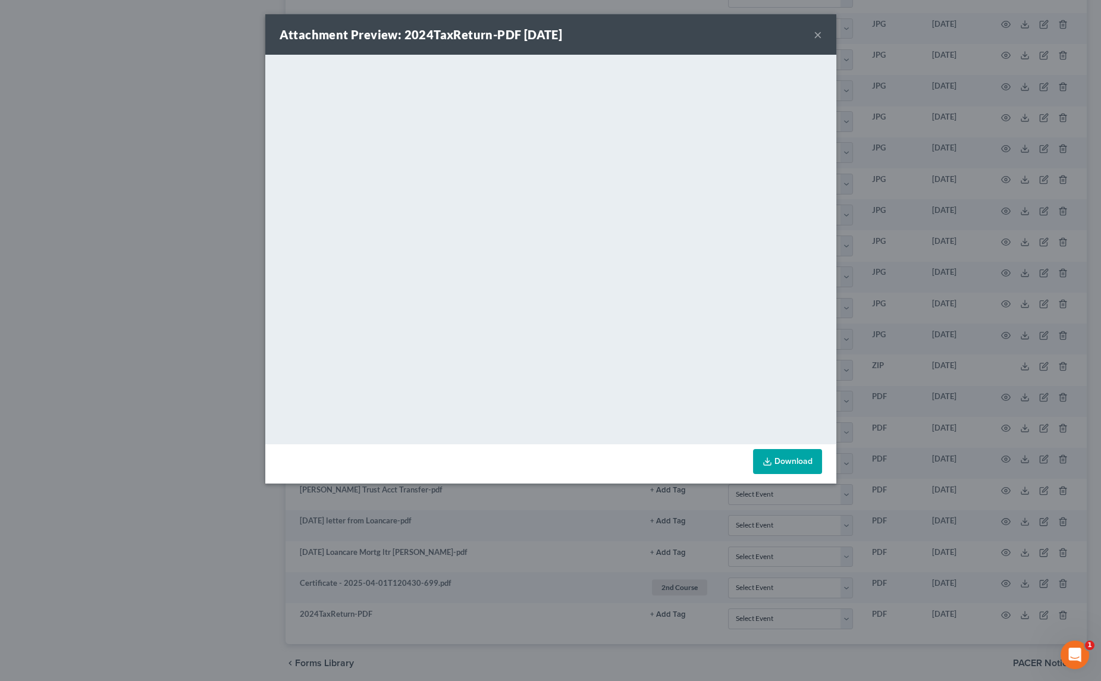
click at [815, 35] on button "×" at bounding box center [818, 34] width 8 height 14
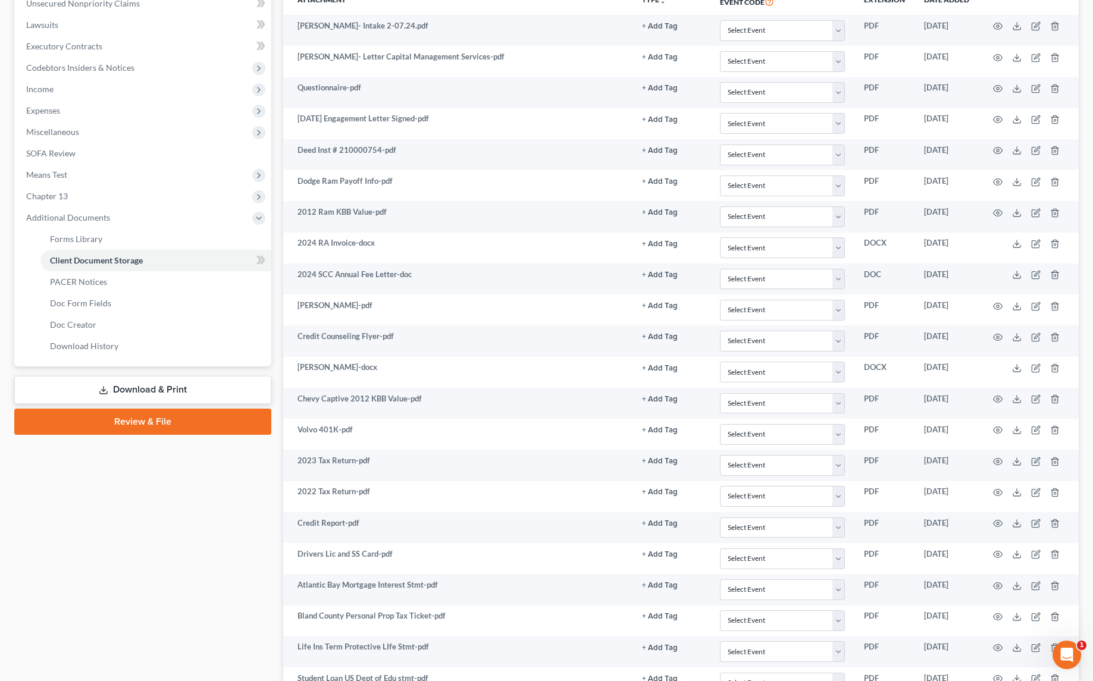
scroll to position [86, 0]
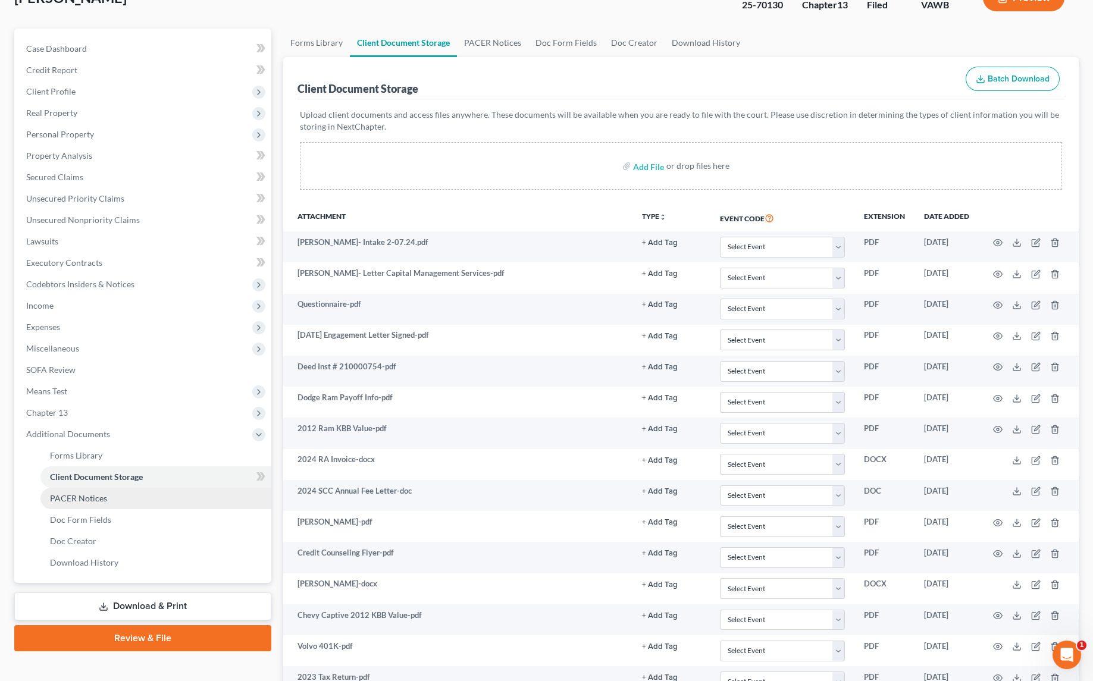
click at [65, 489] on link "PACER Notices" at bounding box center [155, 498] width 231 height 21
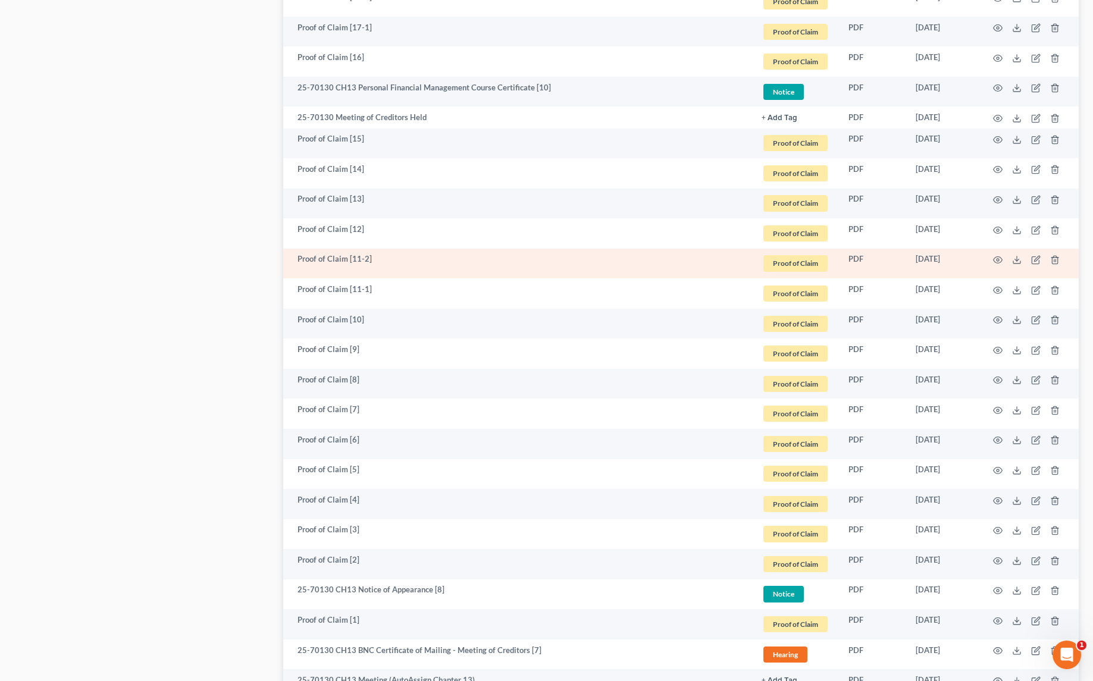
scroll to position [973, 0]
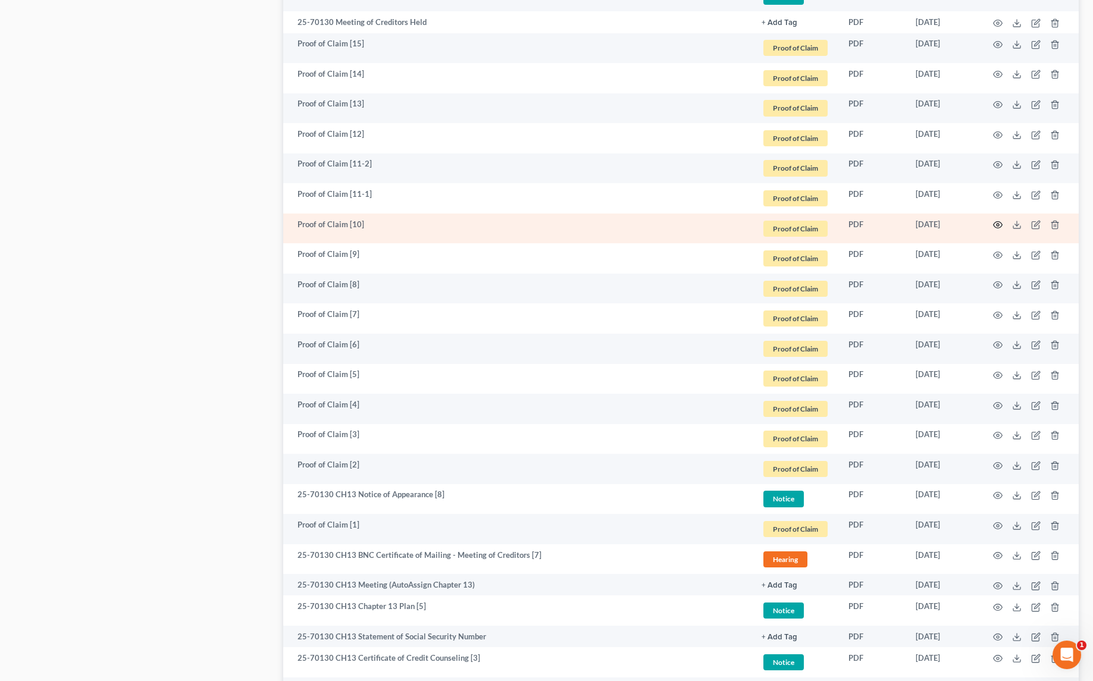
click at [997, 226] on icon "button" at bounding box center [998, 225] width 10 height 10
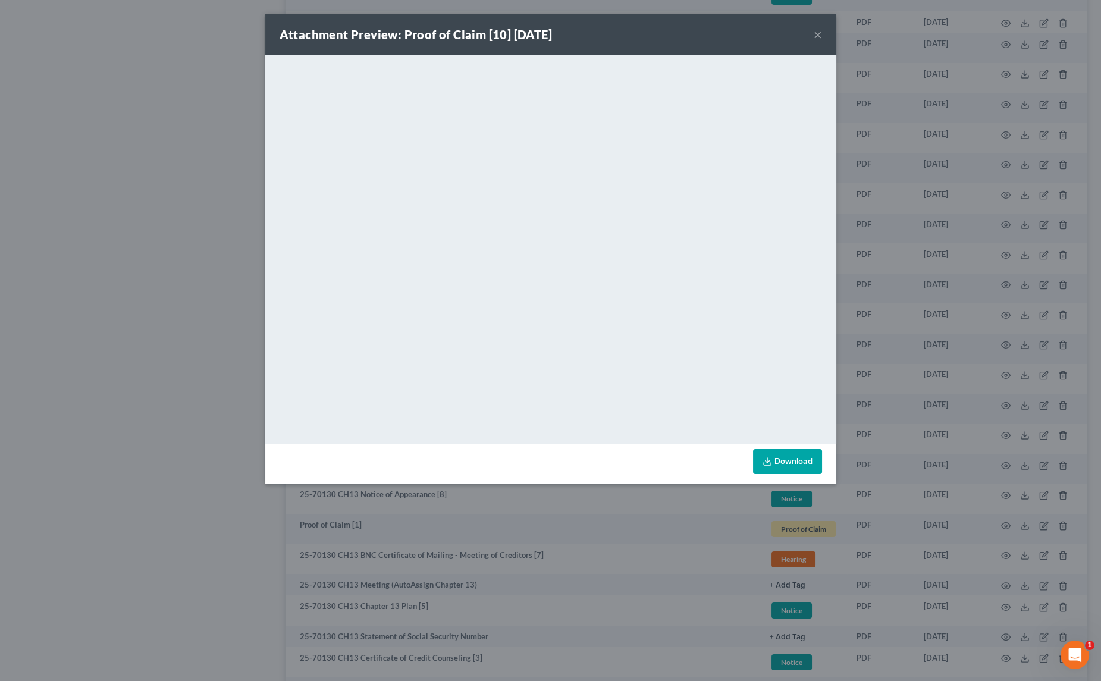
drag, startPoint x: 818, startPoint y: 32, endPoint x: 812, endPoint y: 43, distance: 13.3
click at [818, 32] on button "×" at bounding box center [818, 34] width 8 height 14
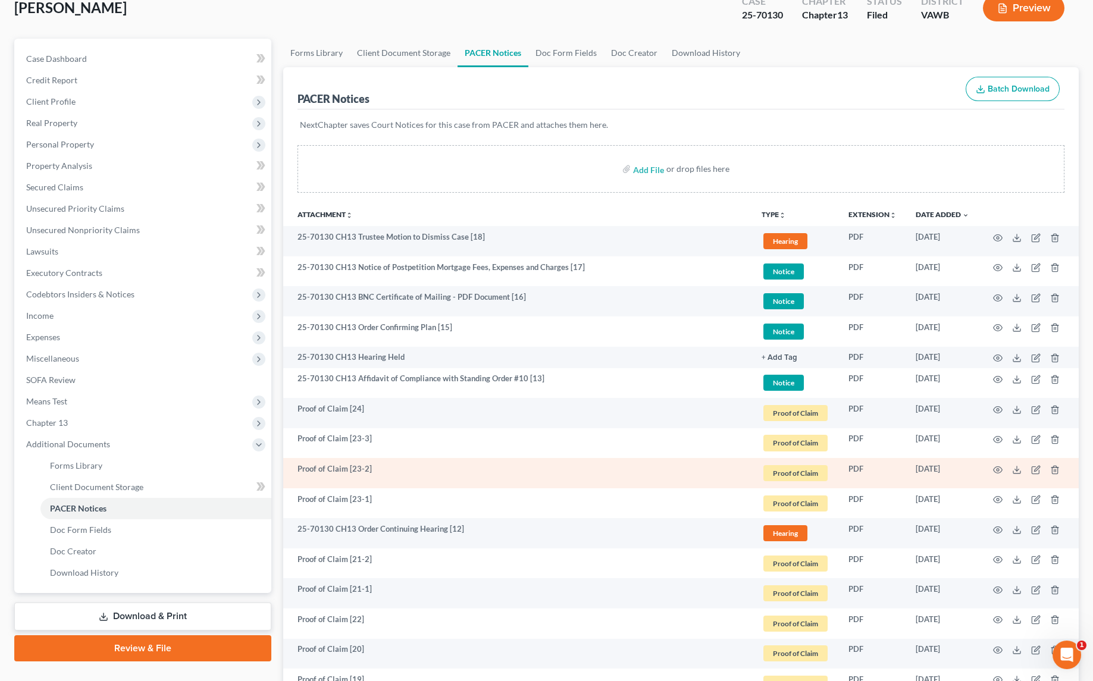
scroll to position [0, 0]
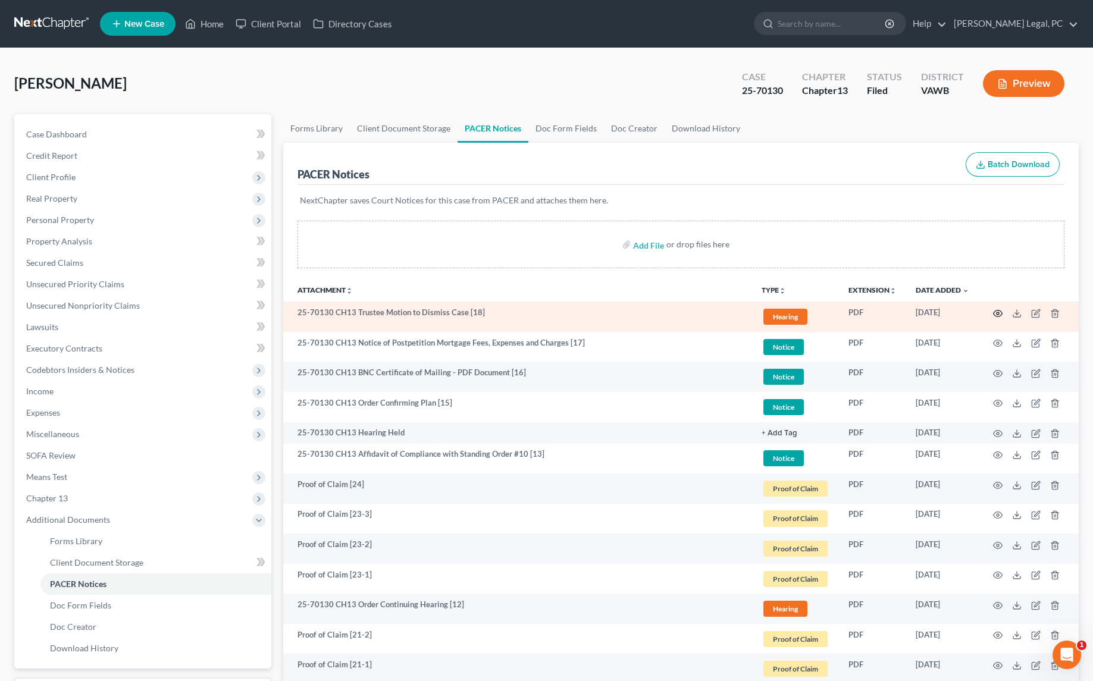
click at [997, 315] on icon "button" at bounding box center [997, 313] width 9 height 7
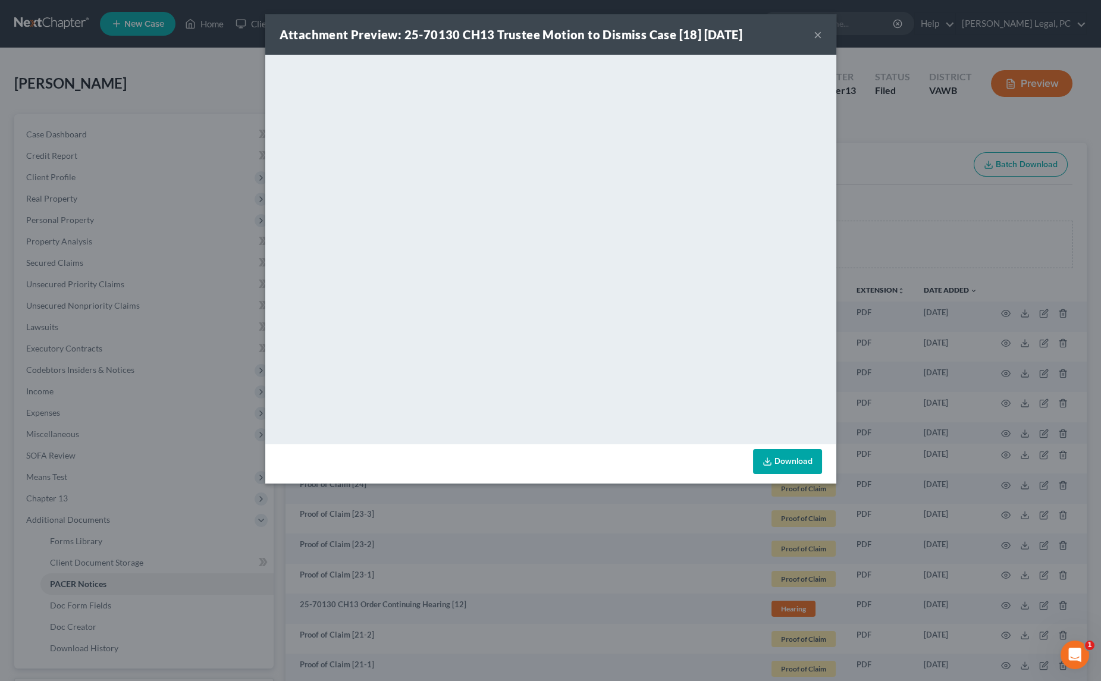
click at [816, 34] on button "×" at bounding box center [818, 34] width 8 height 14
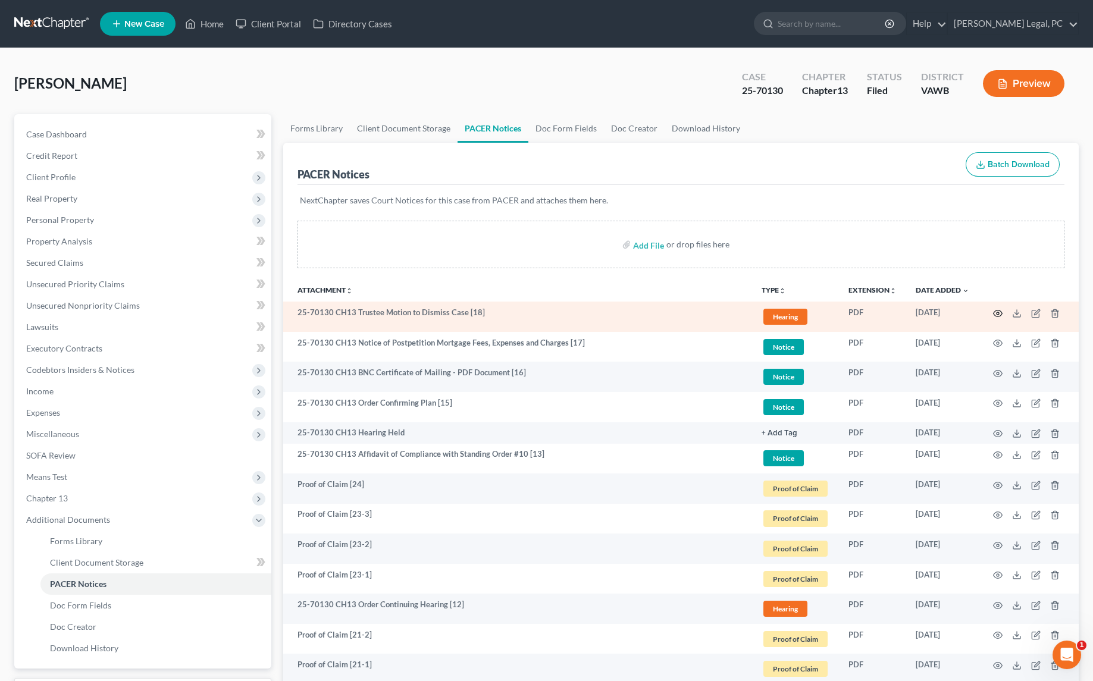
click at [999, 309] on icon "button" at bounding box center [998, 314] width 10 height 10
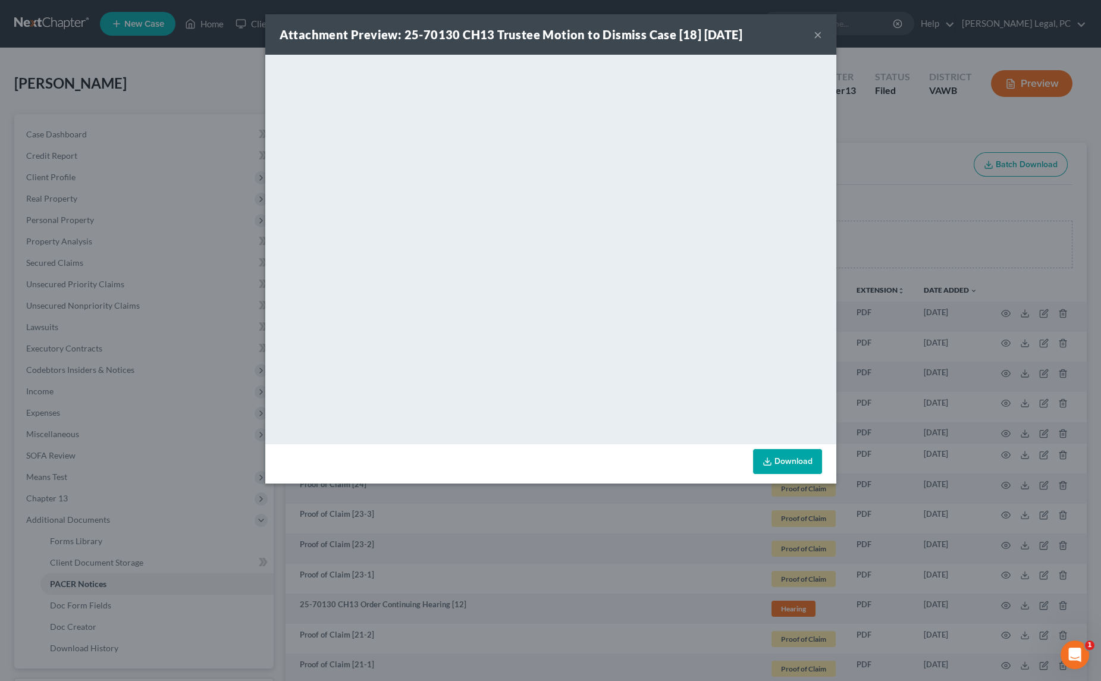
click at [817, 34] on button "×" at bounding box center [818, 34] width 8 height 14
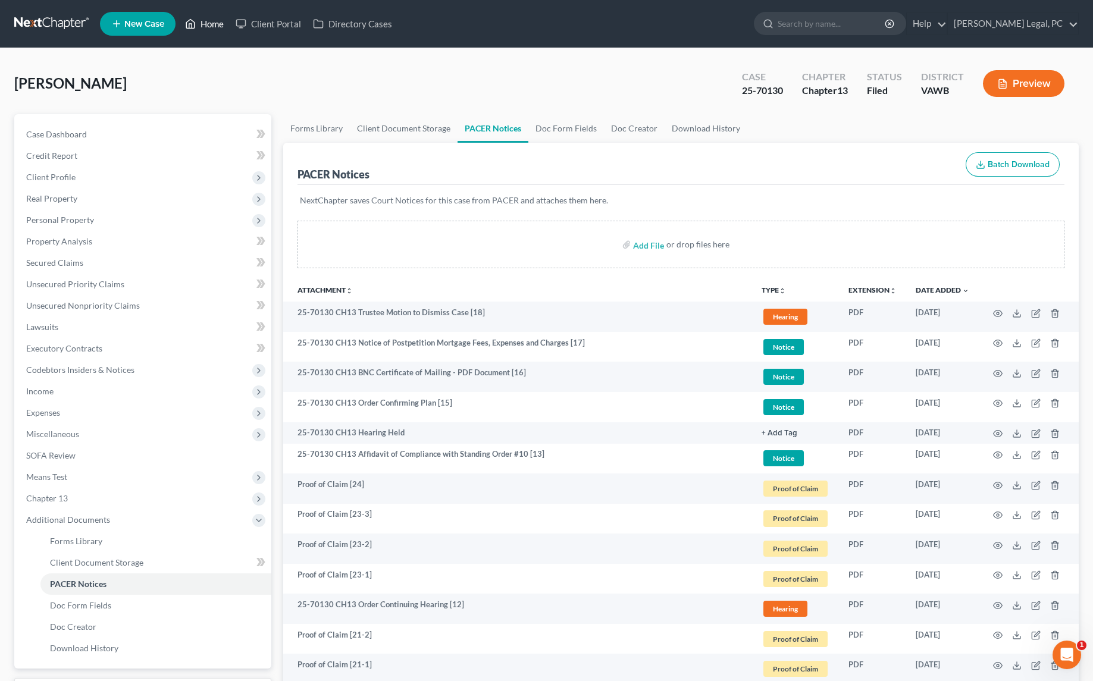
click at [203, 27] on link "Home" at bounding box center [204, 23] width 51 height 21
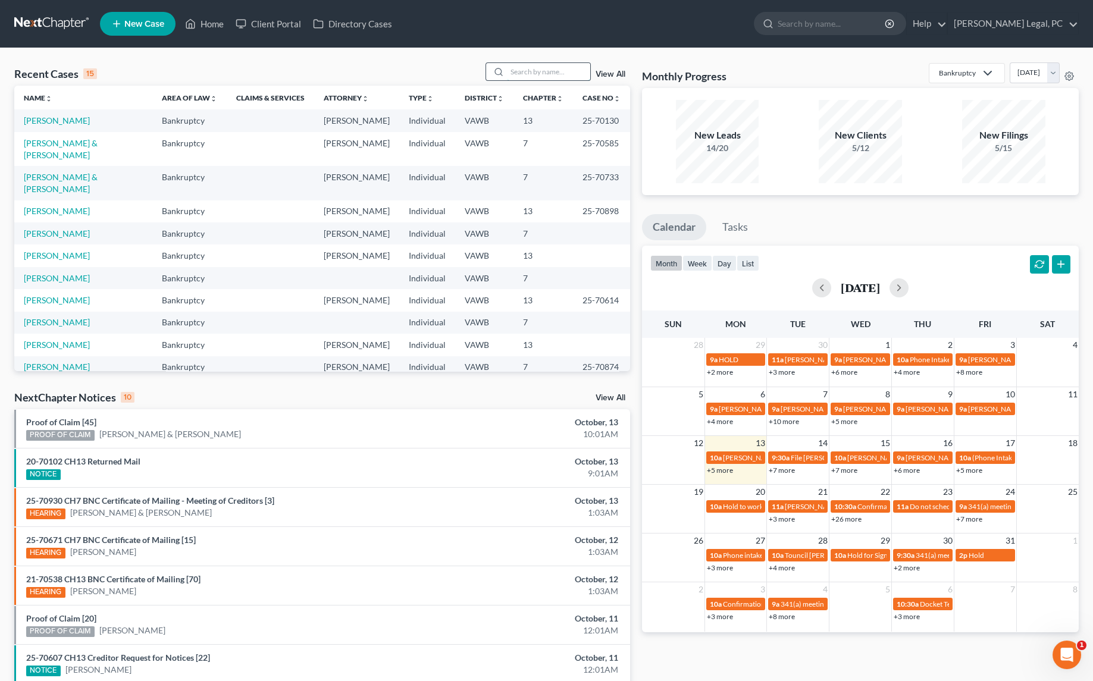
click at [563, 68] on input "search" at bounding box center [548, 71] width 83 height 17
type input "[PERSON_NAME]"
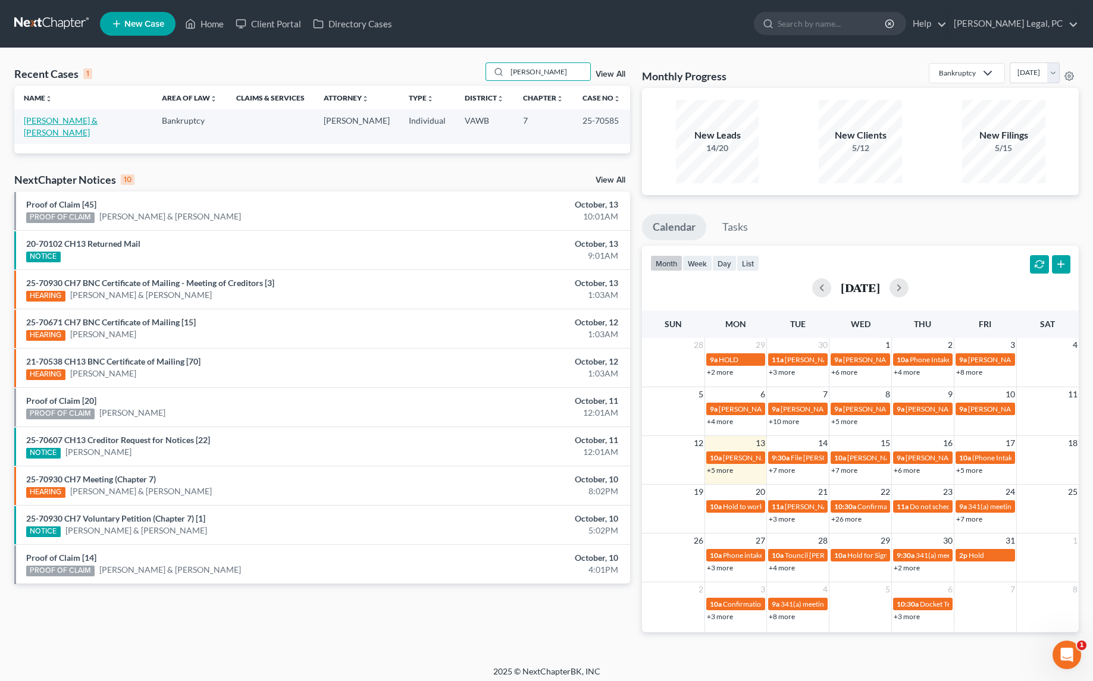
click at [38, 120] on link "[PERSON_NAME] & [PERSON_NAME]" at bounding box center [61, 126] width 74 height 22
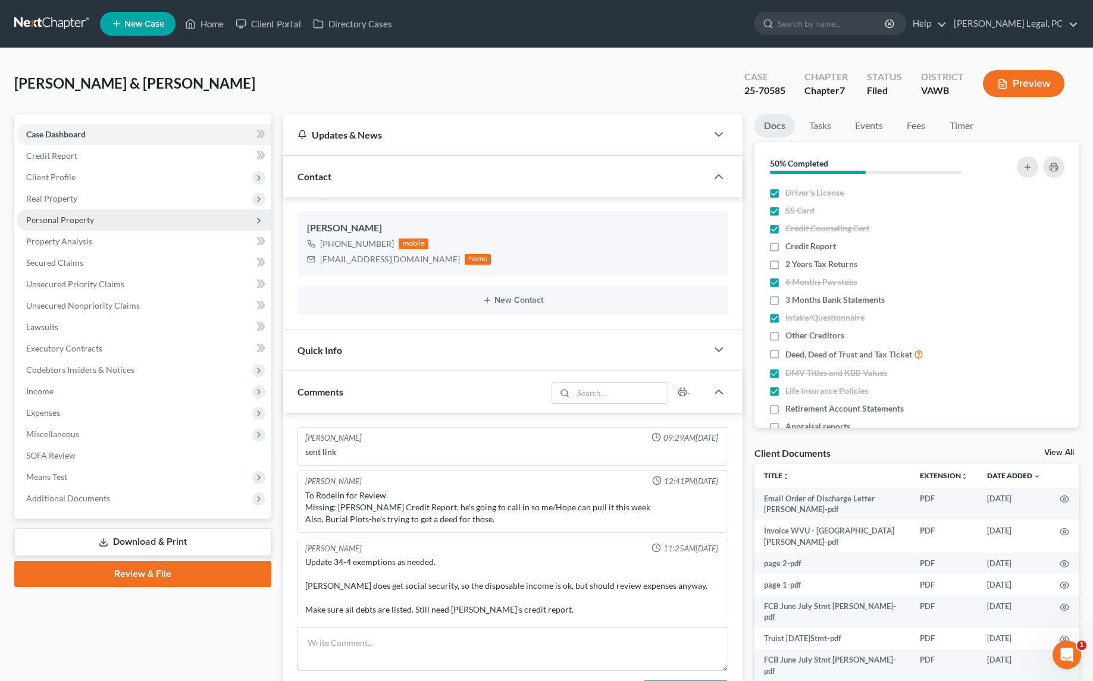
scroll to position [244, 0]
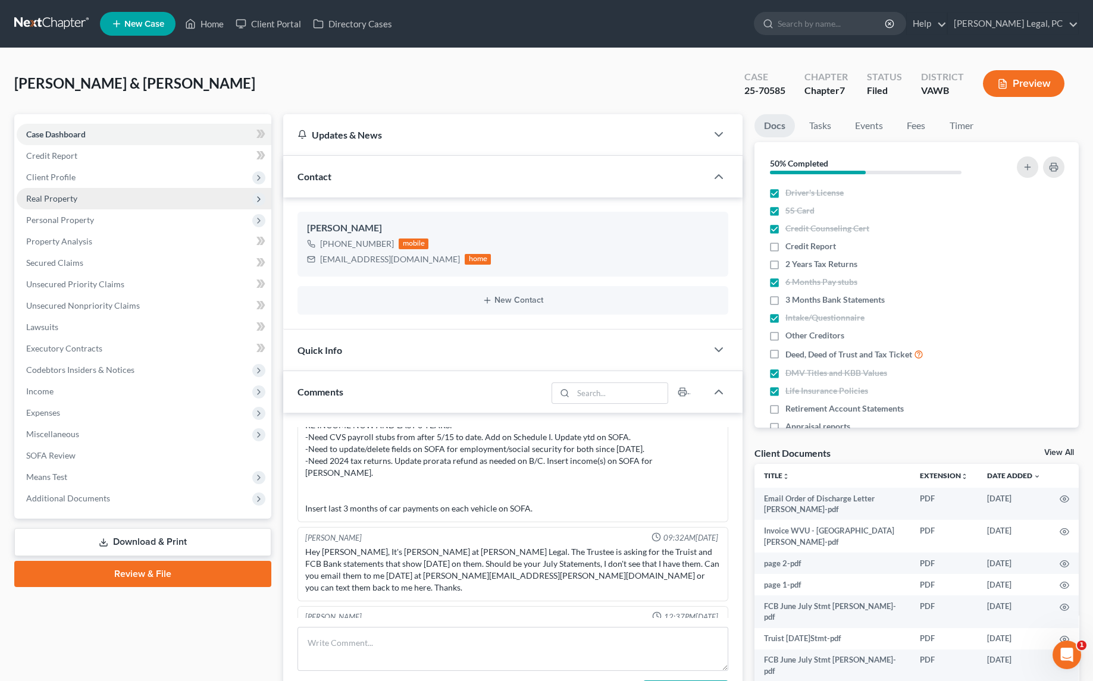
click at [85, 201] on span "Real Property" at bounding box center [144, 198] width 255 height 21
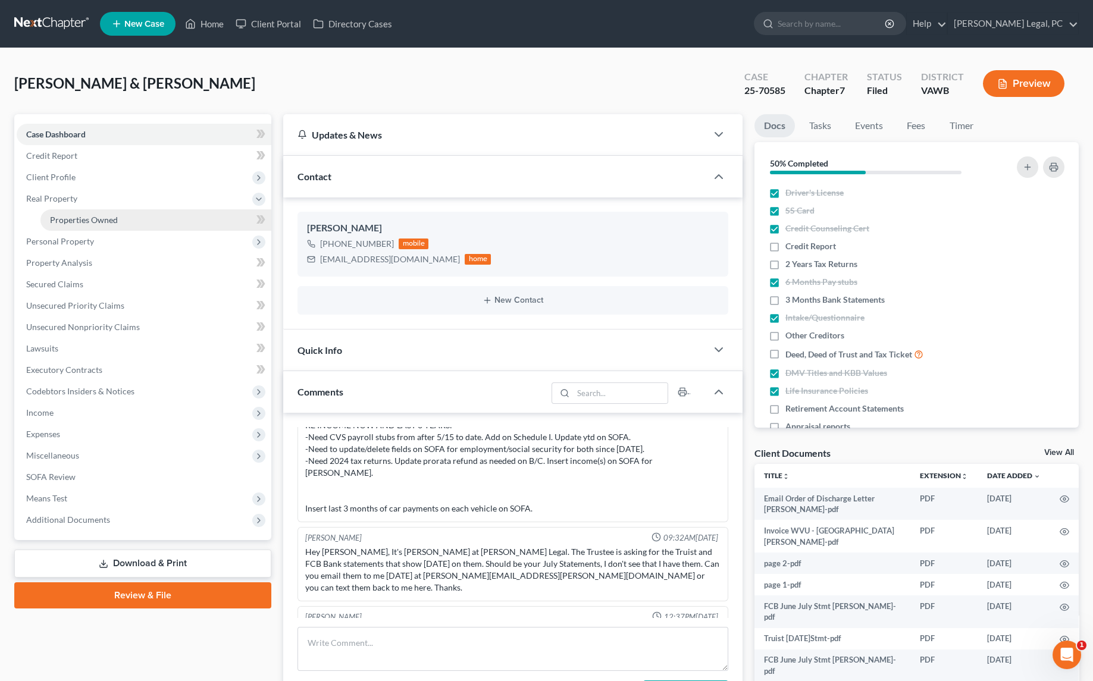
click at [96, 215] on span "Properties Owned" at bounding box center [84, 220] width 68 height 10
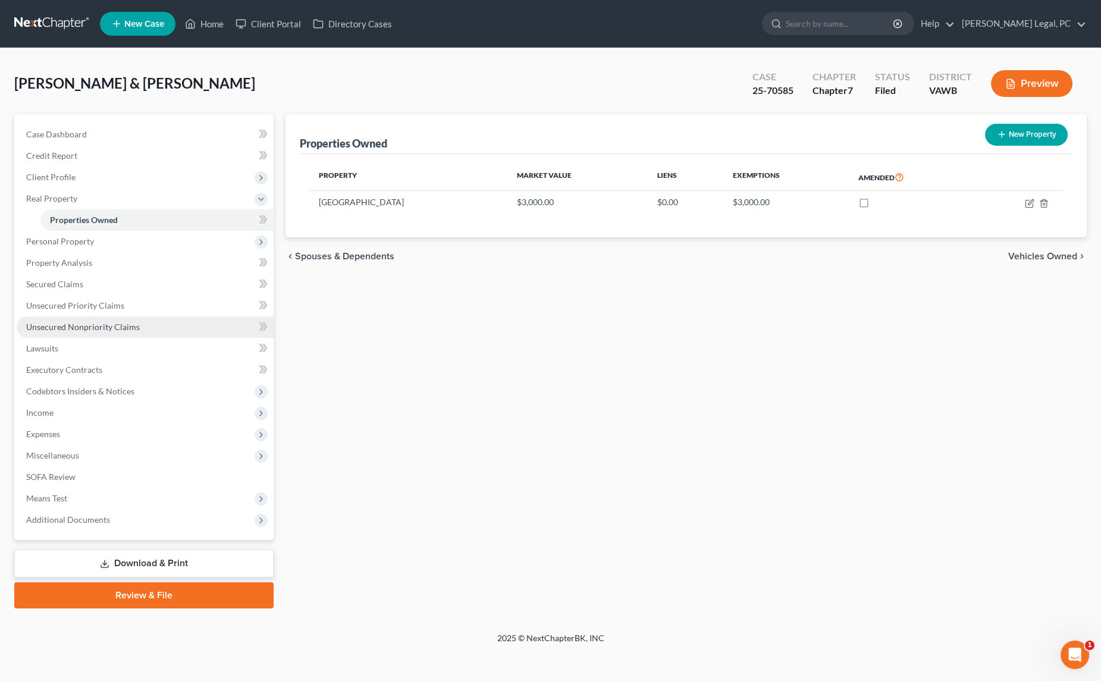
click at [93, 328] on span "Unsecured Nonpriority Claims" at bounding box center [83, 327] width 114 height 10
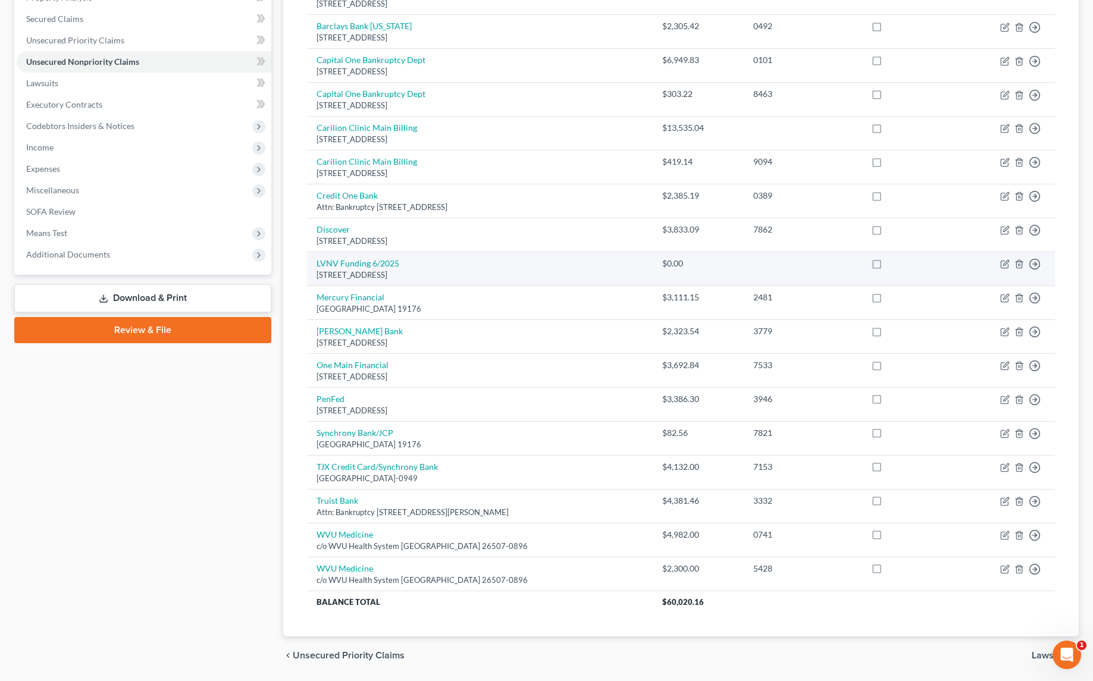
scroll to position [277, 0]
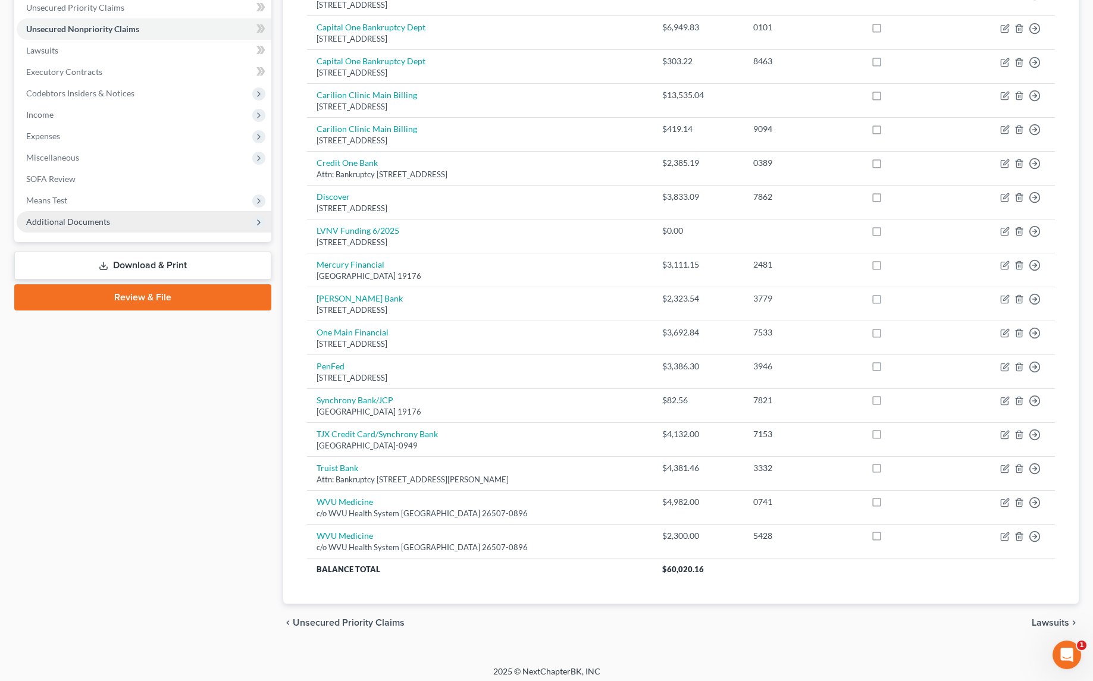
click at [85, 221] on span "Additional Documents" at bounding box center [68, 221] width 84 height 10
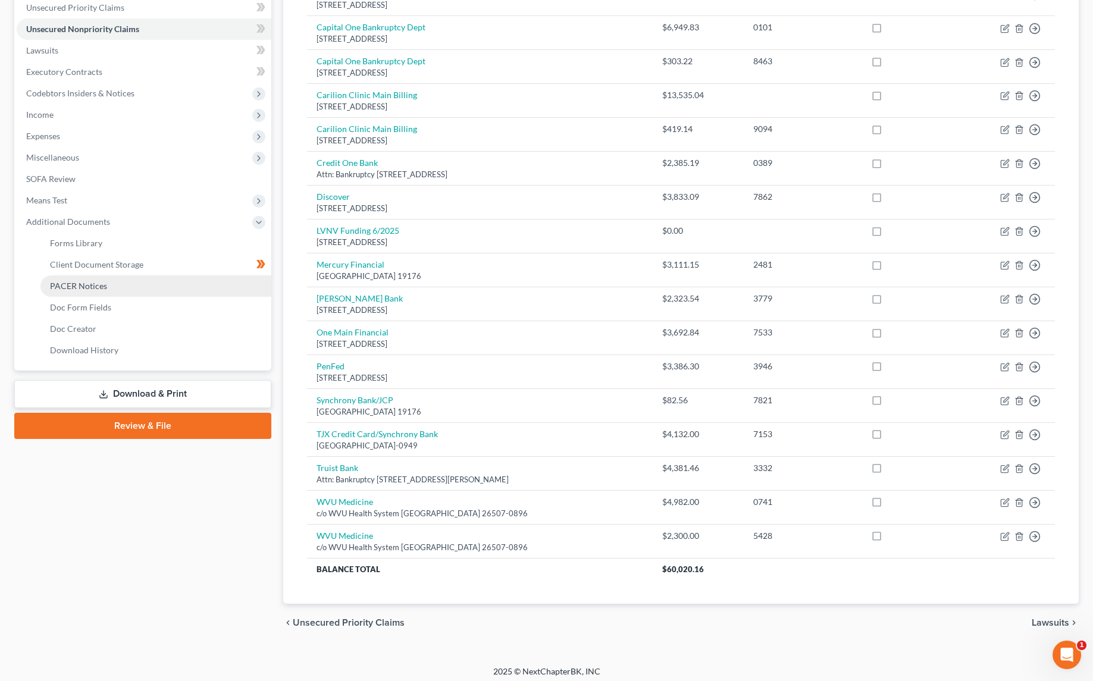
click at [101, 284] on span "PACER Notices" at bounding box center [78, 286] width 57 height 10
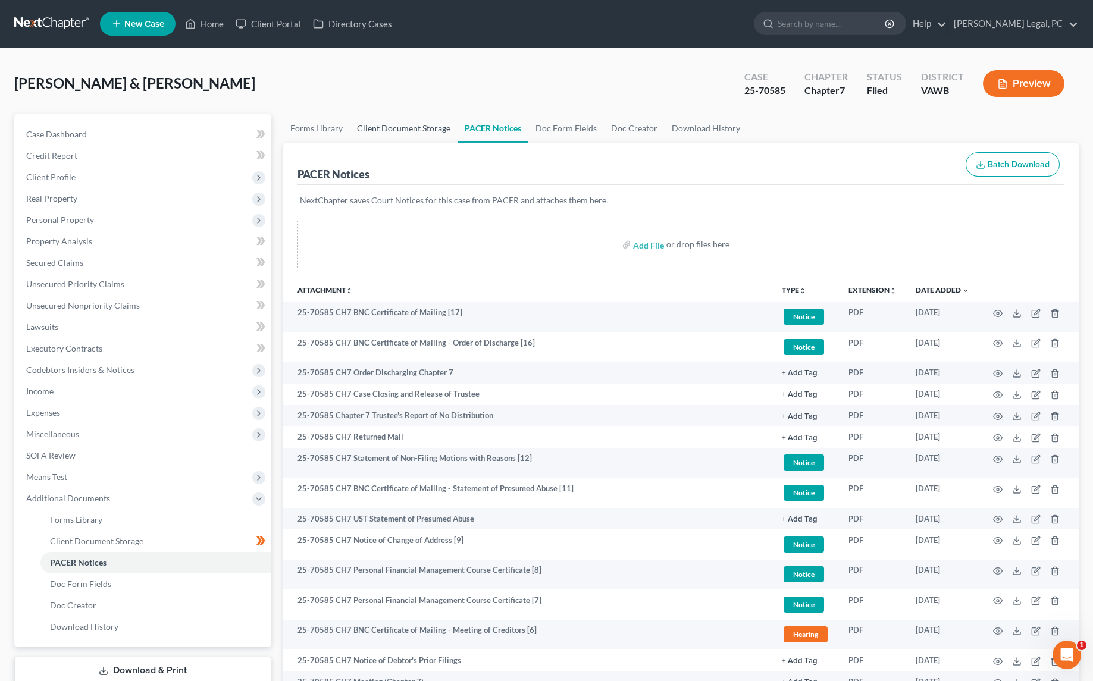
drag, startPoint x: 382, startPoint y: 121, endPoint x: 385, endPoint y: 127, distance: 7.2
click at [382, 121] on link "Client Document Storage" at bounding box center [404, 128] width 108 height 29
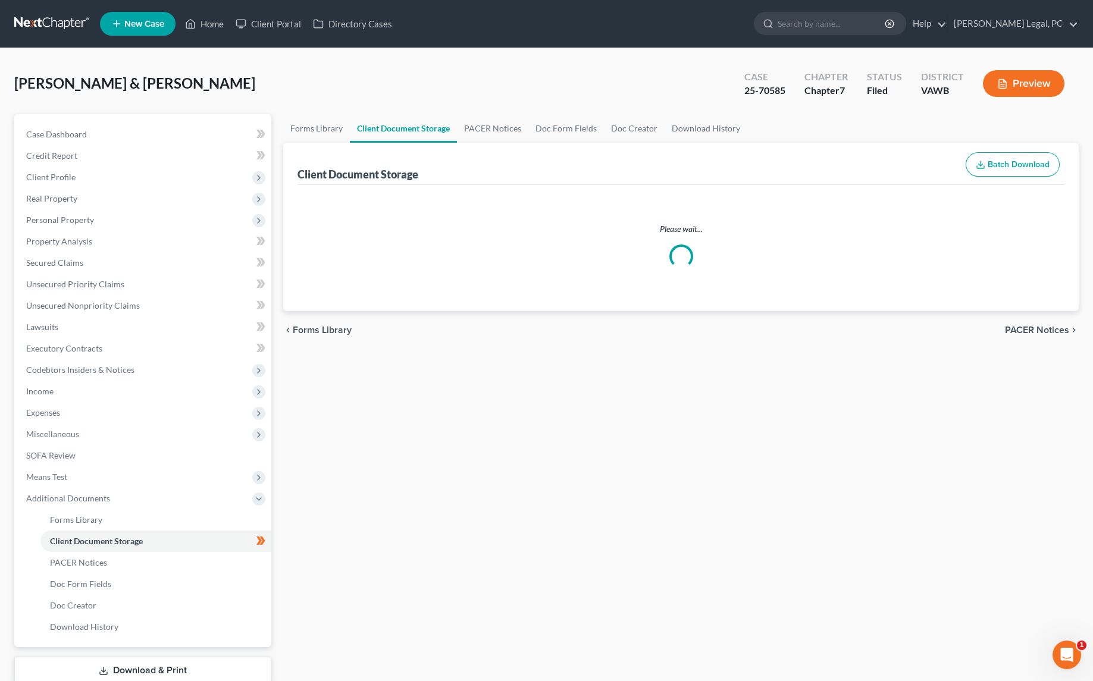
select select "0"
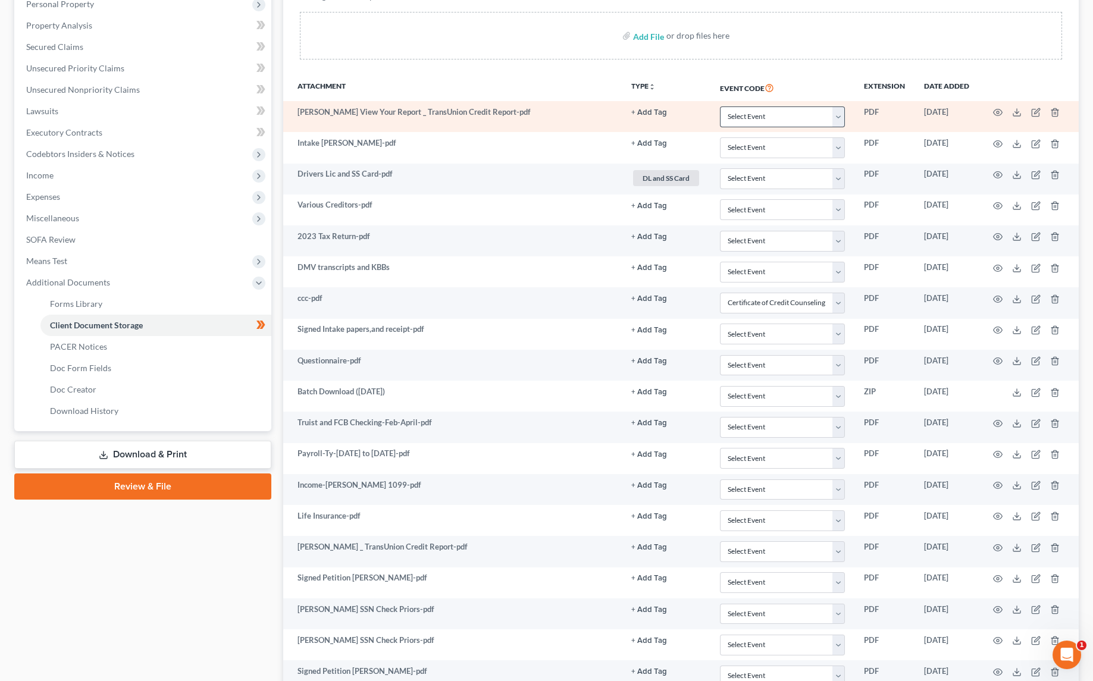
scroll to position [54, 0]
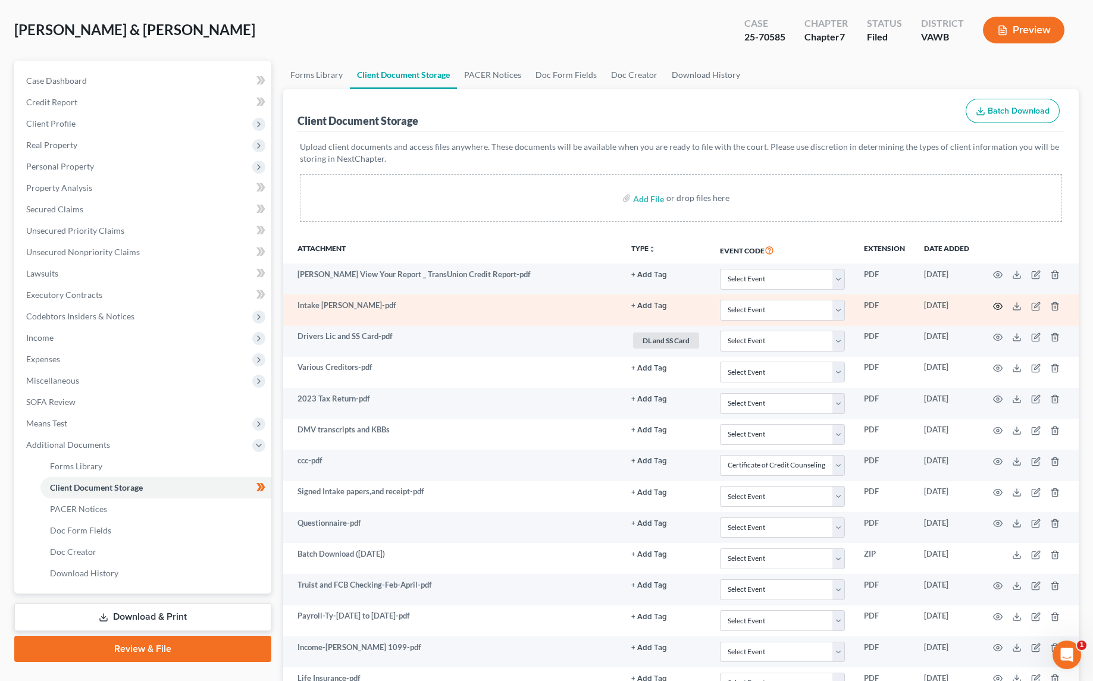
click at [997, 305] on circle "button" at bounding box center [997, 306] width 2 height 2
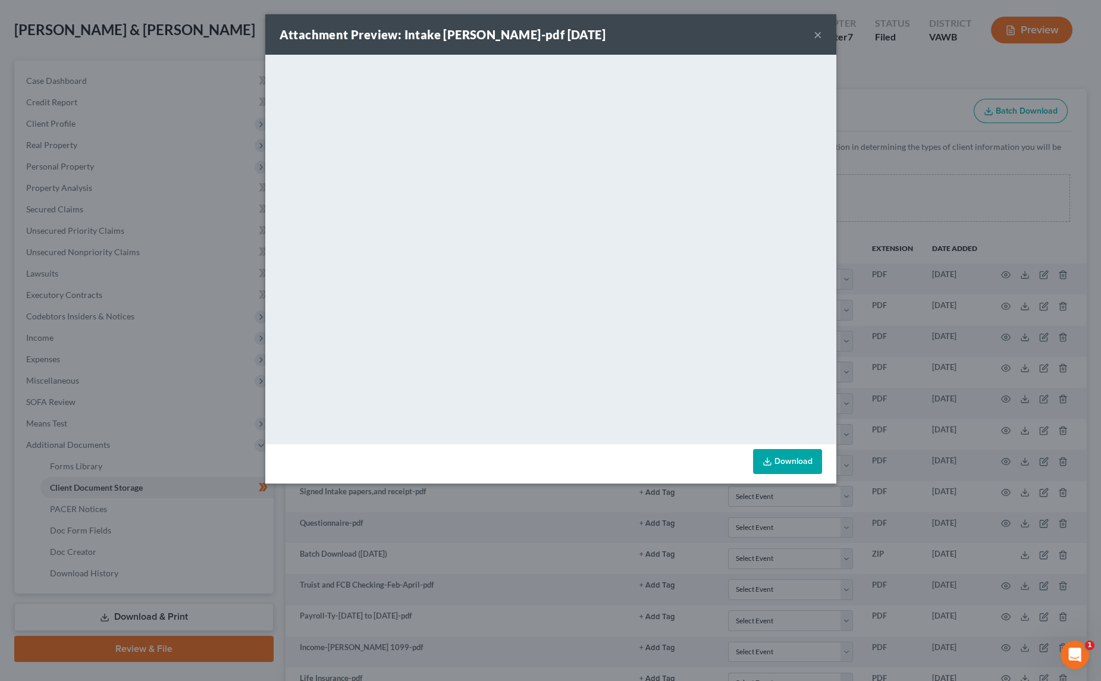
drag, startPoint x: 815, startPoint y: 36, endPoint x: 804, endPoint y: 61, distance: 27.2
click at [815, 35] on button "×" at bounding box center [818, 34] width 8 height 14
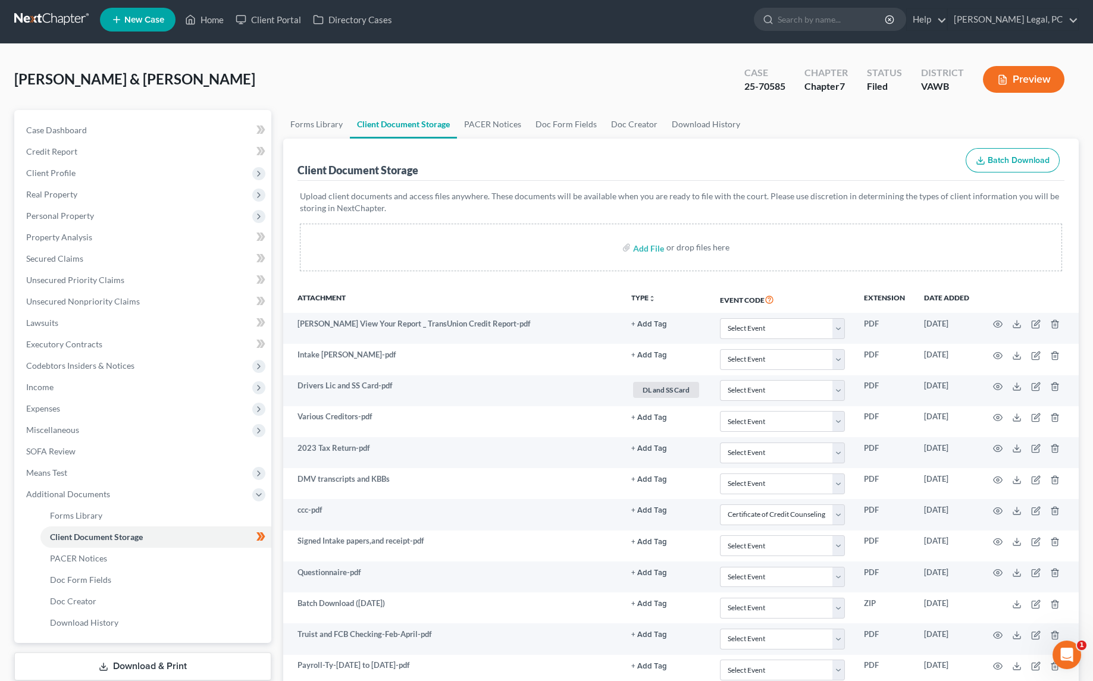
scroll to position [0, 0]
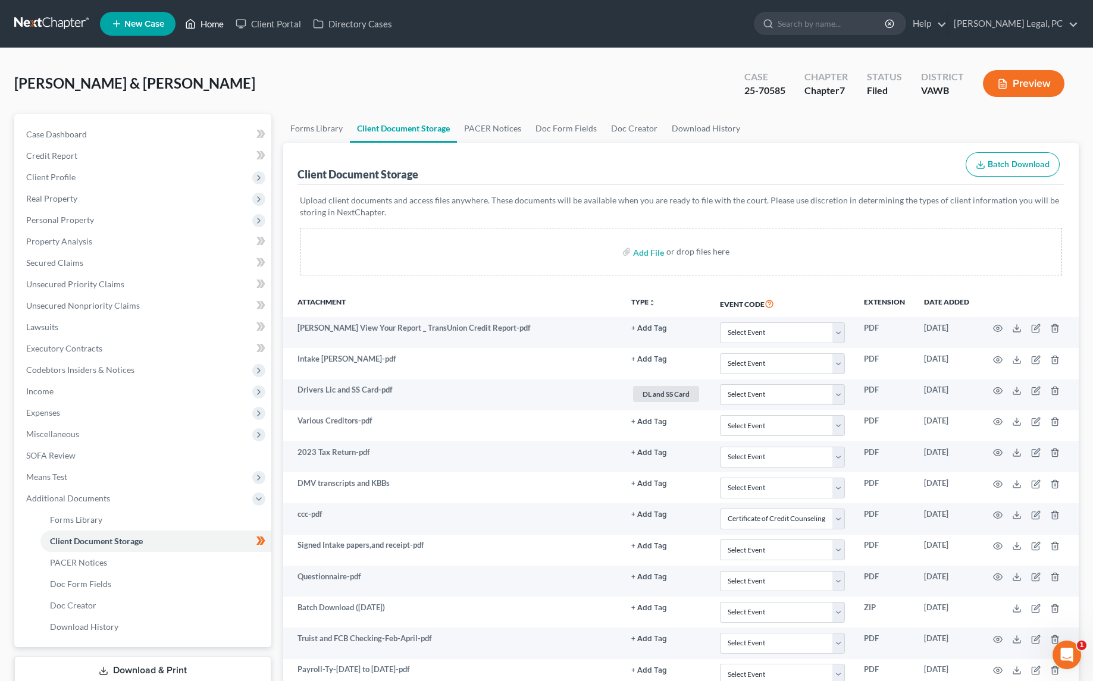
drag, startPoint x: 206, startPoint y: 27, endPoint x: 192, endPoint y: 1, distance: 30.3
click at [206, 27] on link "Home" at bounding box center [204, 23] width 51 height 21
